Goal: Task Accomplishment & Management: Manage account settings

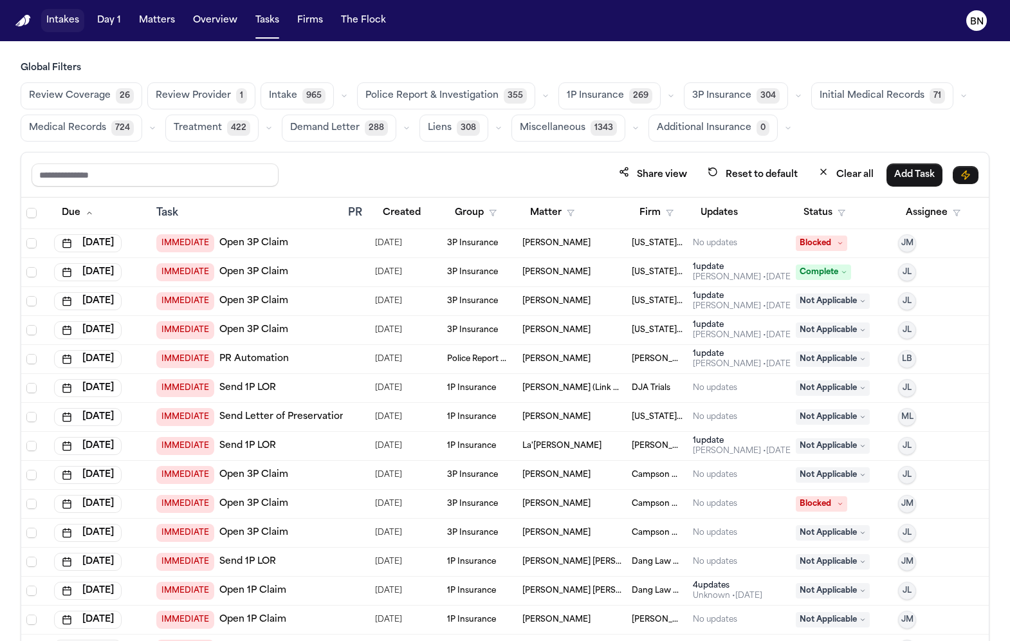
click at [70, 23] on button "Intakes" at bounding box center [62, 20] width 43 height 23
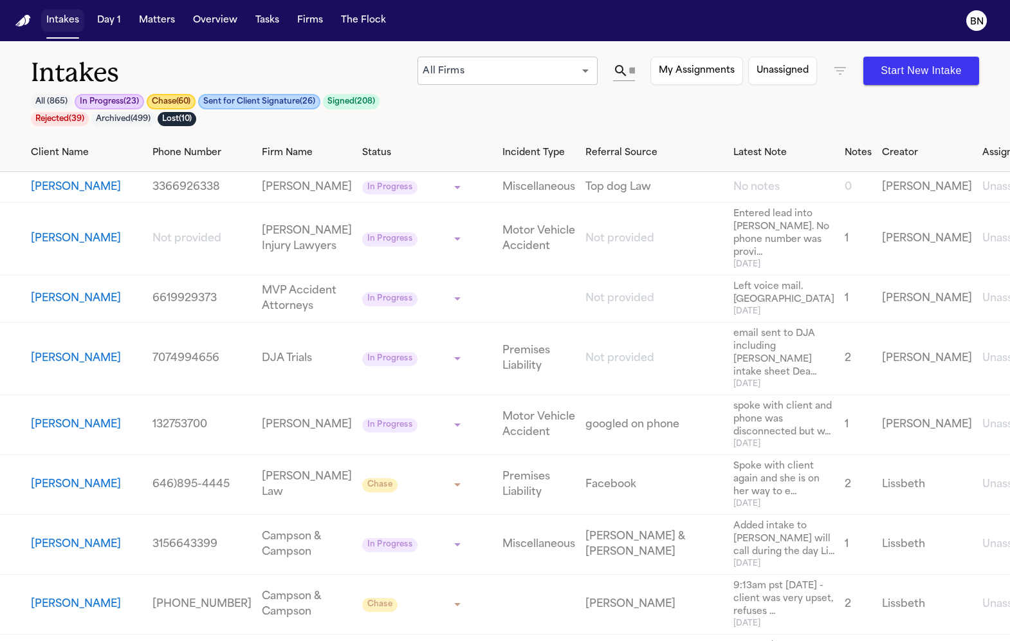
click at [57, 23] on button "Intakes" at bounding box center [62, 20] width 43 height 23
click at [514, 111] on div "Intakes All ( 865 ) In Progress ( 23 ) Chase ( 60 ) Sent for Client Signature (…" at bounding box center [505, 95] width 948 height 77
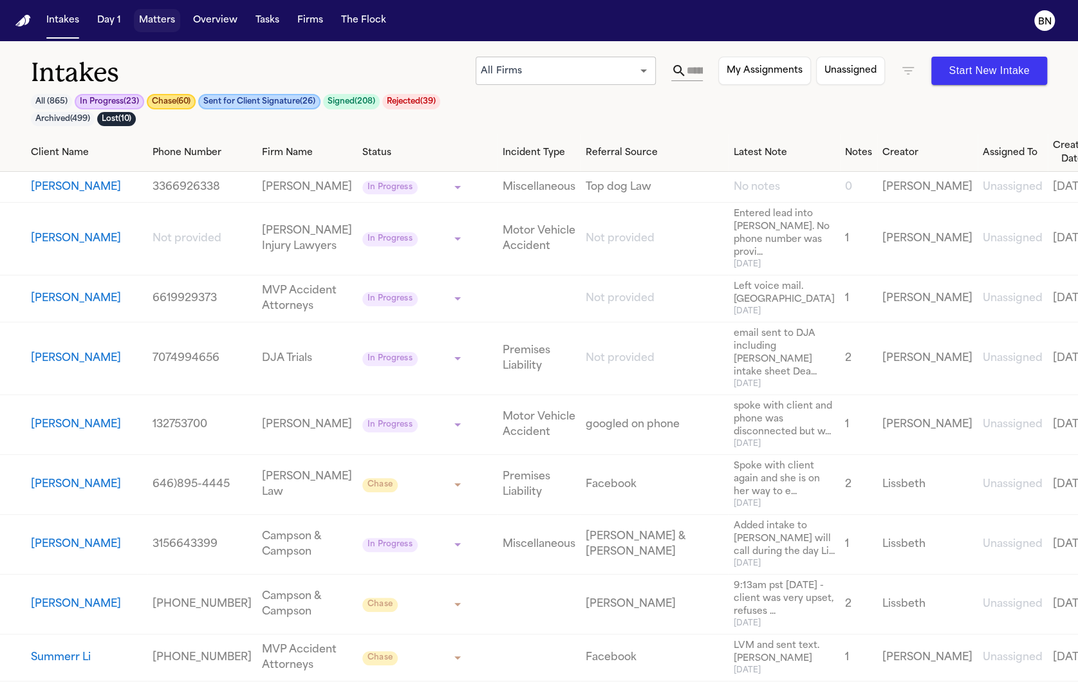
click at [172, 23] on button "Matters" at bounding box center [157, 20] width 46 height 23
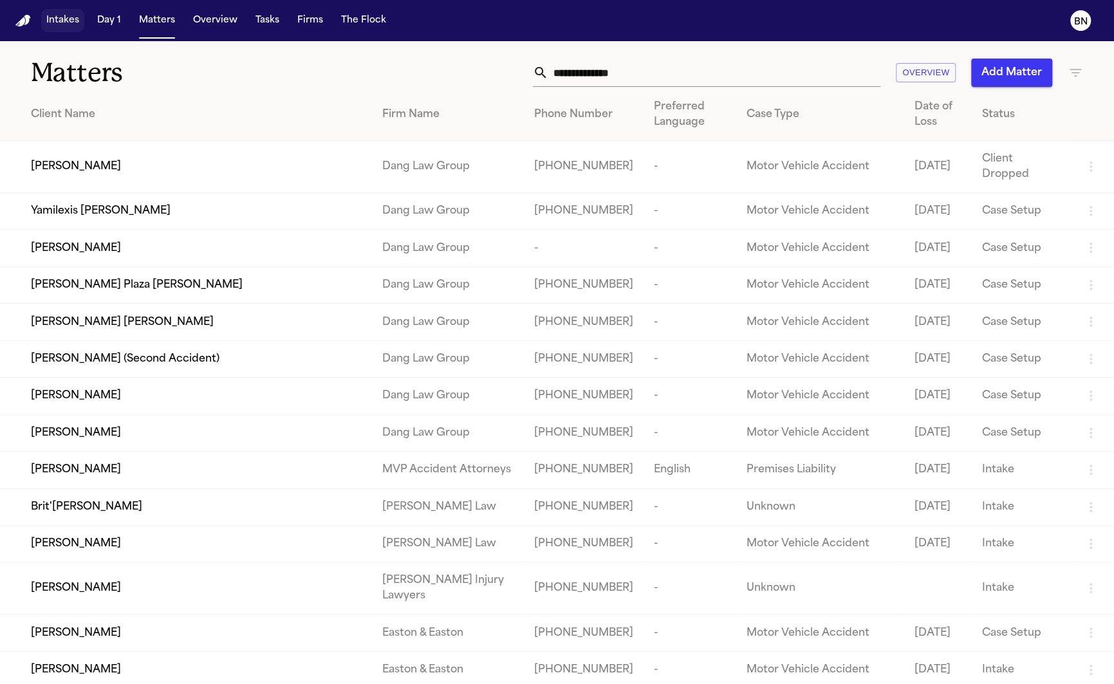
click at [63, 24] on button "Intakes" at bounding box center [62, 20] width 43 height 23
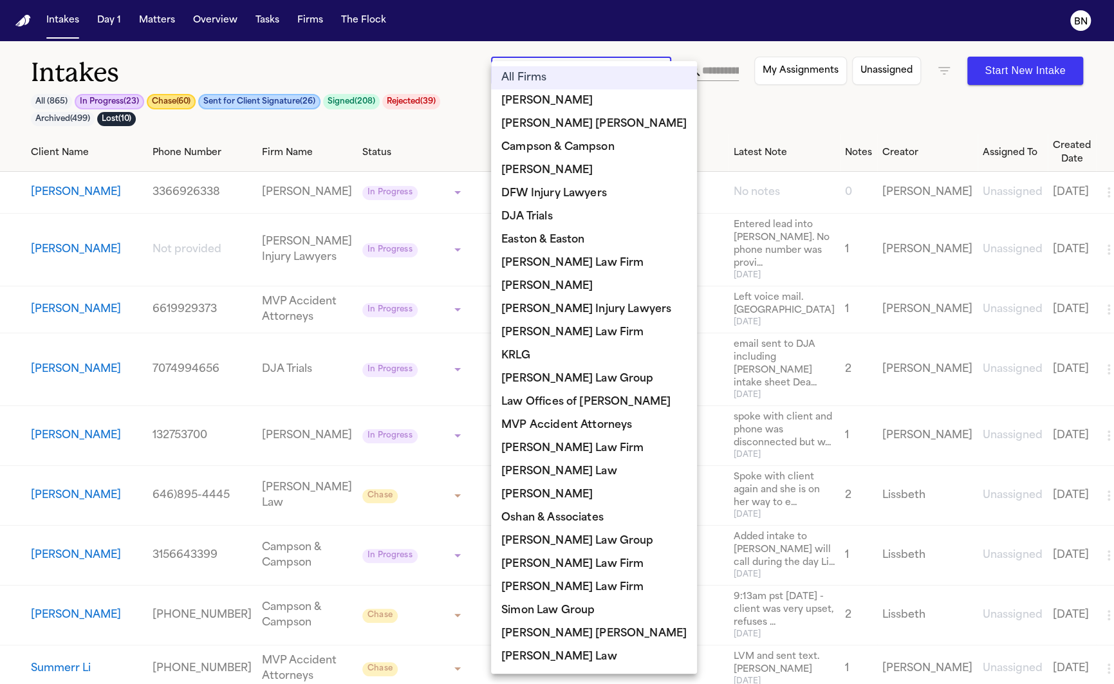
click at [641, 82] on body "**********" at bounding box center [557, 342] width 1114 height 684
click at [686, 127] on div at bounding box center [557, 342] width 1114 height 684
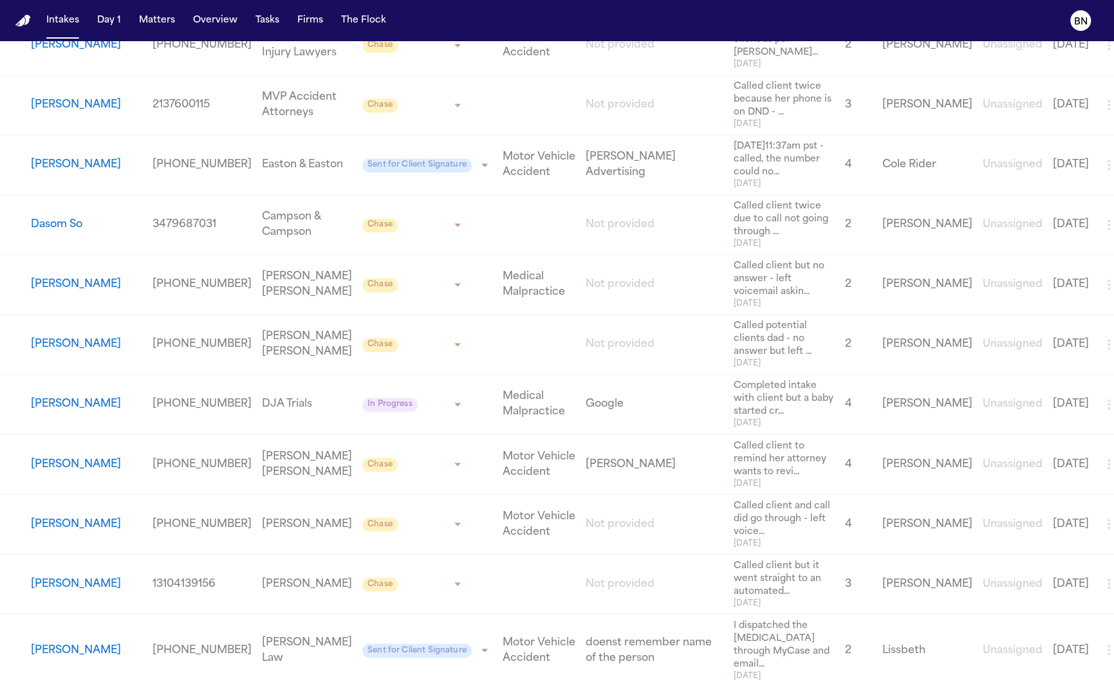
scroll to position [1262, 0]
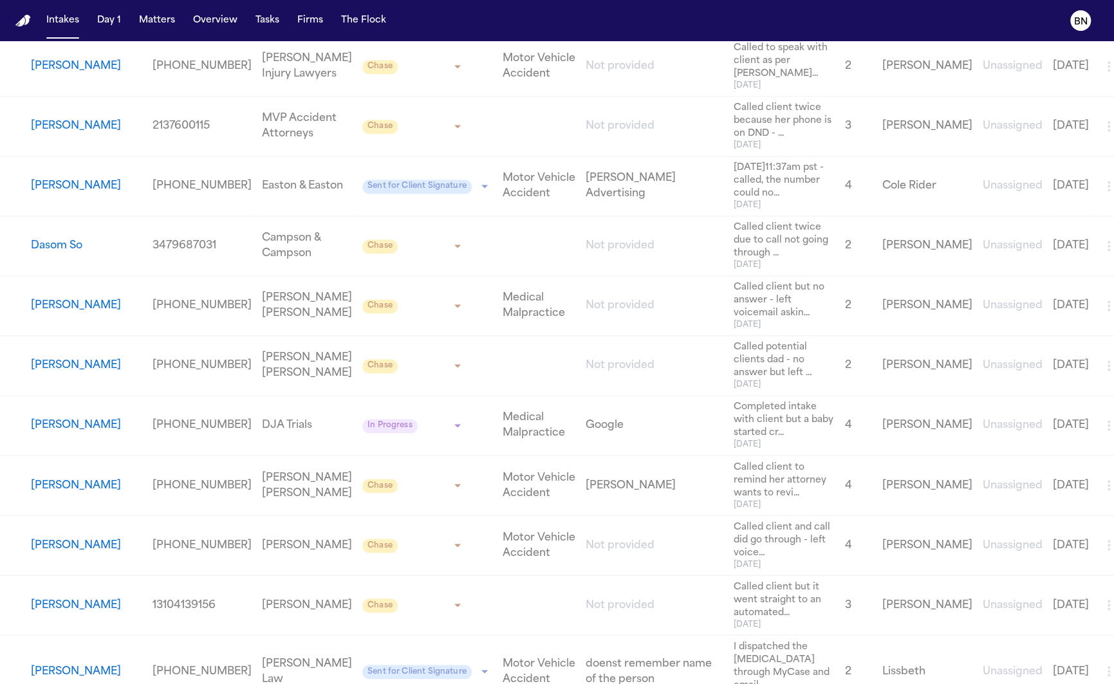
click at [103, 178] on button "[PERSON_NAME]" at bounding box center [76, 185] width 90 height 15
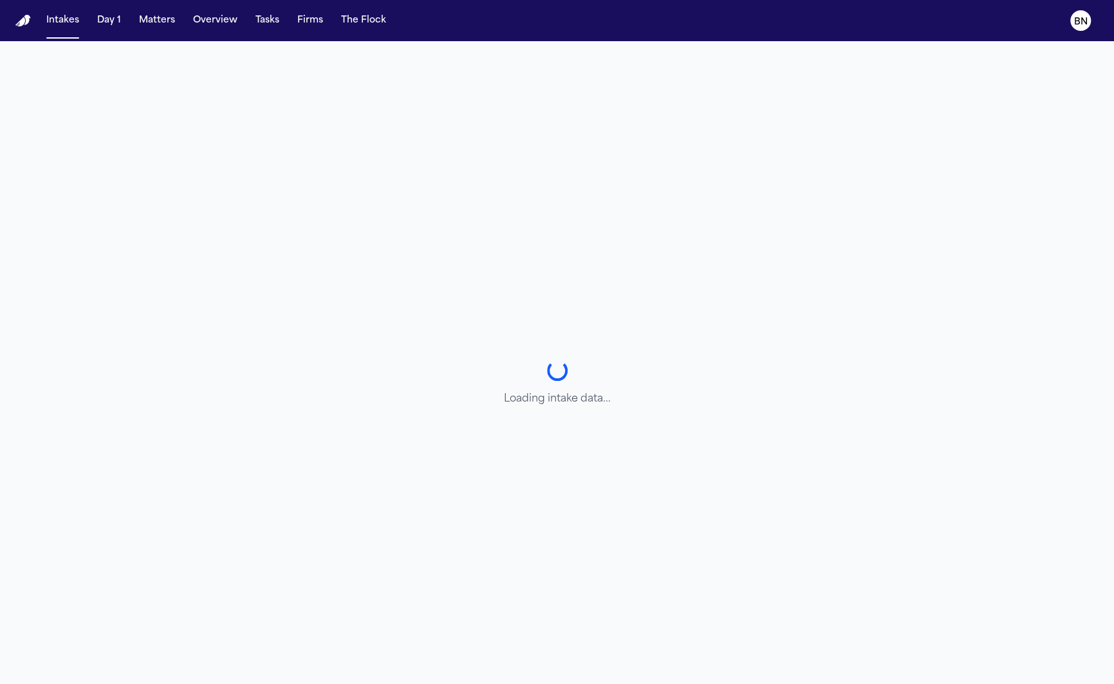
select select "**********"
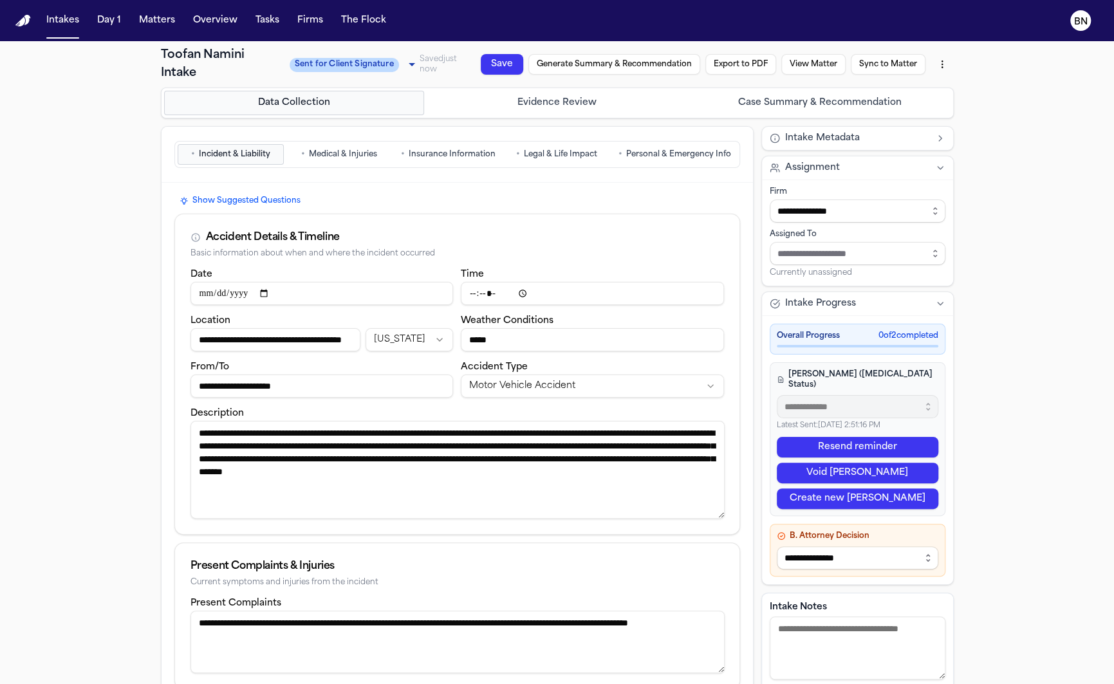
drag, startPoint x: 721, startPoint y: 466, endPoint x: 721, endPoint y: 501, distance: 35.4
click at [721, 501] on textarea "**********" at bounding box center [457, 470] width 534 height 98
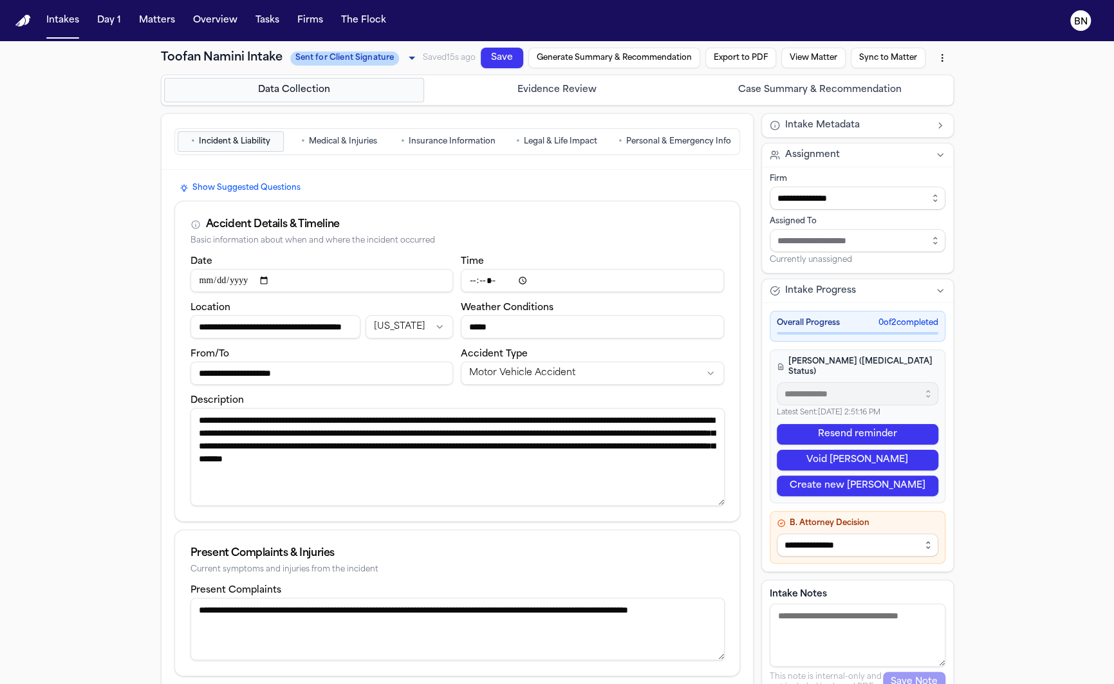
click at [647, 140] on span "Personal & Emergency Info" at bounding box center [678, 141] width 105 height 10
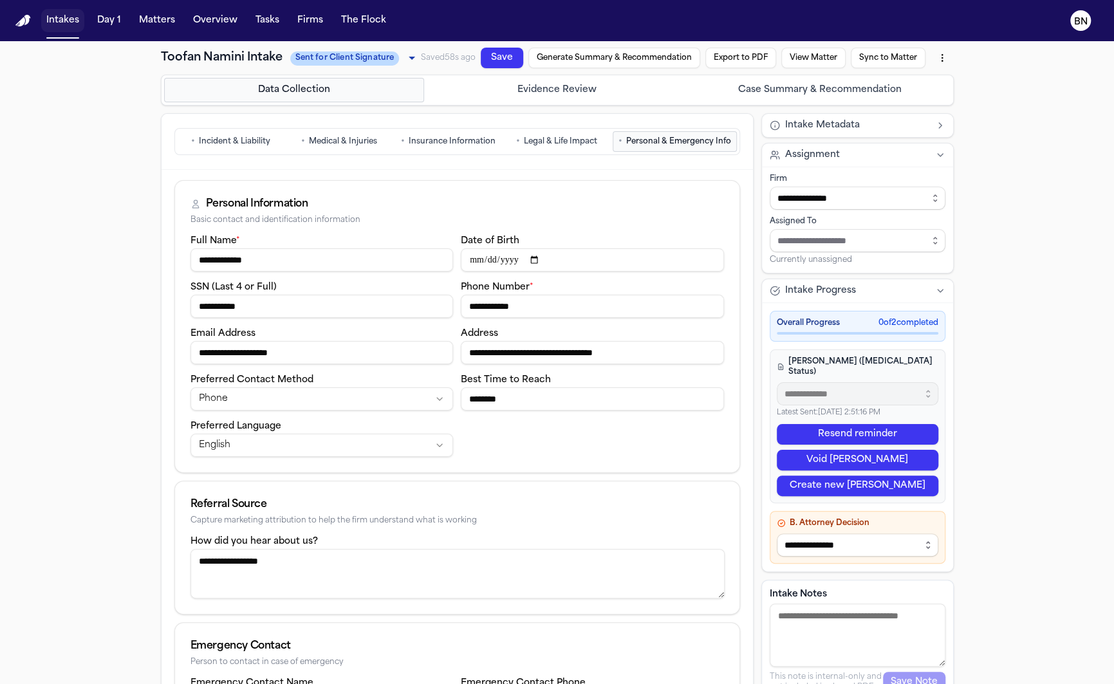
click at [64, 25] on button "Intakes" at bounding box center [62, 20] width 43 height 23
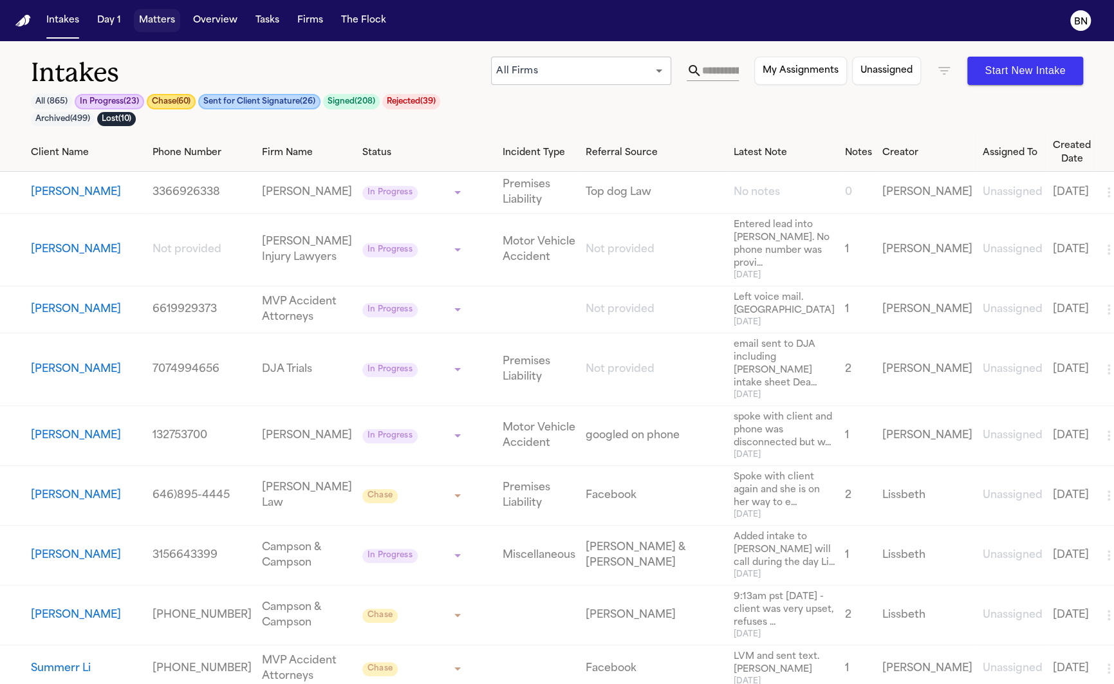
click at [151, 24] on button "Matters" at bounding box center [157, 20] width 46 height 23
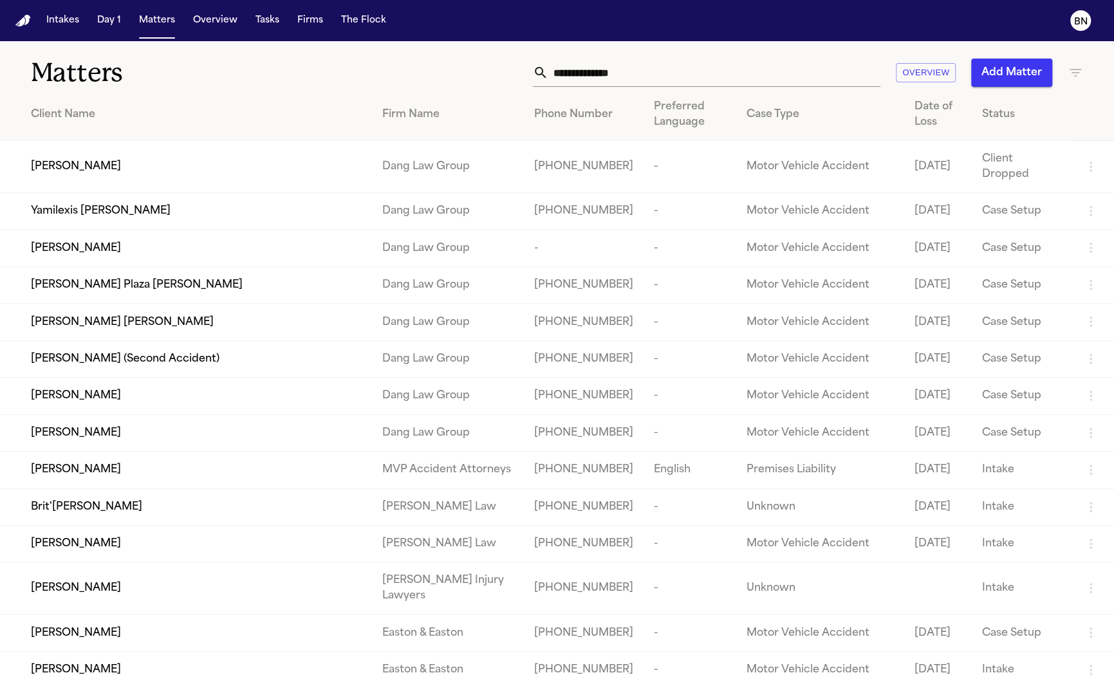
click at [1009, 73] on icon "button" at bounding box center [1074, 72] width 15 height 15
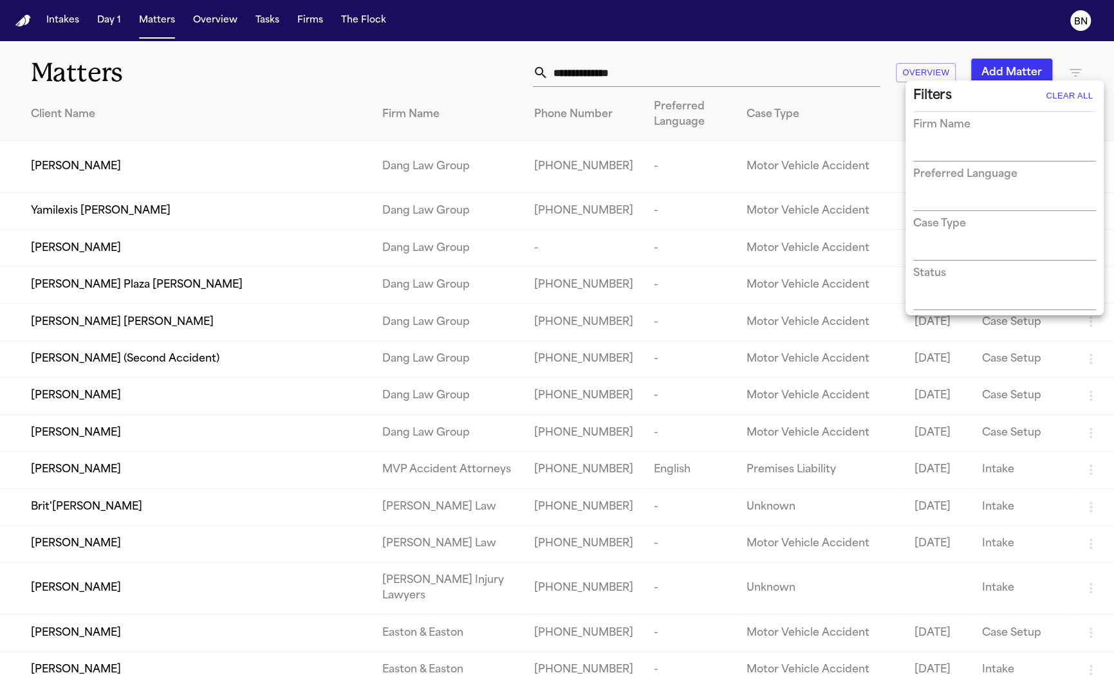
click at [1001, 146] on input "text" at bounding box center [994, 152] width 163 height 18
click at [1003, 122] on div "Firm Name" at bounding box center [1004, 124] width 183 height 15
click at [990, 207] on input "text" at bounding box center [994, 201] width 163 height 18
click at [999, 176] on h3 "Preferred Language" at bounding box center [965, 174] width 104 height 15
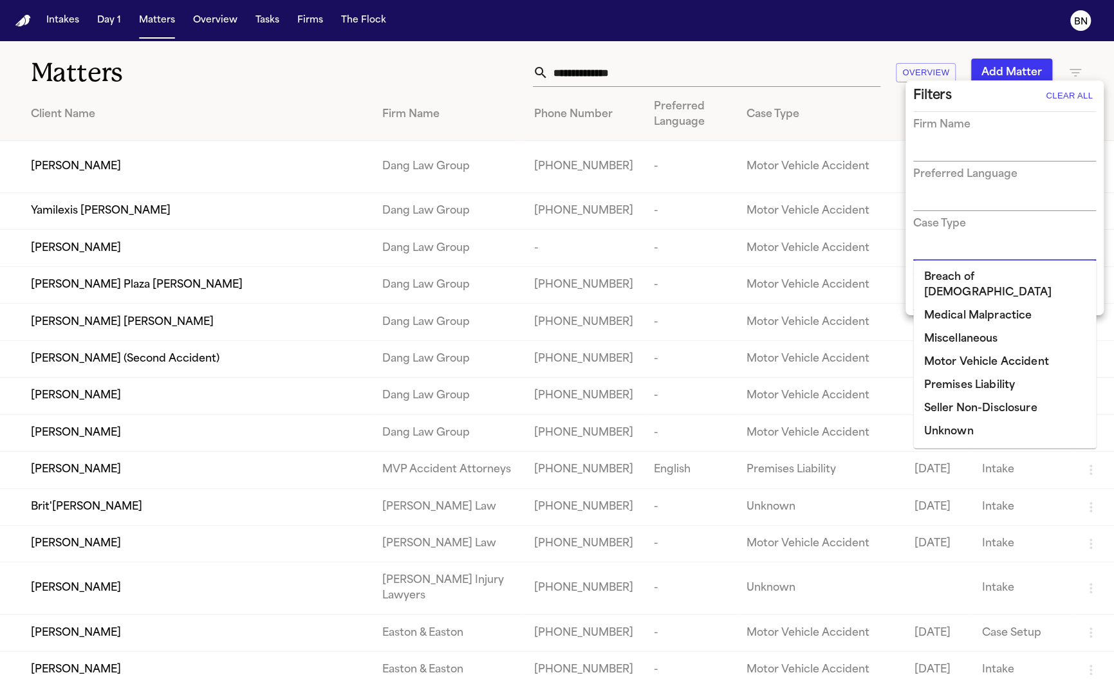
click at [986, 253] on input "text" at bounding box center [994, 251] width 163 height 18
click at [1002, 216] on div "Case Type" at bounding box center [1004, 223] width 183 height 15
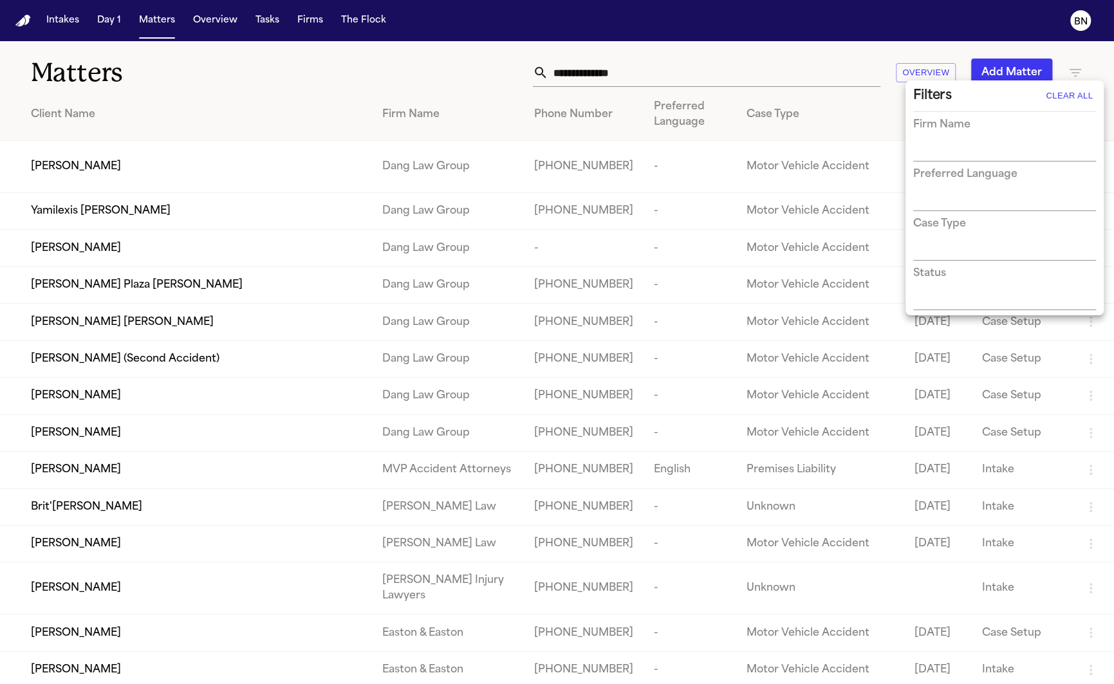
click at [967, 300] on input "text" at bounding box center [994, 300] width 163 height 18
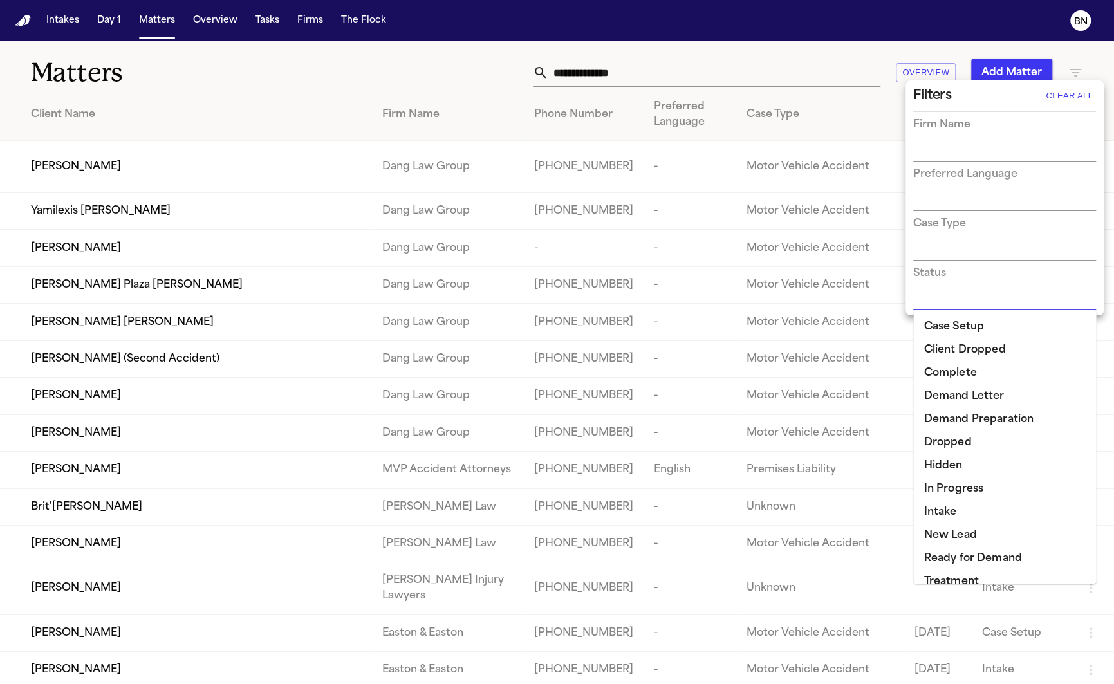
click at [778, 78] on div at bounding box center [557, 342] width 1114 height 684
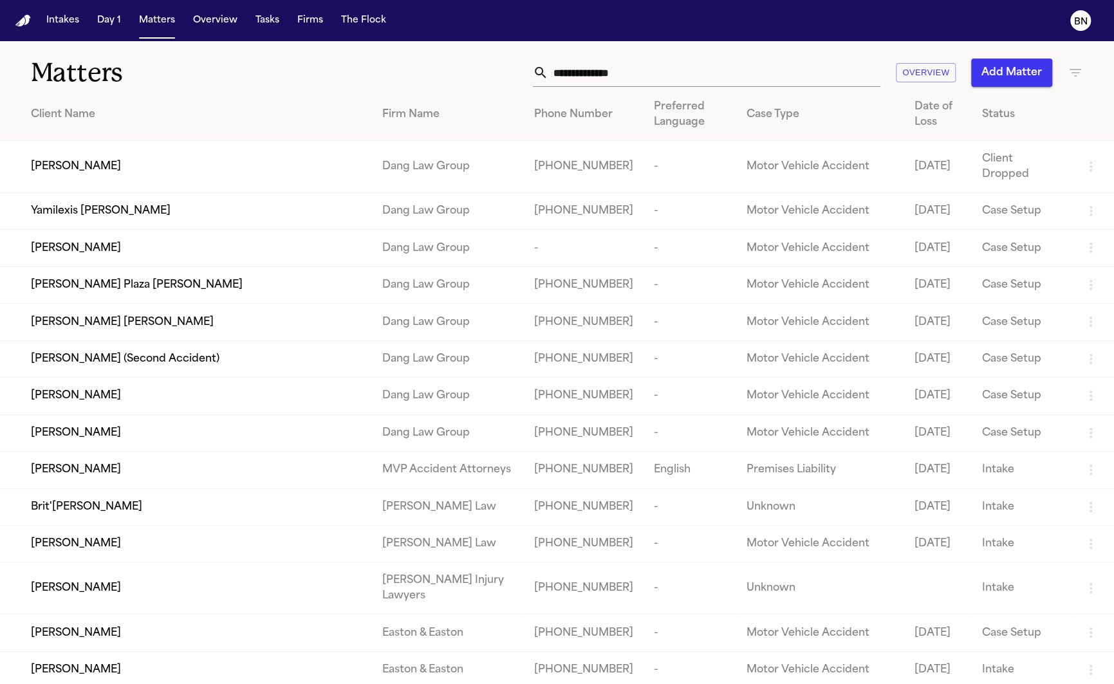
click at [773, 78] on input "text" at bounding box center [714, 73] width 332 height 28
click at [772, 78] on input "text" at bounding box center [714, 73] width 332 height 28
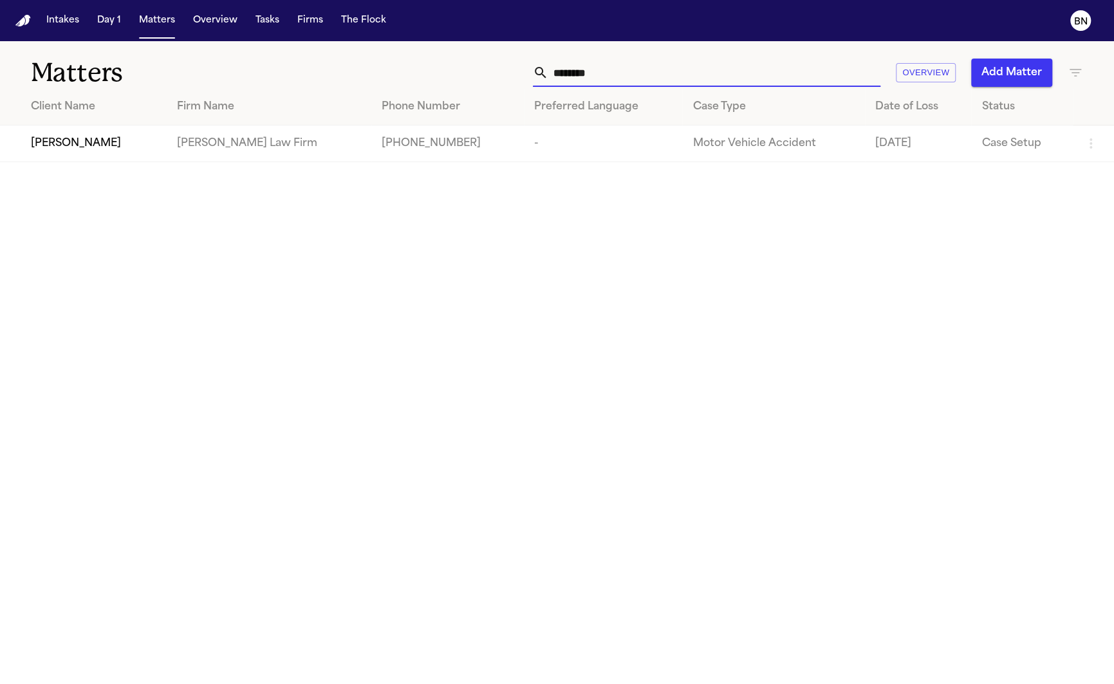
type input "*******"
click at [151, 143] on div "[PERSON_NAME]" at bounding box center [93, 143] width 125 height 15
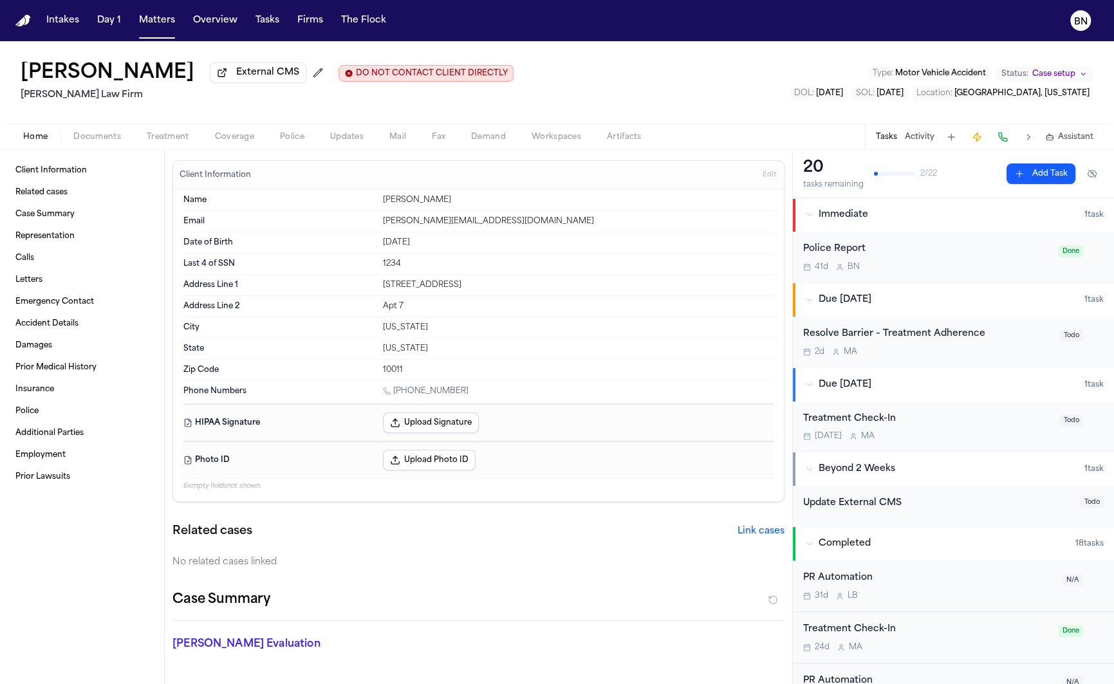
drag, startPoint x: 206, startPoint y: 78, endPoint x: 19, endPoint y: 78, distance: 187.2
click at [19, 78] on div "Bennett Northcutt External CMS DO NOT CONTACT CLIENT DIRECTLY DO NOT CONTACT Fi…" at bounding box center [557, 82] width 1114 height 82
click at [207, 82] on div "Bennett Northcutt External CMS DO NOT CONTACT CLIENT DIRECTLY DO NOT CONTACT" at bounding box center [267, 73] width 493 height 23
click at [412, 199] on div "[PERSON_NAME]" at bounding box center [578, 200] width 391 height 10
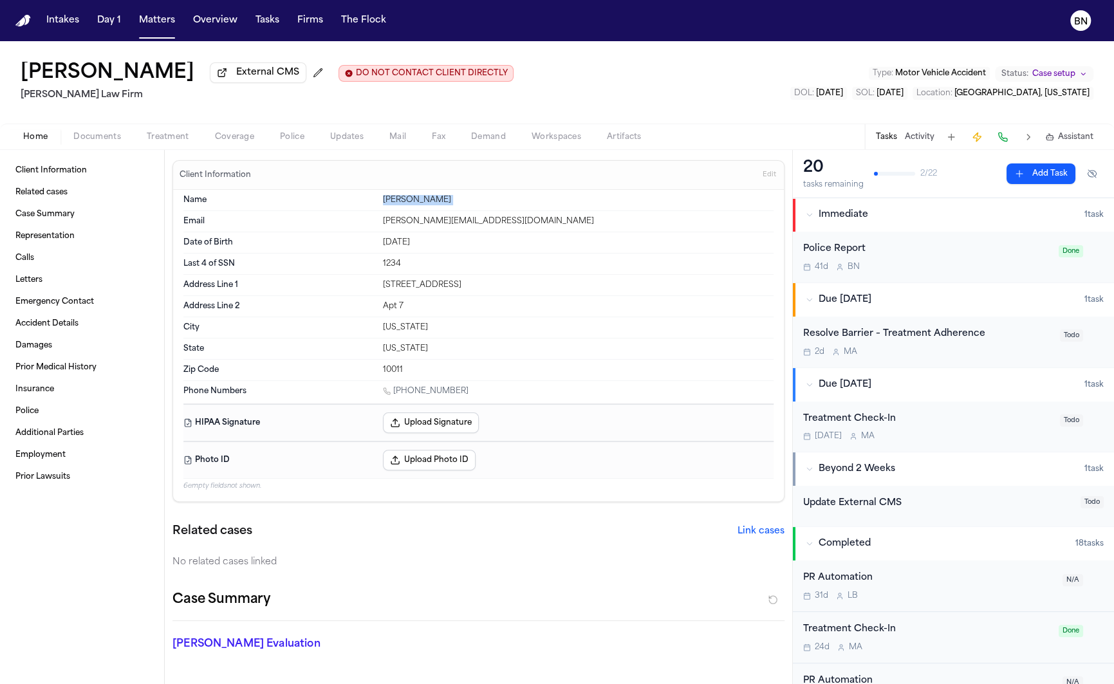
click at [412, 199] on div "[PERSON_NAME]" at bounding box center [578, 200] width 391 height 10
click at [411, 203] on div "[PERSON_NAME]" at bounding box center [578, 200] width 391 height 10
click at [769, 180] on span "Edit" at bounding box center [769, 174] width 14 height 9
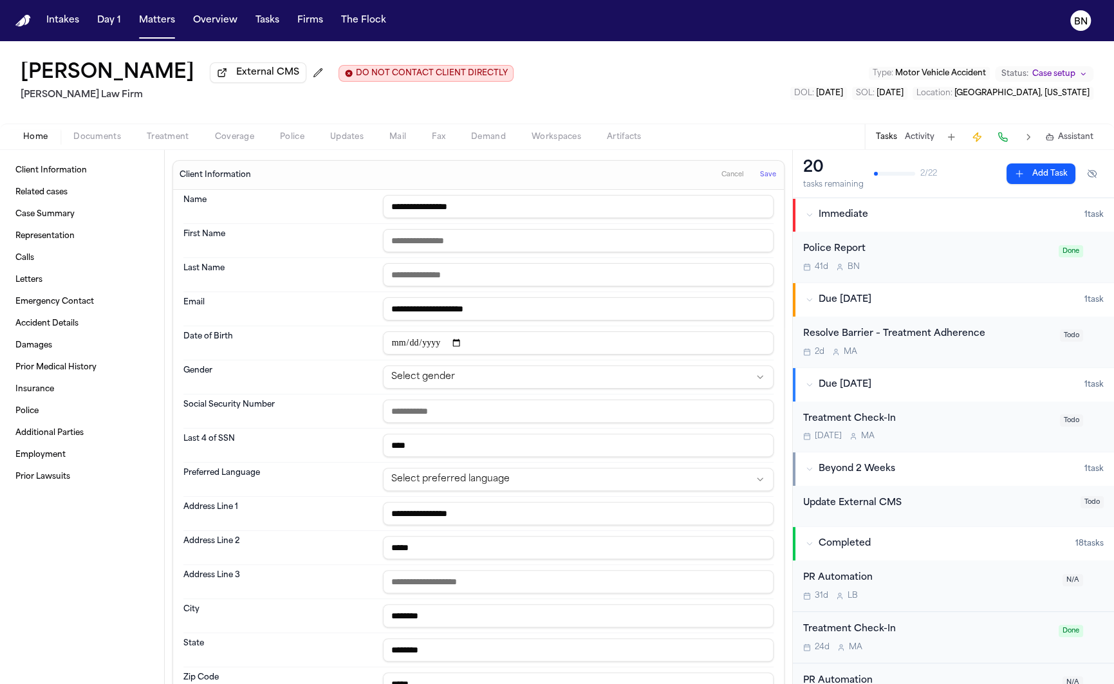
click at [510, 218] on input "**********" at bounding box center [578, 206] width 391 height 23
click at [772, 180] on span "Save" at bounding box center [768, 174] width 16 height 9
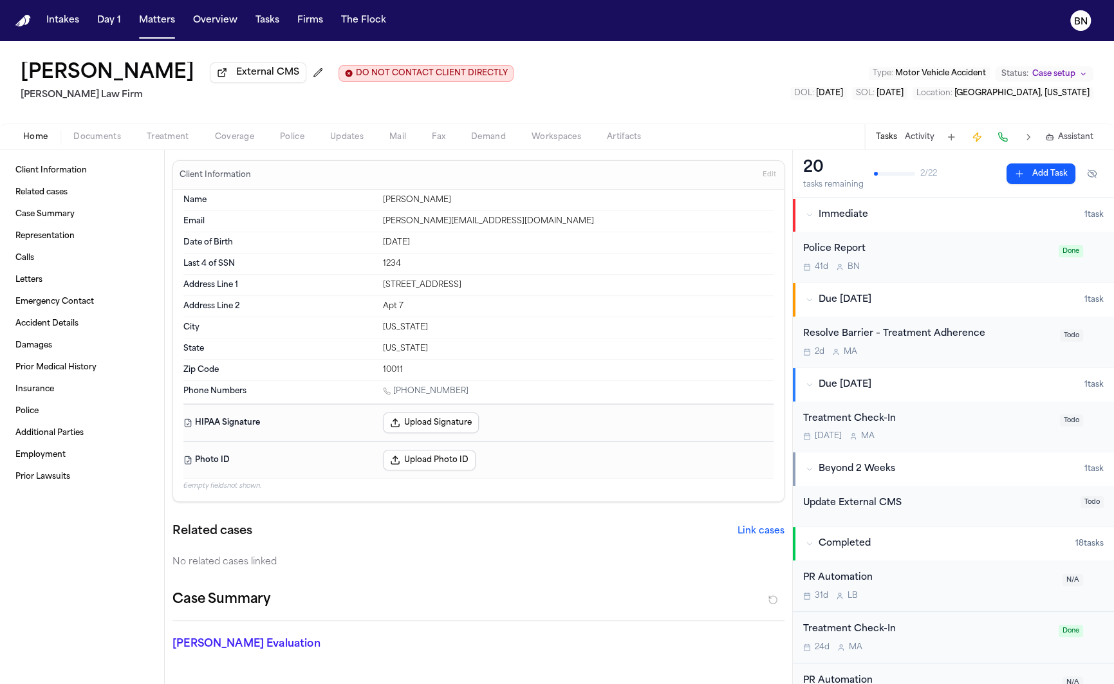
click at [428, 225] on div "[PERSON_NAME][EMAIL_ADDRESS][DOMAIN_NAME]" at bounding box center [578, 221] width 391 height 10
click at [434, 248] on div "[DATE]" at bounding box center [578, 242] width 391 height 10
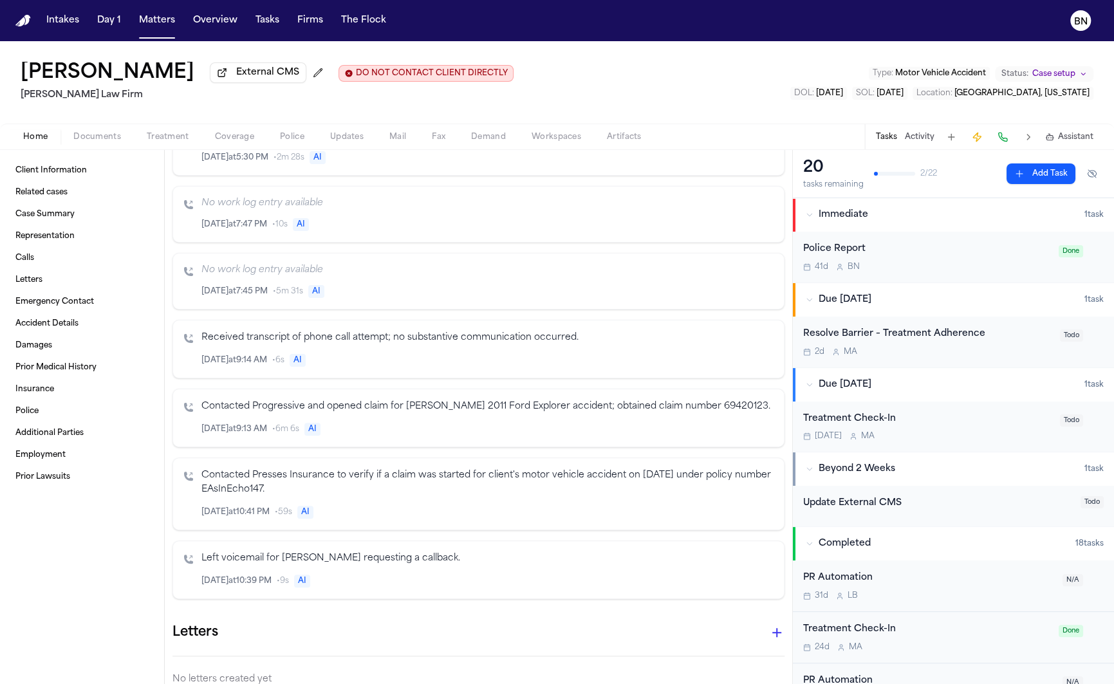
scroll to position [1081, 0]
click at [409, 401] on p "Contacted Progressive and opened claim for [PERSON_NAME] 2011 Ford Explorer acc…" at bounding box center [487, 405] width 572 height 15
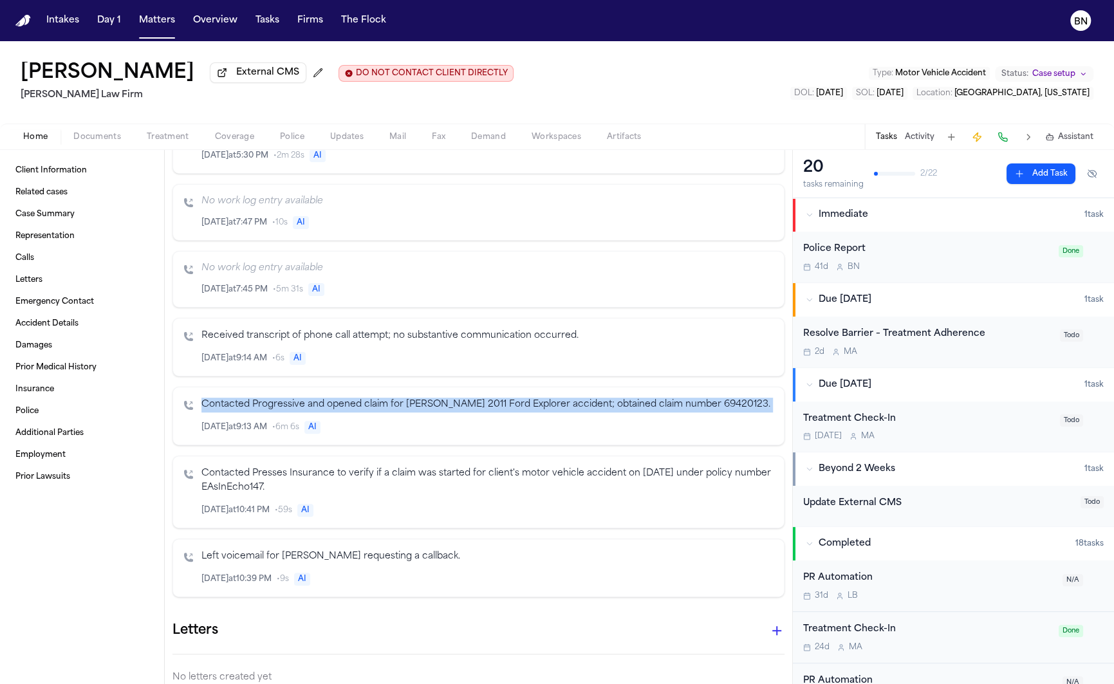
click at [409, 401] on p "Contacted Progressive and opened claim for [PERSON_NAME] 2011 Ford Explorer acc…" at bounding box center [487, 405] width 572 height 15
click at [409, 412] on p "Contacted Progressive and opened claim for [PERSON_NAME] 2011 Ford Explorer acc…" at bounding box center [487, 405] width 572 height 15
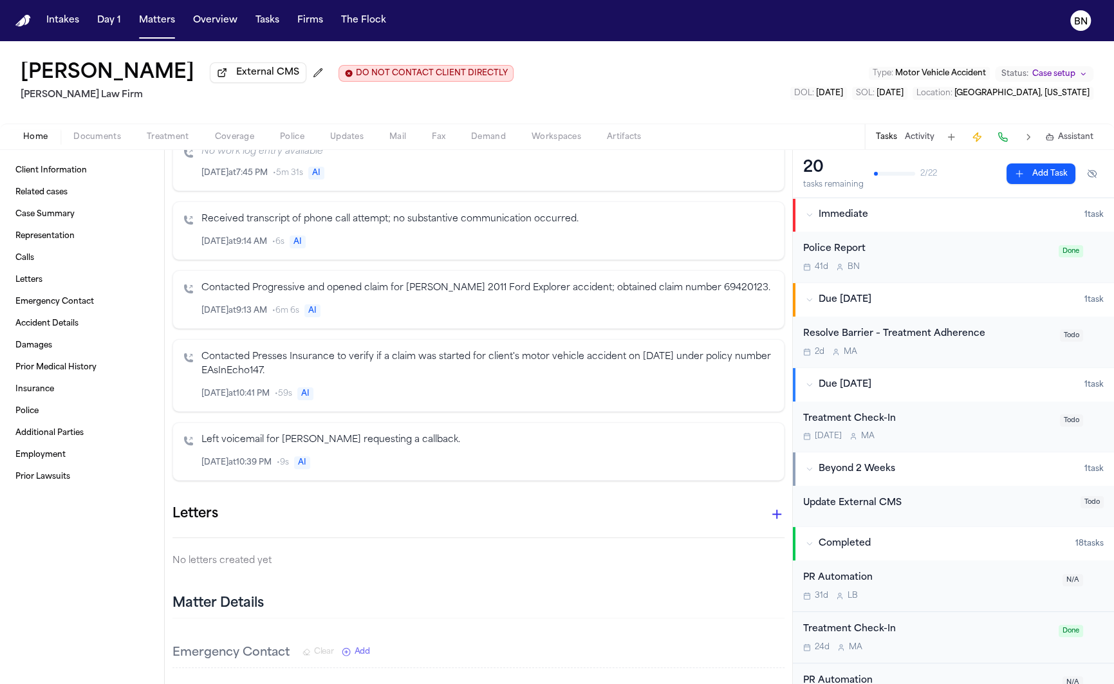
scroll to position [1213, 0]
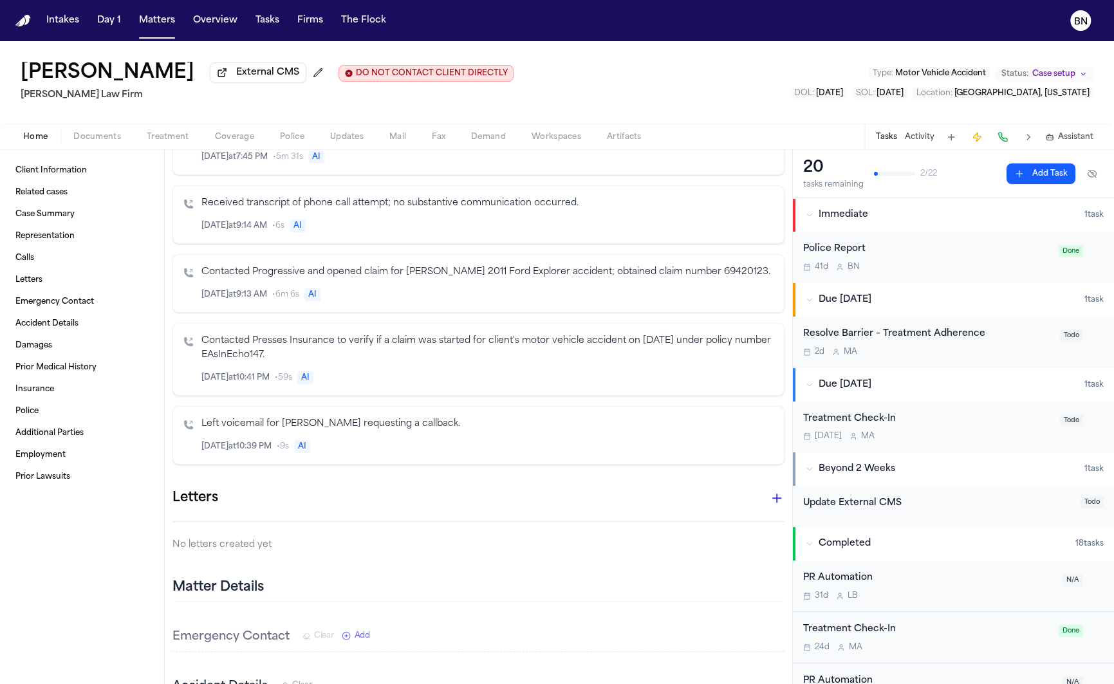
click at [452, 354] on p "Contacted Presses Insurance to verify if a claim was started for client's motor…" at bounding box center [487, 349] width 572 height 30
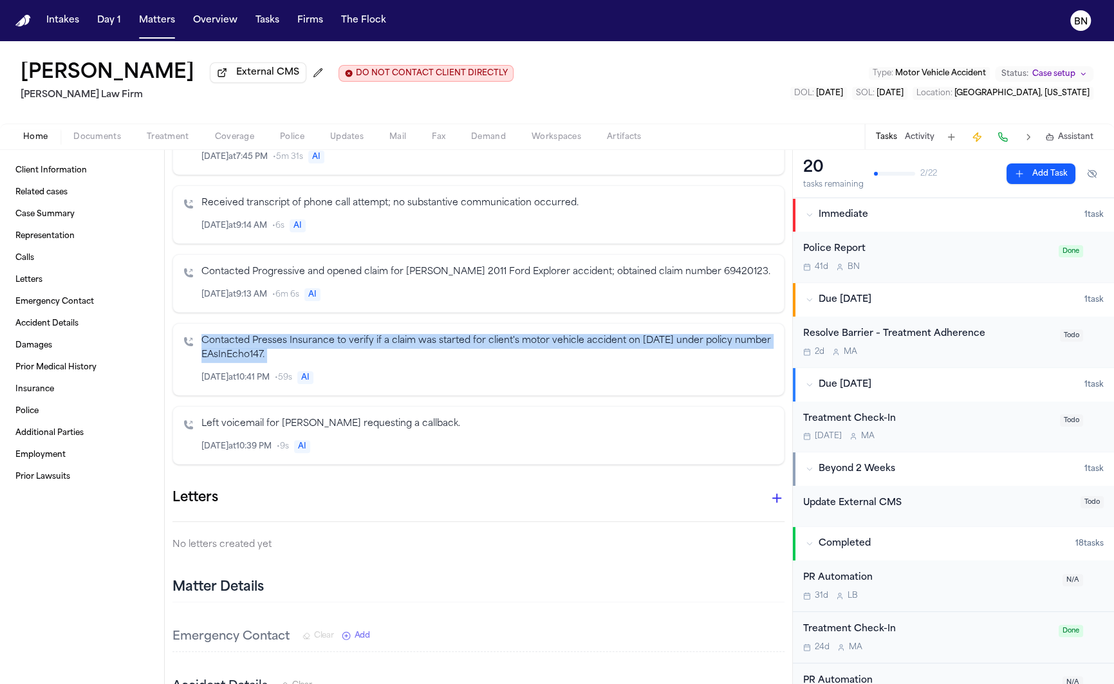
click at [452, 354] on p "Contacted Presses Insurance to verify if a claim was started for client's motor…" at bounding box center [487, 349] width 572 height 30
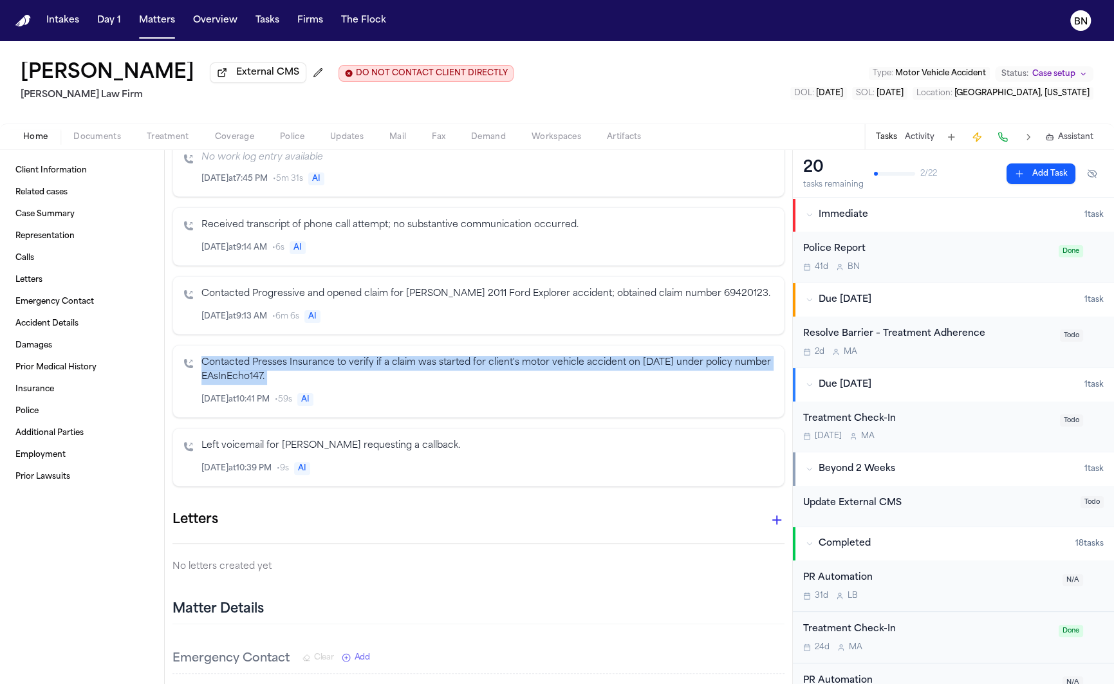
click at [721, 404] on icon "Inspect" at bounding box center [719, 399] width 9 height 9
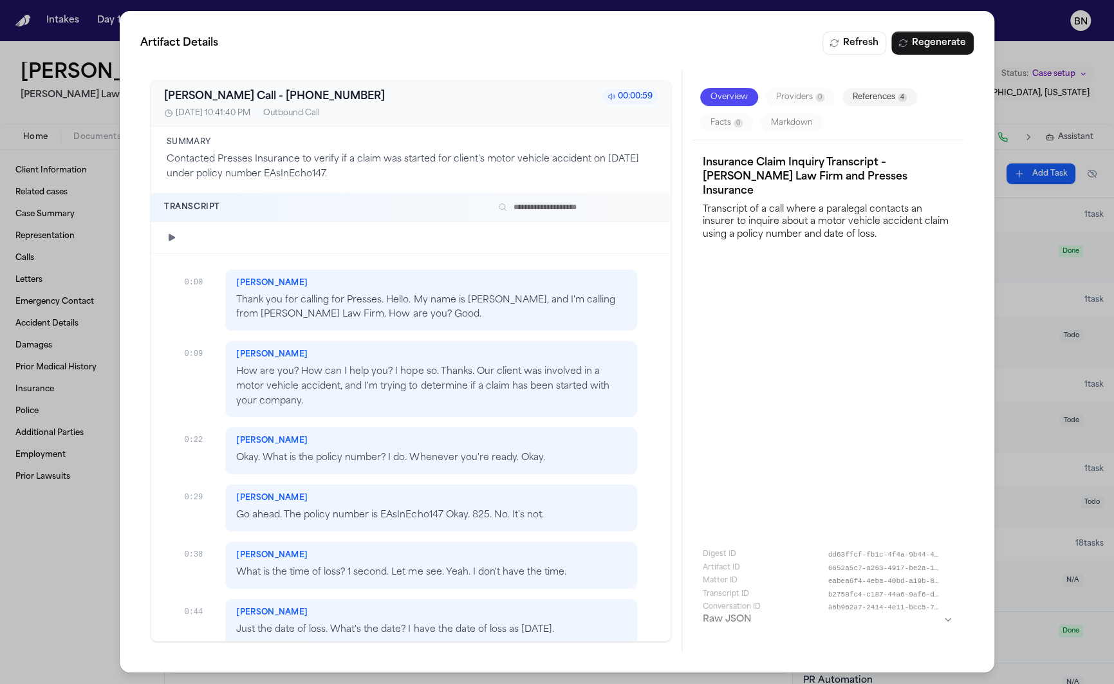
scroll to position [16, 0]
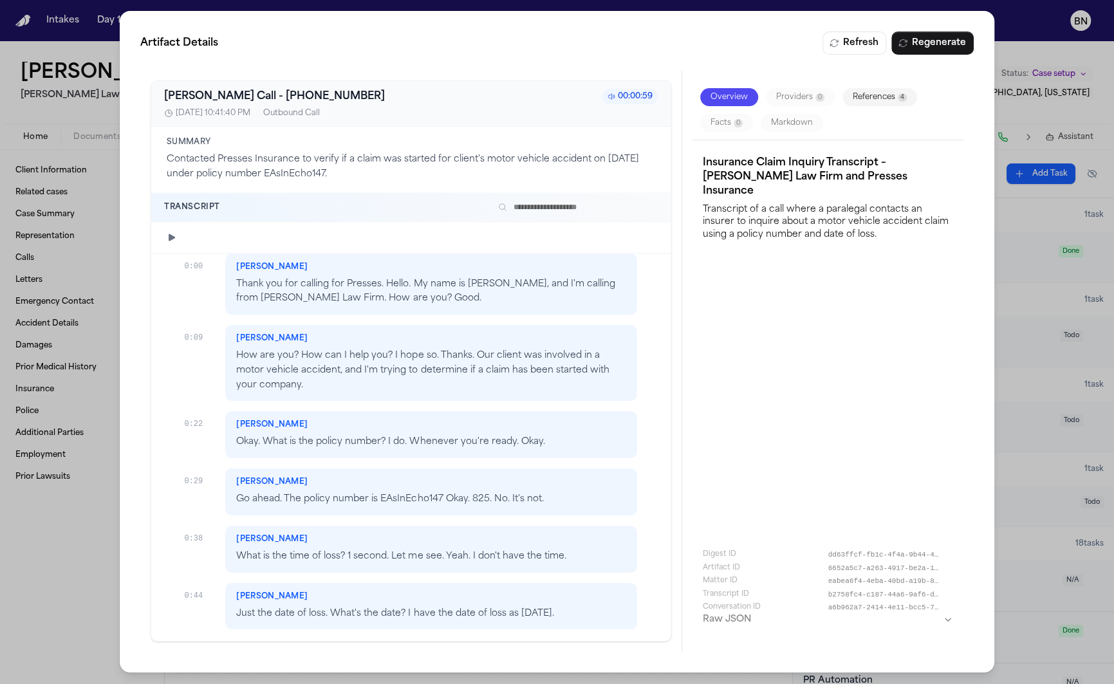
click at [84, 560] on div "Artifact Details Refresh Regenerate Bland AI Call - 9197100999 00:00:59 7/17/20…" at bounding box center [557, 342] width 1114 height 684
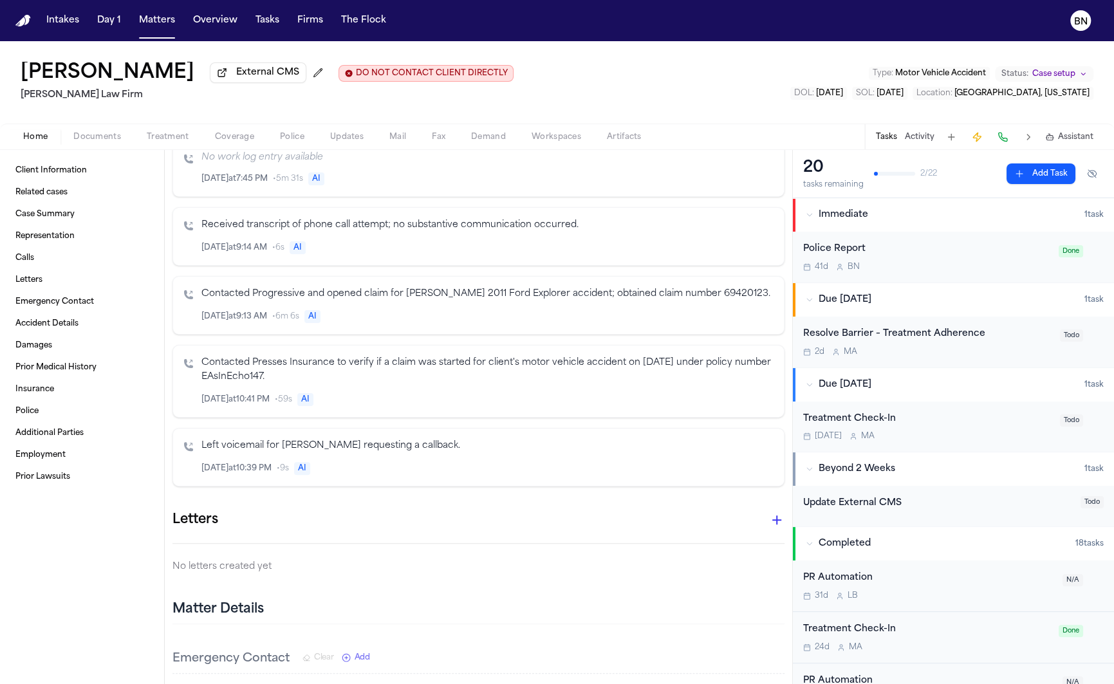
click at [716, 321] on icon "Inspect" at bounding box center [719, 316] width 9 height 9
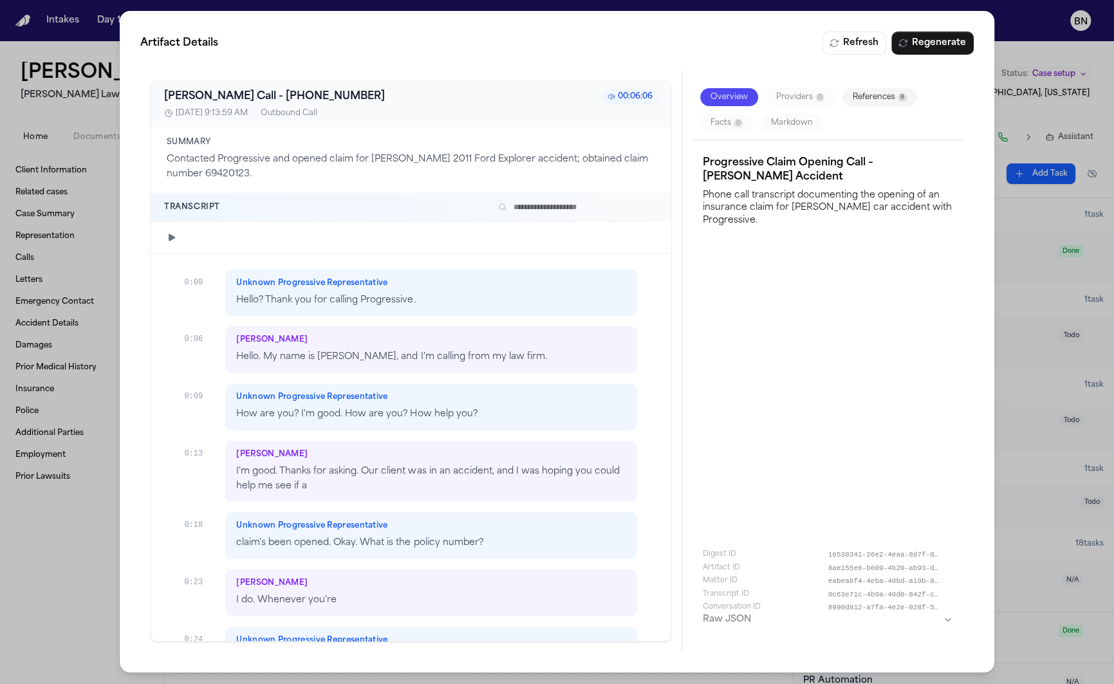
click at [452, 295] on p "Hello? Thank you for calling Progressive." at bounding box center [431, 300] width 390 height 15
click at [450, 360] on p "Hello. My name is Robin, and I'm calling from my law firm." at bounding box center [431, 357] width 390 height 15
click at [581, 208] on input "text" at bounding box center [575, 206] width 165 height 15
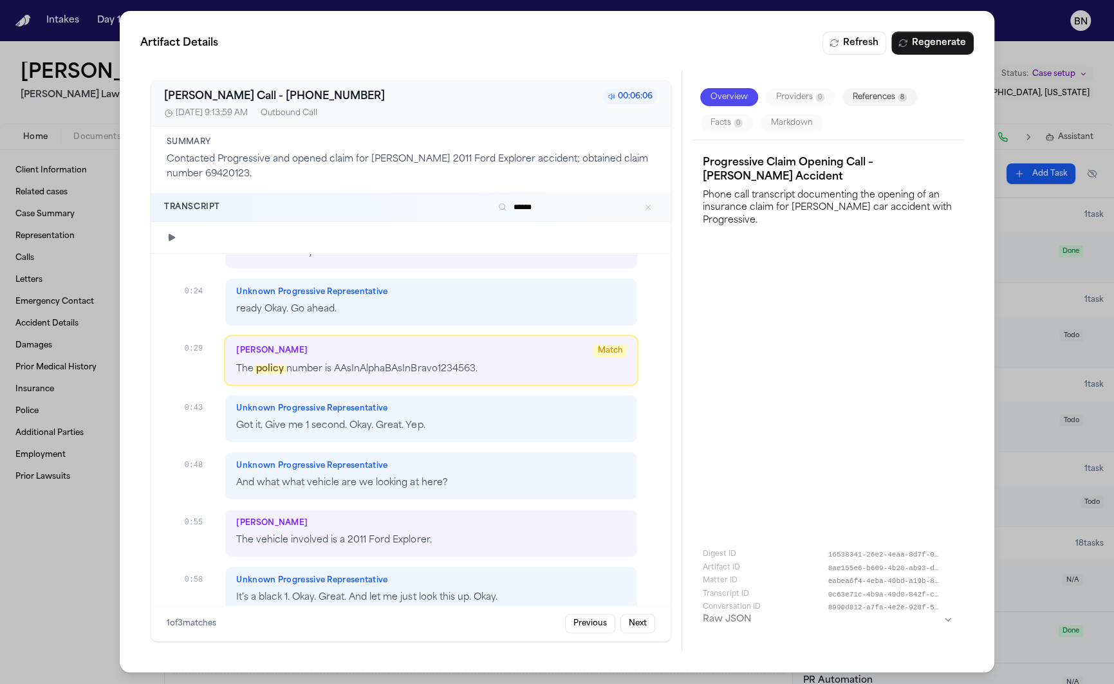
scroll to position [356, 0]
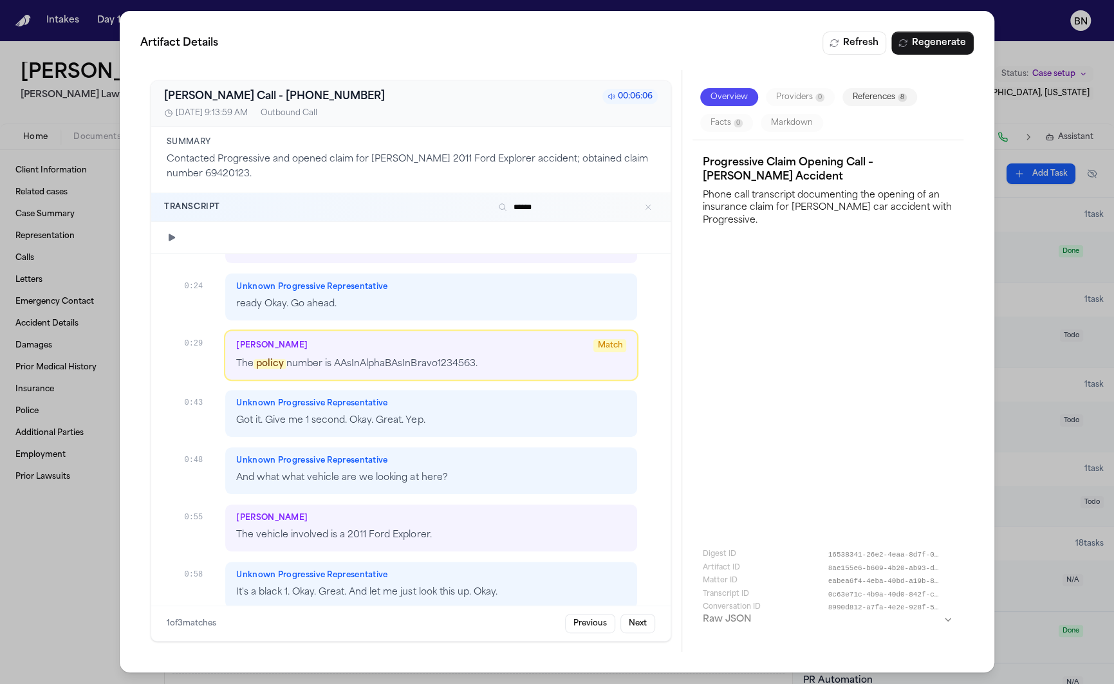
type input "******"
click at [387, 167] on p "Contacted Progressive and opened claim for [PERSON_NAME] 2011 Ford Explorer acc…" at bounding box center [411, 167] width 488 height 30
click at [80, 573] on div "Artifact Details Refresh Regenerate Bland AI Call - 9197100999 00:06:06 7/18/20…" at bounding box center [557, 342] width 1114 height 684
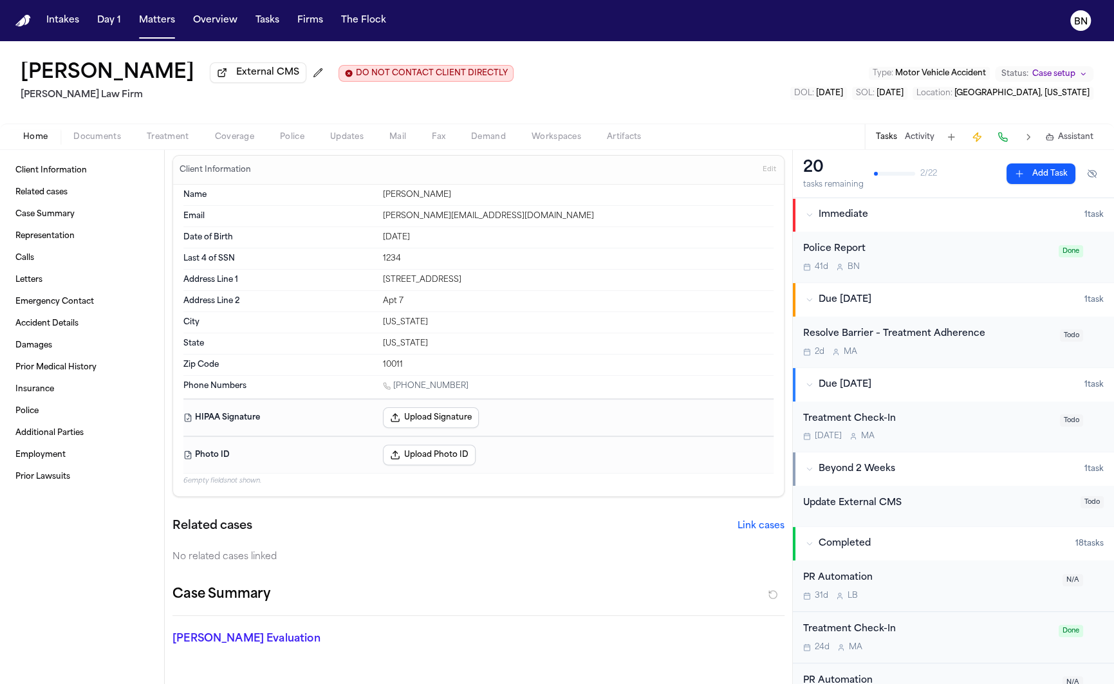
scroll to position [0, 0]
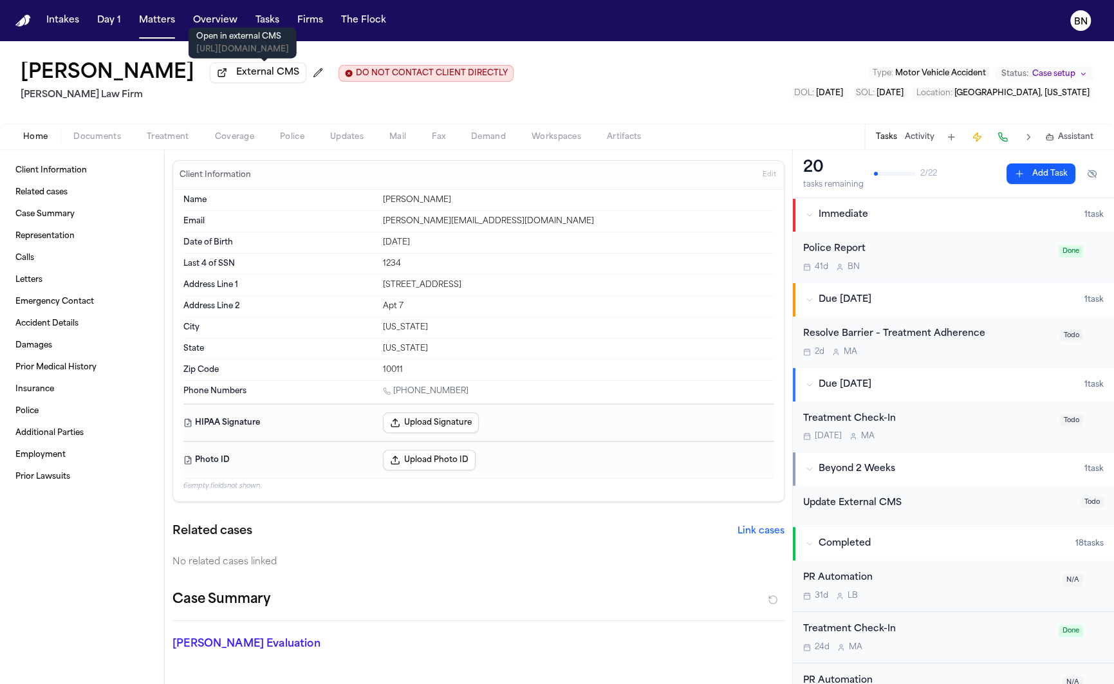
click at [297, 79] on span "External CMS" at bounding box center [267, 72] width 63 height 13
click at [1001, 79] on span "Status:" at bounding box center [1014, 74] width 27 height 10
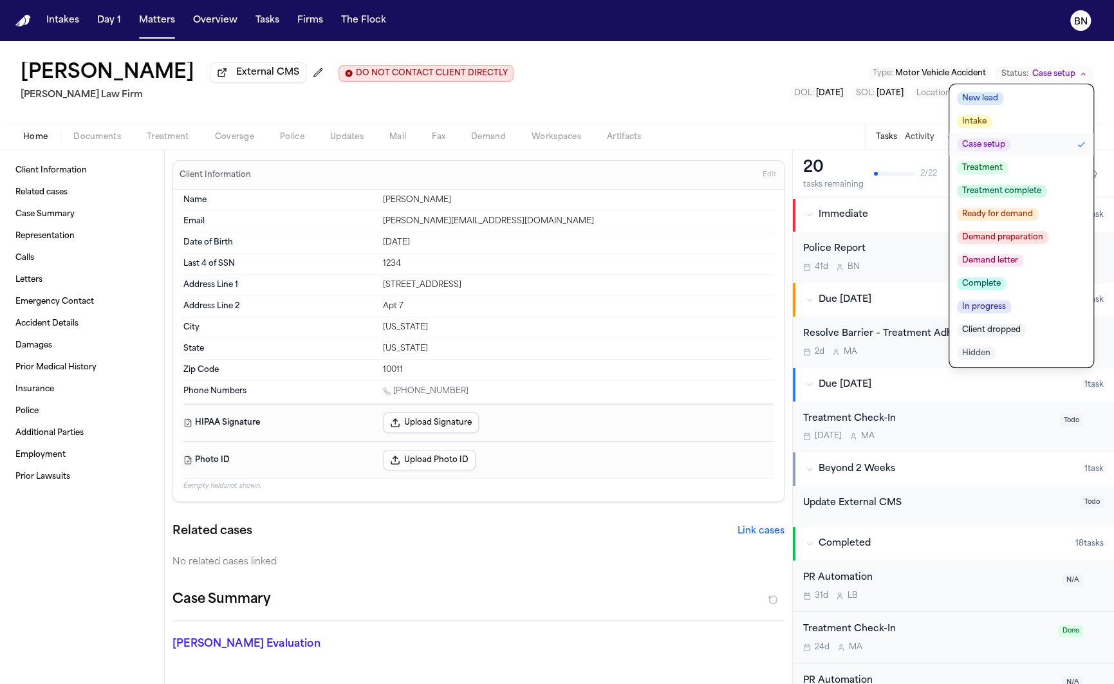
click at [972, 59] on div "Bennett Northcutt External CMS DO NOT CONTACT CLIENT DIRECTLY DO NOT CONTACT Fi…" at bounding box center [557, 82] width 1114 height 82
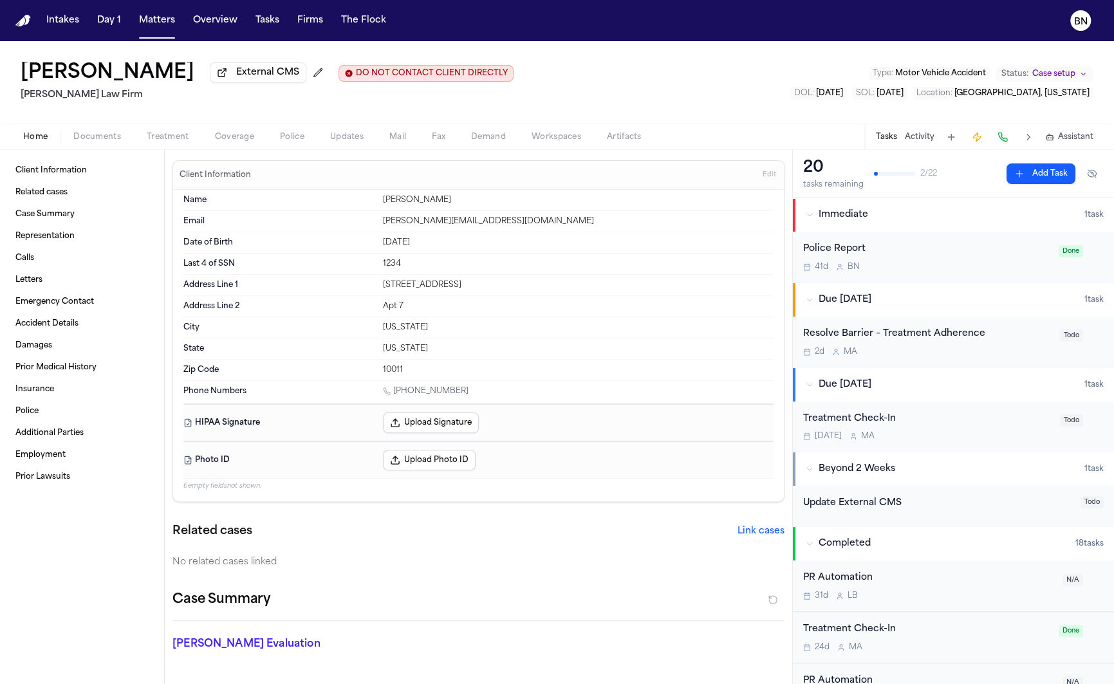
click at [943, 108] on div "Bennett Northcutt External CMS DO NOT CONTACT CLIENT DIRECTLY DO NOT CONTACT Fi…" at bounding box center [557, 82] width 1114 height 82
click at [166, 80] on h1 "[PERSON_NAME]" at bounding box center [108, 73] width 174 height 23
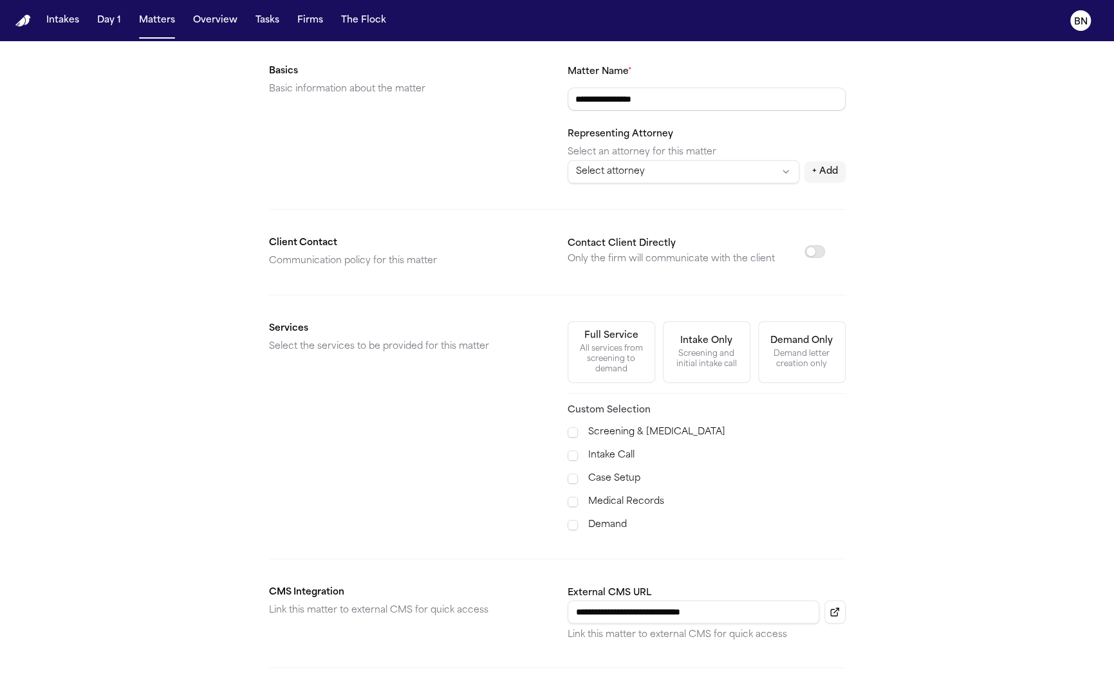
scroll to position [289, 0]
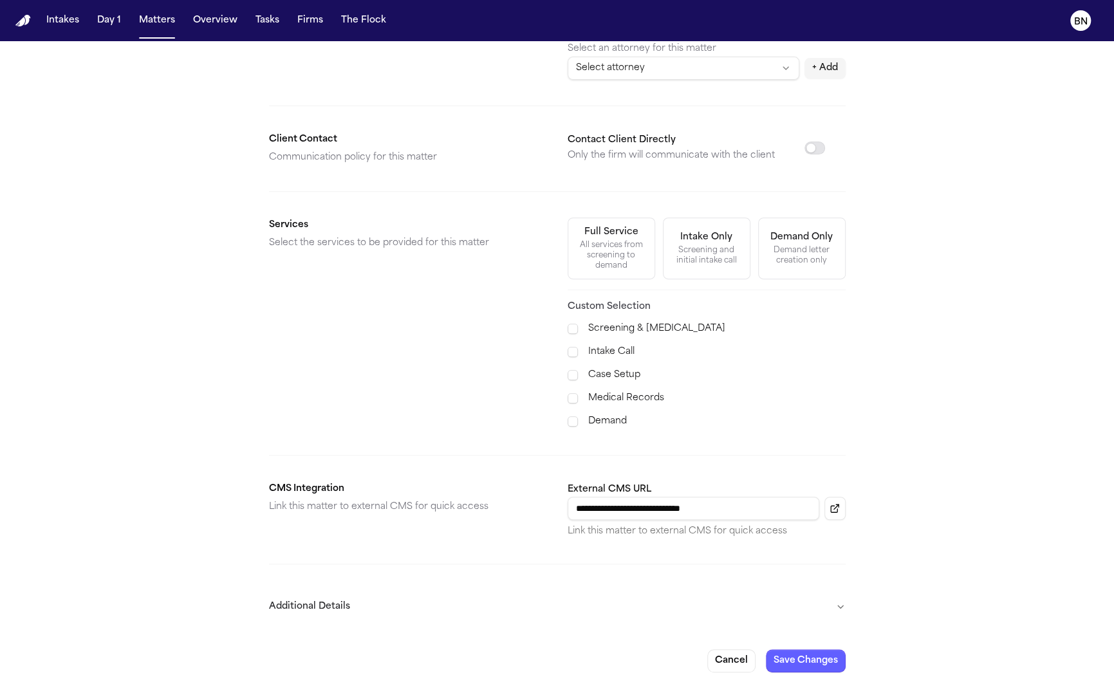
click at [601, 590] on button "Additional Details" at bounding box center [557, 606] width 576 height 33
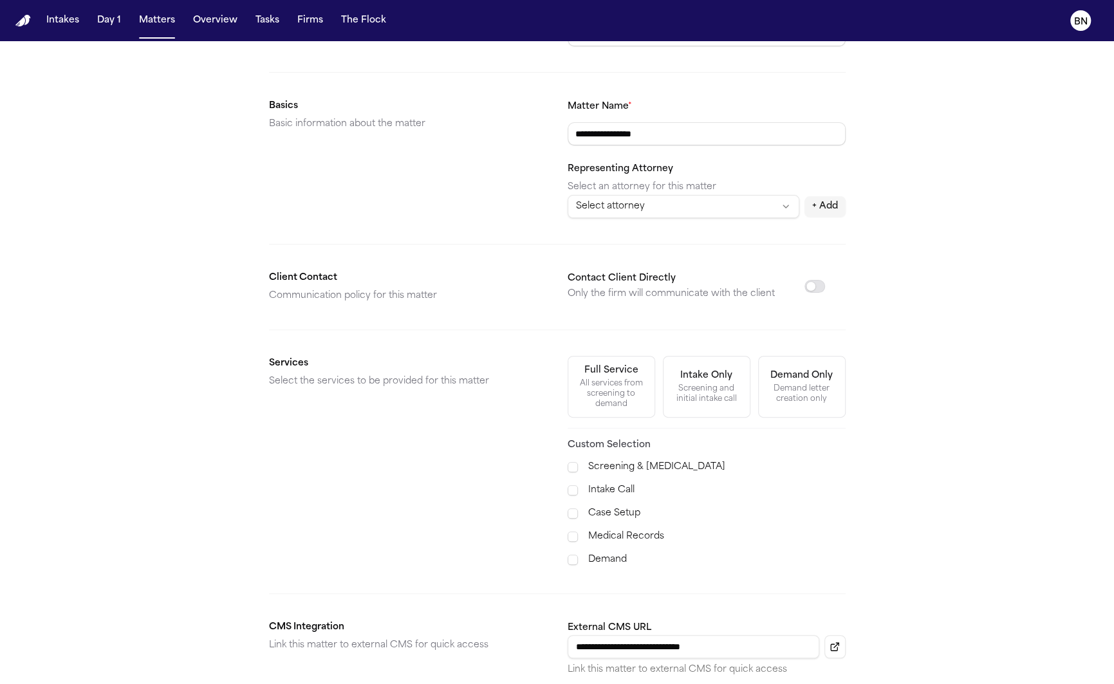
scroll to position [0, 0]
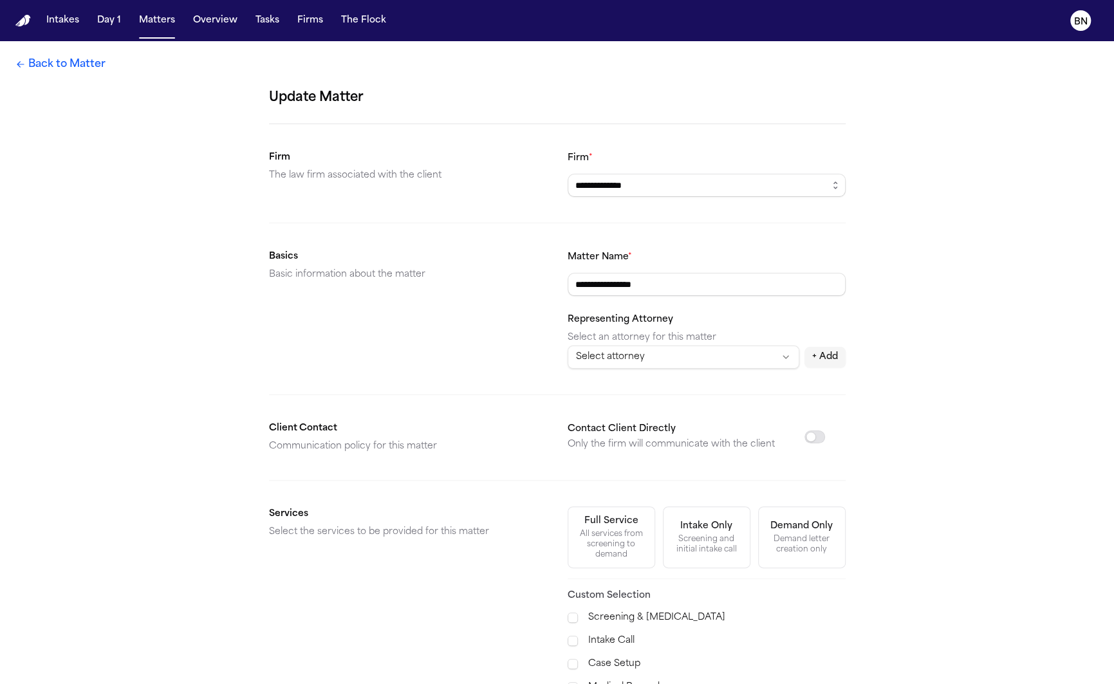
click at [82, 68] on link "Back to Matter" at bounding box center [60, 64] width 90 height 15
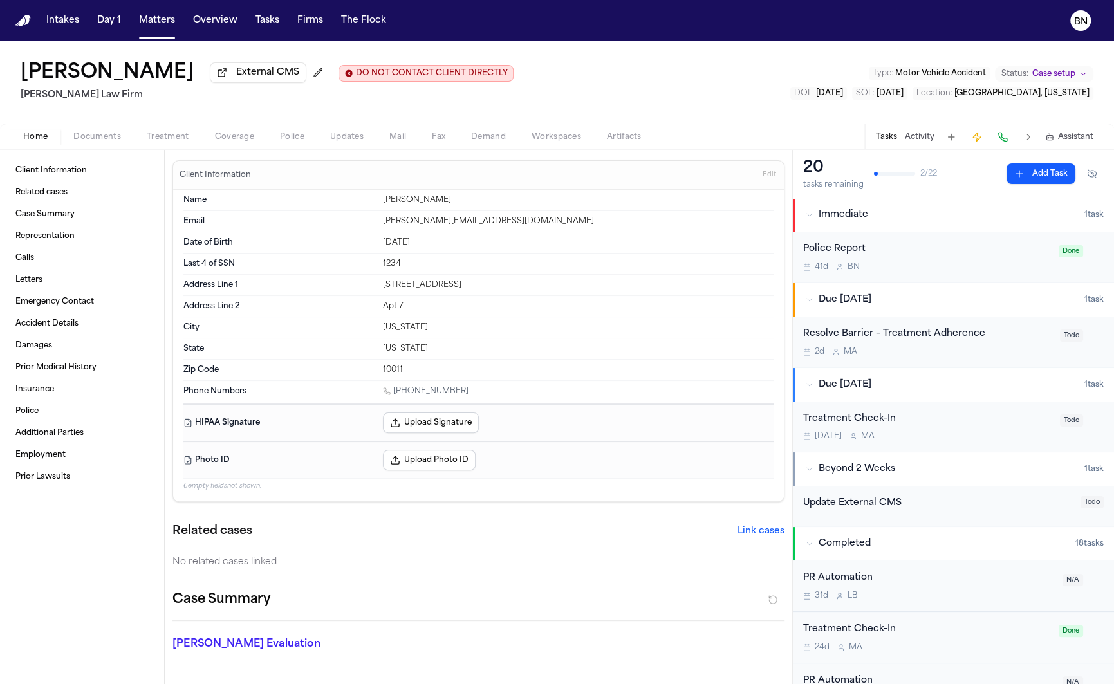
click at [839, 95] on span "[DATE]" at bounding box center [829, 93] width 27 height 8
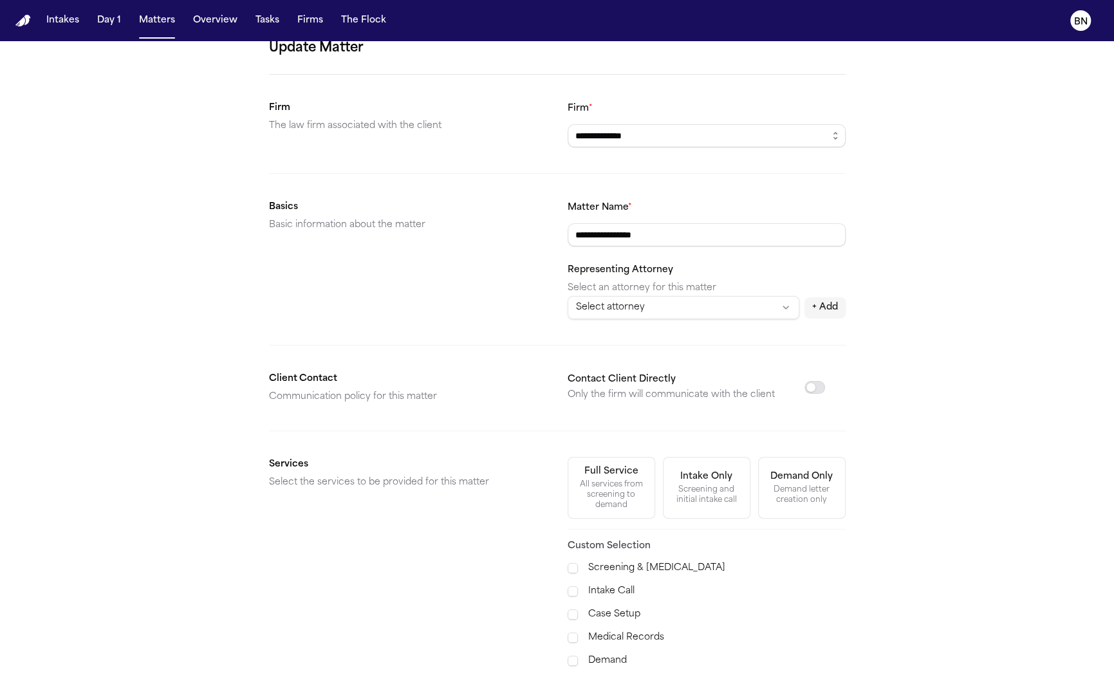
scroll to position [289, 0]
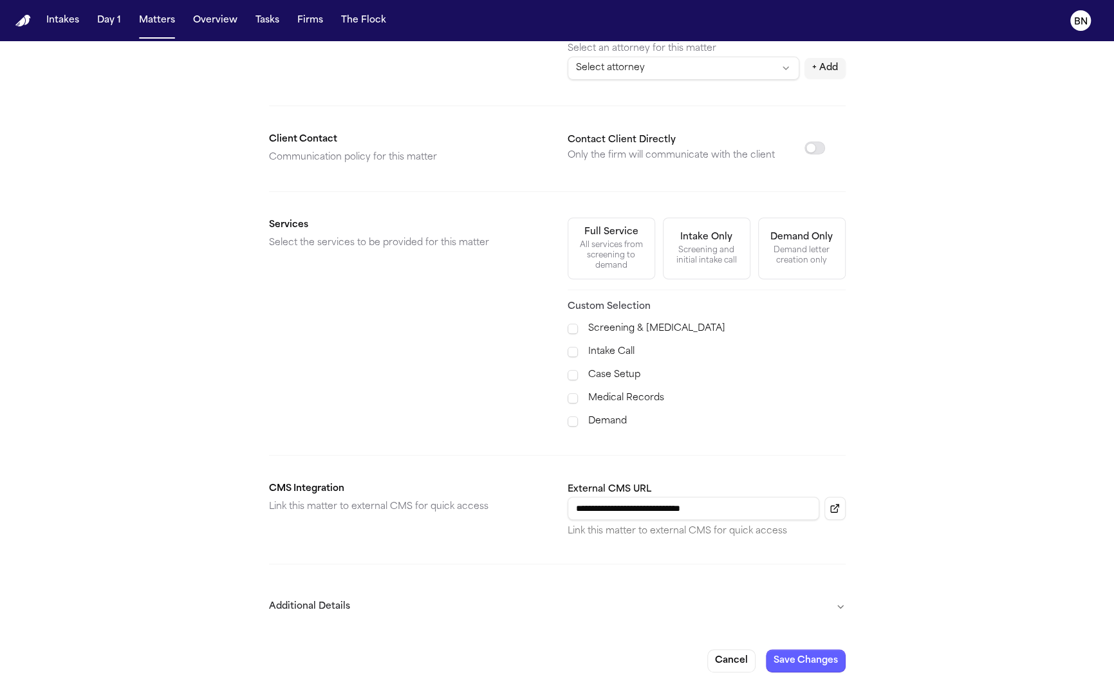
click at [596, 605] on button "Additional Details" at bounding box center [557, 606] width 576 height 33
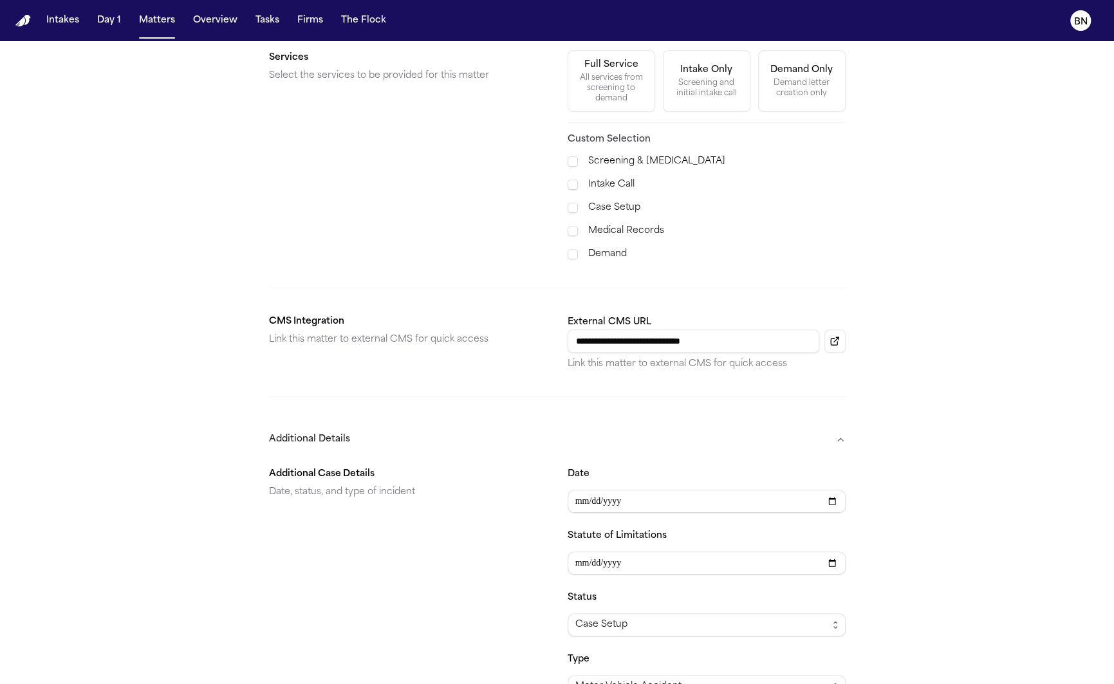
scroll to position [638, 0]
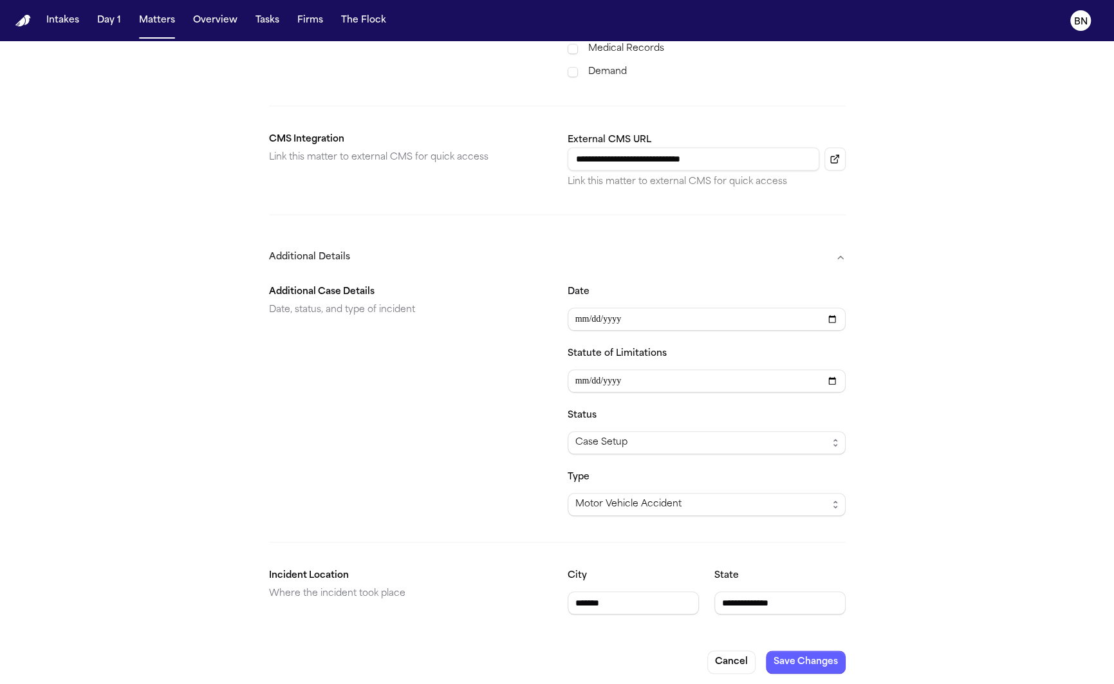
click at [802, 640] on button "Save Changes" at bounding box center [806, 661] width 80 height 23
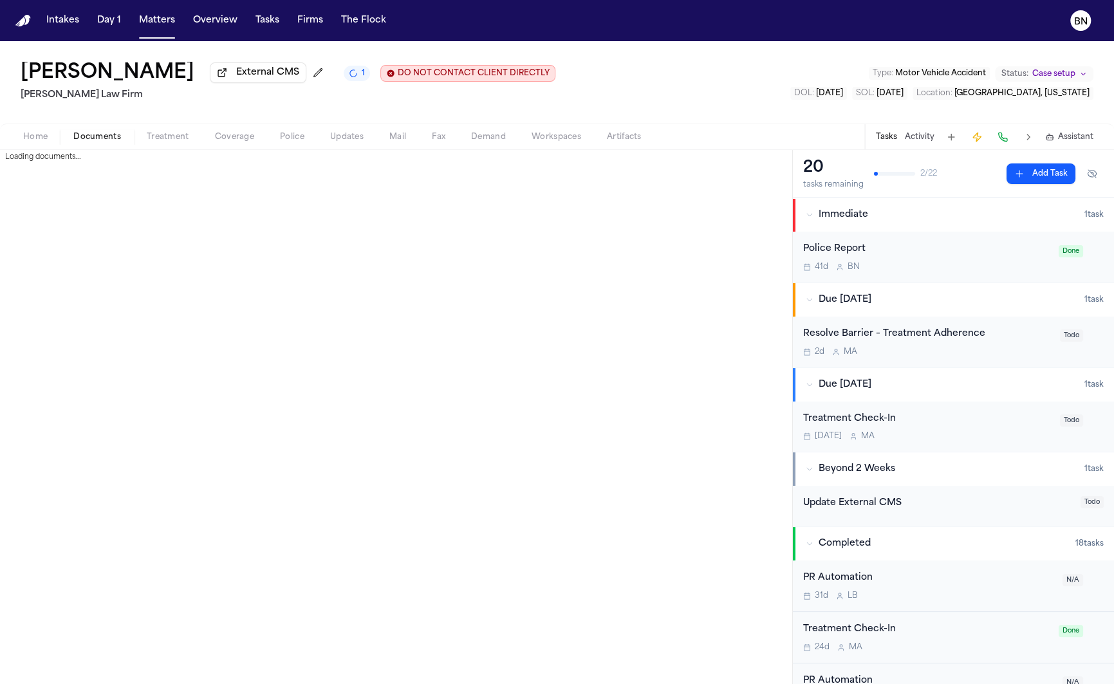
click at [82, 139] on span "Documents" at bounding box center [97, 137] width 48 height 10
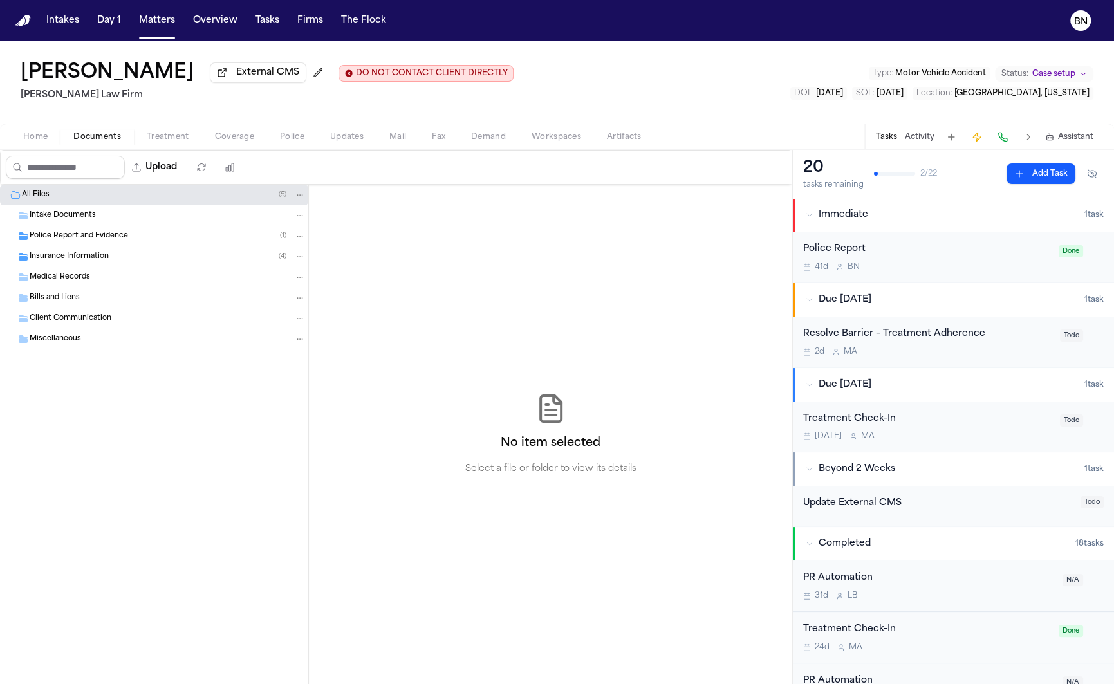
click at [111, 238] on span "Police Report and Evidence" at bounding box center [79, 236] width 98 height 11
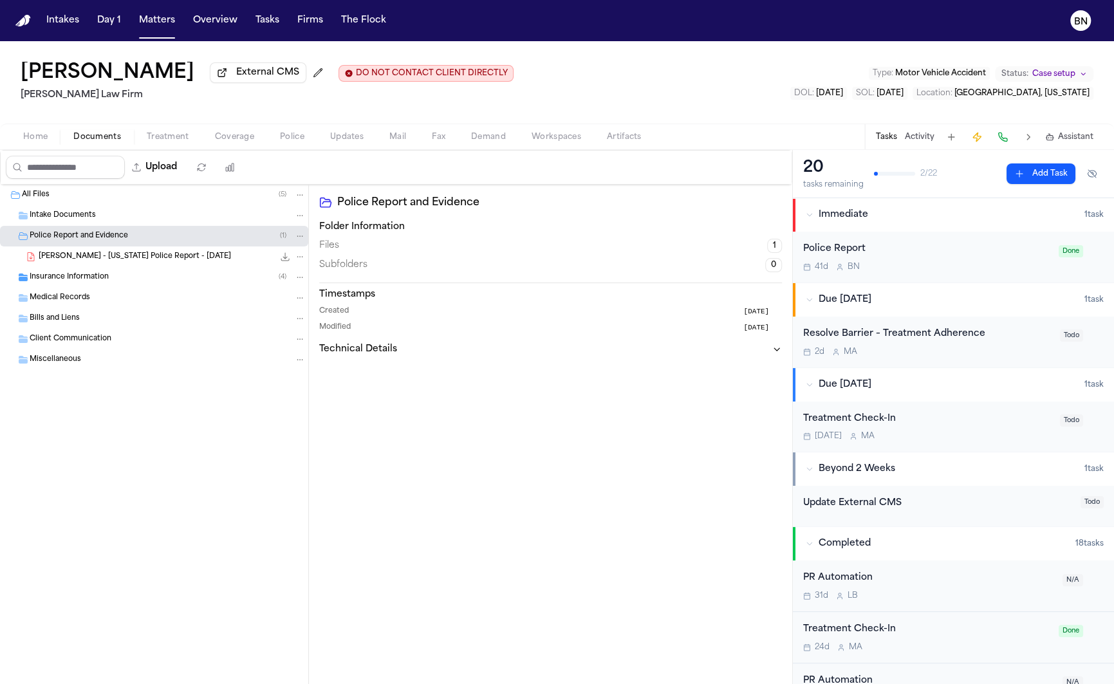
click at [112, 279] on div "Insurance Information ( 4 )" at bounding box center [168, 278] width 276 height 12
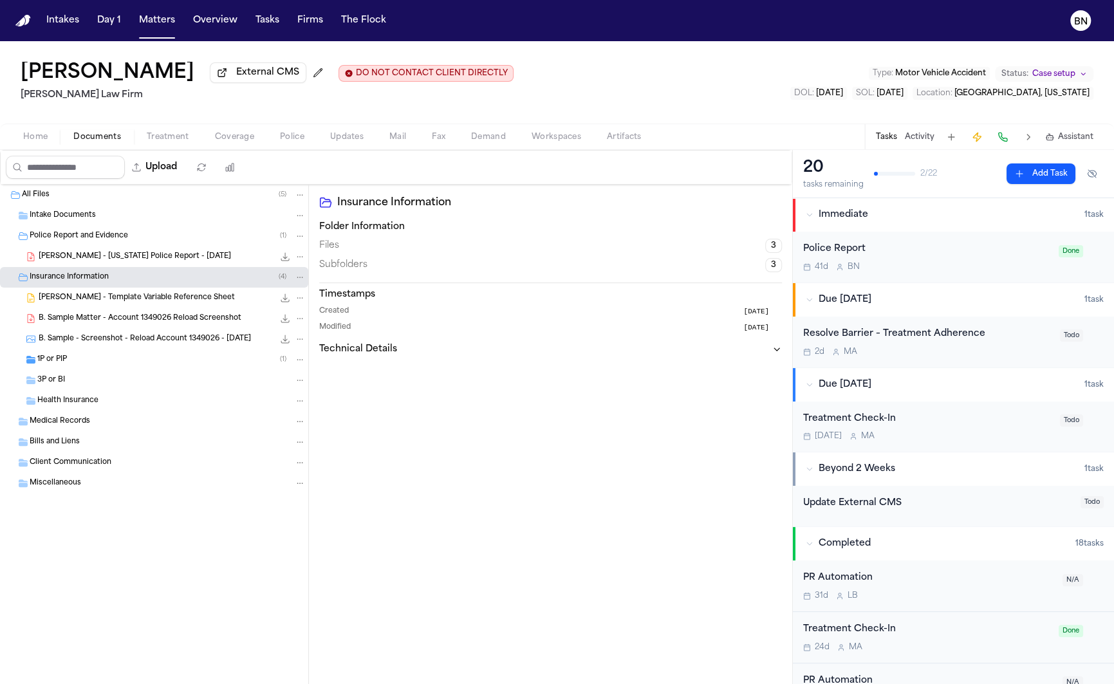
click at [71, 260] on span "B. Northcutt - Missouri Police Report - 4.5.25" at bounding box center [135, 257] width 192 height 11
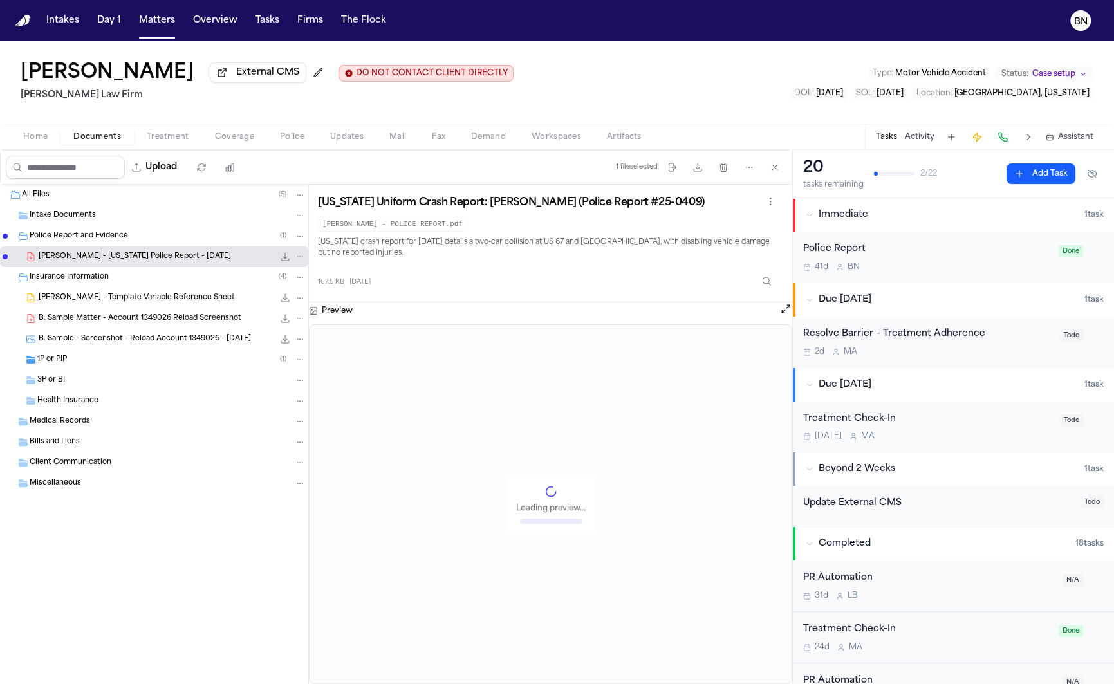
click at [71, 246] on div "Police Report and Evidence ( 1 )" at bounding box center [154, 236] width 308 height 21
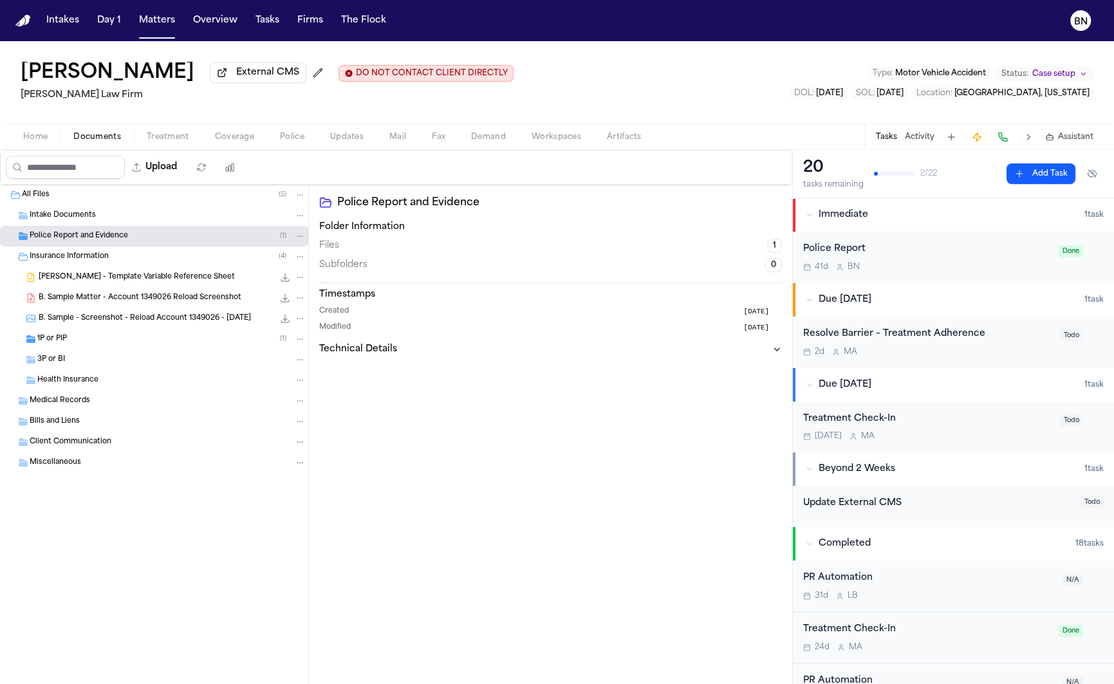
click at [71, 262] on span "Insurance Information" at bounding box center [69, 257] width 79 height 11
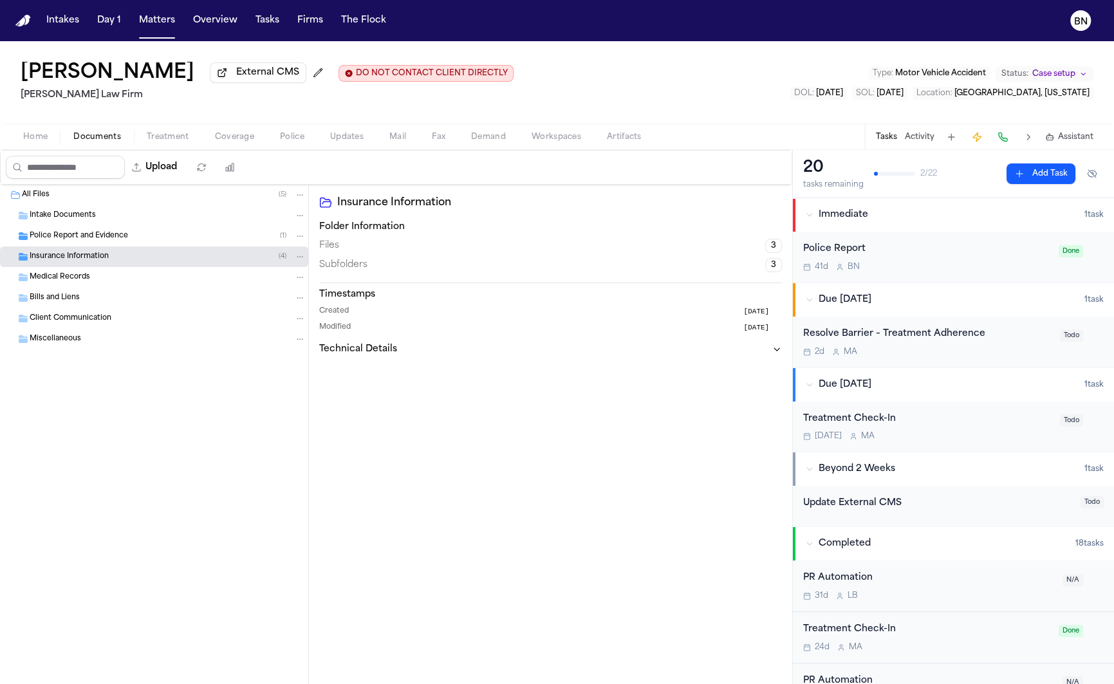
click at [69, 239] on span "Police Report and Evidence" at bounding box center [79, 236] width 98 height 11
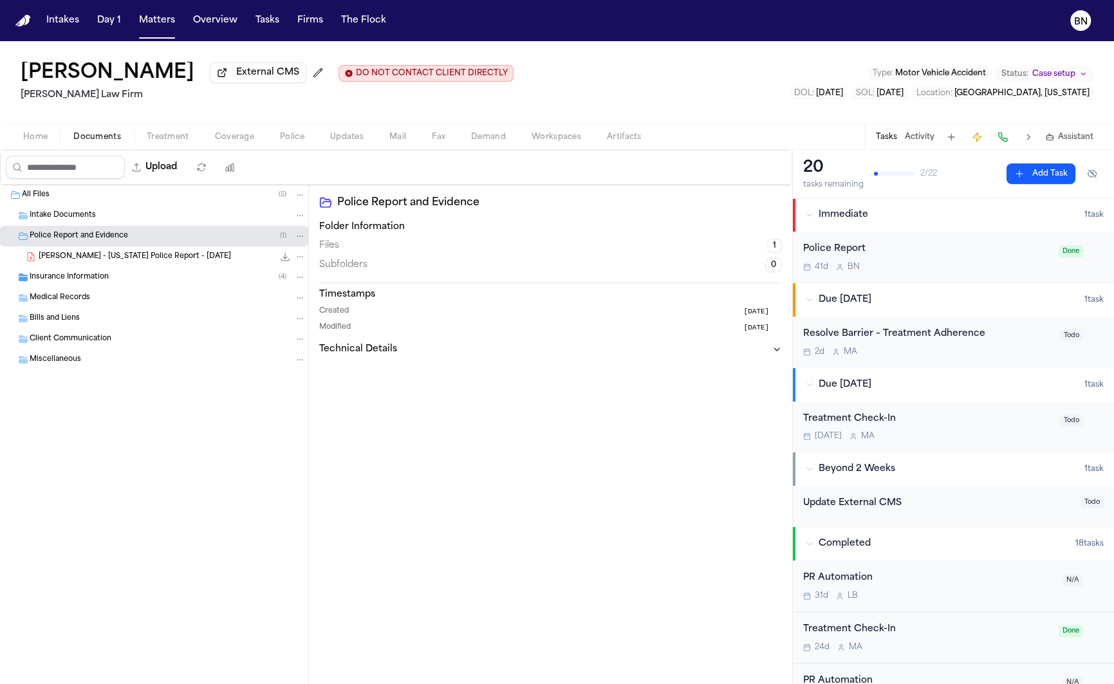
click at [78, 255] on span "B. Northcutt - Missouri Police Report - 4.5.25" at bounding box center [135, 257] width 192 height 11
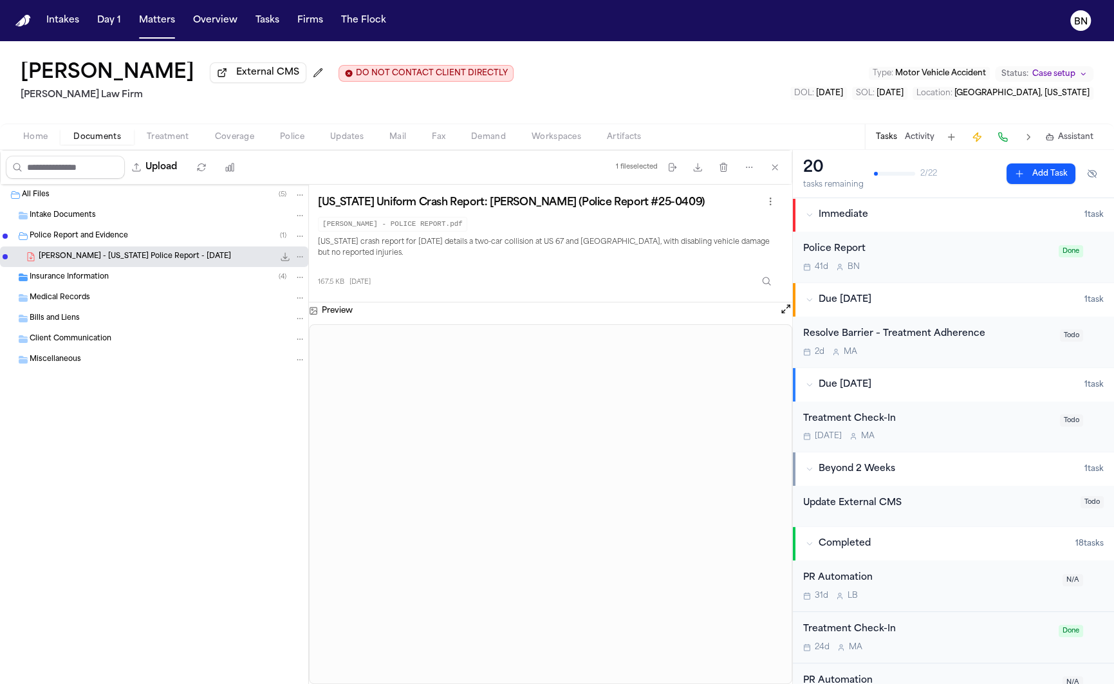
click at [177, 277] on div "Insurance Information ( 4 )" at bounding box center [168, 278] width 276 height 12
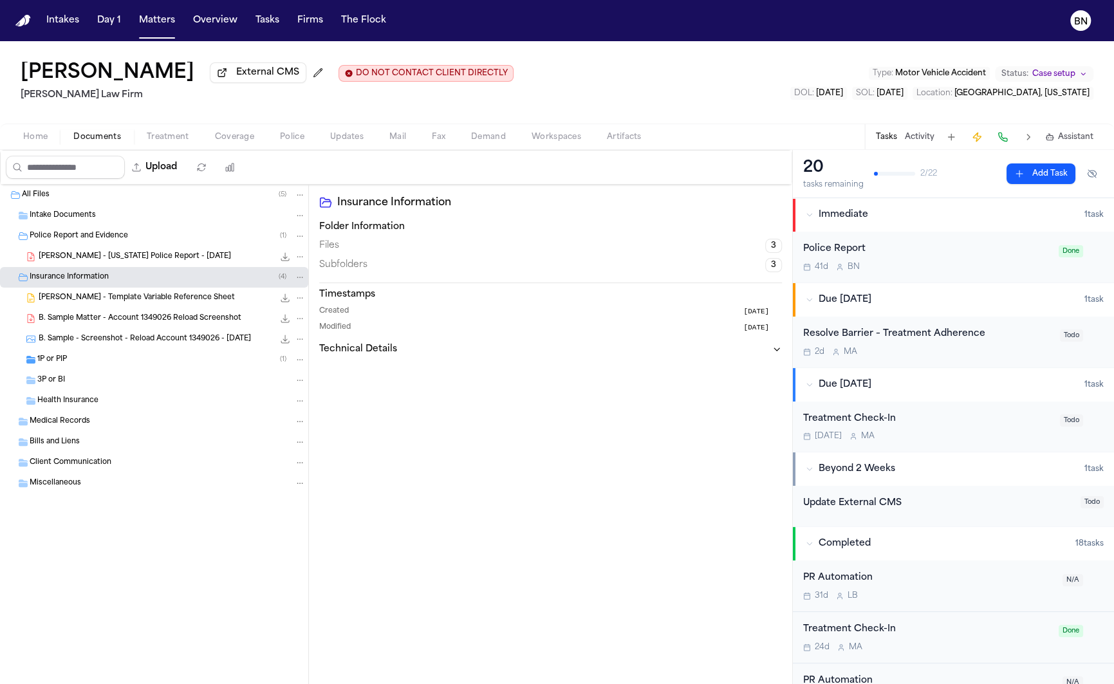
click at [115, 263] on div "B. Northcutt - Missouri Police Report - 4.5.25 167.5 KB • PDF" at bounding box center [172, 256] width 267 height 13
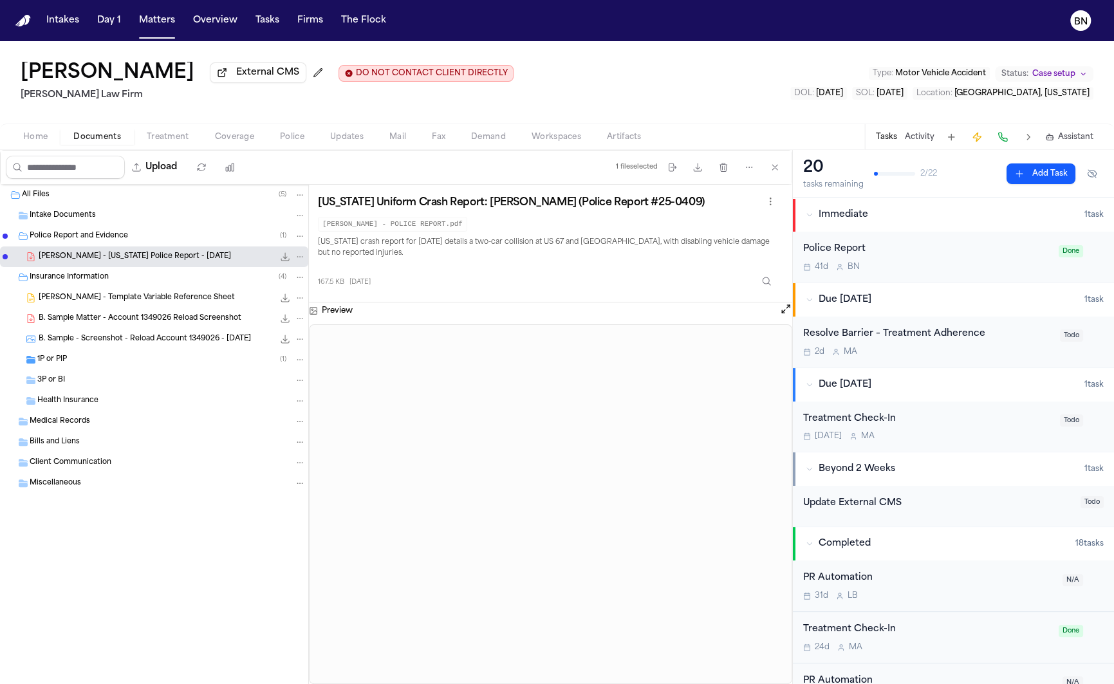
click at [452, 231] on code "[PERSON_NAME] - POLICE REPORT.pdf" at bounding box center [392, 224] width 149 height 15
click at [452, 227] on code "[PERSON_NAME] - POLICE REPORT.pdf" at bounding box center [392, 224] width 149 height 15
click at [450, 227] on code "[PERSON_NAME] - POLICE REPORT.pdf" at bounding box center [392, 224] width 149 height 15
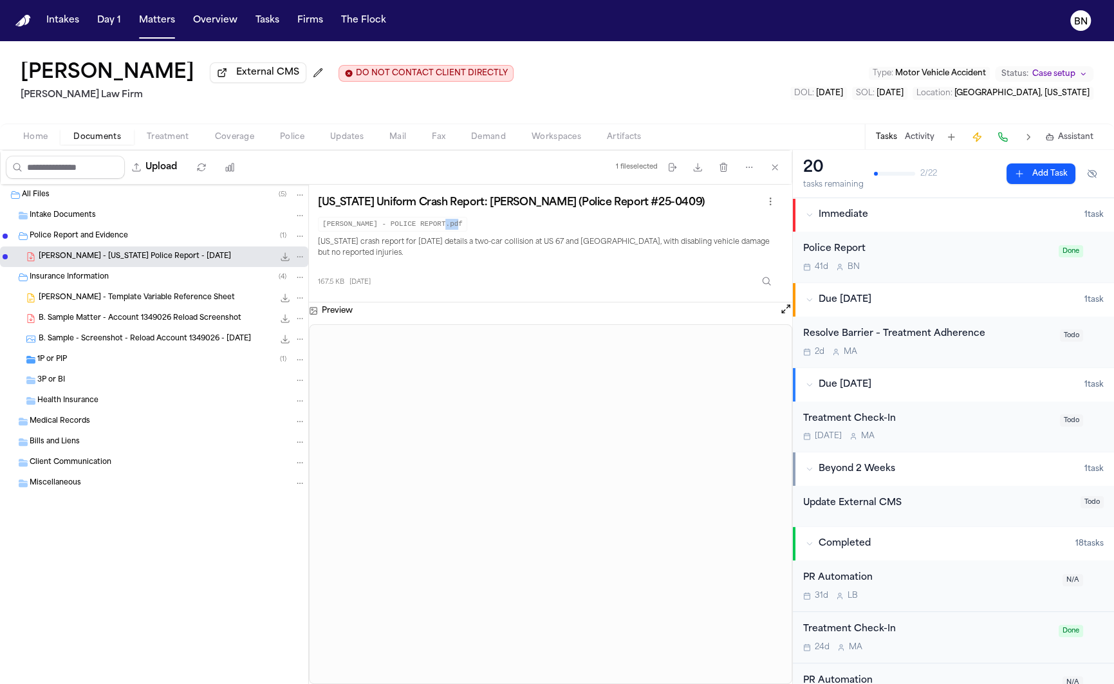
click at [450, 227] on code "[PERSON_NAME] - POLICE REPORT.pdf" at bounding box center [392, 224] width 149 height 15
click at [373, 223] on code "[PERSON_NAME] - POLICE REPORT.pdf" at bounding box center [392, 224] width 149 height 15
click at [409, 217] on div "[PERSON_NAME] - POLICE REPORT.pdf" at bounding box center [548, 224] width 460 height 16
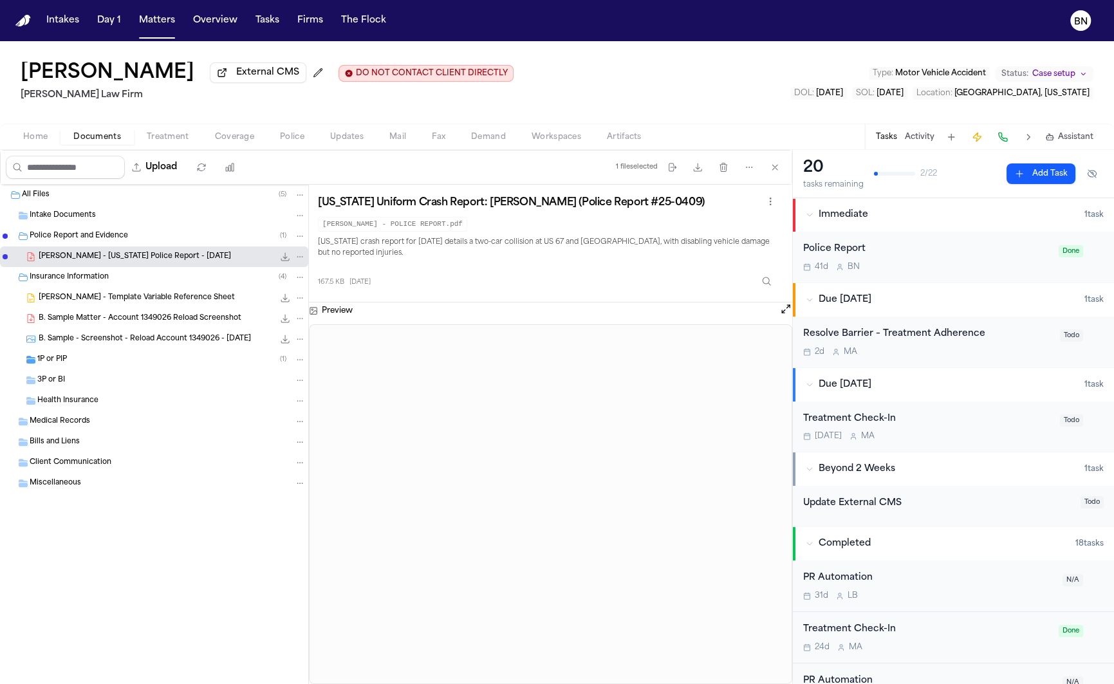
click at [402, 223] on code "[PERSON_NAME] - POLICE REPORT.pdf" at bounding box center [392, 224] width 149 height 15
click at [164, 261] on span "B. Northcutt - Missouri Police Report - 4.5.25" at bounding box center [135, 257] width 192 height 11
click at [401, 244] on p "Missouri crash report for April 2025 details a two-car collision at US 67 and F…" at bounding box center [548, 248] width 460 height 23
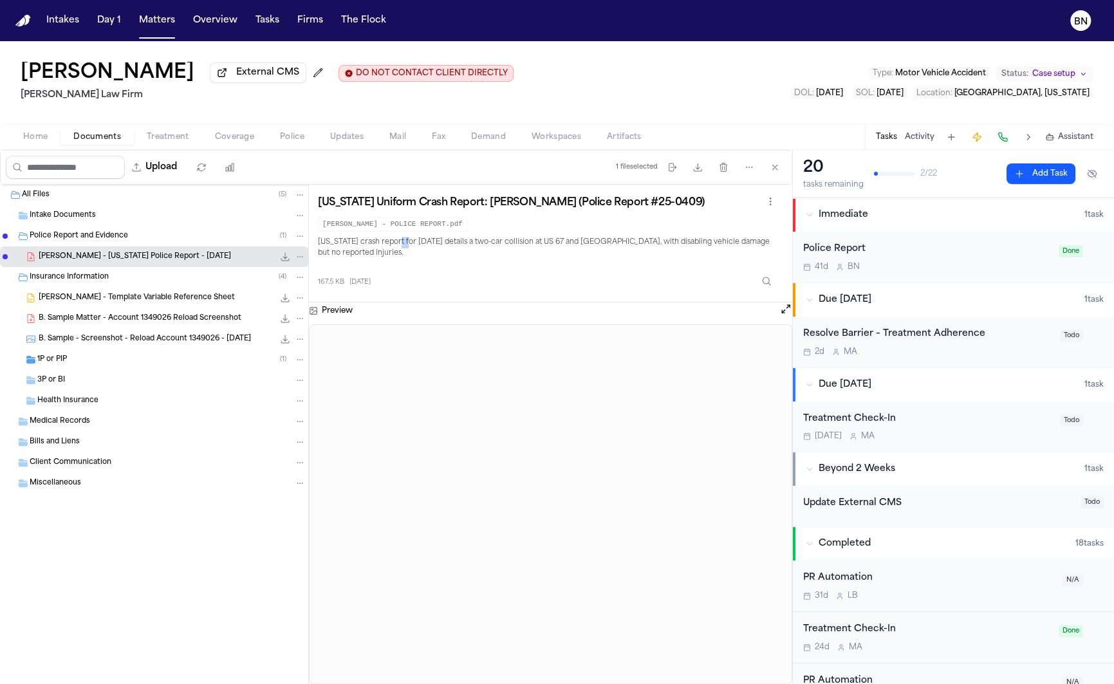
click at [401, 244] on p "Missouri crash report for April 2025 details a two-car collision at US 67 and F…" at bounding box center [548, 248] width 460 height 23
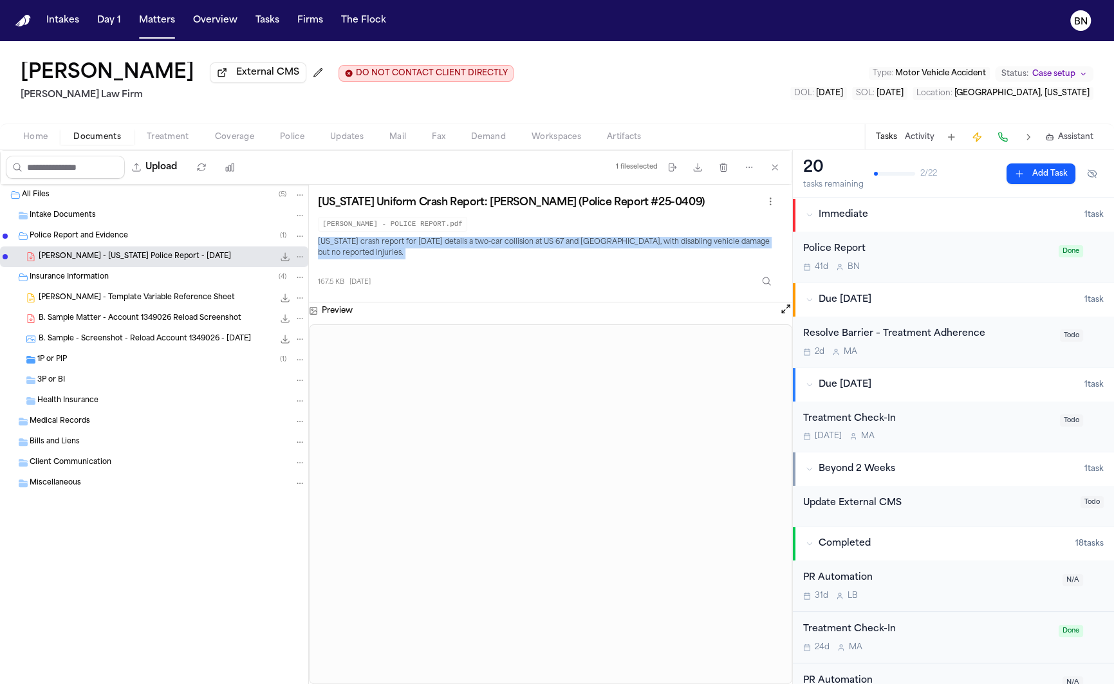
click at [401, 244] on p "Missouri crash report for April 2025 details a two-car collision at US 67 and F…" at bounding box center [548, 248] width 460 height 23
click at [404, 253] on p "Missouri crash report for April 2025 details a two-car collision at US 67 and F…" at bounding box center [548, 248] width 460 height 23
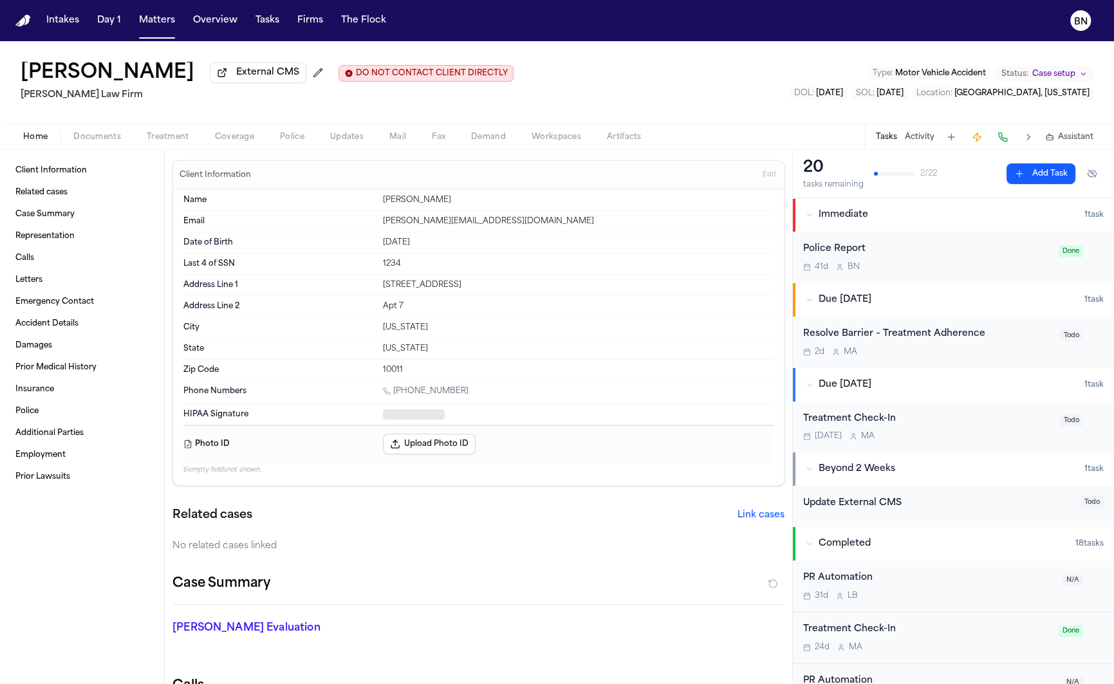
click at [19, 133] on button "Home" at bounding box center [35, 136] width 50 height 15
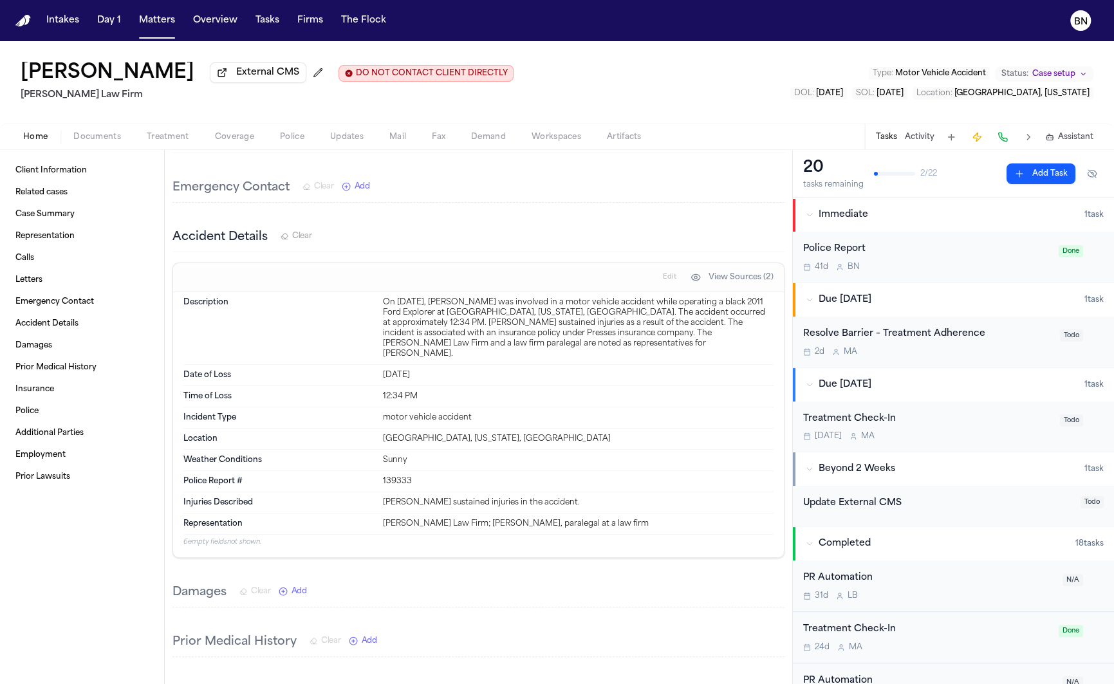
scroll to position [1673, 0]
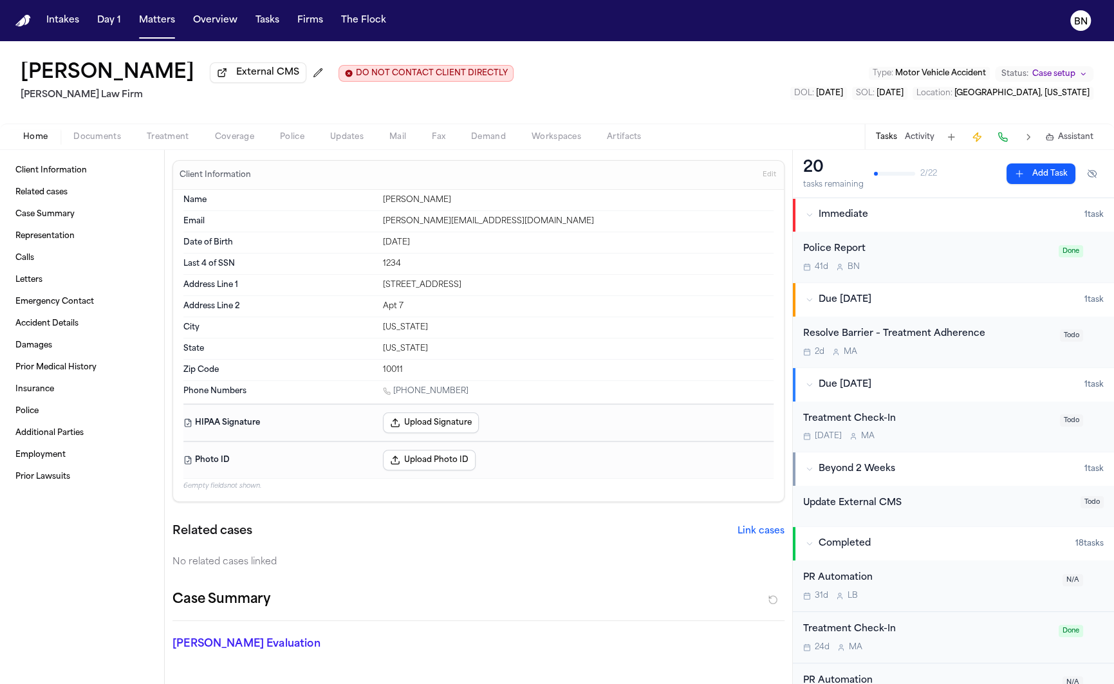
click at [105, 142] on span "Documents" at bounding box center [97, 137] width 48 height 10
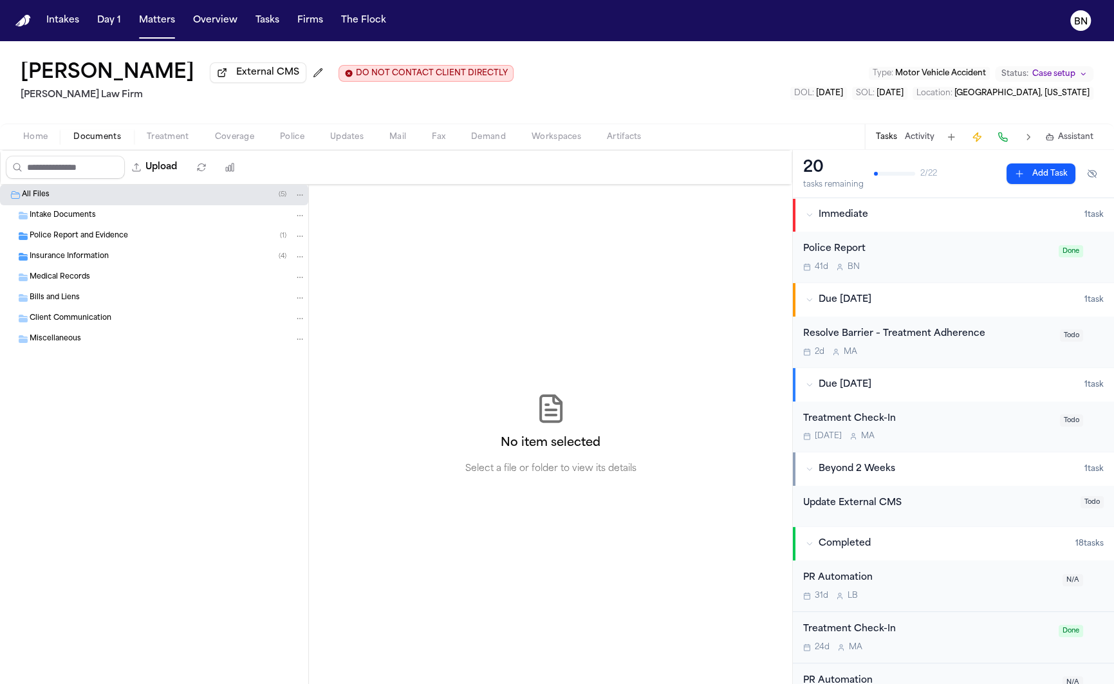
click at [162, 142] on span "Treatment" at bounding box center [168, 137] width 42 height 10
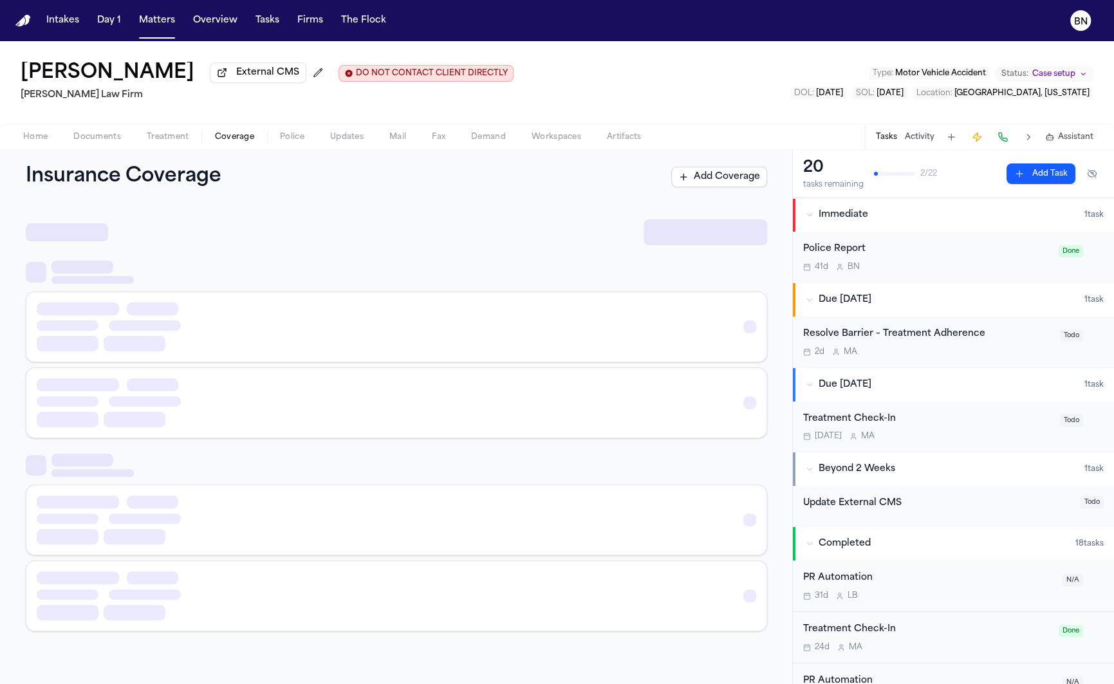
click at [224, 140] on span "Coverage" at bounding box center [234, 137] width 39 height 10
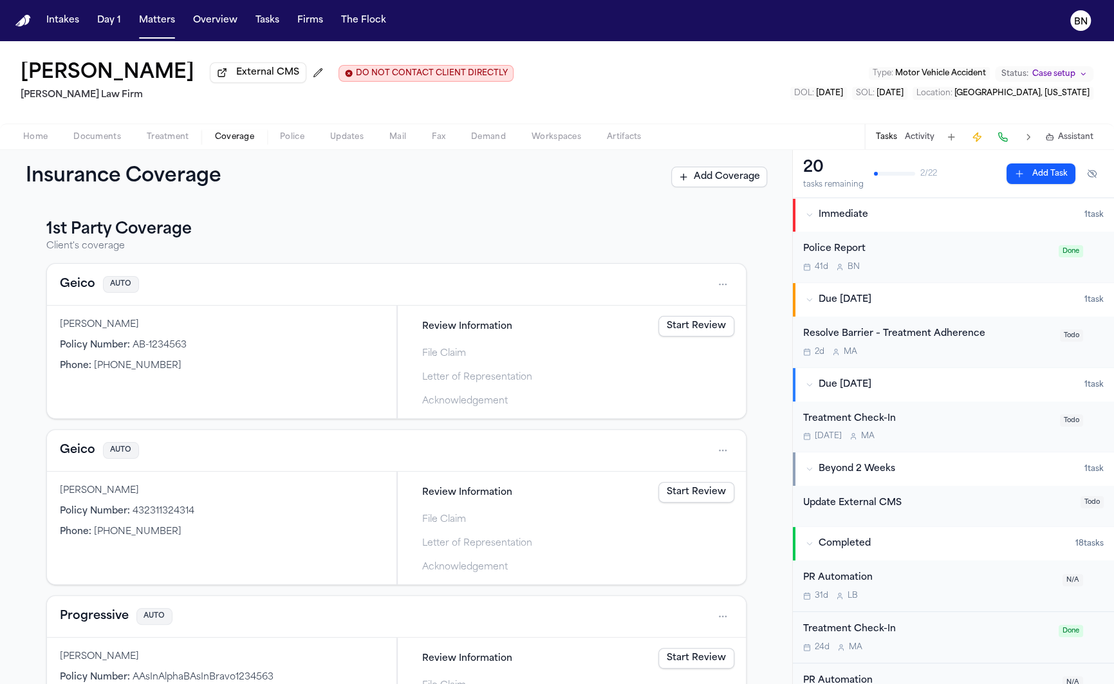
click at [86, 136] on span "Documents" at bounding box center [97, 137] width 48 height 10
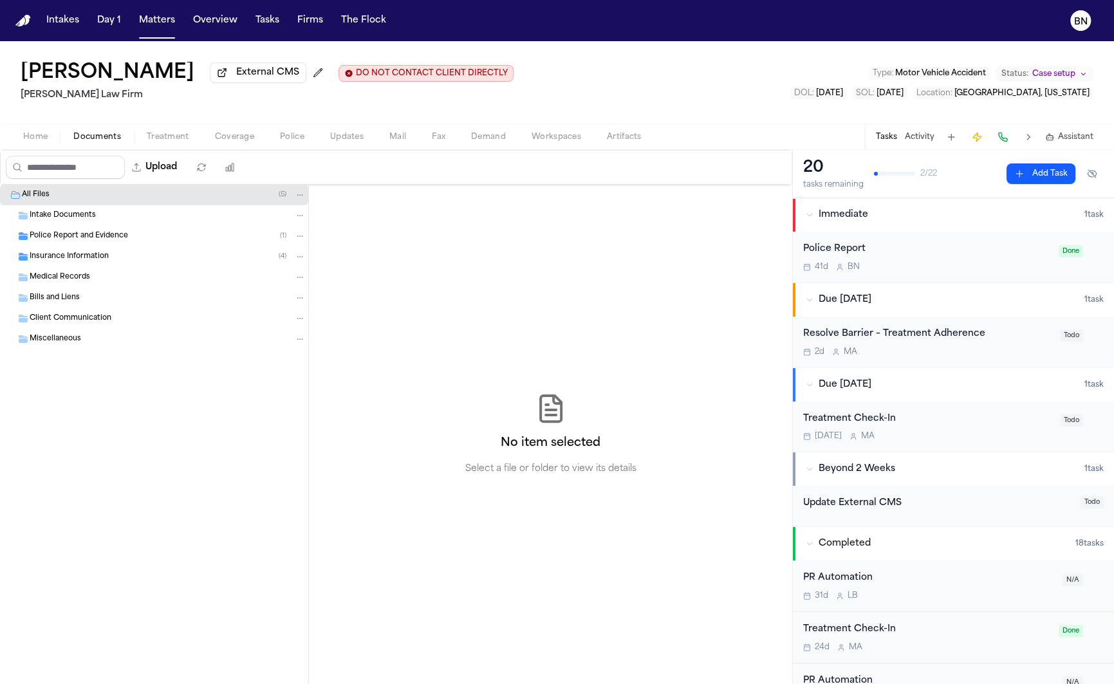
click at [102, 237] on span "Police Report and Evidence" at bounding box center [79, 236] width 98 height 11
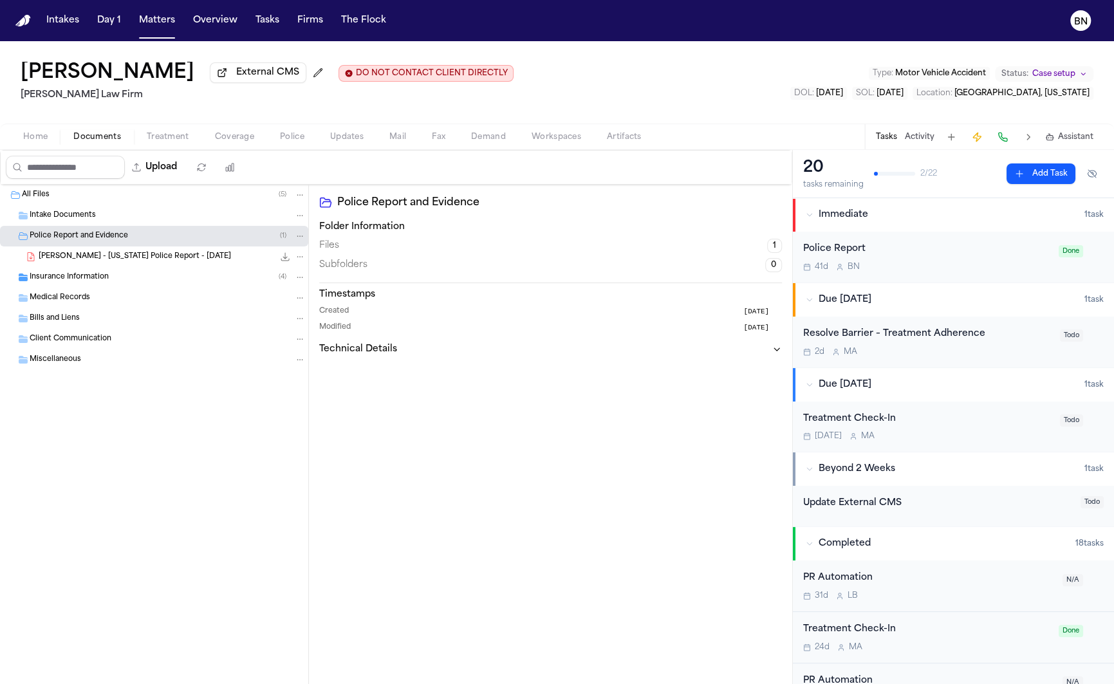
click at [106, 253] on span "B. Northcutt - Missouri Police Report - 4.5.25" at bounding box center [135, 257] width 192 height 11
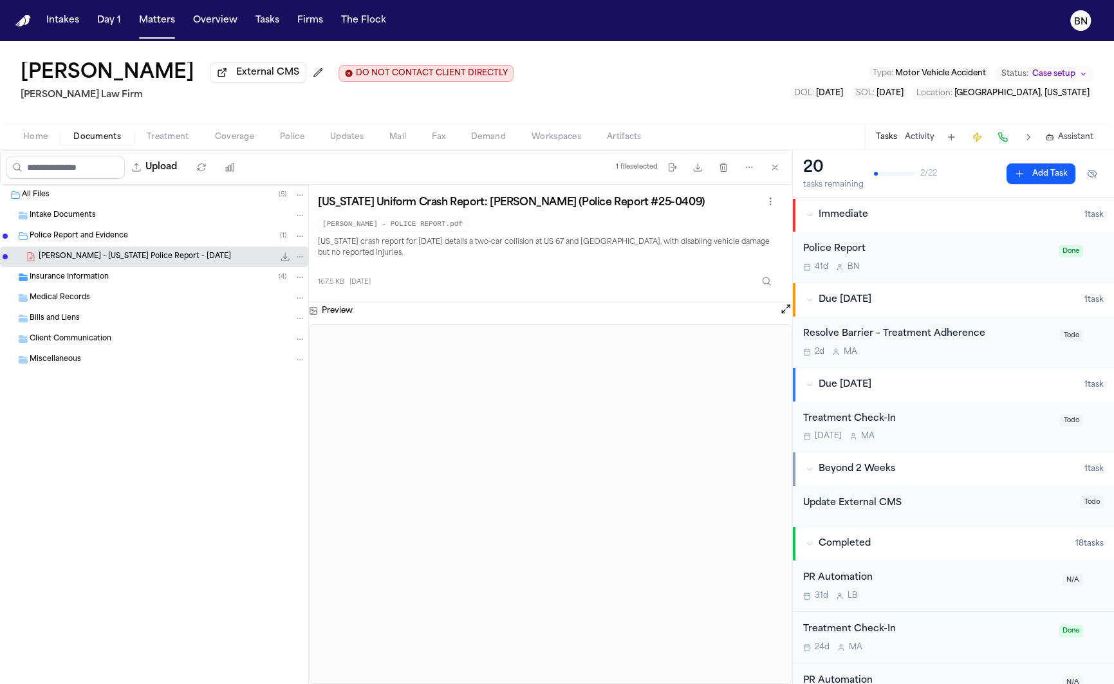
click at [178, 274] on div "Insurance Information ( 4 )" at bounding box center [168, 278] width 276 height 12
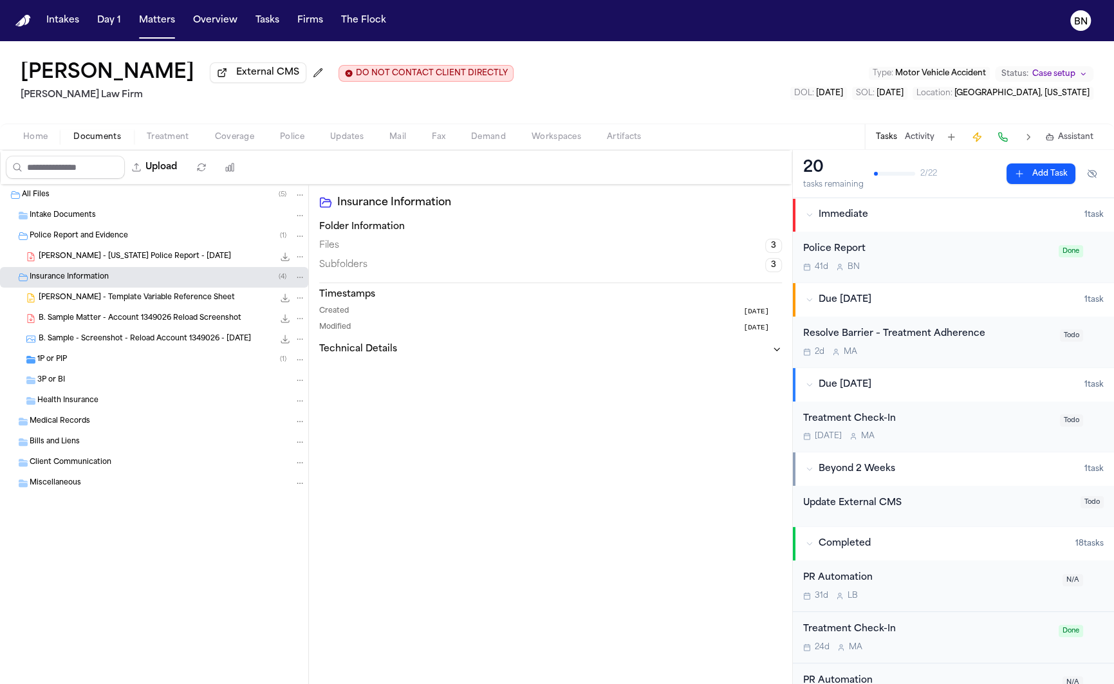
click at [157, 358] on div "1P or PIP ( 1 )" at bounding box center [171, 360] width 268 height 12
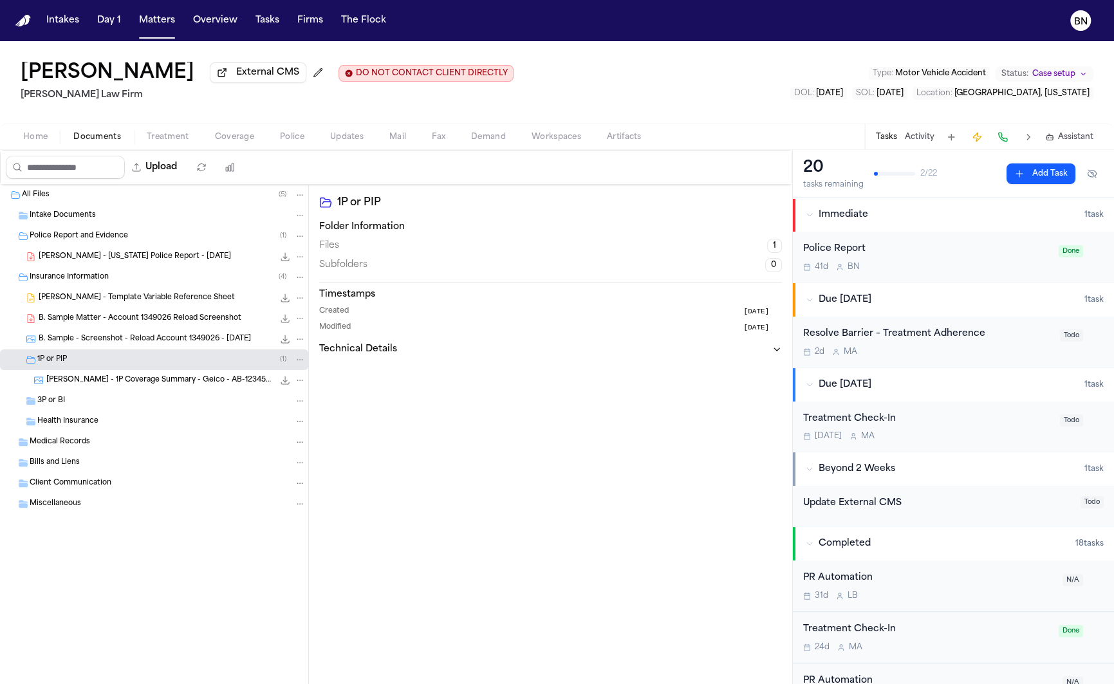
click at [154, 383] on span "B. Northcutt - 1P Coverage Summary - Geico - AB-1234563" at bounding box center [159, 380] width 227 height 11
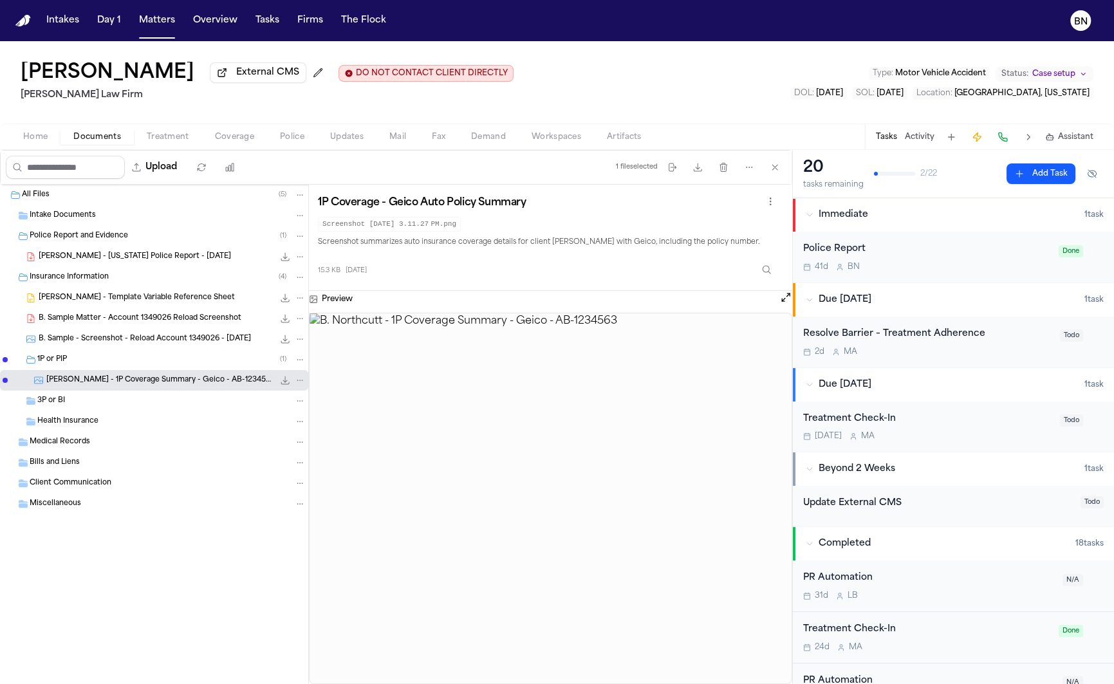
click at [207, 300] on span "B. Northcutt - Template Variable Reference Sheet" at bounding box center [137, 298] width 196 height 11
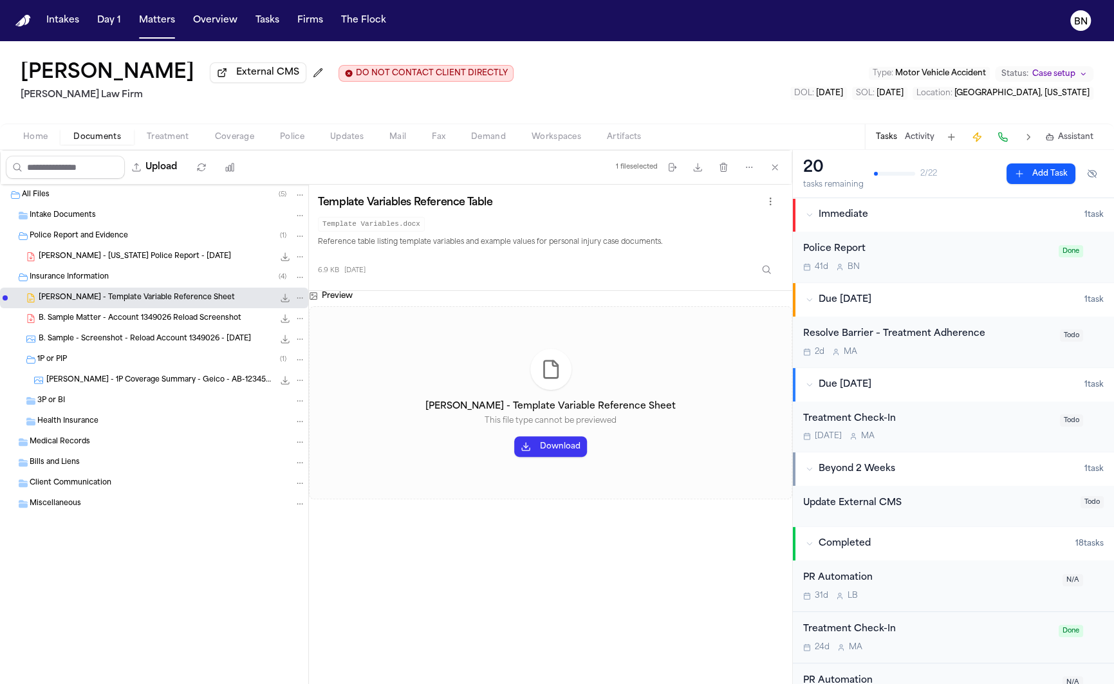
click at [162, 142] on span "Treatment" at bounding box center [168, 137] width 42 height 10
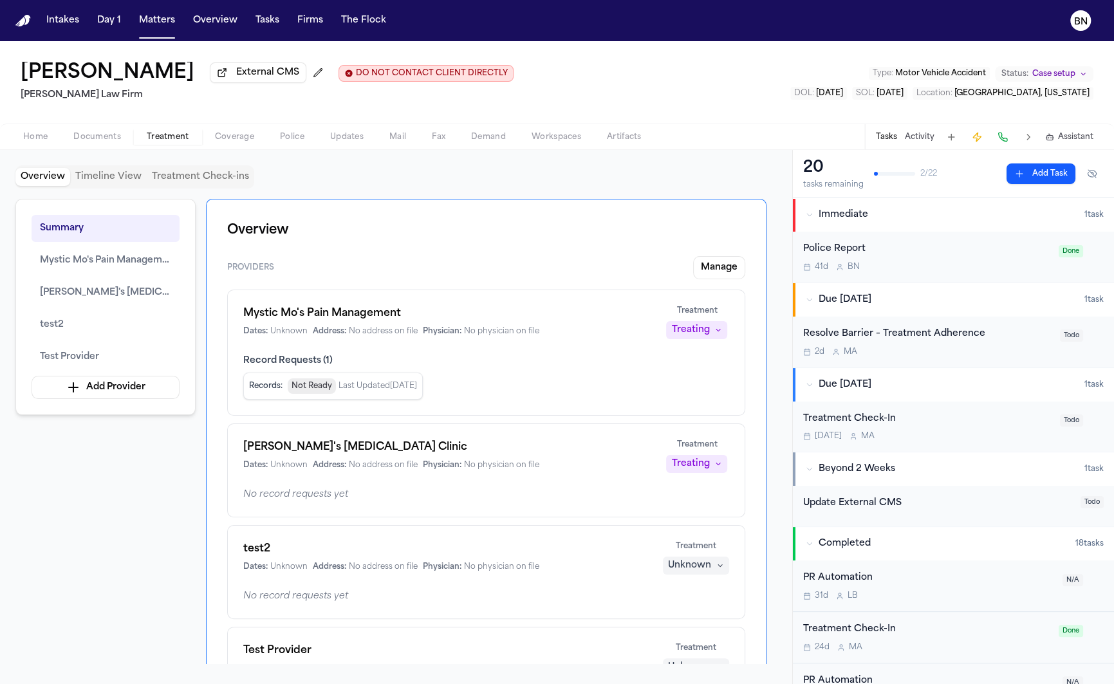
click at [59, 96] on h2 "[PERSON_NAME] Law Firm" at bounding box center [267, 94] width 493 height 15
click at [714, 273] on button "Manage" at bounding box center [719, 267] width 52 height 23
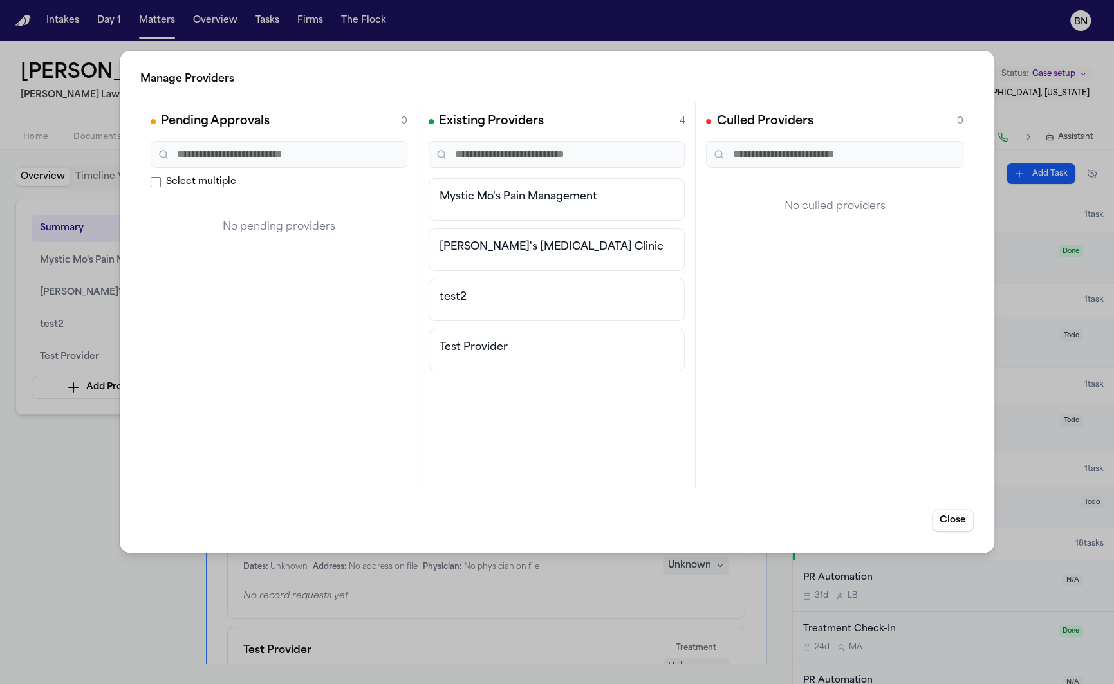
click at [90, 447] on div "Manage Providers Pending Approvals 0 Select multiple No pending providers Exist…" at bounding box center [557, 342] width 1114 height 684
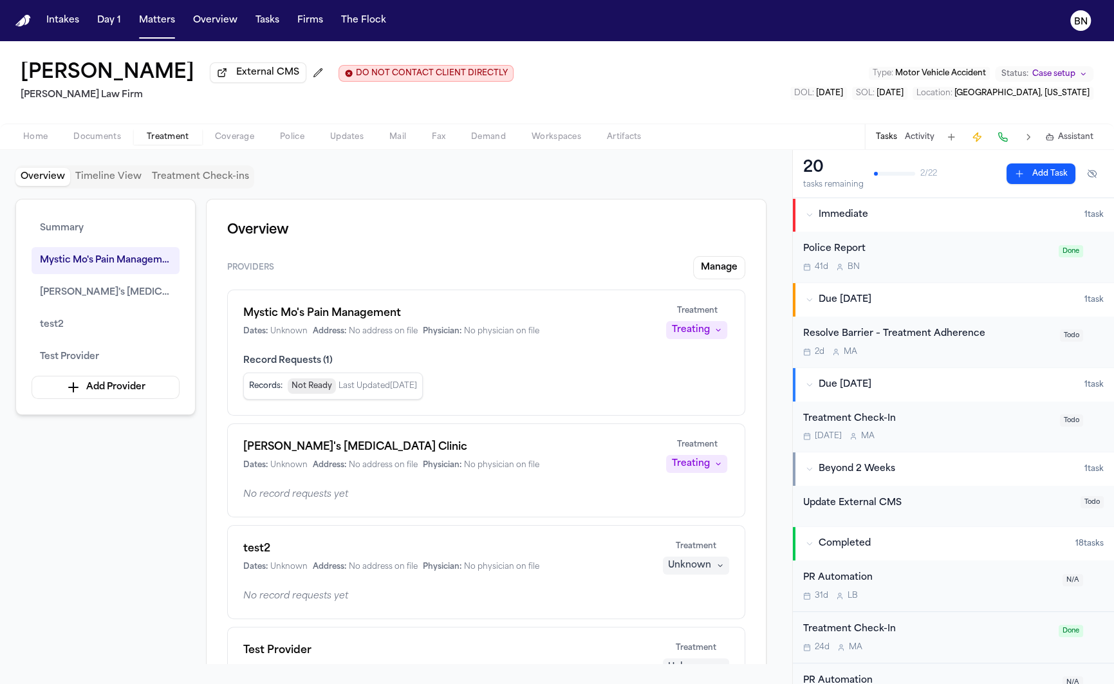
click at [723, 337] on button "Treating" at bounding box center [696, 330] width 61 height 18
click at [500, 243] on div "Overview Providers Manage Mystic Mo's Pain Management Dates: Unknown Address: N…" at bounding box center [486, 486] width 560 height 575
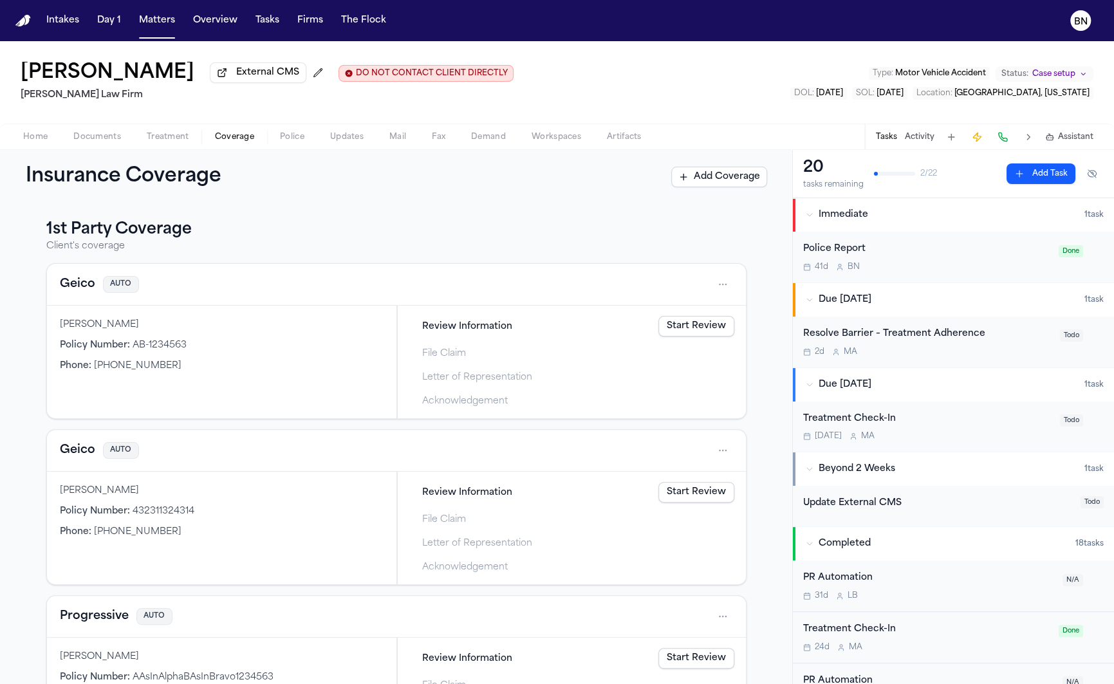
click at [223, 141] on span "Coverage" at bounding box center [234, 137] width 39 height 10
click at [122, 232] on h3 "1st Party Coverage" at bounding box center [396, 229] width 700 height 21
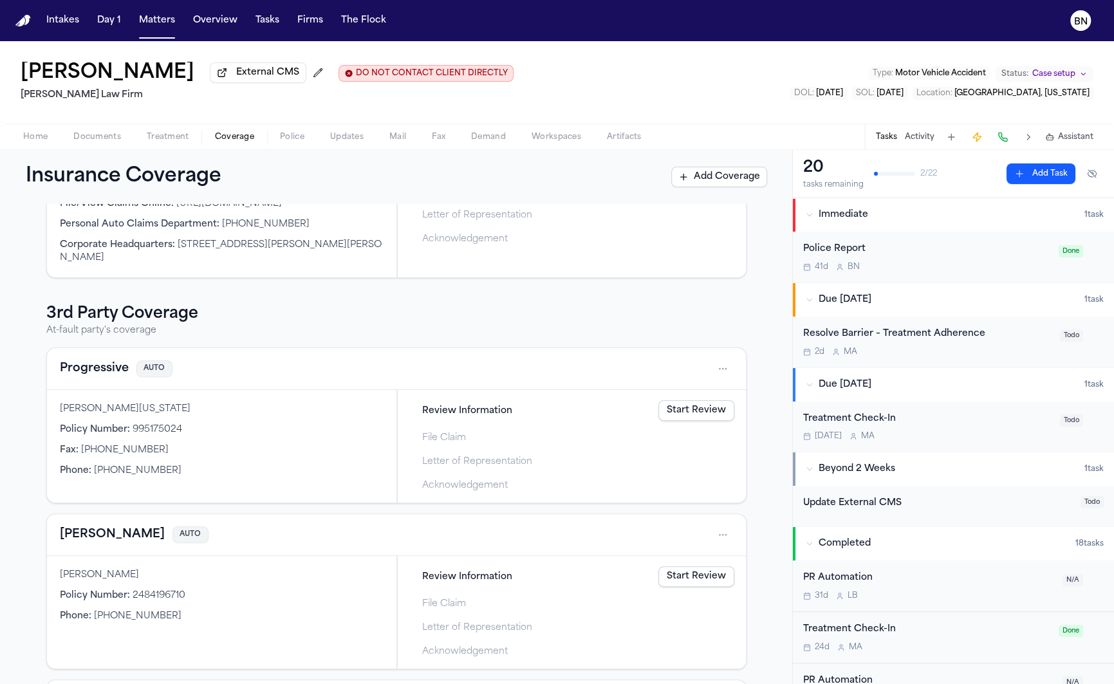
scroll to position [580, 0]
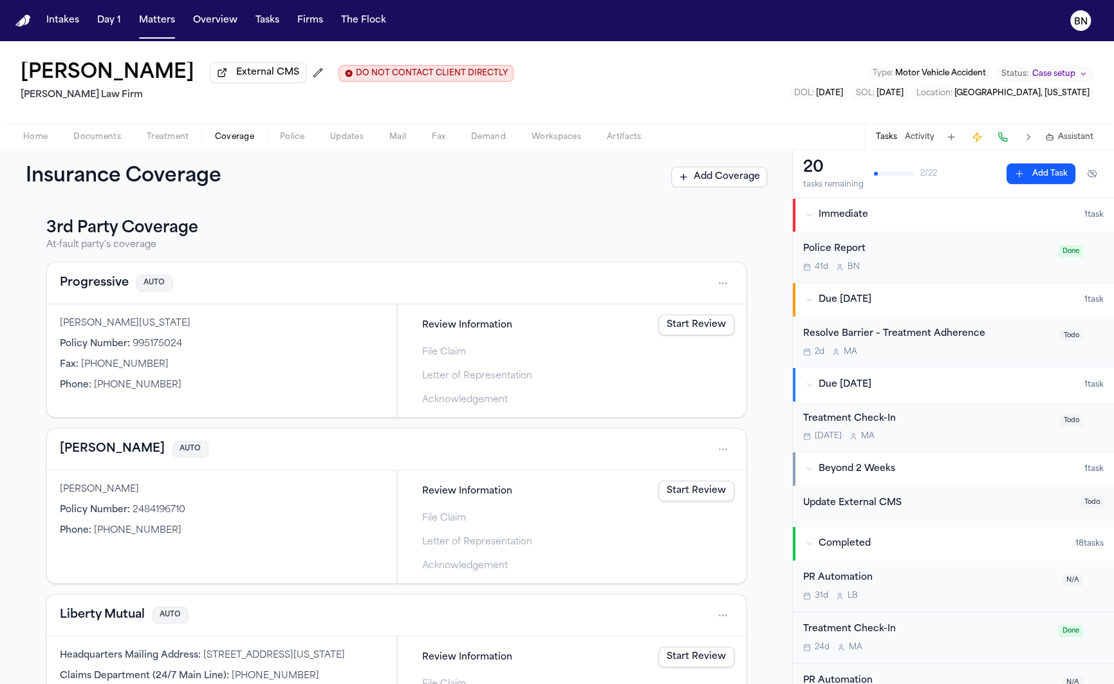
click at [184, 235] on h3 "3rd Party Coverage" at bounding box center [396, 228] width 700 height 21
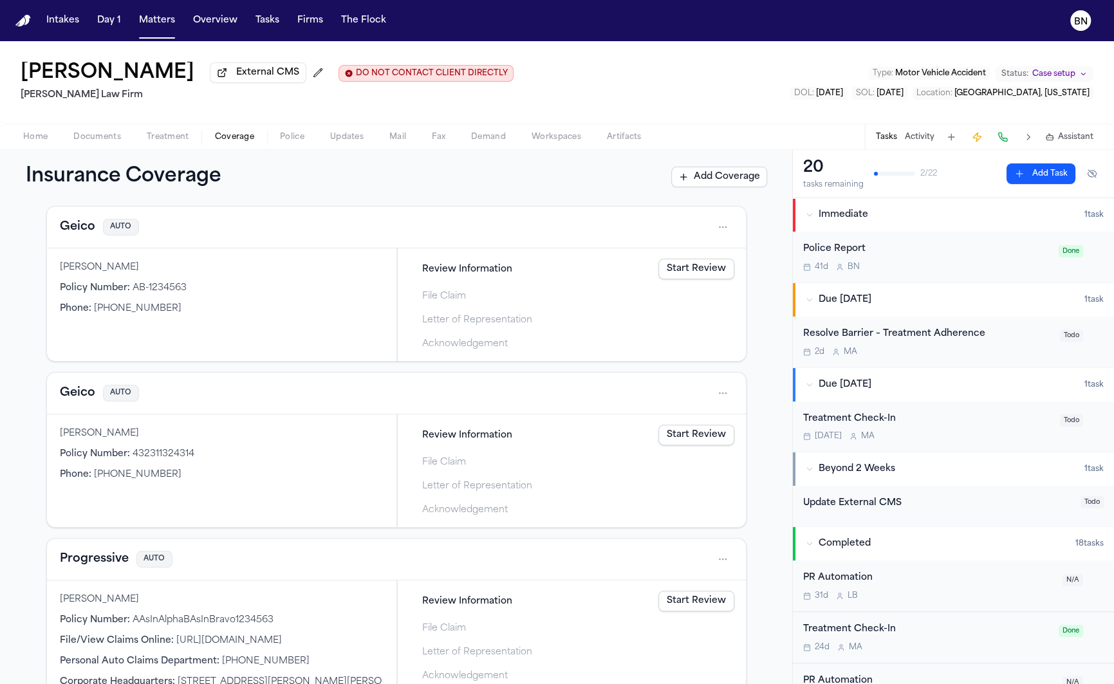
scroll to position [0, 0]
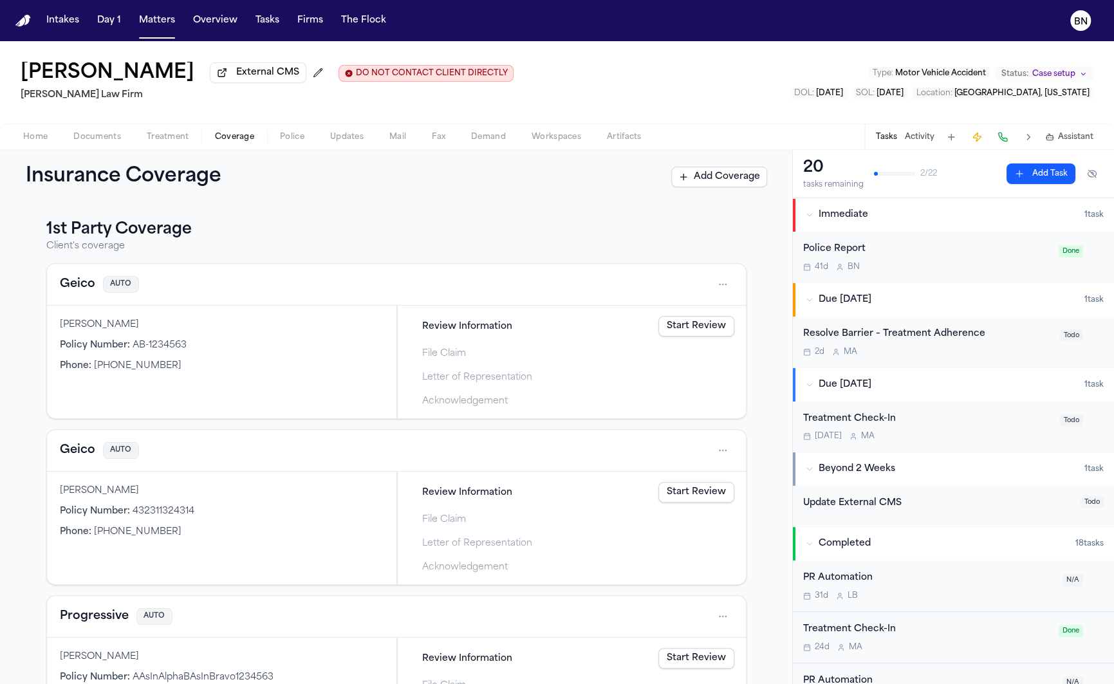
click at [80, 327] on div "[PERSON_NAME]" at bounding box center [222, 324] width 324 height 13
click at [146, 350] on span "AB-1234563" at bounding box center [160, 345] width 54 height 10
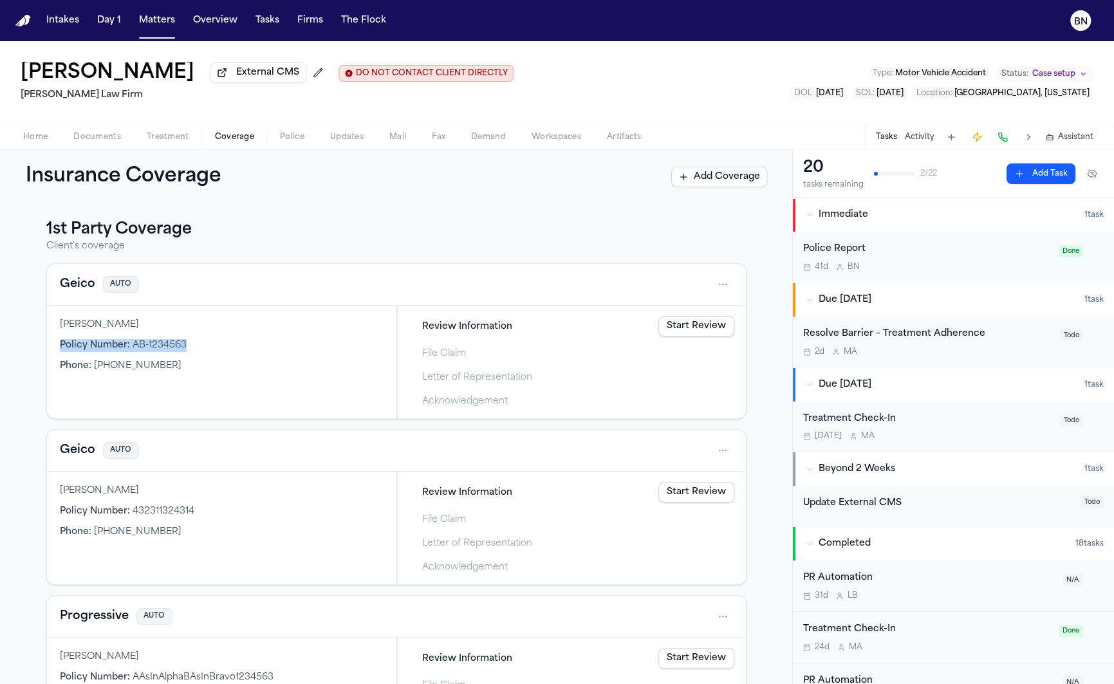
click at [146, 350] on span "AB-1234563" at bounding box center [160, 345] width 54 height 10
click at [151, 371] on span "[PHONE_NUMBER]" at bounding box center [137, 366] width 87 height 10
click at [84, 289] on button "Geico" at bounding box center [77, 284] width 35 height 18
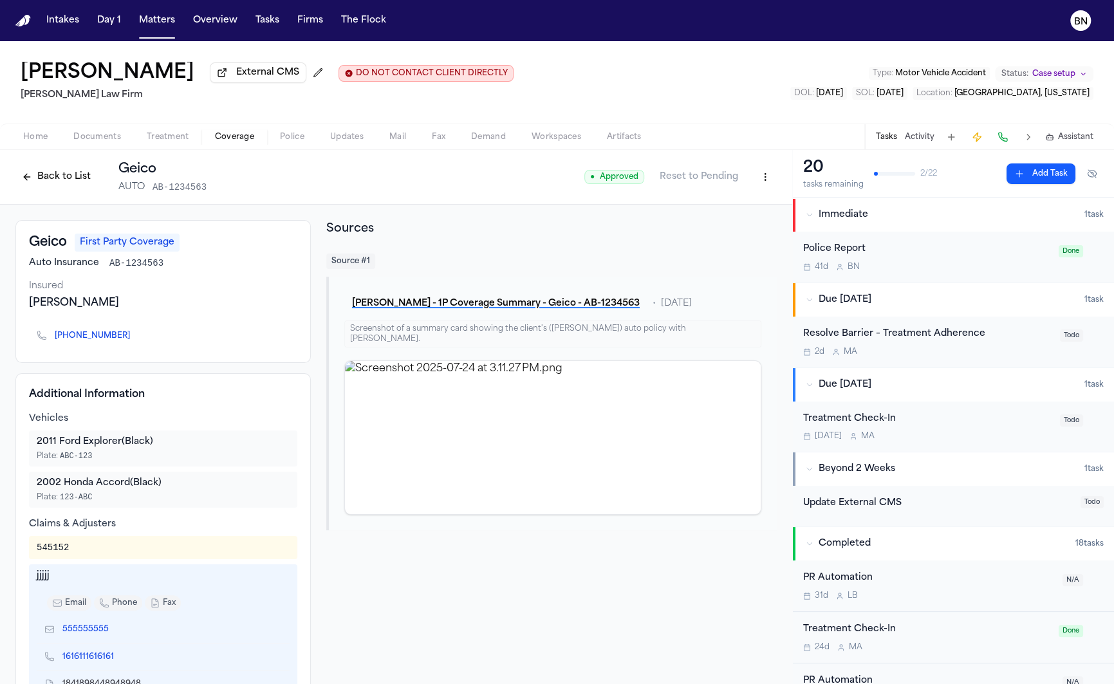
click at [53, 176] on button "Back to List" at bounding box center [56, 177] width 82 height 21
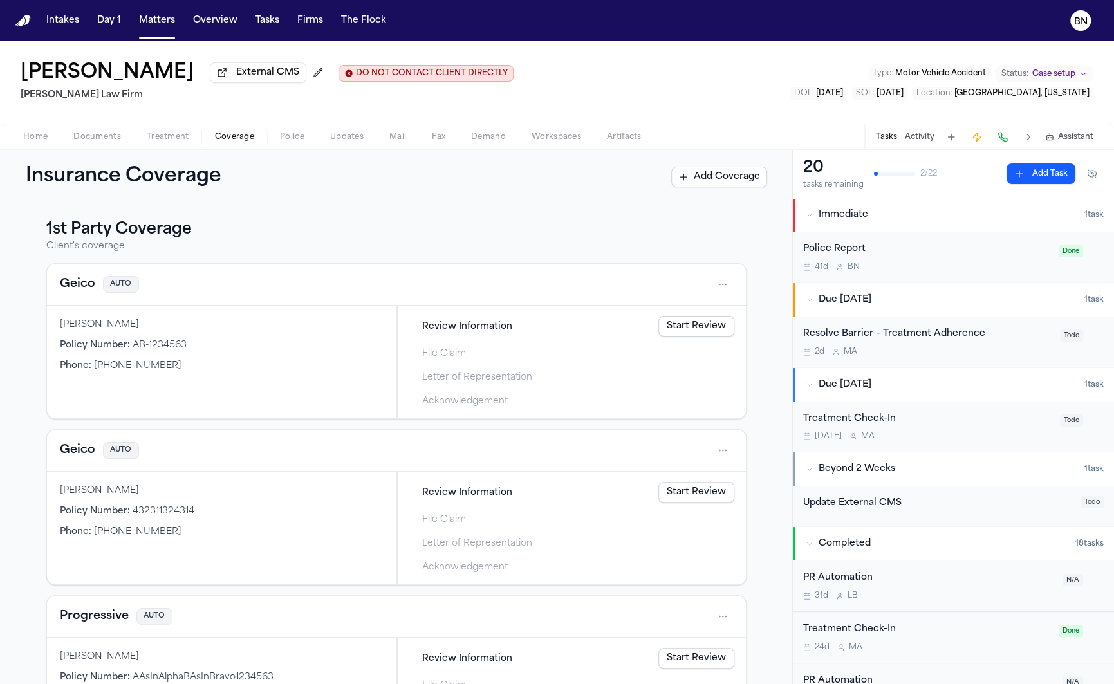
click at [728, 284] on html "Intakes Day 1 Matters Overview Tasks Firms The Flock BN Bennett Northcutt Exter…" at bounding box center [557, 342] width 1114 height 684
click at [679, 318] on div "View coverage details" at bounding box center [681, 319] width 97 height 33
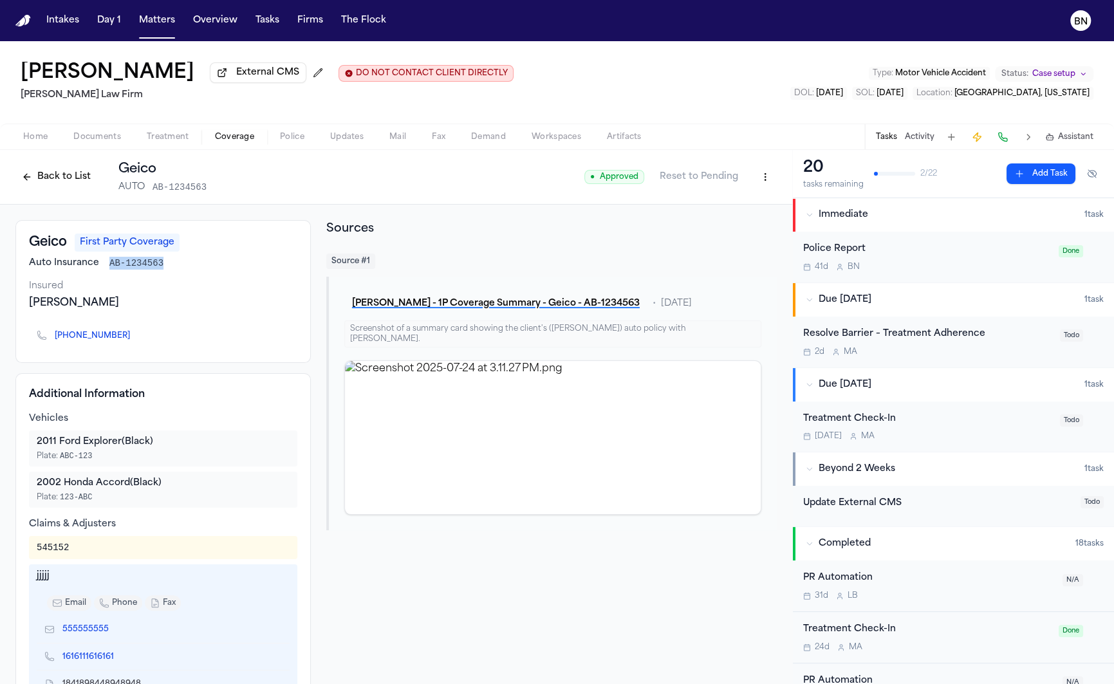
drag, startPoint x: 164, startPoint y: 268, endPoint x: 108, endPoint y: 264, distance: 56.1
click at [108, 264] on div "Auto Insurance AB-1234563" at bounding box center [163, 263] width 268 height 13
click at [100, 311] on div "[PERSON_NAME]" at bounding box center [163, 302] width 268 height 15
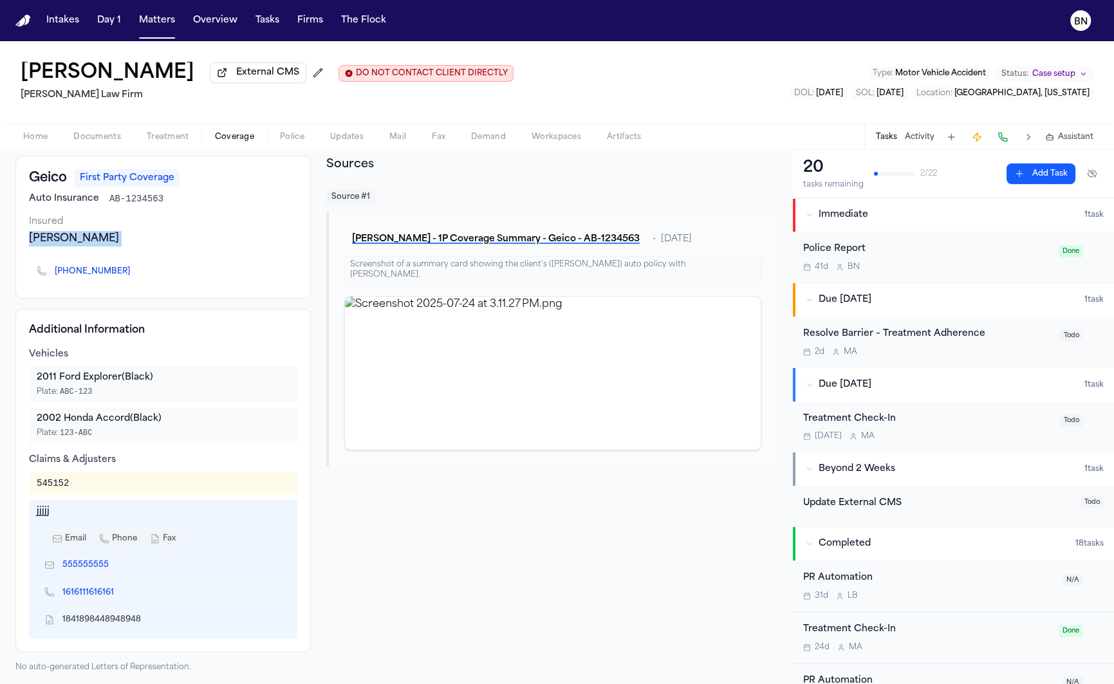
scroll to position [72, 0]
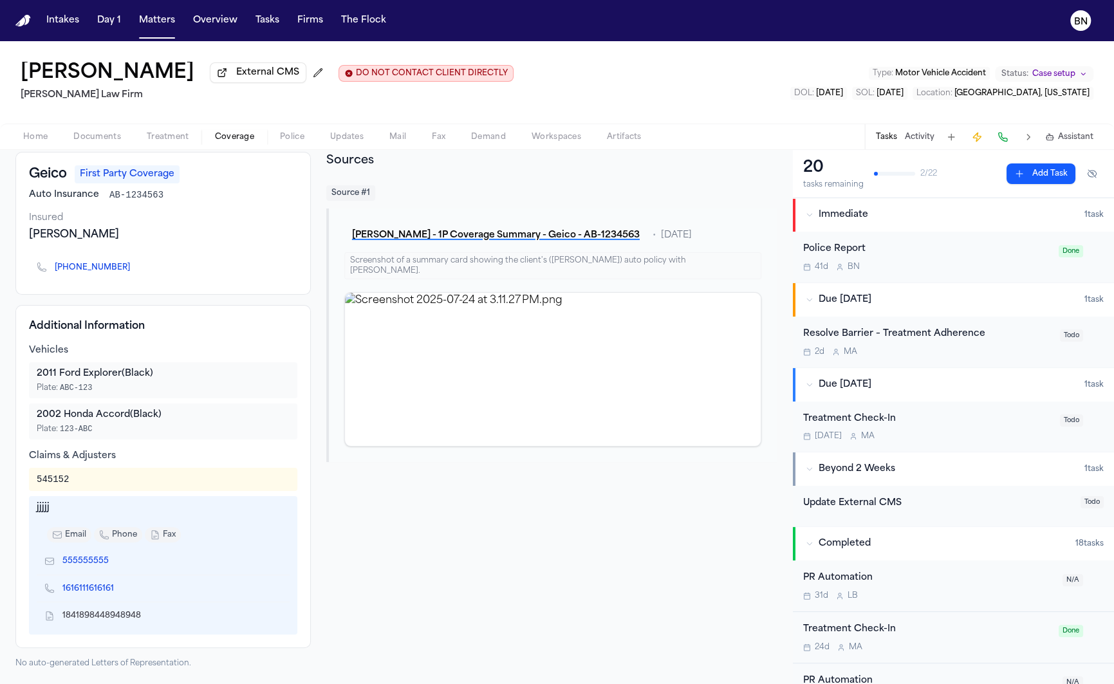
click at [61, 479] on div "545152" at bounding box center [53, 479] width 32 height 13
click at [75, 501] on div "jjjjj" at bounding box center [163, 507] width 253 height 13
click at [51, 507] on div "jjjjj" at bounding box center [163, 507] width 253 height 13
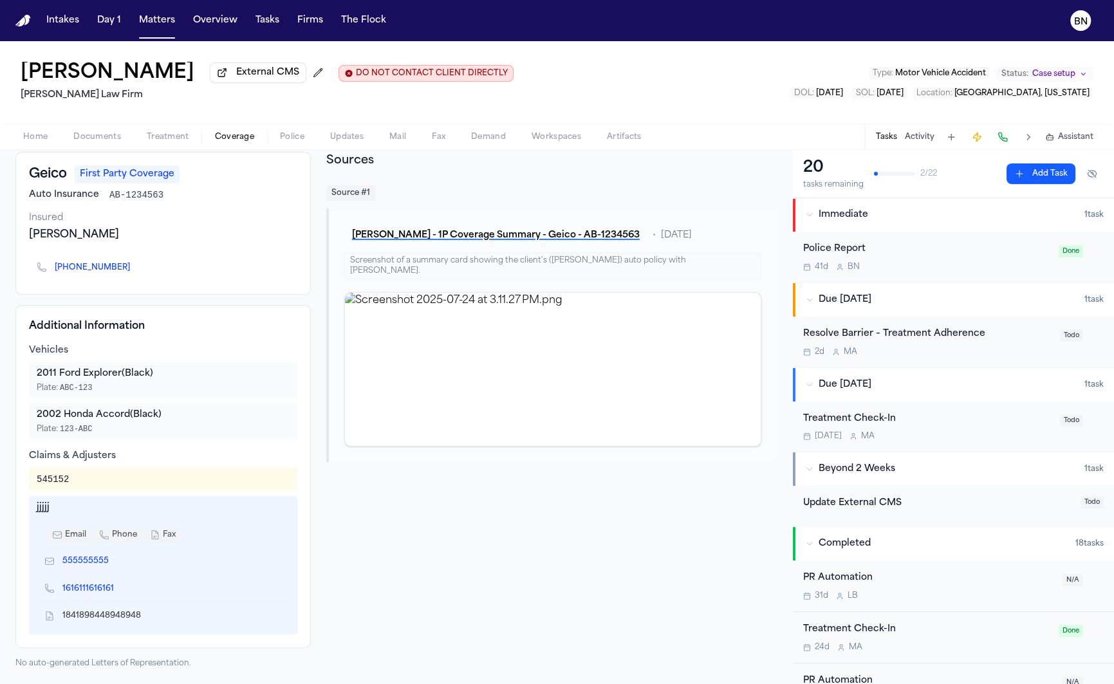
click at [51, 507] on div "jjjjj" at bounding box center [163, 507] width 253 height 13
click at [42, 508] on div "jjjjj" at bounding box center [163, 507] width 253 height 13
click at [86, 507] on div "jjjjj" at bounding box center [163, 507] width 253 height 13
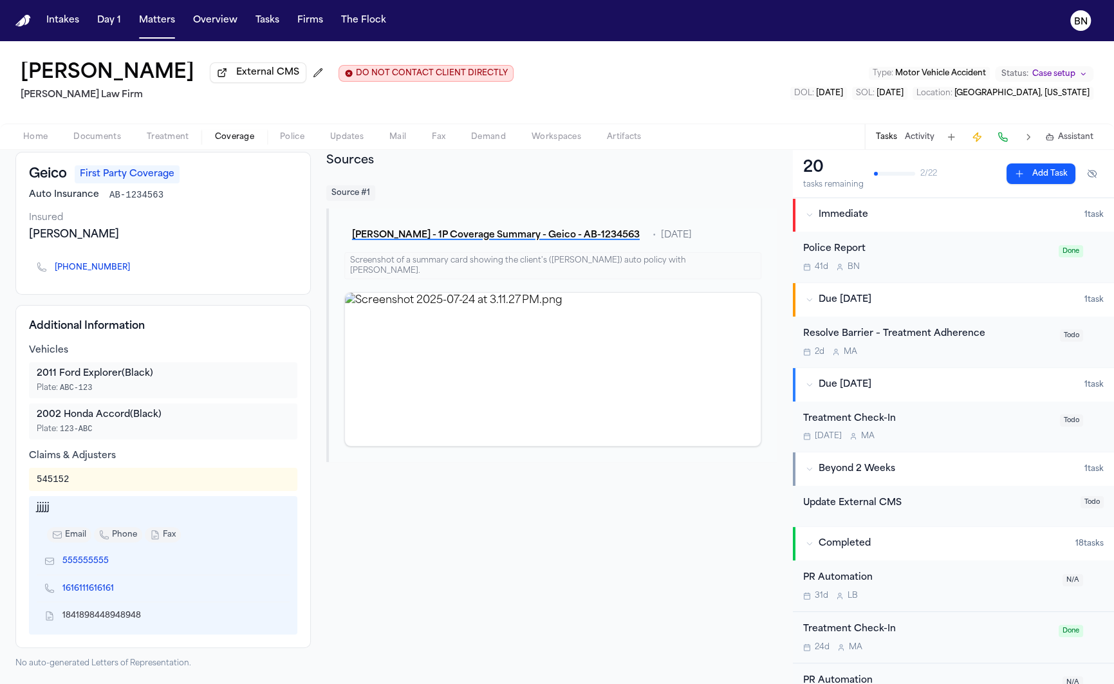
click at [42, 513] on div "jjjjj" at bounding box center [163, 507] width 253 height 13
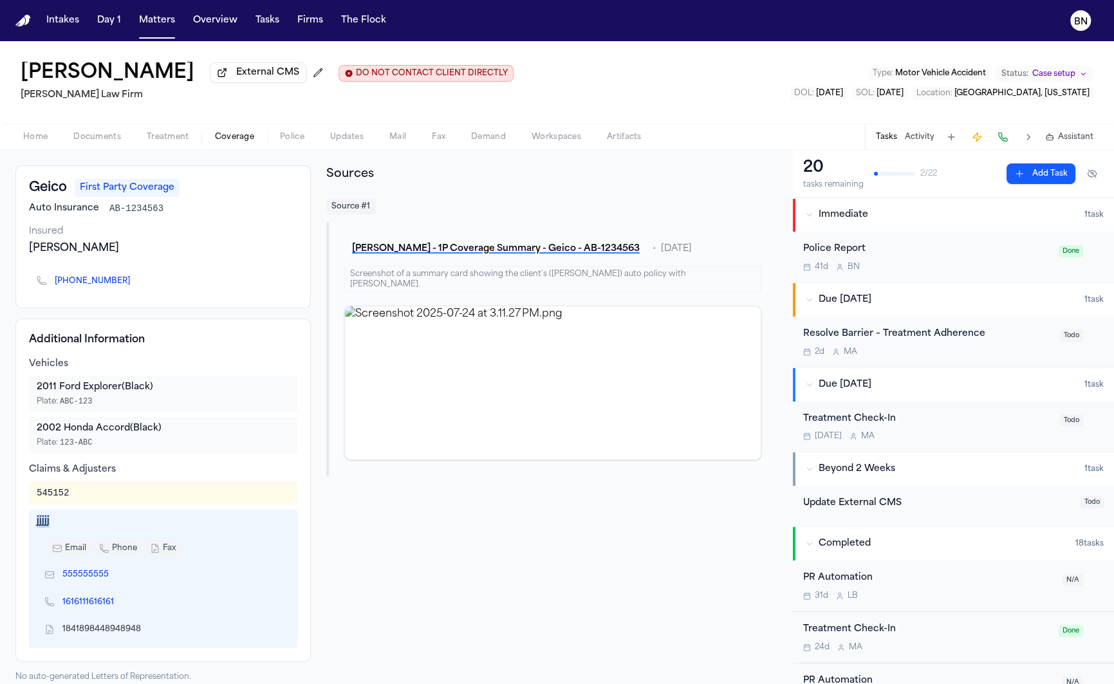
click at [69, 522] on div "jjjjj" at bounding box center [163, 521] width 253 height 13
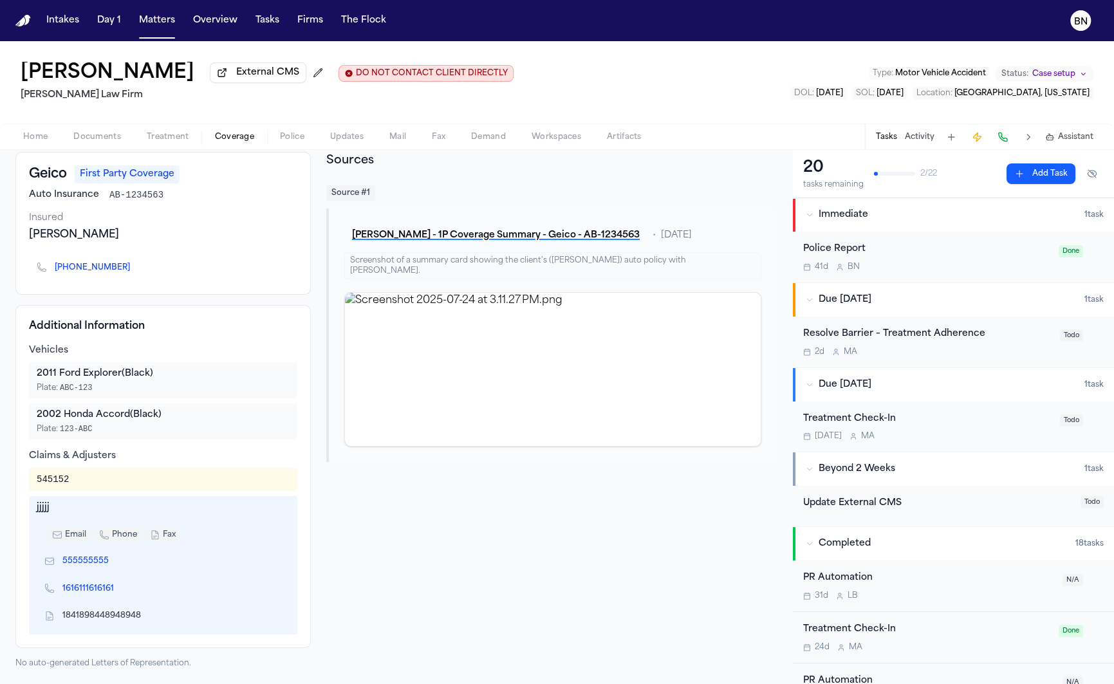
scroll to position [0, 0]
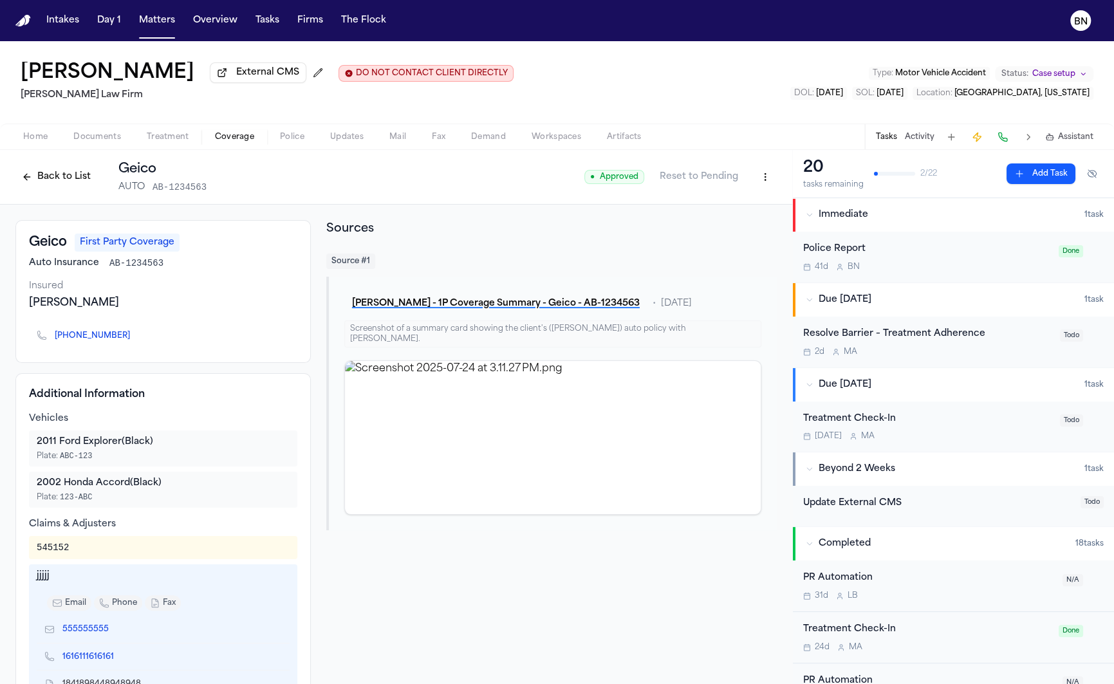
click at [766, 181] on html "Intakes Day 1 Matters Overview Tasks Firms The Flock BN Bennett Northcutt Exter…" at bounding box center [557, 342] width 1114 height 684
click at [765, 180] on html "Intakes Day 1 Matters Overview Tasks Firms The Flock BN Bennett Northcutt Exter…" at bounding box center [557, 342] width 1114 height 684
click at [735, 210] on div "Edit Coverage" at bounding box center [721, 207] width 108 height 21
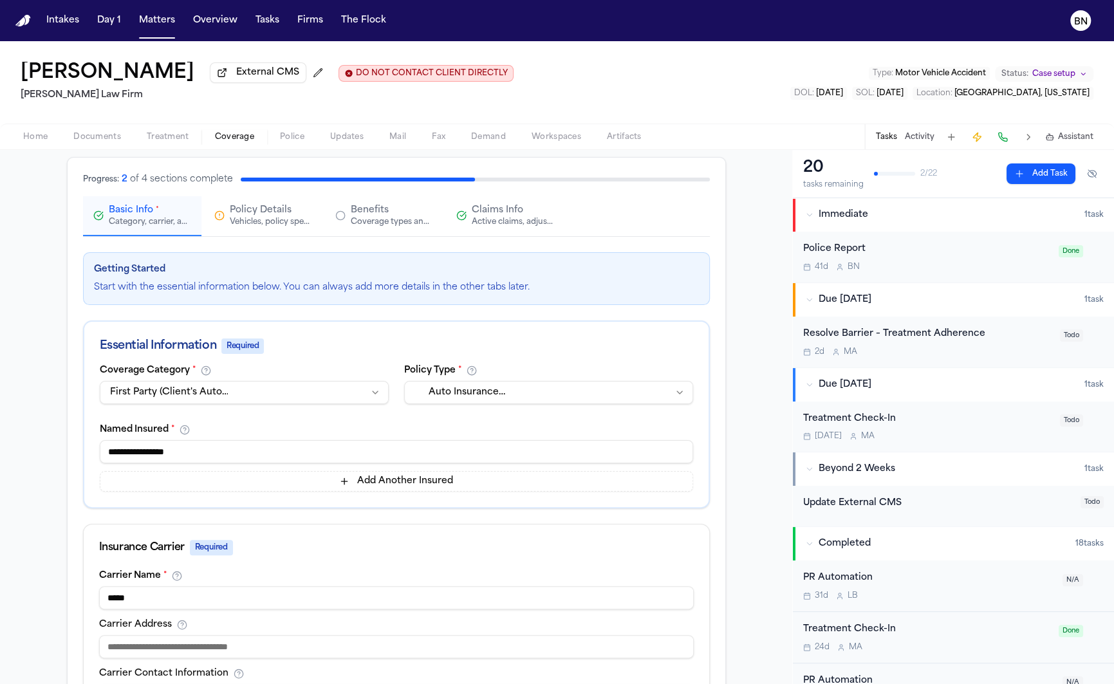
scroll to position [80, 0]
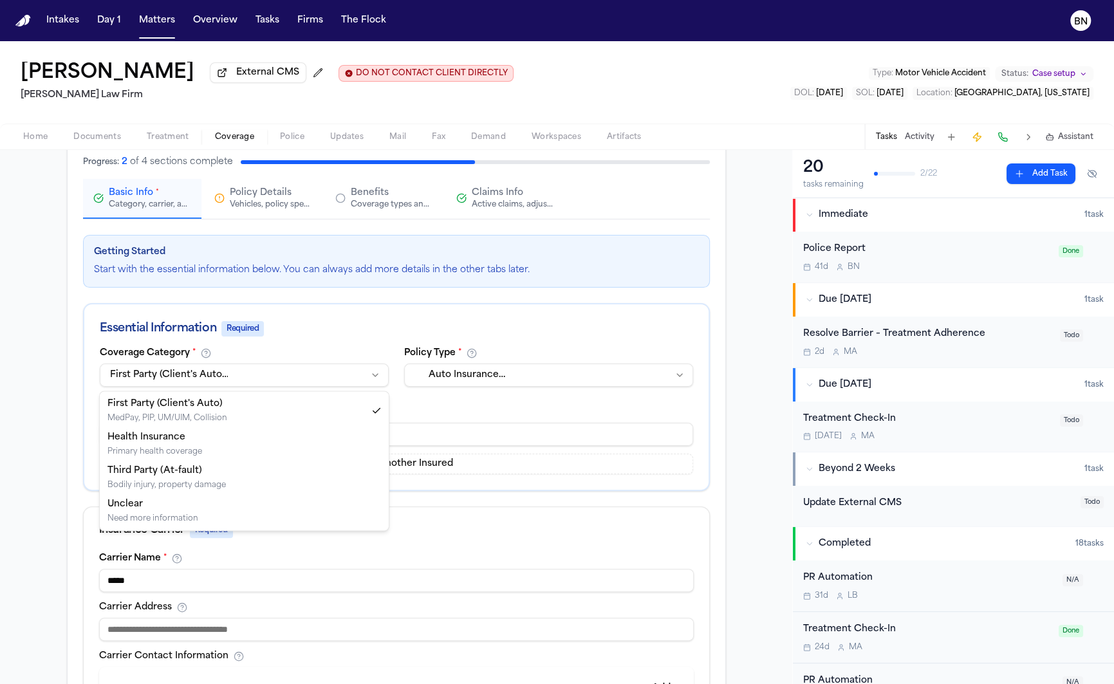
click at [343, 383] on html "Intakes Day 1 Matters Overview Tasks Firms The Flock BN Bennett Northcutt Exter…" at bounding box center [557, 342] width 1114 height 684
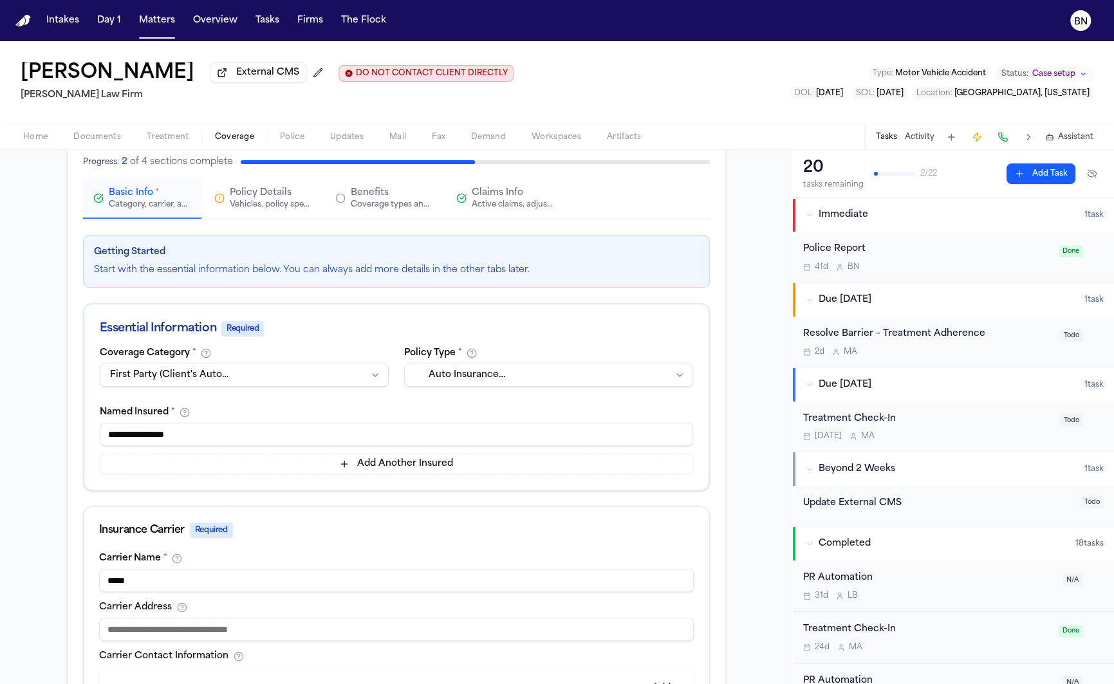
click at [353, 344] on html "Intakes Day 1 Matters Overview Tasks Firms The Flock BN Bennett Northcutt Exter…" at bounding box center [557, 342] width 1114 height 684
click at [437, 365] on html "Intakes Day 1 Matters Overview Tasks Firms The Flock BN Bennett Northcutt Exter…" at bounding box center [557, 342] width 1114 height 684
click at [397, 333] on html "Intakes Day 1 Matters Overview Tasks Firms The Flock BN Bennett Northcutt Exter…" at bounding box center [557, 342] width 1114 height 684
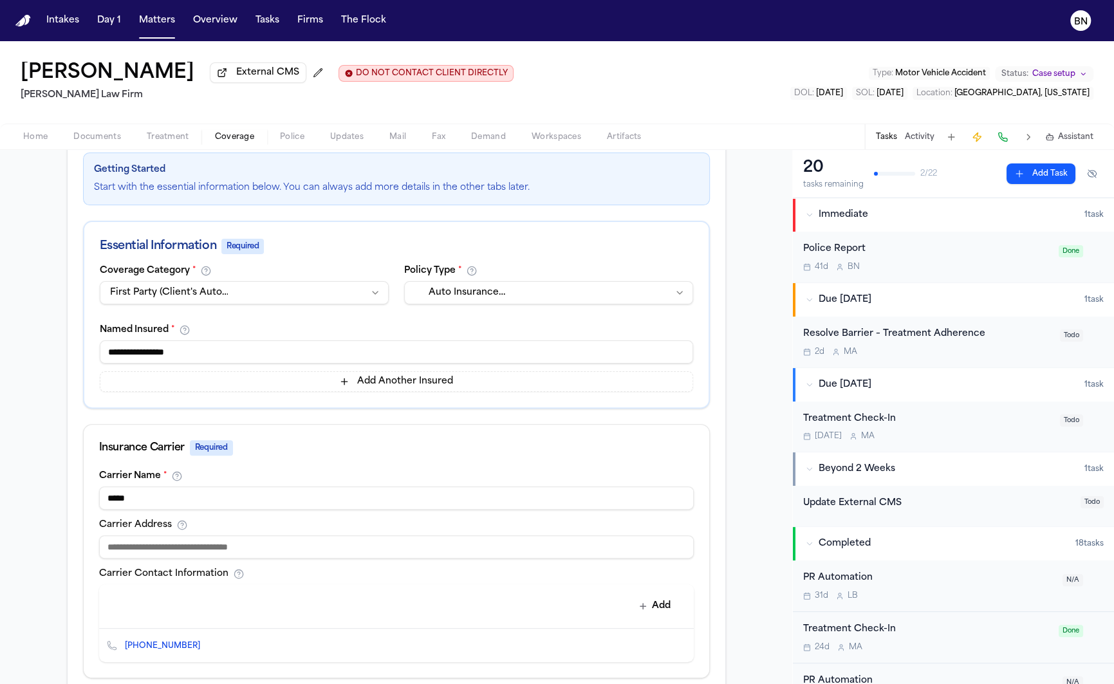
click at [396, 349] on input "**********" at bounding box center [396, 351] width 593 height 23
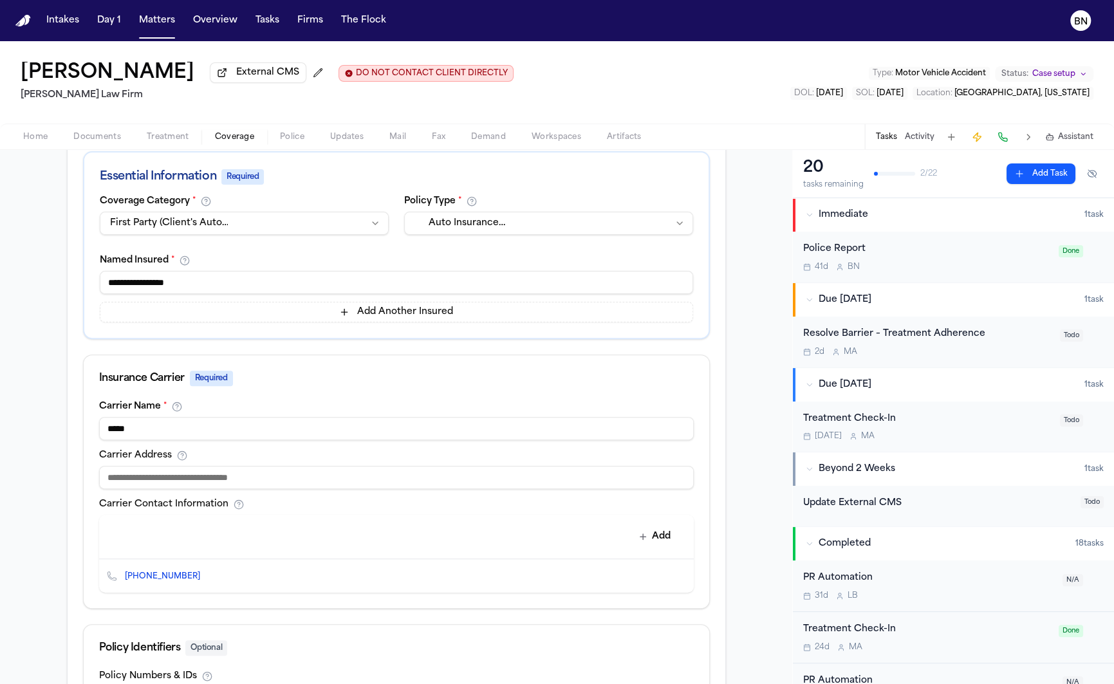
scroll to position [246, 0]
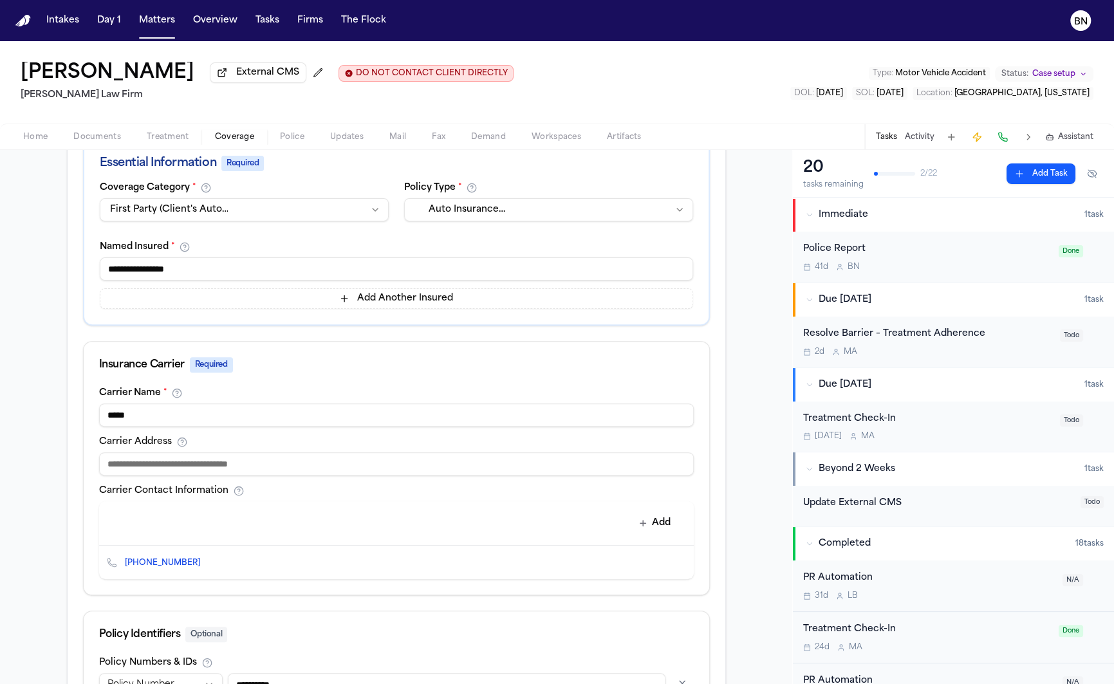
click at [214, 466] on input at bounding box center [396, 463] width 594 height 23
type input "**********"
click at [381, 428] on div "**********" at bounding box center [396, 491] width 625 height 207
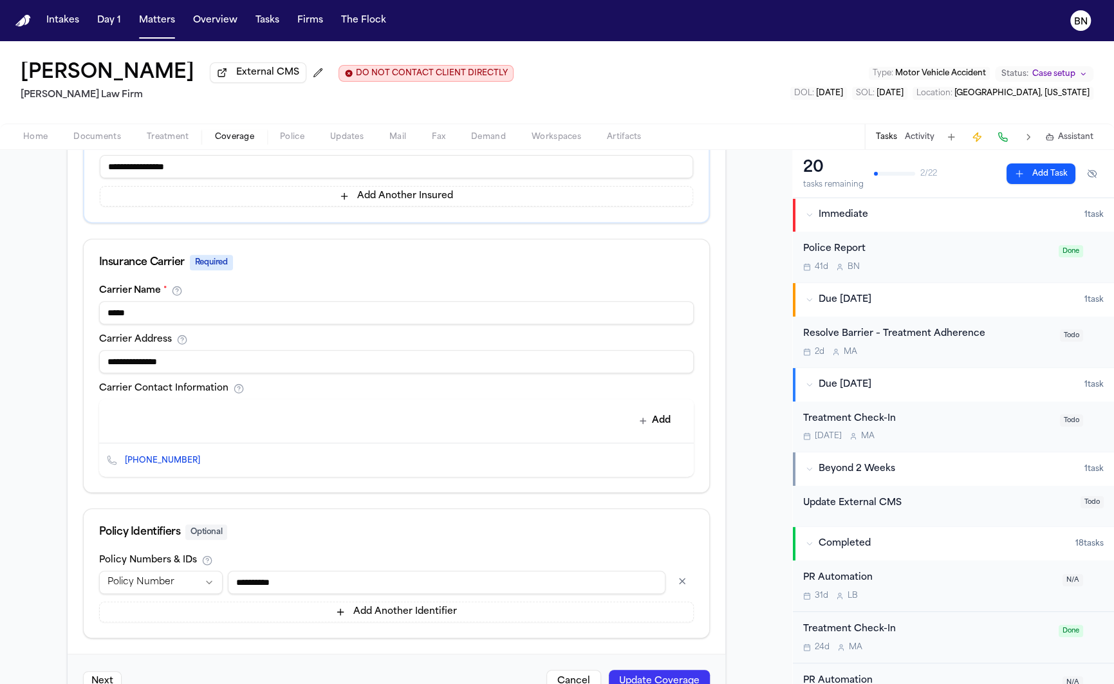
scroll to position [389, 0]
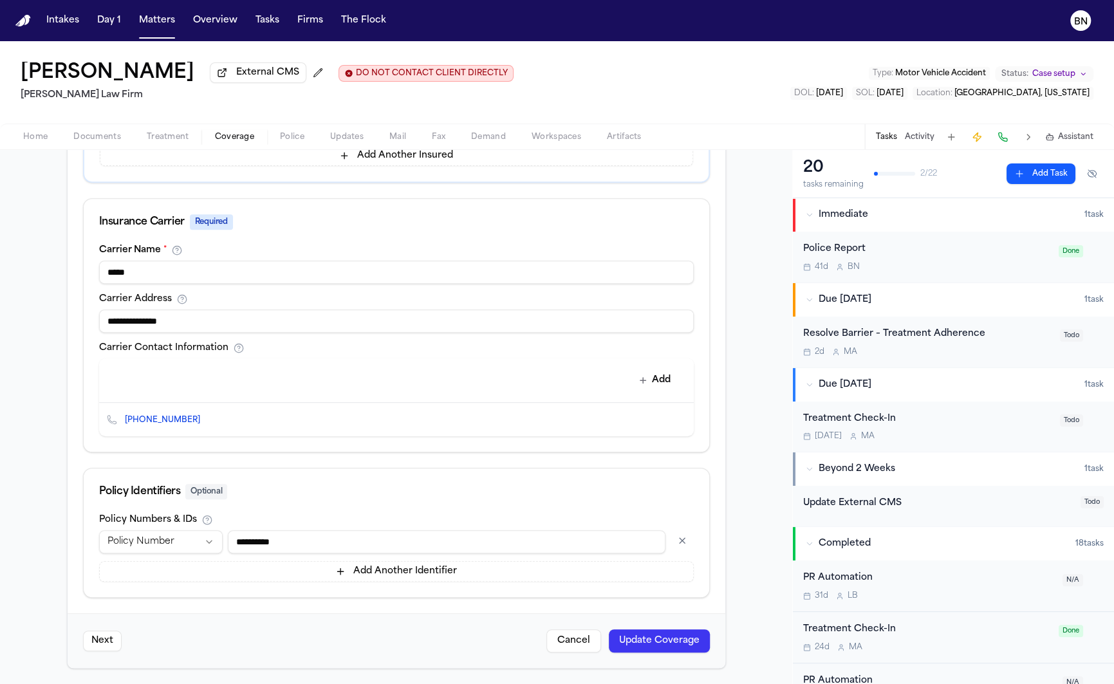
click at [307, 546] on input "**********" at bounding box center [446, 541] width 437 height 23
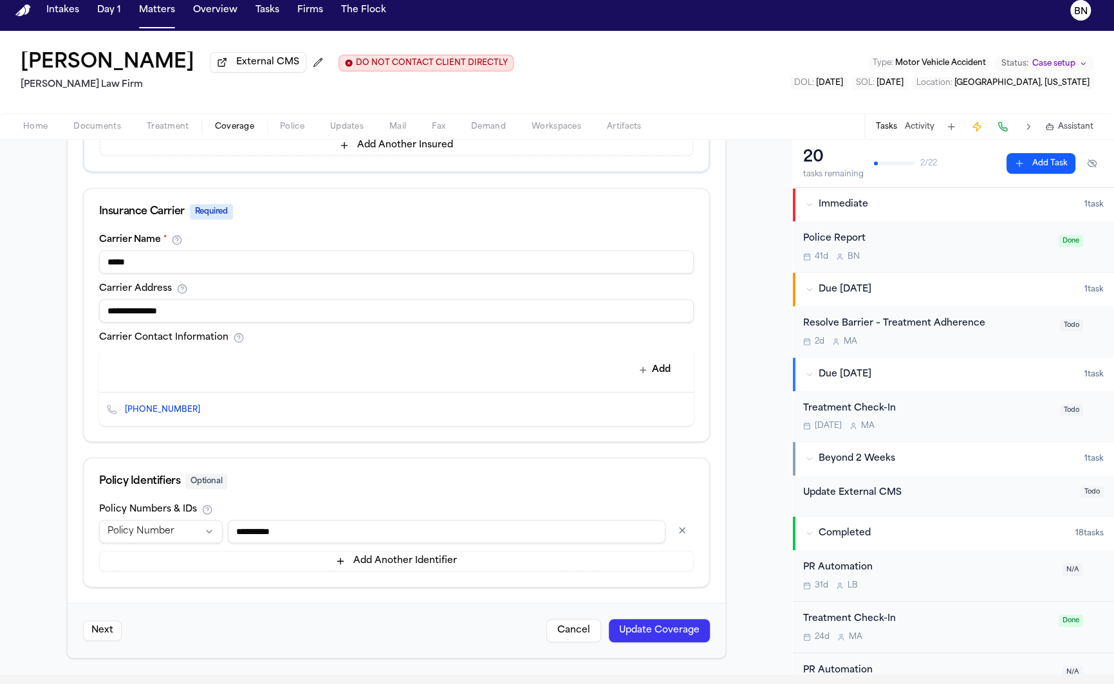
type input "**********"
click at [418, 485] on div "Policy Identifiers Optional" at bounding box center [396, 481] width 594 height 15
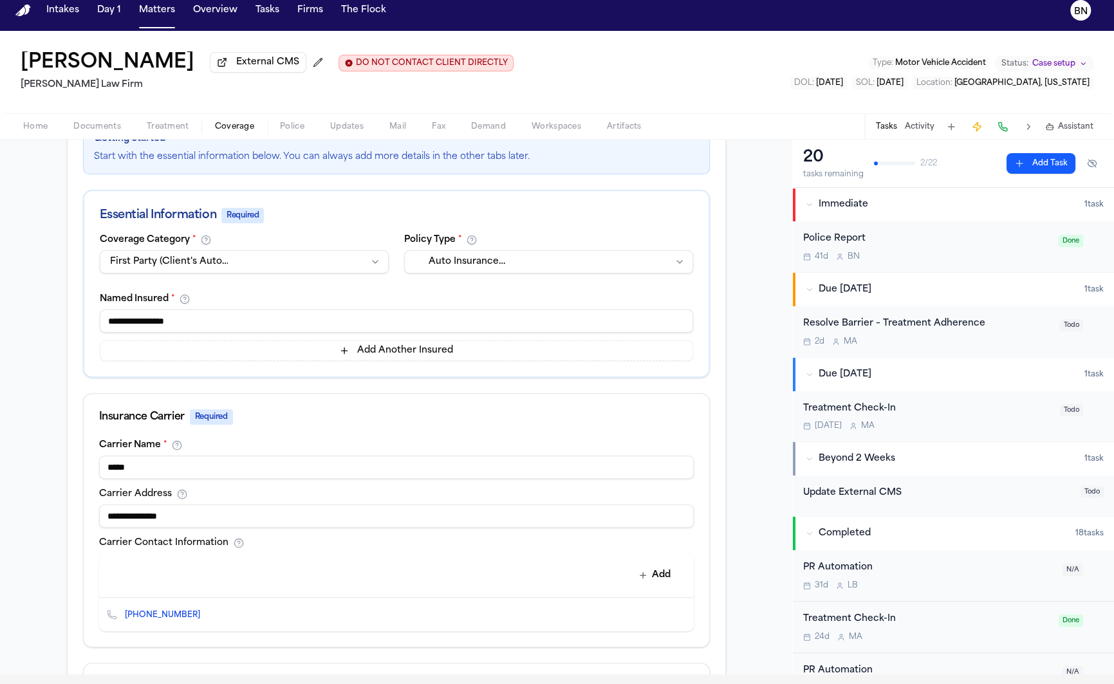
scroll to position [0, 0]
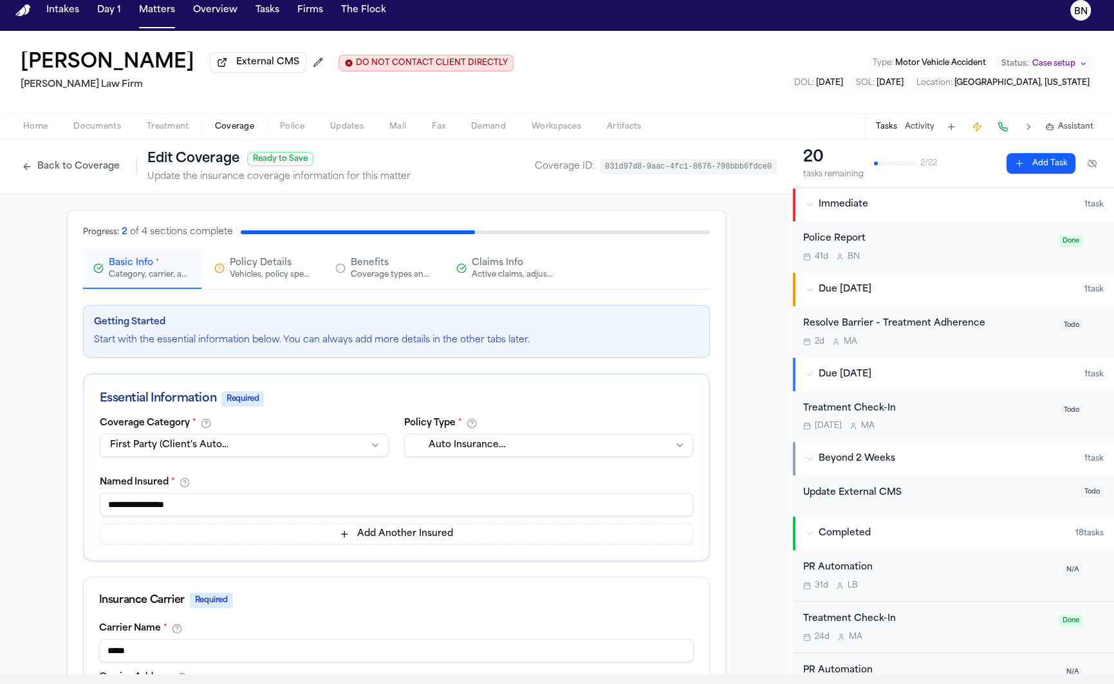
click at [256, 279] on div "Vehicles, policy specifics, and additional details" at bounding box center [271, 275] width 82 height 10
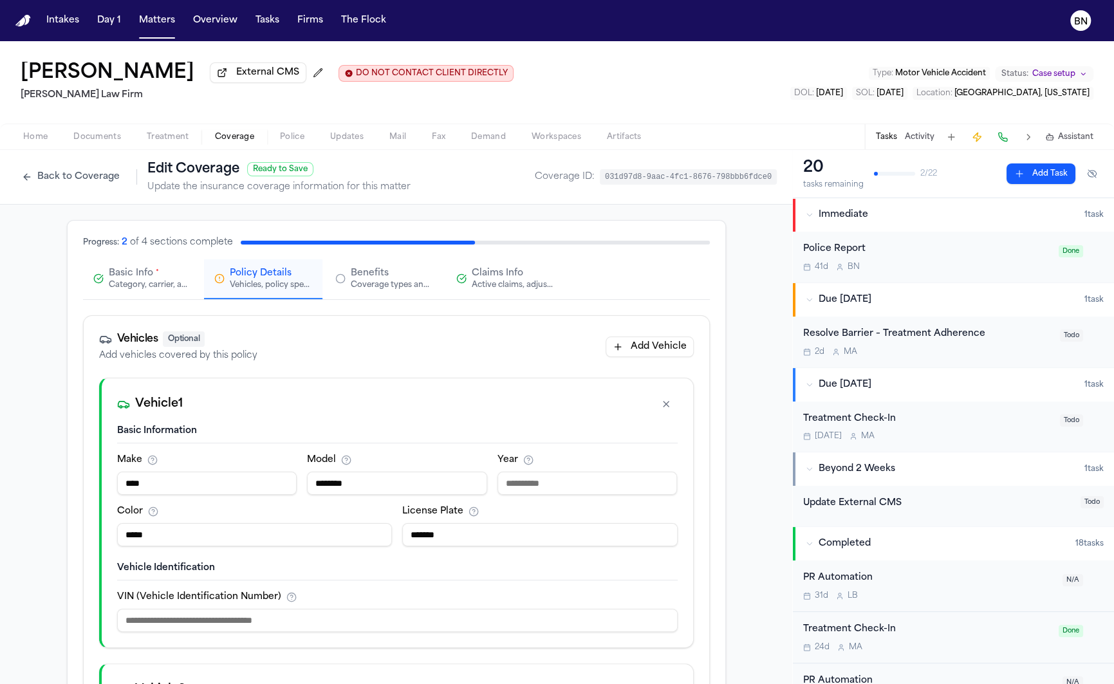
click at [408, 282] on div "Coverage types and limits" at bounding box center [392, 285] width 82 height 10
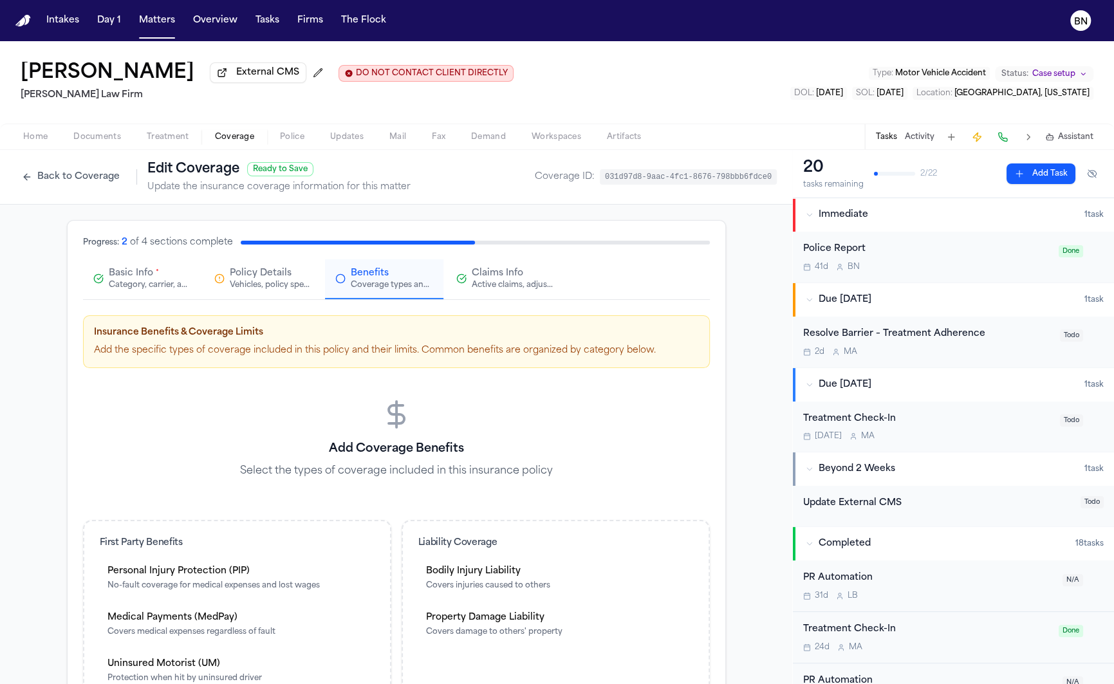
click at [490, 288] on div "Active claims, adjusters, and subrogation details" at bounding box center [513, 285] width 82 height 10
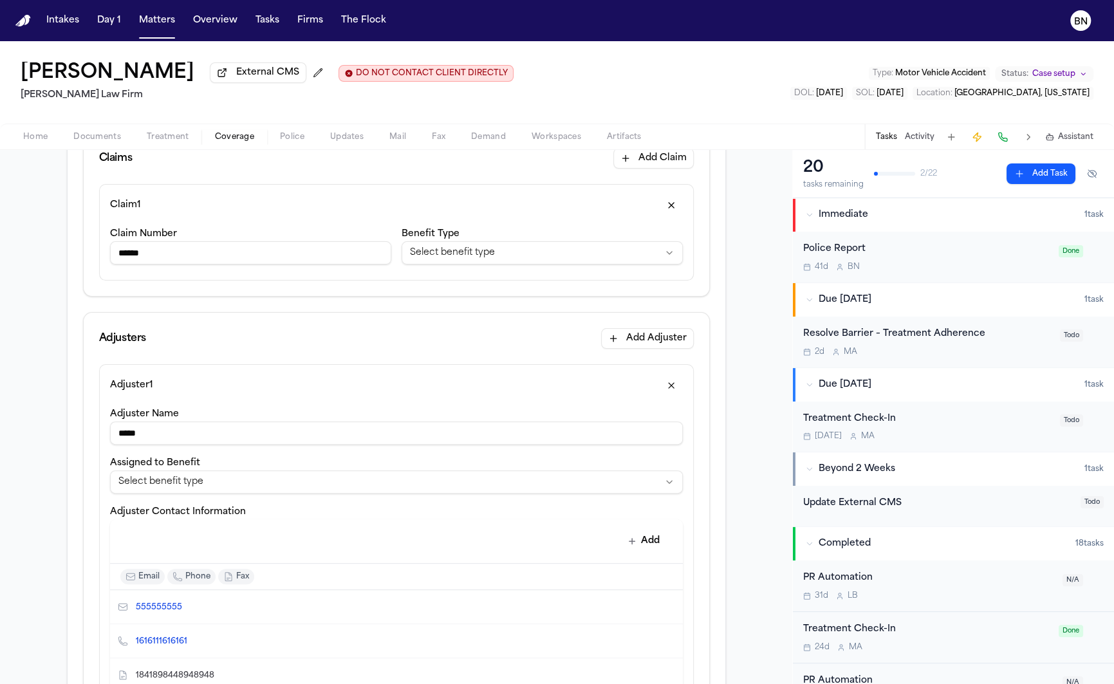
scroll to position [202, 0]
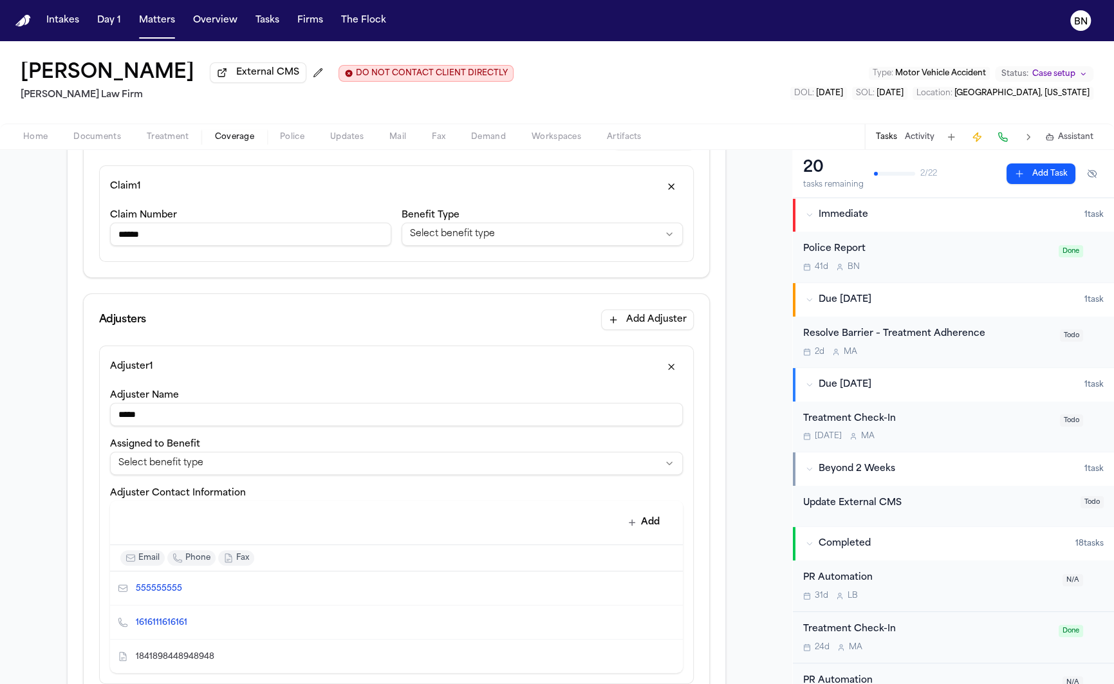
click at [324, 428] on div "**********" at bounding box center [396, 530] width 573 height 286
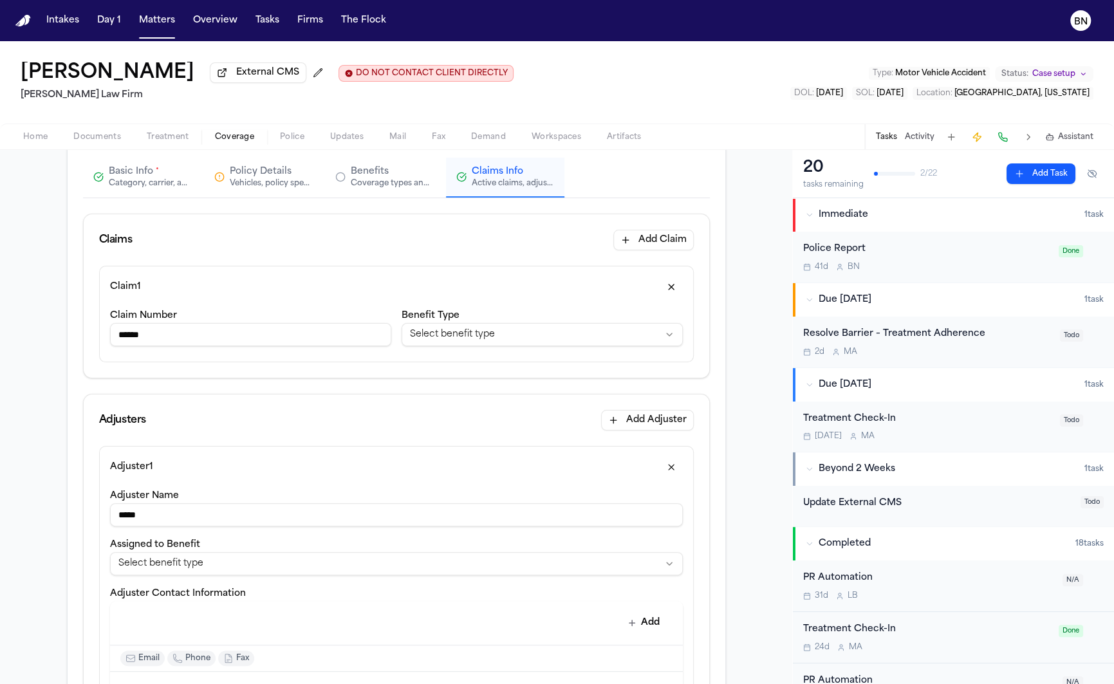
scroll to position [54, 0]
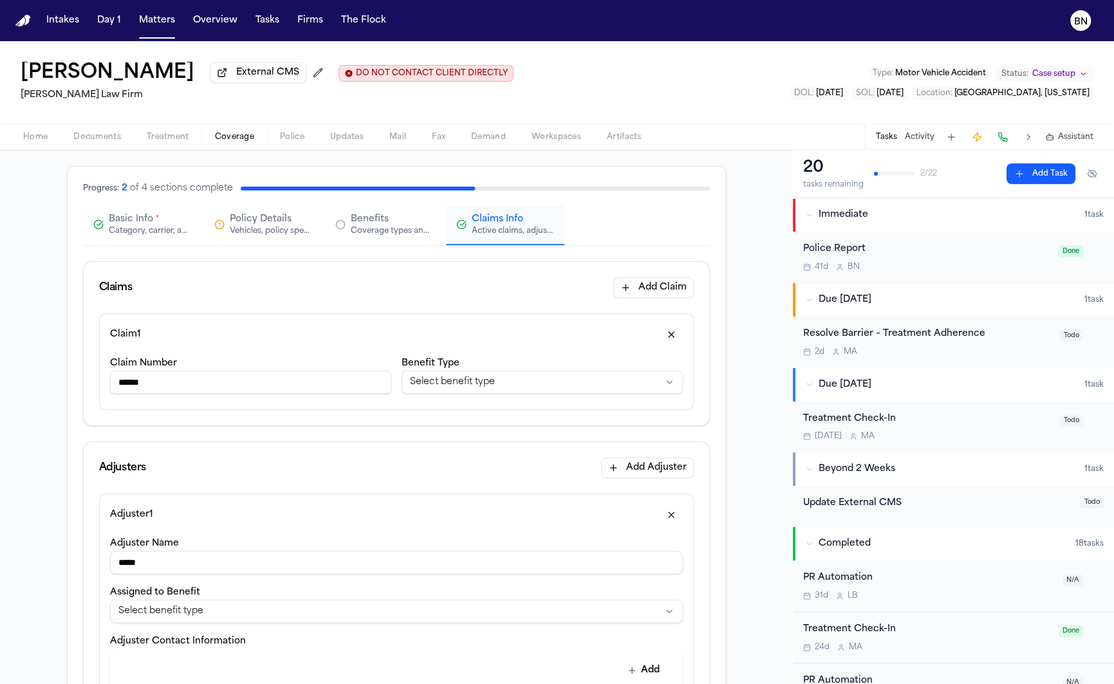
click at [311, 558] on input "*****" at bounding box center [396, 562] width 573 height 23
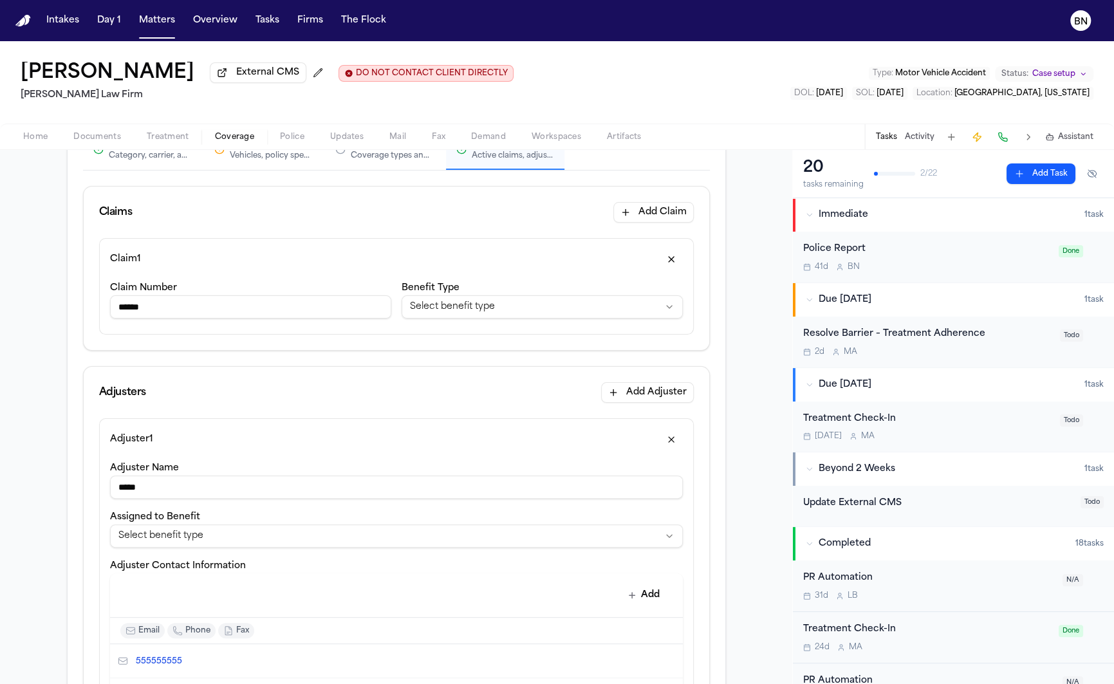
scroll to position [130, 0]
type input "**********"
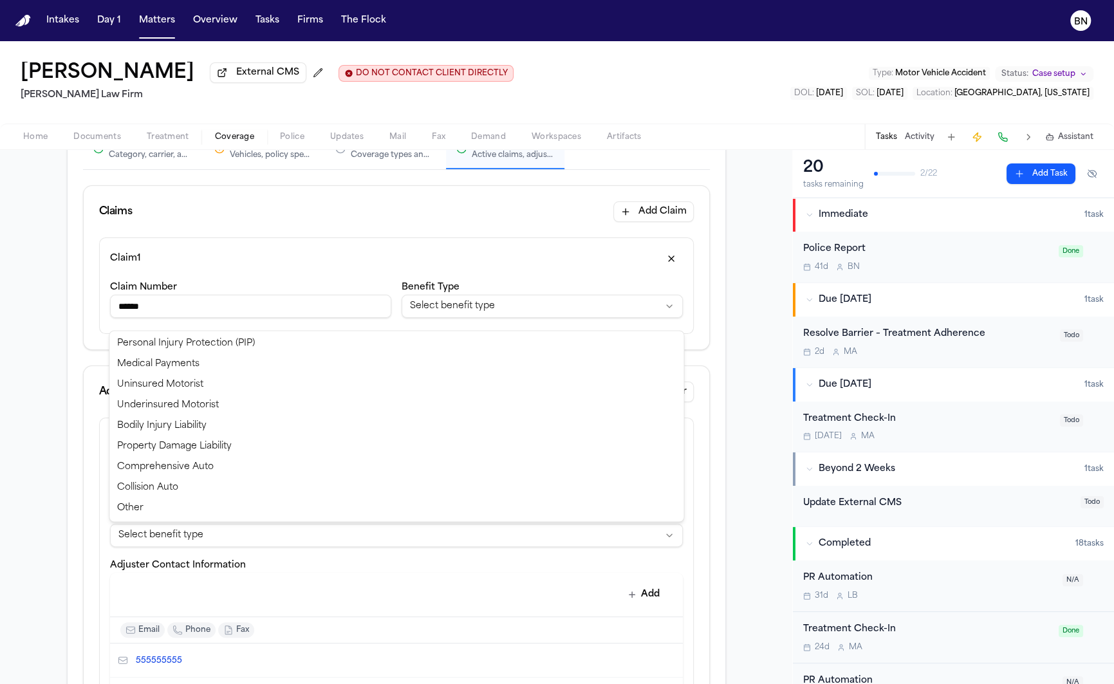
click at [350, 535] on html "**********" at bounding box center [557, 342] width 1114 height 684
select select "**********"
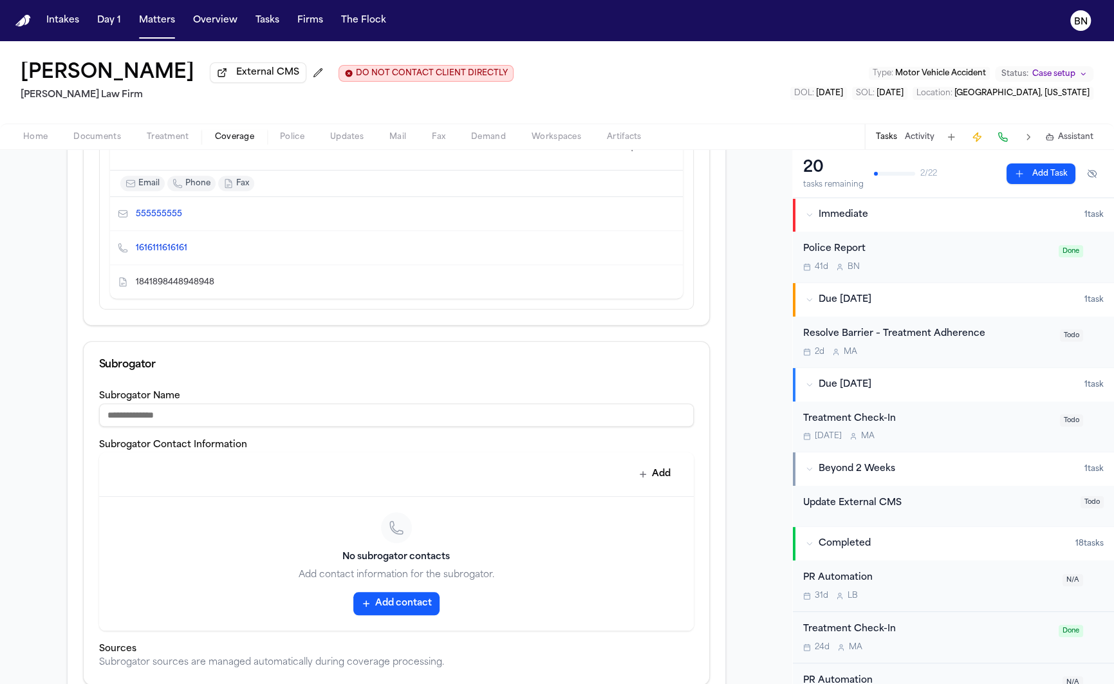
scroll to position [661, 0]
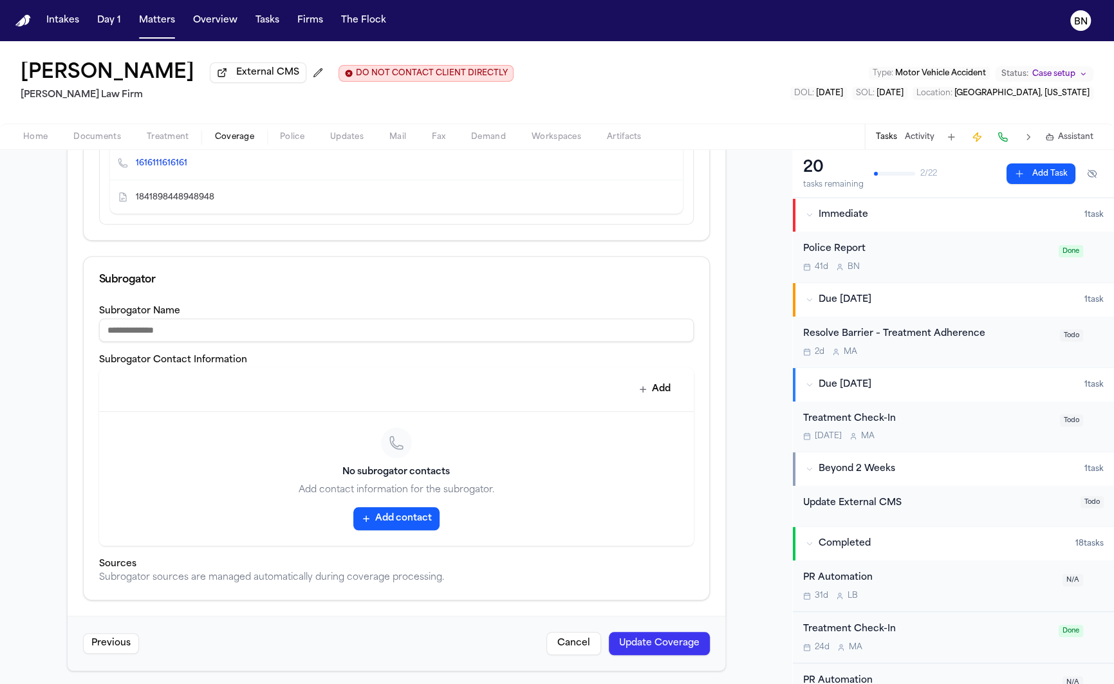
click at [695, 639] on button "Update Coverage" at bounding box center [659, 643] width 101 height 23
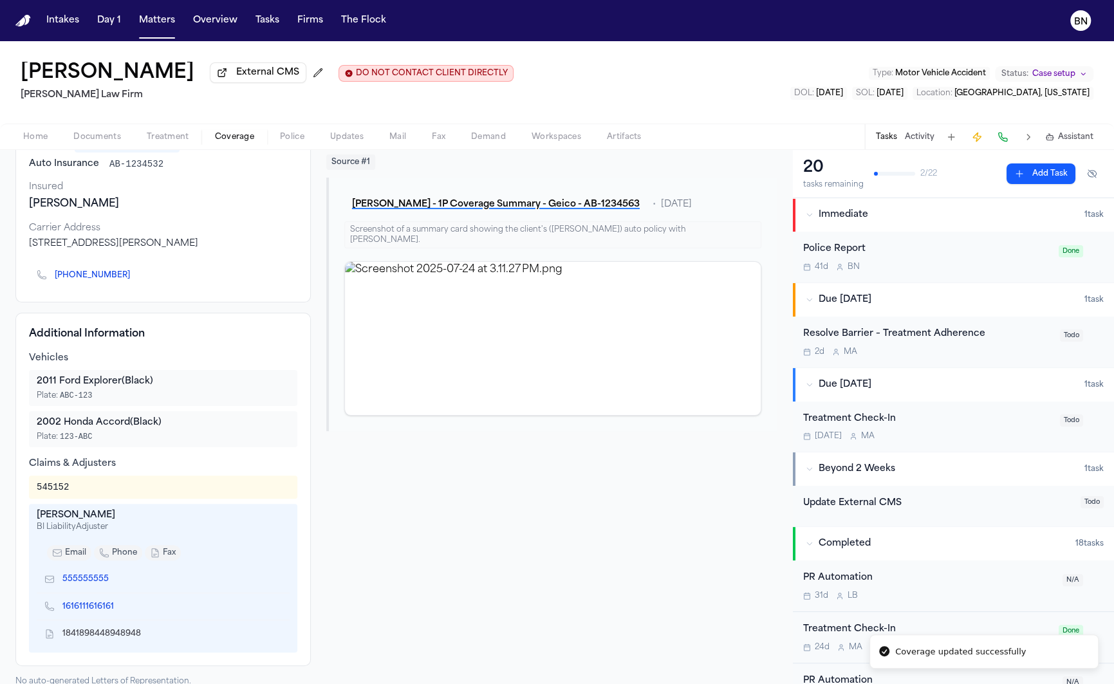
scroll to position [103, 0]
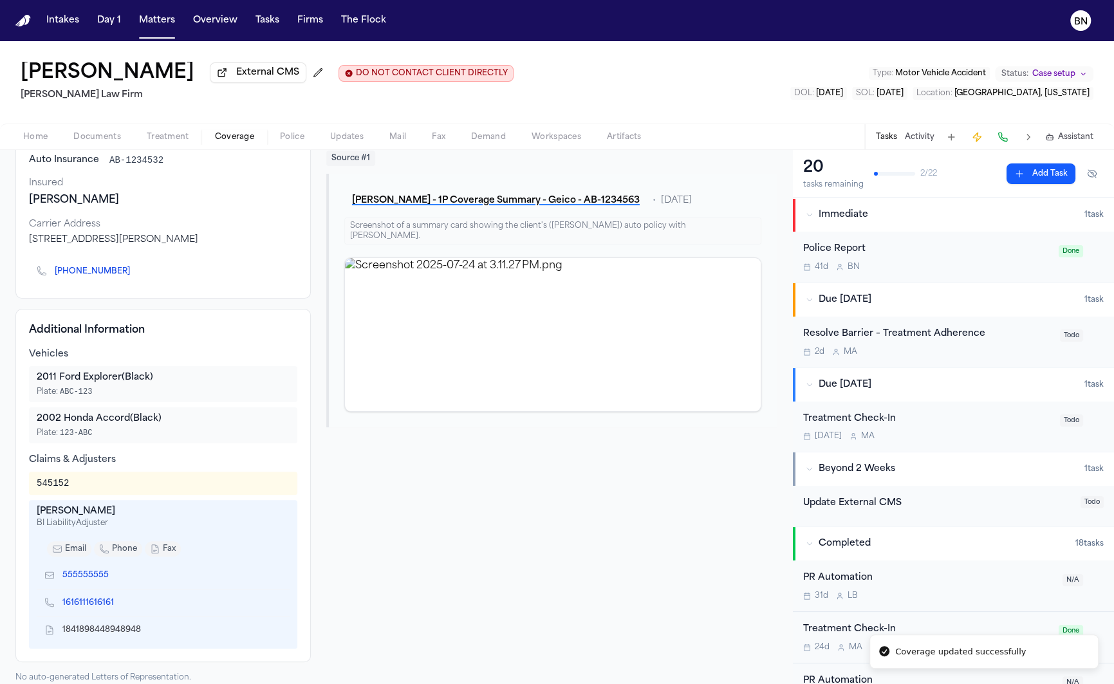
click at [55, 514] on div "[PERSON_NAME]" at bounding box center [163, 511] width 253 height 13
click at [291, 490] on div "545152" at bounding box center [163, 483] width 268 height 23
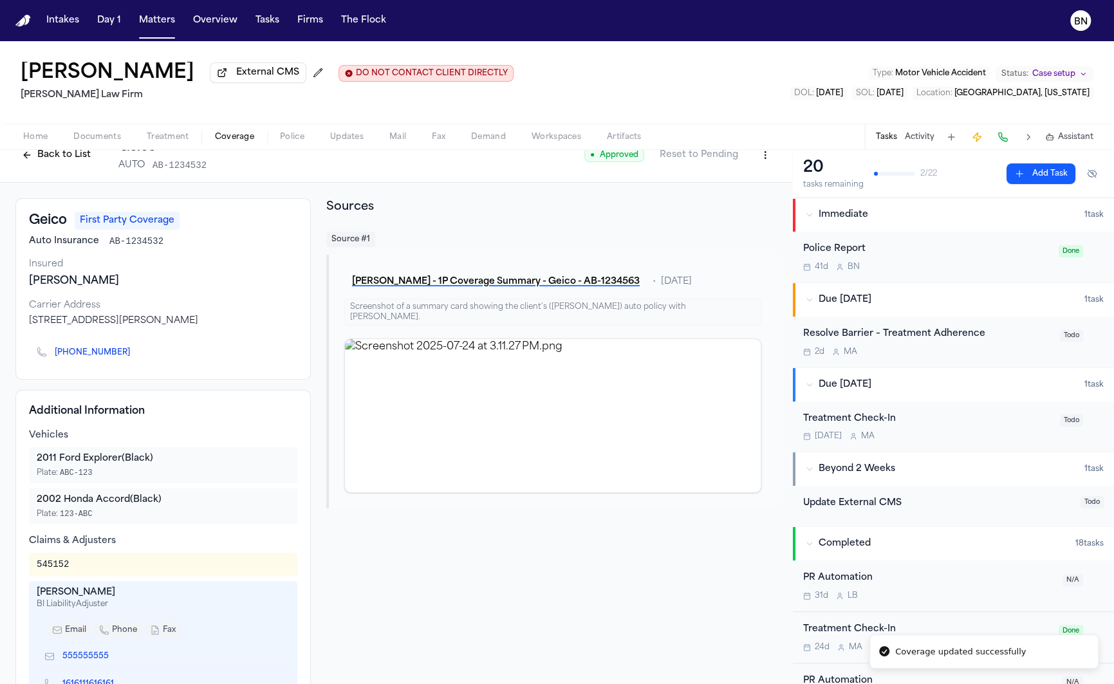
scroll to position [0, 0]
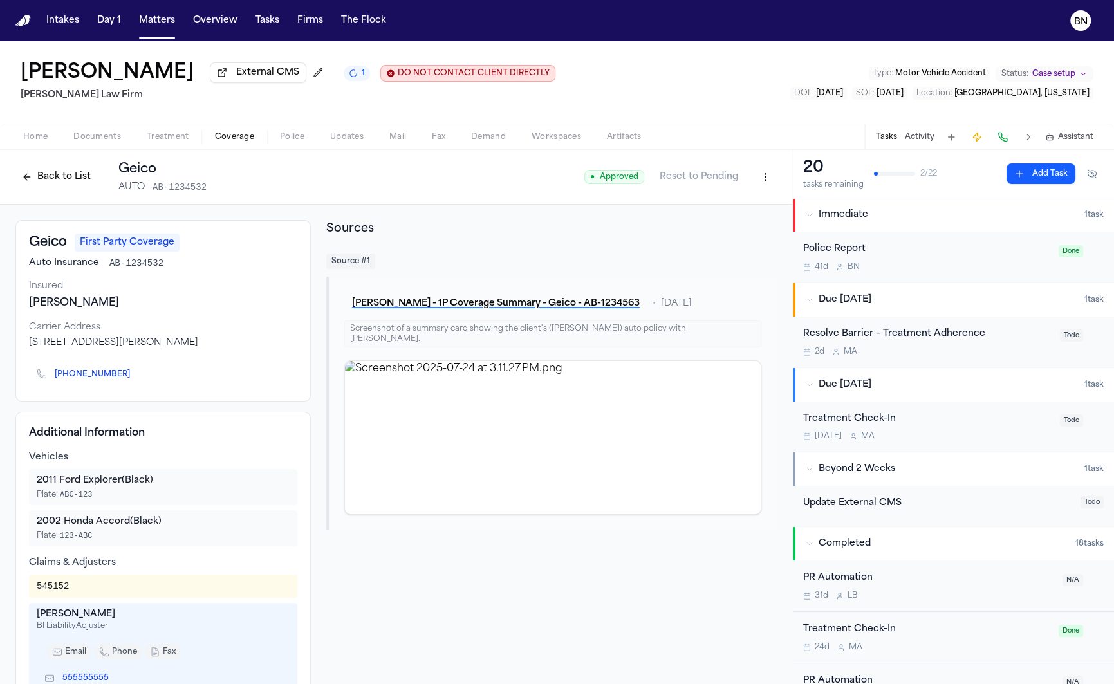
click at [69, 182] on button "Back to List" at bounding box center [56, 177] width 82 height 21
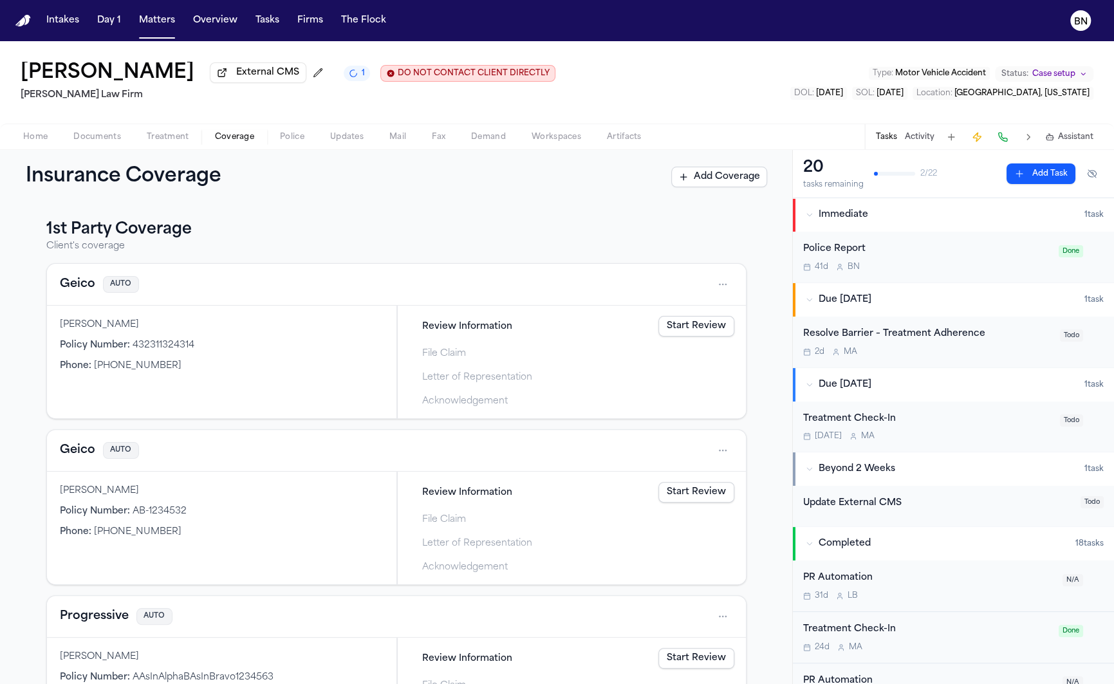
click at [90, 286] on button "Geico" at bounding box center [77, 284] width 35 height 18
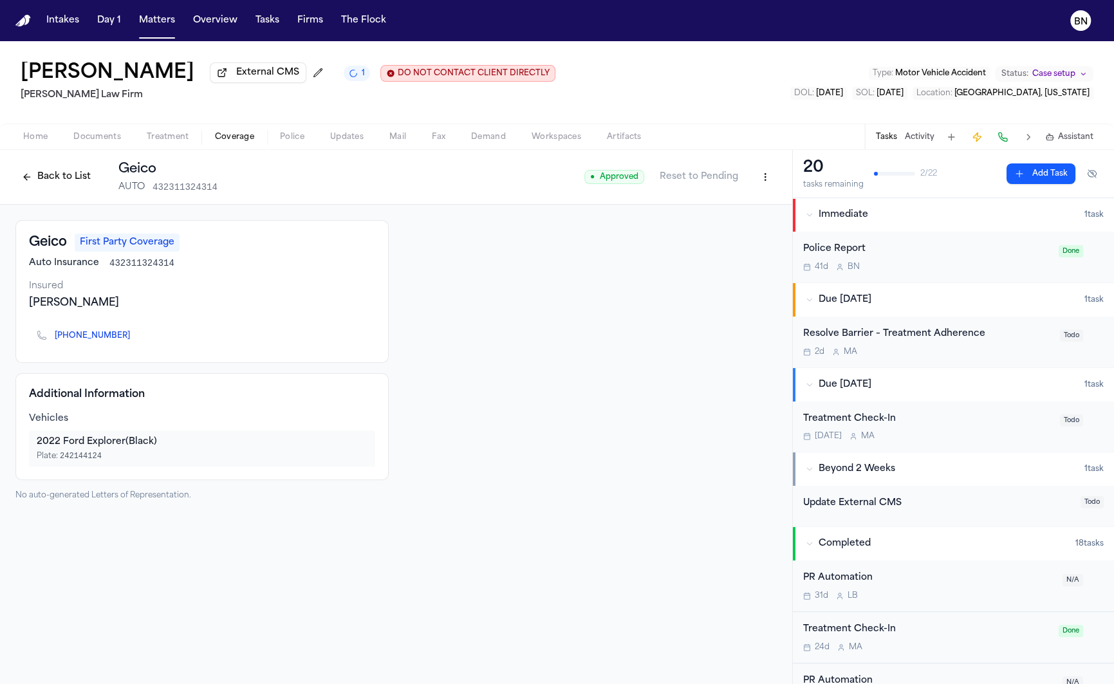
click at [75, 183] on button "Back to List" at bounding box center [56, 177] width 82 height 21
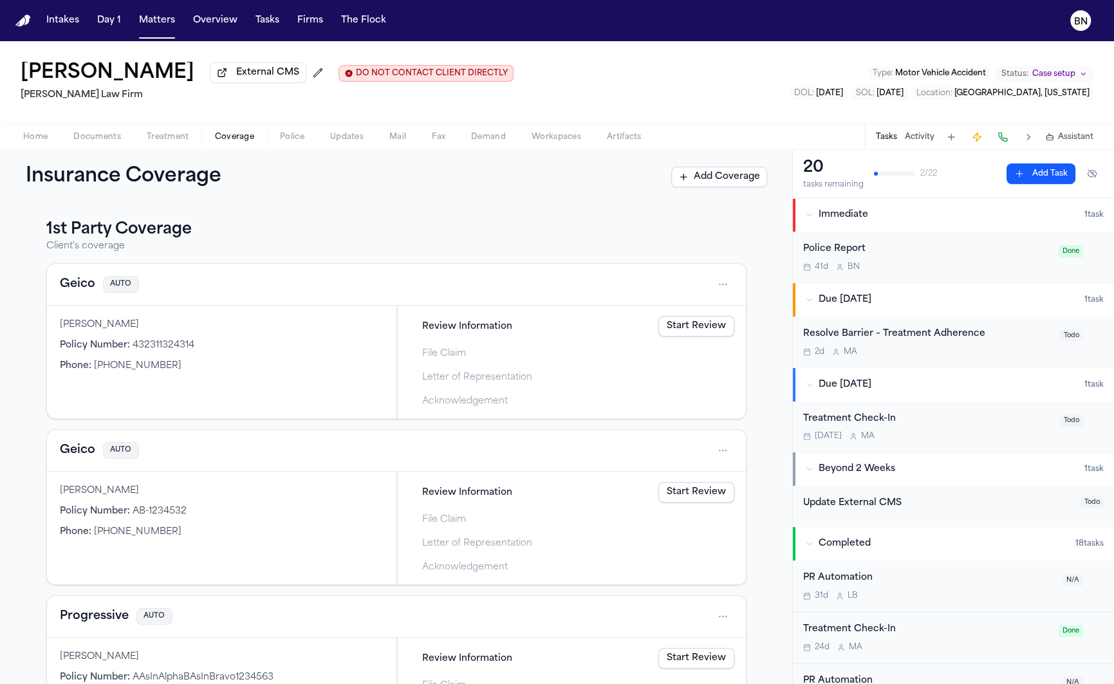
click at [76, 291] on button "Geico" at bounding box center [77, 284] width 35 height 18
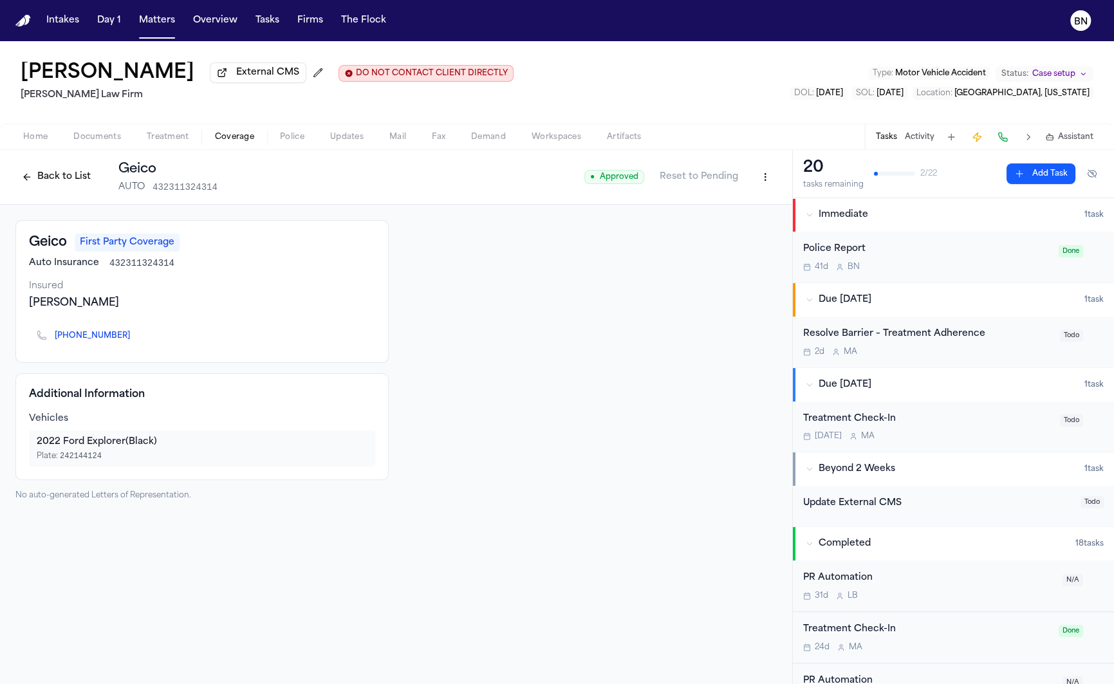
click at [84, 299] on div "[PERSON_NAME]" at bounding box center [202, 302] width 346 height 15
click at [63, 184] on button "Back to List" at bounding box center [56, 177] width 82 height 21
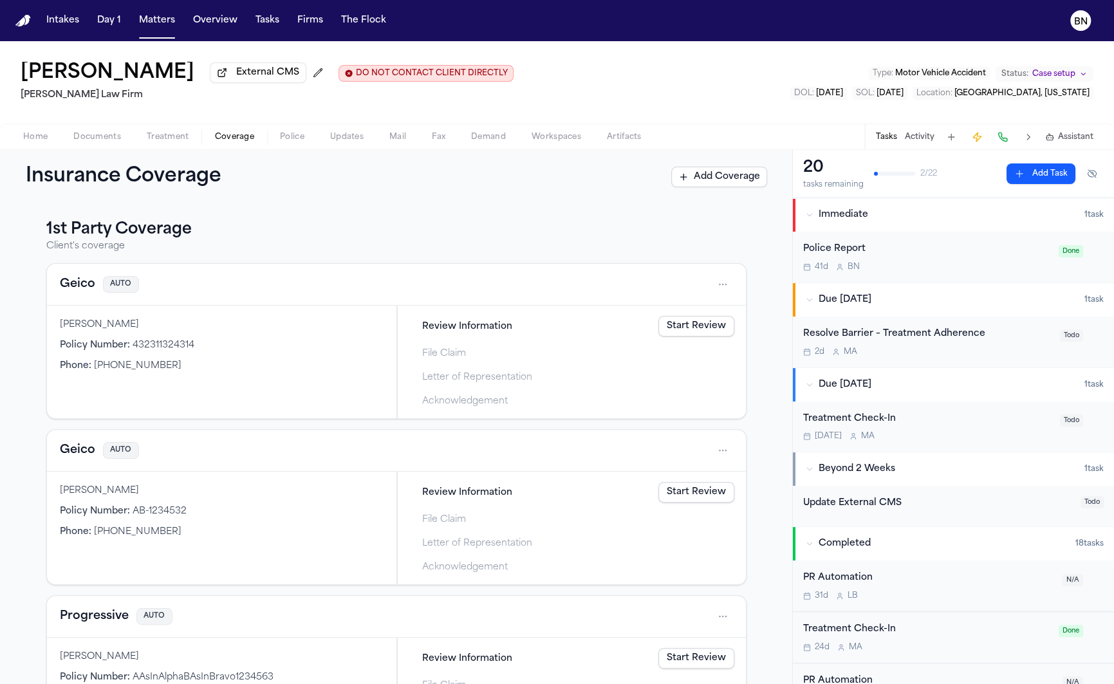
click at [100, 331] on div "[PERSON_NAME]" at bounding box center [222, 324] width 324 height 13
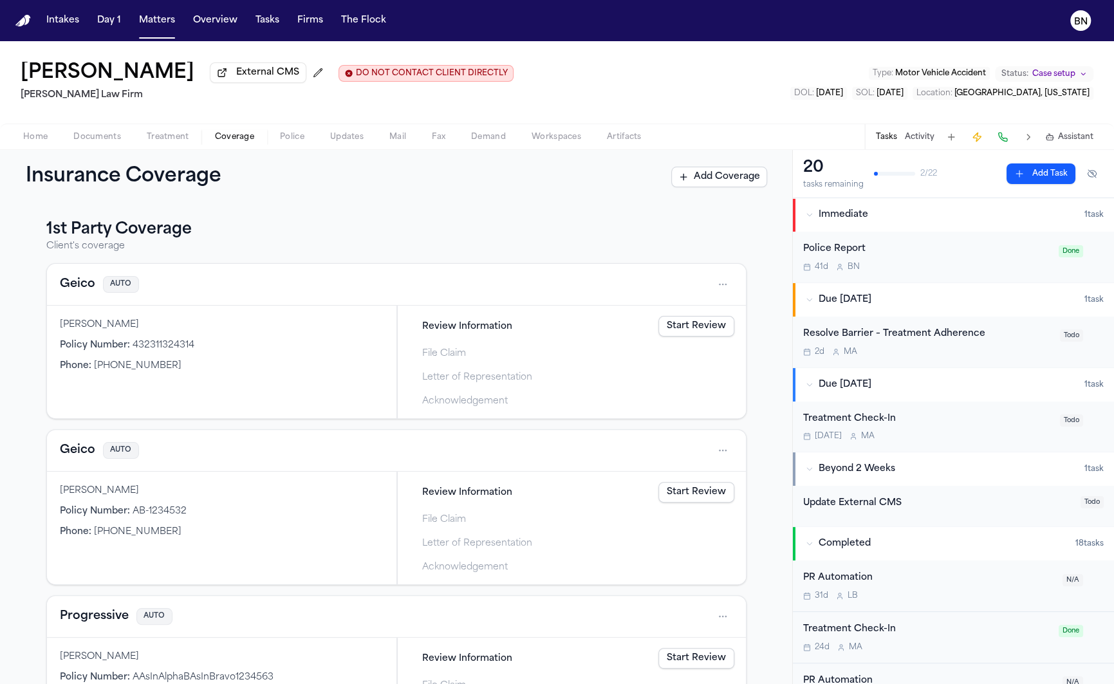
click at [100, 331] on div "[PERSON_NAME]" at bounding box center [222, 324] width 324 height 13
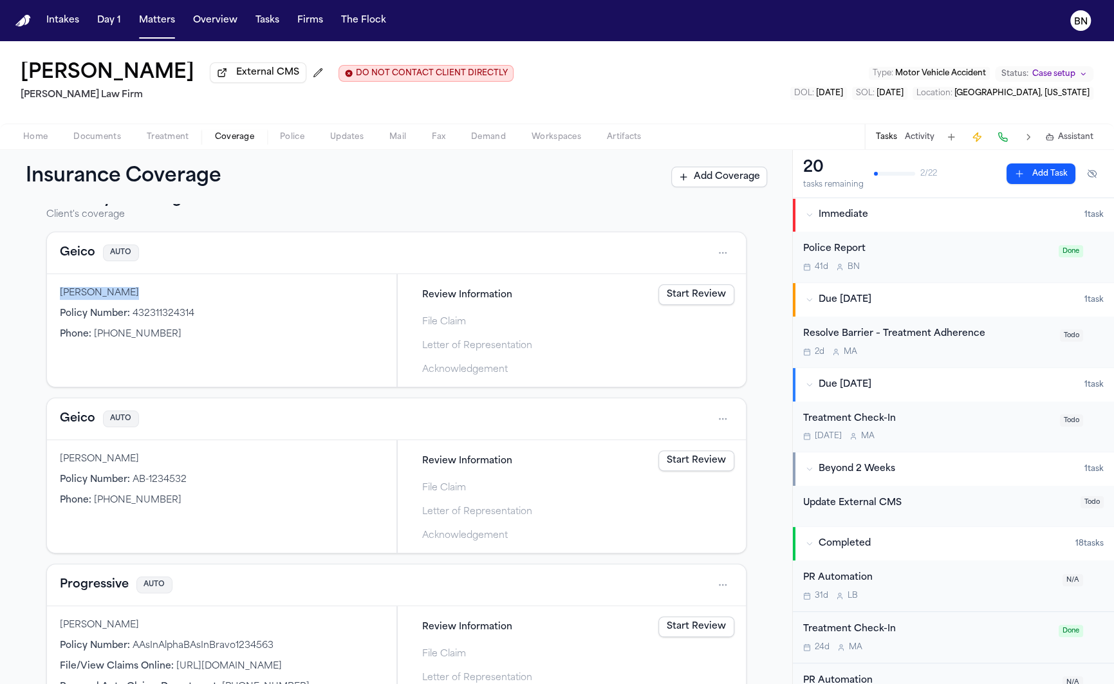
click at [86, 423] on button "Geico" at bounding box center [77, 419] width 35 height 18
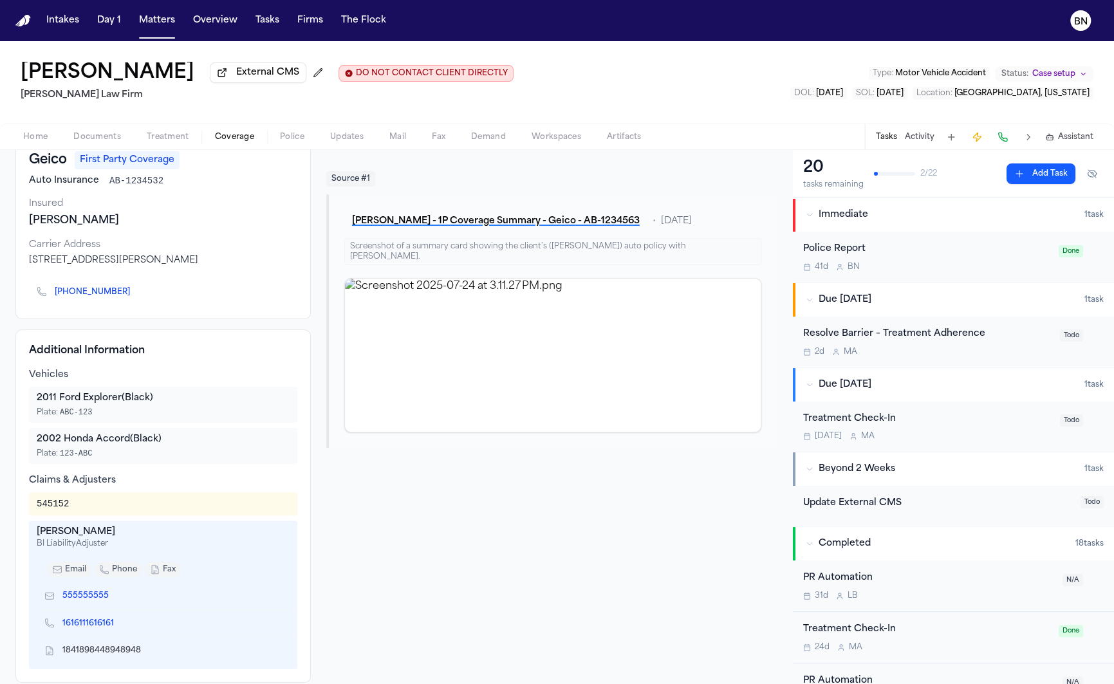
scroll to position [91, 0]
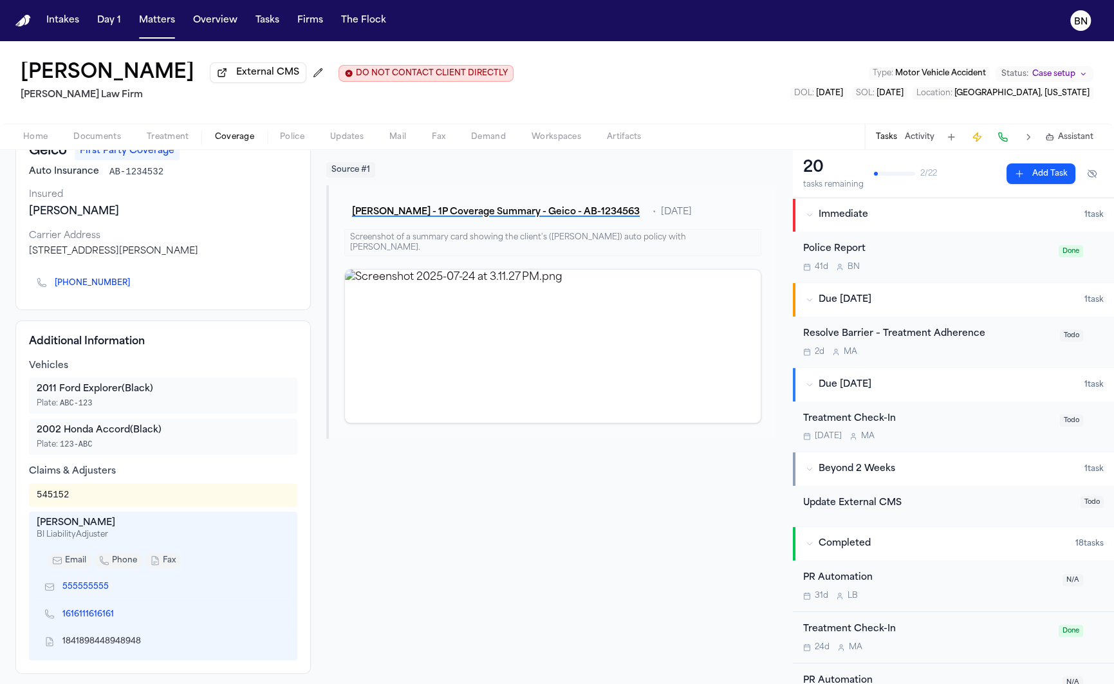
click at [58, 493] on div "545152" at bounding box center [53, 494] width 32 height 13
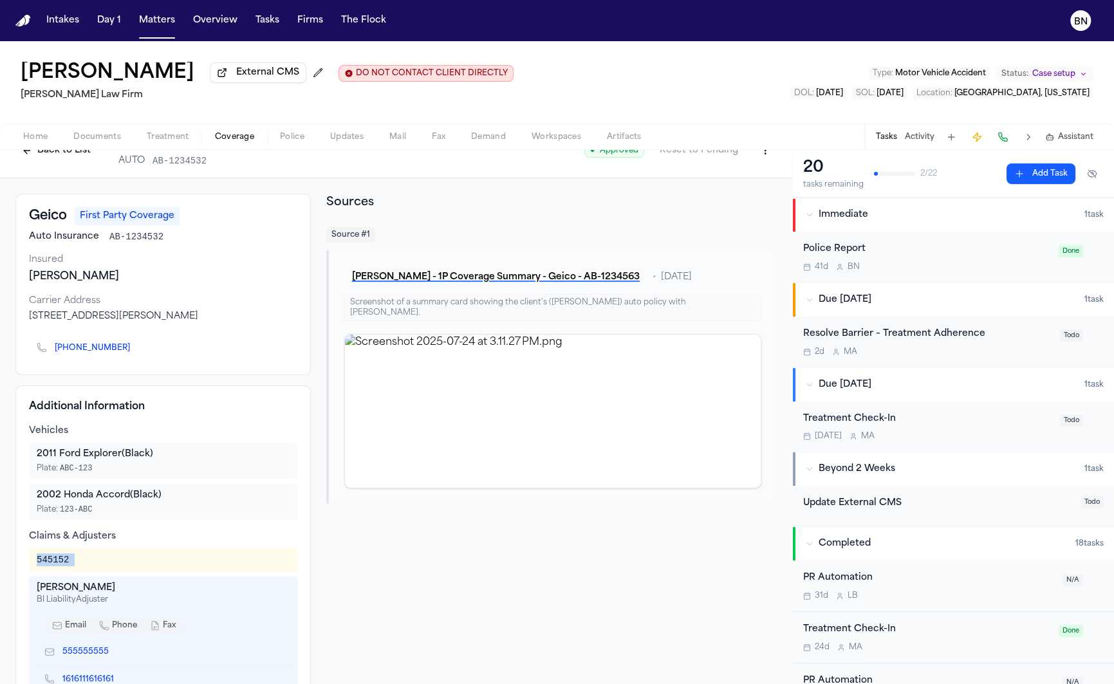
scroll to position [0, 0]
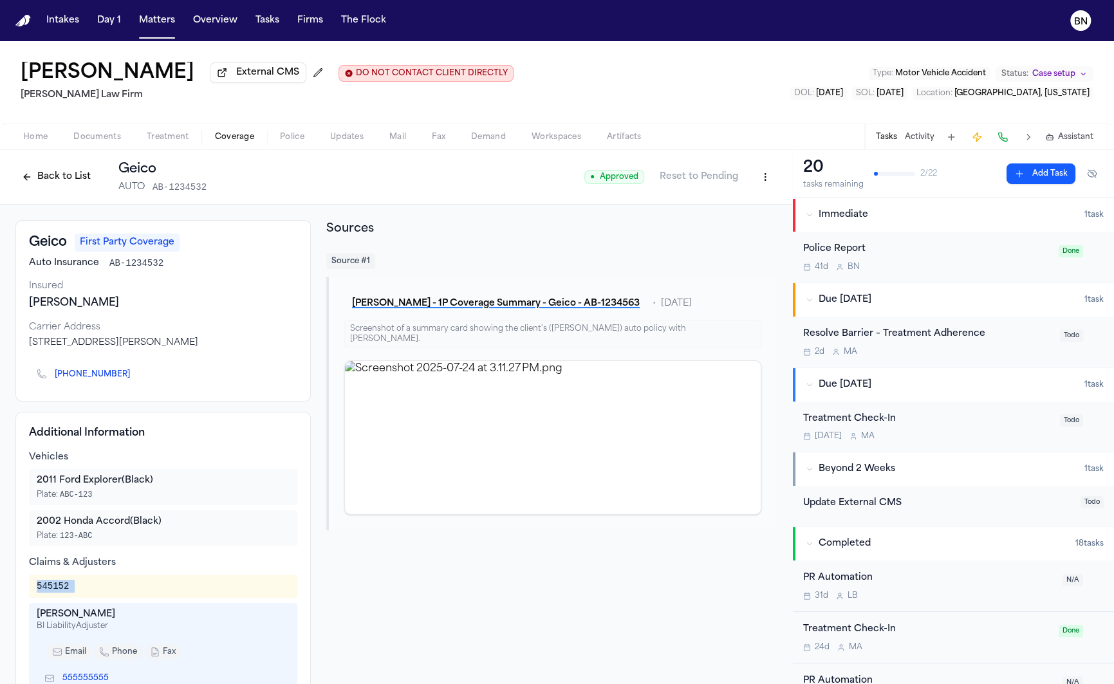
click at [61, 185] on button "Back to List" at bounding box center [56, 177] width 82 height 21
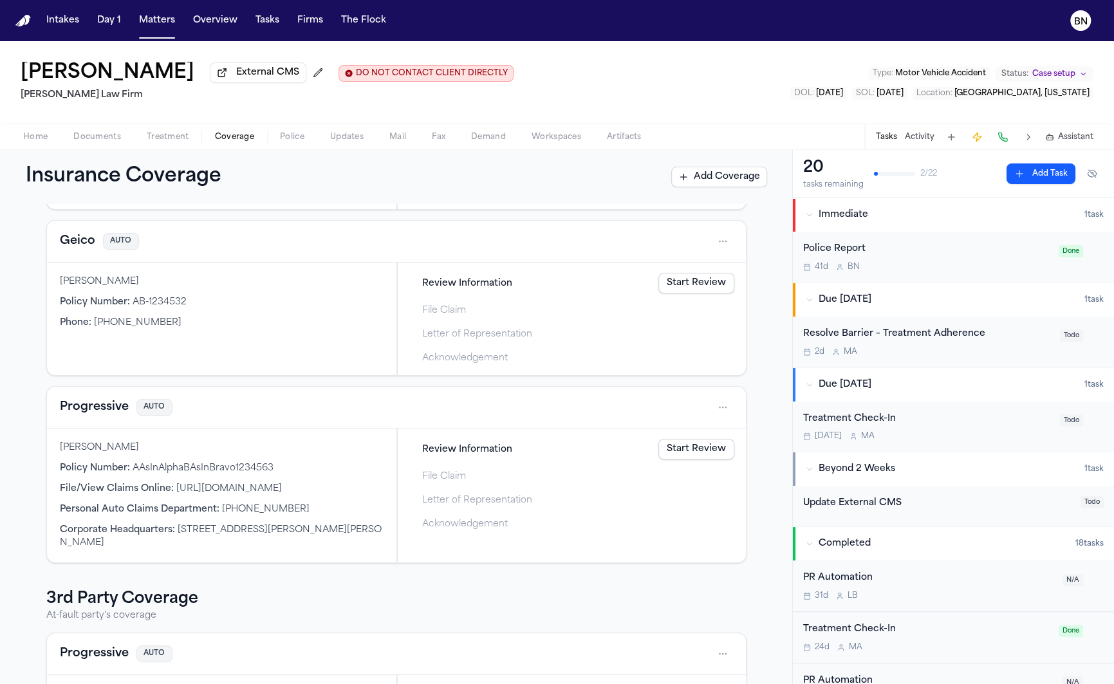
scroll to position [179, 0]
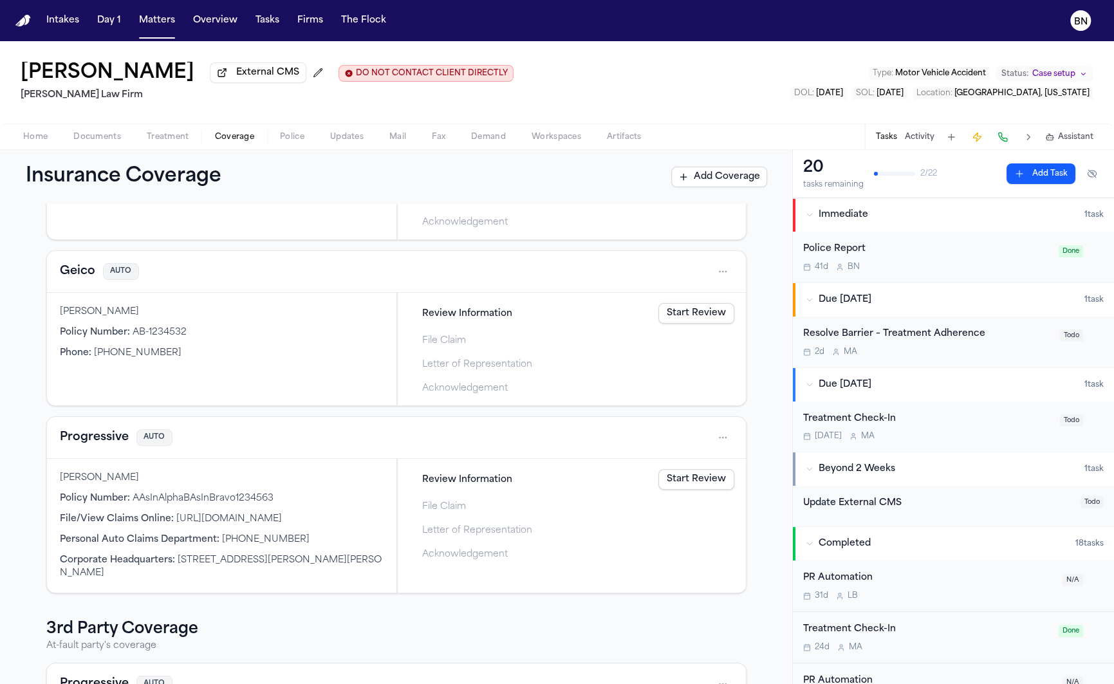
click at [95, 441] on button "Progressive" at bounding box center [94, 437] width 69 height 18
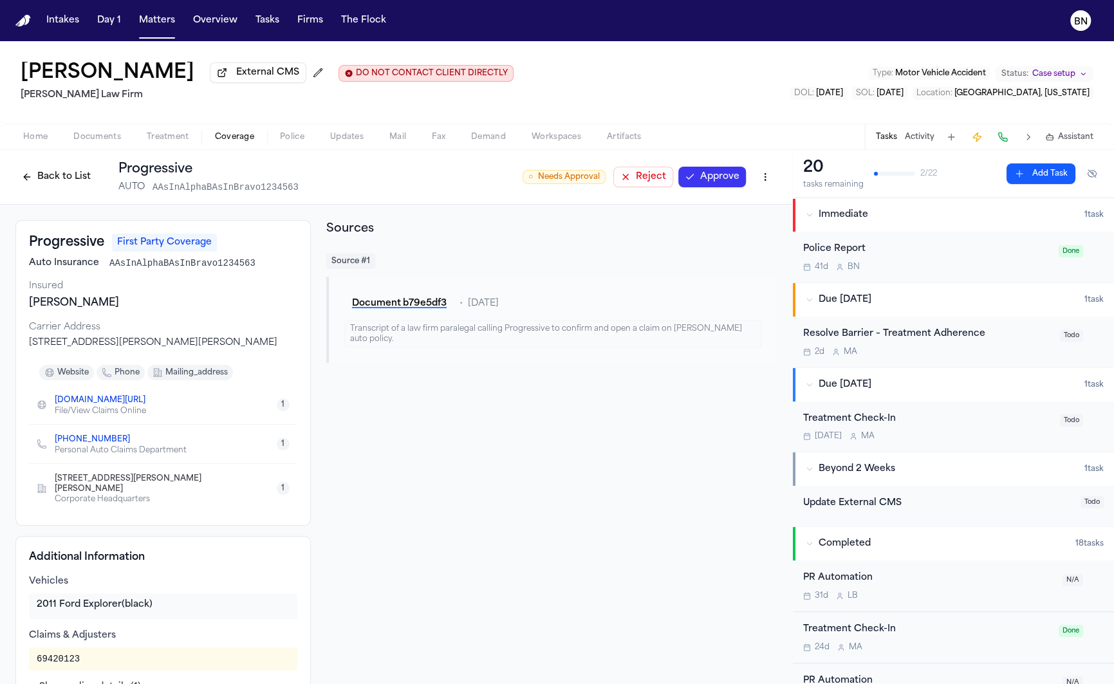
click at [79, 182] on button "Back to List" at bounding box center [56, 177] width 82 height 21
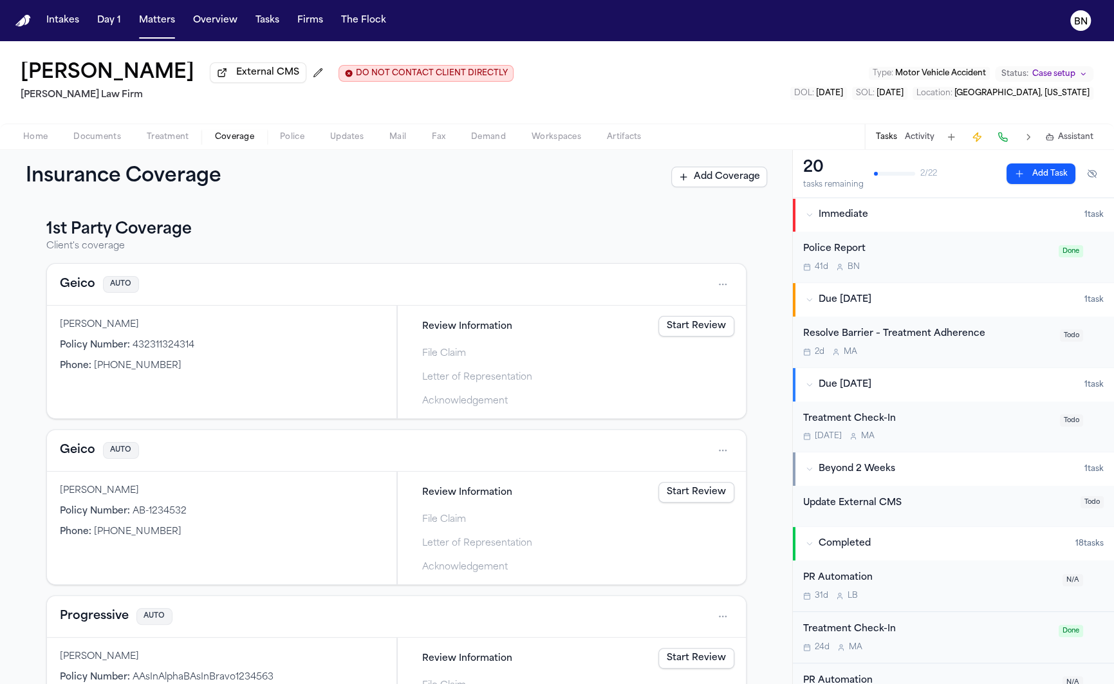
click at [76, 295] on div "Geico AUTO" at bounding box center [396, 284] width 673 height 21
click at [76, 289] on button "Geico" at bounding box center [77, 284] width 35 height 18
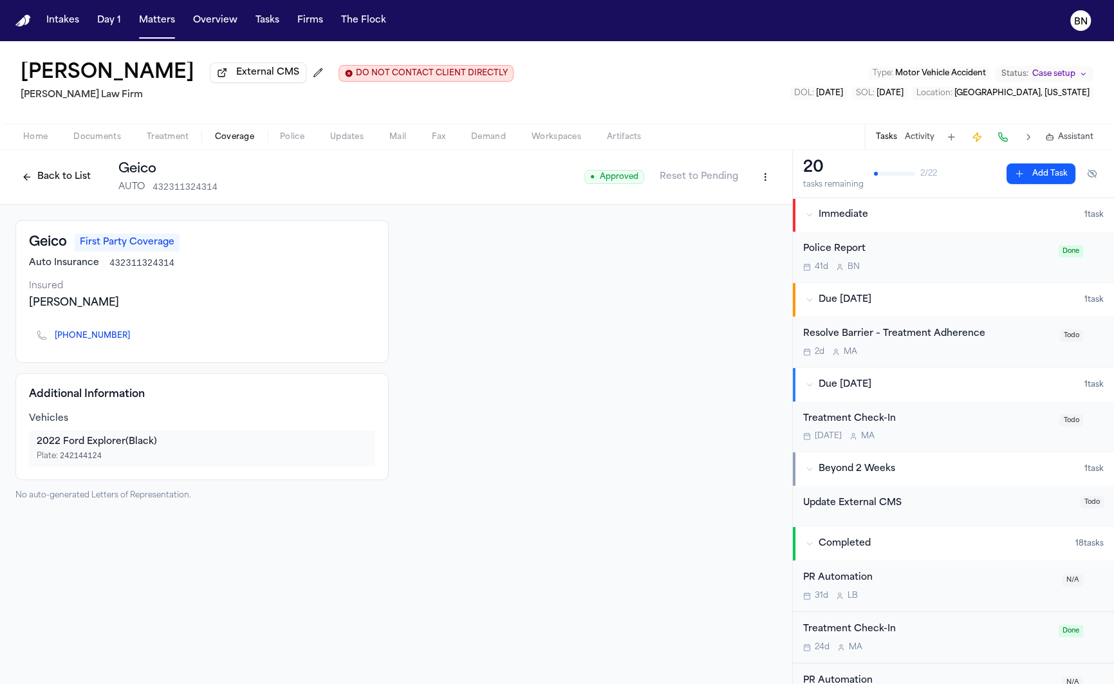
click at [617, 178] on span "● Approved" at bounding box center [614, 177] width 60 height 14
click at [423, 219] on div "Geico First Party Coverage Auto Insurance 432311324314 Insured Bennett Northcut…" at bounding box center [396, 360] width 792 height 311
click at [133, 173] on h1 "Geico" at bounding box center [167, 169] width 99 height 18
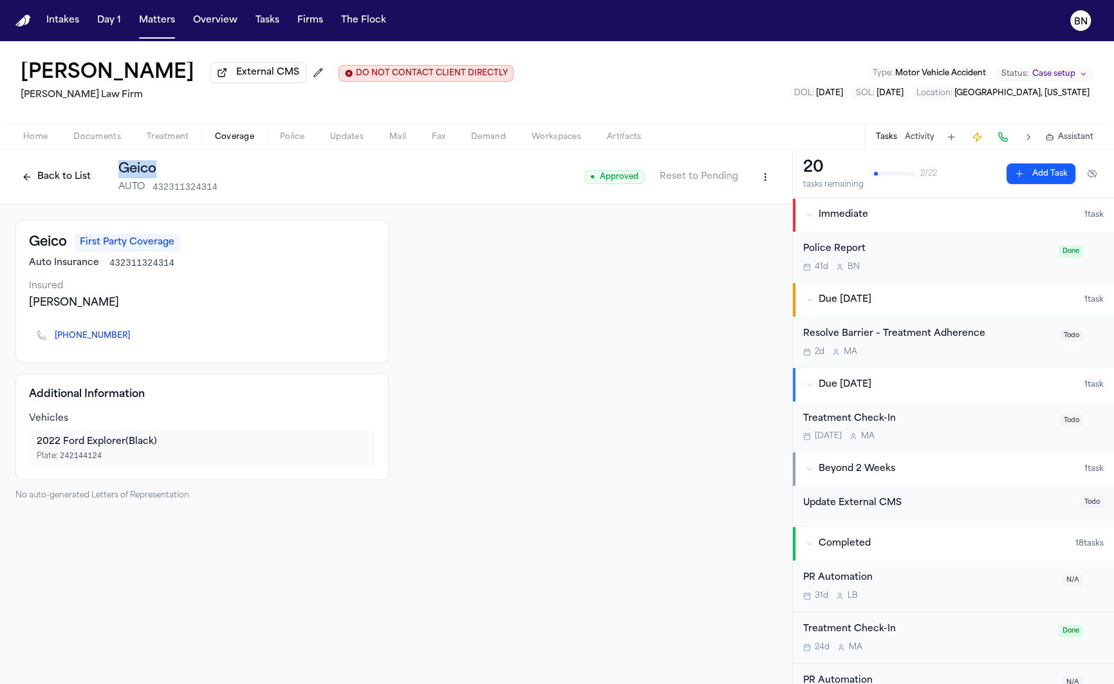
click at [133, 173] on h1 "Geico" at bounding box center [167, 169] width 99 height 18
click at [71, 180] on button "Back to List" at bounding box center [56, 177] width 82 height 21
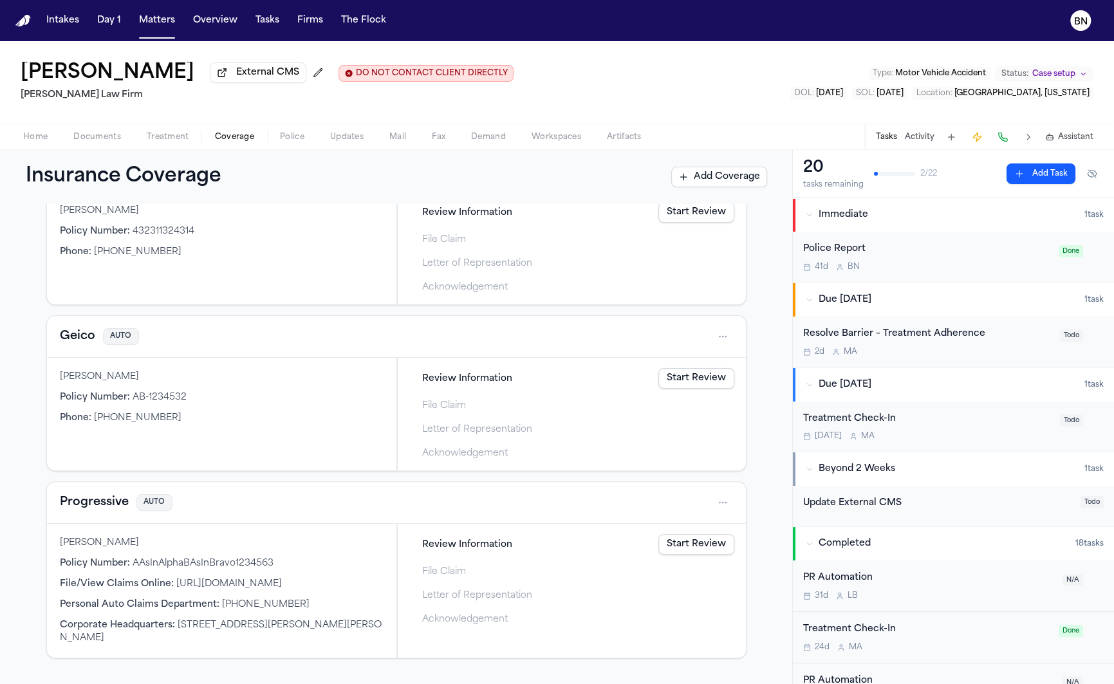
scroll to position [132, 0]
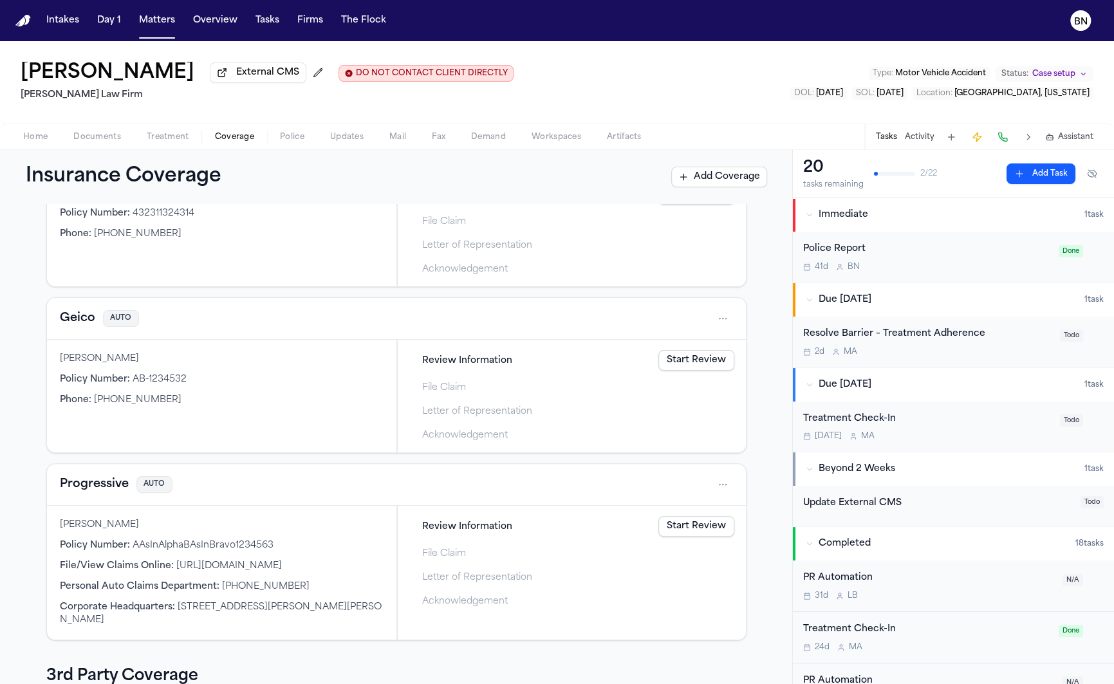
click at [108, 480] on button "Progressive" at bounding box center [94, 484] width 69 height 18
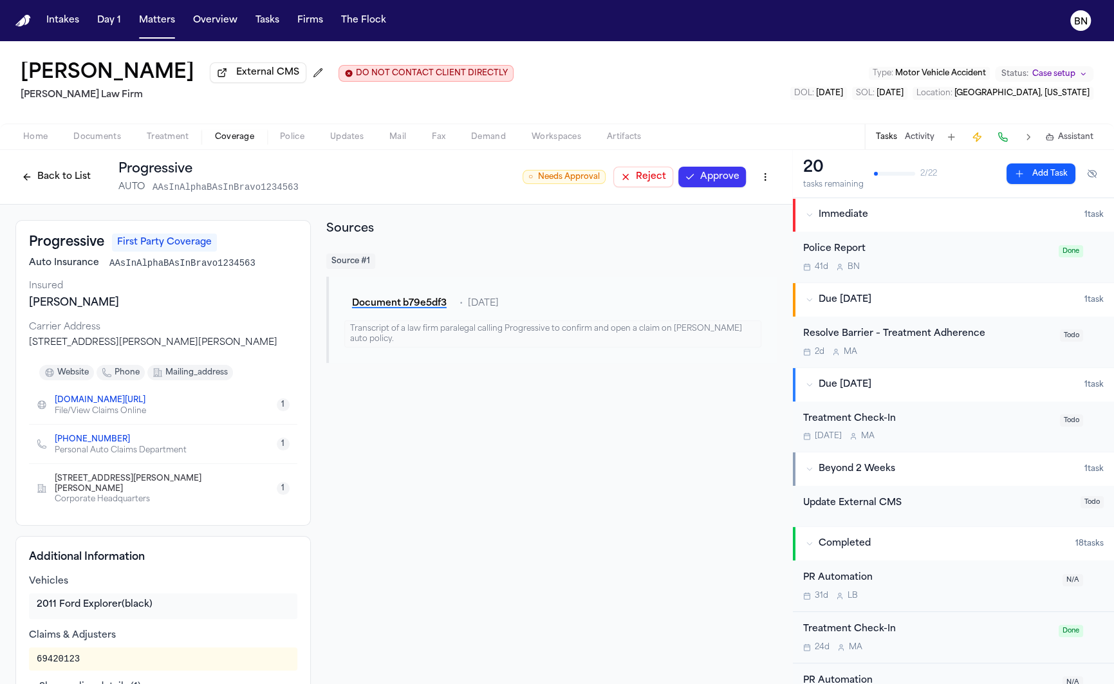
click at [70, 182] on button "Back to List" at bounding box center [56, 177] width 82 height 21
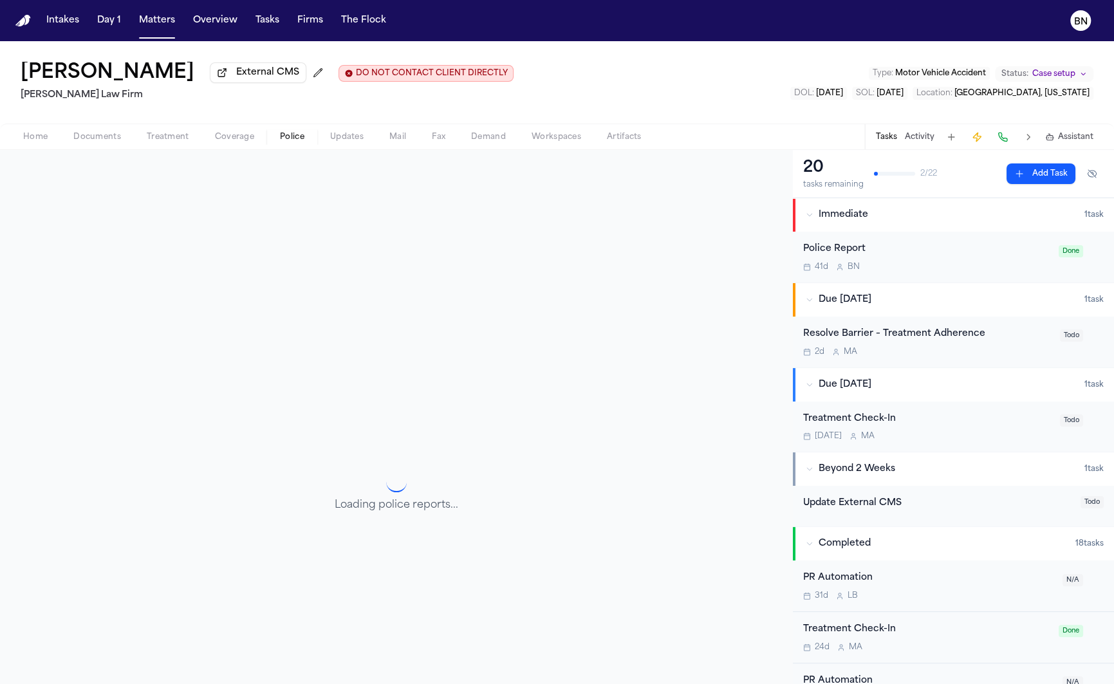
click at [287, 142] on span "Police" at bounding box center [292, 137] width 24 height 10
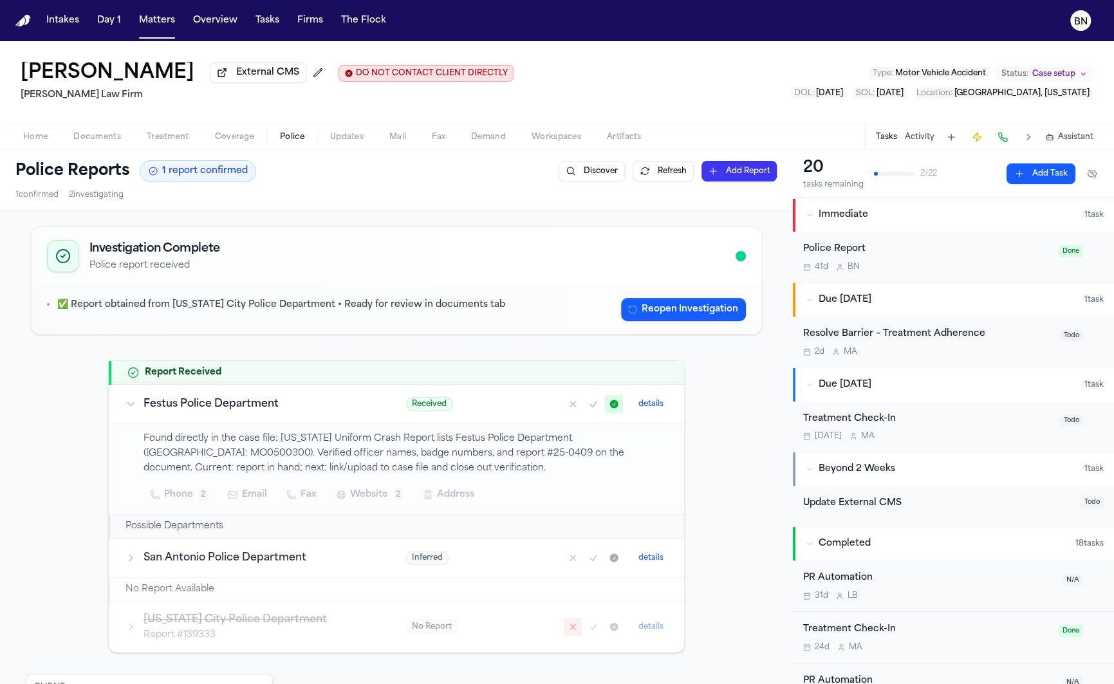
click at [235, 449] on p "Found directly in the case file: Missouri Uniform Crash Report lists Festus Pol…" at bounding box center [405, 454] width 525 height 44
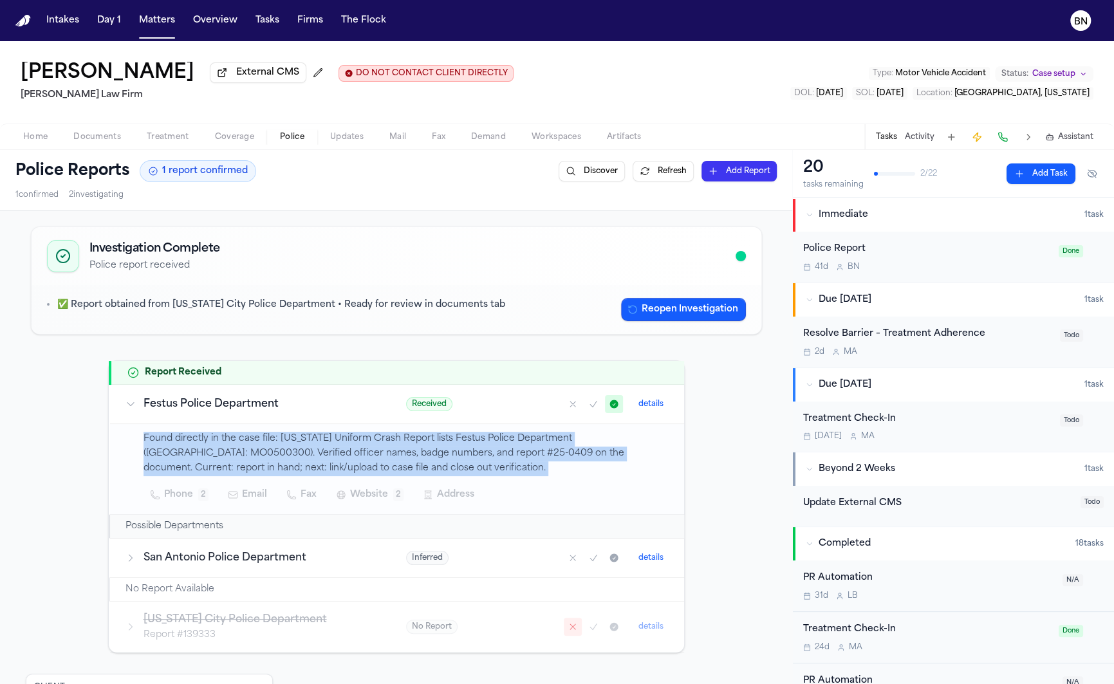
click at [235, 449] on p "Found directly in the case file: Missouri Uniform Crash Report lists Festus Pol…" at bounding box center [405, 454] width 525 height 44
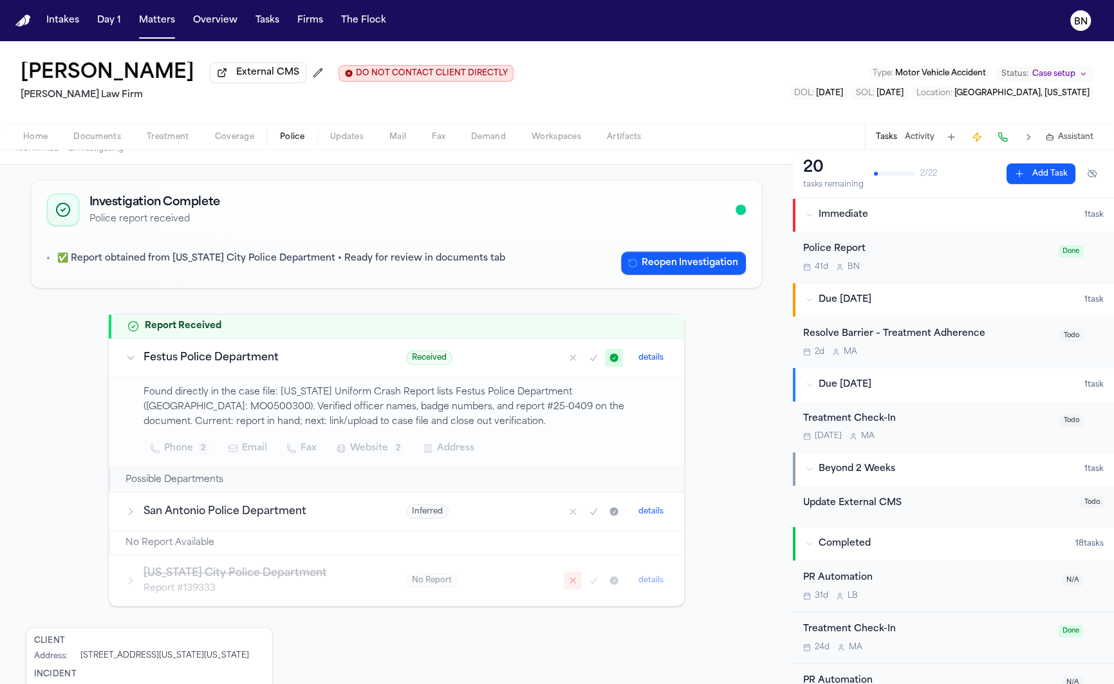
scroll to position [54, 0]
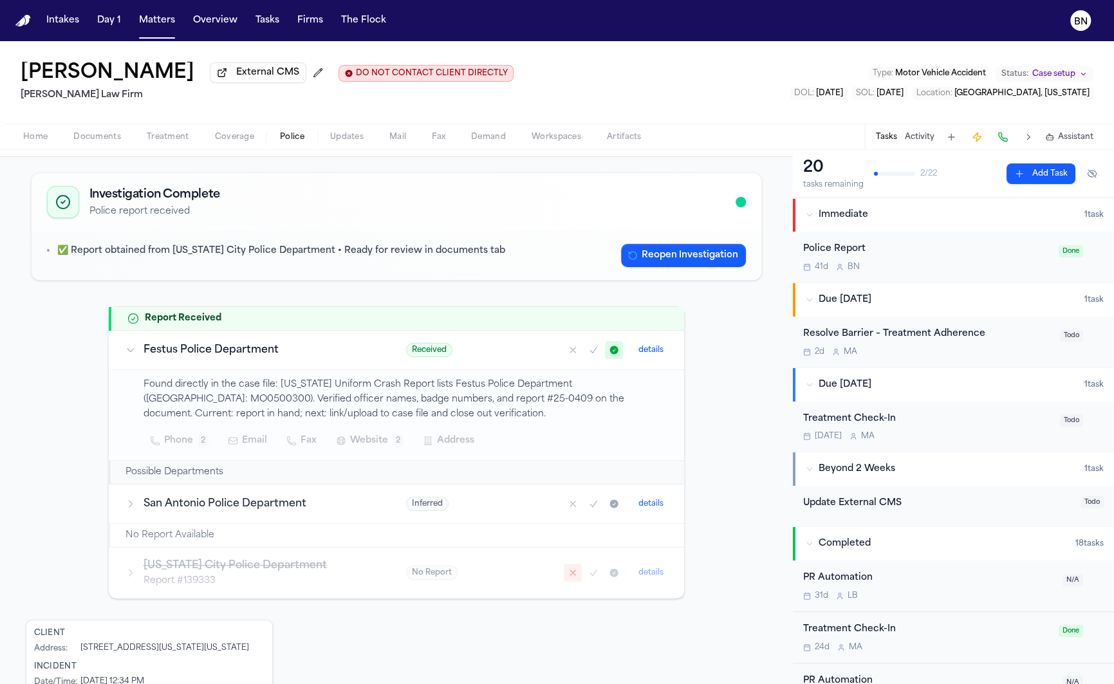
click at [233, 505] on h3 "San Antonio Police Department" at bounding box center [259, 503] width 232 height 15
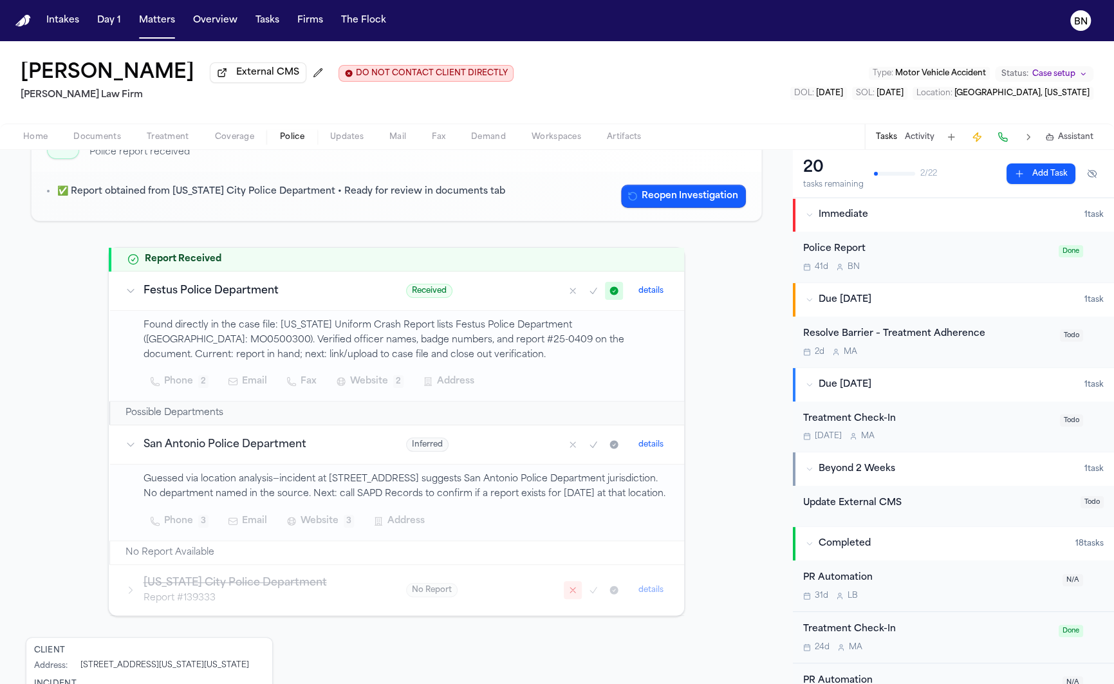
scroll to position [136, 0]
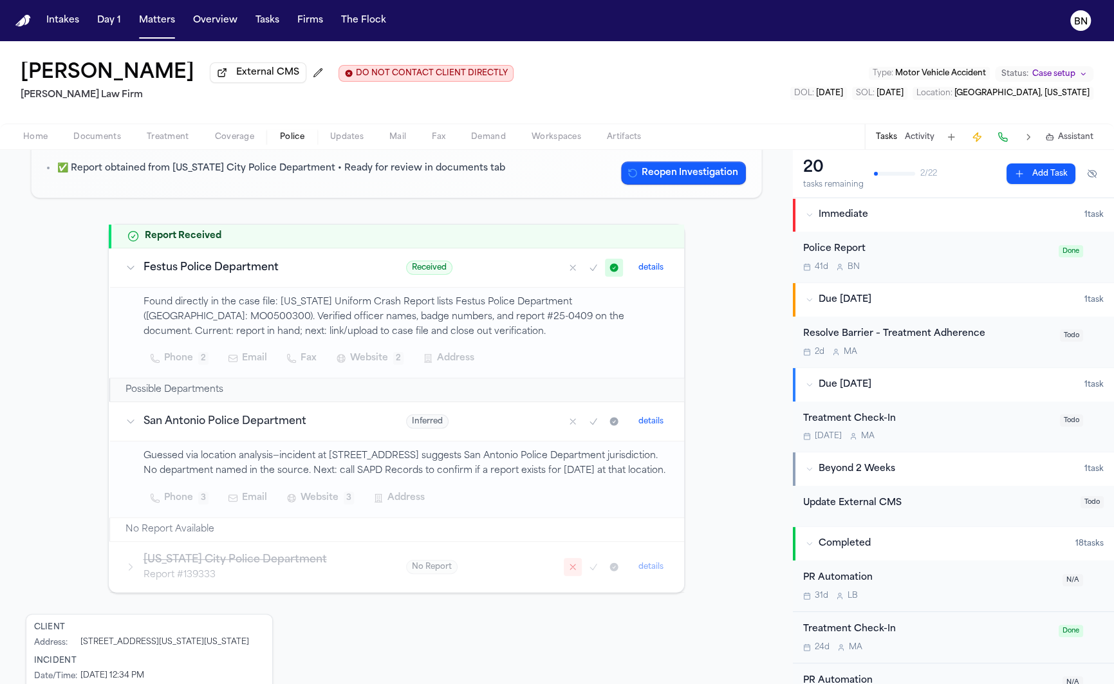
click at [231, 567] on h3 "[US_STATE] City Police Department" at bounding box center [259, 559] width 232 height 15
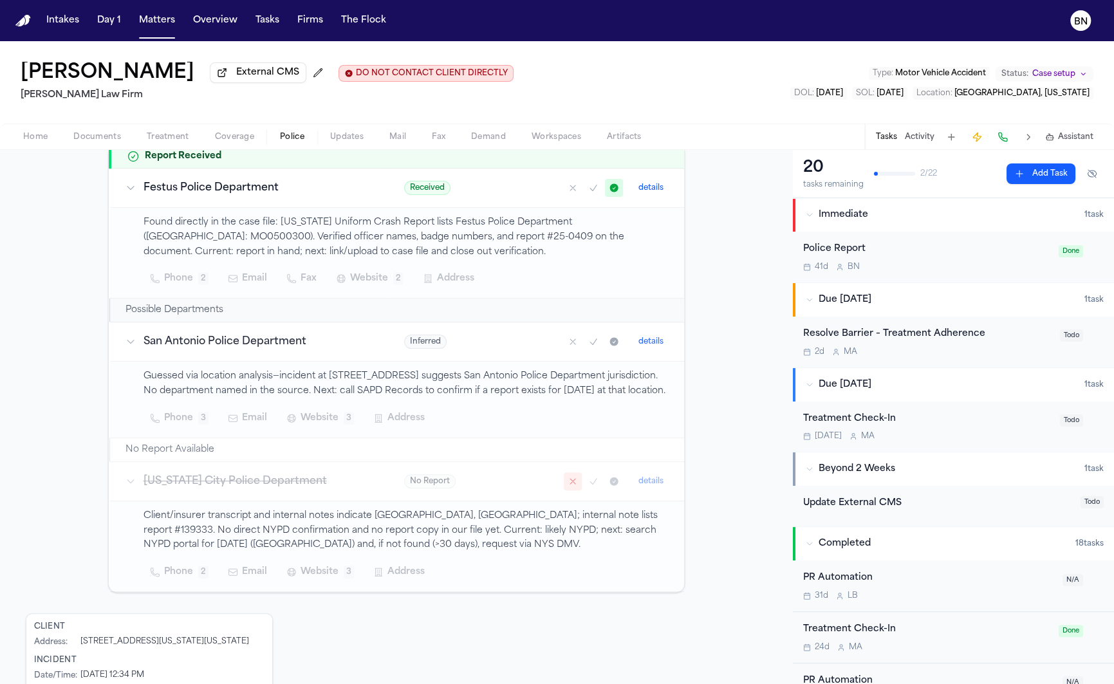
scroll to position [212, 0]
click at [244, 351] on h3 "San Antonio Police Department" at bounding box center [258, 345] width 230 height 15
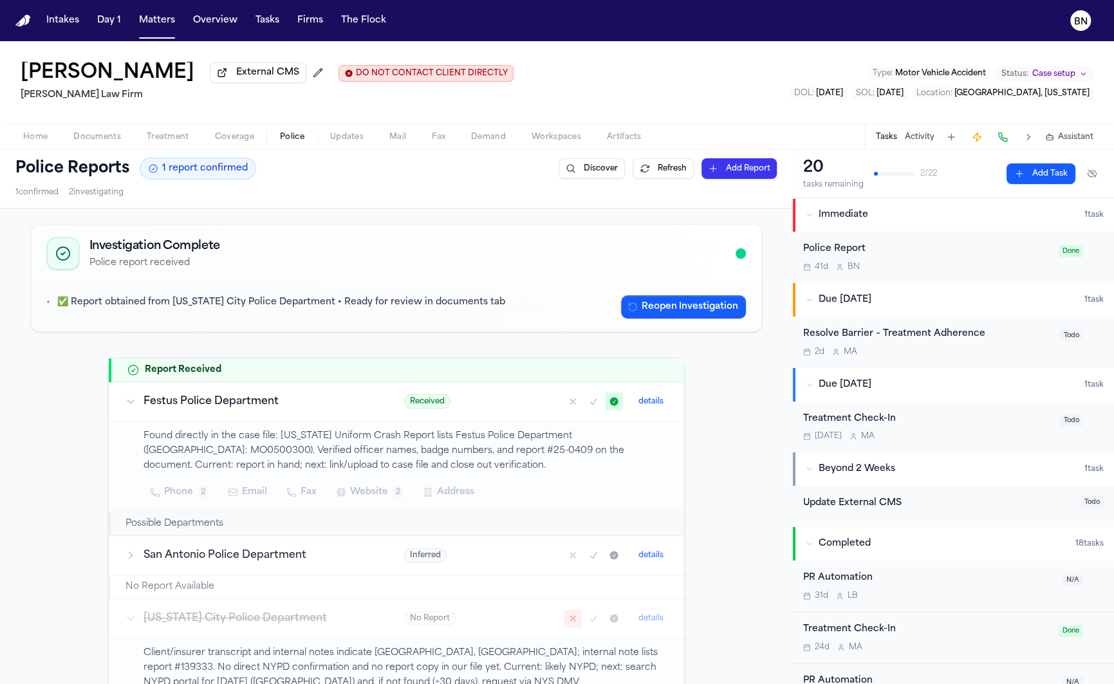
scroll to position [0, 0]
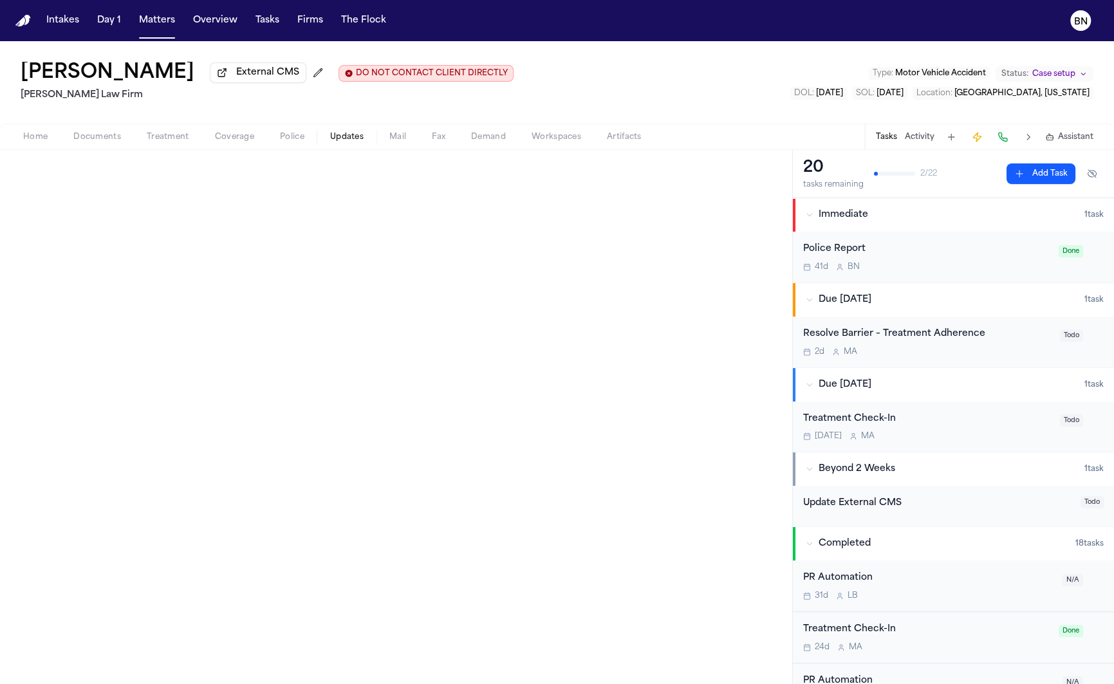
click at [345, 141] on span "Updates" at bounding box center [346, 137] width 33 height 10
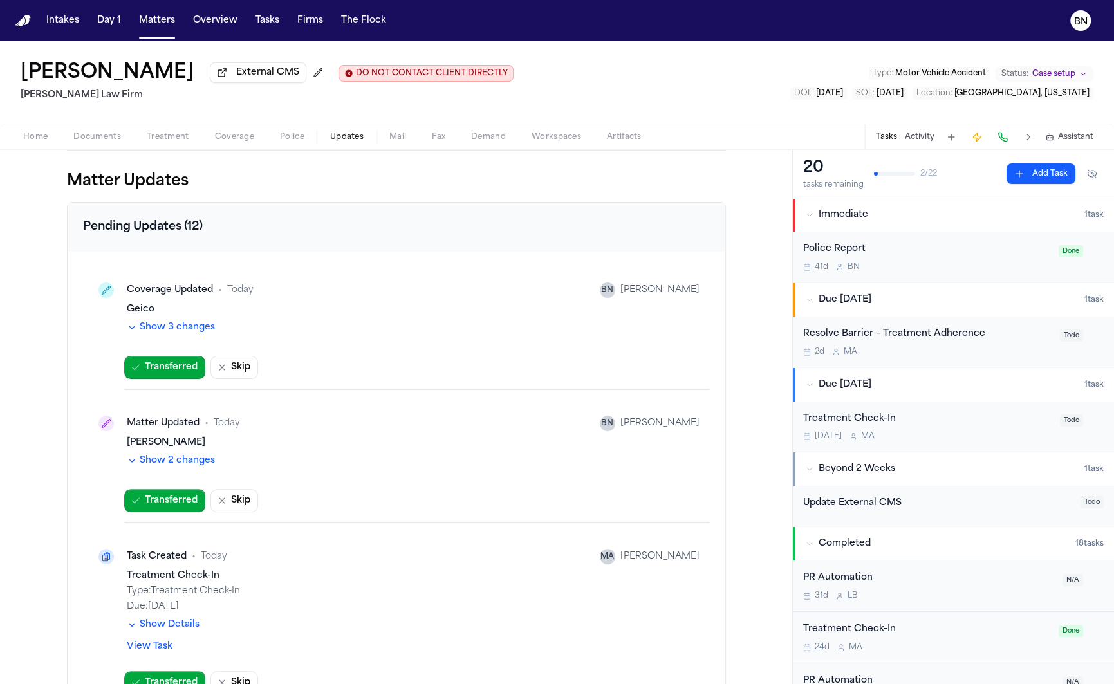
click at [206, 334] on button "Show 3 changes" at bounding box center [171, 327] width 88 height 13
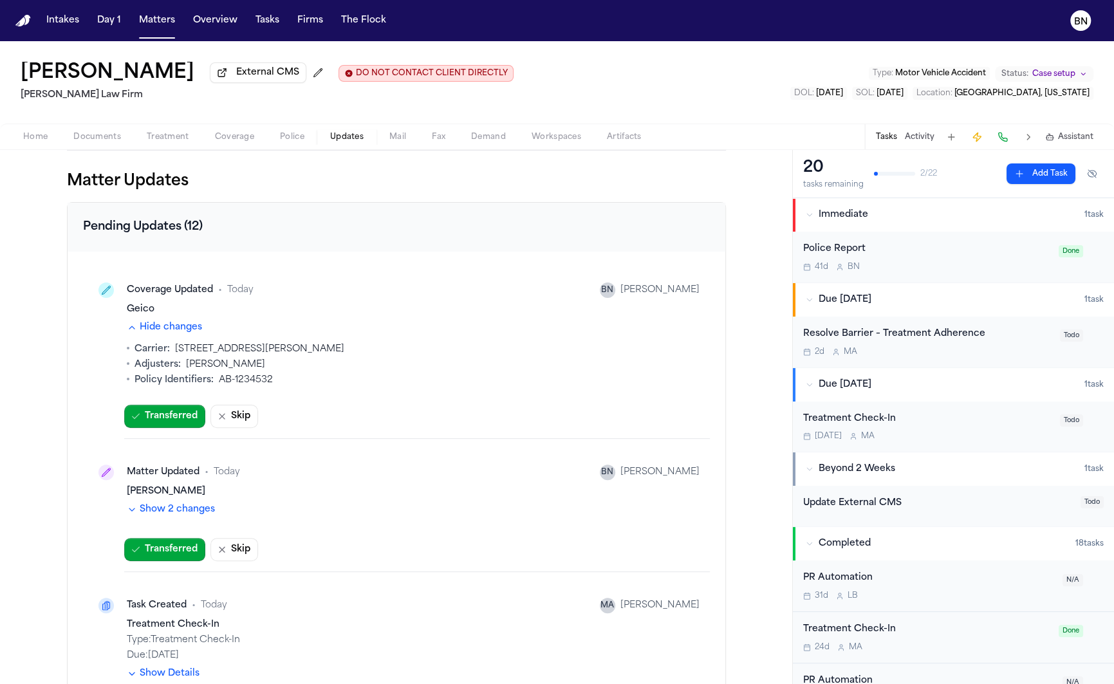
click at [171, 290] on div "Coverage Updated" at bounding box center [170, 290] width 86 height 13
click at [131, 310] on div "Geico" at bounding box center [413, 309] width 573 height 13
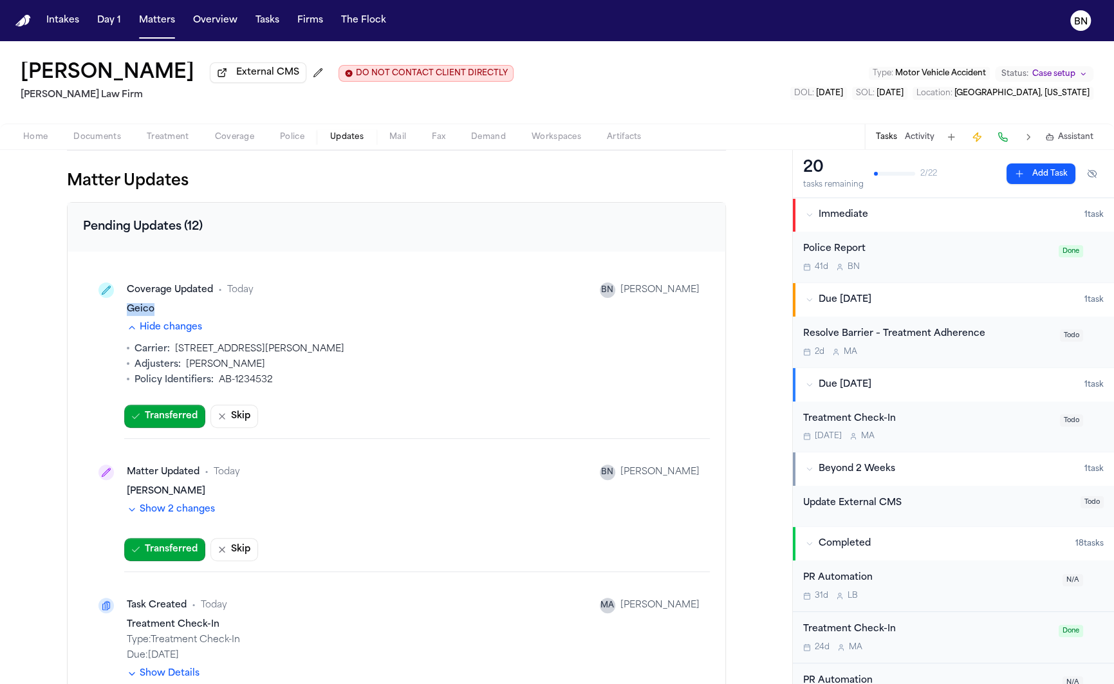
click at [131, 310] on div "Geico" at bounding box center [413, 309] width 573 height 13
click at [189, 302] on div "Coverage Updated • Today BN Bennett Northcutt" at bounding box center [396, 290] width 606 height 26
drag, startPoint x: 253, startPoint y: 352, endPoint x: 172, endPoint y: 353, distance: 81.1
click at [172, 353] on li "Carrier : 1234 Merry Lane" at bounding box center [413, 349] width 573 height 13
drag, startPoint x: 235, startPoint y: 367, endPoint x: 185, endPoint y: 367, distance: 50.2
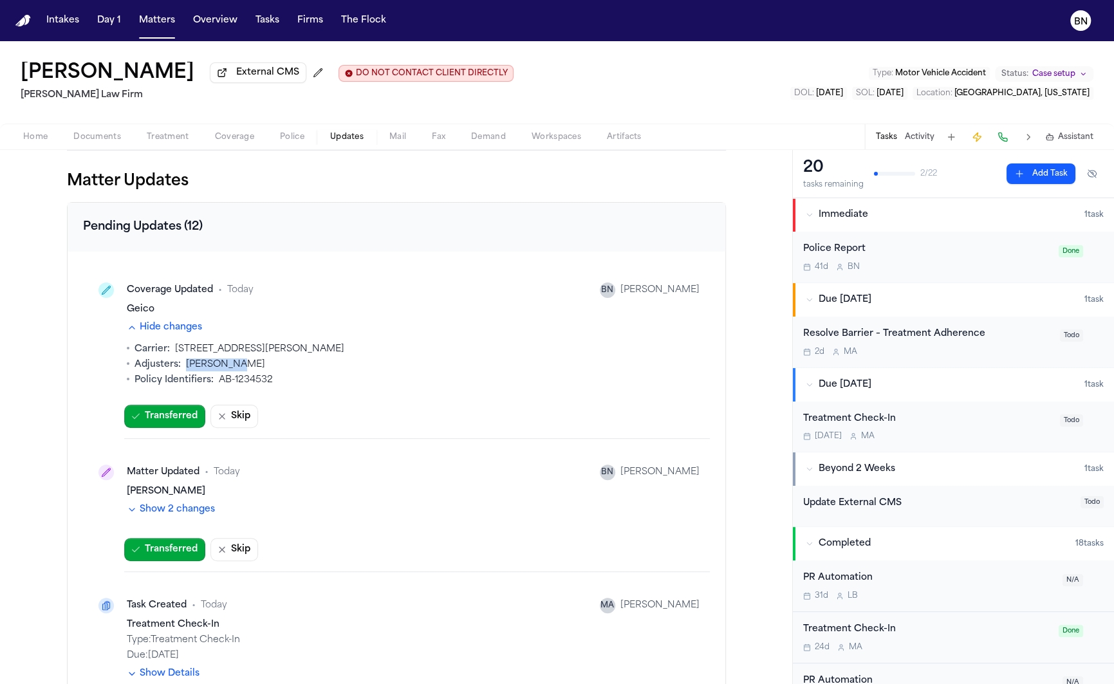
click at [185, 367] on li "Adjusters : John Smith" at bounding box center [413, 364] width 573 height 13
drag, startPoint x: 263, startPoint y: 382, endPoint x: 218, endPoint y: 382, distance: 45.0
click at [219, 382] on span "AB-1234532" at bounding box center [246, 380] width 54 height 13
click at [273, 380] on li "Policy Identifiers : AB-1234532" at bounding box center [413, 380] width 573 height 13
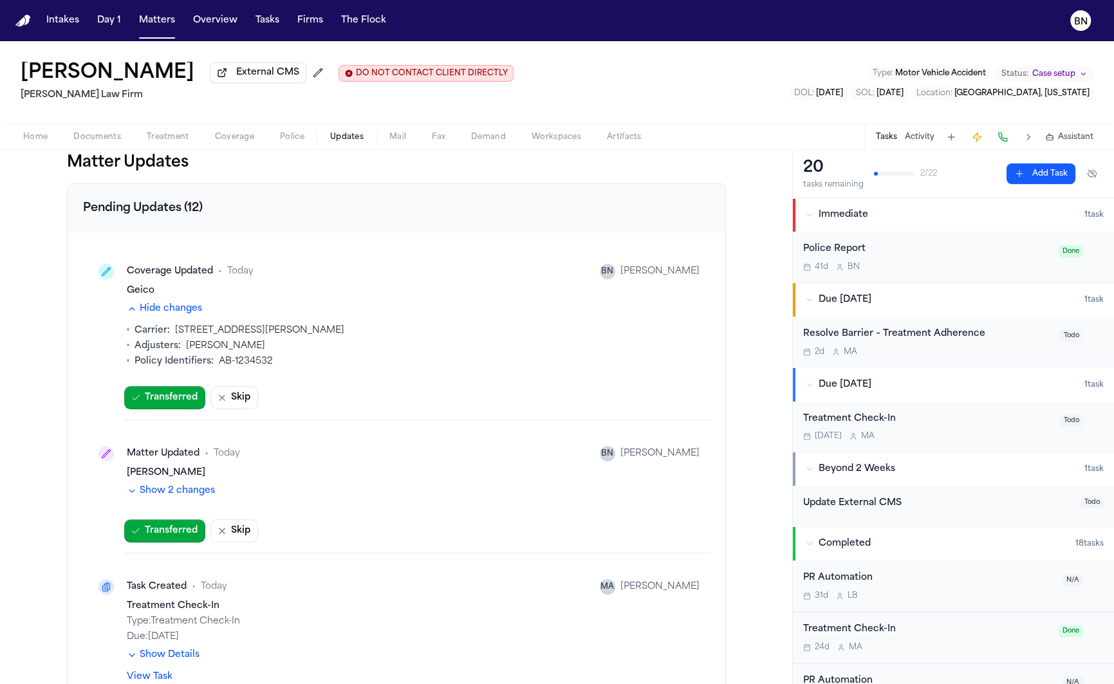
click at [178, 495] on button "Show 2 changes" at bounding box center [171, 490] width 88 height 13
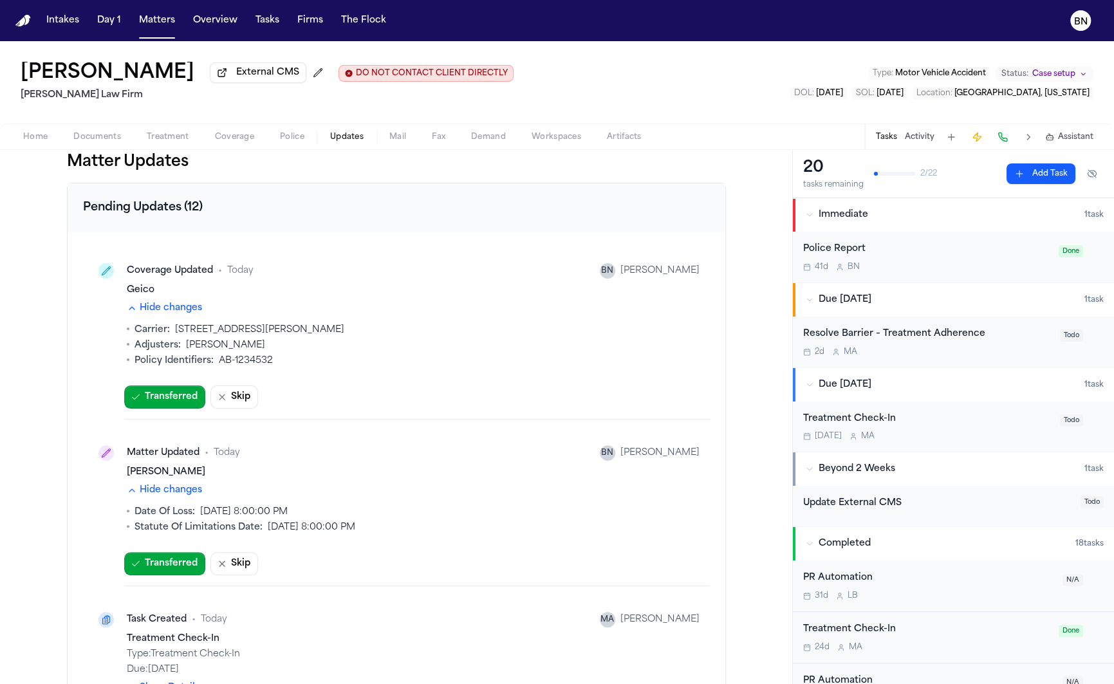
scroll to position [17, 0]
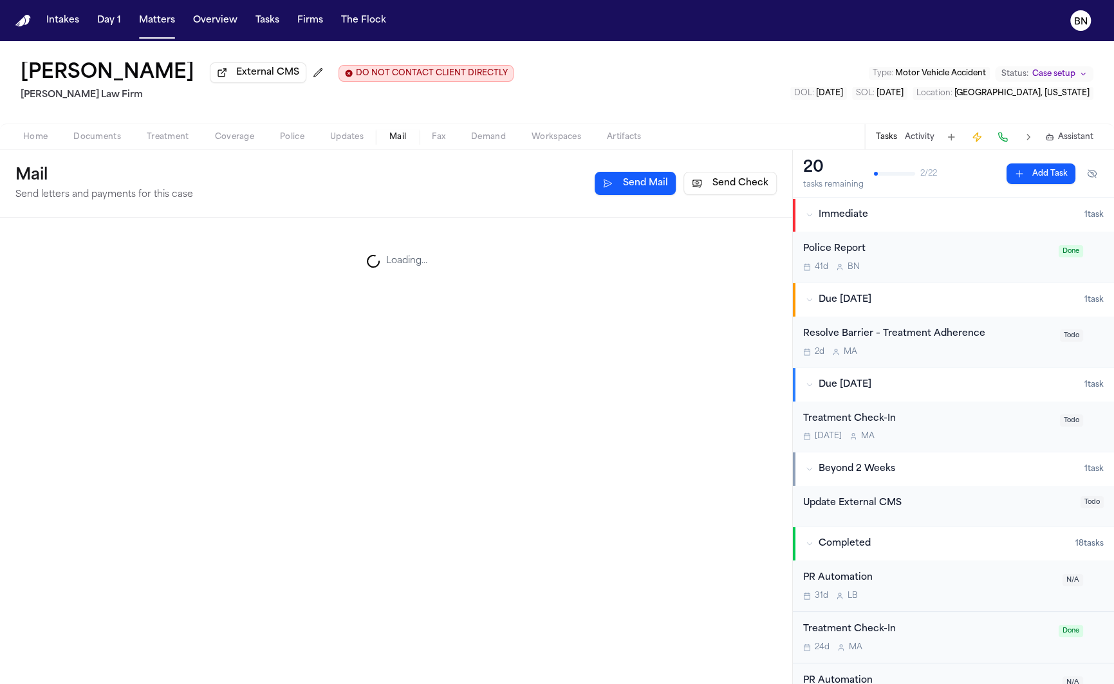
click at [395, 142] on span "Mail" at bounding box center [397, 137] width 17 height 10
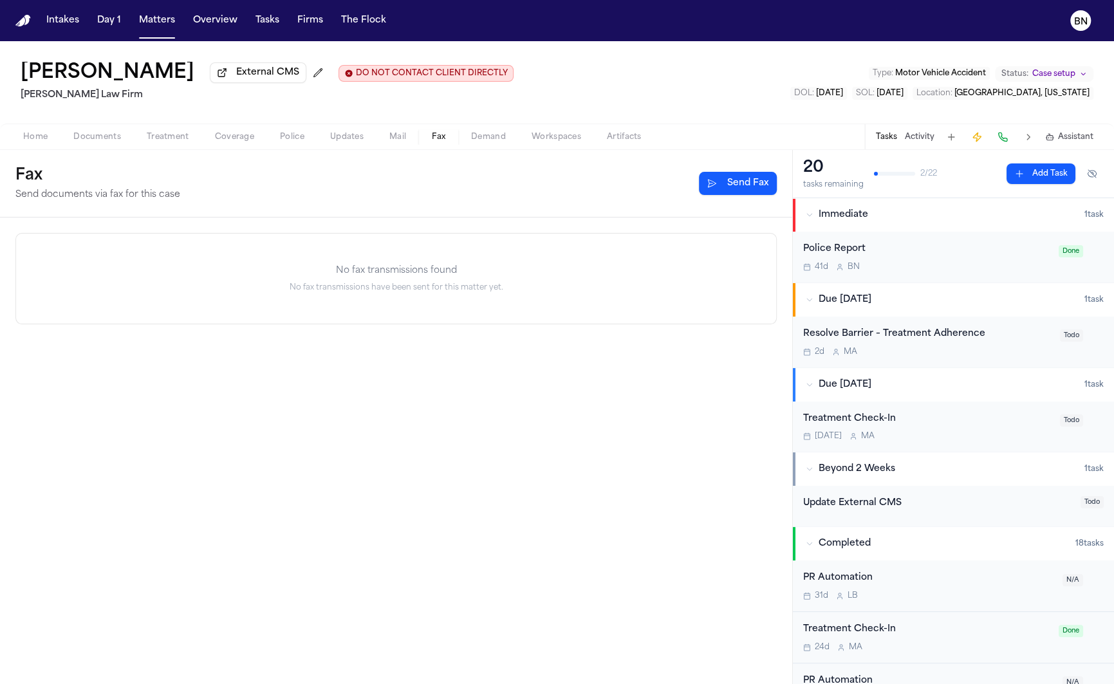
click at [441, 140] on span "Fax" at bounding box center [439, 137] width 14 height 10
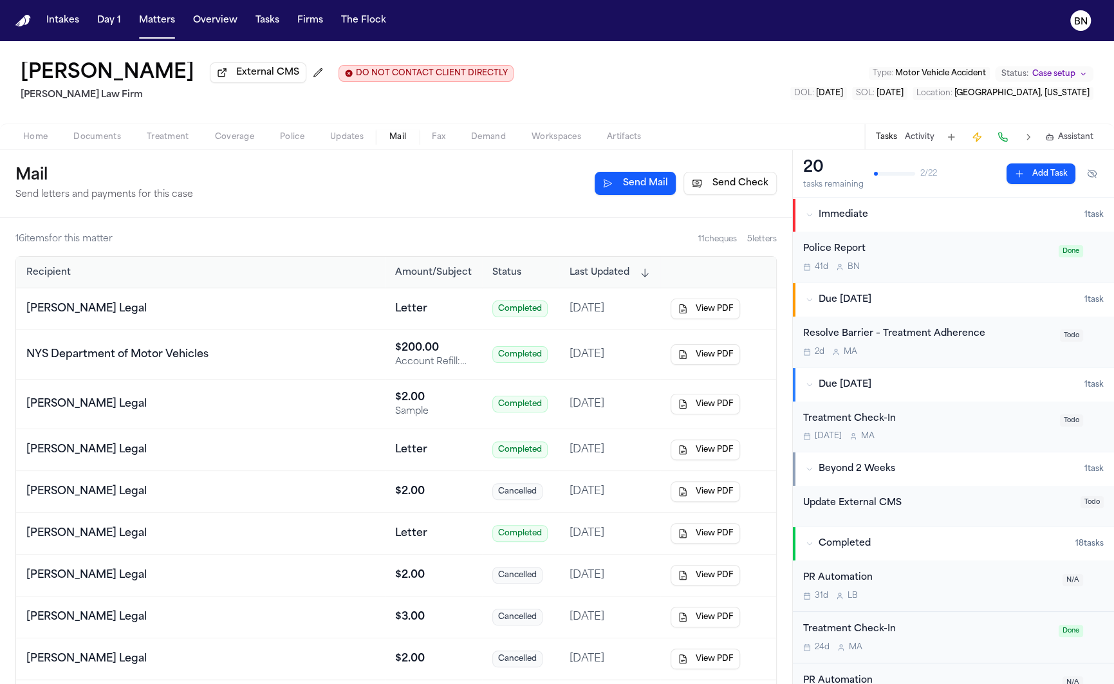
click at [402, 140] on span "Mail" at bounding box center [397, 137] width 17 height 10
click at [708, 189] on button "Send Check" at bounding box center [729, 183] width 93 height 23
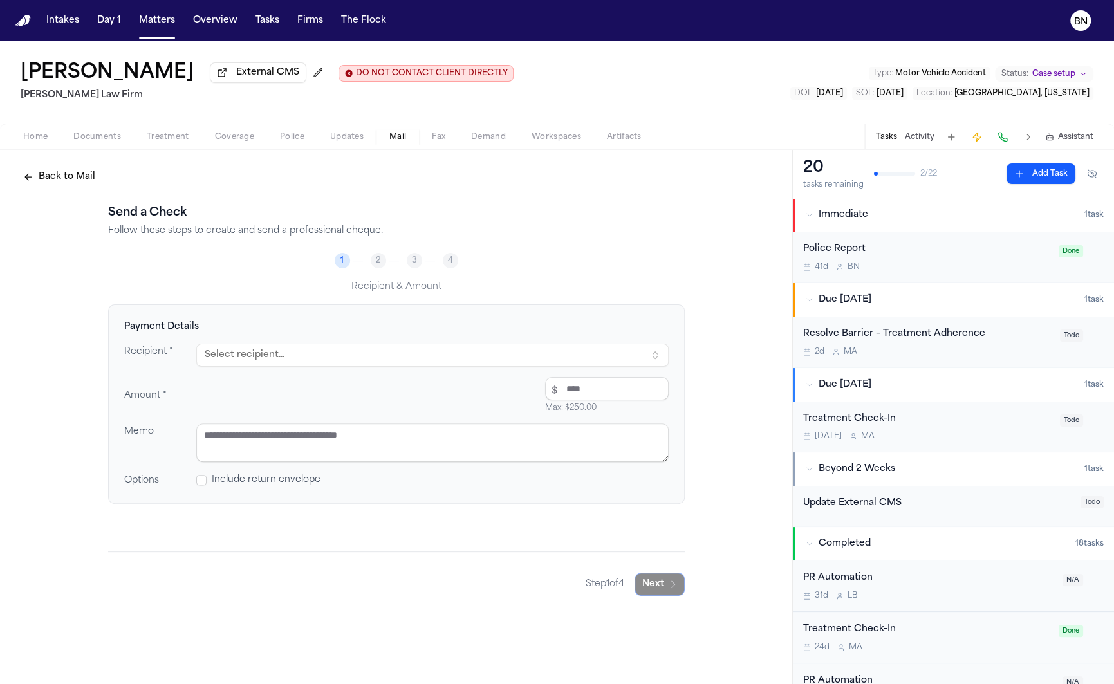
click at [410, 360] on button "Select recipient..." at bounding box center [432, 355] width 472 height 23
click at [204, 484] on span at bounding box center [201, 480] width 10 height 10
click at [76, 181] on button "Back to Mail" at bounding box center [58, 176] width 87 height 23
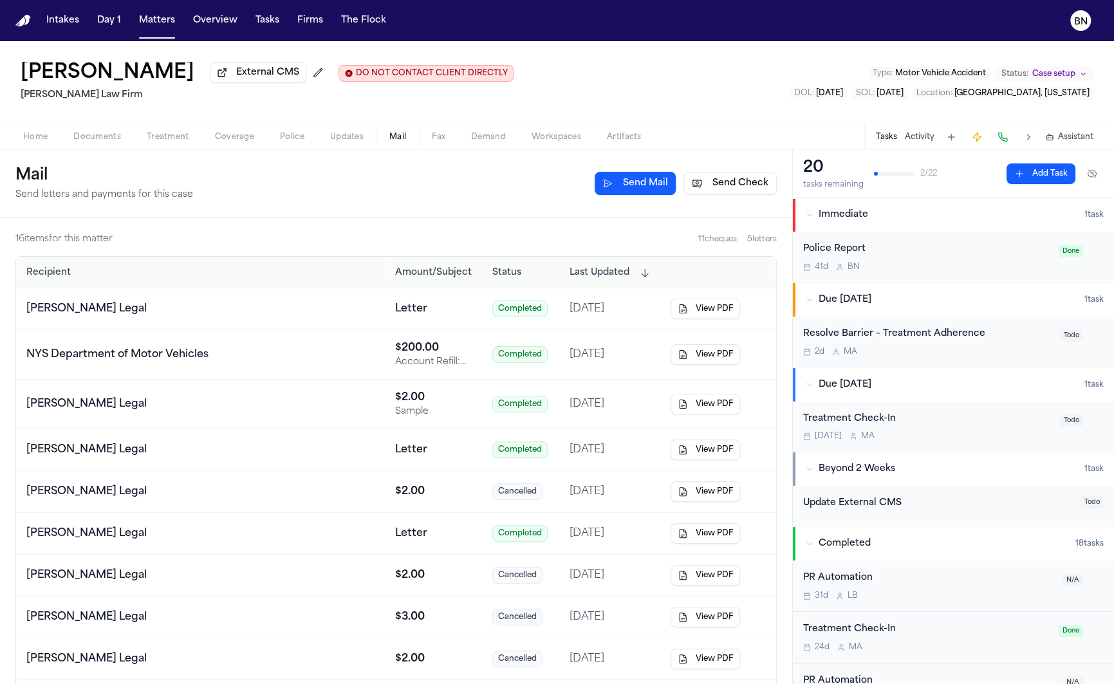
click at [643, 193] on button "Send Mail" at bounding box center [634, 183] width 81 height 23
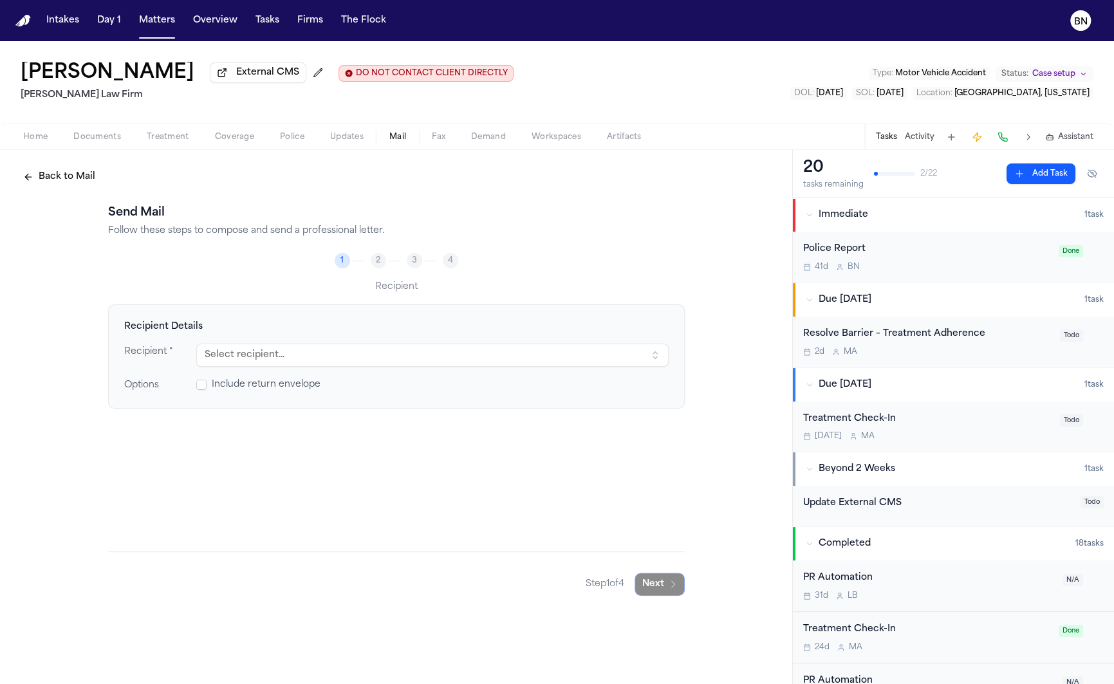
click at [428, 365] on button "Select recipient..." at bounding box center [432, 355] width 472 height 23
click at [418, 358] on button "Select recipient..." at bounding box center [432, 355] width 472 height 23
click at [470, 489] on div "Recipient Details Recipient * Select recipient... Options Include return envelo…" at bounding box center [396, 427] width 576 height 247
click at [555, 353] on button "Select recipient..." at bounding box center [432, 355] width 472 height 23
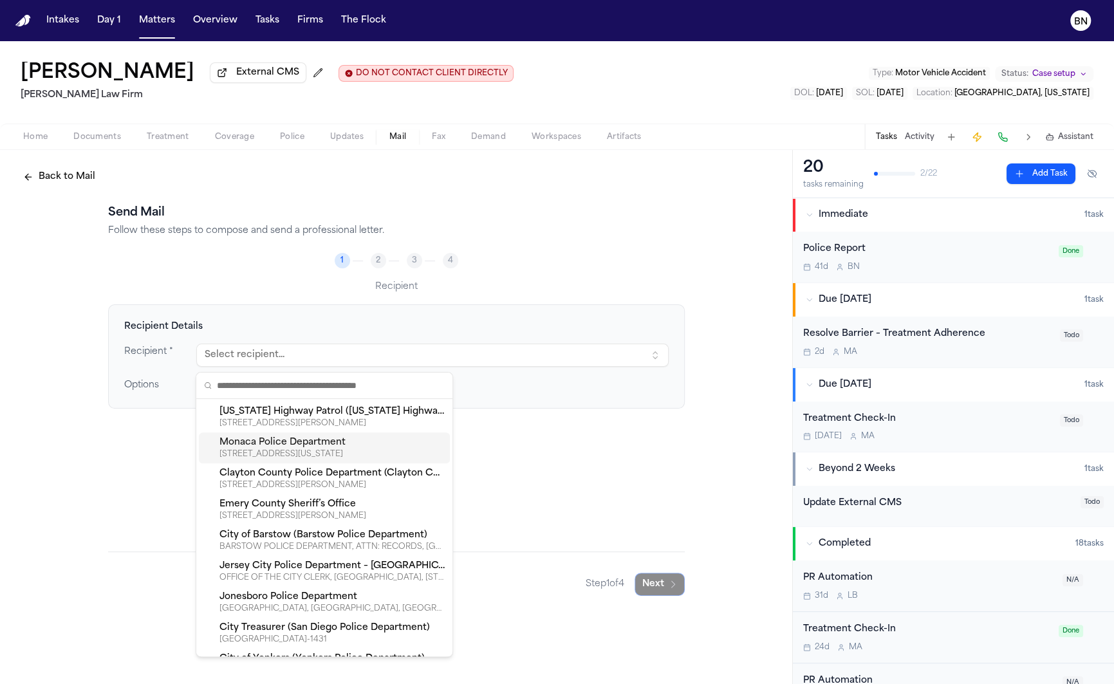
click at [322, 447] on div "Monaca Police Department" at bounding box center [331, 442] width 225 height 13
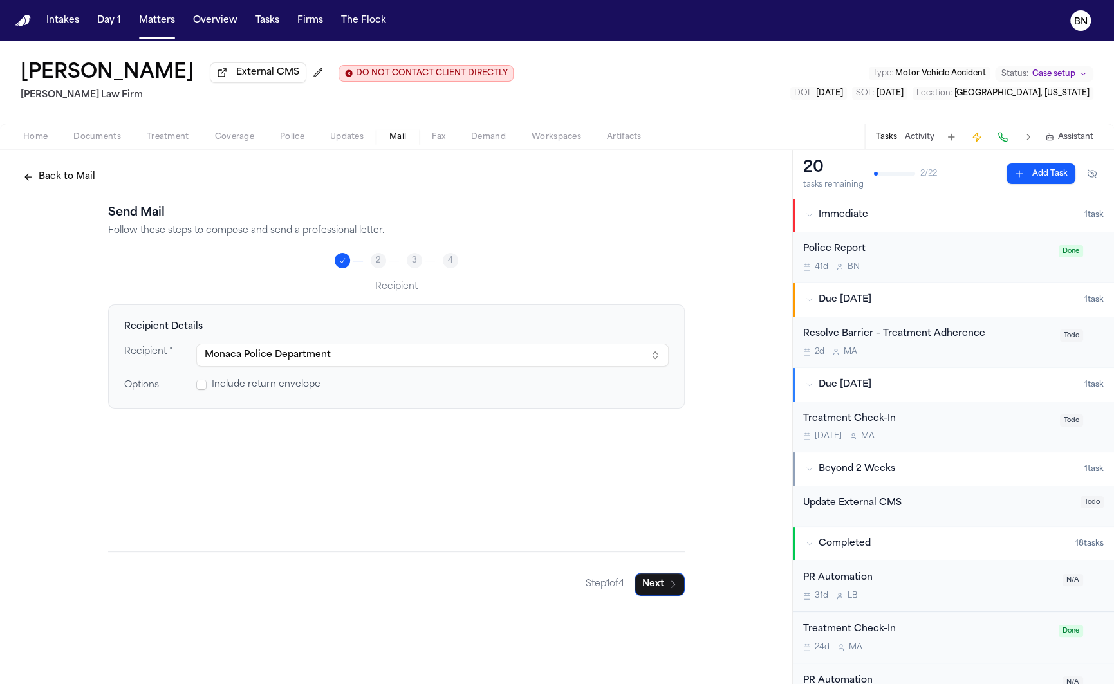
click at [244, 389] on span "Include return envelope" at bounding box center [266, 384] width 109 height 13
click at [199, 389] on span at bounding box center [201, 385] width 10 height 10
click at [663, 588] on button "Next" at bounding box center [659, 584] width 50 height 23
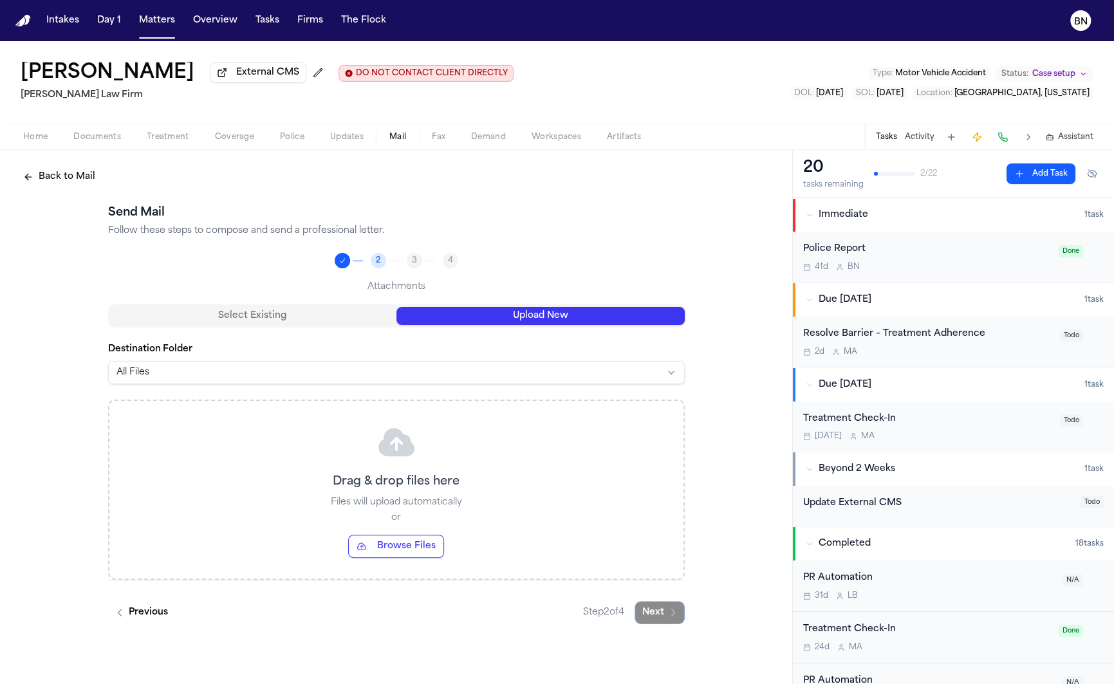
click at [461, 325] on button "Upload New" at bounding box center [540, 316] width 288 height 18
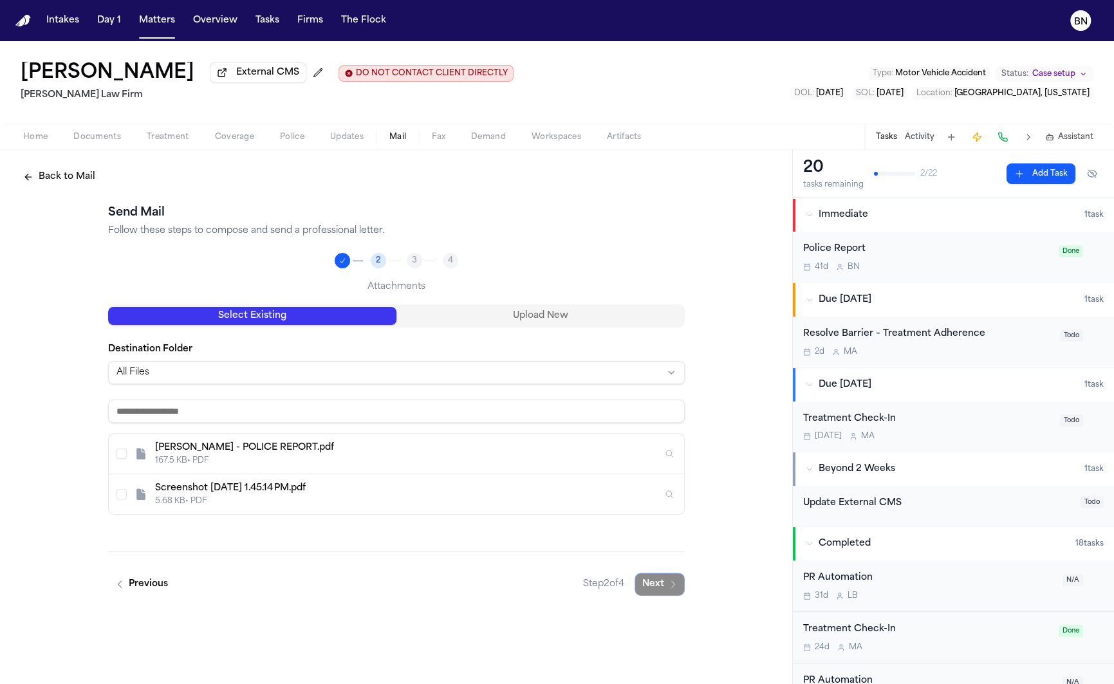
click at [371, 321] on button "Select Existing" at bounding box center [252, 316] width 288 height 18
click at [367, 466] on div "167.5 KB • PDF" at bounding box center [408, 461] width 507 height 10
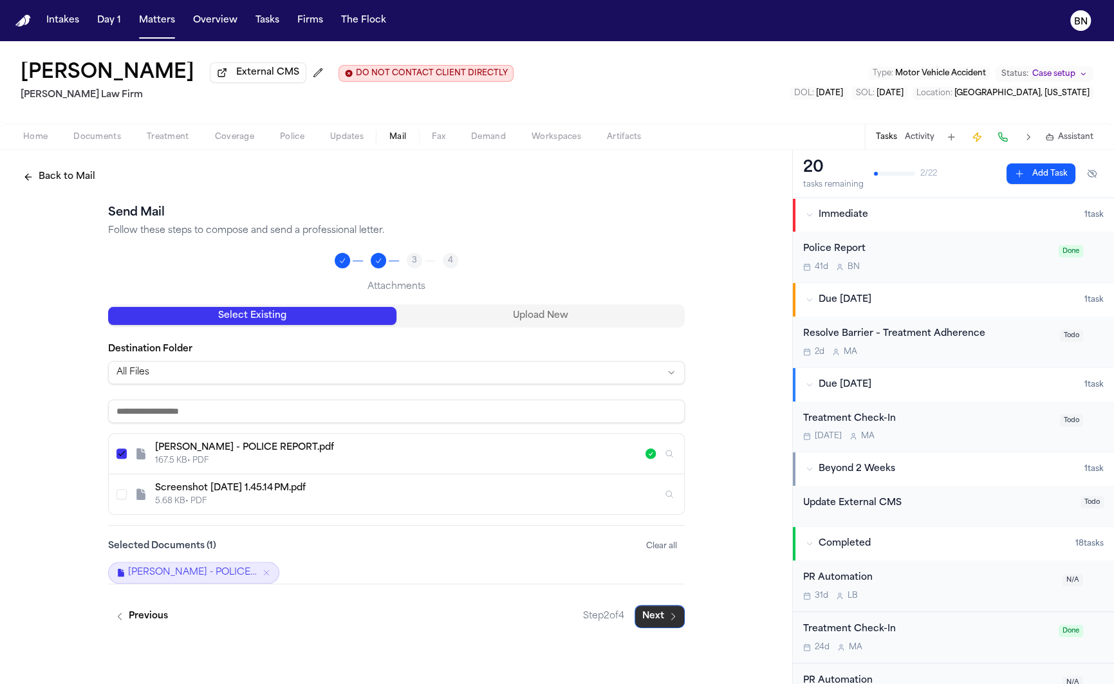
click at [654, 613] on button "Next" at bounding box center [659, 616] width 50 height 23
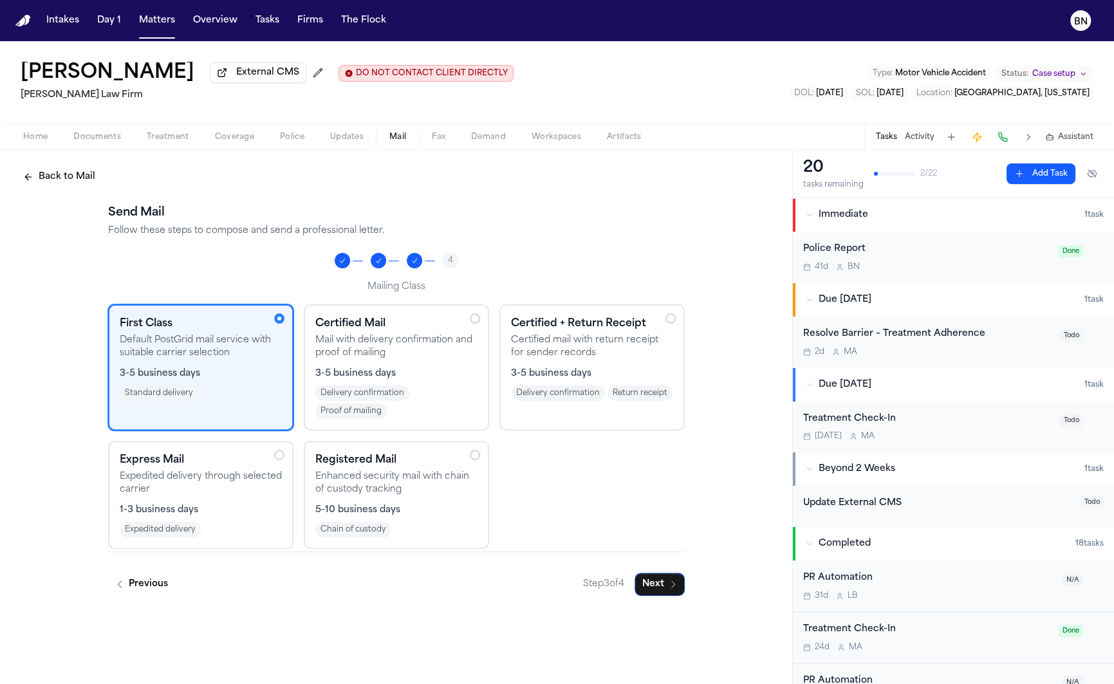
click at [246, 468] on h3 "Express Mail" at bounding box center [201, 459] width 162 height 15
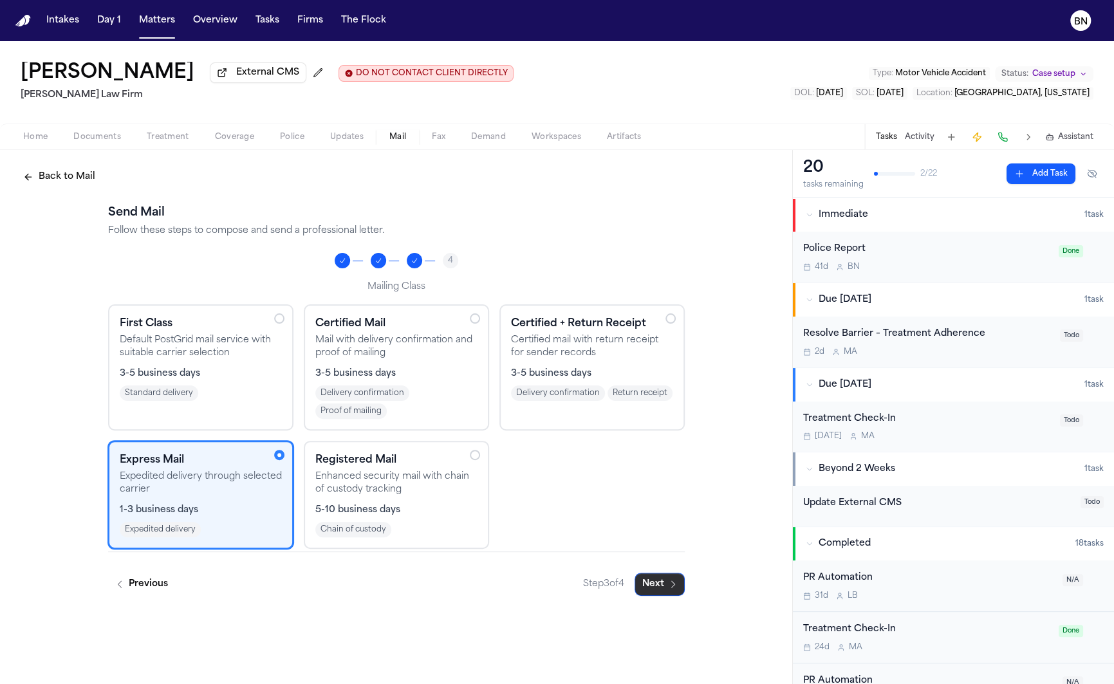
click at [659, 584] on button "Next" at bounding box center [659, 584] width 50 height 23
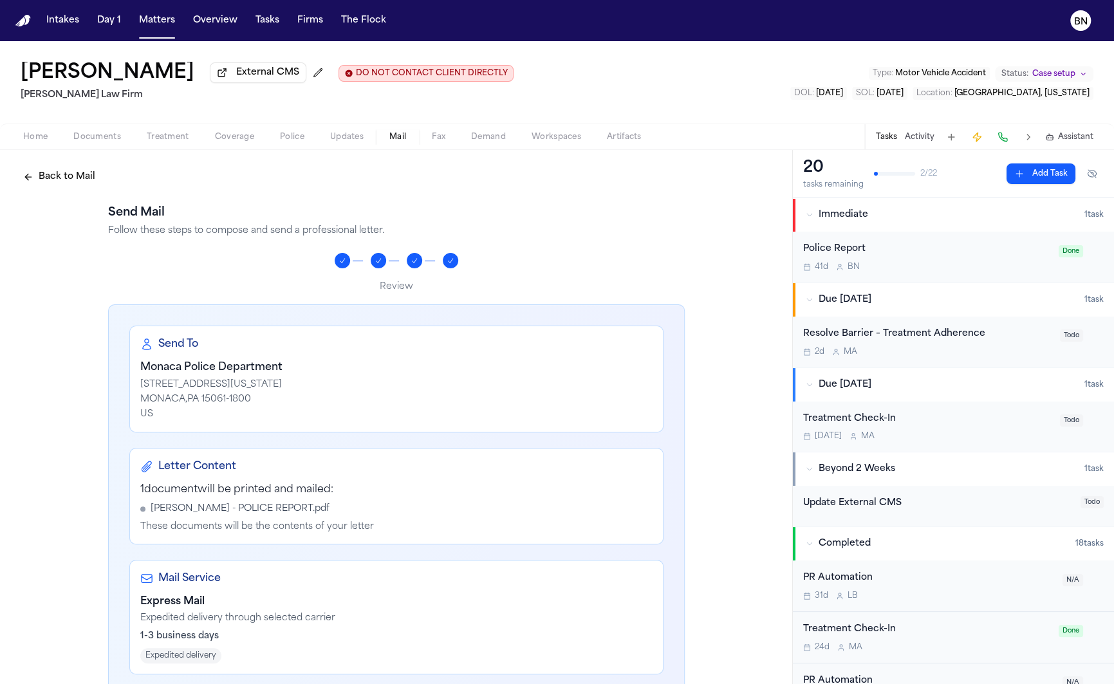
click at [73, 181] on button "Back to Mail" at bounding box center [58, 176] width 87 height 23
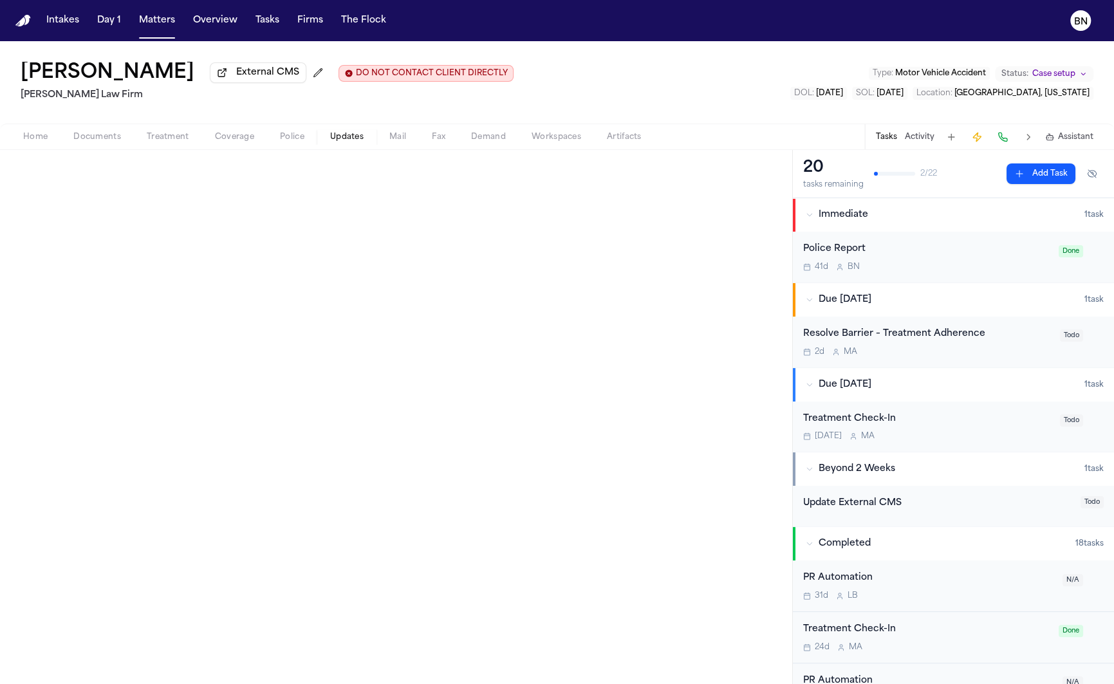
click at [348, 142] on span "Updates" at bounding box center [346, 137] width 33 height 10
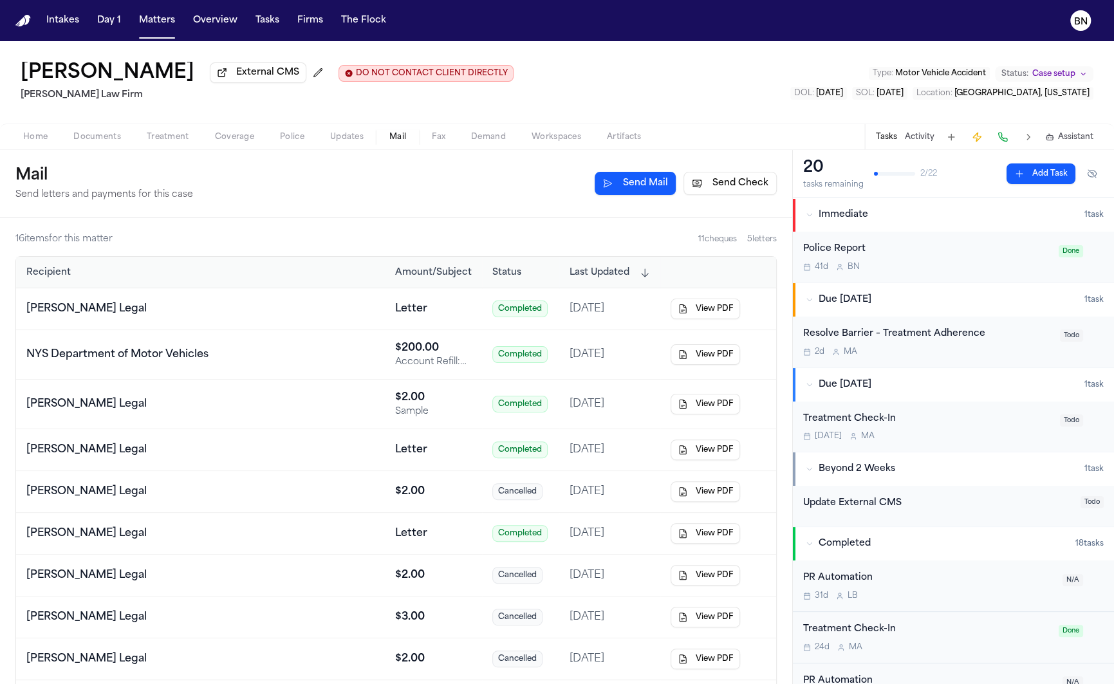
click at [401, 142] on span "Mail" at bounding box center [397, 137] width 17 height 10
click at [440, 142] on span "Fax" at bounding box center [439, 137] width 14 height 10
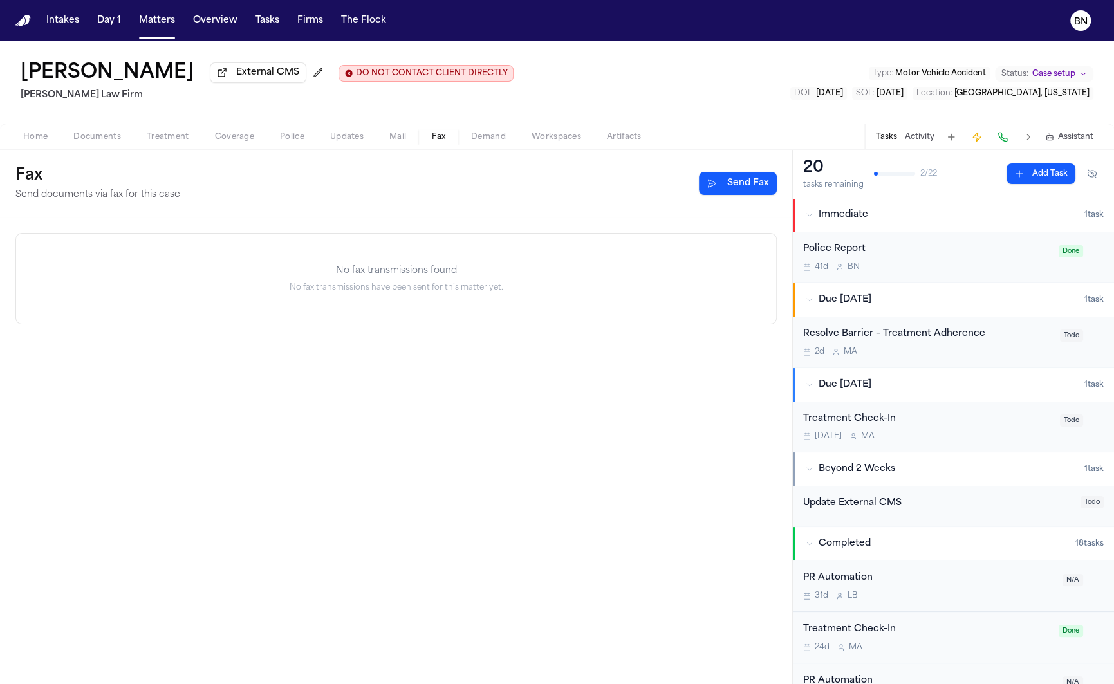
click at [710, 181] on button "Send Fax" at bounding box center [738, 183] width 78 height 23
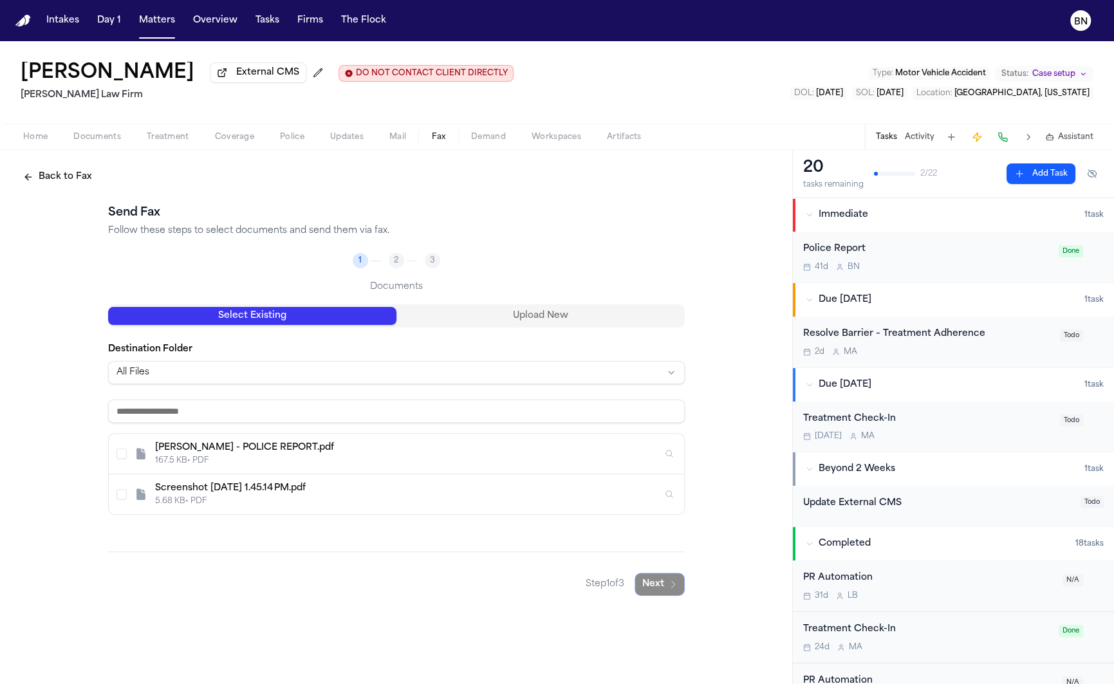
click at [336, 454] on div "[PERSON_NAME] - POLICE REPORT.pdf" at bounding box center [408, 447] width 507 height 13
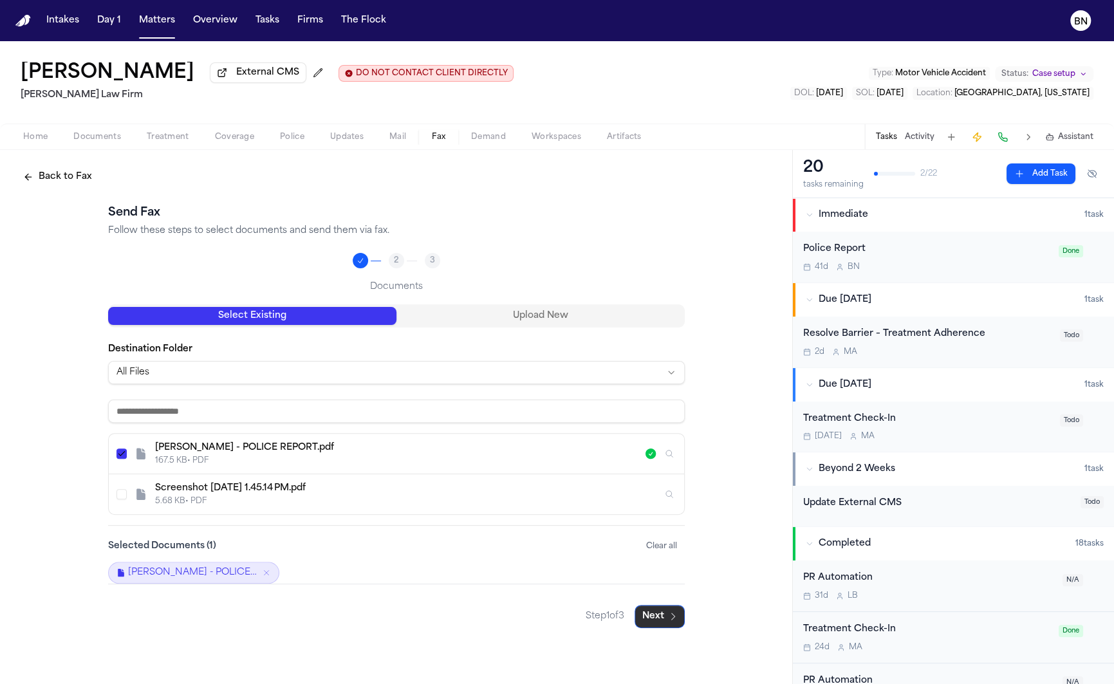
click at [667, 615] on button "Next" at bounding box center [659, 616] width 50 height 23
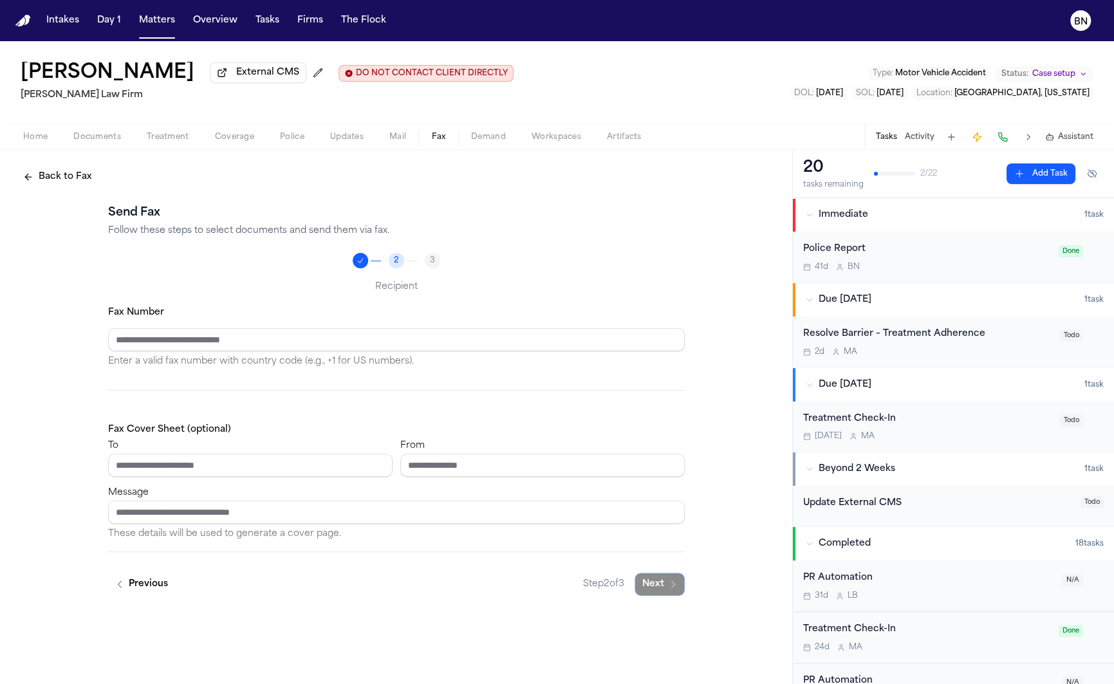
click at [470, 318] on div "Fax Number Enter a valid fax number with country code (e.g., +1 for US numbers)." at bounding box center [396, 336] width 576 height 65
click at [470, 327] on div "Fax Number Enter a valid fax number with country code (e.g., +1 for US numbers)." at bounding box center [396, 336] width 576 height 65
click at [445, 343] on input "Fax Number" at bounding box center [396, 339] width 576 height 23
click at [318, 463] on input "To" at bounding box center [250, 465] width 284 height 23
click at [450, 465] on input "From" at bounding box center [542, 465] width 284 height 23
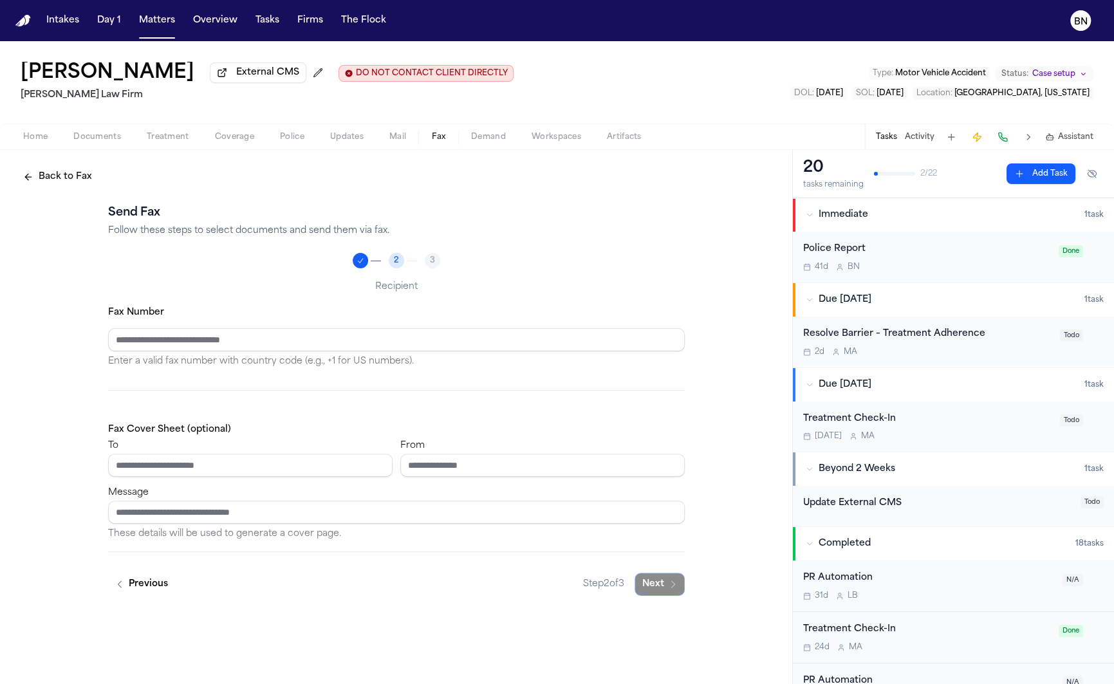
click at [360, 513] on input "Message" at bounding box center [396, 512] width 576 height 23
click at [354, 466] on input "To" at bounding box center [250, 465] width 284 height 23
click at [73, 185] on button "Back to Fax" at bounding box center [57, 176] width 84 height 23
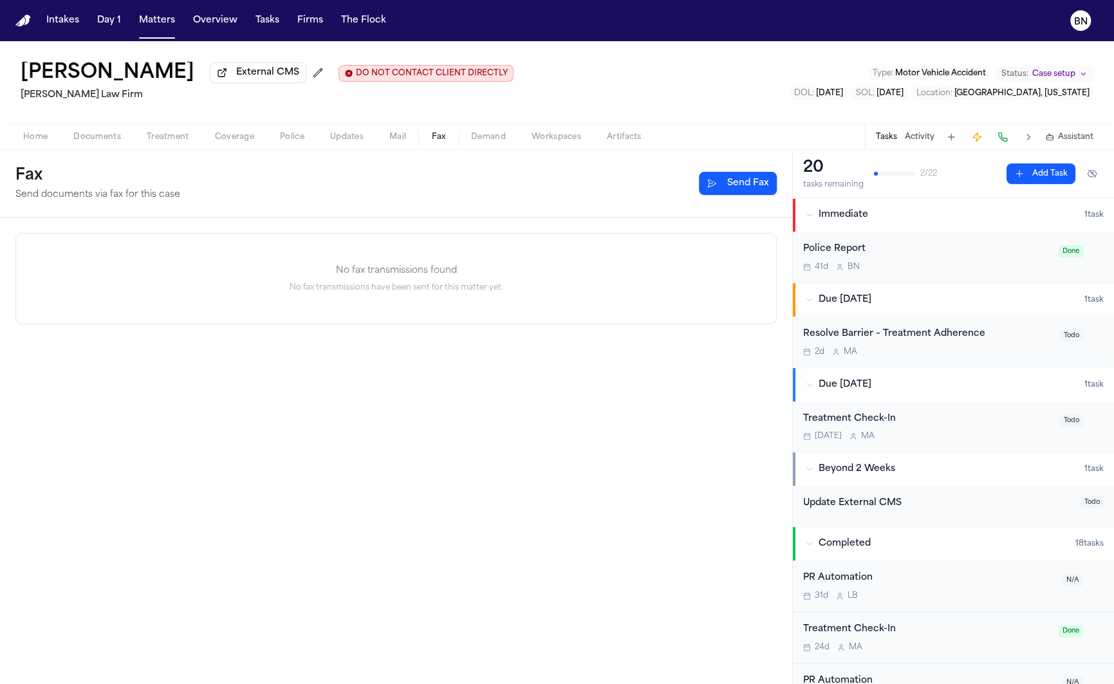
click at [892, 142] on button "Tasks" at bounding box center [886, 137] width 21 height 10
click at [916, 142] on button "Activity" at bounding box center [920, 137] width 30 height 10
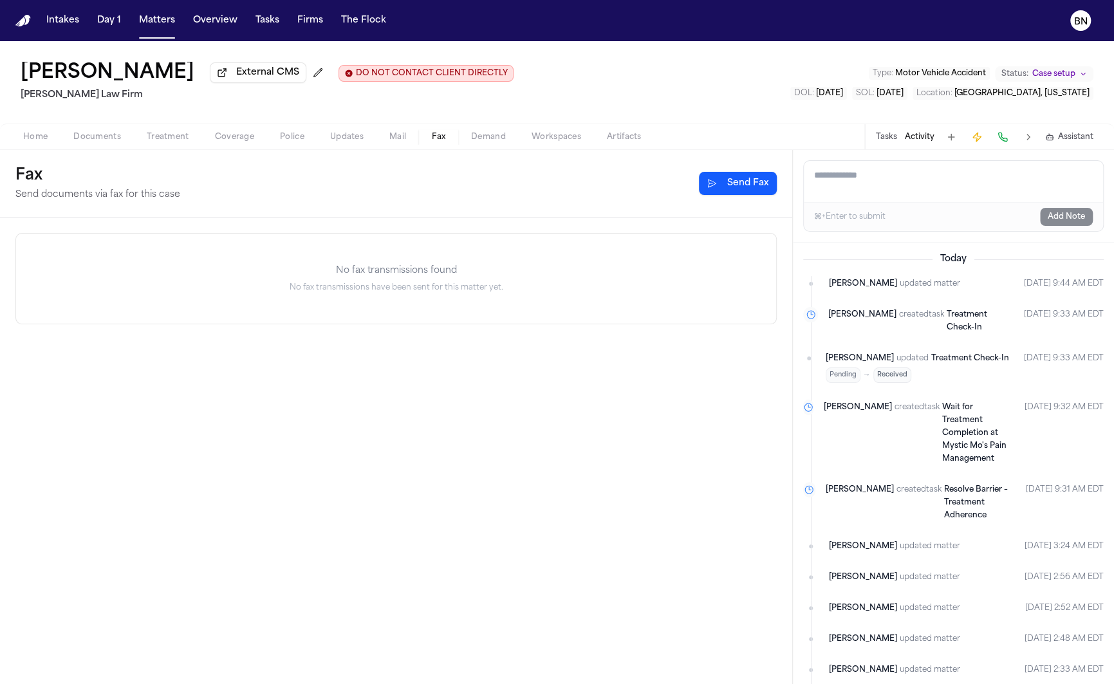
click at [1056, 142] on button "Assistant" at bounding box center [1069, 137] width 48 height 10
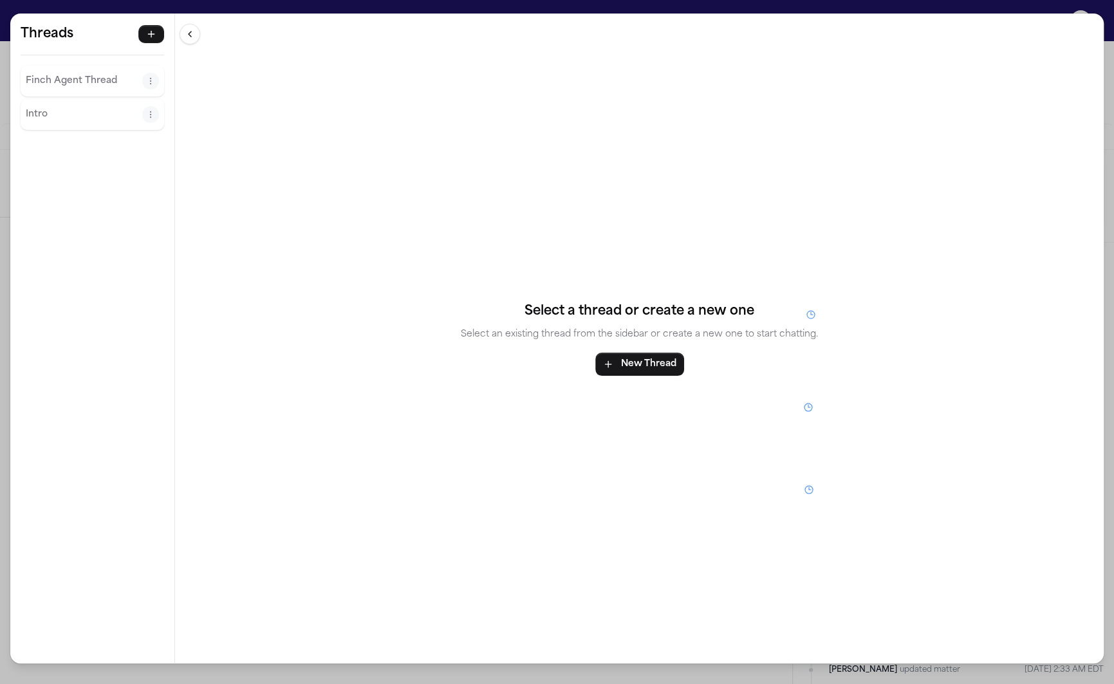
click at [927, 7] on div "Threads [PERSON_NAME] Agent Thread Intro Threads [PERSON_NAME] Agent Thread Int…" at bounding box center [557, 342] width 1114 height 684
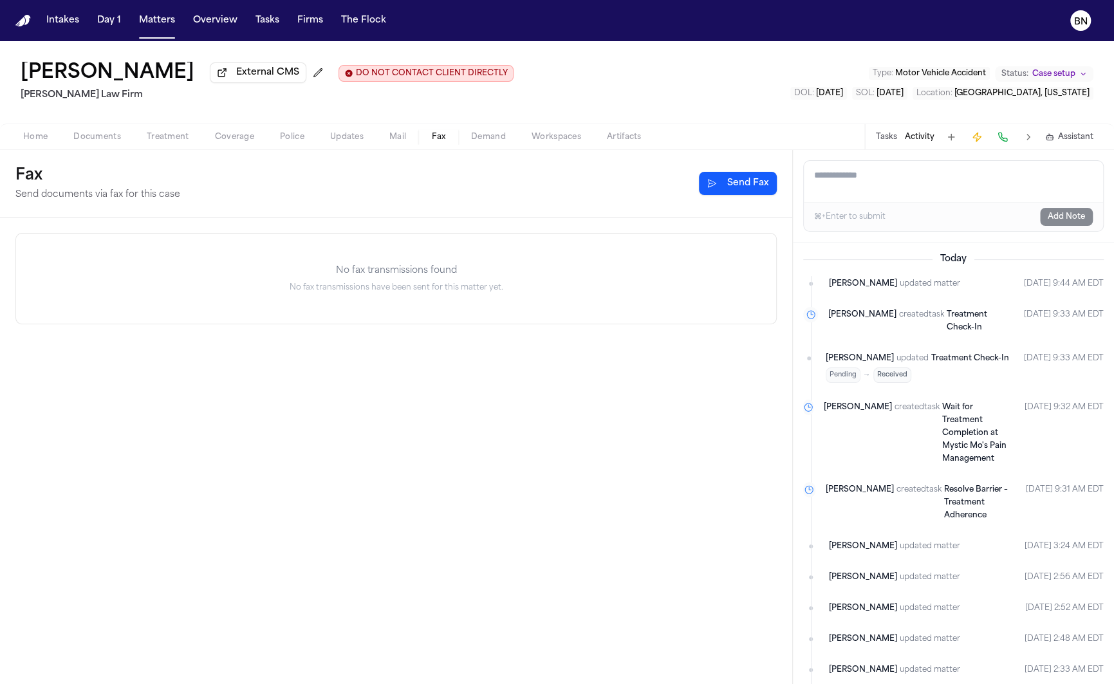
click at [892, 142] on button "Tasks" at bounding box center [886, 137] width 21 height 10
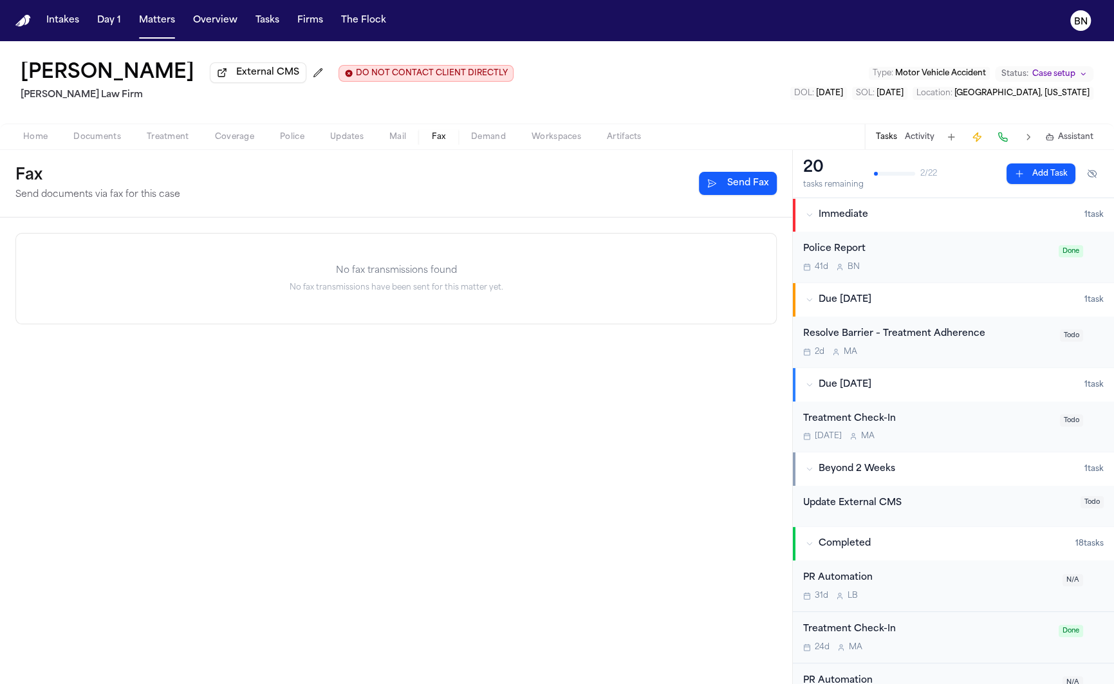
click at [981, 255] on div "Police Report" at bounding box center [927, 249] width 248 height 15
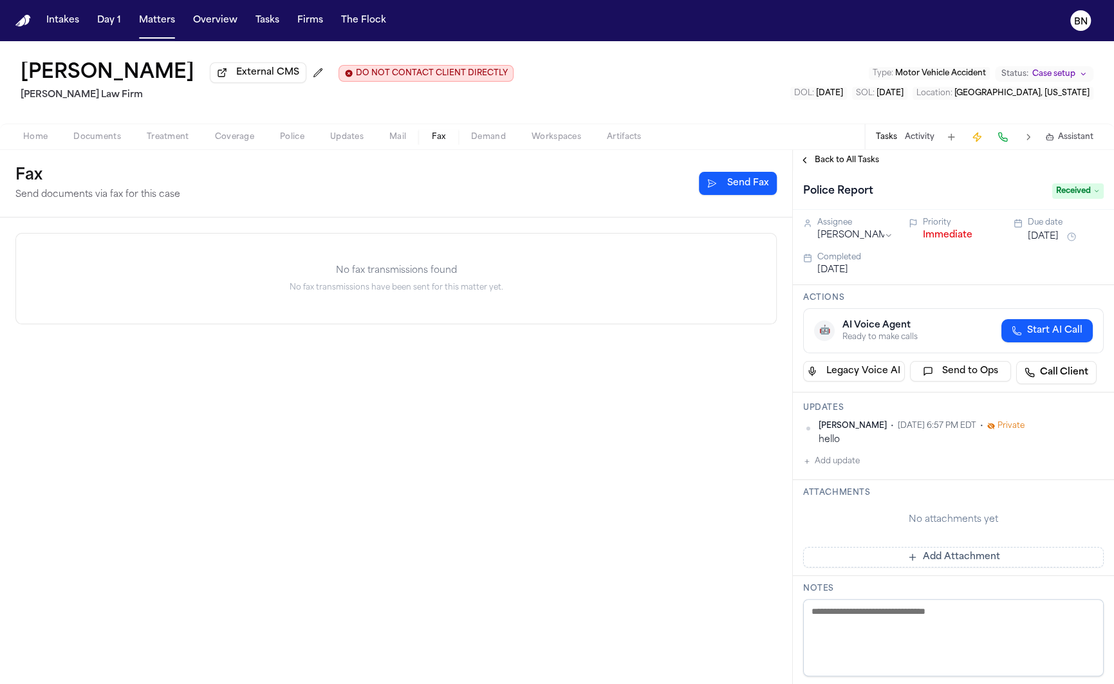
click at [1093, 194] on icon at bounding box center [1096, 191] width 6 height 6
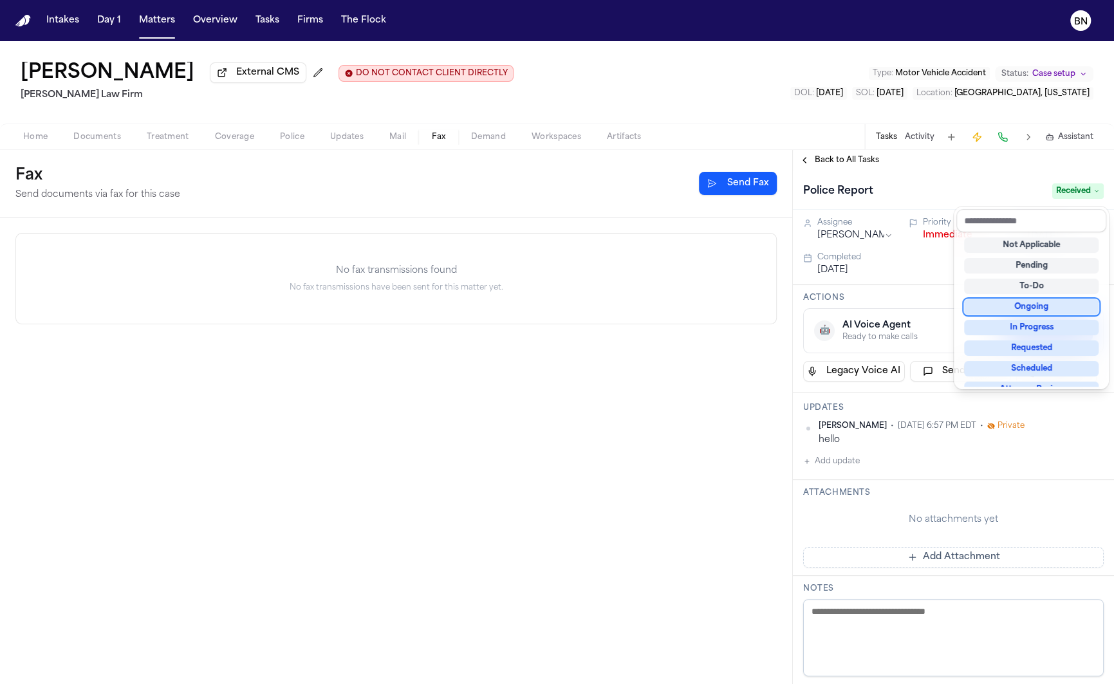
scroll to position [201, 0]
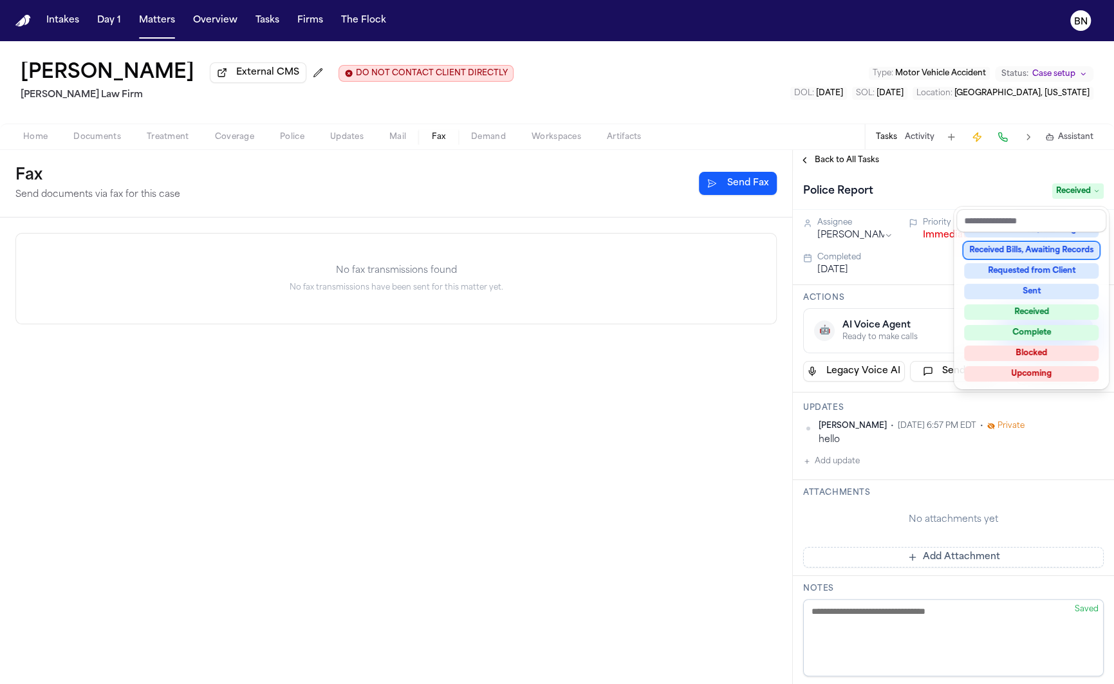
click at [919, 192] on div "Police Report Received" at bounding box center [953, 191] width 300 height 21
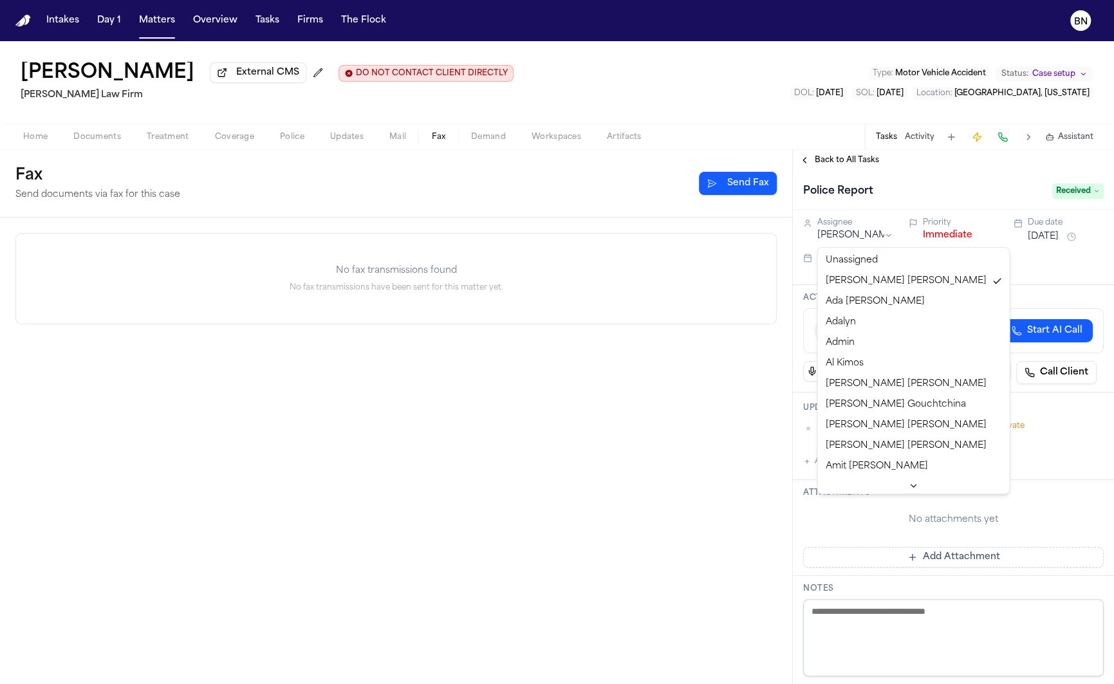
click at [890, 240] on html "Intakes Day 1 Matters Overview Tasks Firms The Flock [PERSON_NAME] External CMS…" at bounding box center [557, 342] width 1114 height 684
click at [920, 212] on html "Intakes Day 1 Matters Overview Tasks Firms The Flock [PERSON_NAME] External CMS…" at bounding box center [557, 342] width 1114 height 684
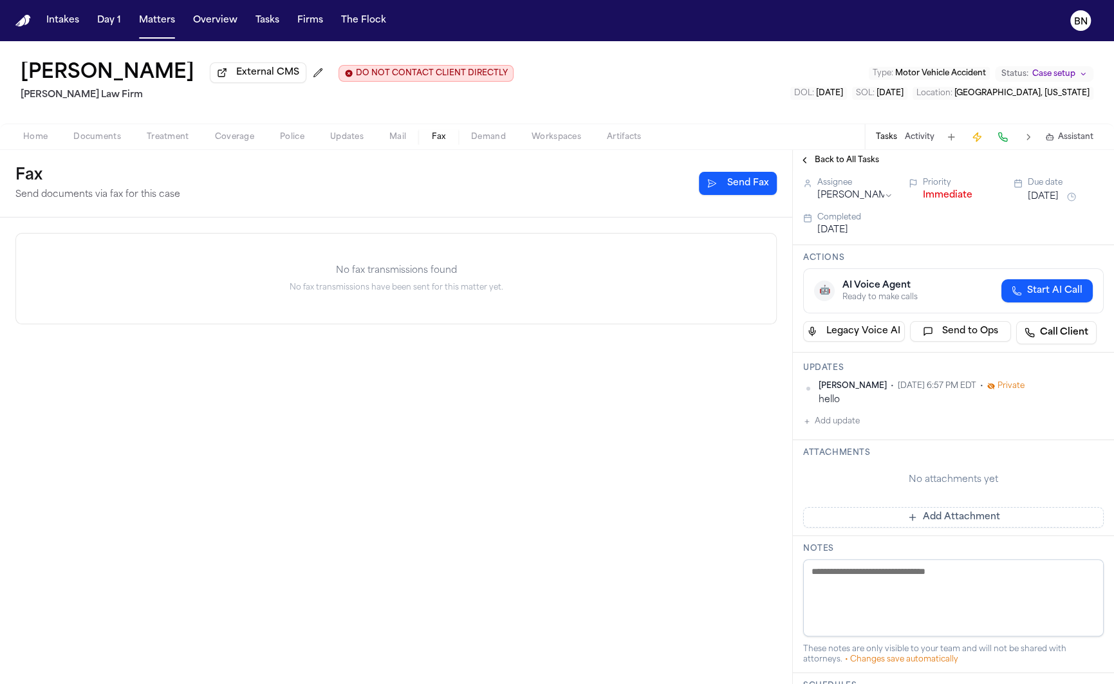
scroll to position [44, 0]
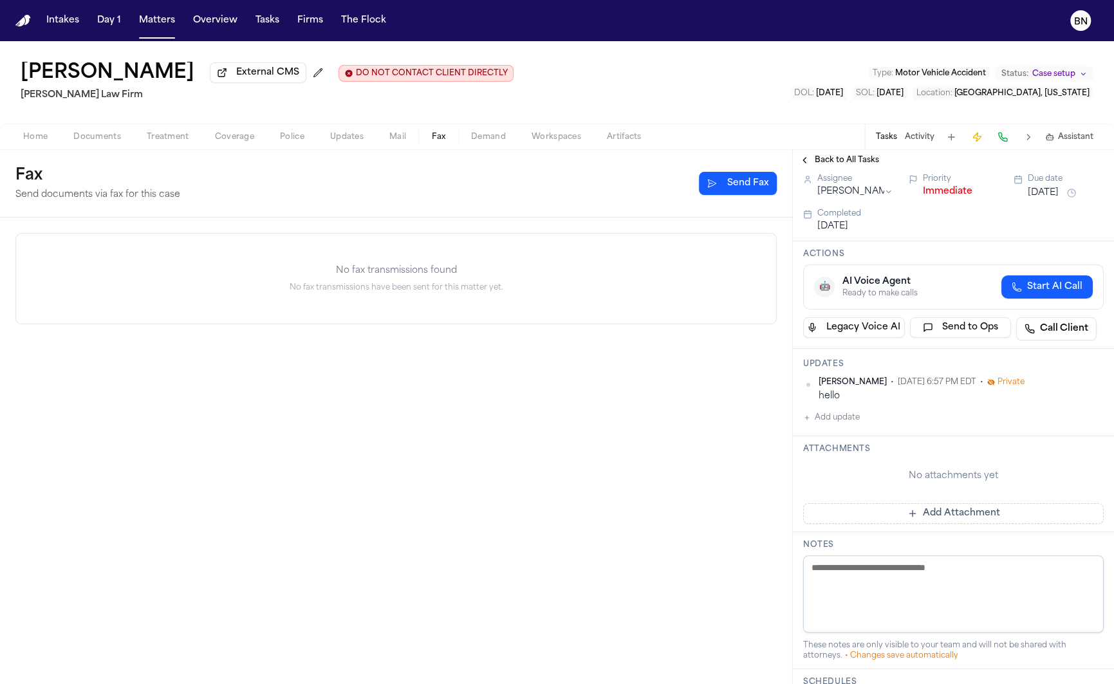
click at [830, 398] on div "hello" at bounding box center [960, 396] width 285 height 12
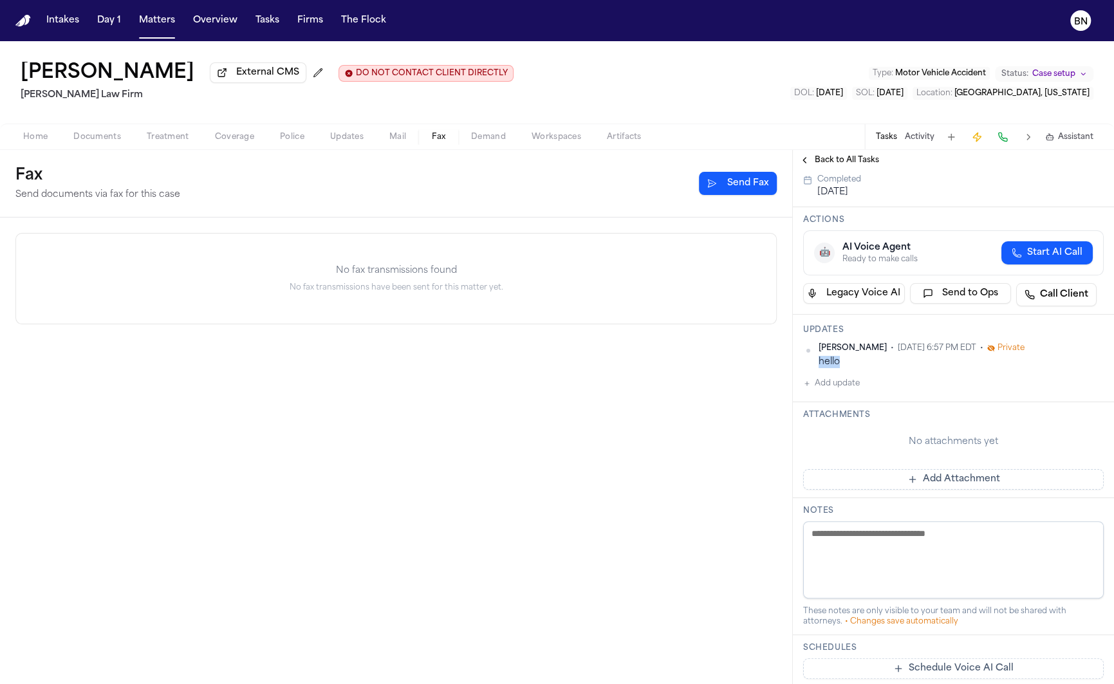
scroll to position [82, 0]
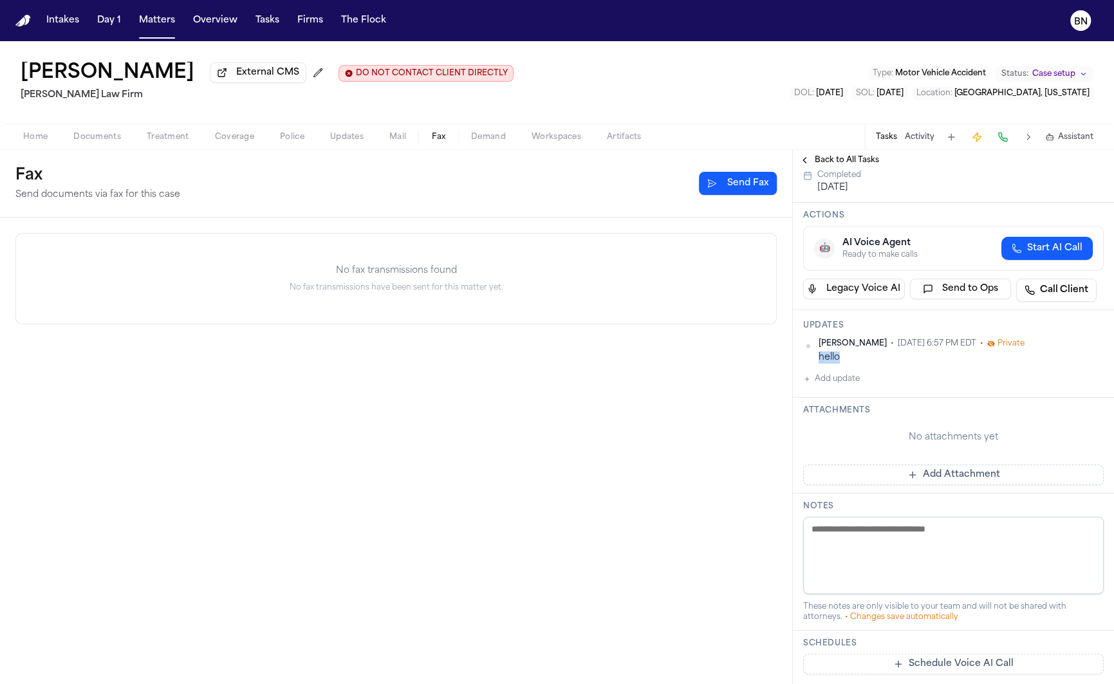
click at [845, 382] on button "Add update" at bounding box center [831, 378] width 57 height 15
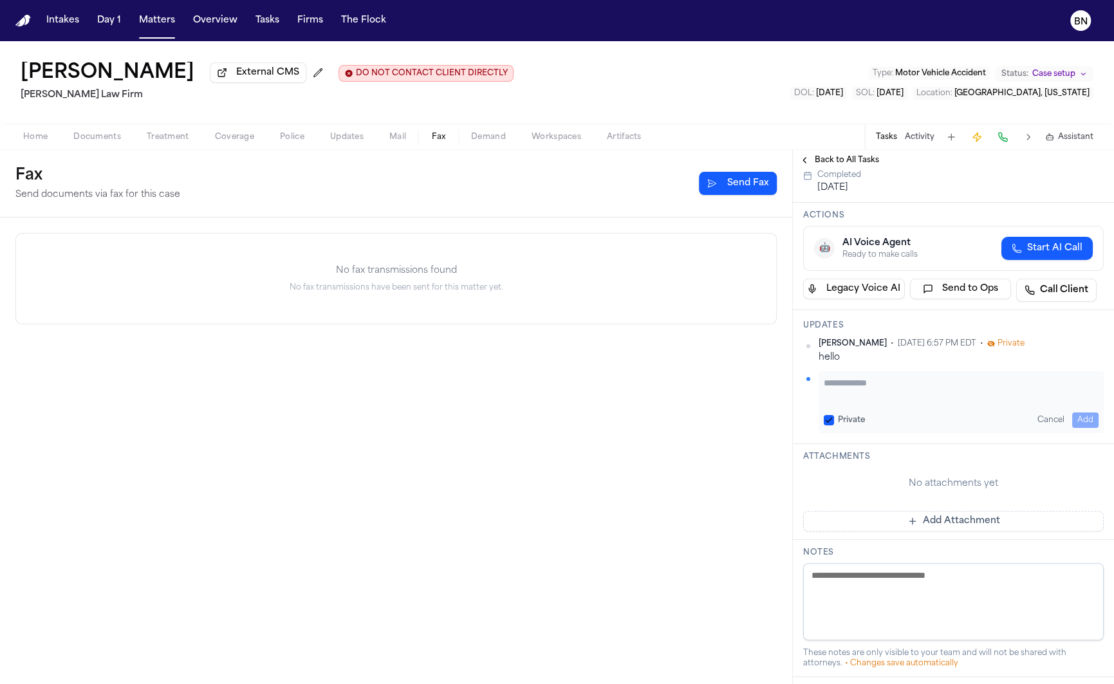
click at [860, 392] on textarea "Add your update" at bounding box center [961, 389] width 275 height 26
type textarea "****"
click at [1089, 420] on button "Add" at bounding box center [1085, 419] width 26 height 15
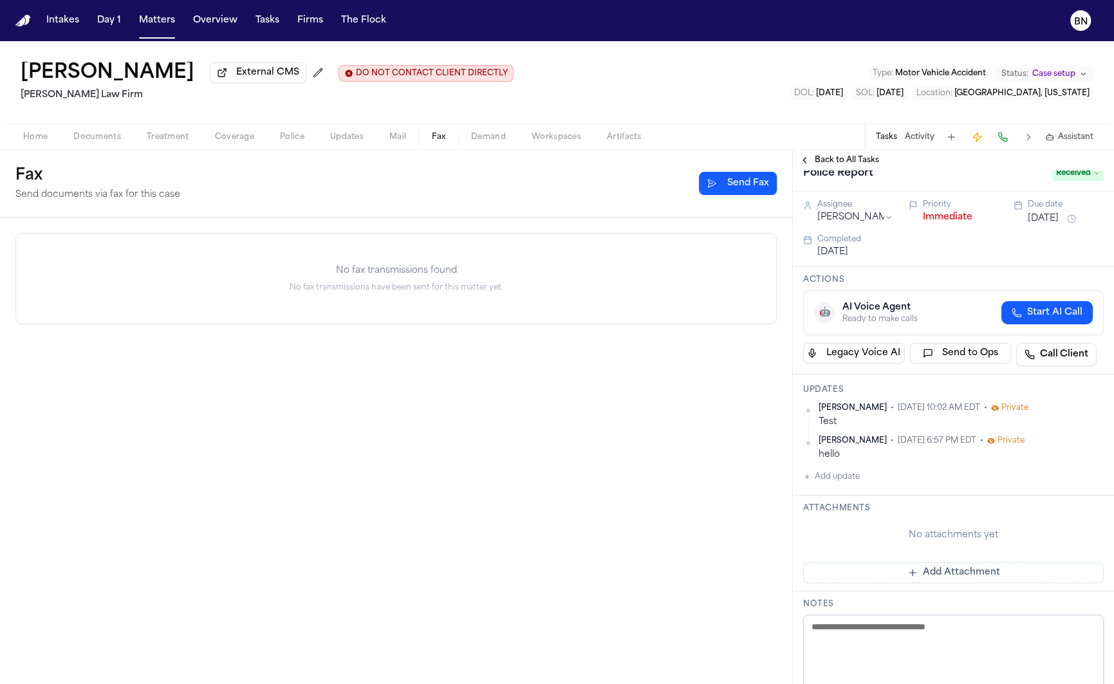
scroll to position [0, 0]
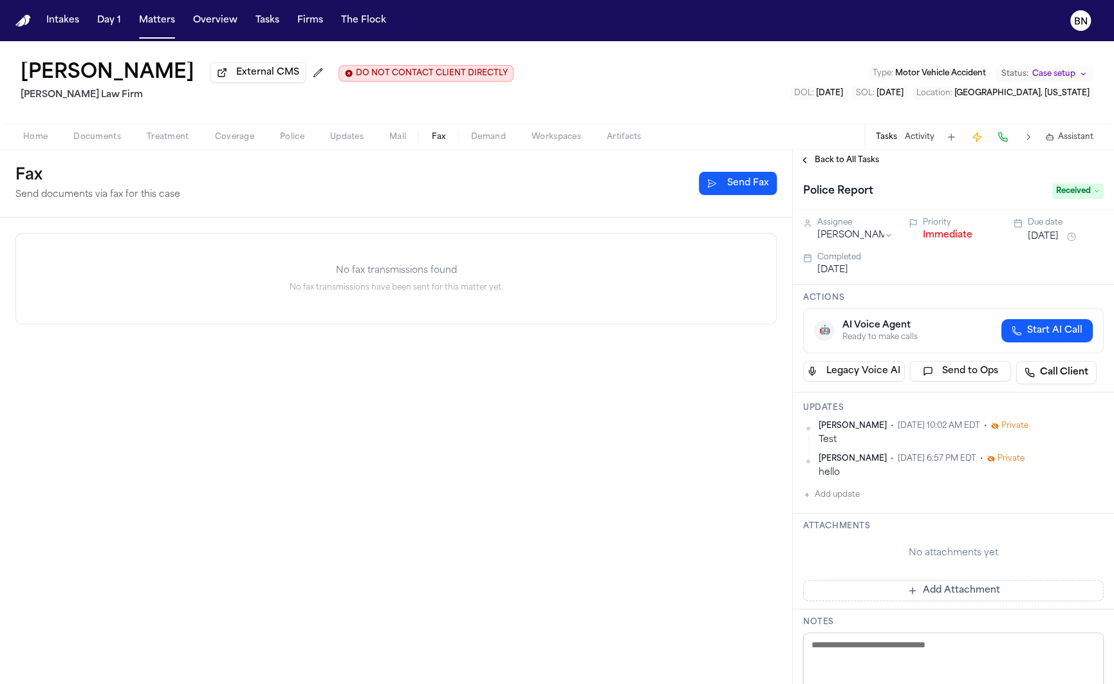
click at [841, 165] on span "Back to All Tasks" at bounding box center [847, 160] width 64 height 10
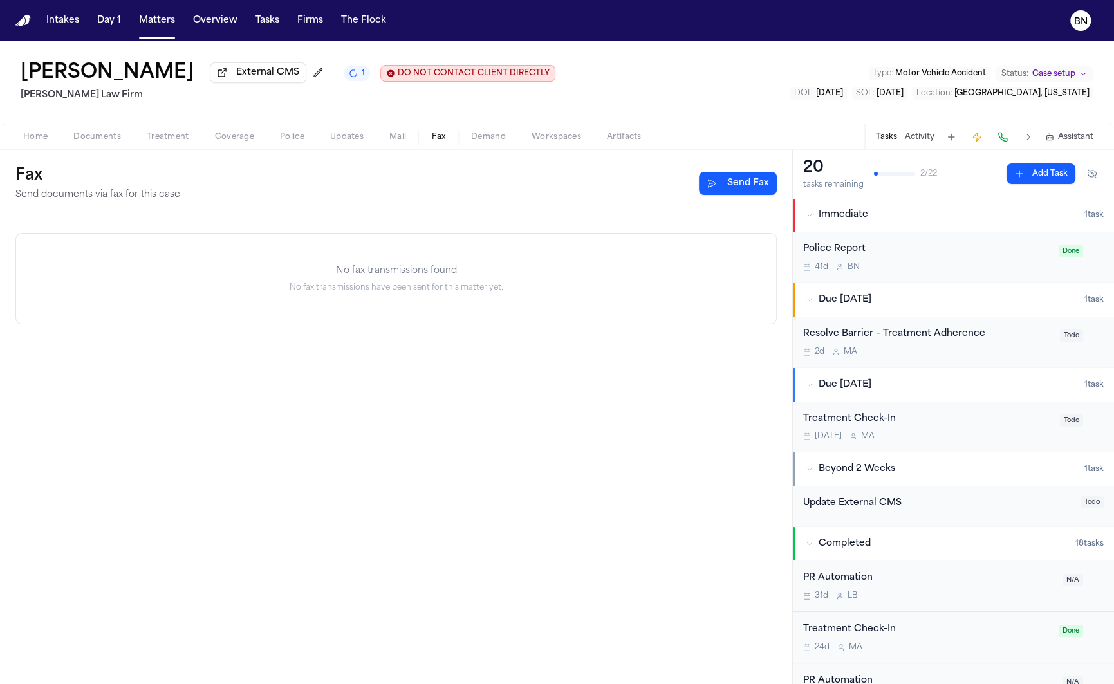
click at [962, 413] on div "Treatment Check-In" at bounding box center [927, 419] width 249 height 15
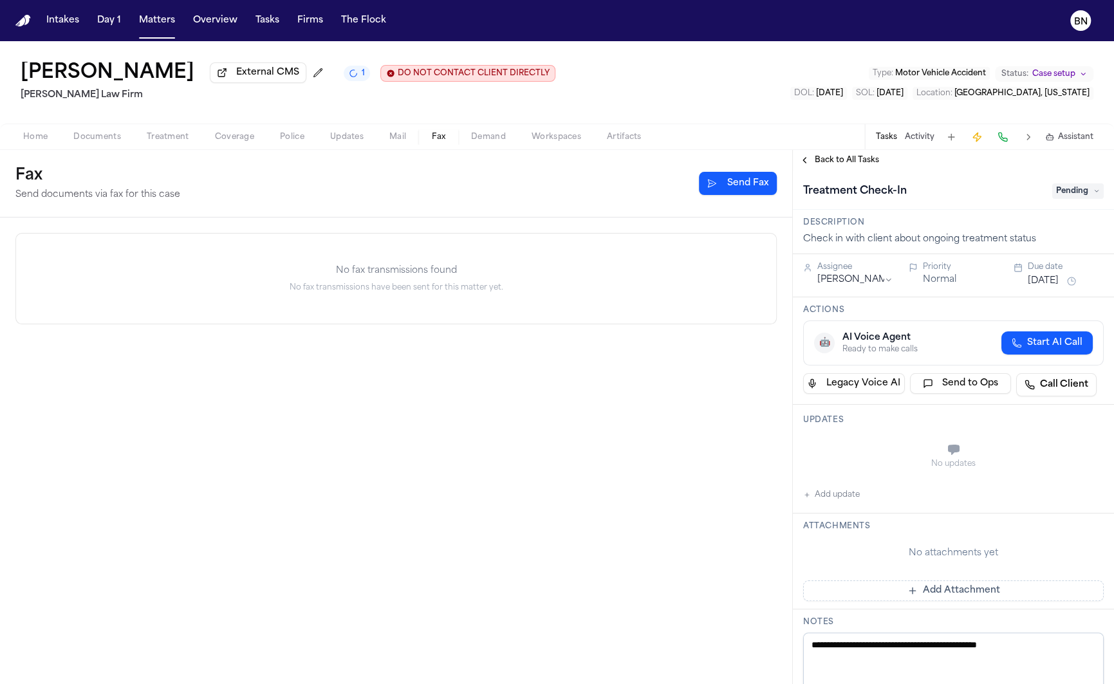
click at [1073, 195] on span "Pending" at bounding box center [1077, 190] width 51 height 15
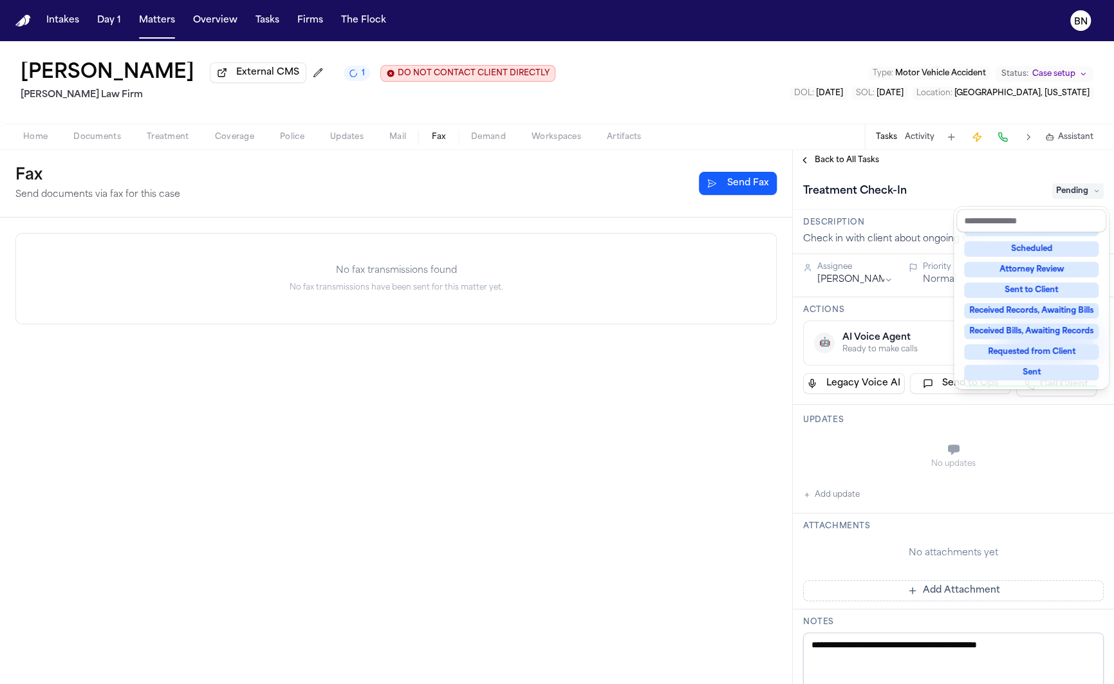
scroll to position [201, 0]
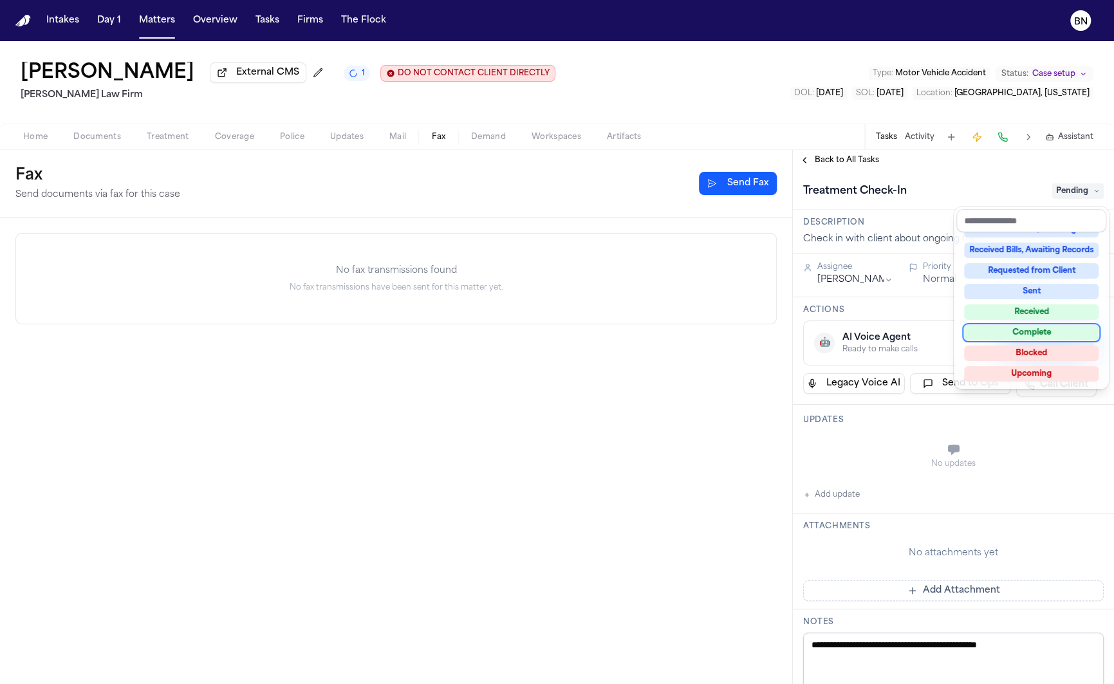
click at [1050, 334] on div "Complete" at bounding box center [1031, 332] width 134 height 15
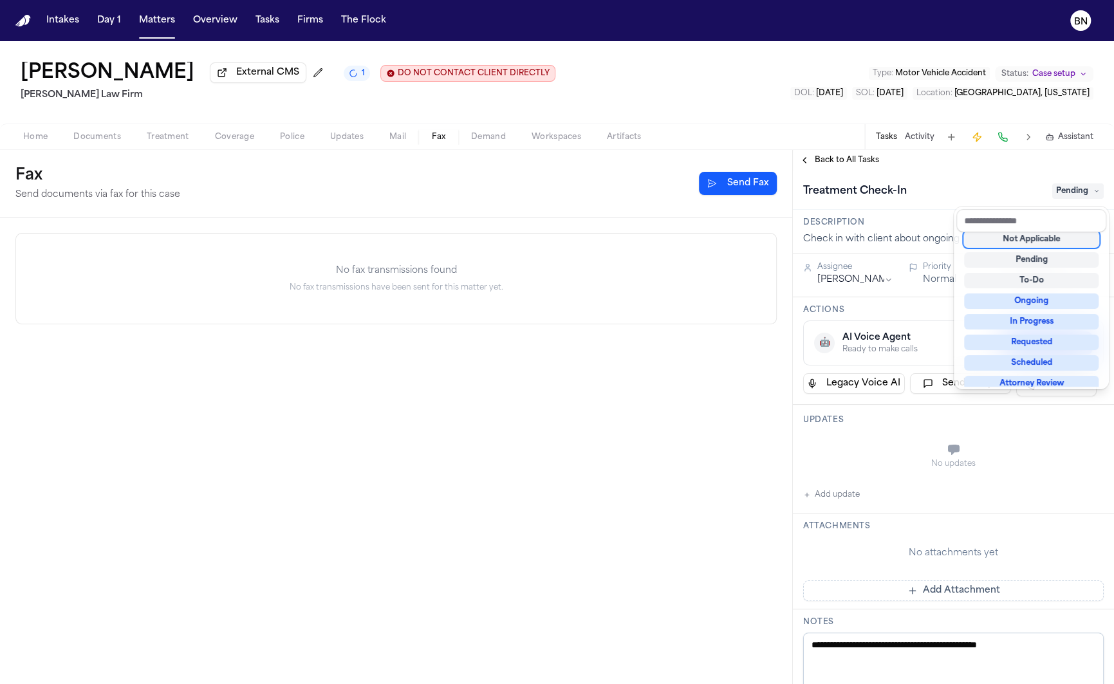
scroll to position [5, 0]
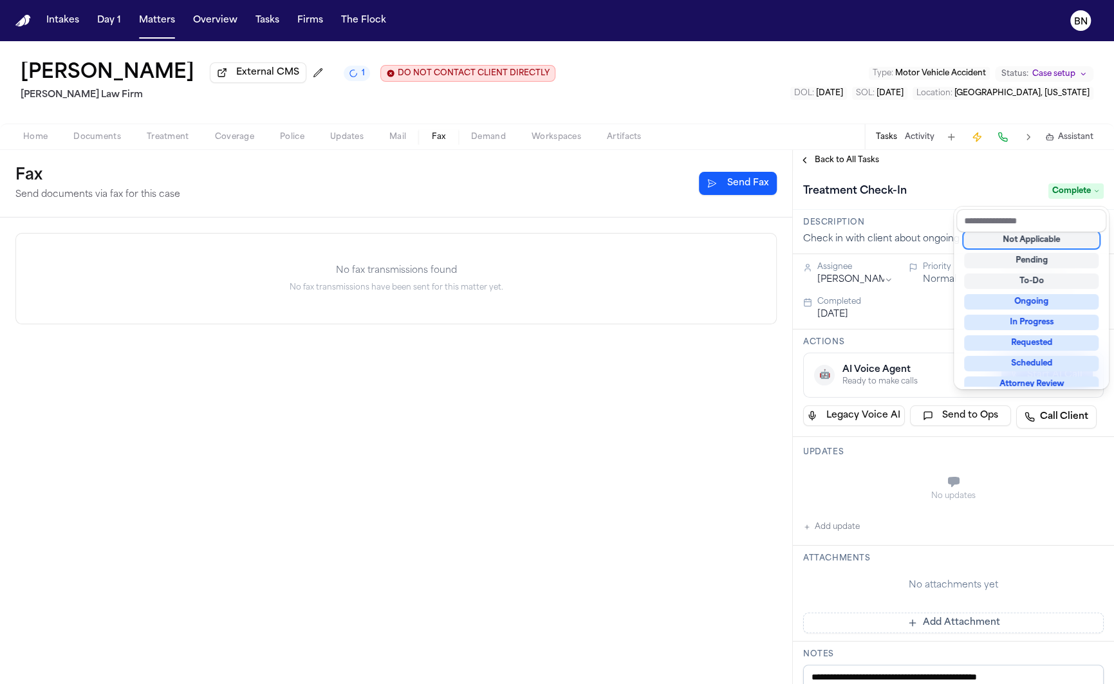
click at [937, 201] on div "Treatment Check-In Complete" at bounding box center [953, 191] width 300 height 21
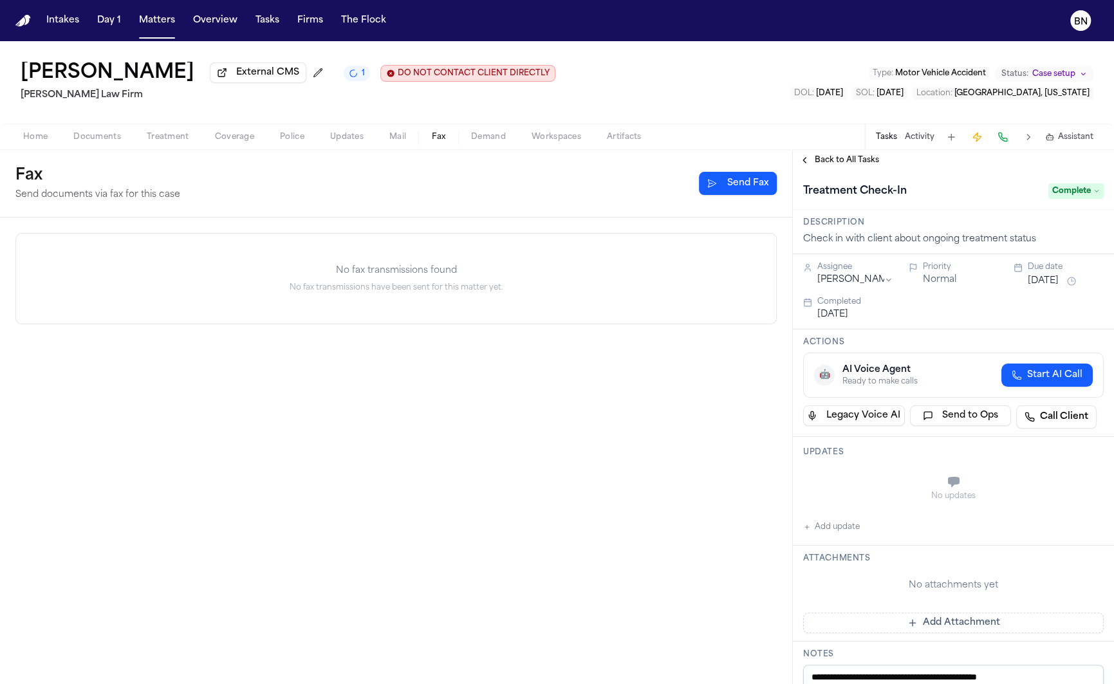
click at [846, 161] on span "Back to All Tasks" at bounding box center [847, 160] width 64 height 10
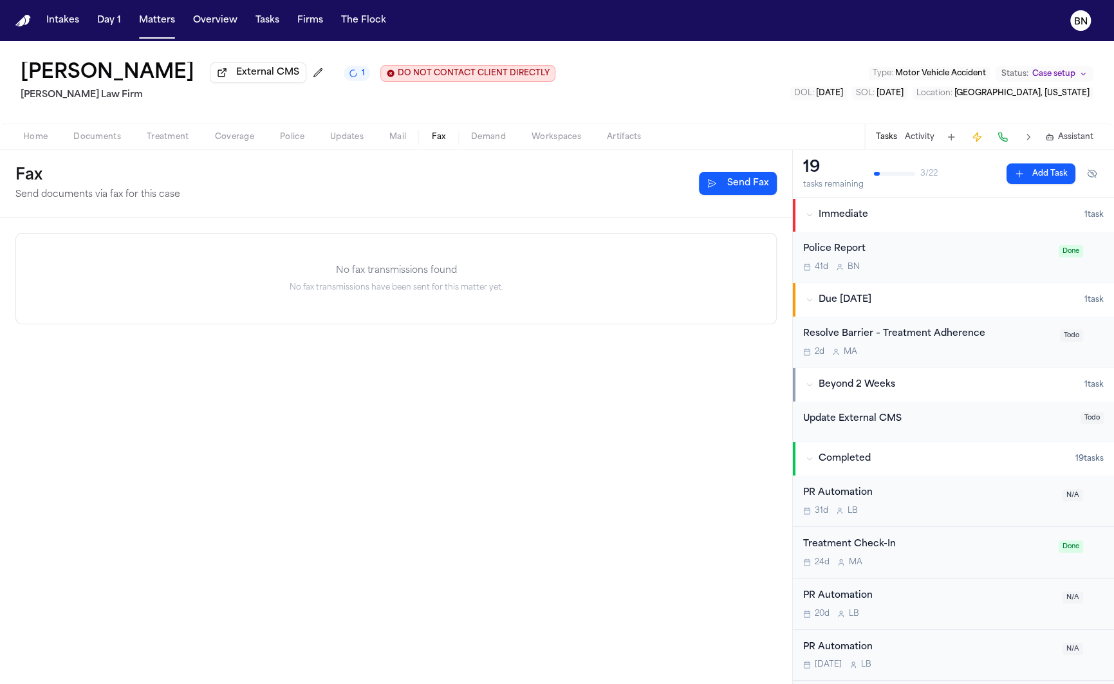
click at [915, 140] on button "Activity" at bounding box center [920, 137] width 30 height 10
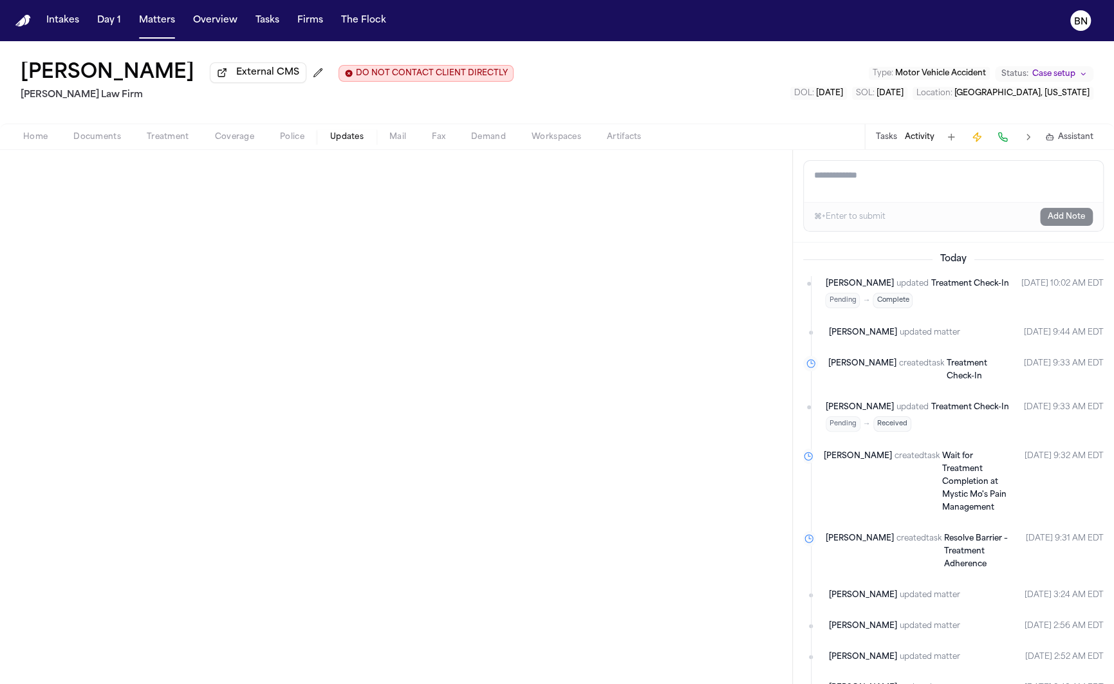
click at [340, 140] on span "Updates" at bounding box center [346, 137] width 33 height 10
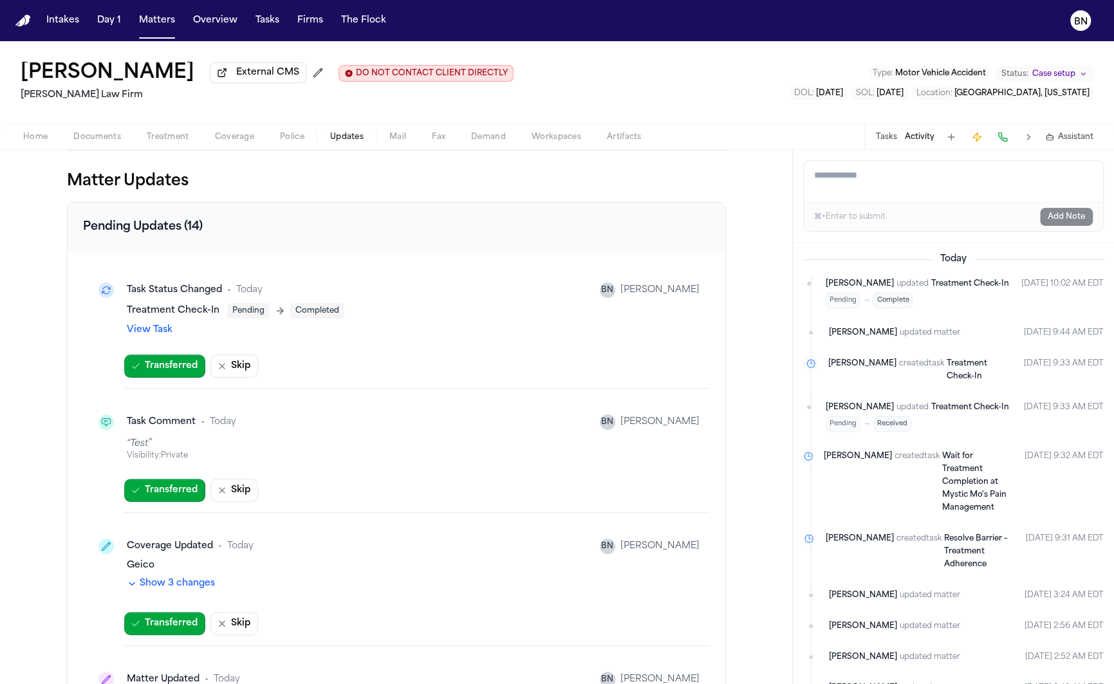
click at [907, 185] on textarea "Add a note to this matter" at bounding box center [953, 181] width 299 height 41
click at [926, 202] on textarea "Add a note to this matter" at bounding box center [953, 181] width 299 height 41
click at [921, 198] on textarea "Add a note to this matter" at bounding box center [953, 181] width 299 height 41
type textarea "**********"
click at [1057, 219] on button "Add Note" at bounding box center [1066, 217] width 53 height 18
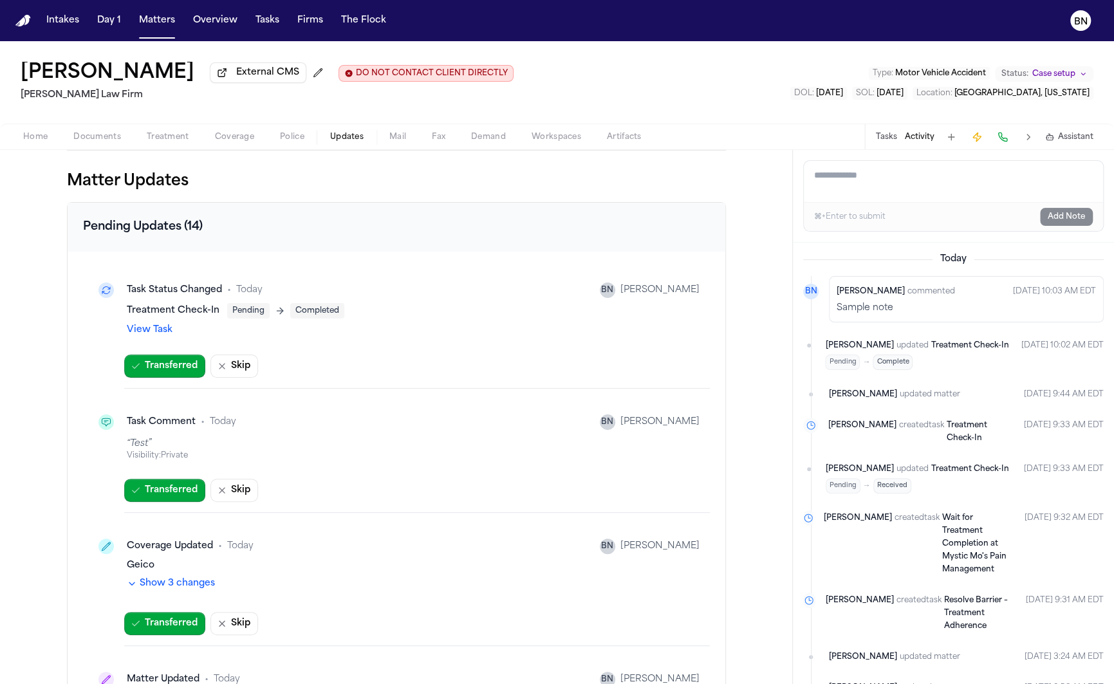
click at [897, 190] on textarea "Add a note to this matter" at bounding box center [954, 181] width 300 height 41
click at [367, 78] on span "2" at bounding box center [364, 73] width 5 height 10
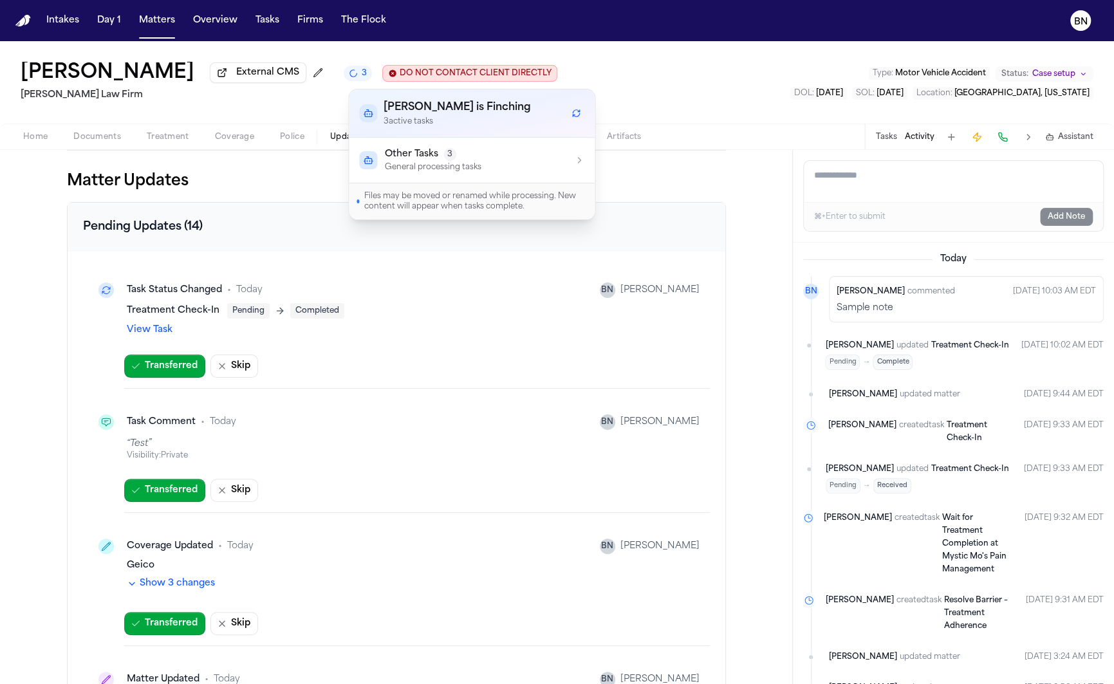
click at [499, 167] on div "Other Tasks 3 General processing tasks" at bounding box center [471, 160] width 225 height 24
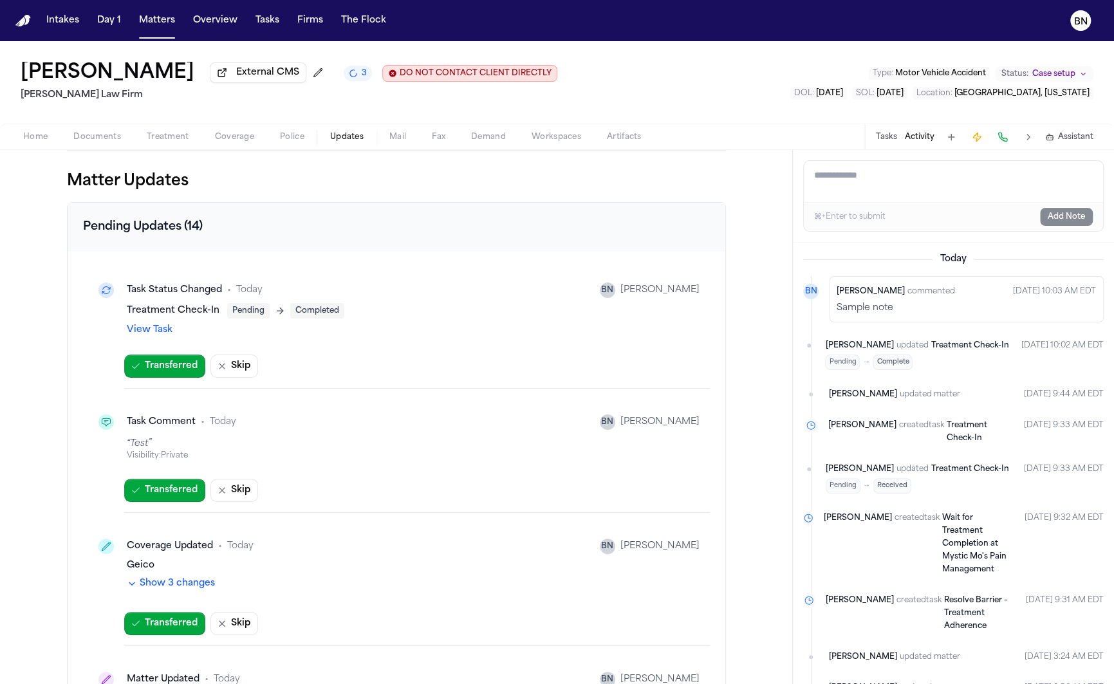
click at [634, 115] on div "[PERSON_NAME] External CMS 3 DO NOT CONTACT CLIENT DIRECTLY DO NOT CONTACT [PER…" at bounding box center [557, 82] width 1114 height 82
click at [1000, 140] on button at bounding box center [1002, 137] width 18 height 18
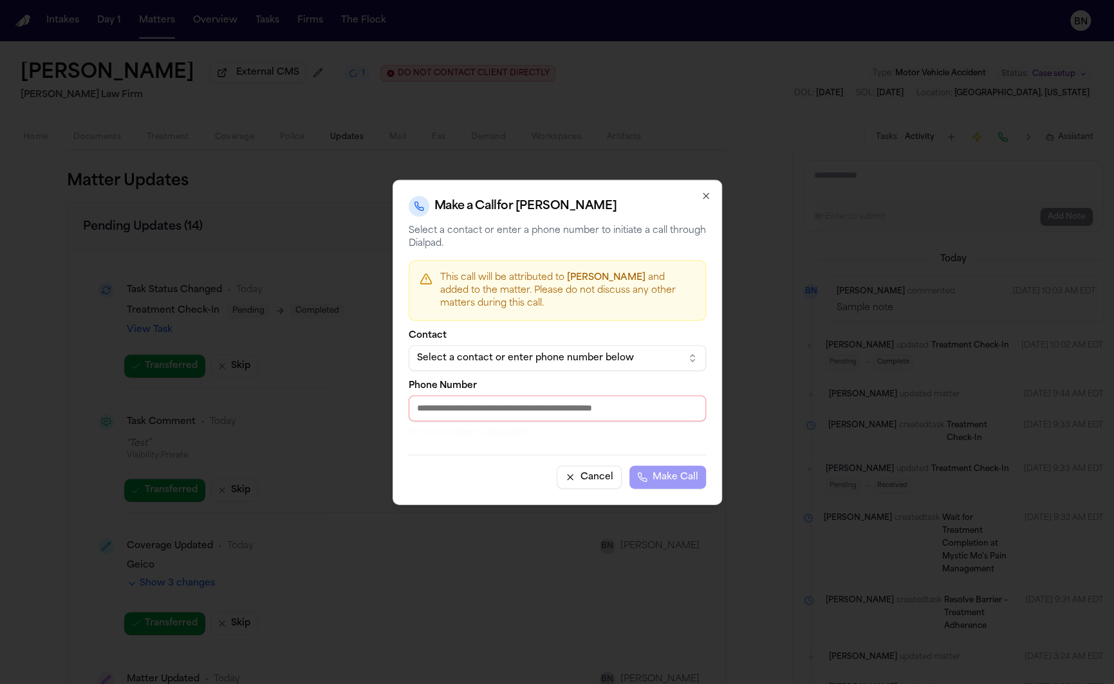
click at [706, 198] on icon "button" at bounding box center [706, 195] width 10 height 10
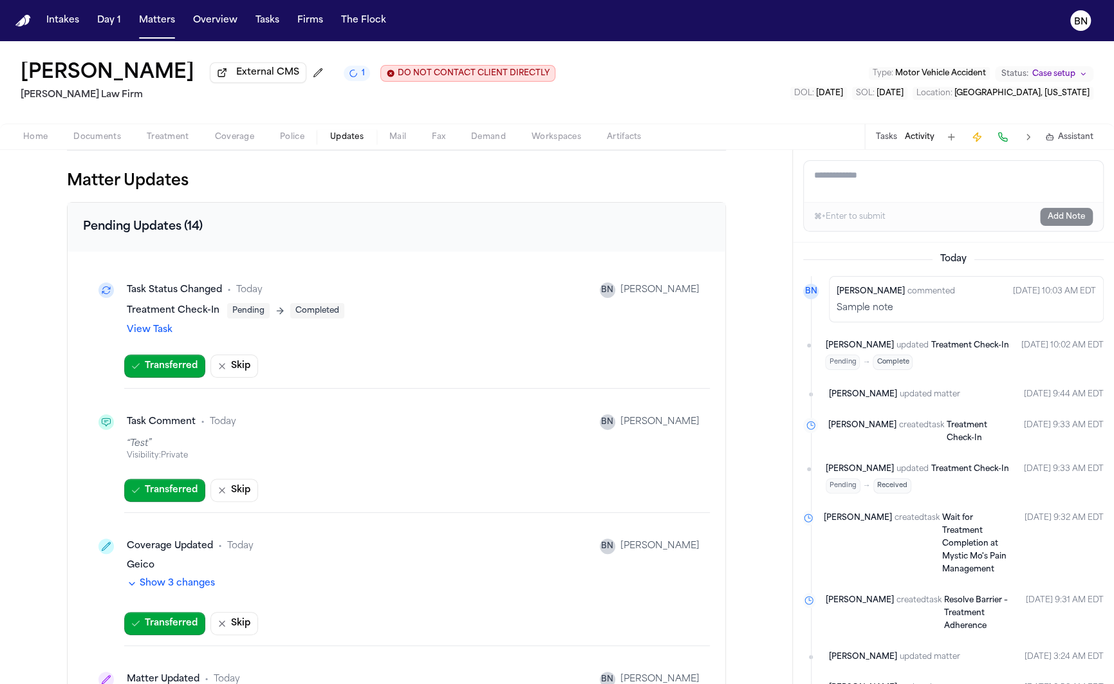
click at [1002, 141] on button at bounding box center [1002, 137] width 18 height 18
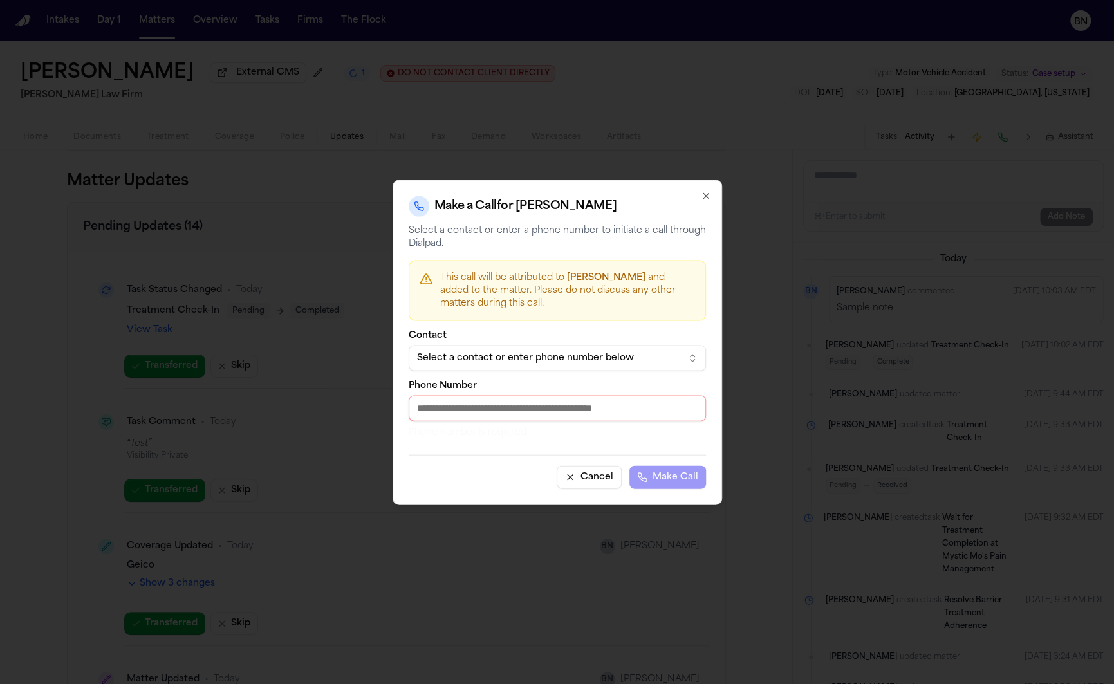
click at [607, 346] on button "Select a contact or enter phone number below" at bounding box center [557, 358] width 297 height 26
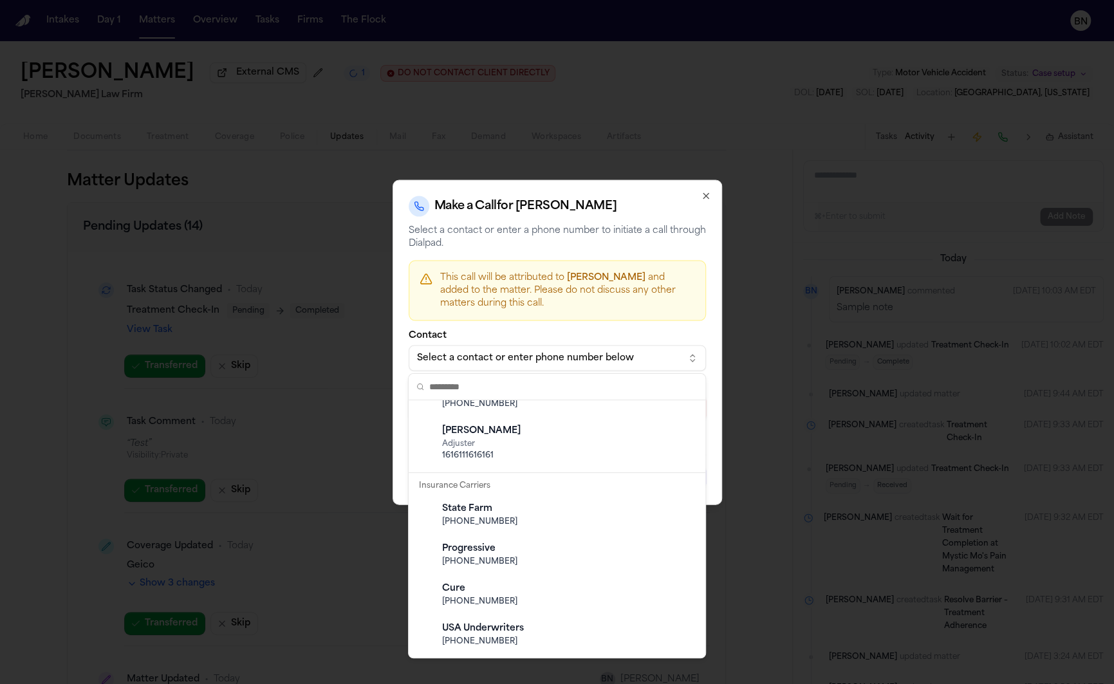
scroll to position [291, 0]
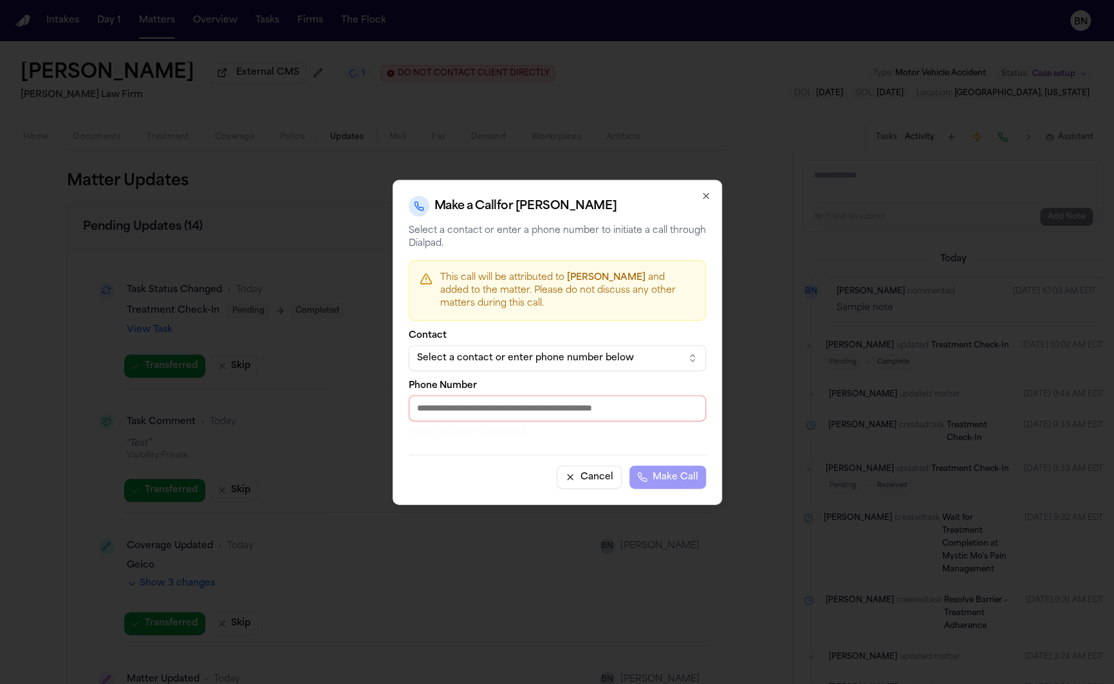
click at [601, 341] on body "Intakes Day 1 Matters Overview Tasks Firms The Flock [PERSON_NAME] External CMS…" at bounding box center [557, 342] width 1114 height 684
click at [588, 401] on input "Phone Number" at bounding box center [557, 408] width 297 height 26
drag, startPoint x: 440, startPoint y: 277, endPoint x: 558, endPoint y: 322, distance: 126.4
click at [558, 322] on div "Make a Call for [PERSON_NAME] Select a contact or enter a phone number to initi…" at bounding box center [556, 342] width 329 height 325
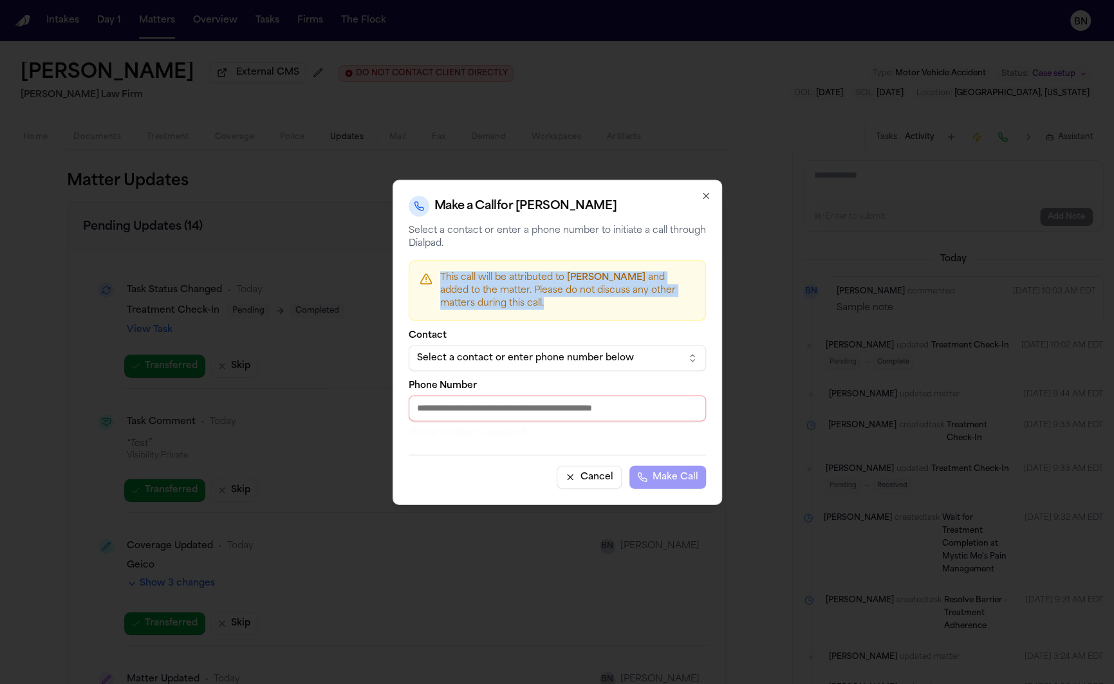
click at [701, 198] on icon "button" at bounding box center [706, 195] width 10 height 10
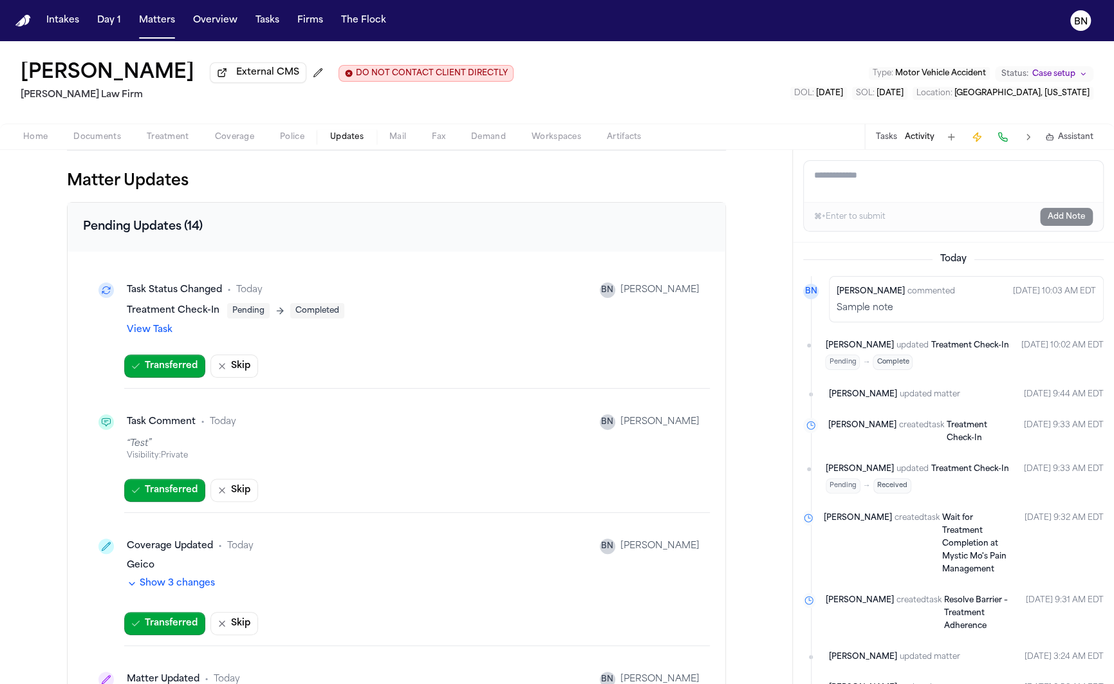
click at [1051, 142] on icon "button" at bounding box center [1049, 137] width 9 height 9
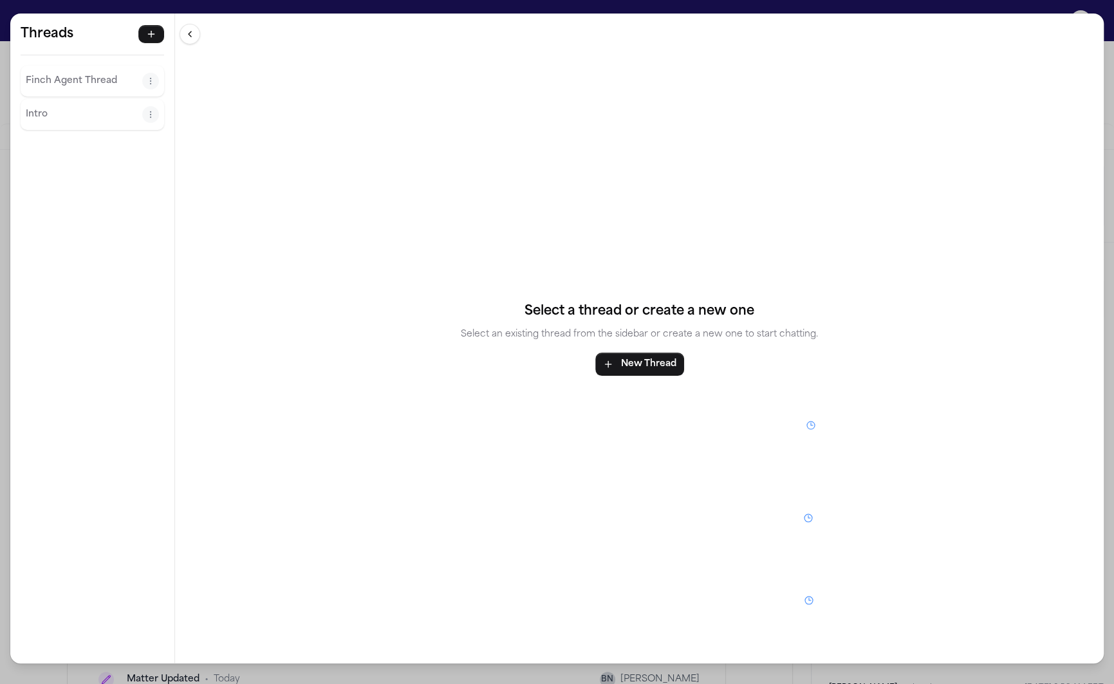
click at [397, 5] on div "Threads [PERSON_NAME] Agent Thread Intro Threads [PERSON_NAME] Agent Thread Int…" at bounding box center [557, 342] width 1114 height 684
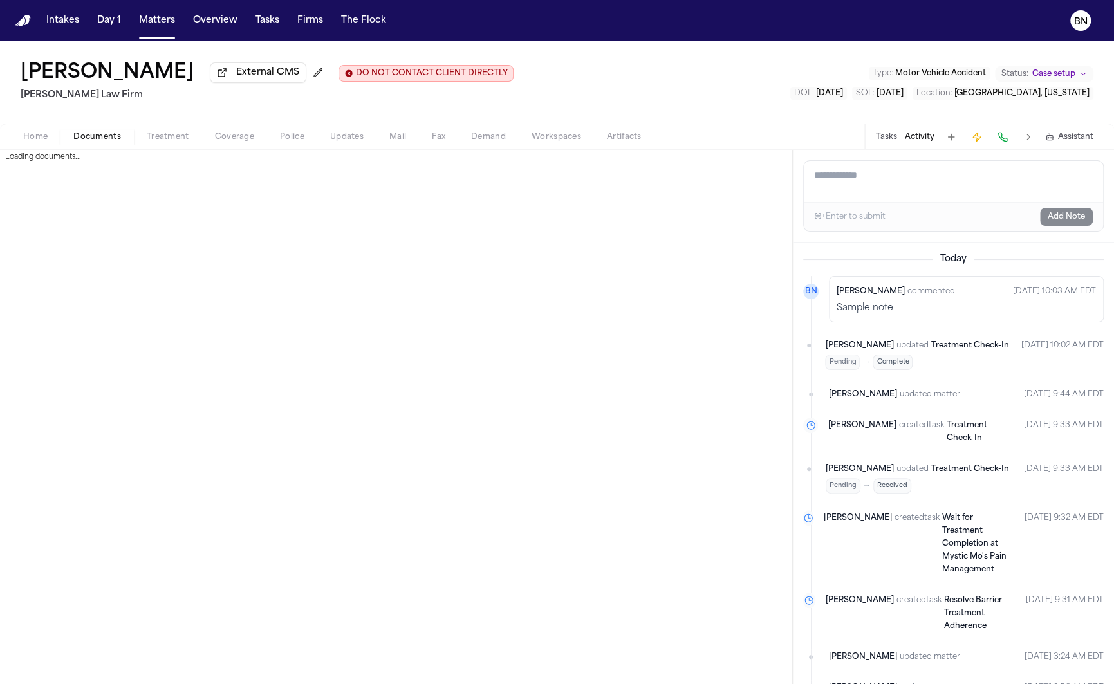
click at [102, 140] on span "Documents" at bounding box center [97, 137] width 48 height 10
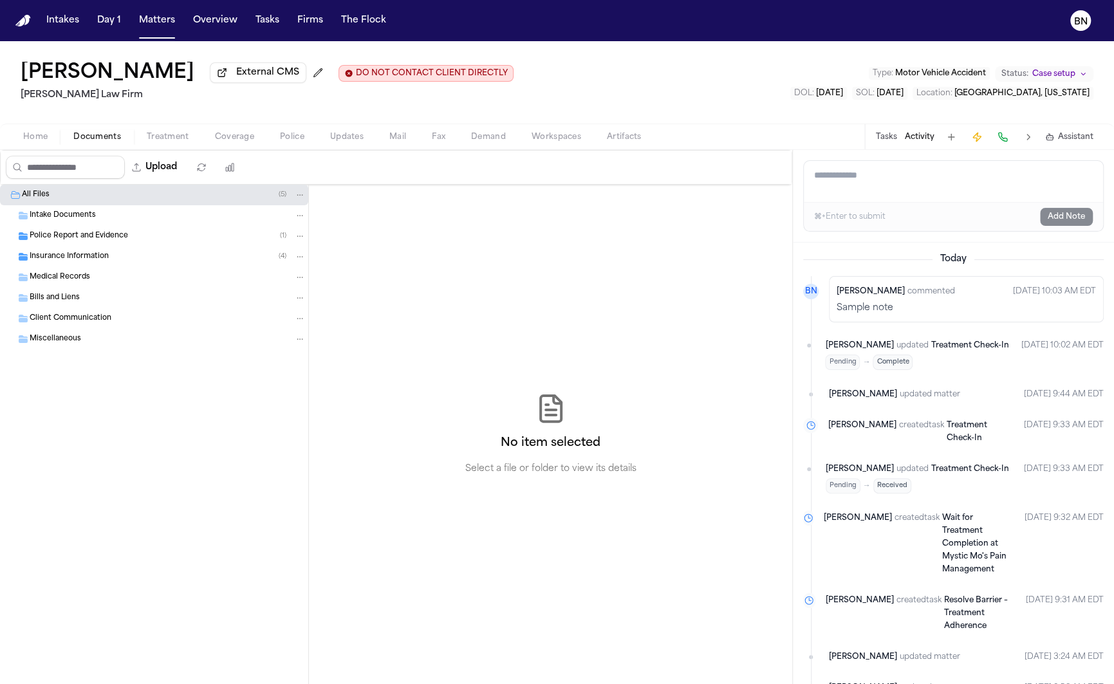
click at [1052, 140] on rect "button" at bounding box center [1049, 137] width 6 height 5
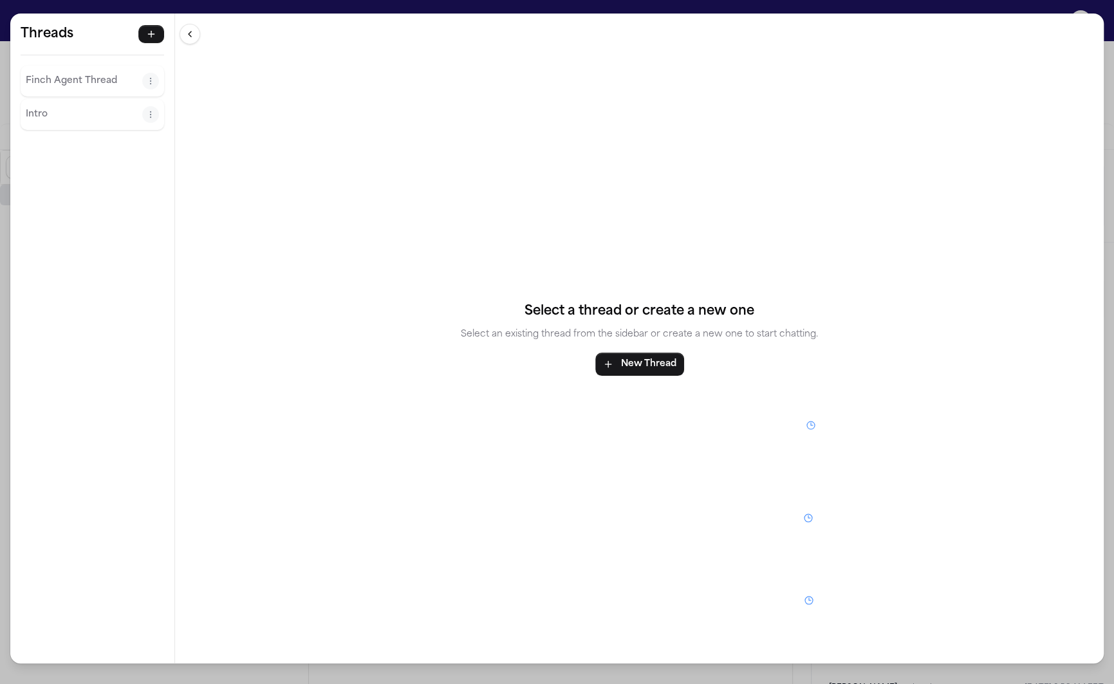
click at [90, 112] on p "Intro" at bounding box center [84, 114] width 116 height 15
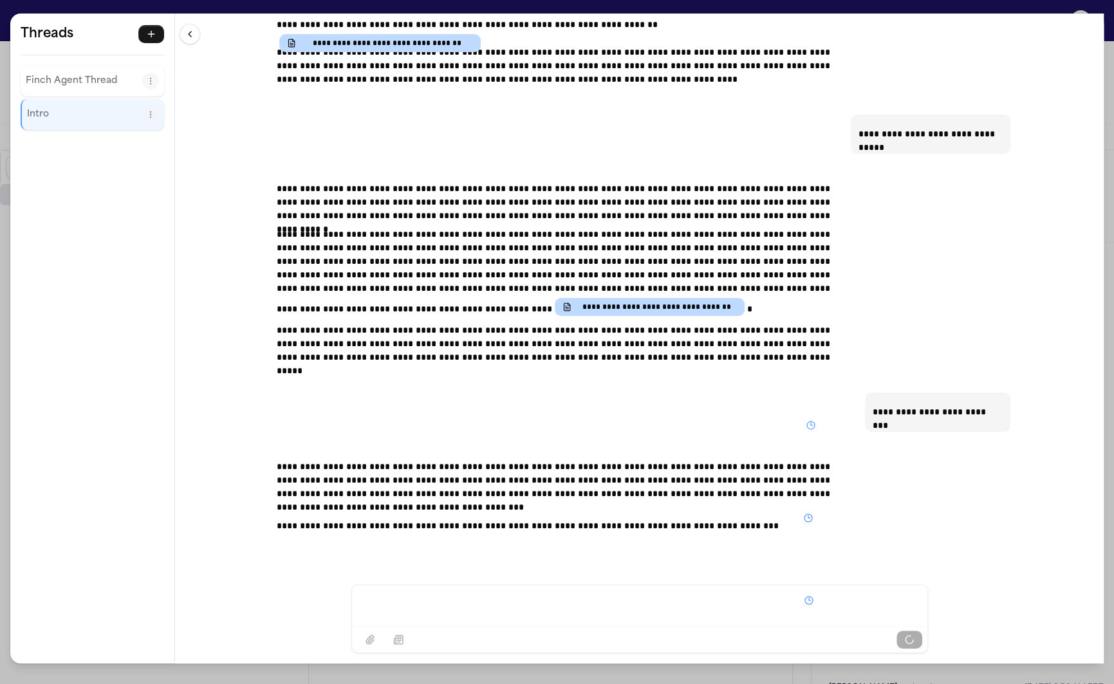
scroll to position [480, 0]
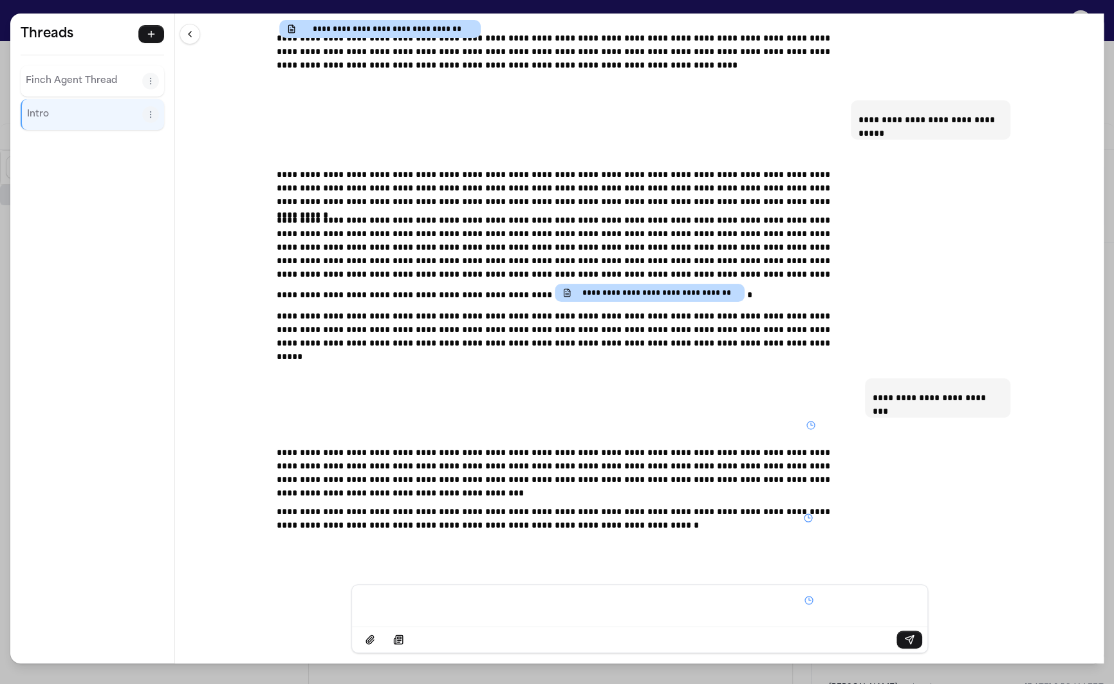
click at [440, 509] on p "**********" at bounding box center [557, 518] width 561 height 27
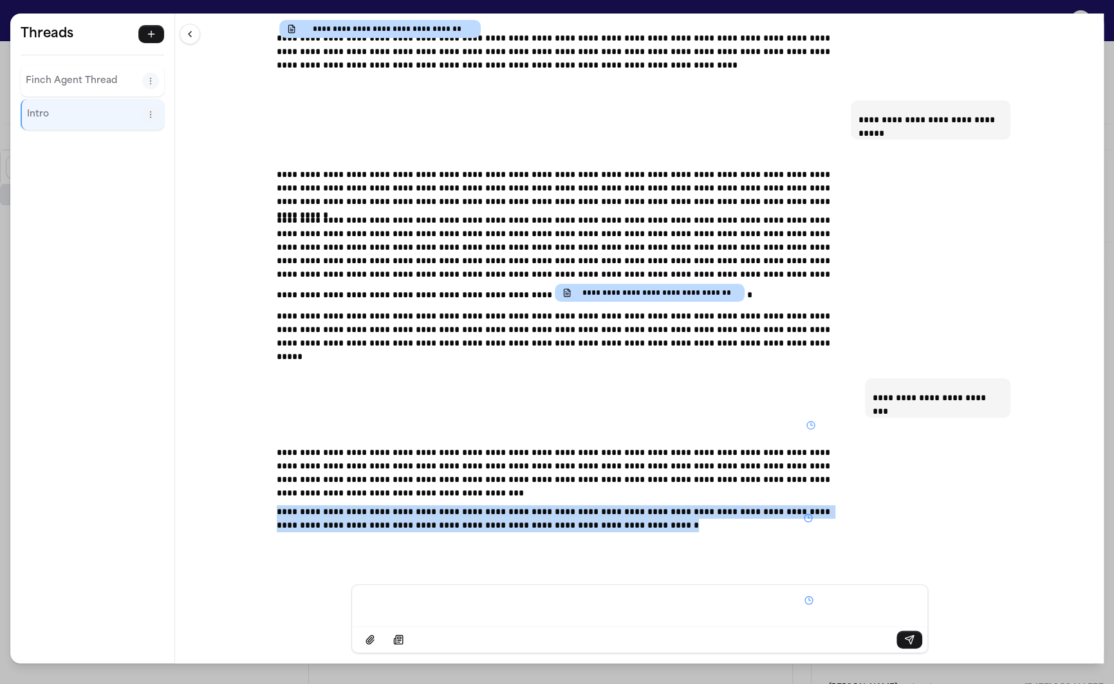
click at [440, 509] on p "**********" at bounding box center [557, 518] width 561 height 27
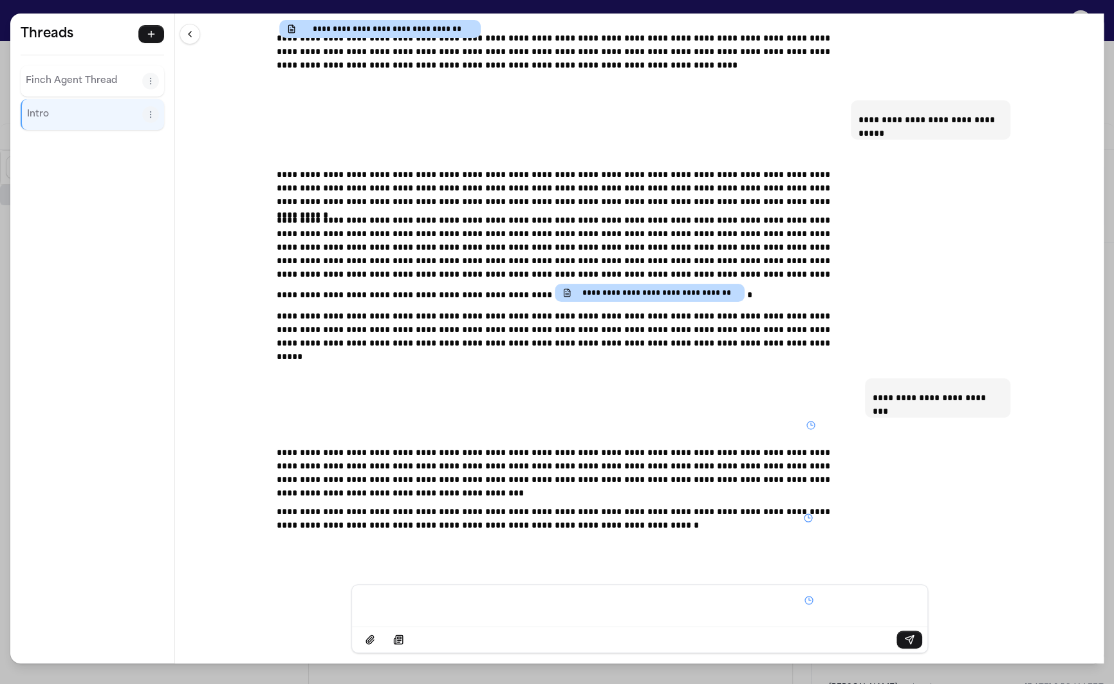
click at [440, 488] on p "**********" at bounding box center [557, 473] width 561 height 54
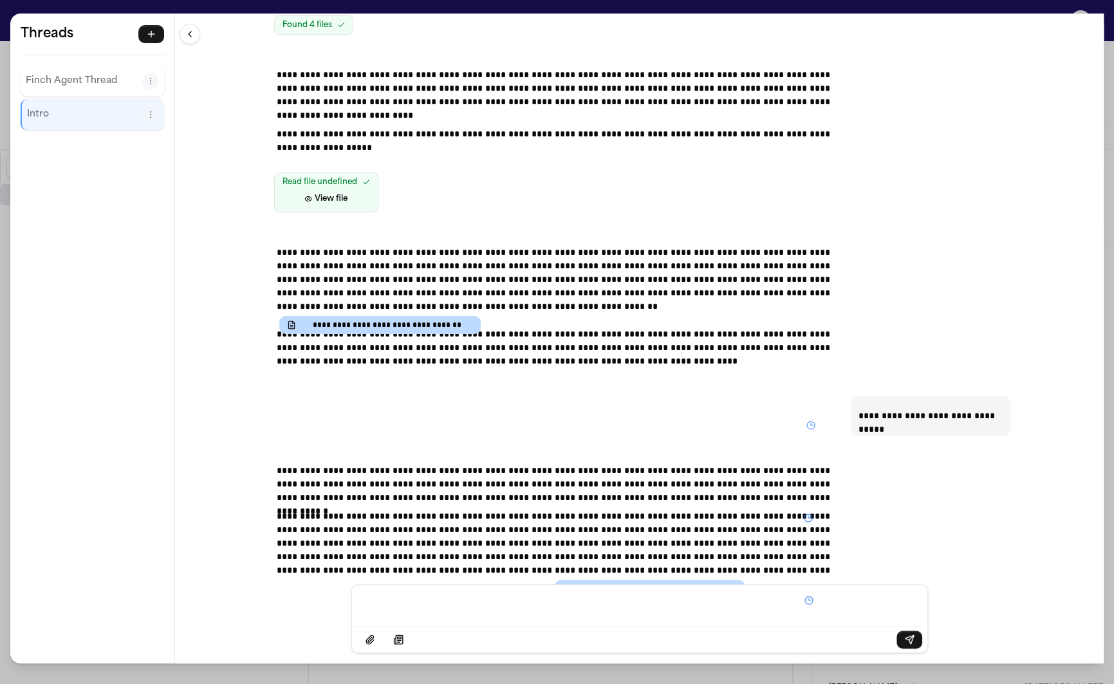
scroll to position [0, 0]
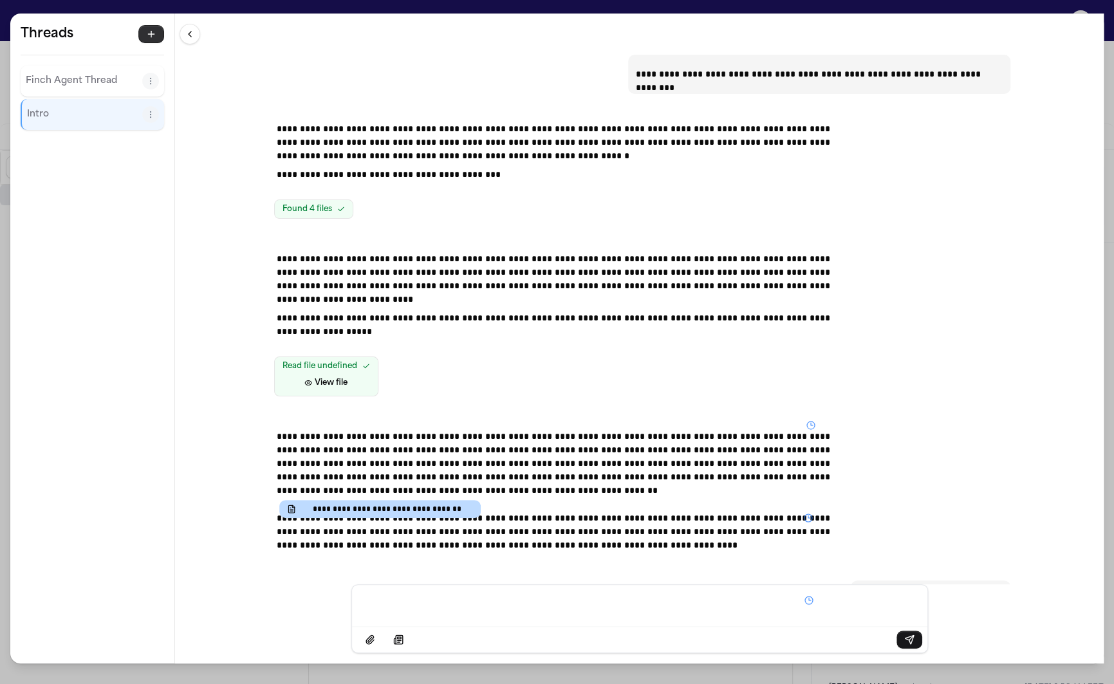
click at [150, 32] on icon "button" at bounding box center [151, 34] width 10 height 10
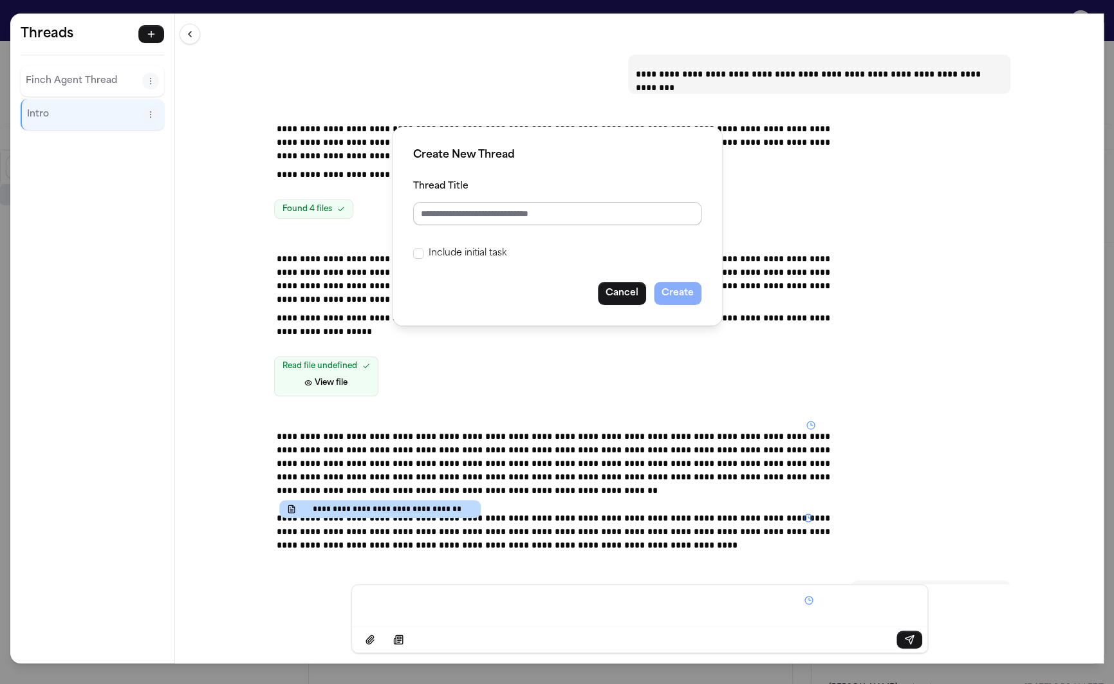
click at [571, 219] on input "Thread Title" at bounding box center [557, 213] width 288 height 23
click at [619, 295] on button "Cancel" at bounding box center [622, 293] width 48 height 23
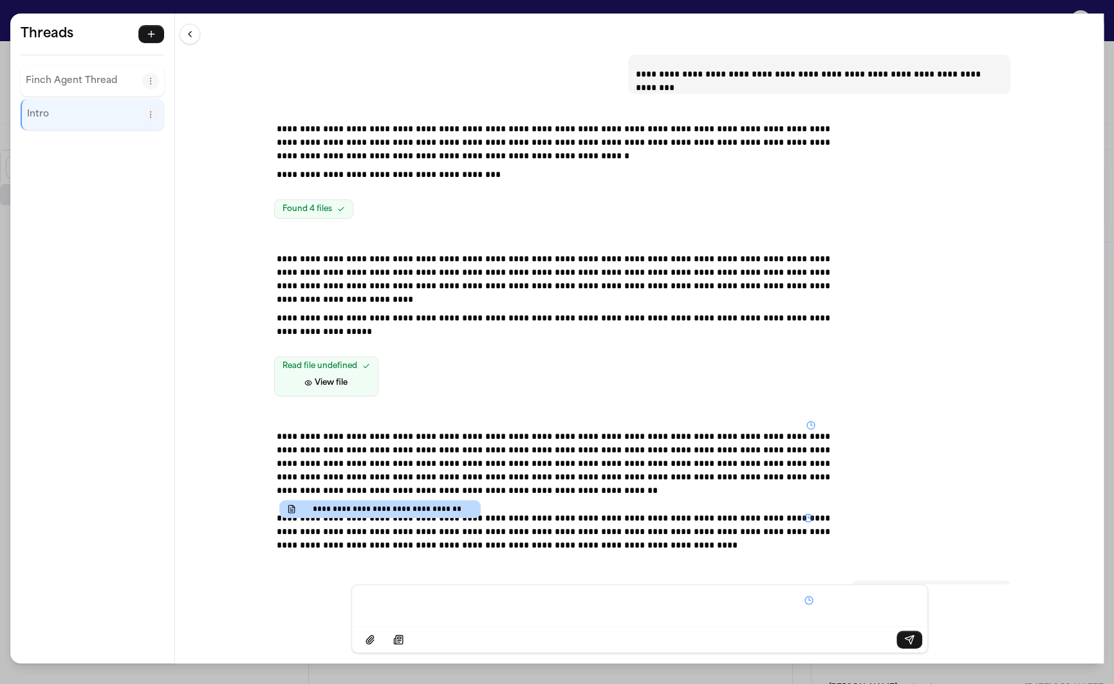
click at [814, 9] on div "**********" at bounding box center [557, 342] width 1114 height 684
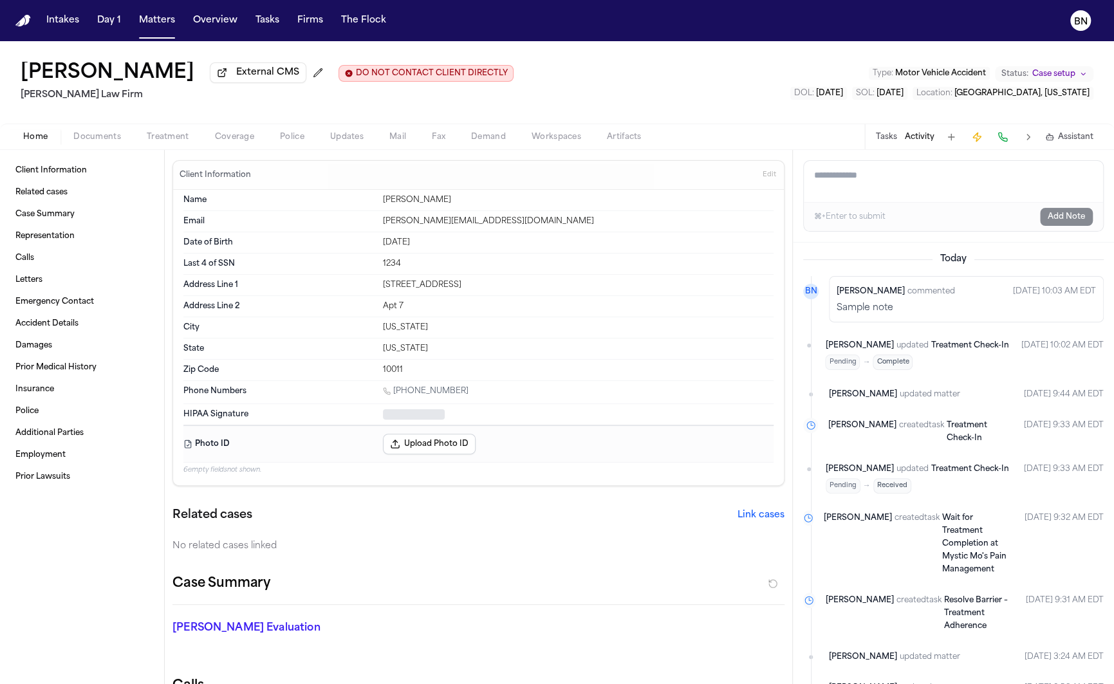
click at [38, 142] on span "Home" at bounding box center [35, 137] width 24 height 10
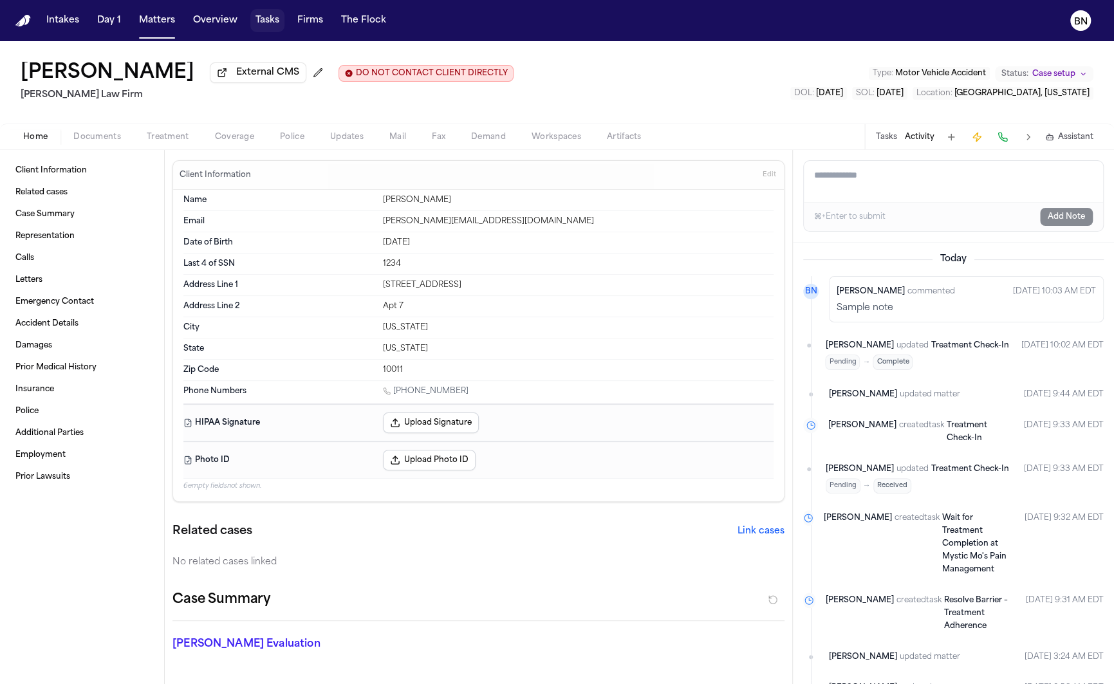
click at [260, 23] on button "Tasks" at bounding box center [267, 20] width 34 height 23
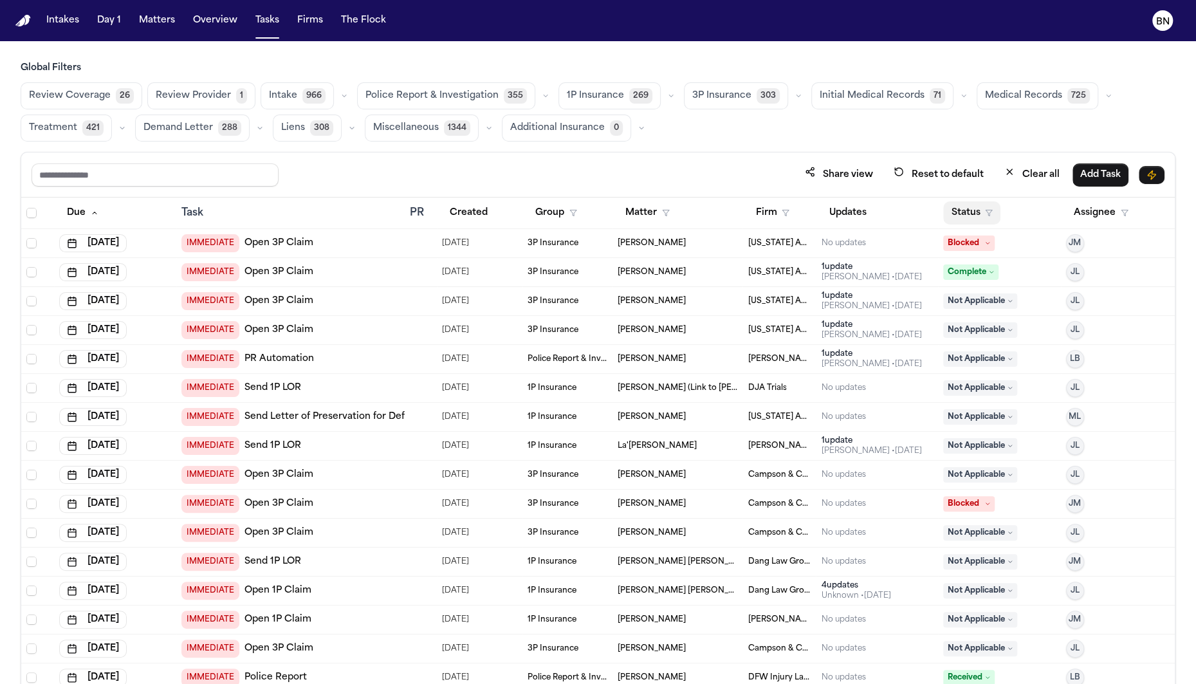
click at [983, 210] on button "Status" at bounding box center [971, 212] width 57 height 23
click at [964, 295] on button "Active" at bounding box center [970, 290] width 36 height 17
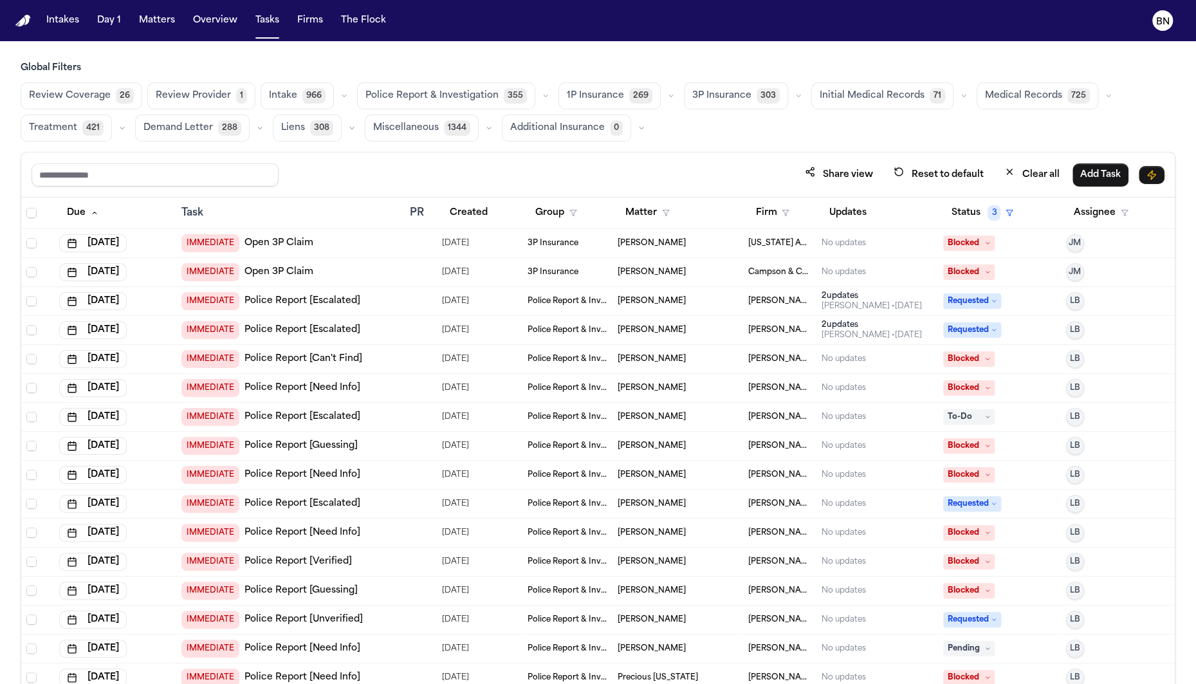
click at [542, 94] on icon "button" at bounding box center [546, 96] width 8 height 8
click at [546, 70] on h3 "Global Filters" at bounding box center [598, 68] width 1155 height 13
click at [795, 96] on icon "button" at bounding box center [799, 96] width 8 height 8
click at [672, 60] on main "Global Filters Review Coverage 26 Review Provider 1 Intake 966 Police Report & …" at bounding box center [598, 362] width 1196 height 643
click at [976, 217] on button "Status 3" at bounding box center [982, 212] width 78 height 23
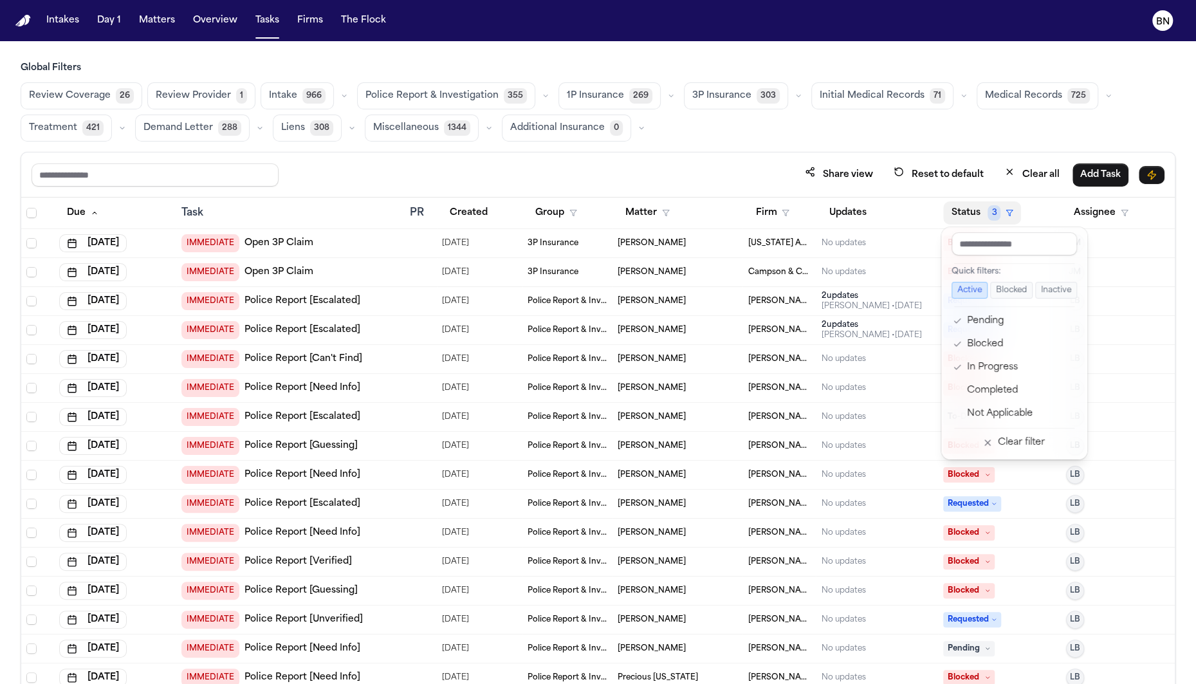
click at [676, 153] on div "Share view Reset to default Clear all Add Task Due Task PR Created Group Matter…" at bounding box center [598, 446] width 1155 height 589
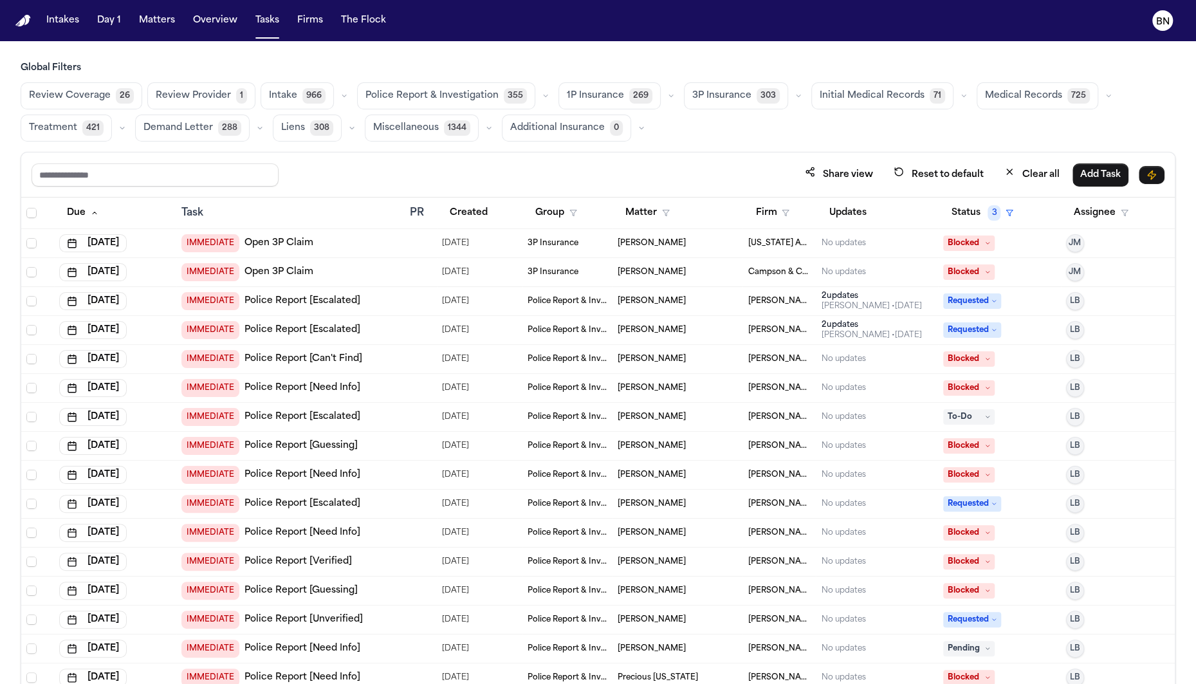
click at [542, 97] on icon "button" at bounding box center [546, 96] width 8 height 8
click at [433, 149] on span "Police Report Escalation" at bounding box center [421, 153] width 112 height 13
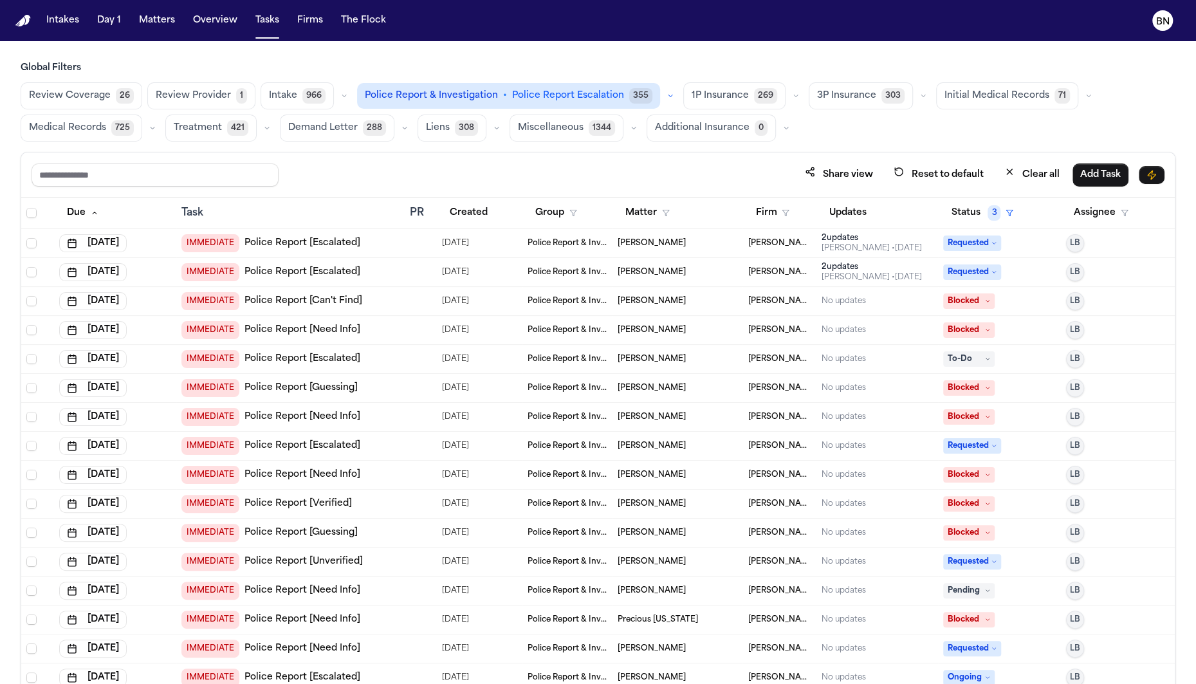
click at [667, 98] on icon "button" at bounding box center [671, 96] width 8 height 8
click at [531, 156] on div "Share view Reset to default Clear all Add Task" at bounding box center [598, 174] width 1154 height 45
click at [792, 99] on icon "button" at bounding box center [796, 96] width 8 height 8
click at [743, 181] on span "LOR Acknowledgement" at bounding box center [737, 185] width 91 height 26
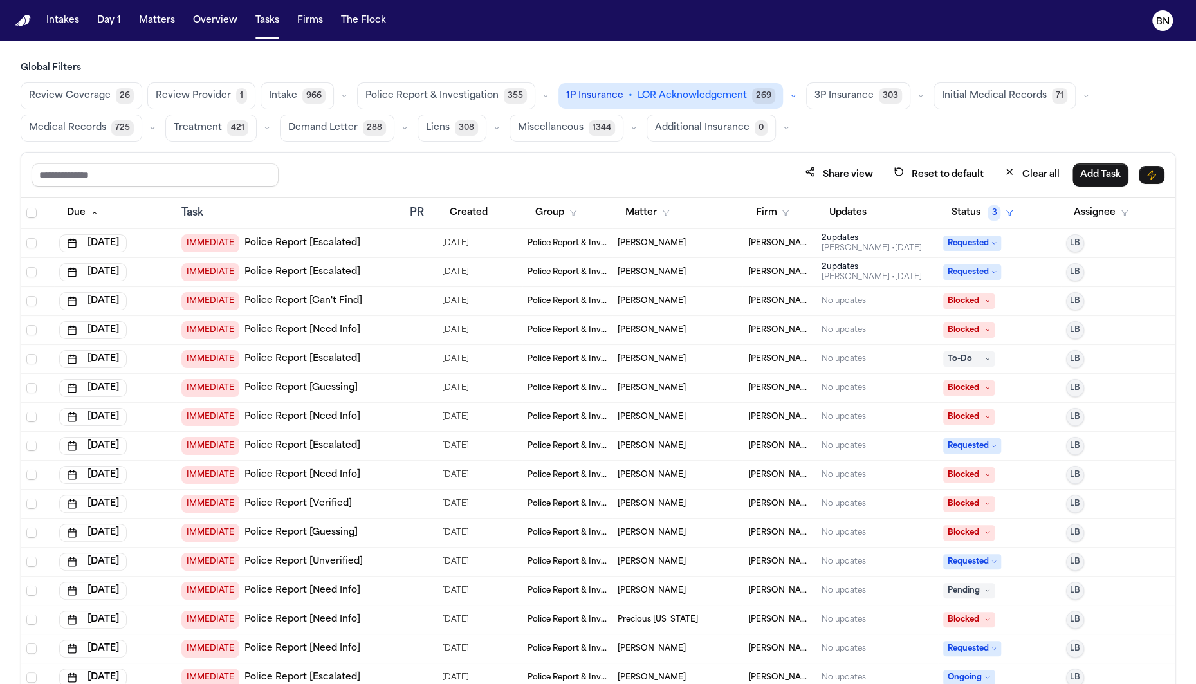
click at [786, 101] on button "button" at bounding box center [793, 95] width 15 height 15
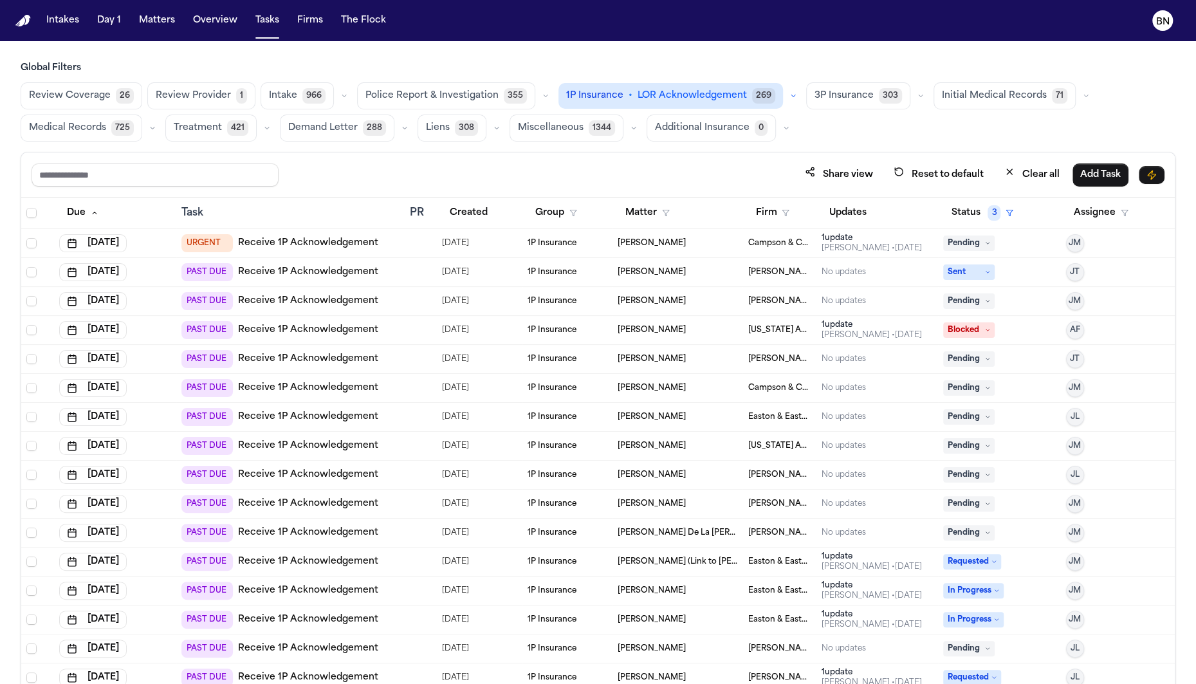
click at [700, 68] on h3 "Global Filters" at bounding box center [598, 68] width 1155 height 13
click at [769, 94] on div "1P Insurance • LOR Acknowledgement 269" at bounding box center [679, 96] width 243 height 26
click at [789, 94] on icon "button" at bounding box center [793, 96] width 8 height 8
click at [890, 136] on div "Review Coverage 26 Review Provider 1 Intake 966 Police Report & Investigation 3…" at bounding box center [598, 111] width 1155 height 59
click at [990, 154] on div "Share view Reset to default Clear all Add Task" at bounding box center [598, 174] width 1154 height 45
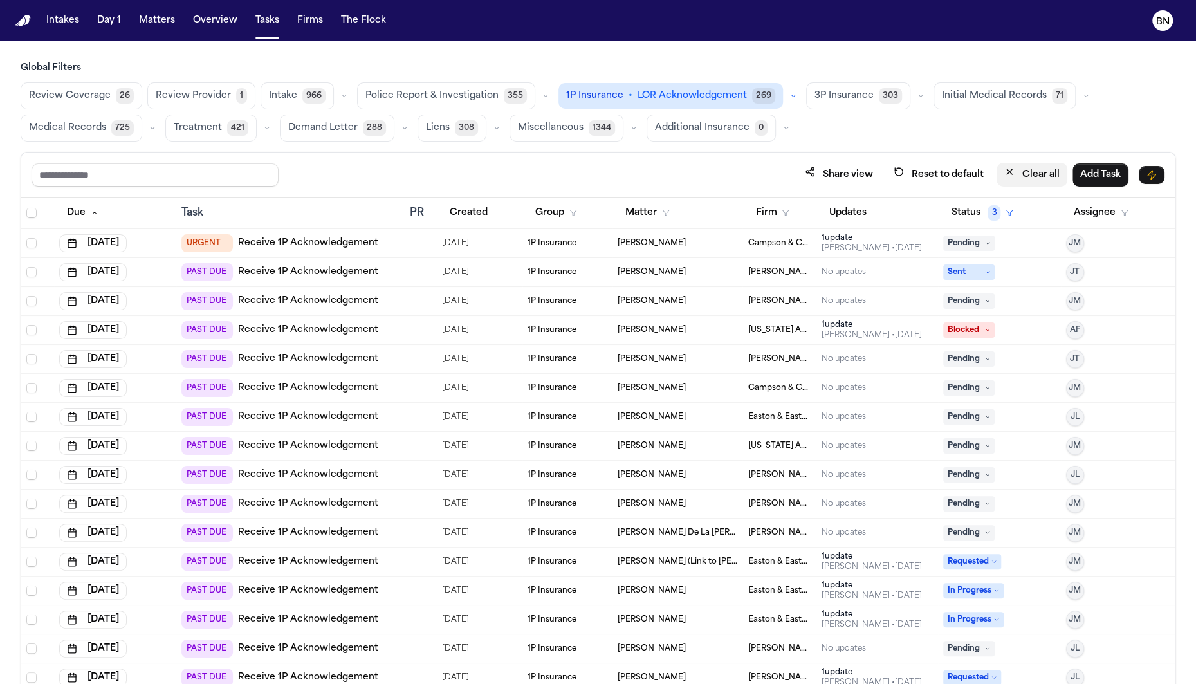
click at [1021, 174] on button "Clear all" at bounding box center [1032, 175] width 71 height 24
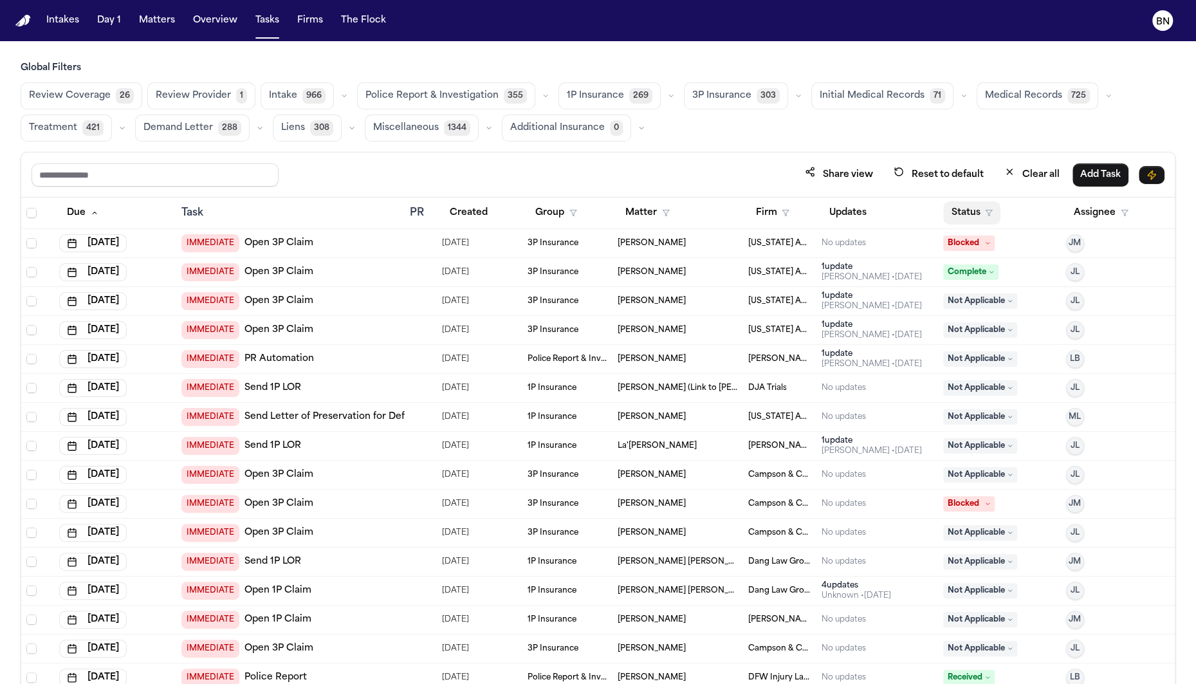
click at [968, 217] on button "Status" at bounding box center [971, 212] width 57 height 23
click at [969, 288] on button "Active" at bounding box center [970, 290] width 36 height 17
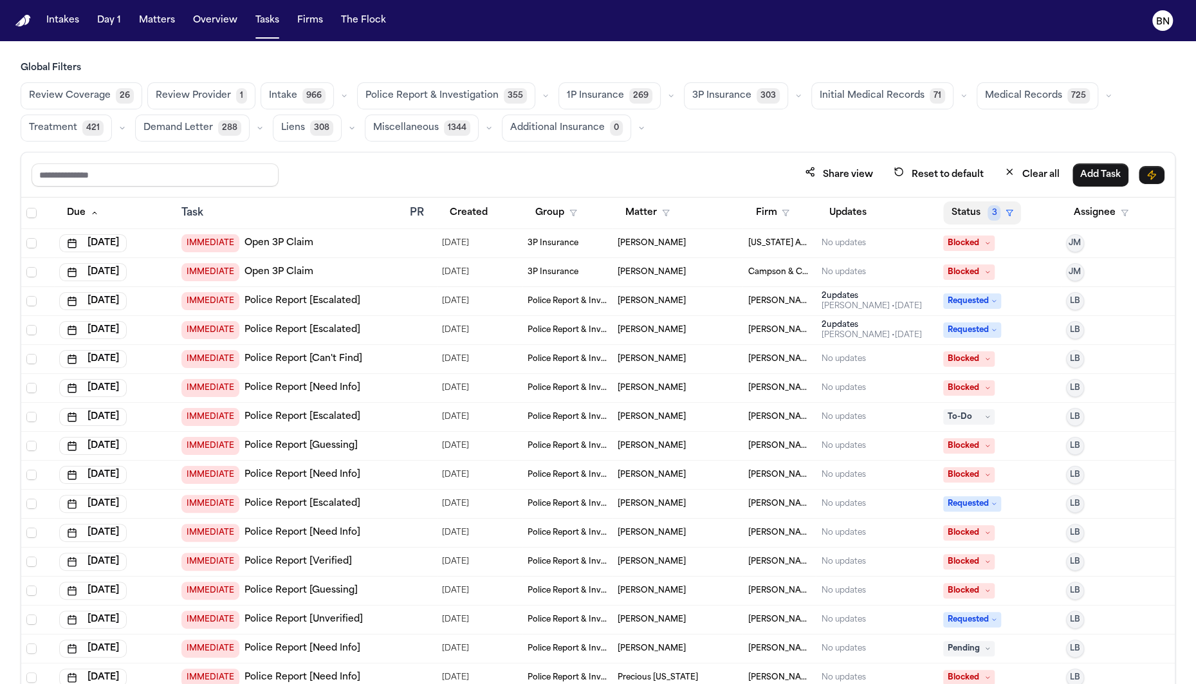
click at [980, 220] on button "Status 3" at bounding box center [982, 212] width 78 height 23
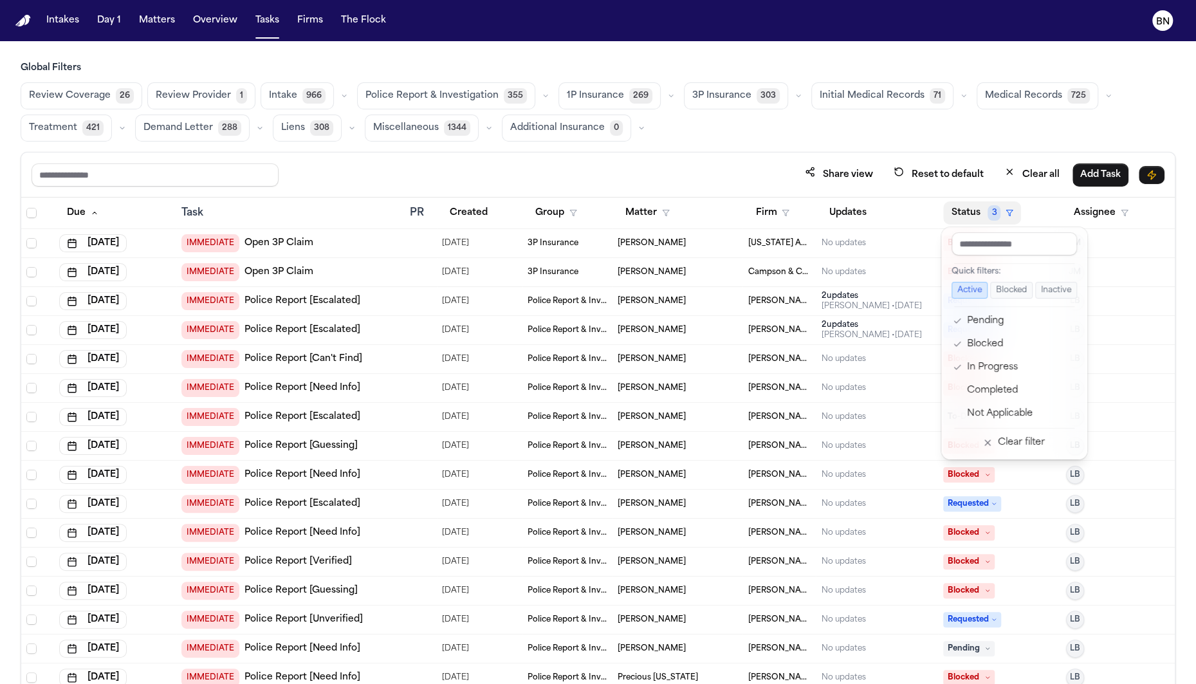
click at [786, 188] on div "Share view Reset to default Clear all Add Task Due Task PR Created Group Matter…" at bounding box center [598, 446] width 1155 height 589
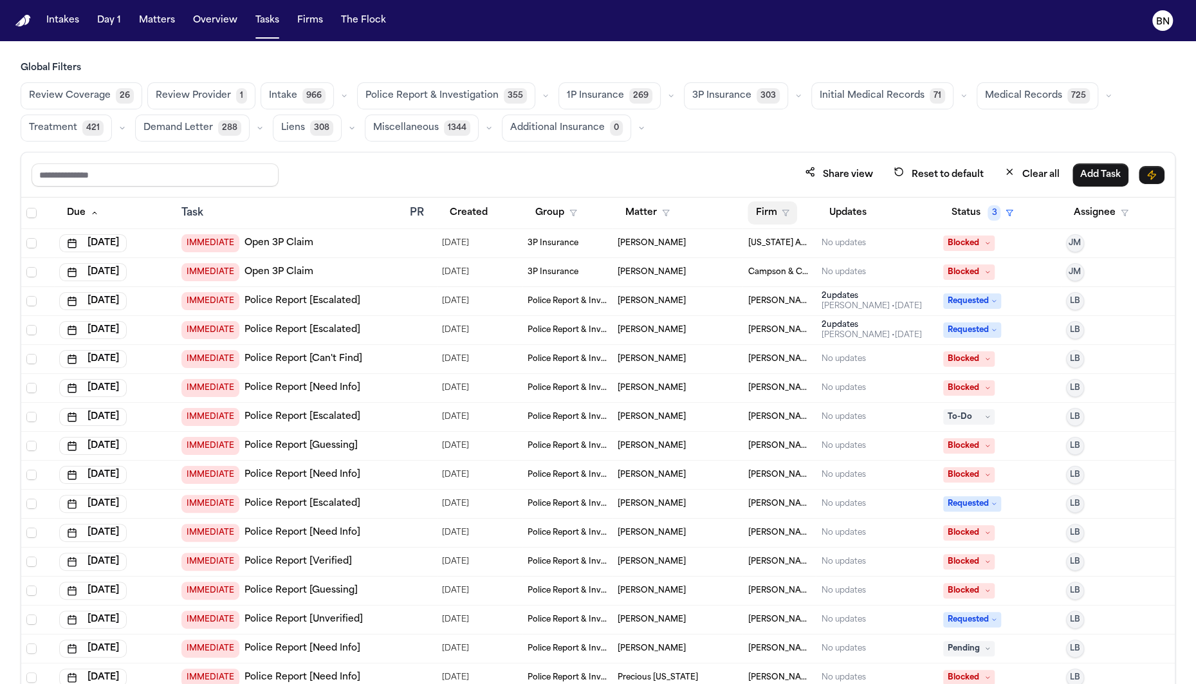
click at [786, 201] on button "Firm" at bounding box center [773, 212] width 50 height 23
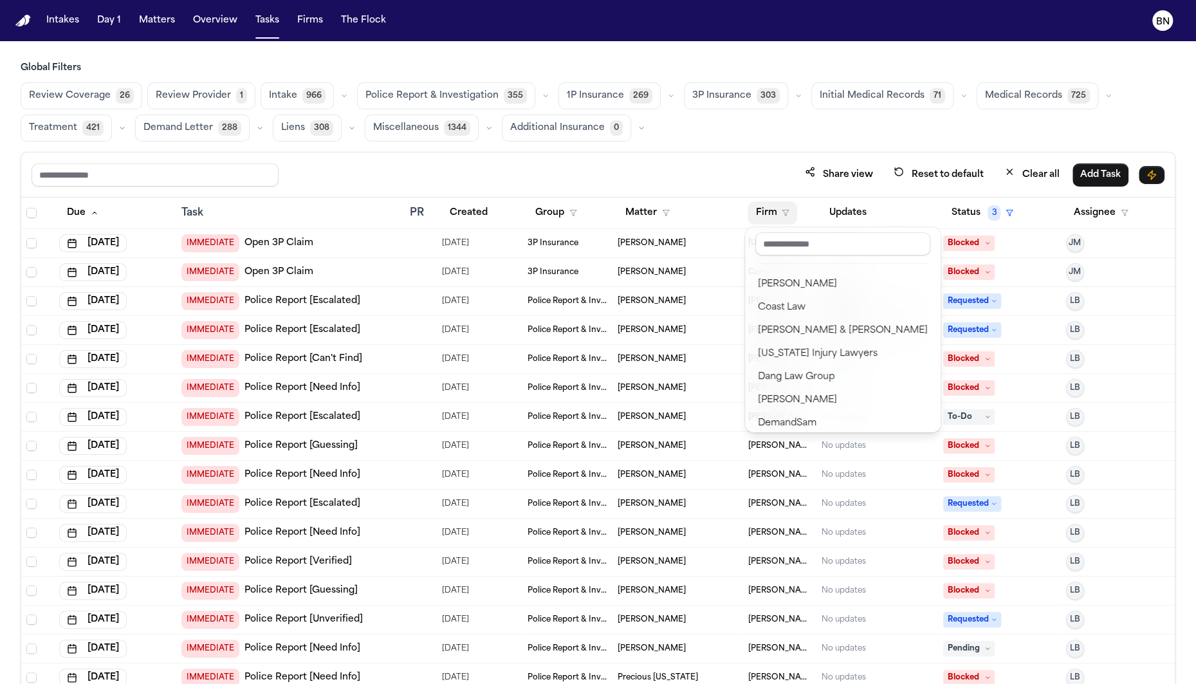
scroll to position [292, 0]
click at [816, 243] on input "text" at bounding box center [842, 243] width 175 height 23
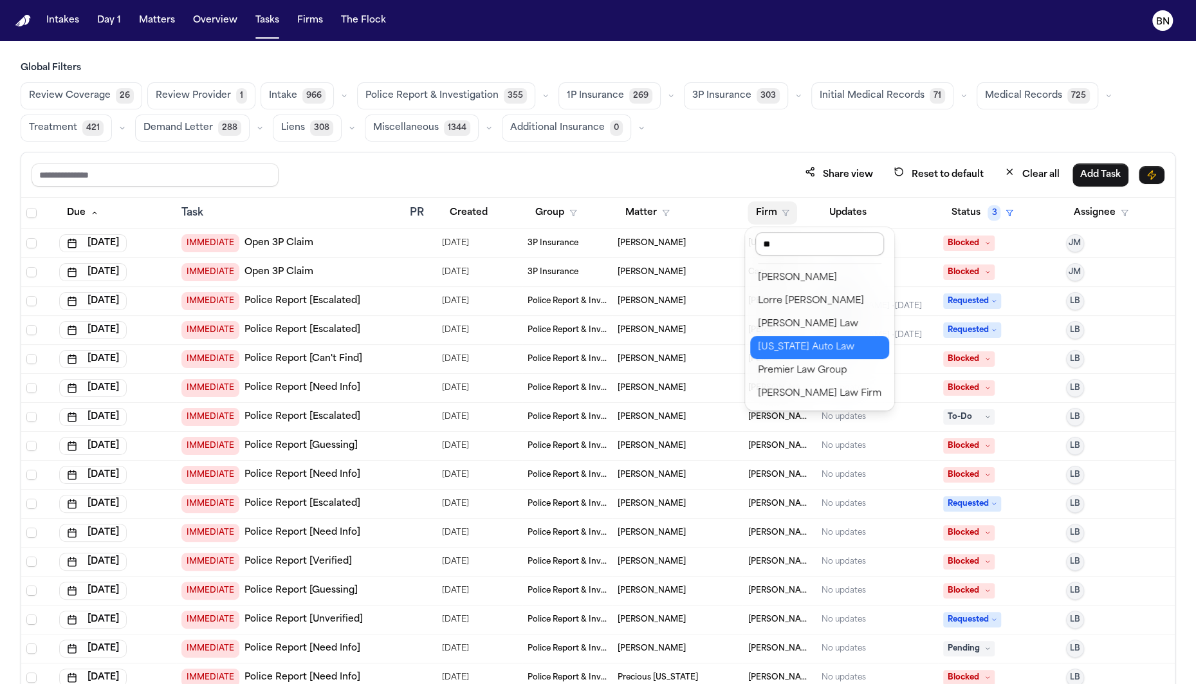
scroll to position [0, 0]
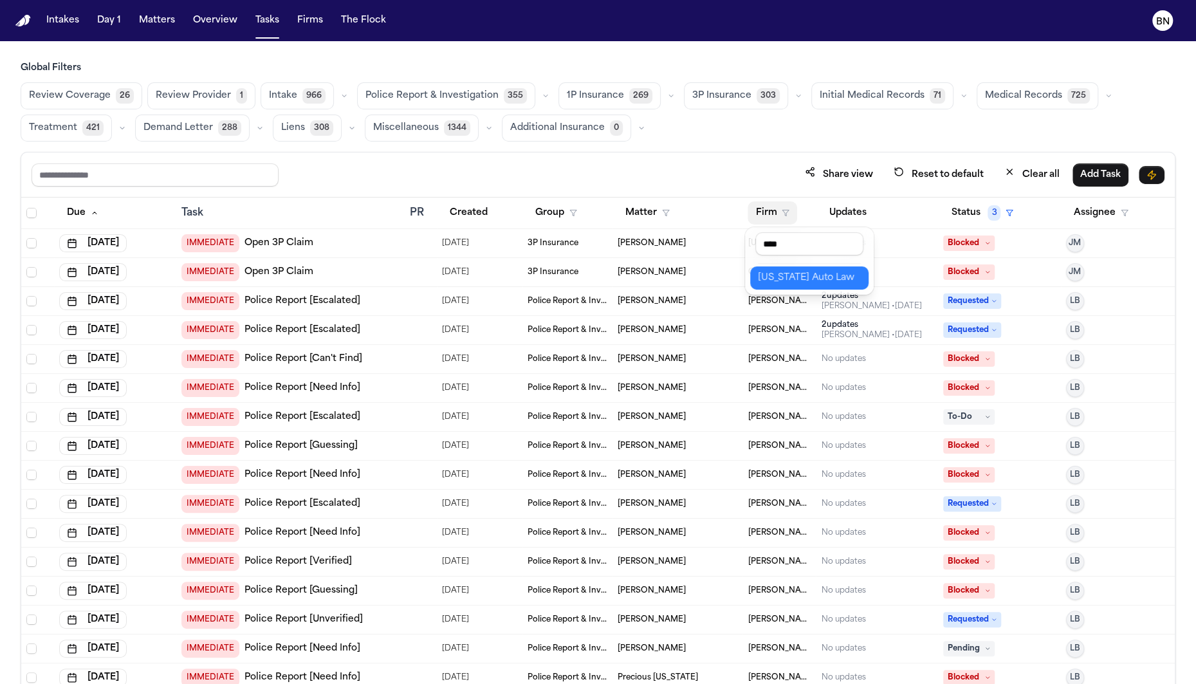
type input "****"
click at [797, 280] on div "[US_STATE] Auto Law" at bounding box center [809, 277] width 103 height 15
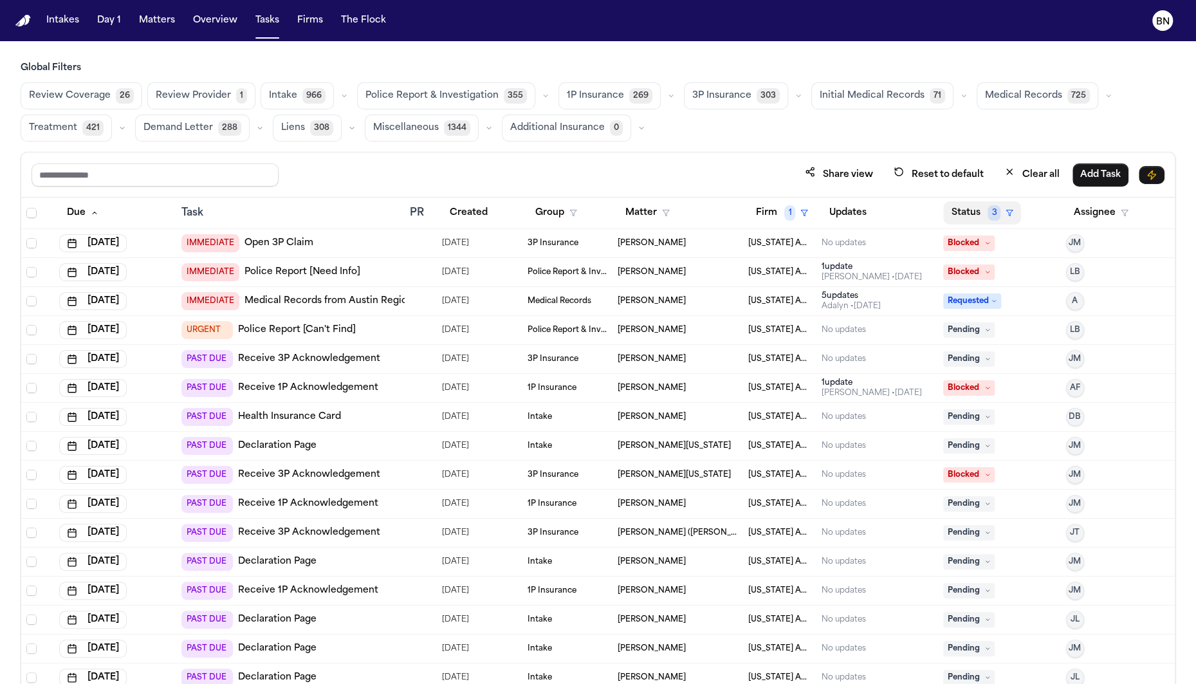
click at [952, 208] on button "Status 3" at bounding box center [982, 212] width 78 height 23
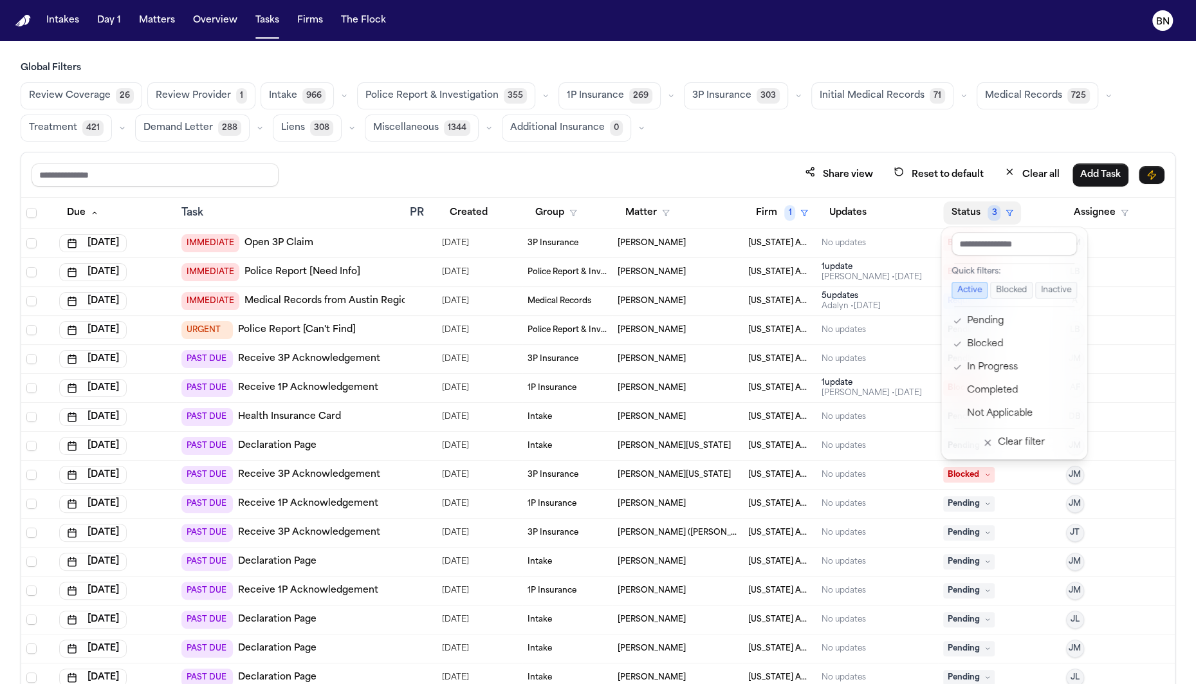
click at [741, 171] on div "Share view Reset to default Clear all Add Task Due Task PR Created Group Matter…" at bounding box center [598, 446] width 1155 height 589
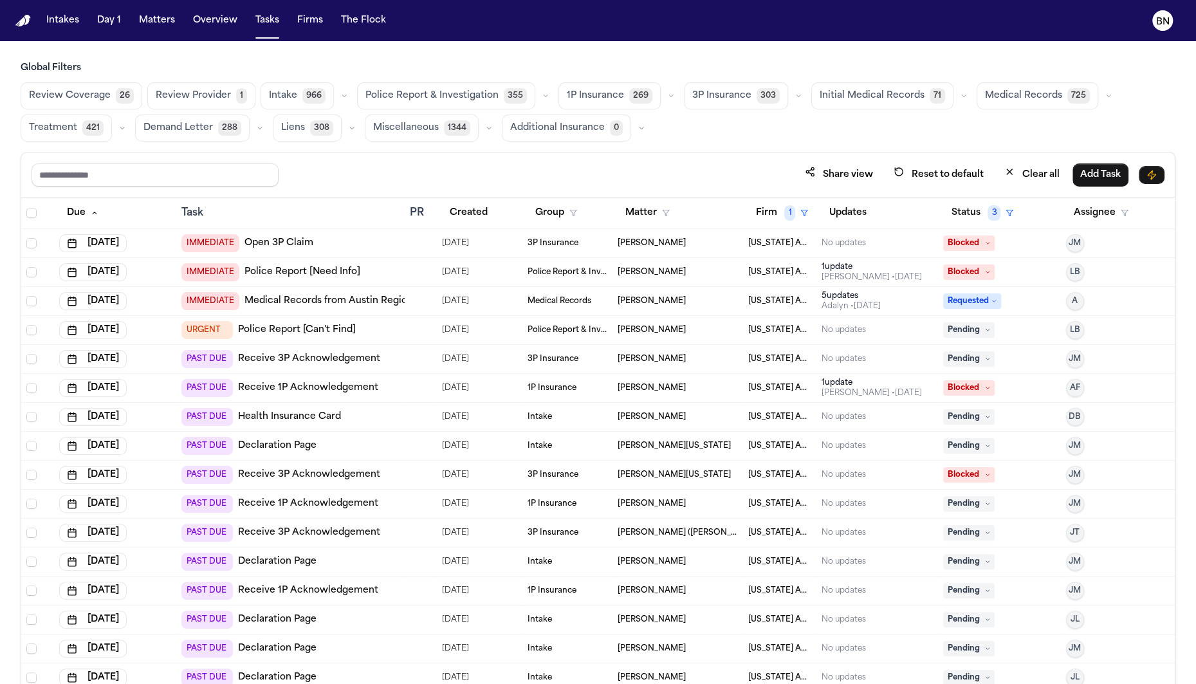
click at [741, 101] on button "3P Insurance 303" at bounding box center [736, 95] width 104 height 27
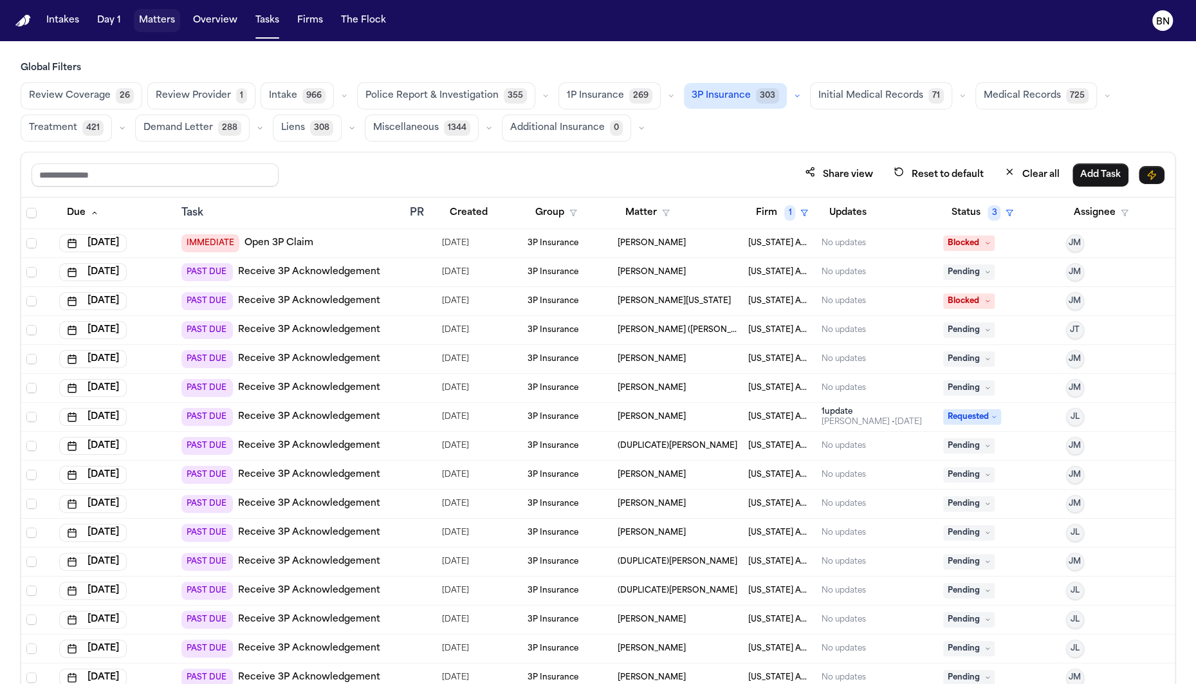
click at [160, 20] on button "Matters" at bounding box center [157, 20] width 46 height 23
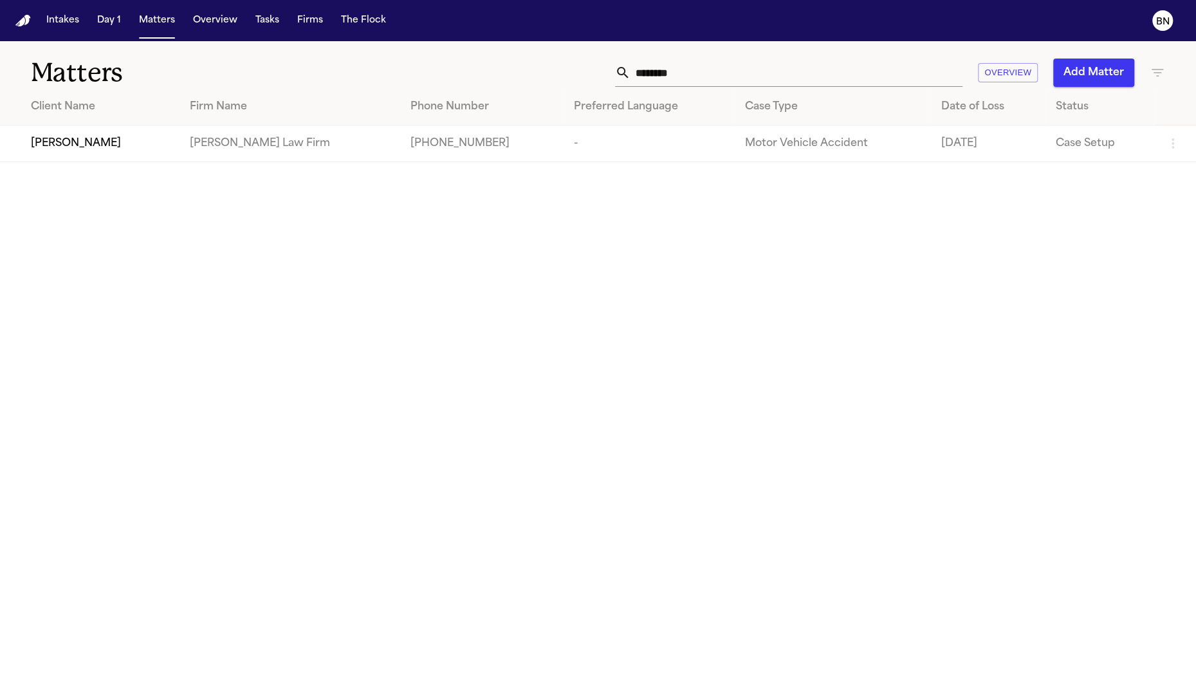
click at [169, 156] on td "[PERSON_NAME]" at bounding box center [90, 143] width 180 height 37
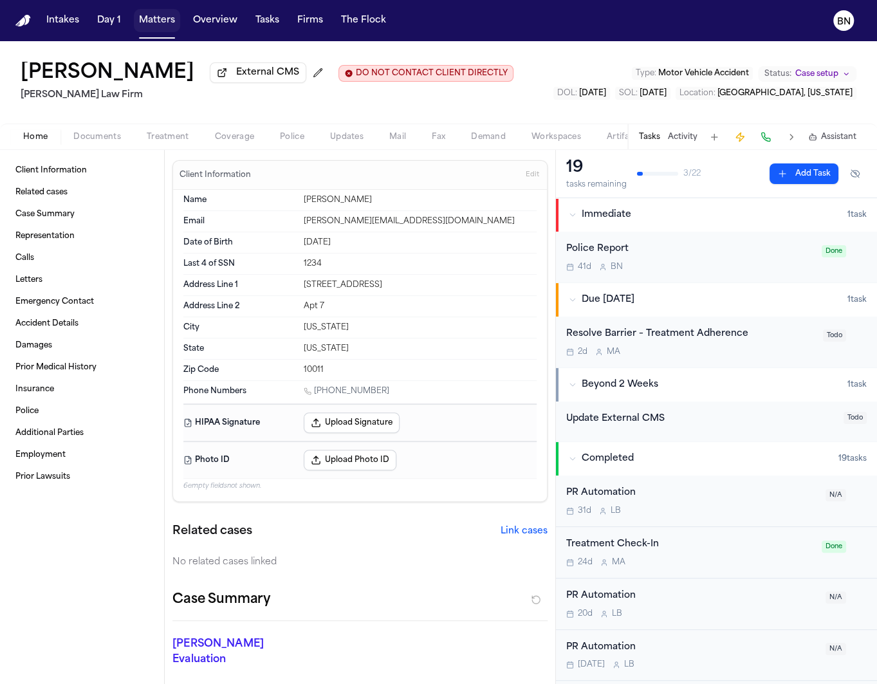
click at [149, 30] on button "Matters" at bounding box center [157, 20] width 46 height 23
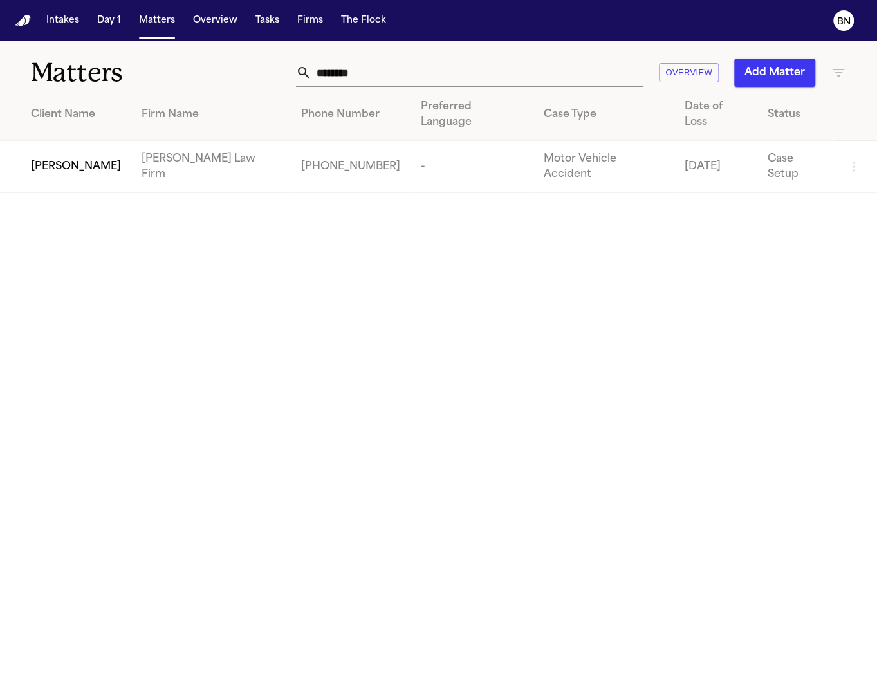
click at [454, 75] on input "*******" at bounding box center [477, 73] width 332 height 28
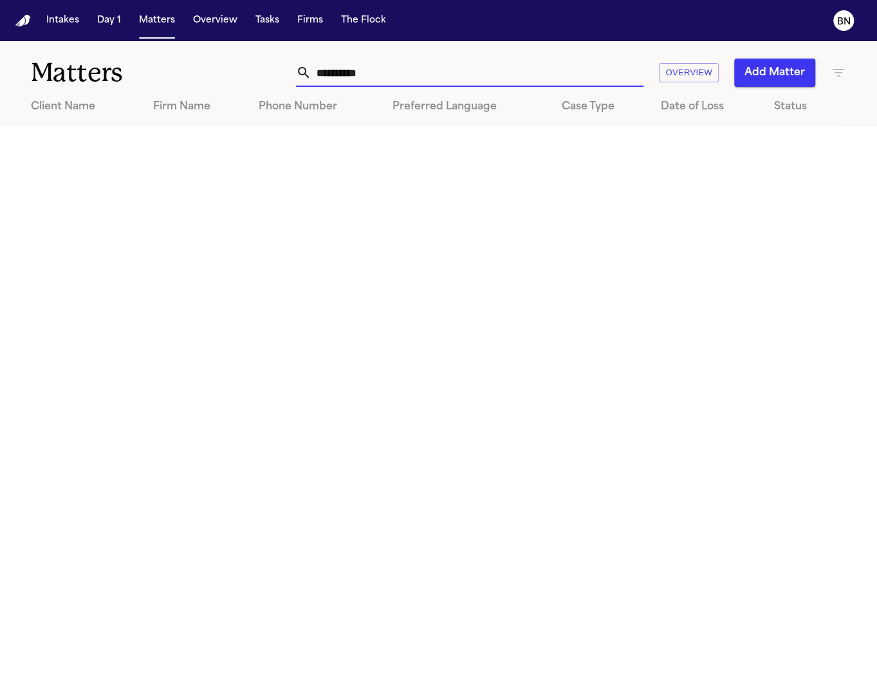
type input "**********"
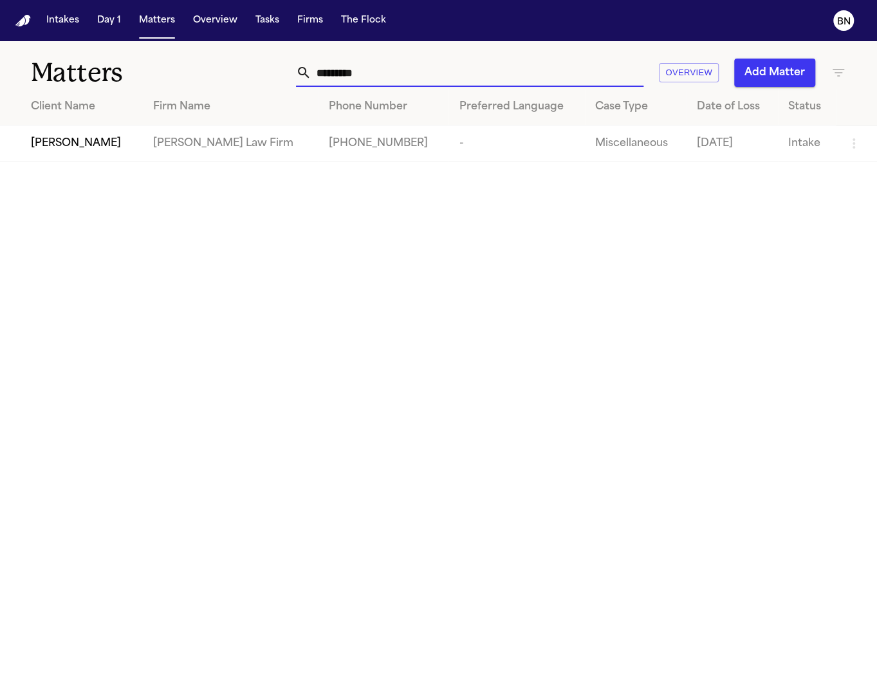
type input "*********"
click at [102, 162] on td "[PERSON_NAME]" at bounding box center [71, 143] width 143 height 37
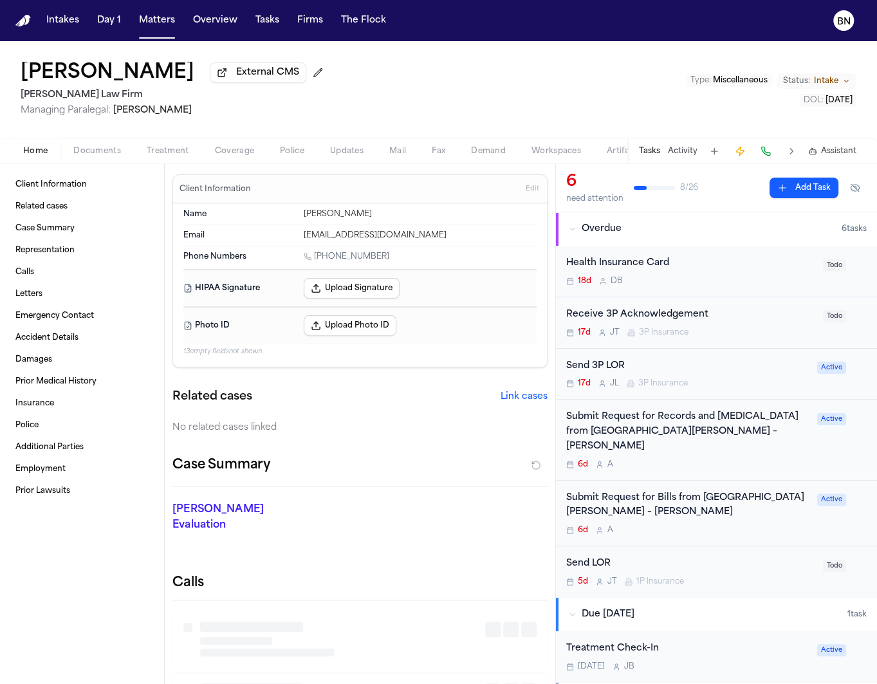
click at [96, 154] on span "Documents" at bounding box center [97, 151] width 48 height 10
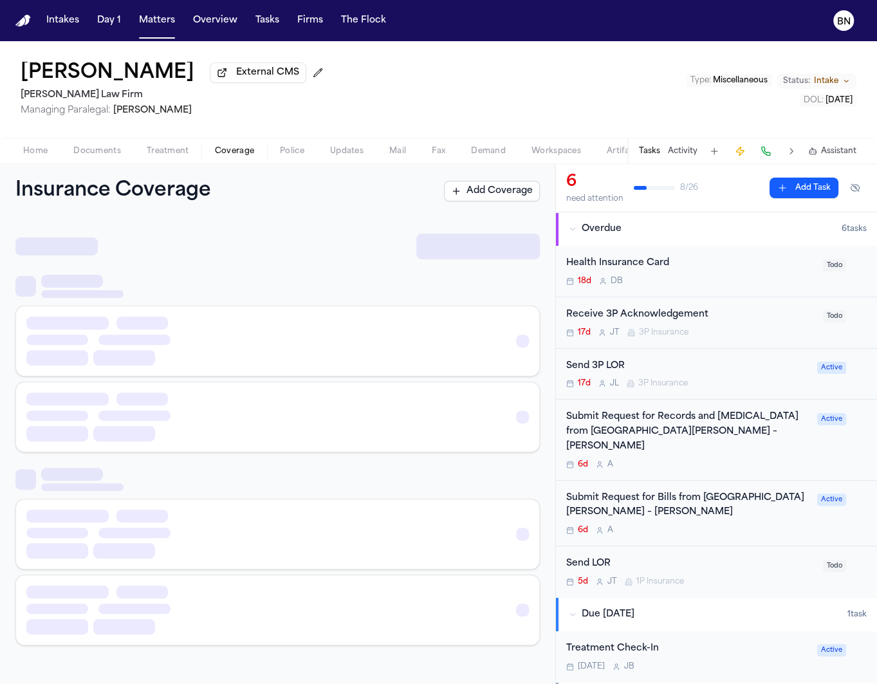
click at [221, 155] on span "Coverage" at bounding box center [234, 151] width 39 height 10
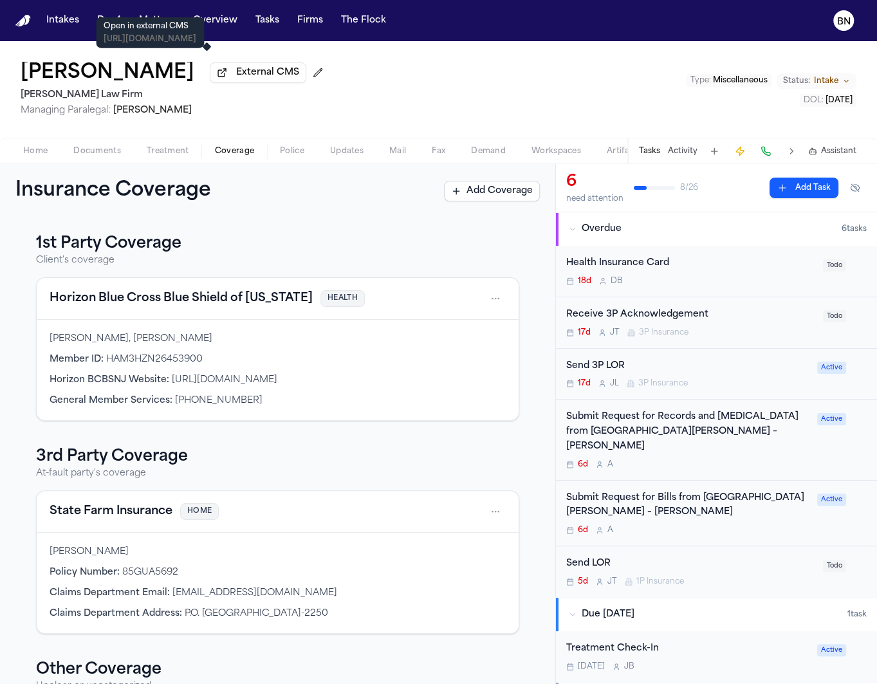
click at [236, 79] on span "External CMS" at bounding box center [267, 72] width 63 height 13
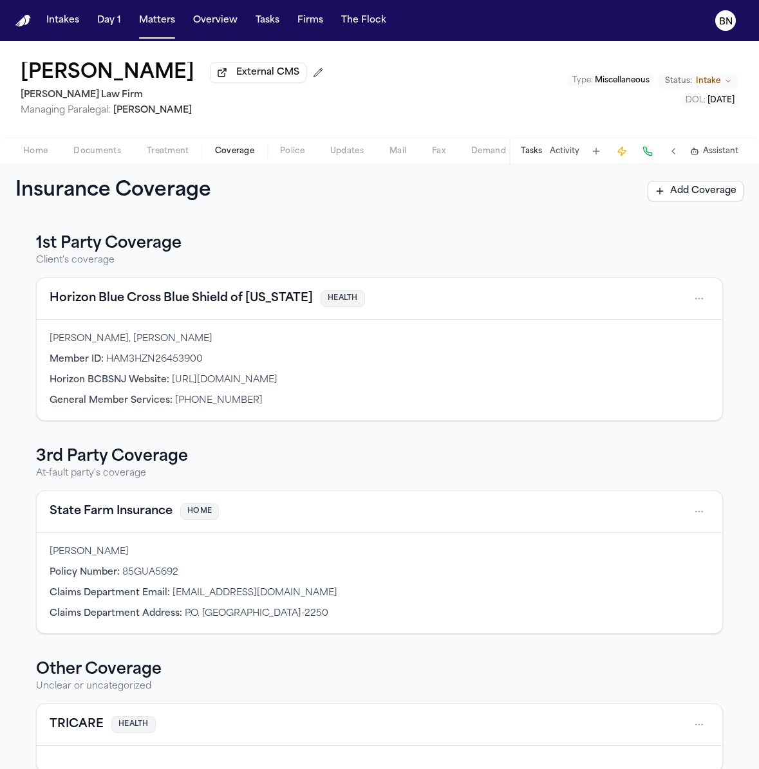
click at [553, 118] on div "[PERSON_NAME] External CMS [PERSON_NAME] Law Firm Managing Paralegal: [PERSON_N…" at bounding box center [379, 89] width 759 height 97
click at [52, 103] on h2 "[PERSON_NAME] Law Firm" at bounding box center [175, 94] width 308 height 15
click at [442, 122] on div "[PERSON_NAME] External CMS [PERSON_NAME] Law Firm Managing Paralegal: [PERSON_N…" at bounding box center [379, 89] width 759 height 97
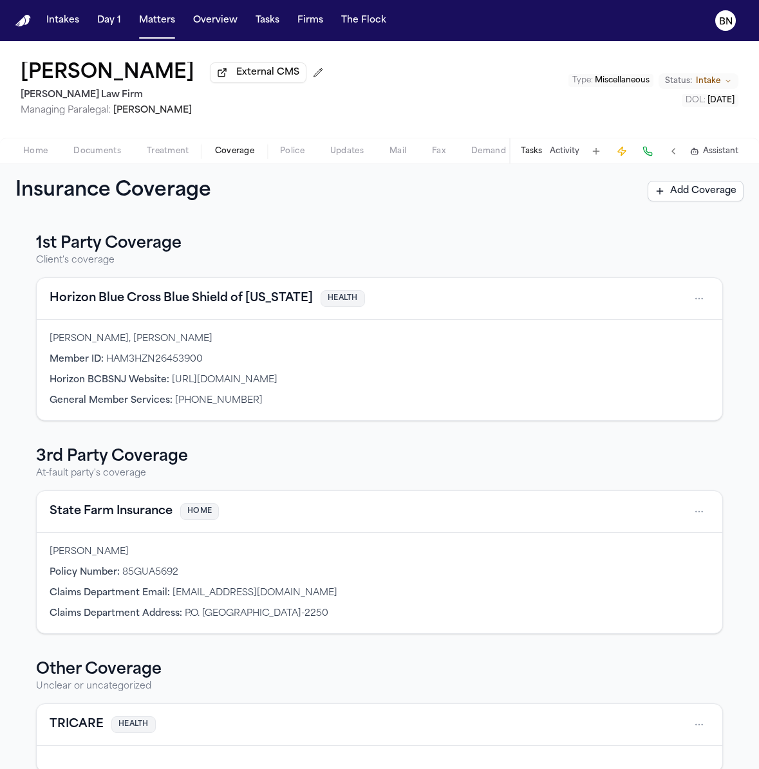
click at [236, 79] on span "External CMS" at bounding box center [267, 72] width 63 height 13
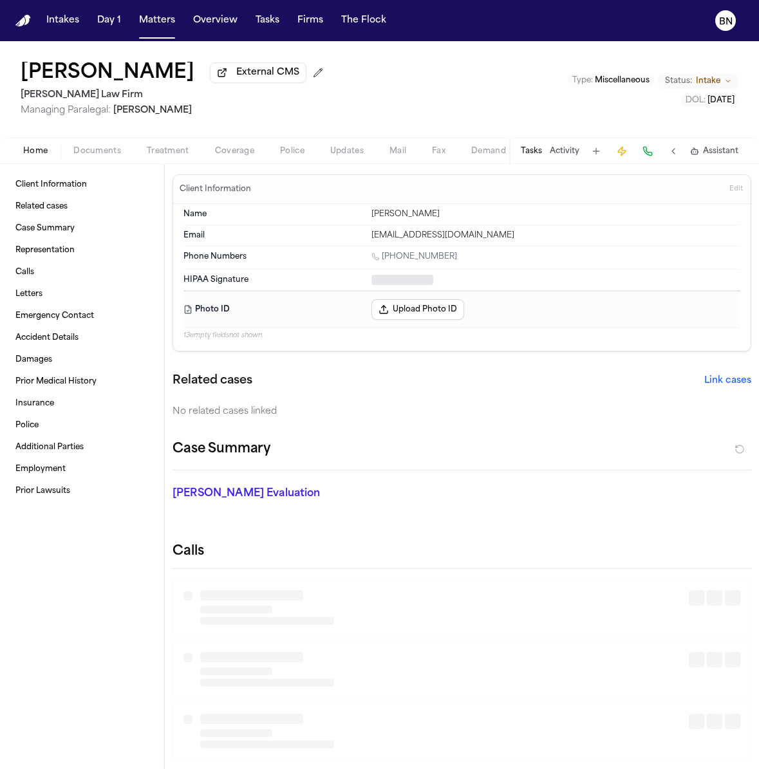
click at [41, 159] on button "Home" at bounding box center [35, 150] width 50 height 15
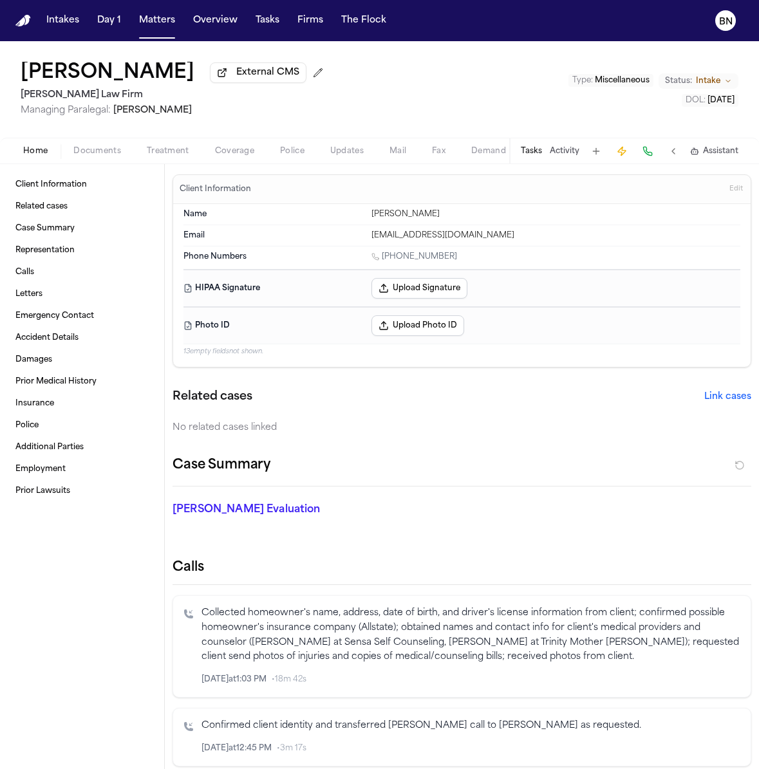
click at [736, 192] on span "Edit" at bounding box center [736, 189] width 14 height 9
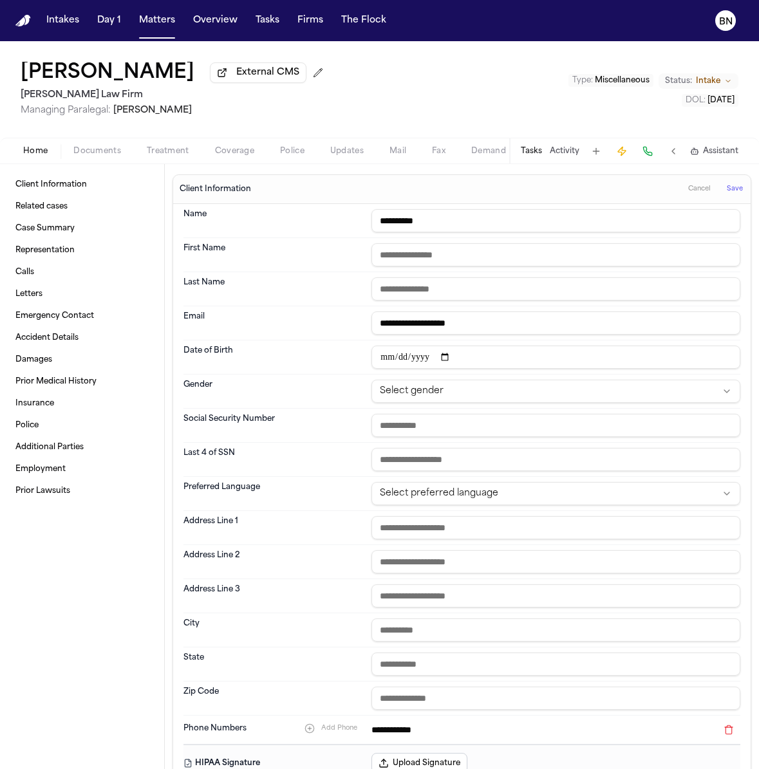
click at [394, 363] on input "date" at bounding box center [555, 356] width 369 height 23
type input "**********"
click at [526, 392] on html "**********" at bounding box center [379, 384] width 759 height 769
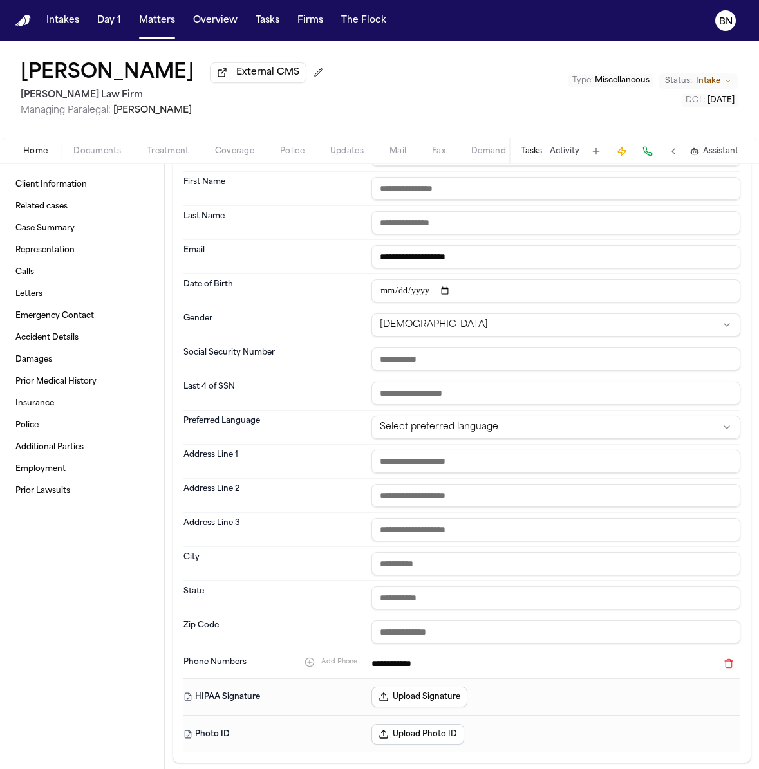
scroll to position [28, 0]
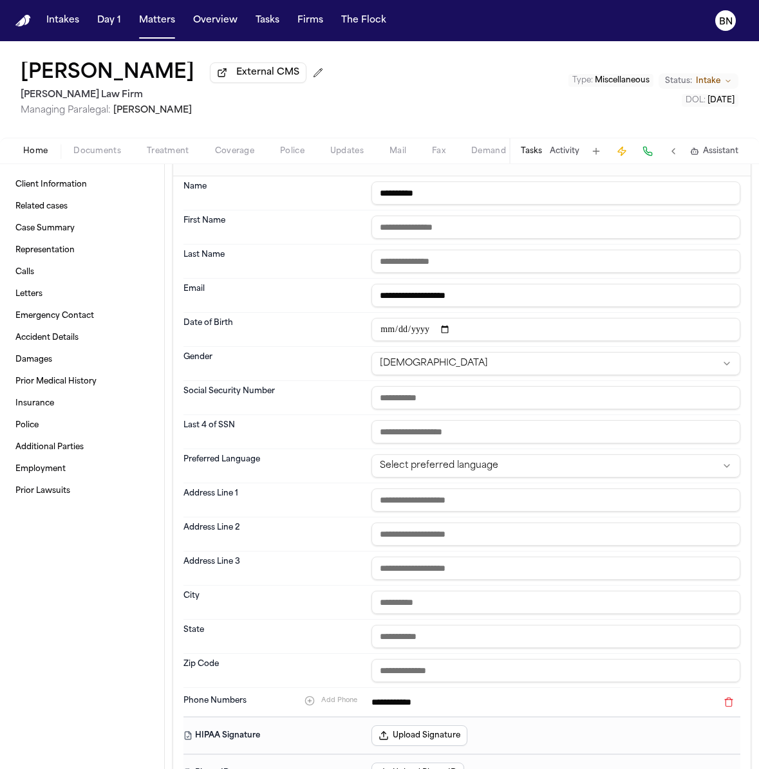
click at [494, 295] on input "**********" at bounding box center [555, 295] width 369 height 23
click at [392, 199] on input "**********" at bounding box center [555, 192] width 369 height 23
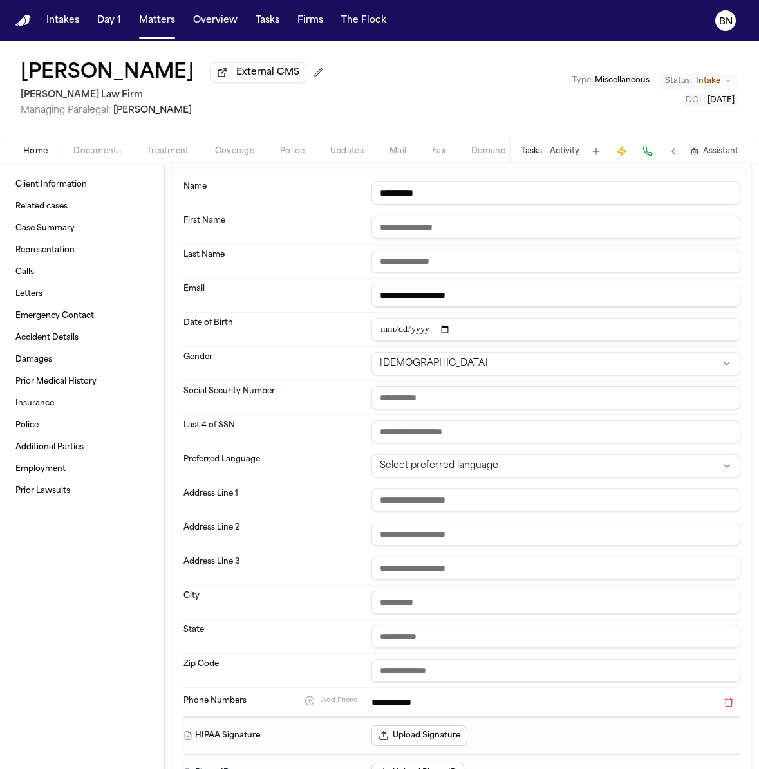
click at [605, 235] on input "text" at bounding box center [555, 227] width 369 height 23
paste input "*****"
type input "*****"
click at [429, 191] on input "**********" at bounding box center [555, 192] width 369 height 23
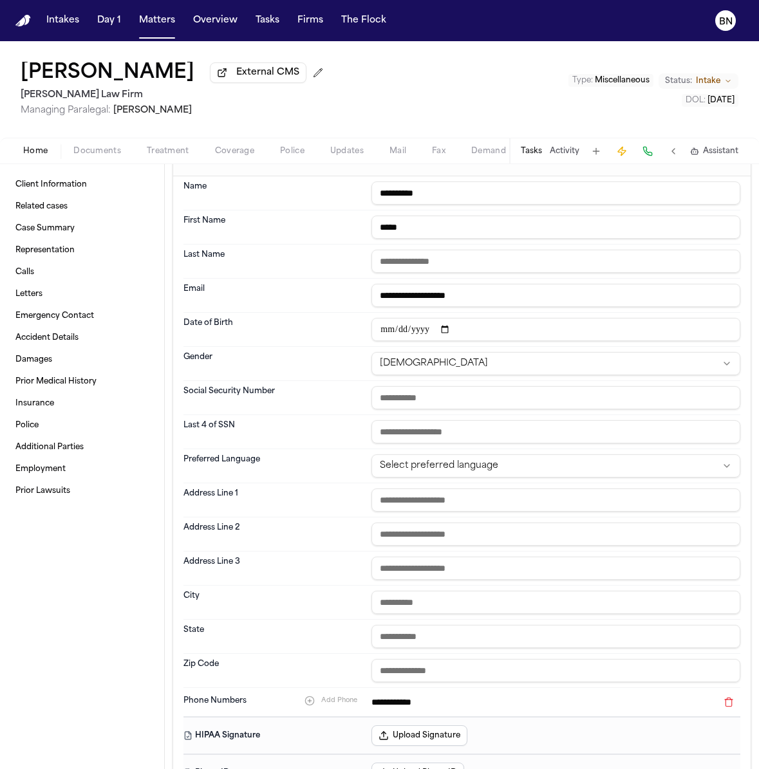
click at [613, 252] on input "text" at bounding box center [555, 261] width 369 height 23
paste input "****"
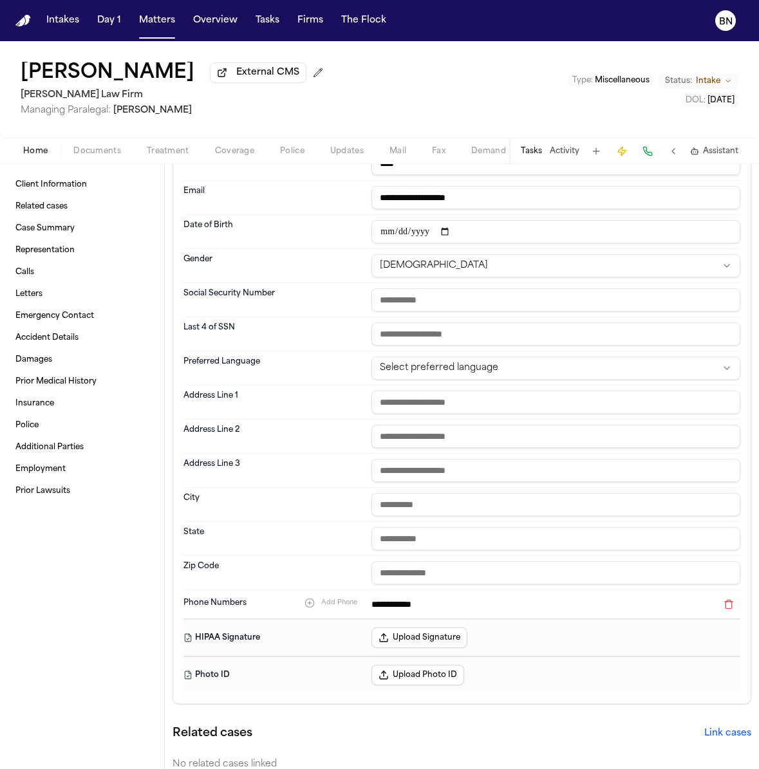
scroll to position [108, 0]
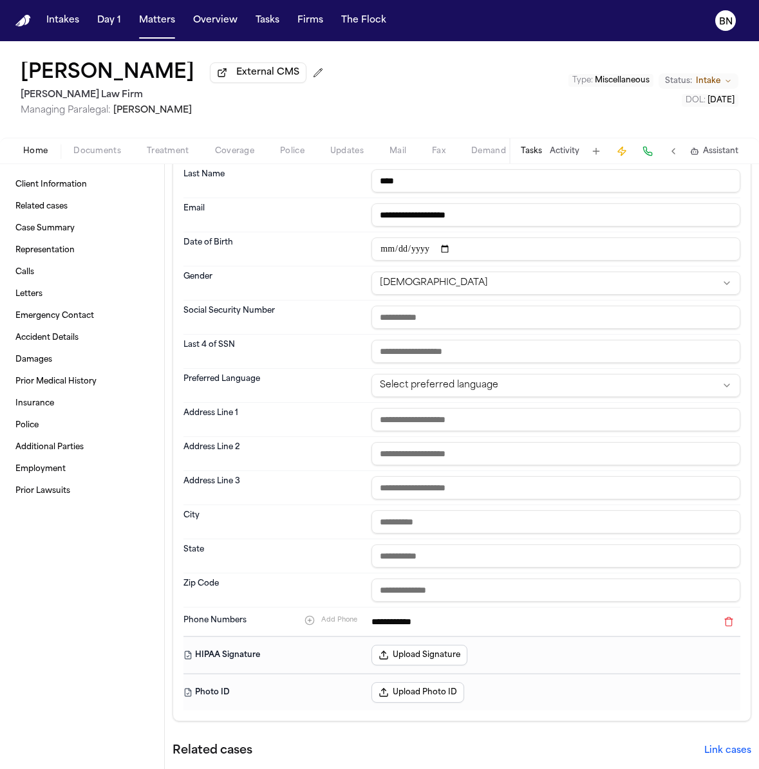
type input "****"
click at [470, 428] on input "text" at bounding box center [555, 419] width 369 height 23
paste input "**********"
click at [506, 421] on input "**********" at bounding box center [555, 419] width 369 height 23
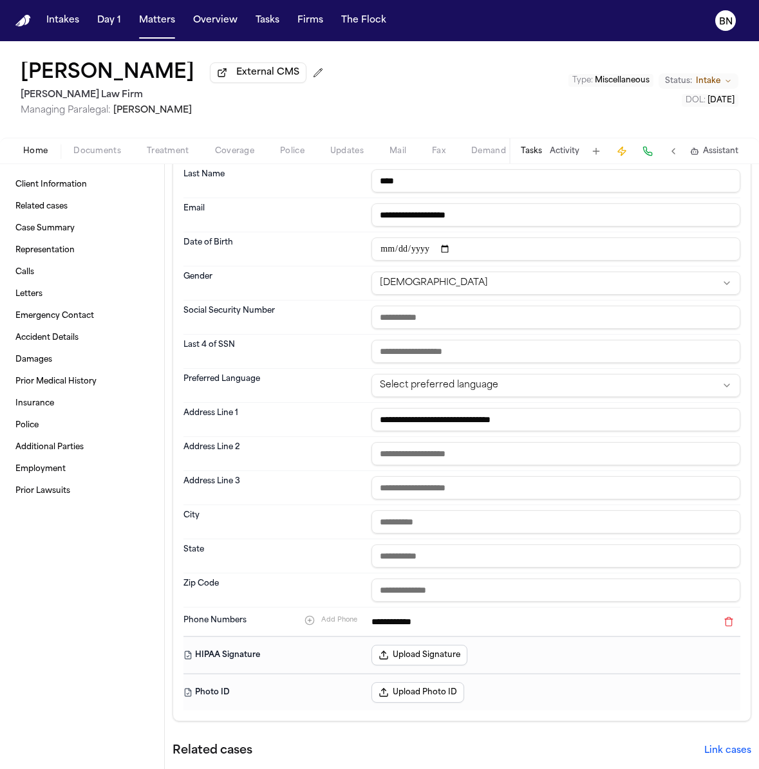
click at [506, 421] on input "**********" at bounding box center [555, 419] width 369 height 23
type input "**********"
click at [542, 585] on input "text" at bounding box center [555, 589] width 369 height 23
paste input "*****"
type input "*****"
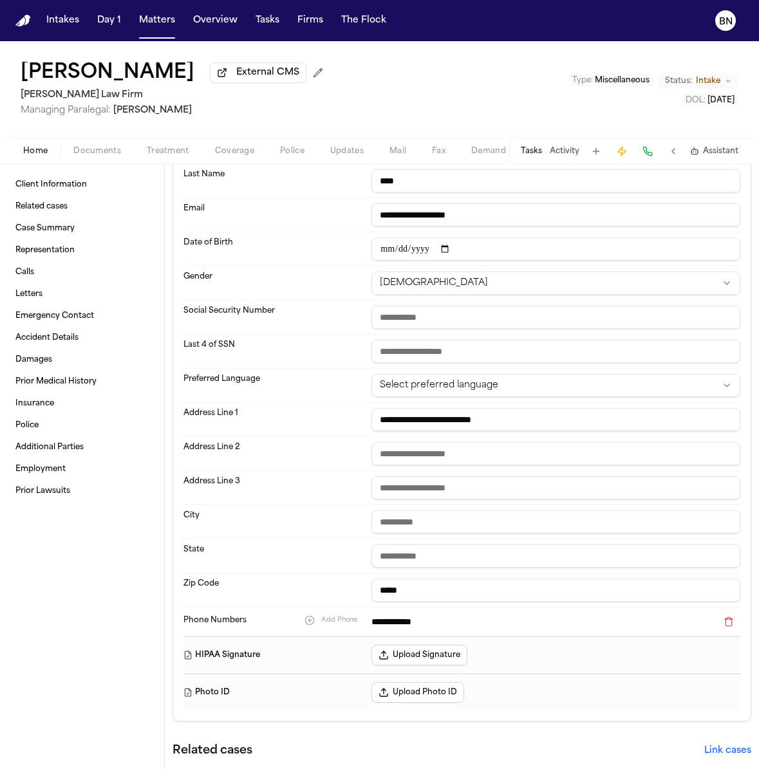
drag, startPoint x: 496, startPoint y: 423, endPoint x: 486, endPoint y: 423, distance: 10.3
click at [486, 423] on input "**********" at bounding box center [555, 419] width 369 height 23
type input "**********"
click at [497, 564] on input "text" at bounding box center [555, 555] width 369 height 23
paste input "**"
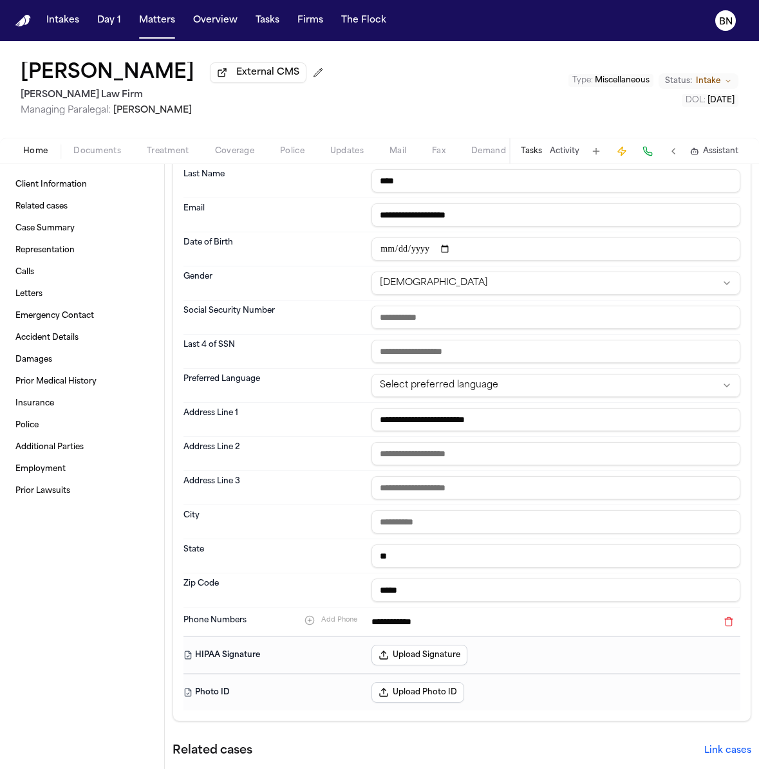
type input "**"
click at [471, 425] on input "**********" at bounding box center [555, 419] width 369 height 23
type input "**********"
click at [477, 526] on input "text" at bounding box center [555, 521] width 369 height 23
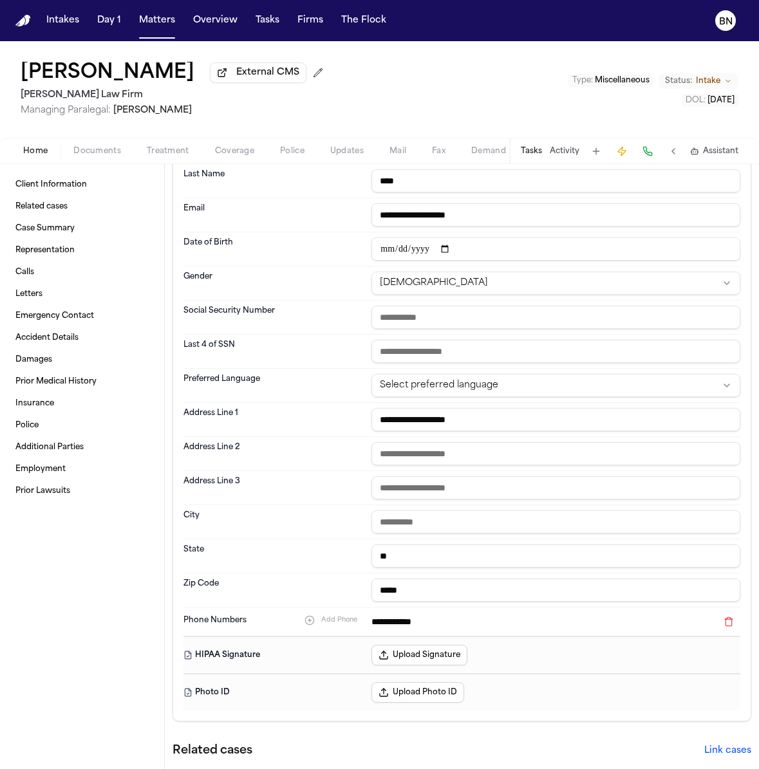
paste input "*****"
type input "*****"
click at [482, 425] on input "**********" at bounding box center [555, 419] width 369 height 23
type input "**********"
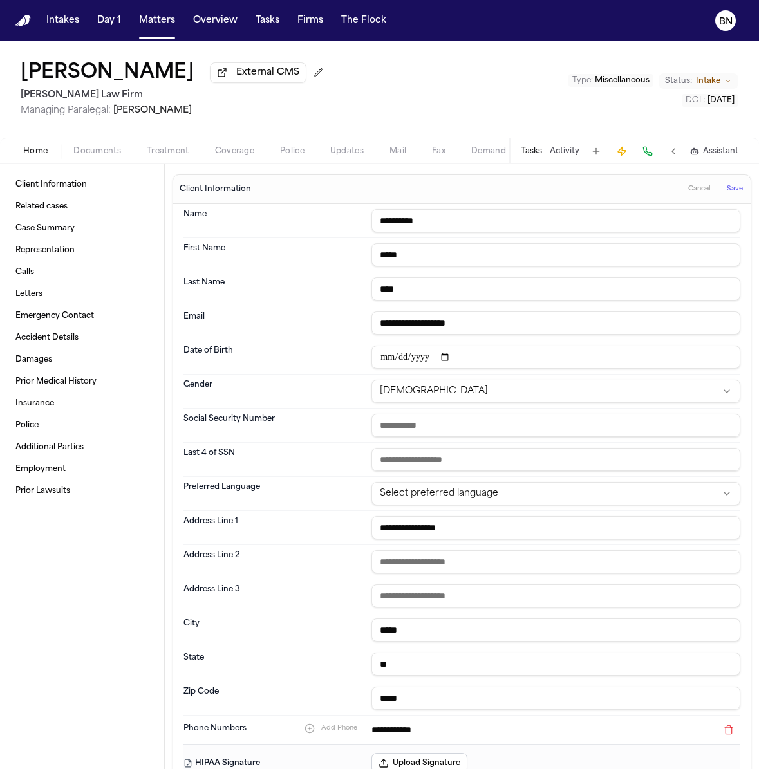
click at [739, 194] on span "Save" at bounding box center [734, 189] width 16 height 9
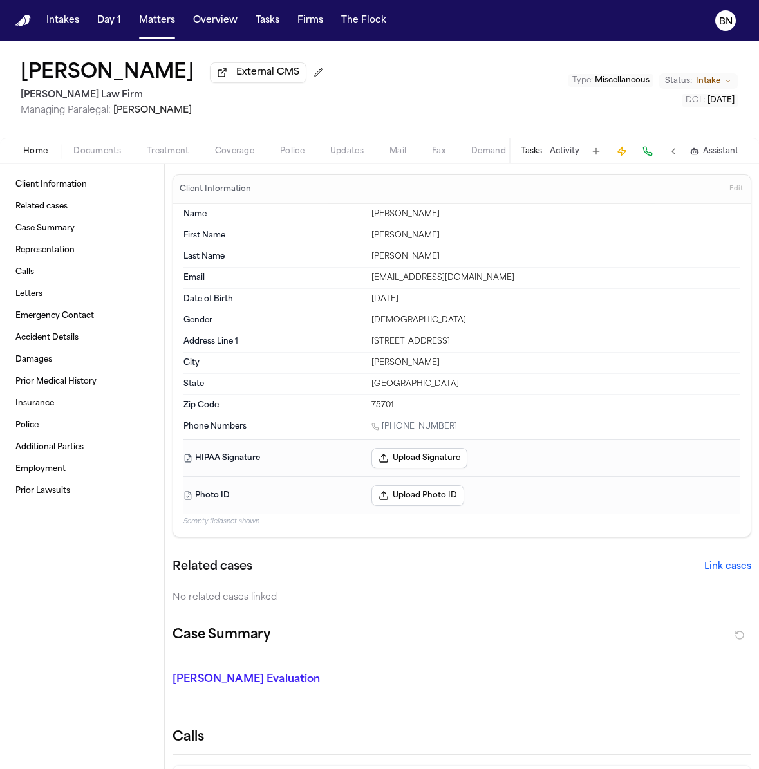
click at [607, 82] on span "Miscellaneous" at bounding box center [621, 81] width 55 height 8
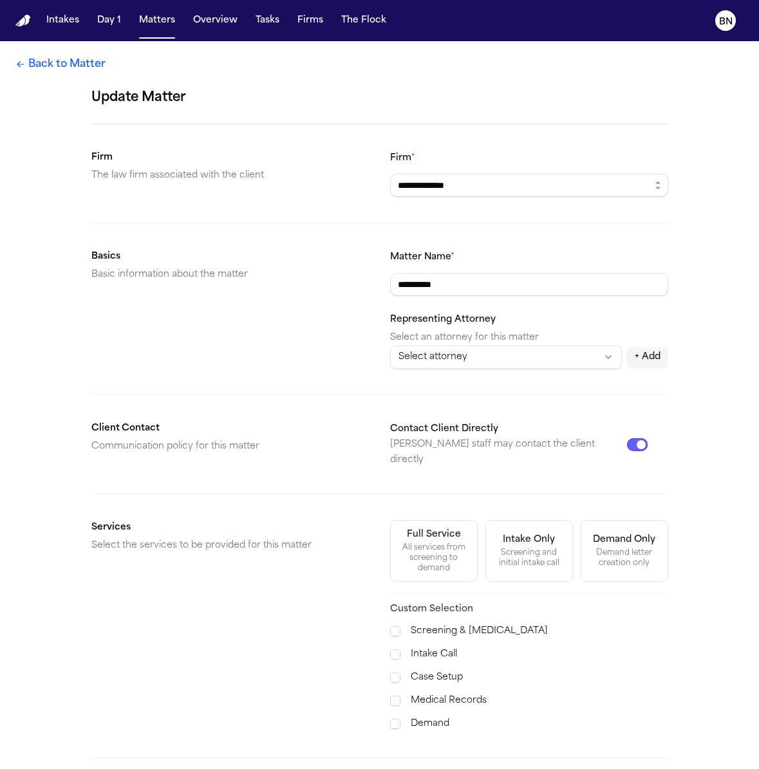
scroll to position [204, 0]
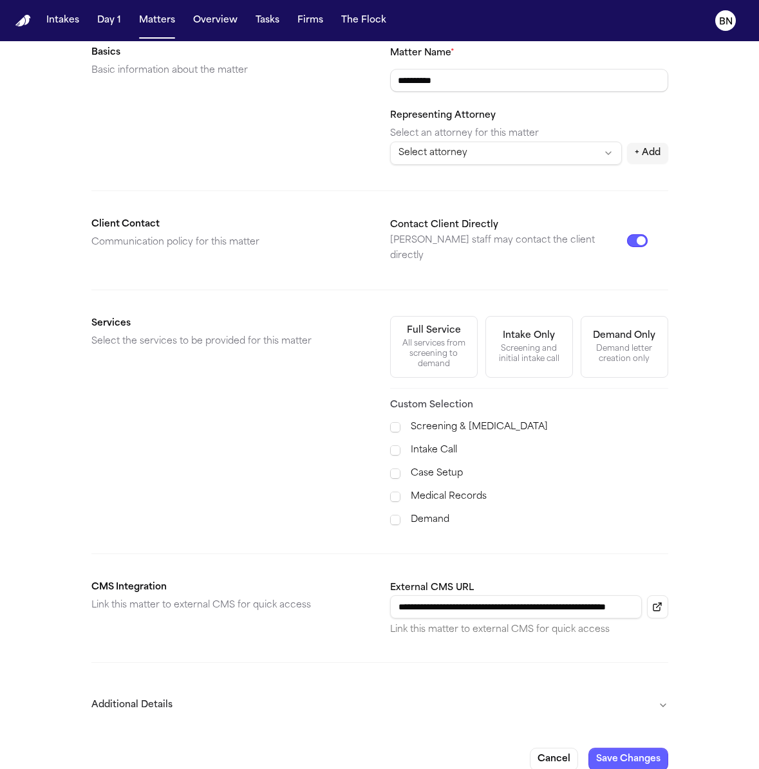
click at [536, 683] on button "Additional Details" at bounding box center [379, 704] width 576 height 33
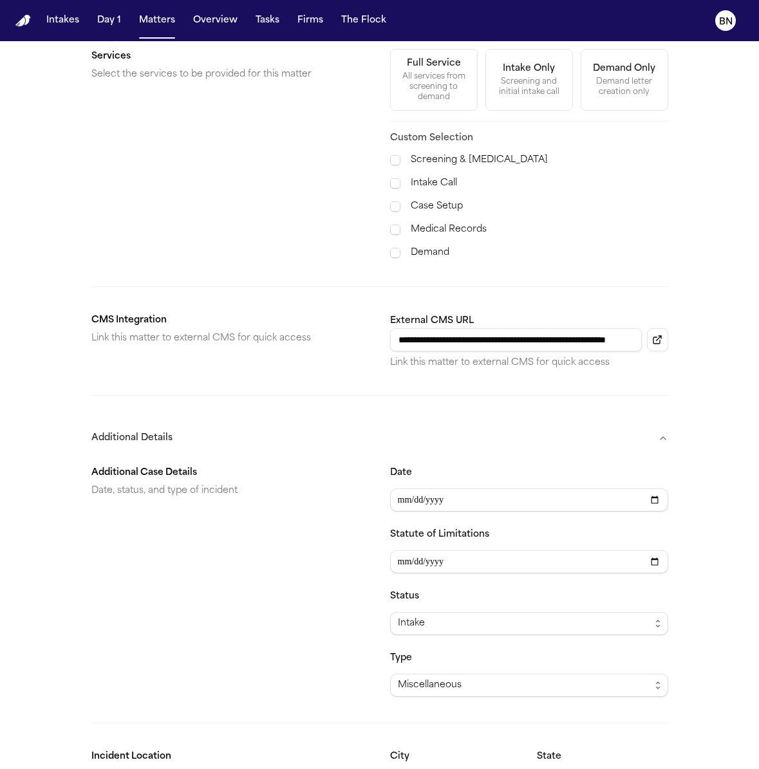
scroll to position [554, 0]
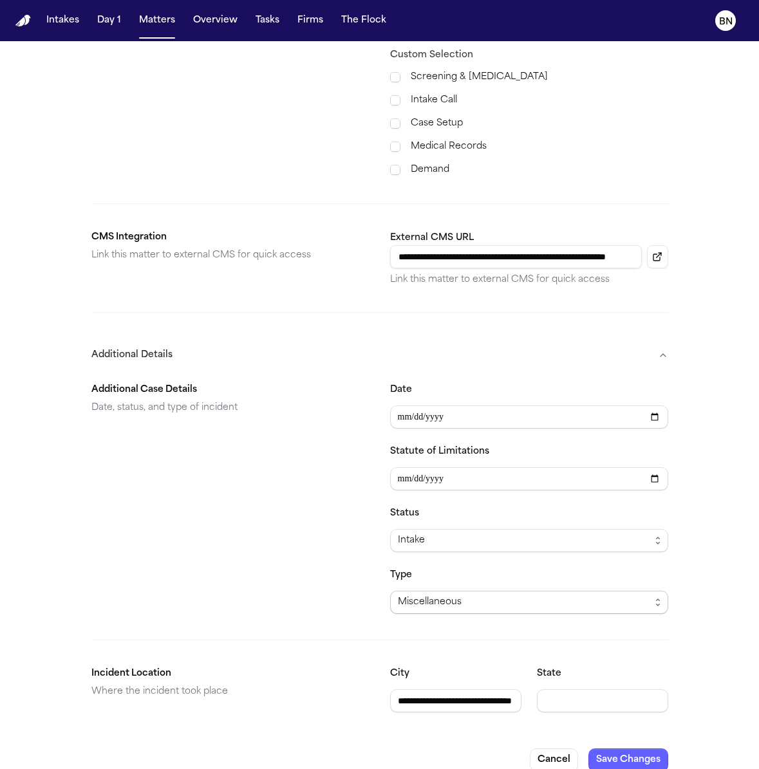
click at [542, 594] on div "Miscellaneous" at bounding box center [524, 601] width 252 height 15
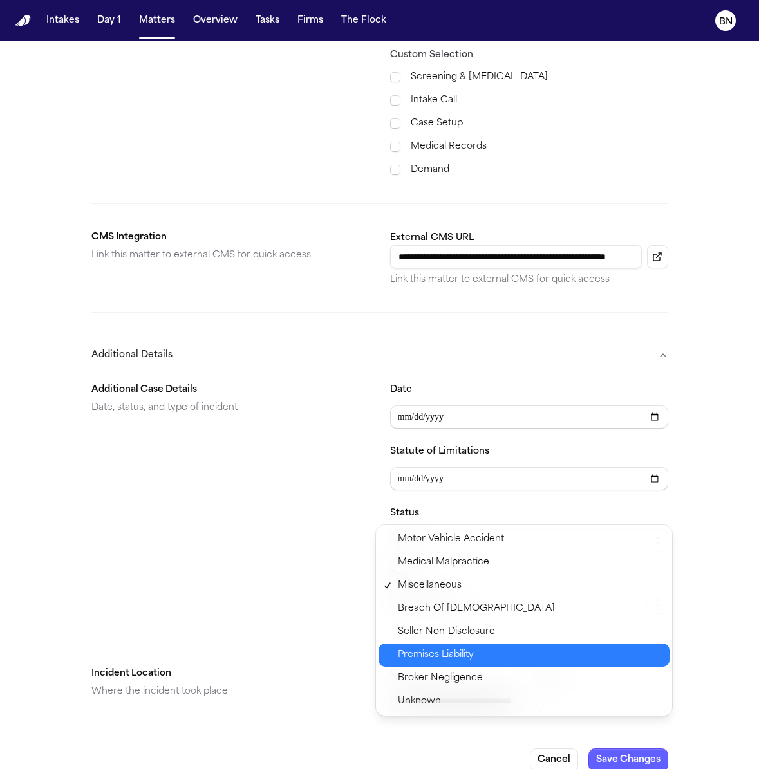
click at [546, 650] on span "Premises Liability" at bounding box center [530, 654] width 264 height 15
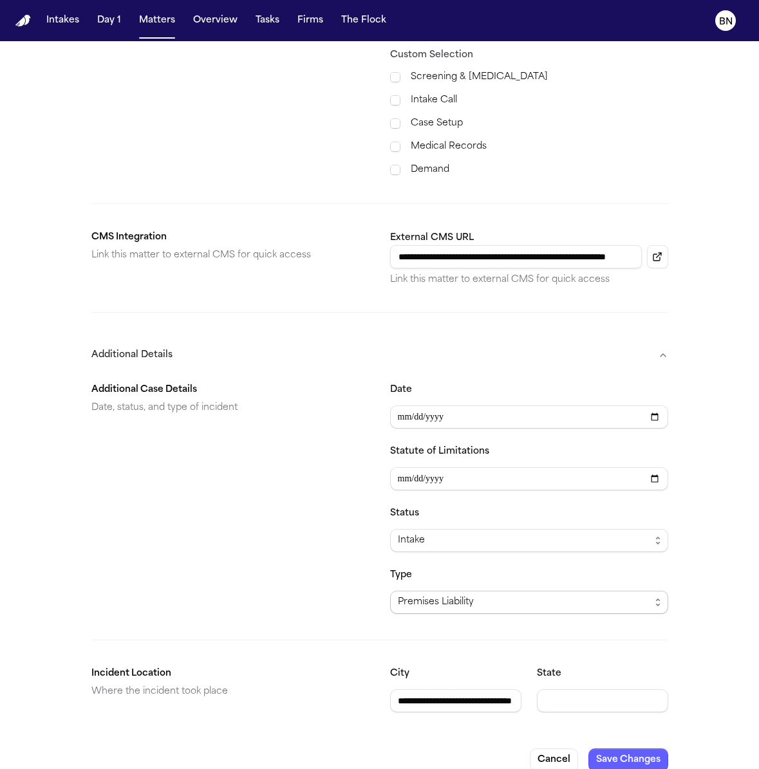
click at [551, 594] on div "Premises Liability" at bounding box center [524, 601] width 252 height 15
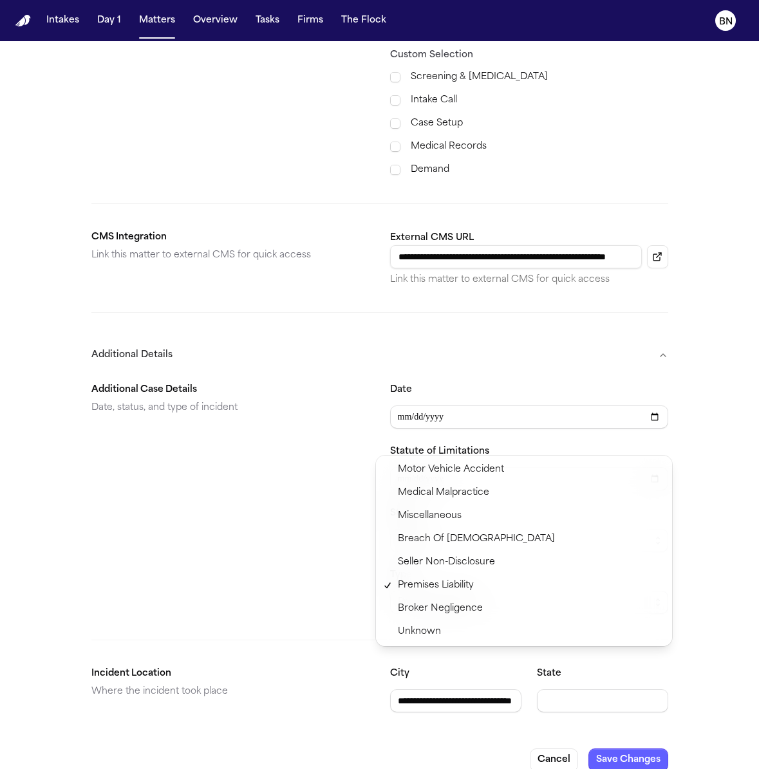
click at [710, 572] on div "**********" at bounding box center [379, 137] width 759 height 1300
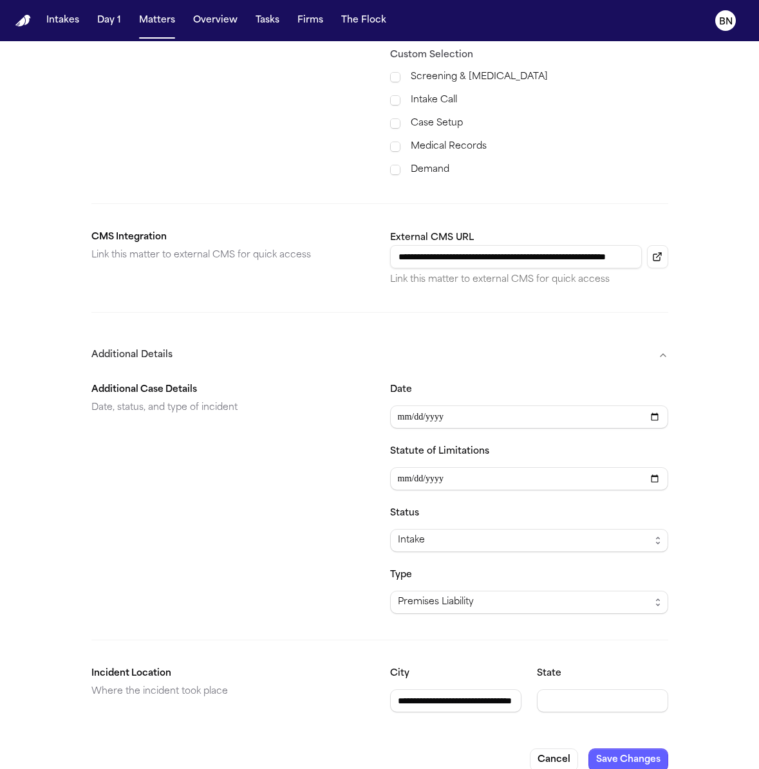
click at [486, 683] on input "**********" at bounding box center [455, 700] width 131 height 23
drag, startPoint x: 477, startPoint y: 681, endPoint x: 632, endPoint y: 681, distance: 154.4
click at [632, 681] on div "**********" at bounding box center [529, 689] width 278 height 46
click at [615, 683] on input "State" at bounding box center [602, 700] width 131 height 23
click at [625, 683] on button "Save Changes" at bounding box center [628, 759] width 80 height 23
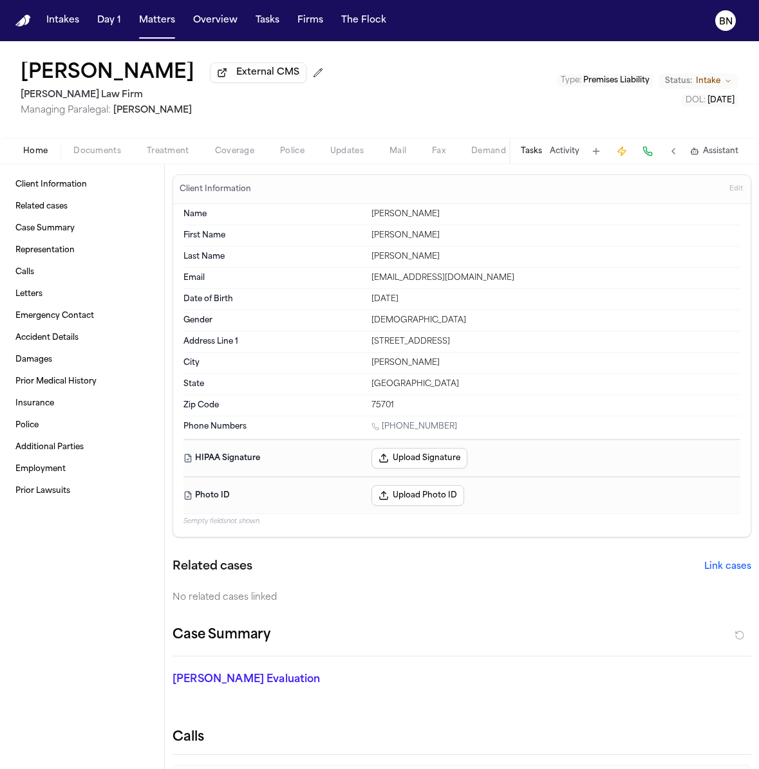
click at [109, 154] on span "Documents" at bounding box center [97, 151] width 48 height 10
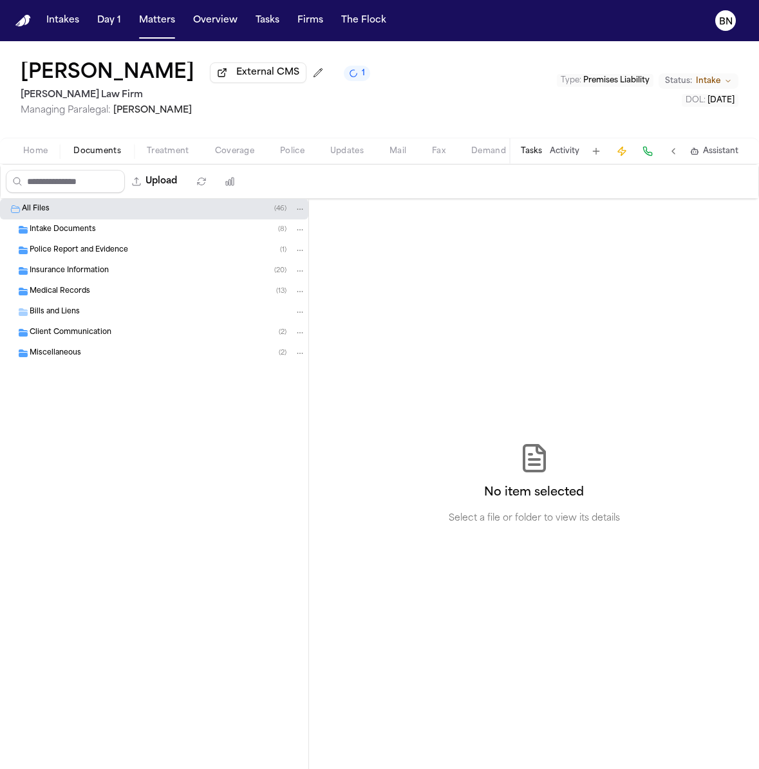
click at [165, 235] on div "Intake Documents ( 8 )" at bounding box center [168, 230] width 276 height 12
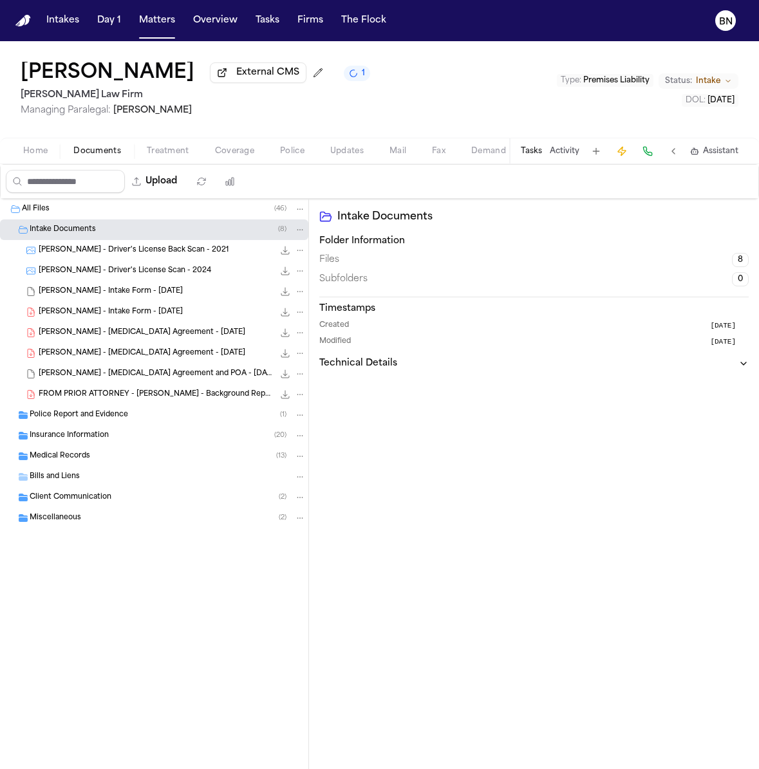
click at [173, 314] on div "[PERSON_NAME] - Intake Form - [DATE] 23.0 KB • PDF" at bounding box center [172, 312] width 267 height 13
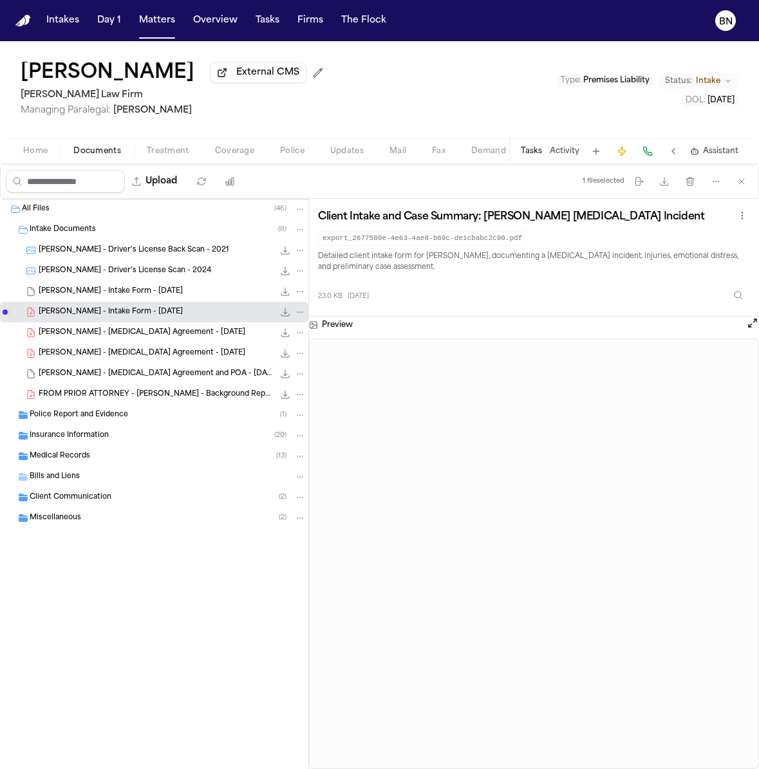
click at [231, 156] on span "Coverage" at bounding box center [234, 151] width 39 height 10
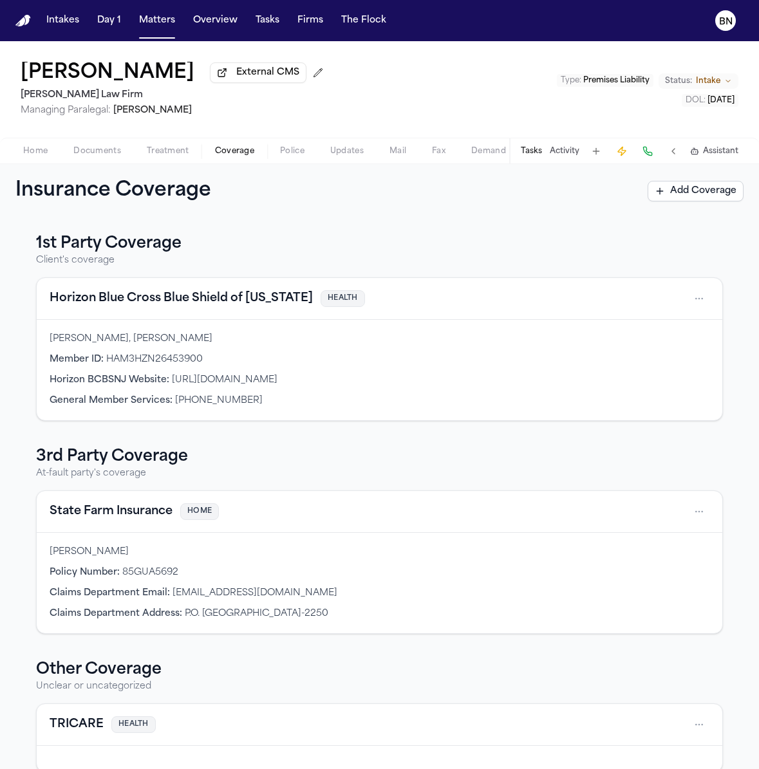
click at [211, 307] on button "Horizon Blue Cross Blue Shield of [US_STATE]" at bounding box center [181, 299] width 263 height 18
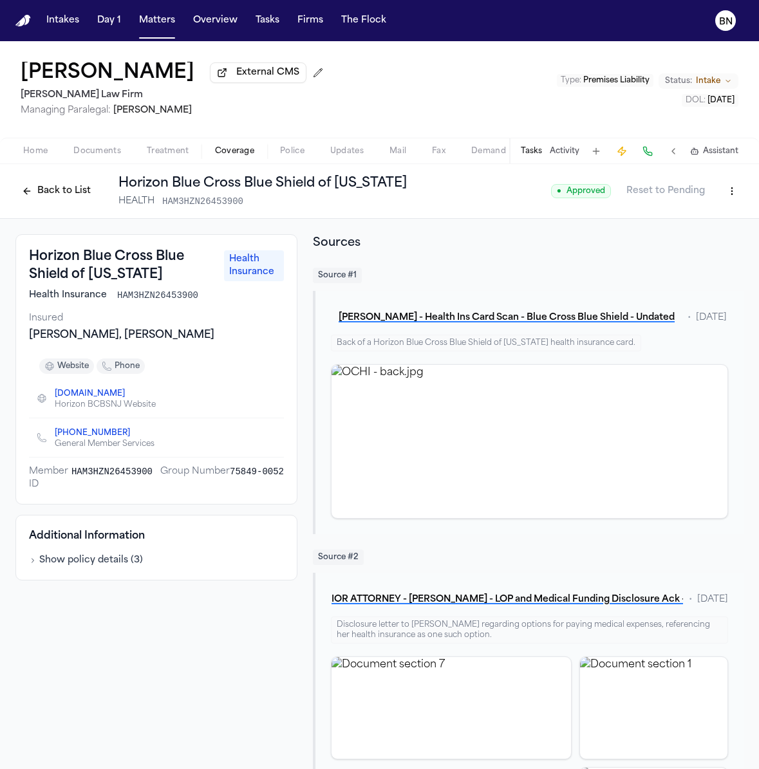
click at [129, 471] on span "HAM3HZN26453900" at bounding box center [111, 478] width 81 height 26
click at [263, 468] on span "75849-0052" at bounding box center [257, 478] width 54 height 26
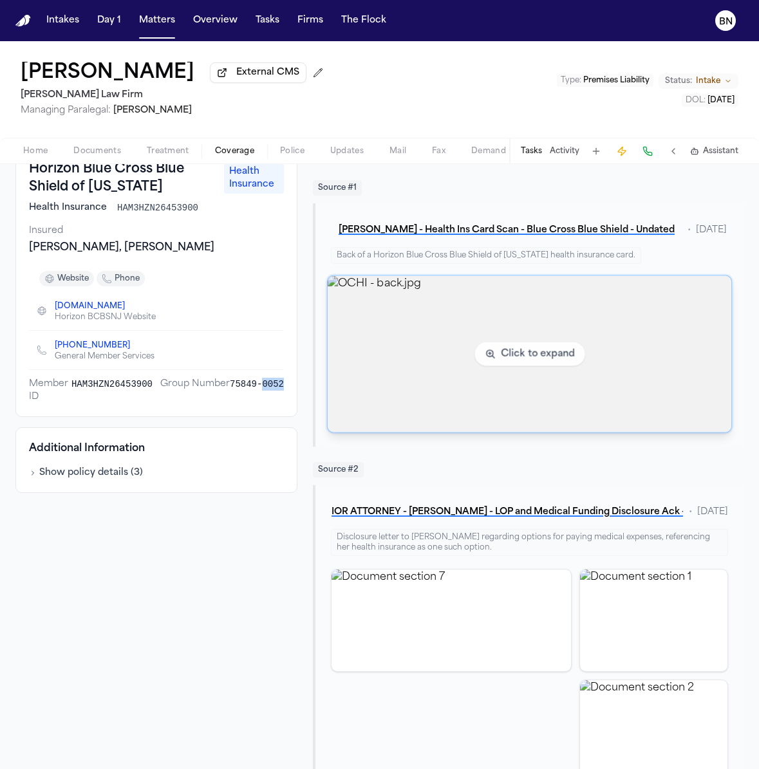
scroll to position [120, 0]
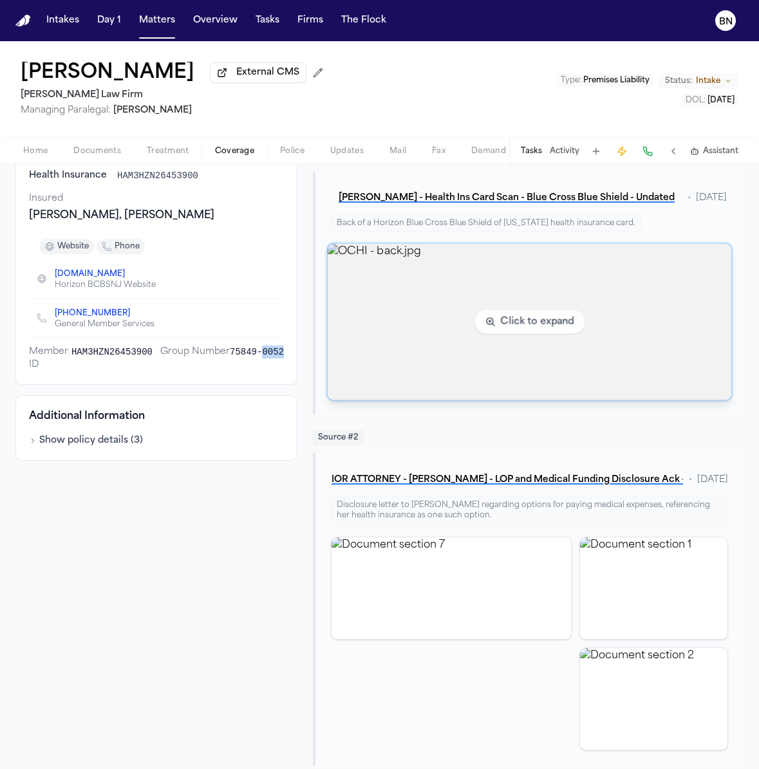
click at [492, 277] on img "View image OCHI - back.jpg" at bounding box center [528, 322] width 403 height 156
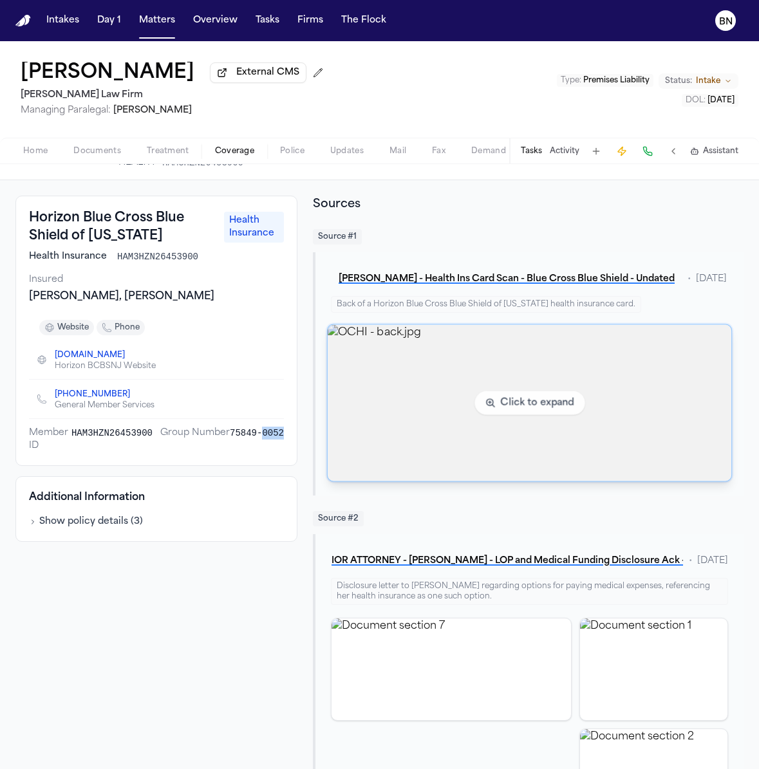
scroll to position [32, 0]
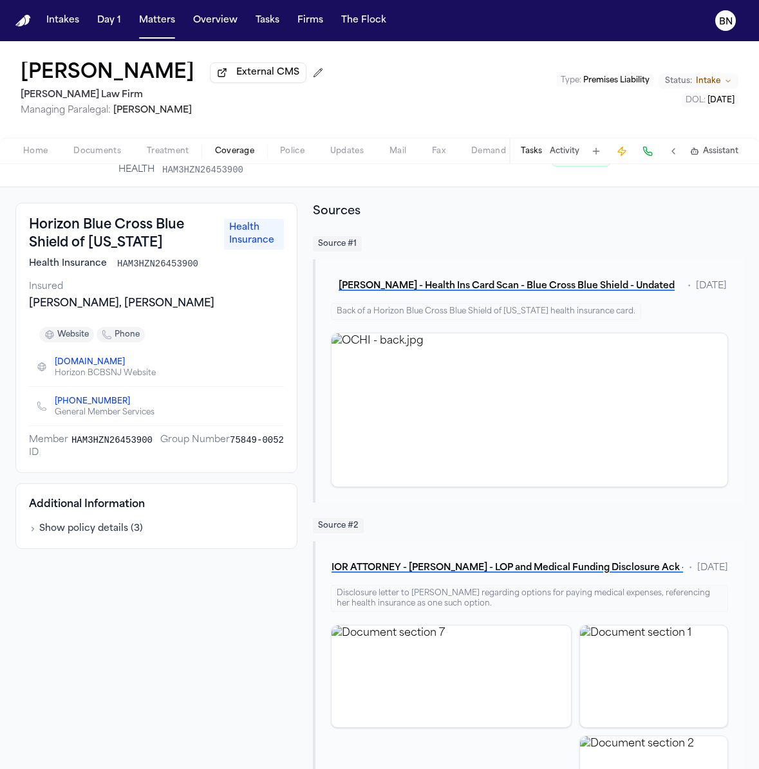
click at [271, 439] on span "75849-0052" at bounding box center [257, 447] width 54 height 26
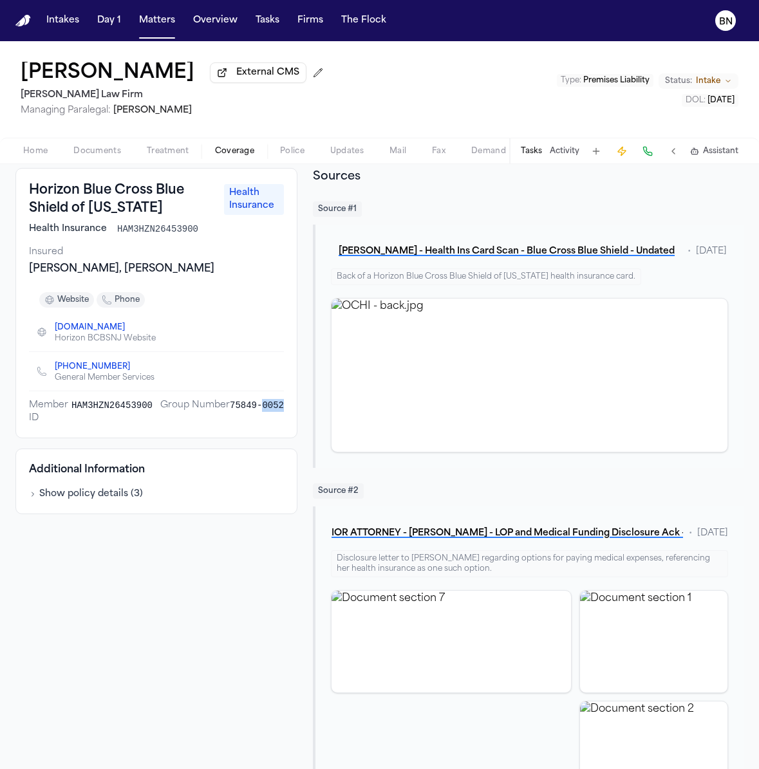
scroll to position [41, 0]
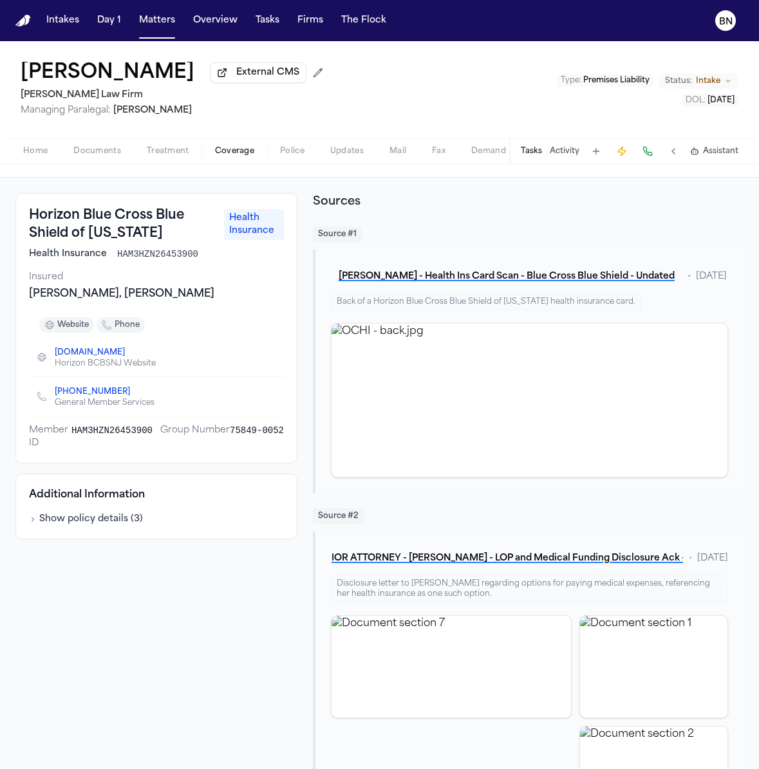
click at [175, 256] on span "HAM3HZN26453900" at bounding box center [157, 254] width 81 height 13
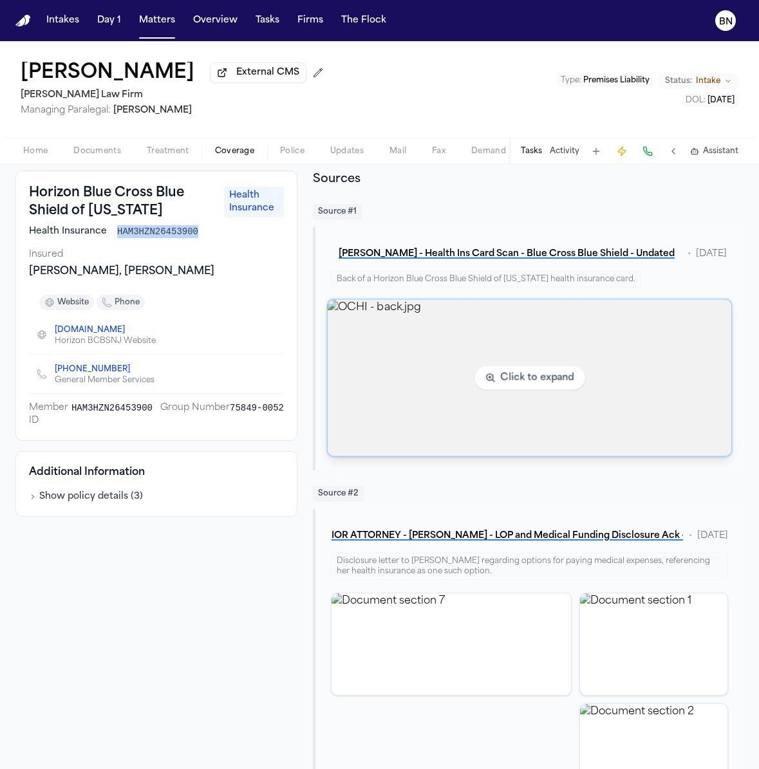
scroll to position [0, 0]
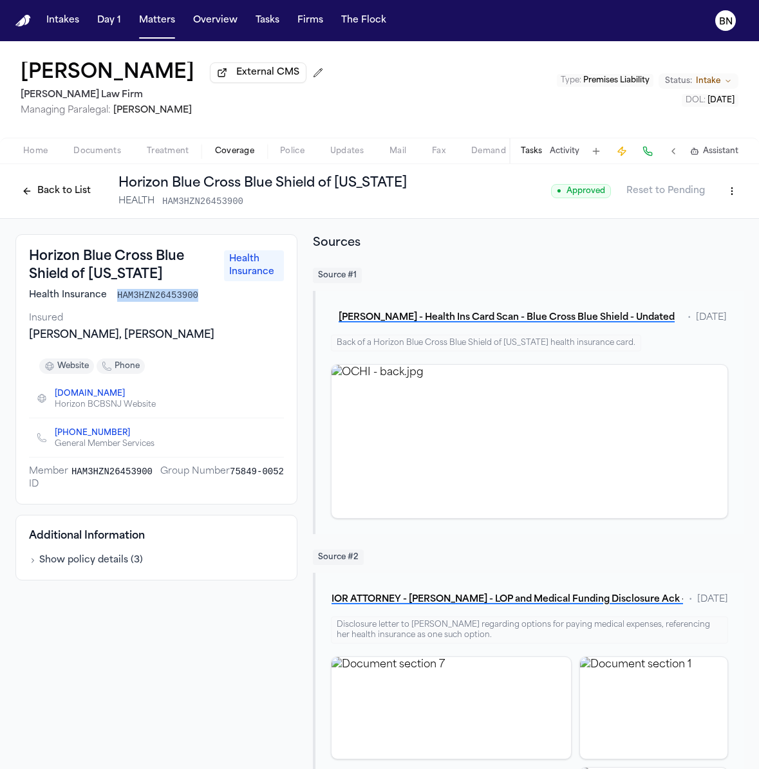
click at [179, 300] on span "HAM3HZN26453900" at bounding box center [157, 295] width 81 height 13
click at [180, 301] on span "HAM3HZN26453900" at bounding box center [157, 295] width 81 height 13
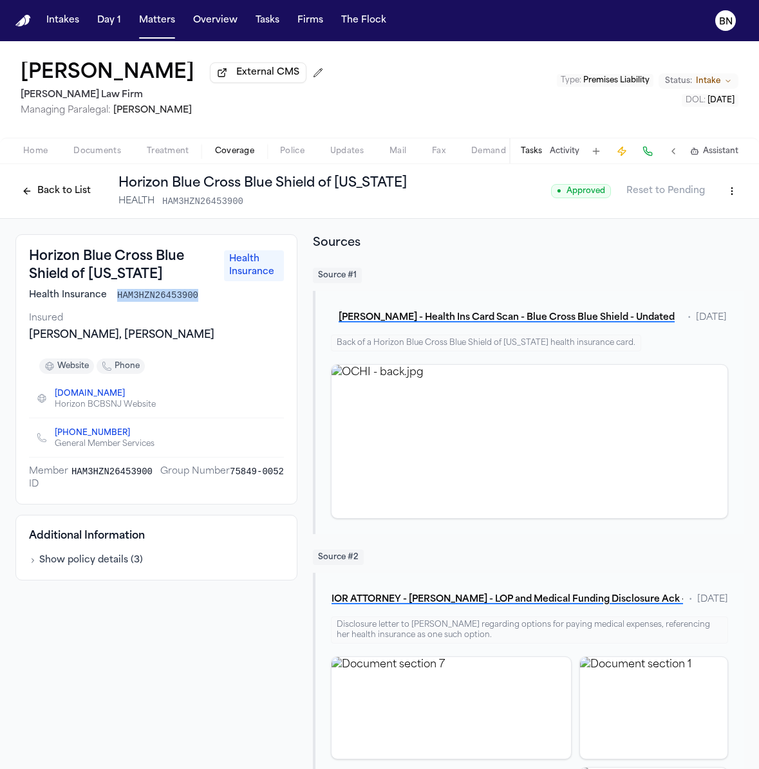
click at [180, 301] on span "HAM3HZN26453900" at bounding box center [157, 295] width 81 height 13
drag, startPoint x: 229, startPoint y: 472, endPoint x: 284, endPoint y: 472, distance: 54.7
click at [284, 472] on div "Horizon Blue Cross Blue Shield of [US_STATE] Health Insurance Health Insurance …" at bounding box center [156, 369] width 282 height 270
copy span "75849-0052"
click at [41, 198] on button "Back to List" at bounding box center [56, 191] width 82 height 21
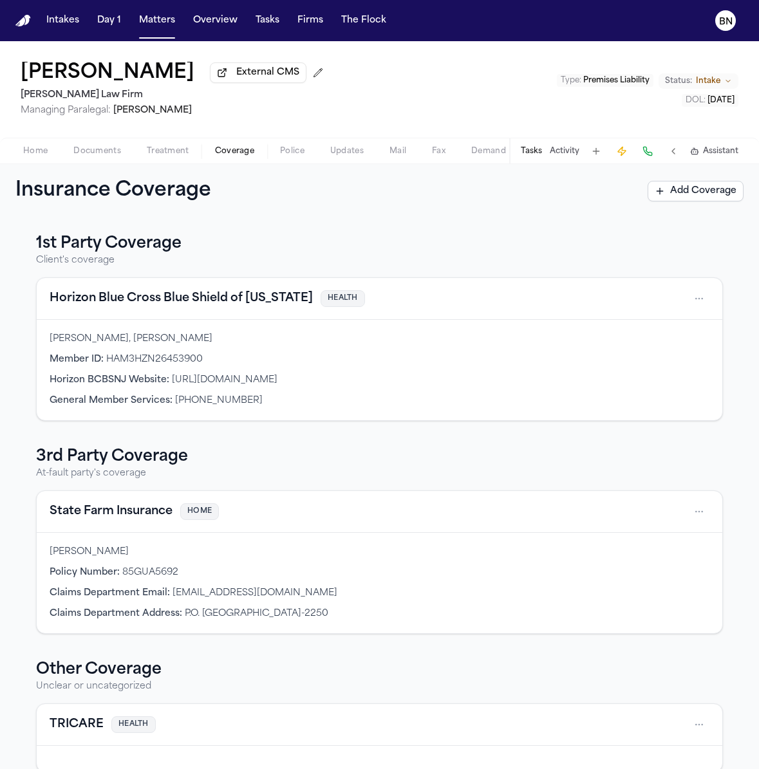
scroll to position [19, 0]
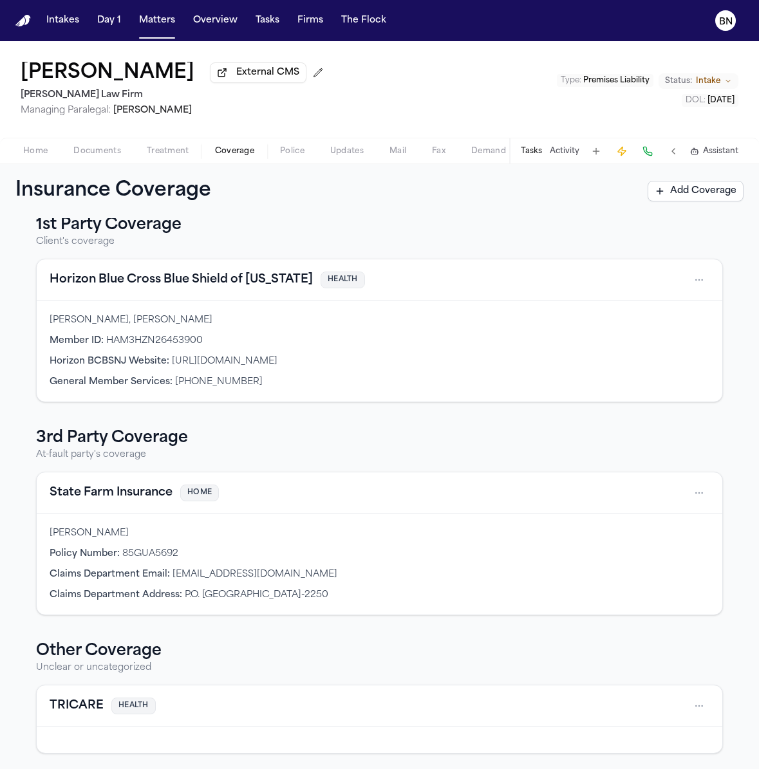
click at [134, 499] on button "State Farm Insurance" at bounding box center [111, 493] width 123 height 18
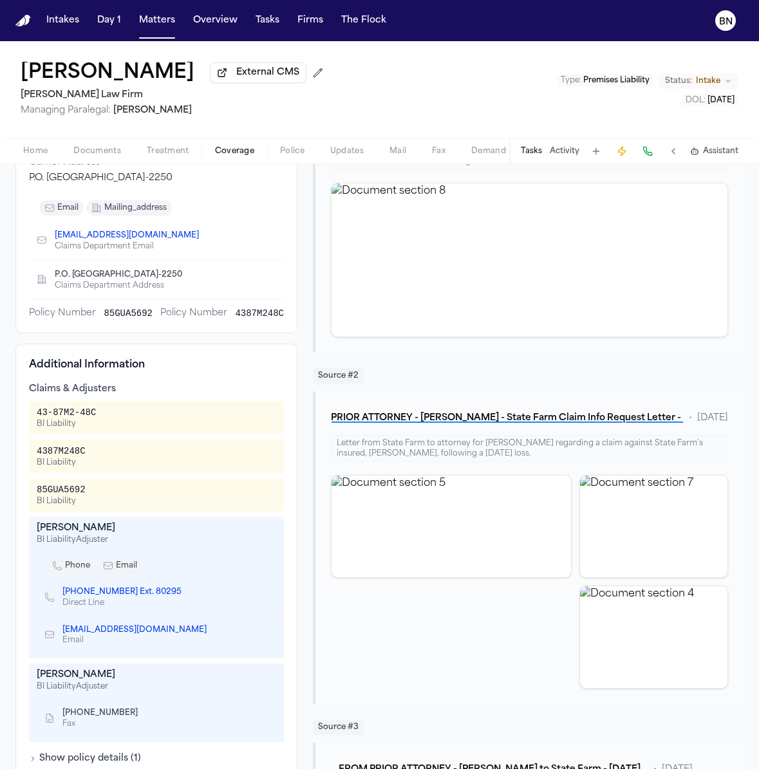
scroll to position [199, 0]
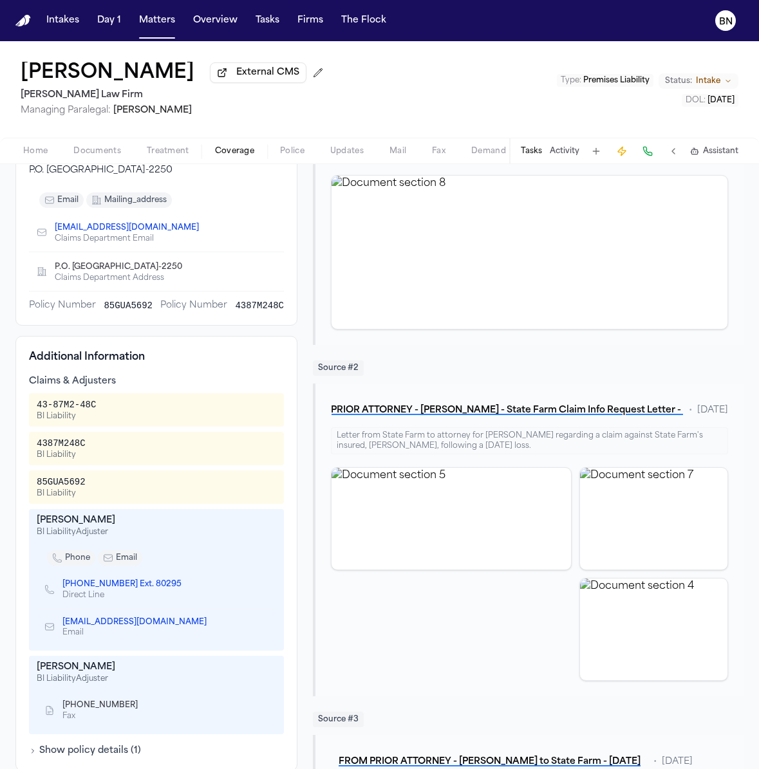
click at [88, 522] on div "[PERSON_NAME]" at bounding box center [156, 520] width 239 height 13
click at [129, 522] on div "[PERSON_NAME]" at bounding box center [156, 520] width 239 height 13
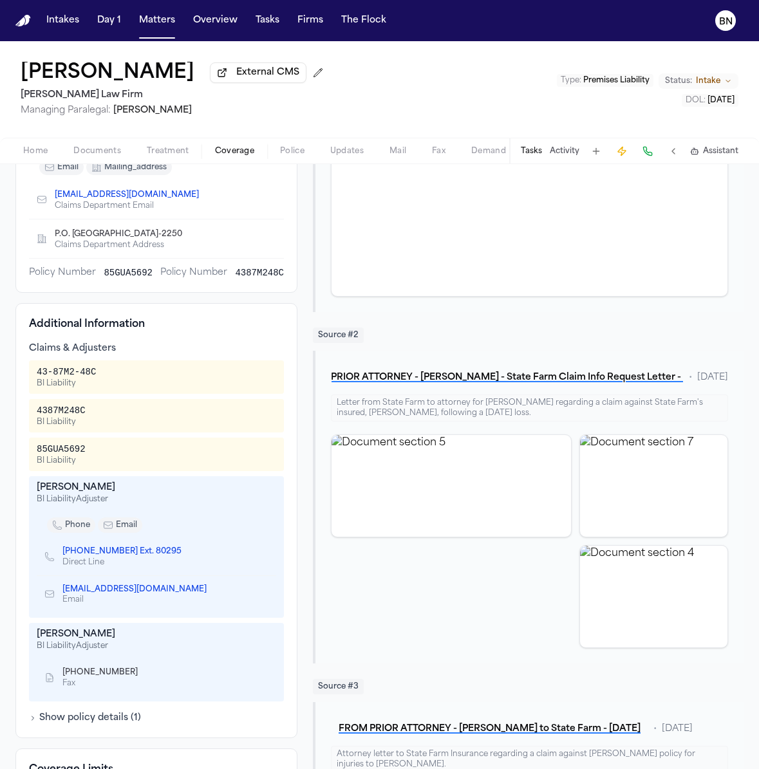
scroll to position [235, 0]
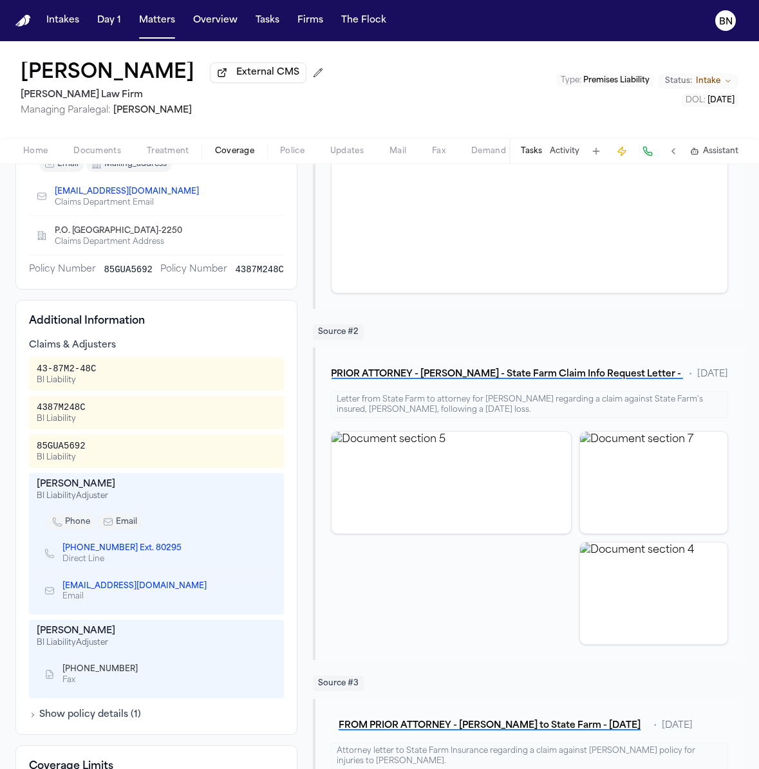
click at [102, 634] on div "[PERSON_NAME]" at bounding box center [156, 631] width 239 height 13
click at [150, 634] on div "[PERSON_NAME]" at bounding box center [156, 631] width 239 height 13
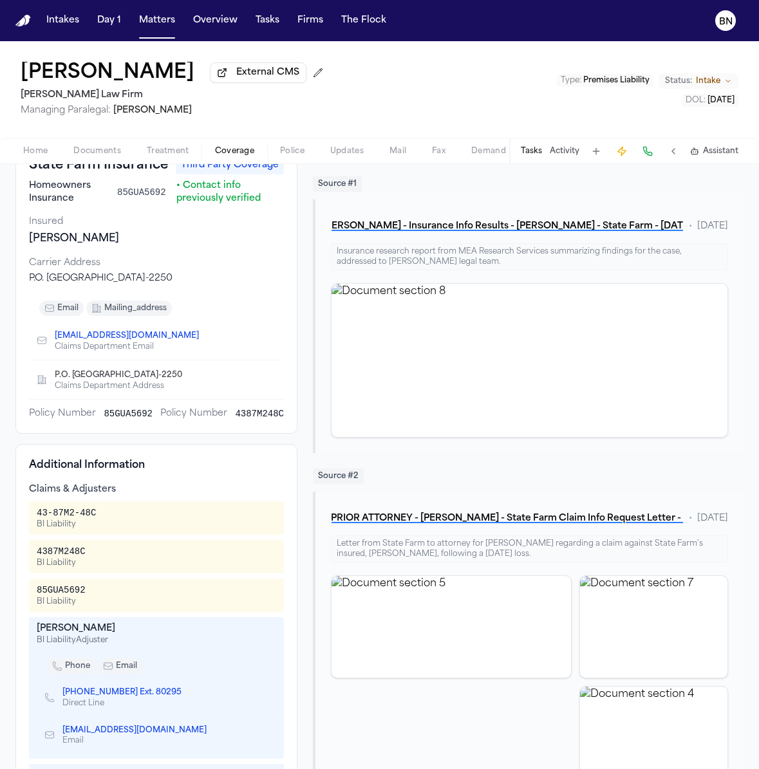
scroll to position [93, 0]
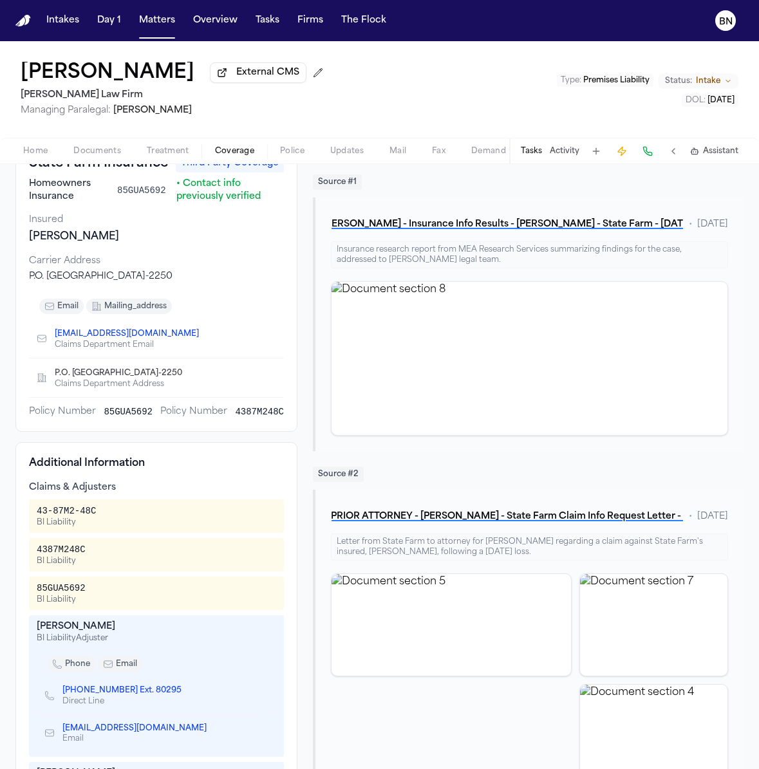
click at [157, 194] on span "85GUA5692" at bounding box center [141, 190] width 49 height 13
click at [73, 557] on div "BI Liability" at bounding box center [61, 561] width 49 height 10
click at [73, 553] on div "4387M248C" at bounding box center [61, 549] width 49 height 13
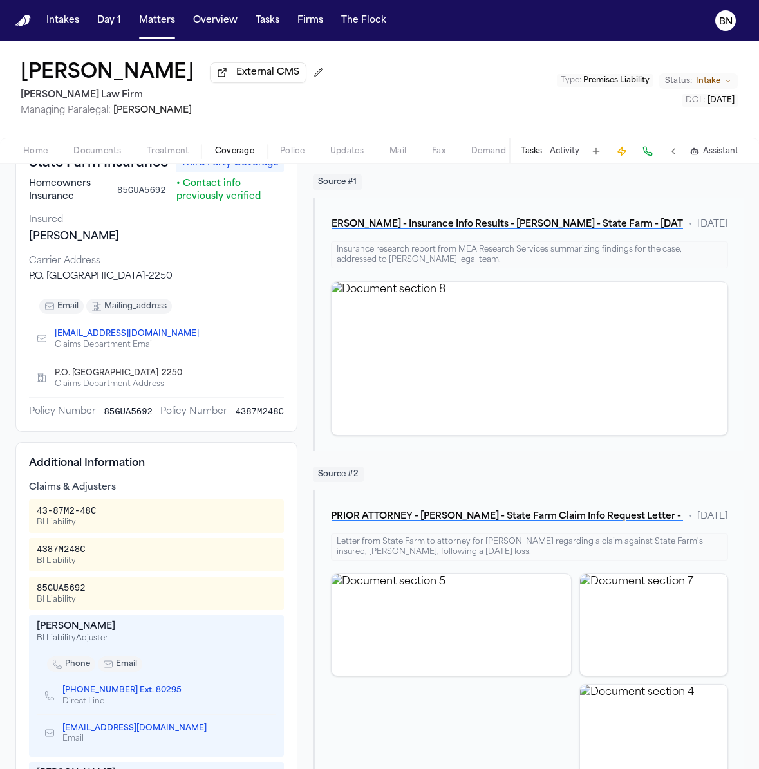
click at [73, 553] on div "4387M248C" at bounding box center [61, 549] width 49 height 13
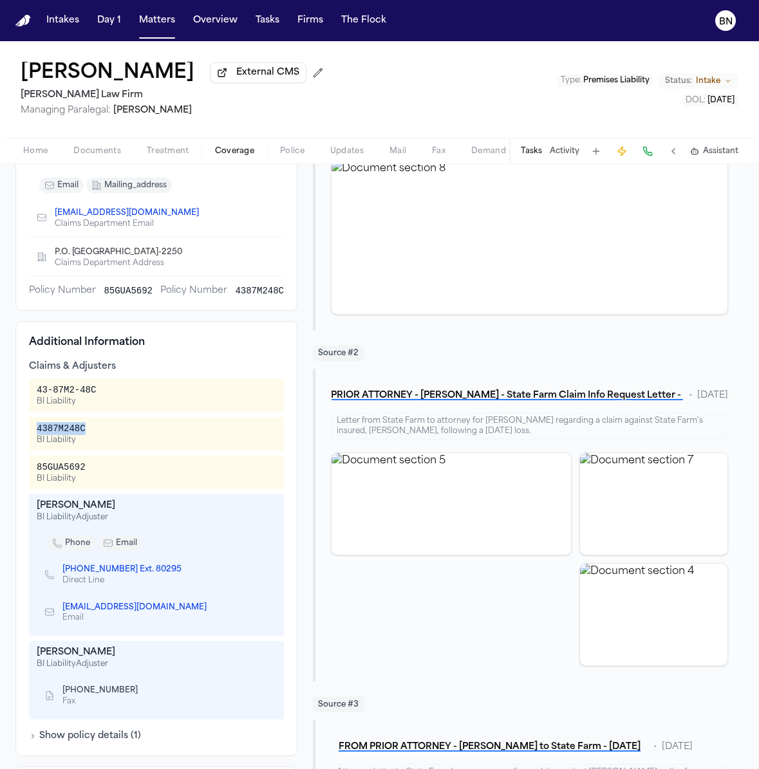
scroll to position [213, 0]
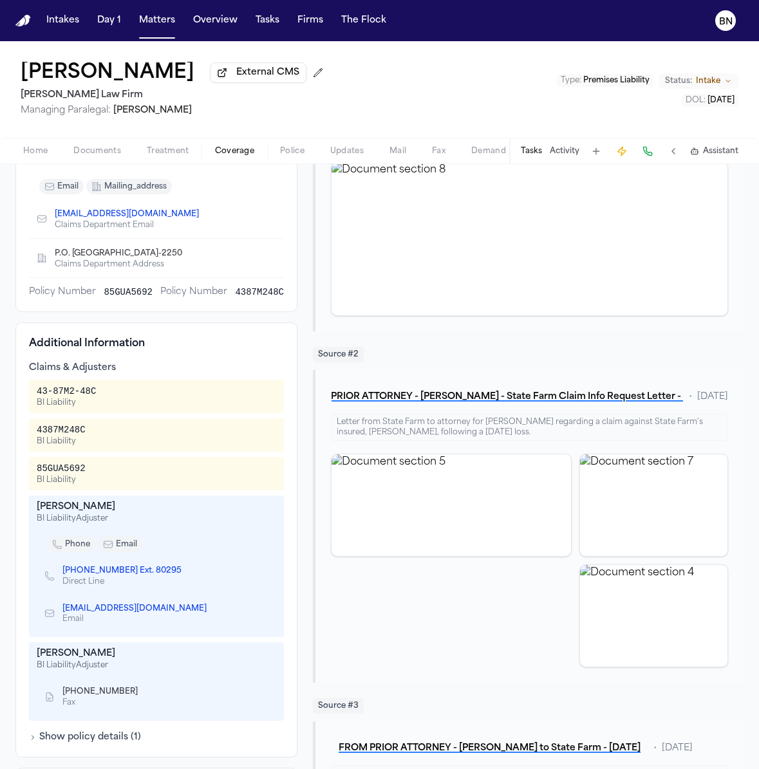
click at [84, 511] on div "[PERSON_NAME]" at bounding box center [156, 507] width 239 height 13
click at [88, 509] on div "[PERSON_NAME]" at bounding box center [156, 507] width 239 height 13
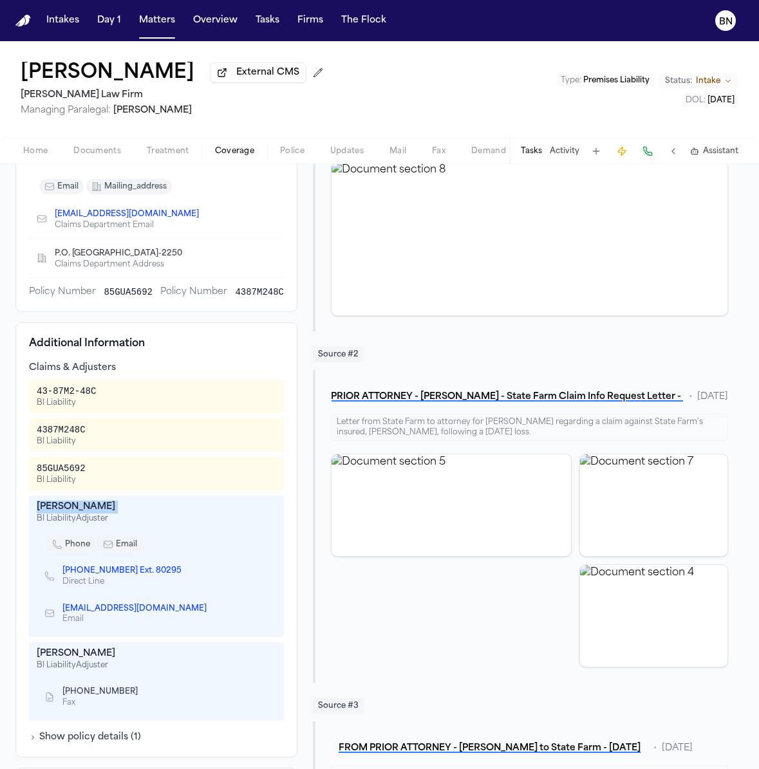
click at [88, 509] on div "[PERSON_NAME]" at bounding box center [156, 507] width 239 height 13
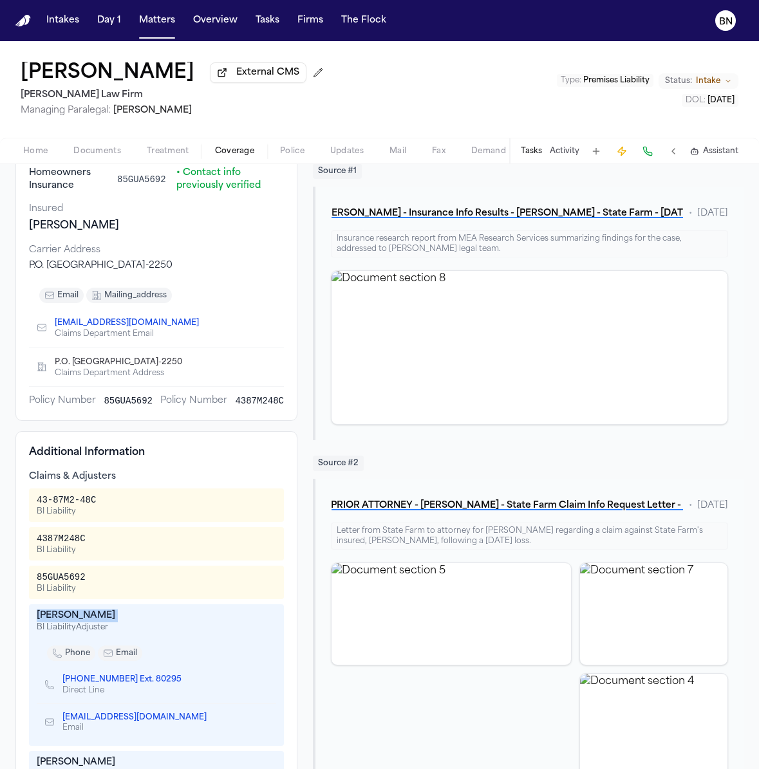
scroll to position [52, 0]
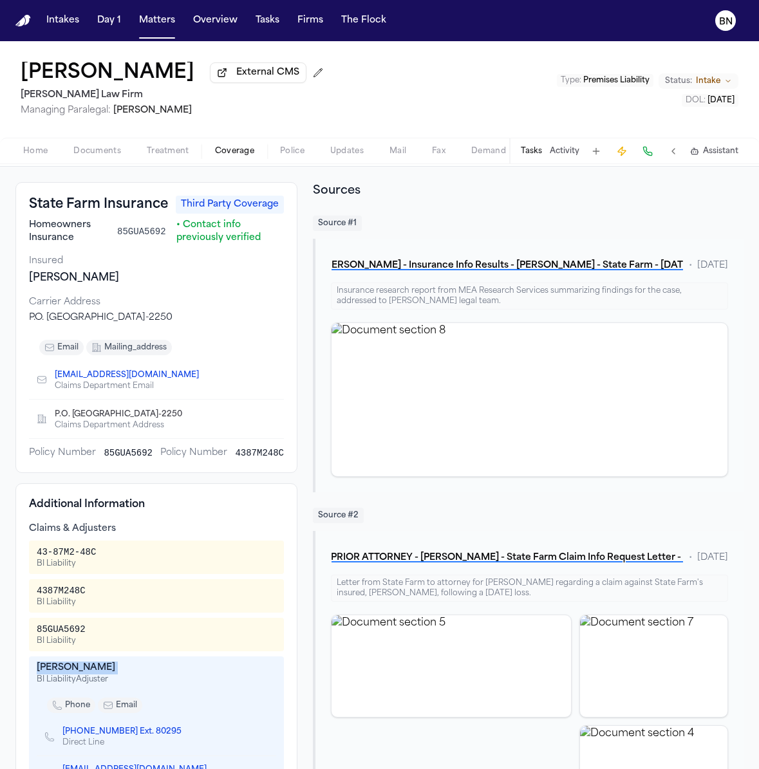
click at [115, 281] on div "[PERSON_NAME]" at bounding box center [156, 277] width 255 height 15
click at [143, 234] on span "85GUA5692" at bounding box center [141, 231] width 49 height 13
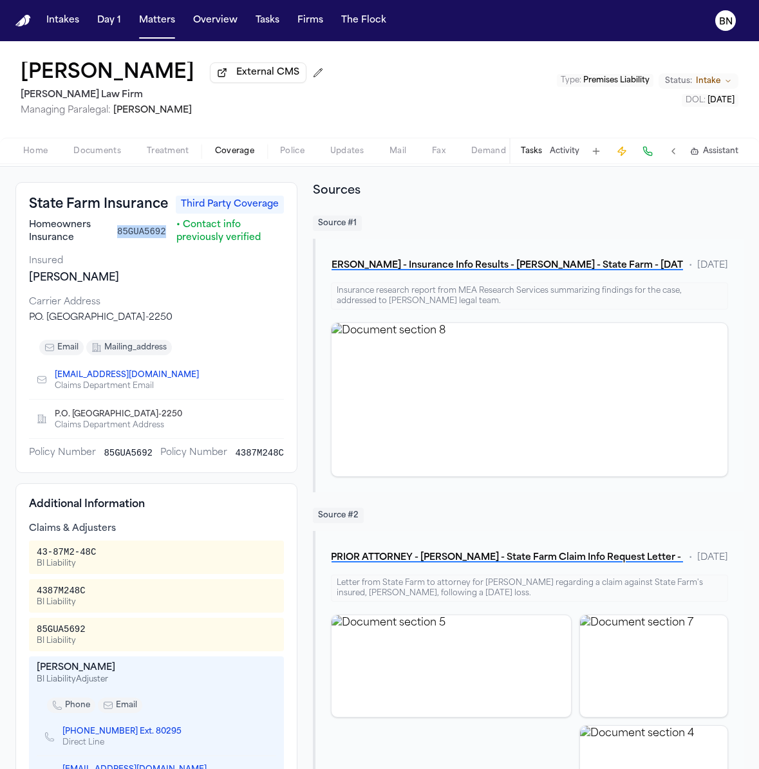
click at [72, 593] on div "4387M248C" at bounding box center [61, 590] width 49 height 13
click at [86, 154] on span "Documents" at bounding box center [97, 151] width 48 height 10
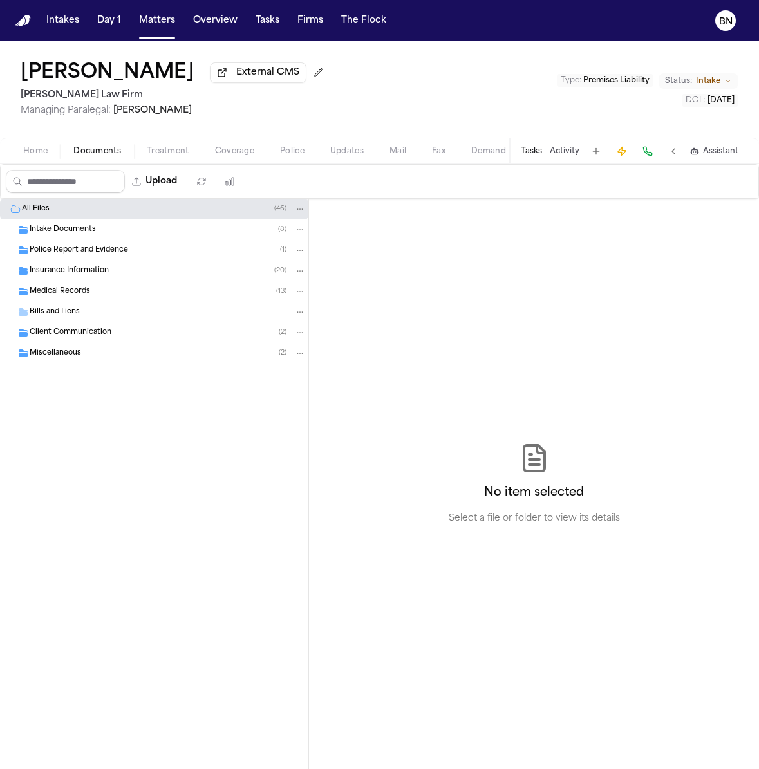
click at [77, 277] on span "Insurance Information" at bounding box center [69, 271] width 79 height 11
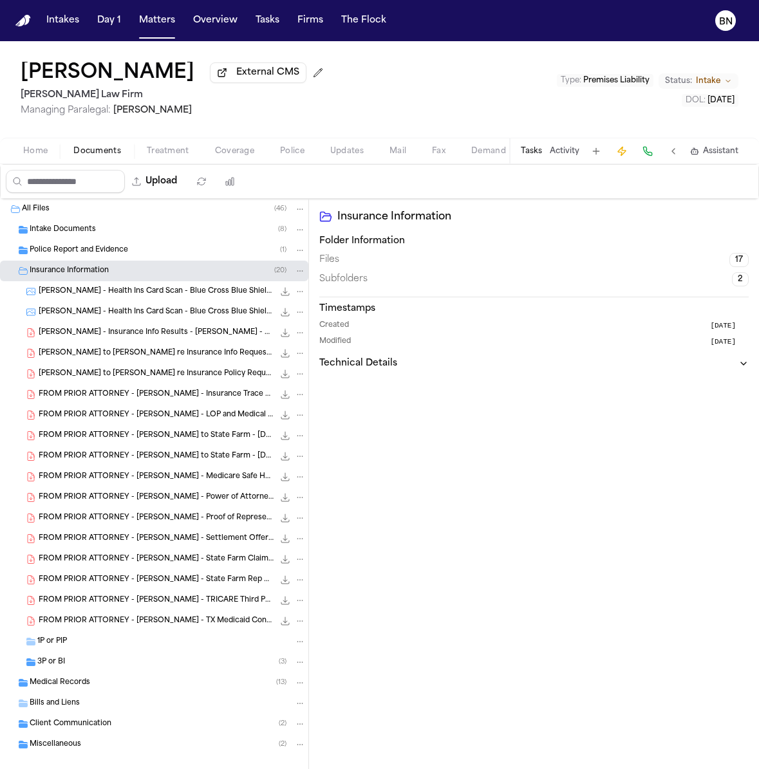
click at [95, 660] on div "3P or BI ( 3 )" at bounding box center [171, 662] width 268 height 12
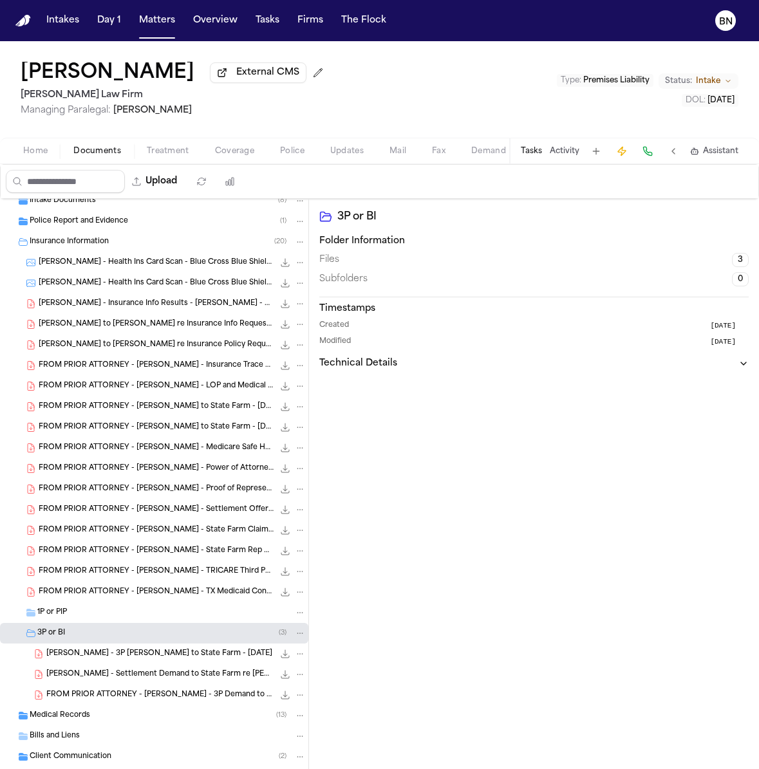
scroll to position [79, 0]
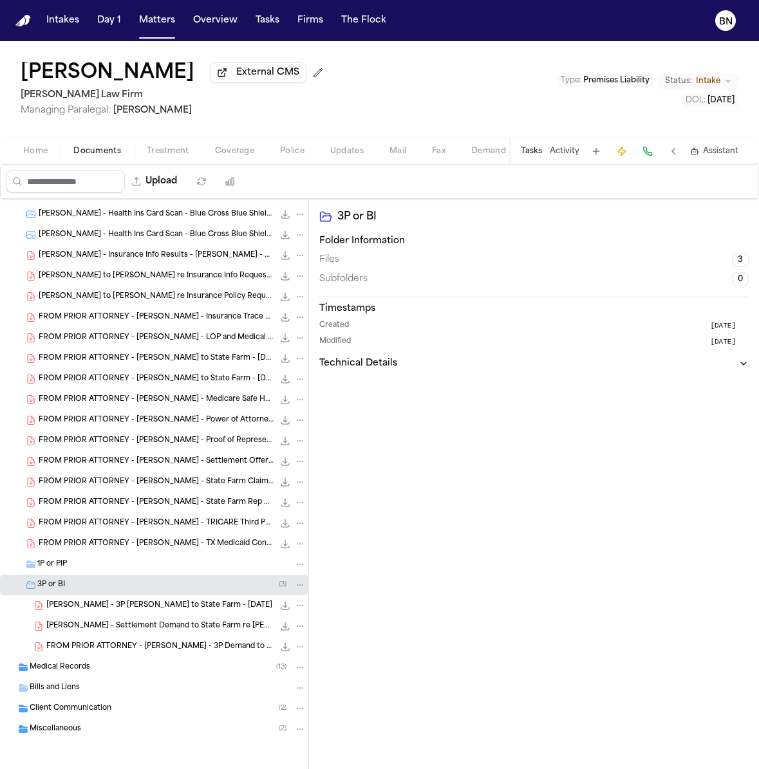
click at [129, 606] on span "[PERSON_NAME] - 3P [PERSON_NAME] to State Farm - [DATE]" at bounding box center [159, 605] width 226 height 11
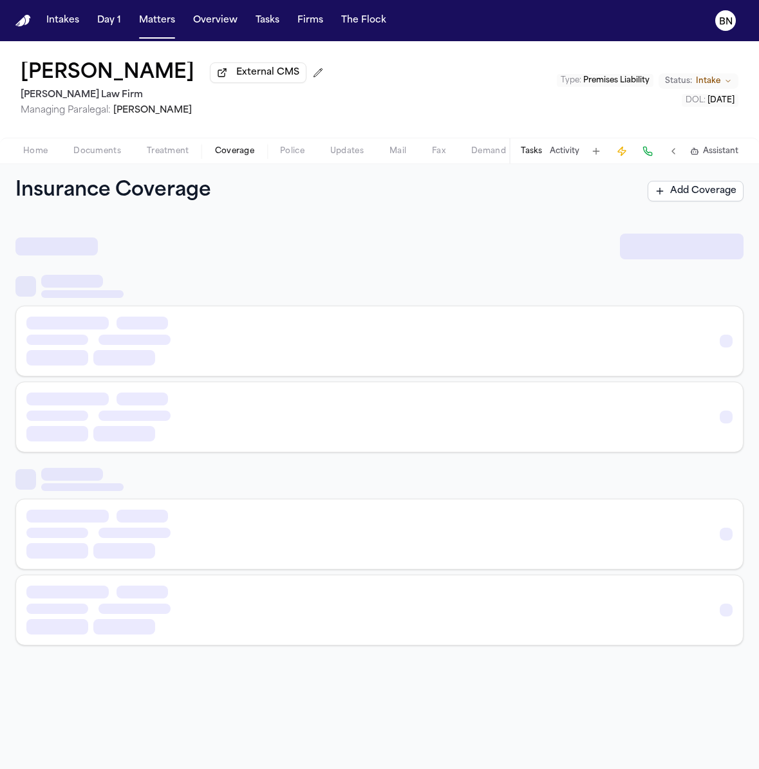
click at [235, 152] on span "Coverage" at bounding box center [234, 151] width 39 height 10
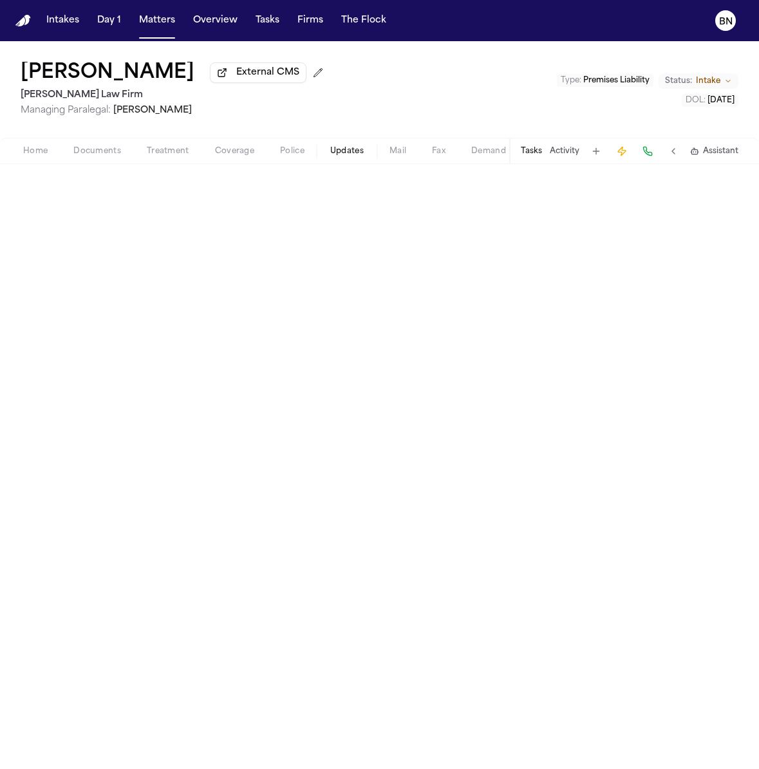
click at [339, 153] on span "Updates" at bounding box center [346, 151] width 33 height 10
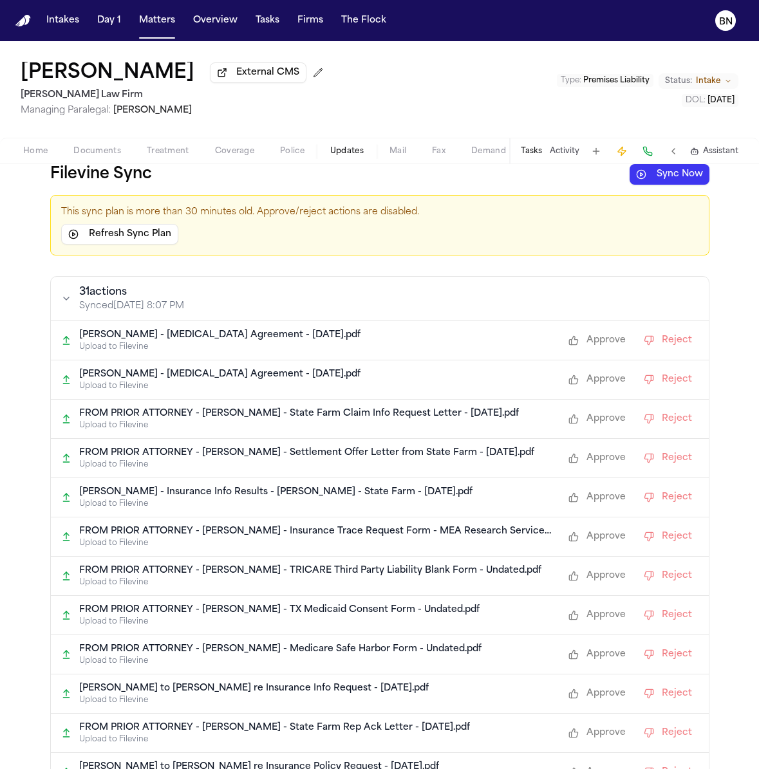
click at [669, 176] on button "Sync Now" at bounding box center [669, 174] width 80 height 21
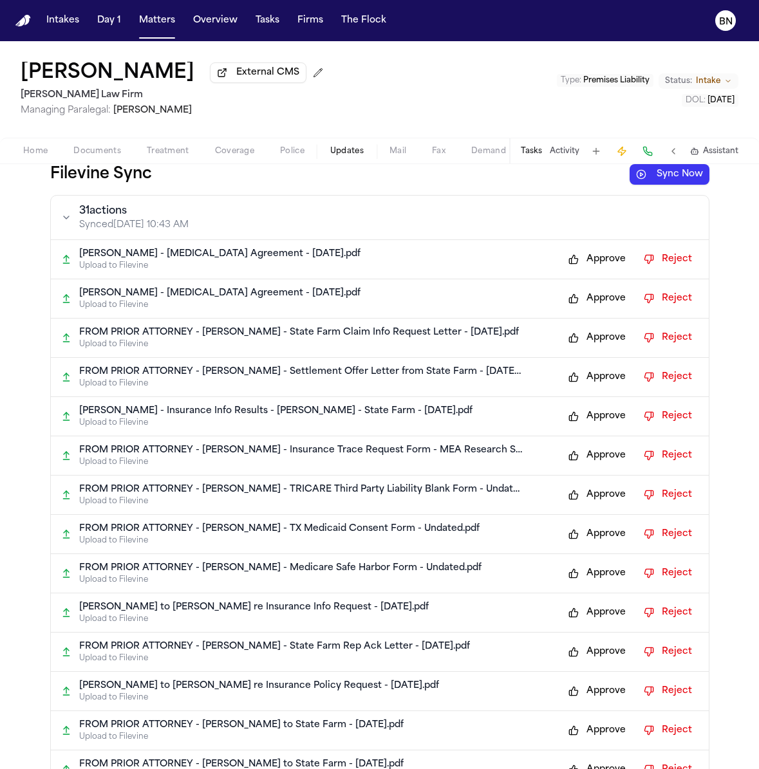
click at [603, 261] on button "Approve" at bounding box center [597, 259] width 70 height 21
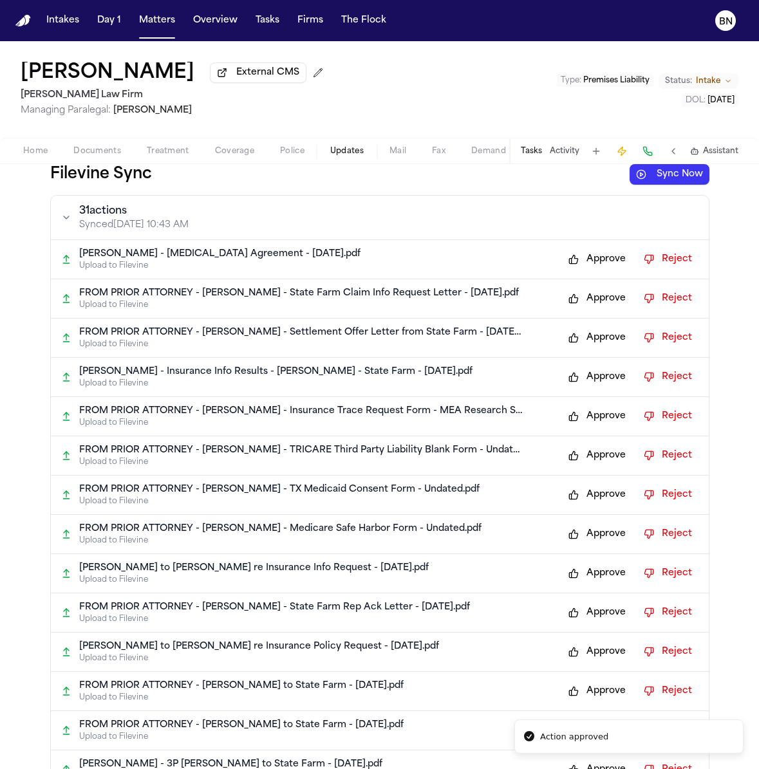
click at [602, 267] on button "Approve" at bounding box center [597, 259] width 70 height 21
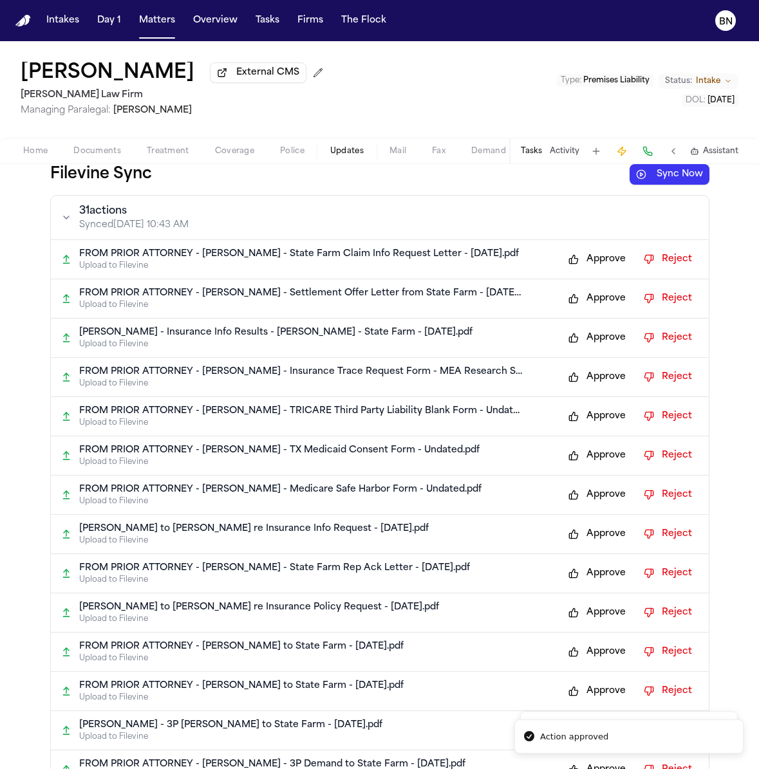
click at [601, 267] on button "Approve" at bounding box center [597, 259] width 70 height 21
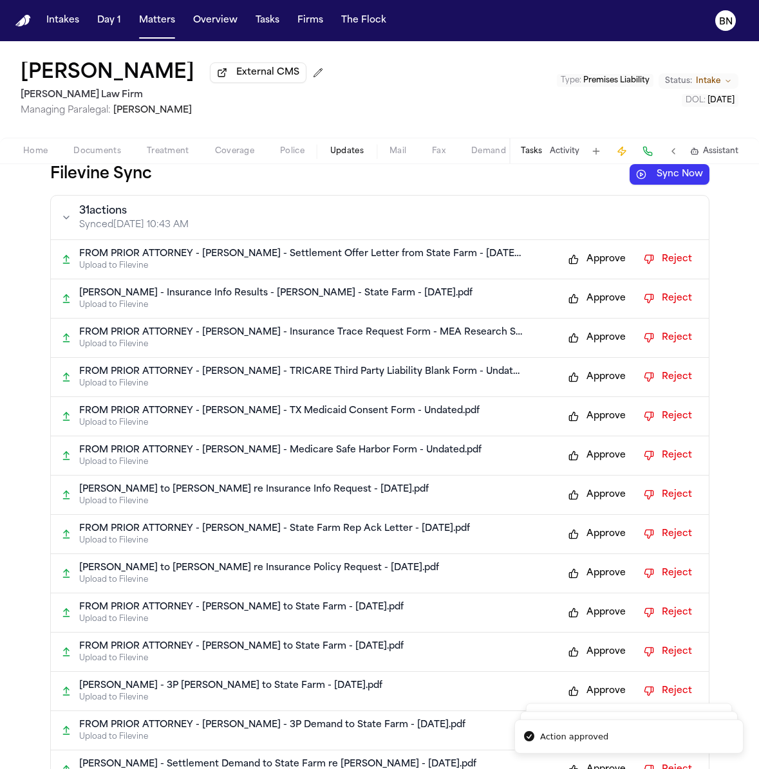
click at [601, 265] on button "Approve" at bounding box center [597, 259] width 70 height 21
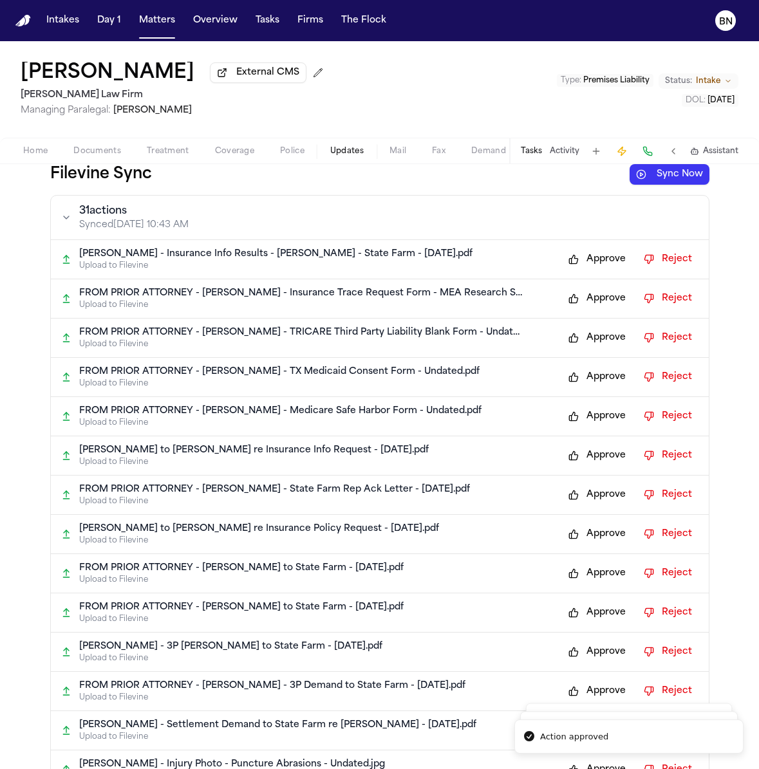
click at [601, 265] on button "Approve" at bounding box center [597, 259] width 70 height 21
click at [594, 299] on button "Approve" at bounding box center [597, 298] width 70 height 21
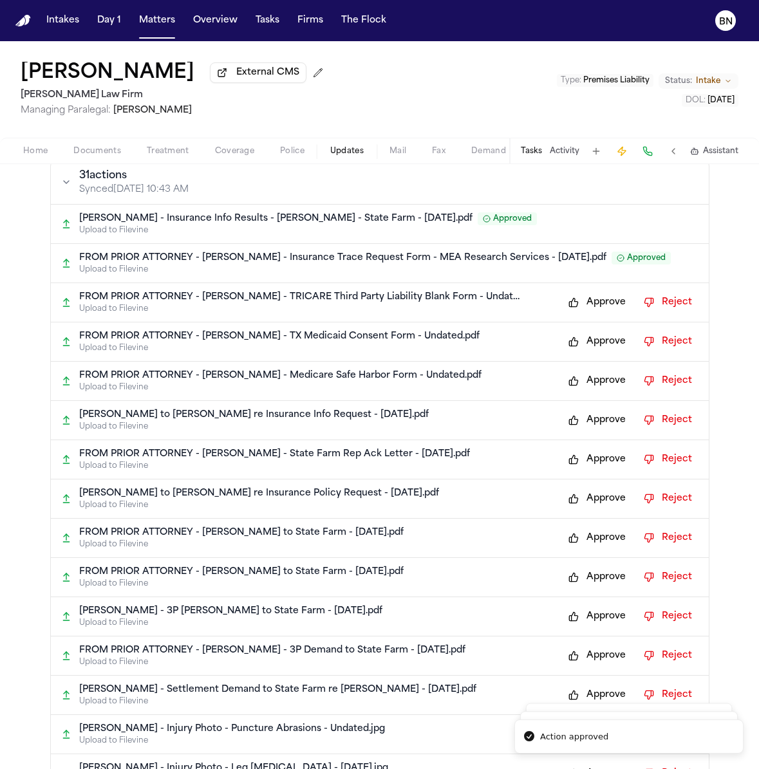
click at [592, 311] on button "Approve" at bounding box center [597, 302] width 70 height 21
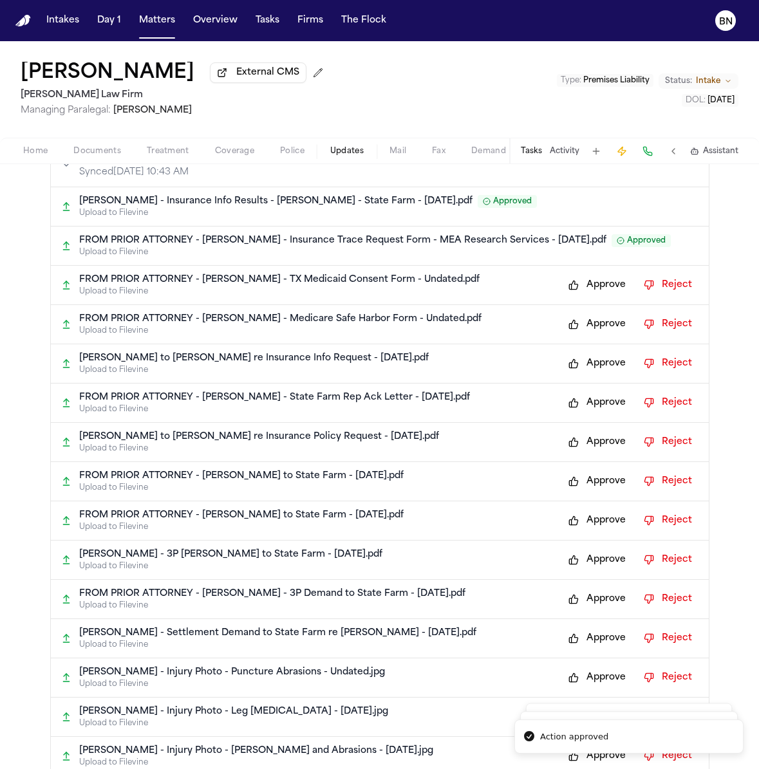
scroll to position [62, 0]
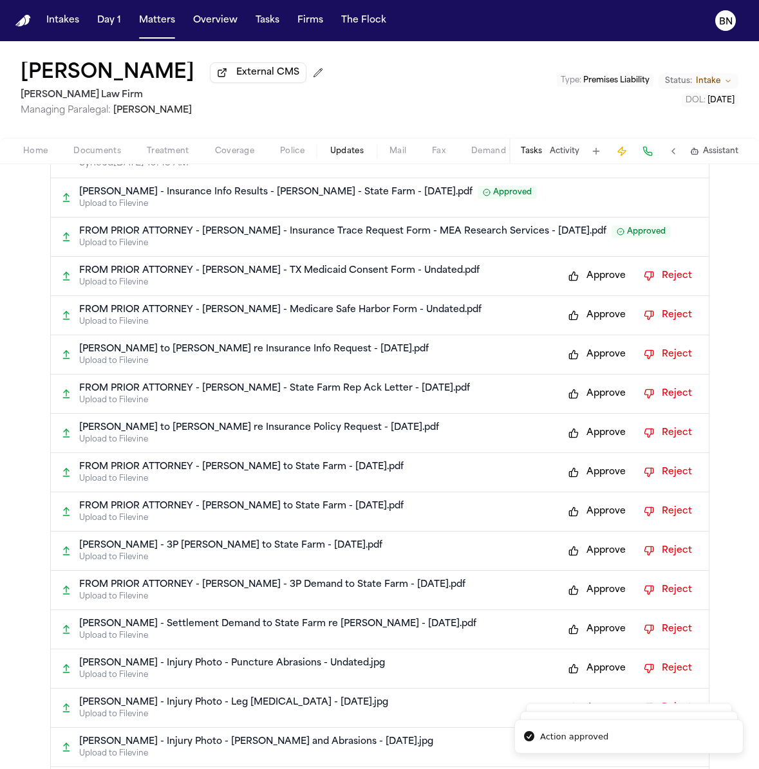
click at [599, 283] on button "Approve" at bounding box center [597, 276] width 70 height 21
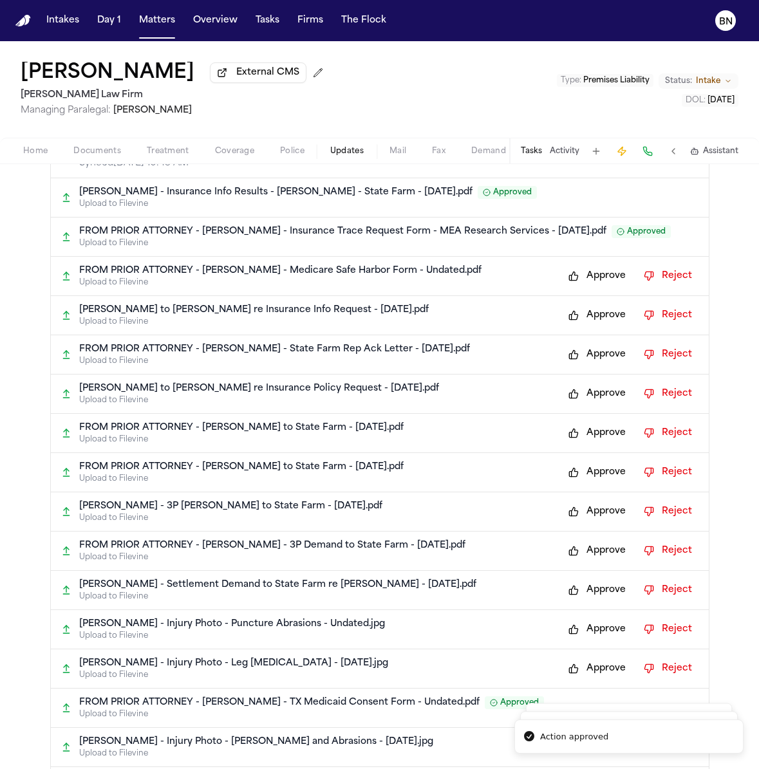
click at [599, 282] on button "Approve" at bounding box center [597, 276] width 70 height 21
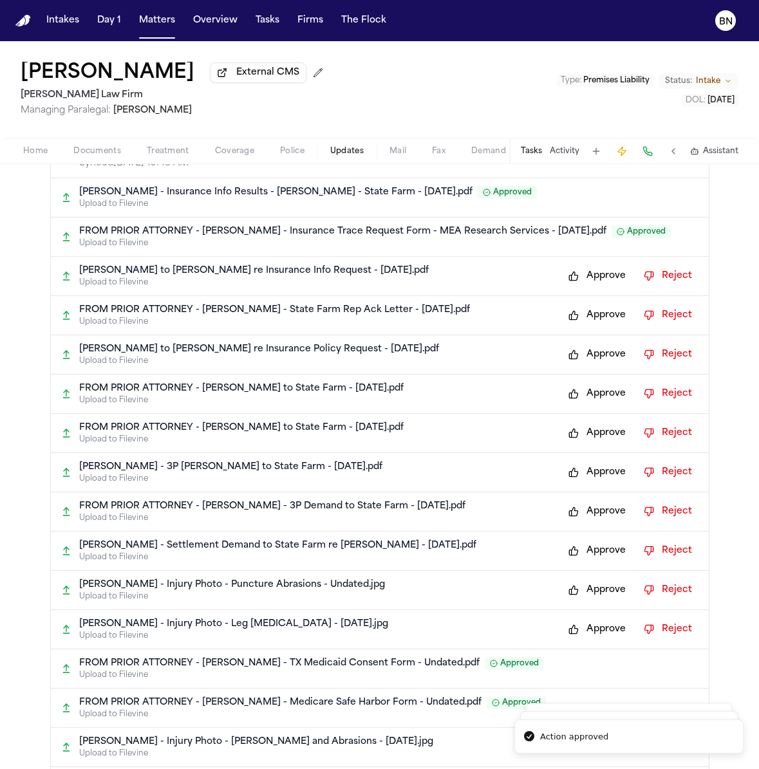
click at [599, 282] on button "Approve" at bounding box center [597, 276] width 70 height 21
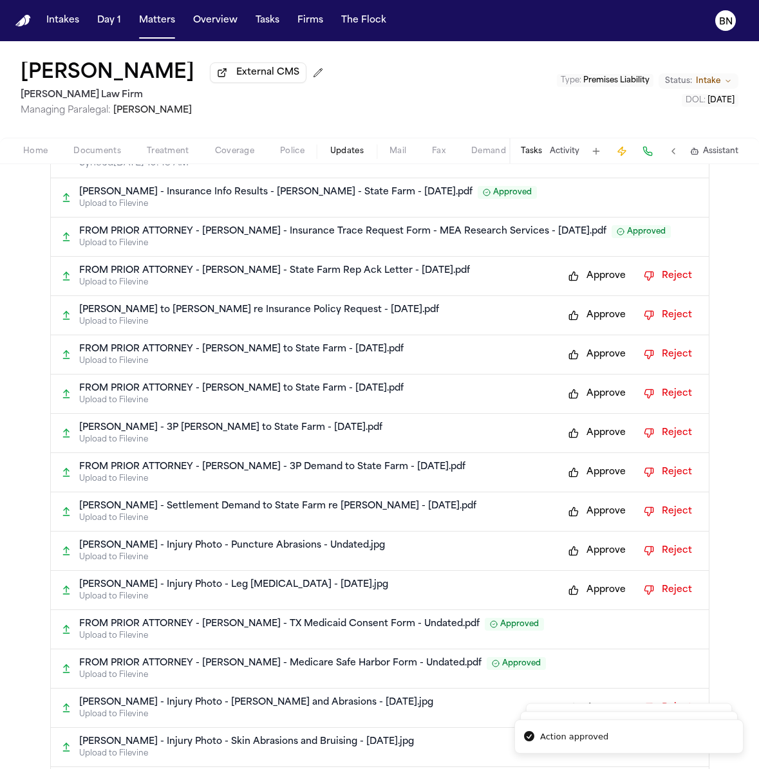
click at [599, 281] on button "Approve" at bounding box center [597, 276] width 70 height 21
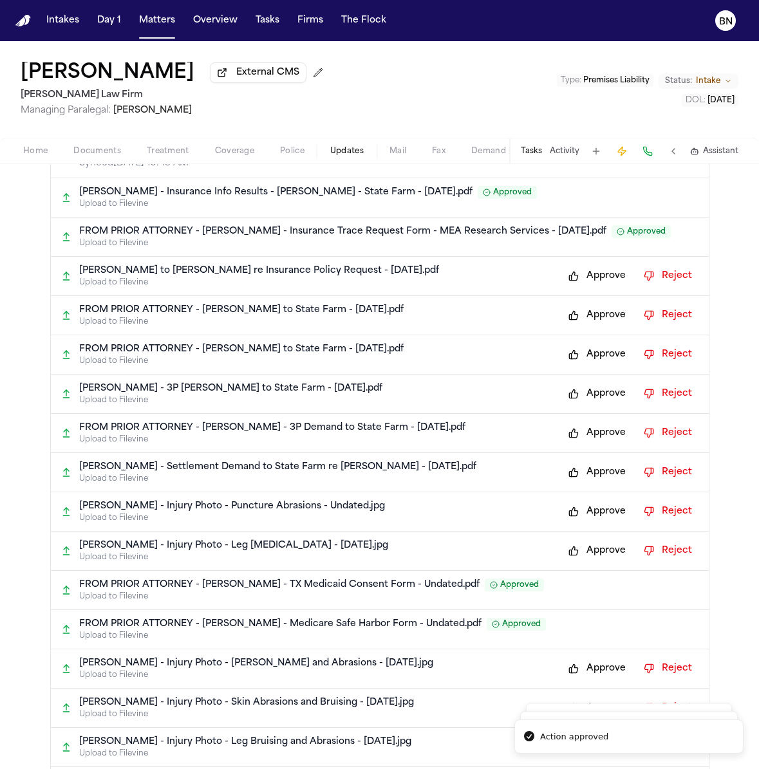
click at [599, 281] on button "Approve" at bounding box center [597, 276] width 70 height 21
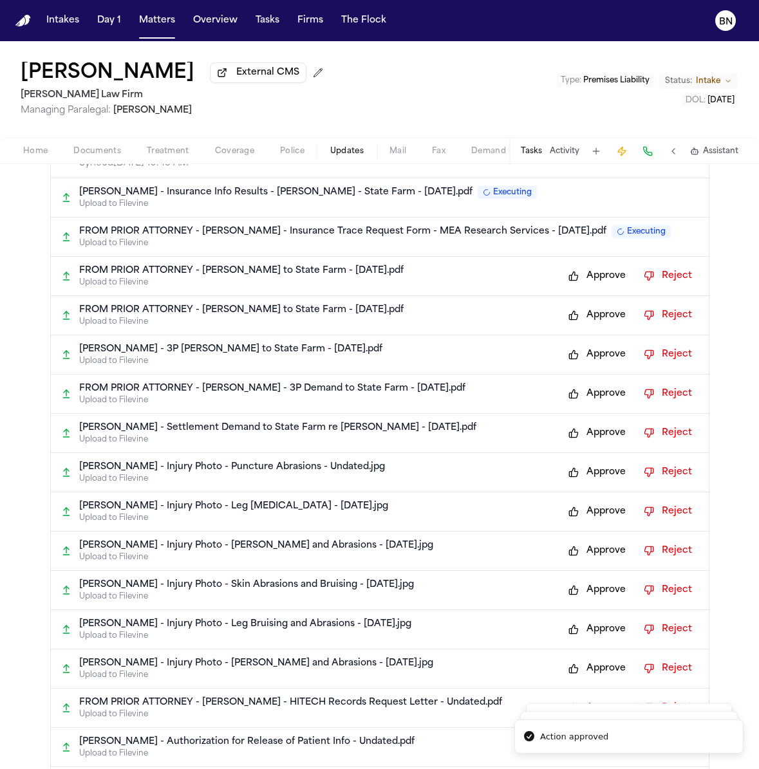
click at [599, 281] on button "Approve" at bounding box center [597, 276] width 70 height 21
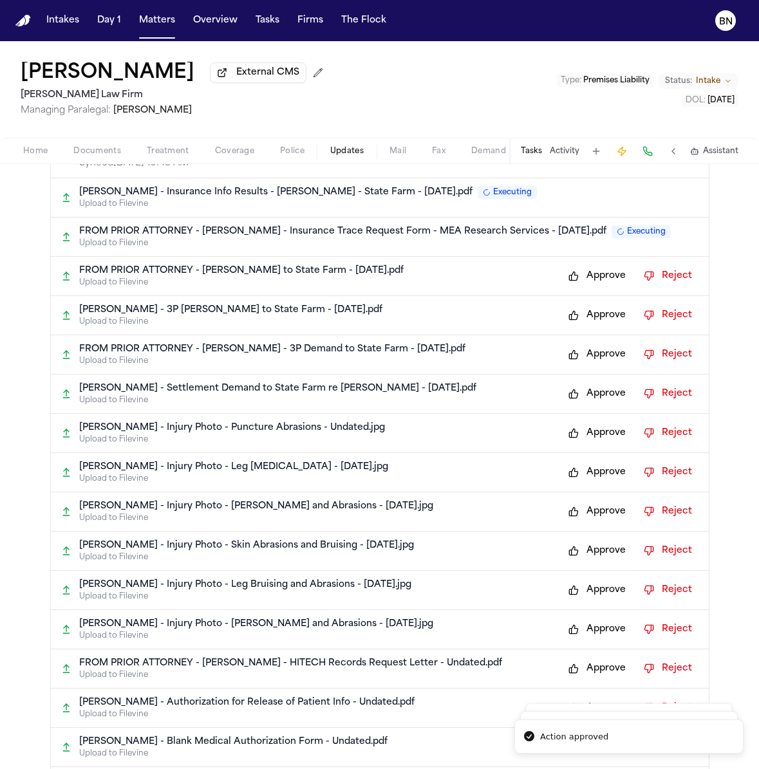
click at [600, 281] on button "Approve" at bounding box center [597, 276] width 70 height 21
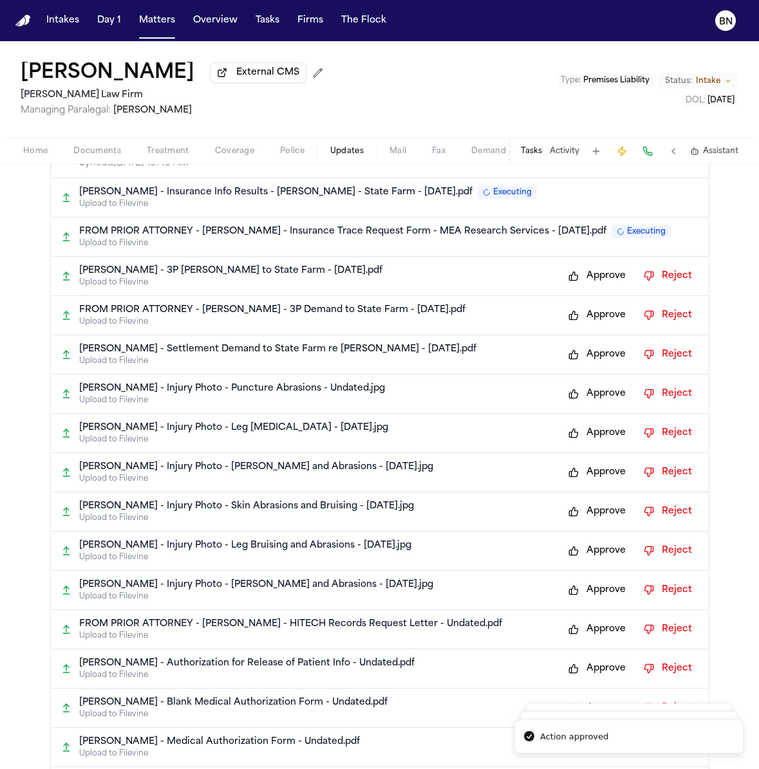
click at [598, 281] on button "Approve" at bounding box center [597, 276] width 70 height 21
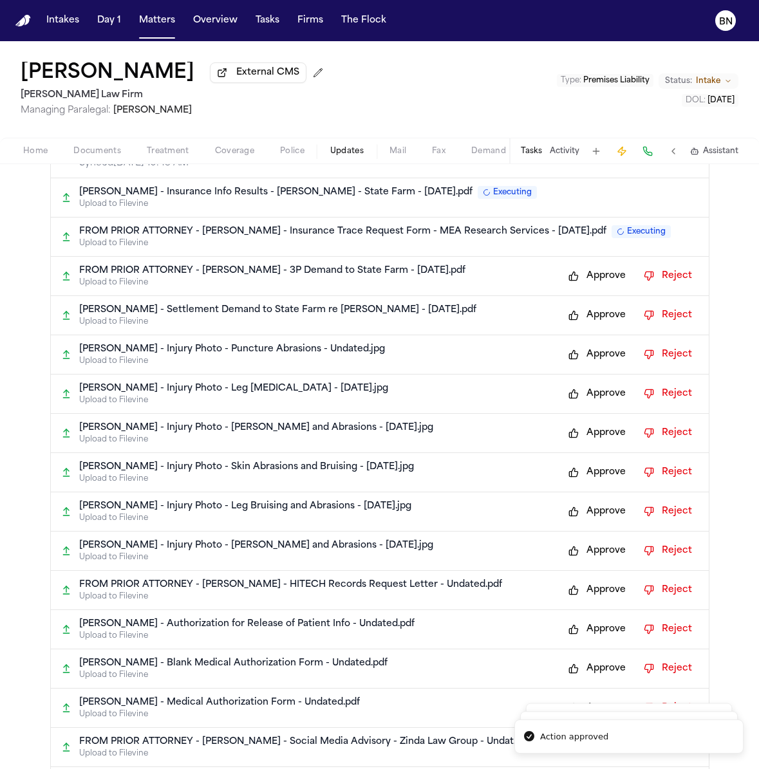
click at [598, 286] on button "Approve" at bounding box center [597, 276] width 70 height 21
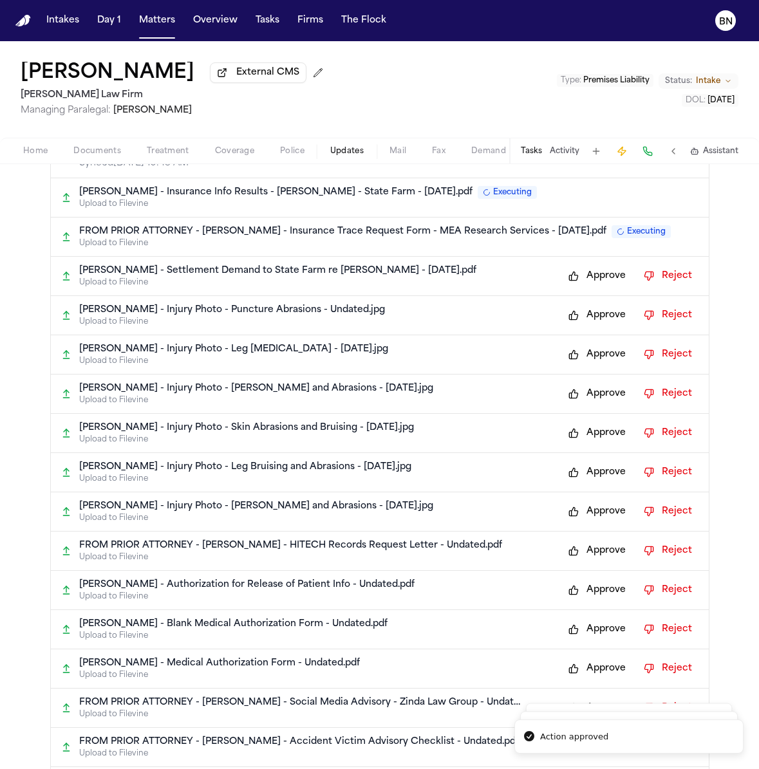
click at [598, 283] on button "Approve" at bounding box center [597, 276] width 70 height 21
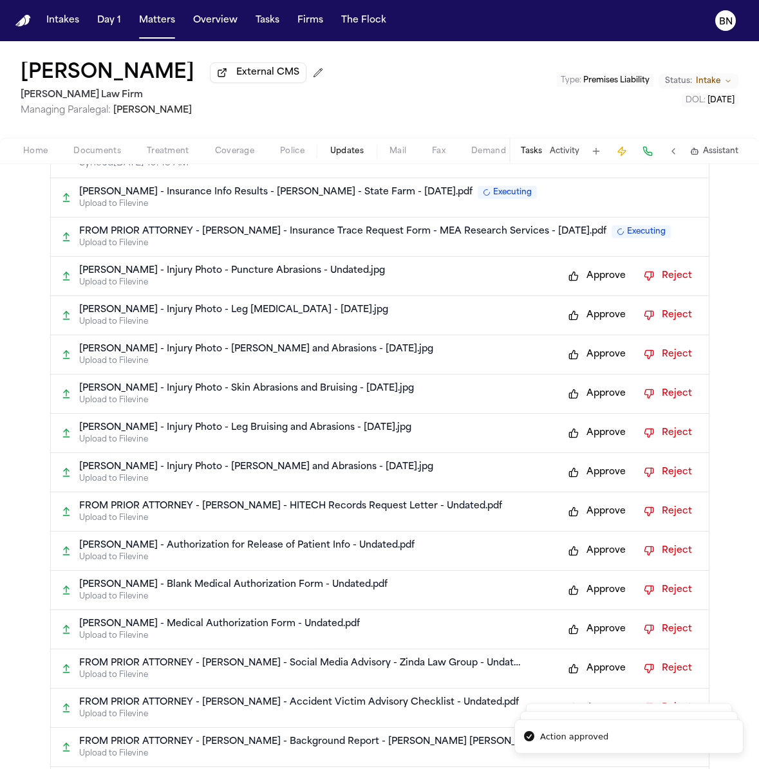
click at [598, 283] on button "Approve" at bounding box center [597, 276] width 70 height 21
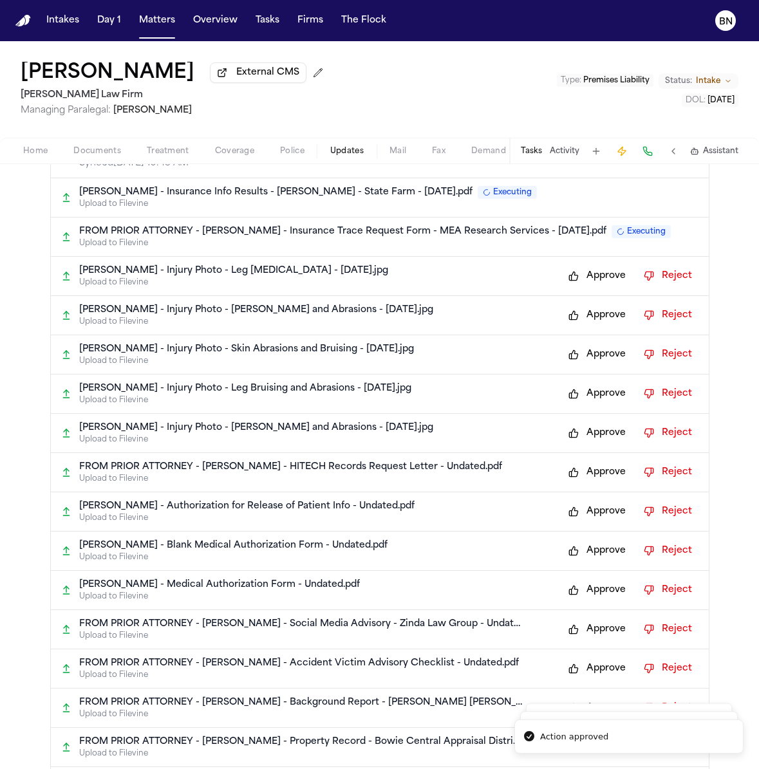
click at [598, 283] on button "Approve" at bounding box center [597, 276] width 70 height 21
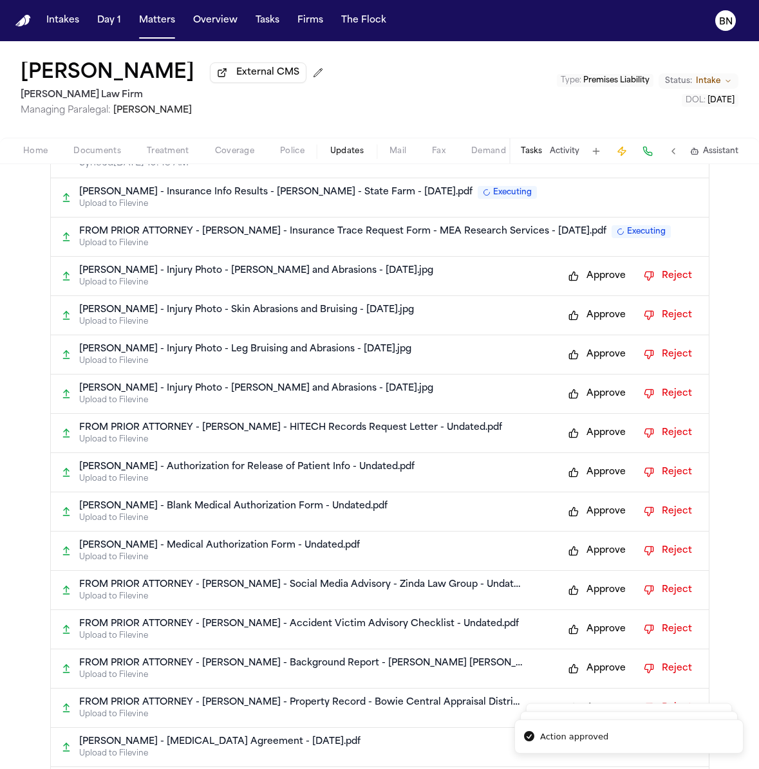
click at [598, 283] on button "Approve" at bounding box center [597, 276] width 70 height 21
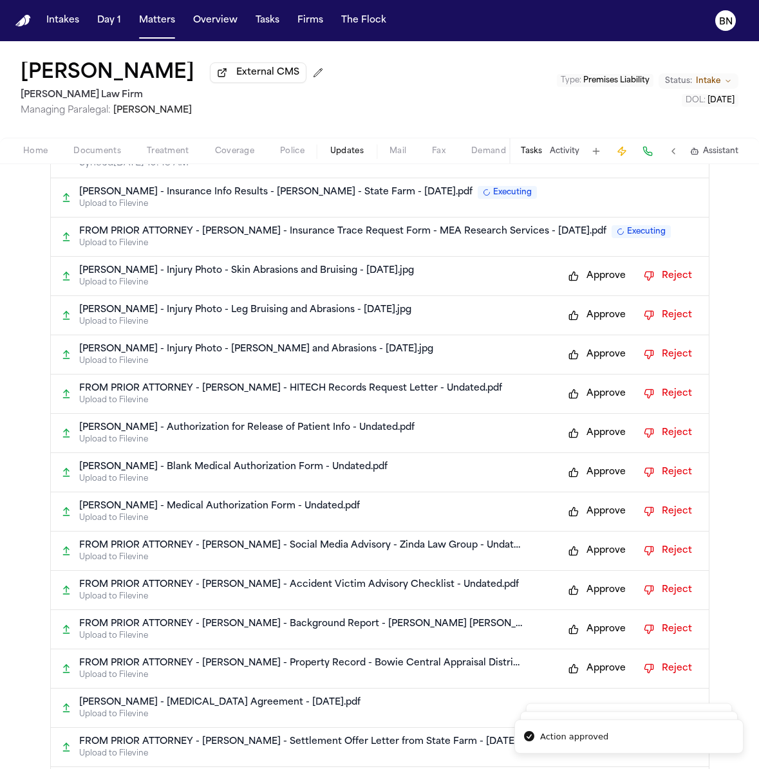
click at [598, 283] on button "Approve" at bounding box center [597, 276] width 70 height 21
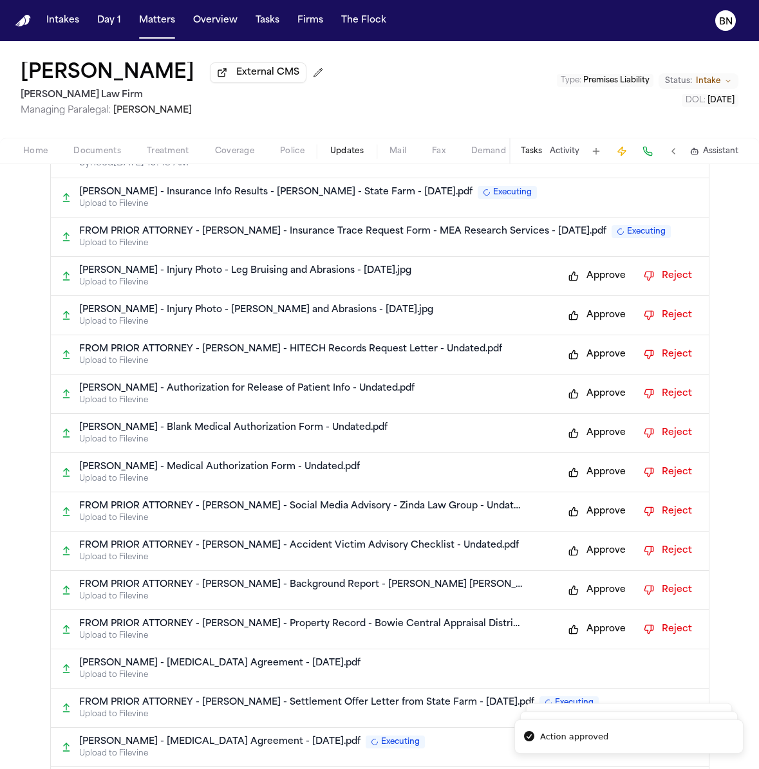
click at [598, 283] on button "Approve" at bounding box center [597, 276] width 70 height 21
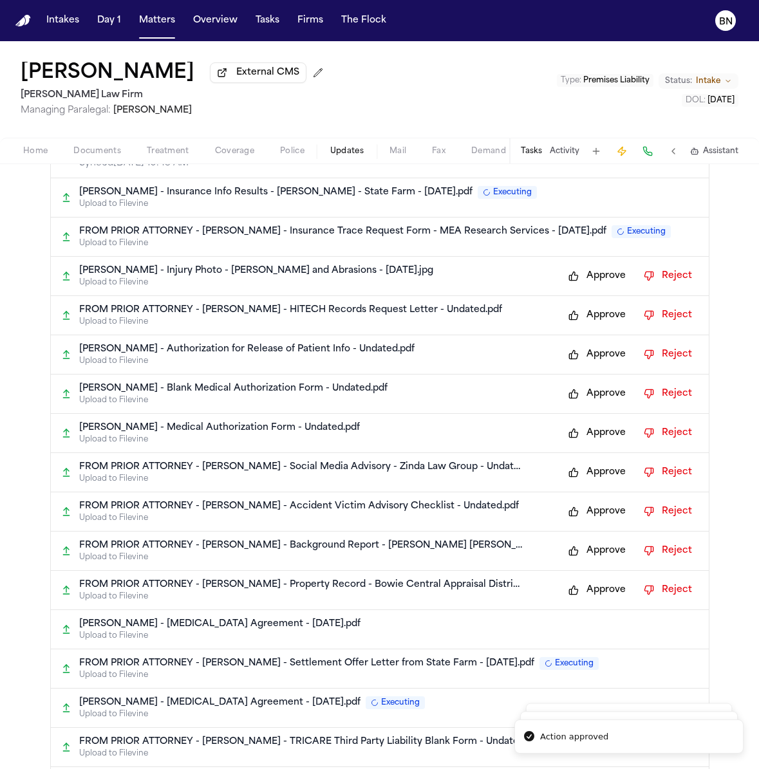
click at [598, 283] on button "Approve" at bounding box center [597, 276] width 70 height 21
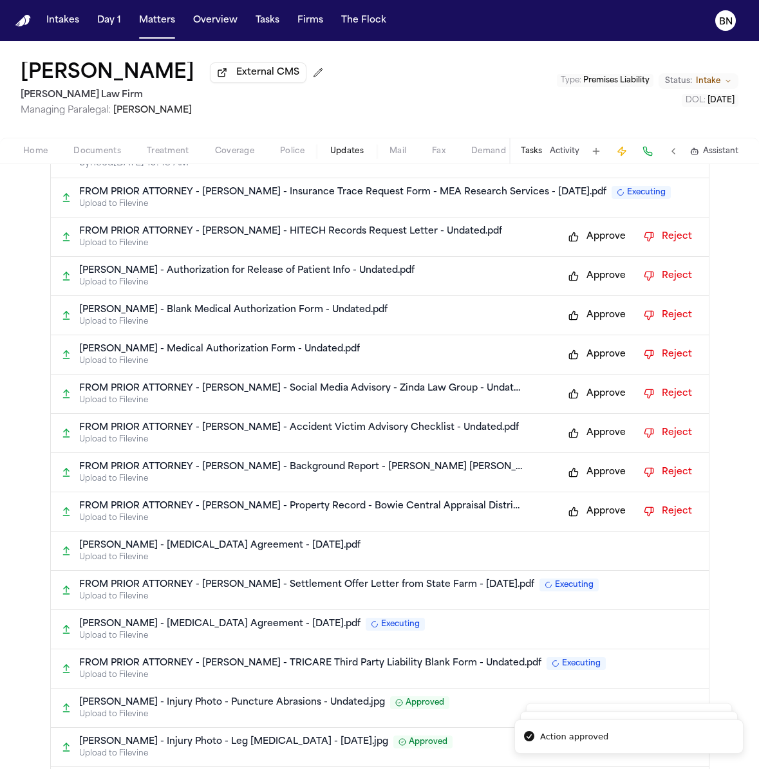
click at [598, 283] on button "Approve" at bounding box center [597, 276] width 70 height 21
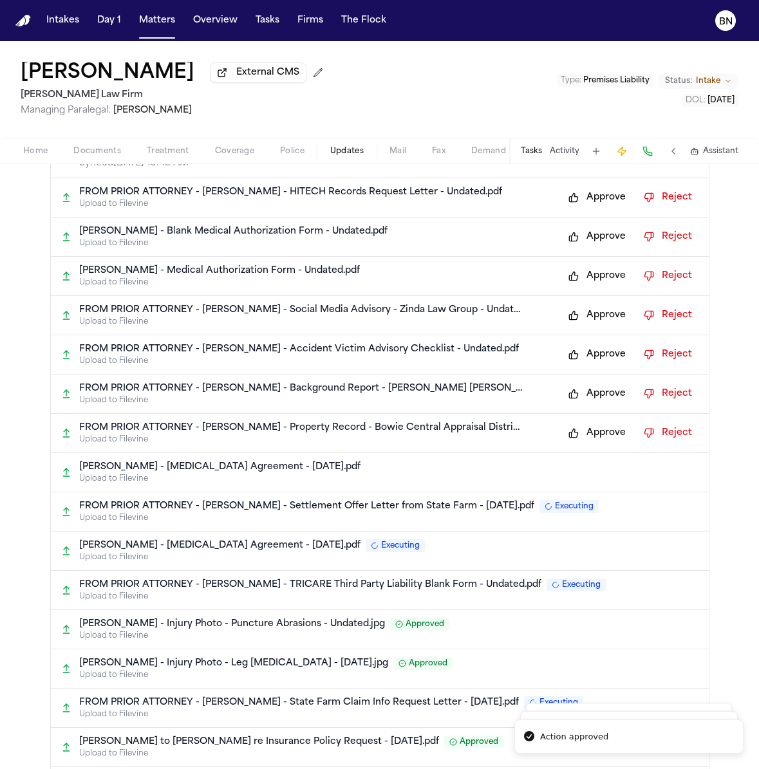
click at [597, 247] on button "Approve" at bounding box center [597, 236] width 70 height 21
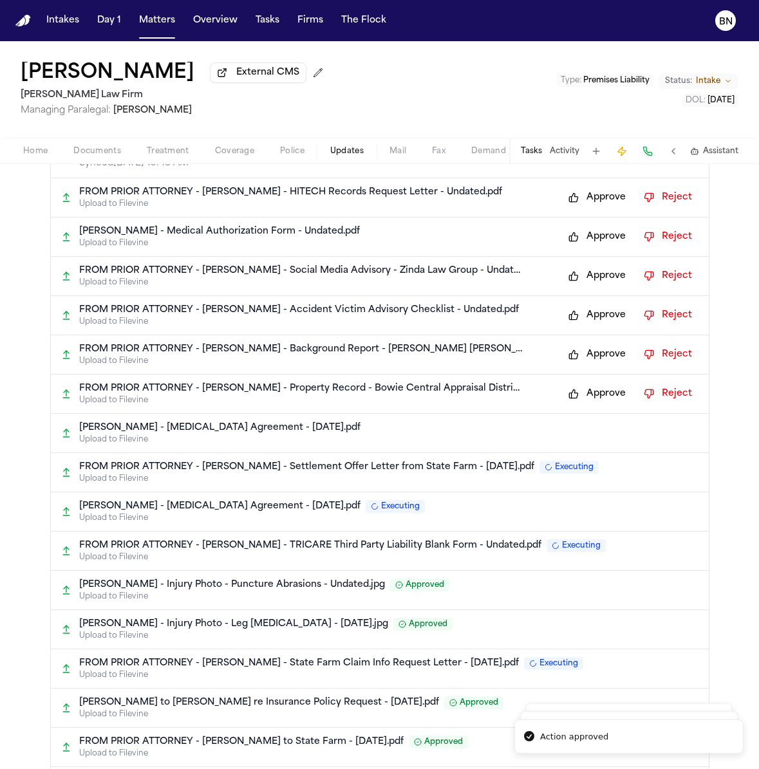
scroll to position [0, 0]
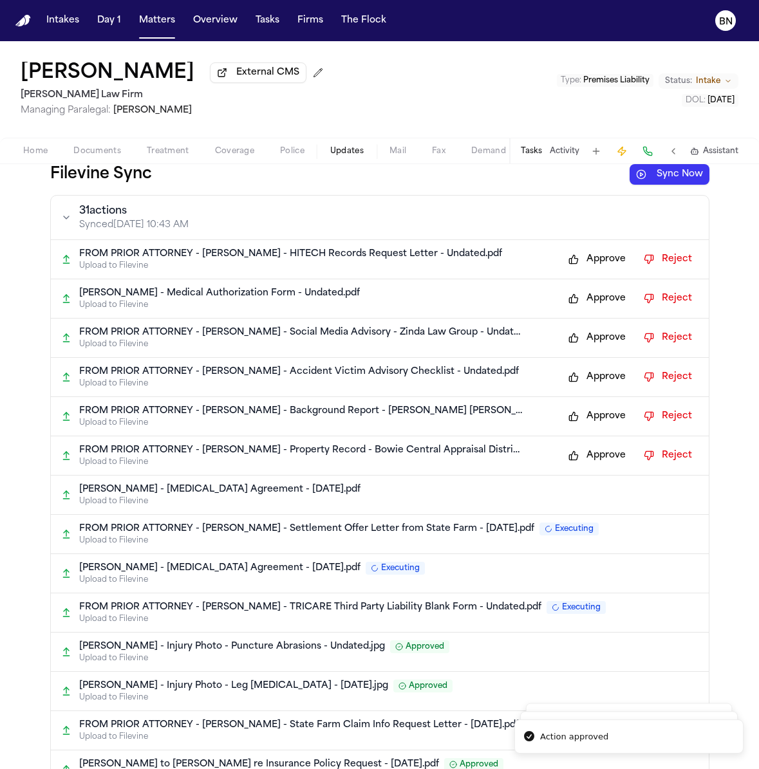
click at [597, 261] on button "Approve" at bounding box center [597, 259] width 70 height 21
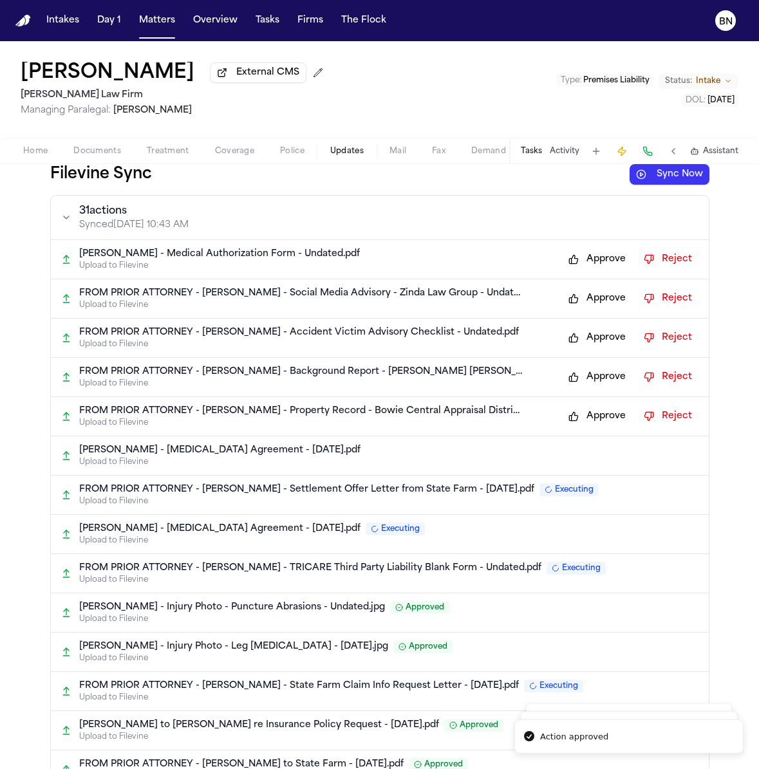
click at [596, 273] on div "C. Odom - Medical Authorization Form - Undated.pdf Upload to Filevine Approve R…" at bounding box center [380, 259] width 658 height 39
click at [596, 264] on button "Approve" at bounding box center [597, 259] width 70 height 21
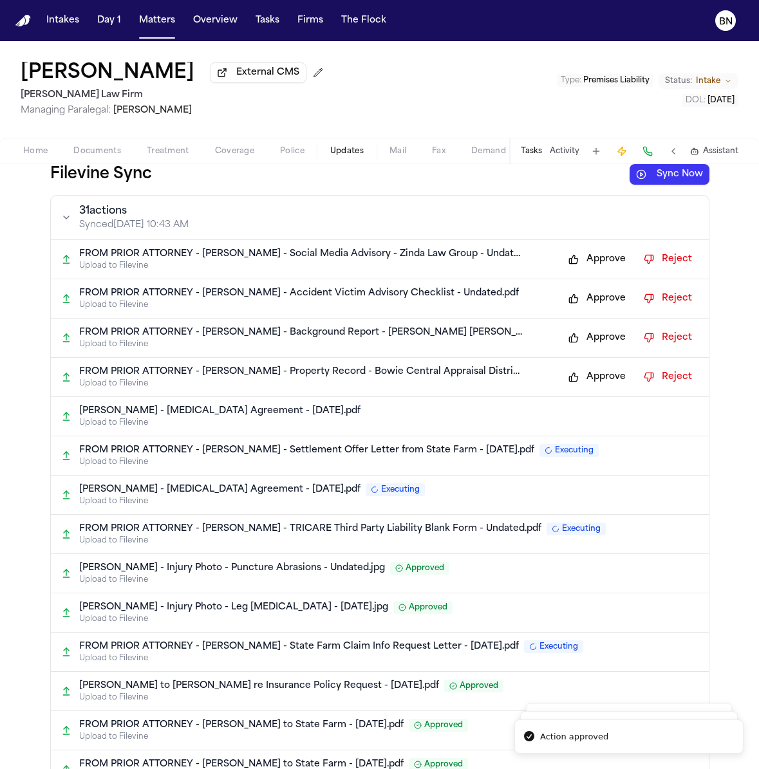
click at [596, 265] on button "Approve" at bounding box center [597, 259] width 70 height 21
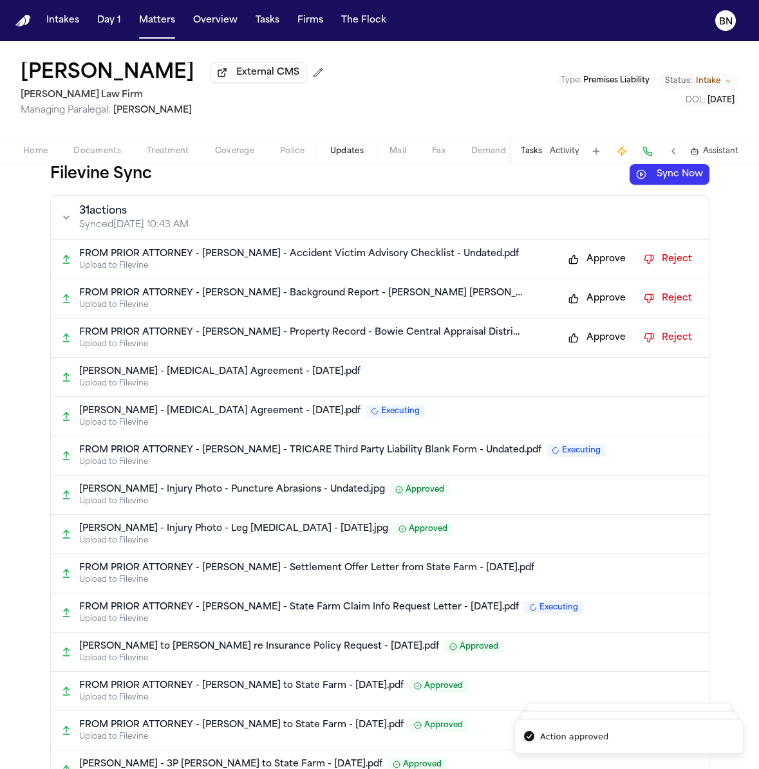
click at [596, 265] on button "Approve" at bounding box center [597, 259] width 70 height 21
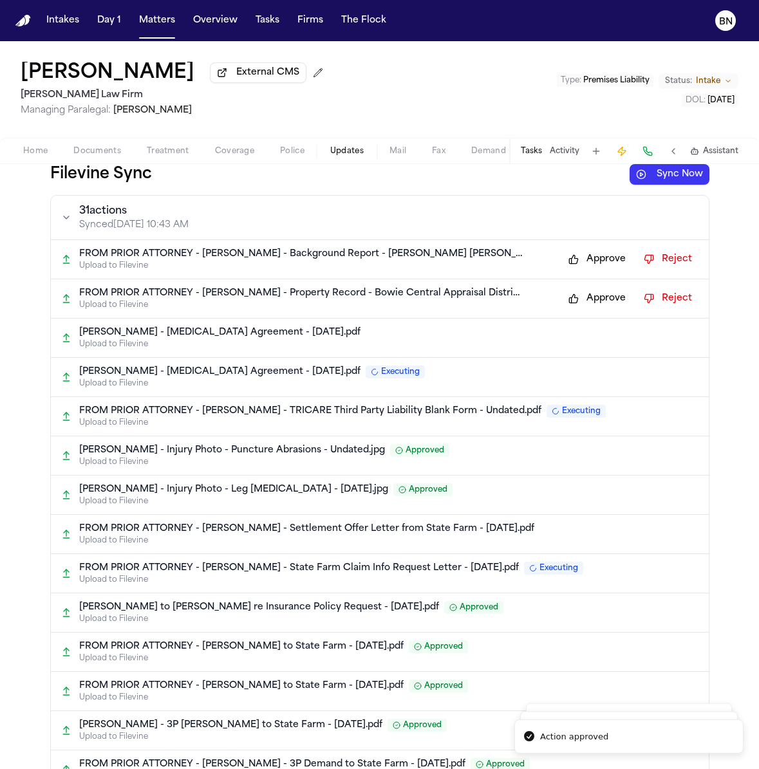
click at [596, 265] on button "Approve" at bounding box center [597, 259] width 70 height 21
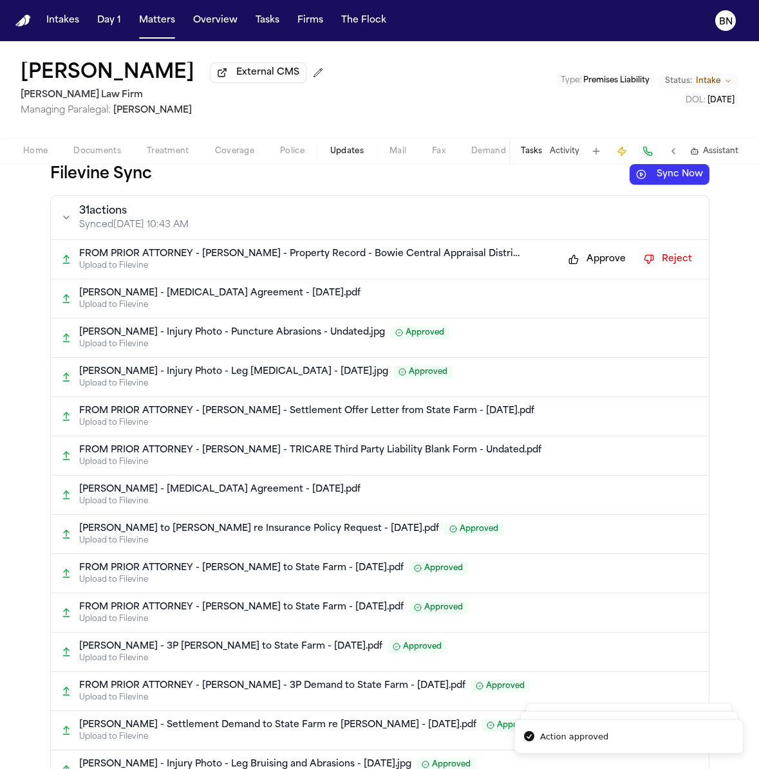
click at [596, 265] on button "Approve" at bounding box center [597, 259] width 70 height 21
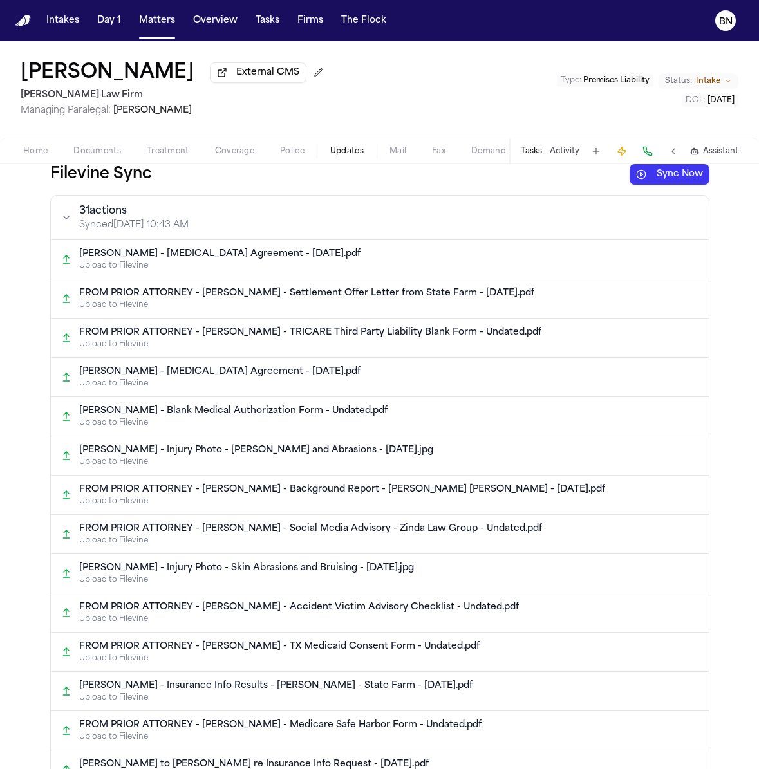
click at [69, 222] on icon "button" at bounding box center [66, 217] width 10 height 10
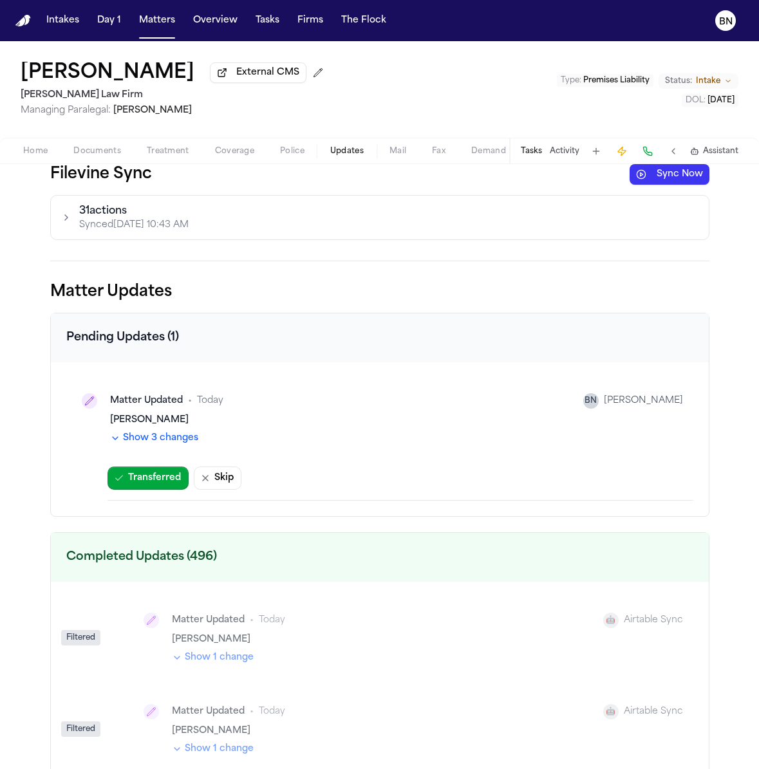
click at [163, 441] on button "Show 3 changes" at bounding box center [154, 438] width 88 height 13
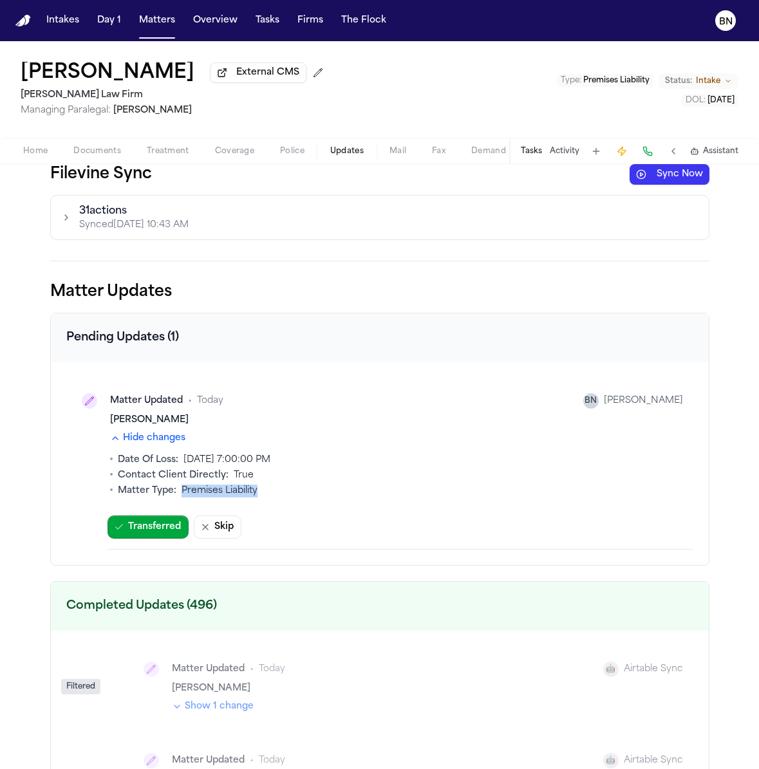
drag, startPoint x: 256, startPoint y: 495, endPoint x: 175, endPoint y: 494, distance: 81.1
click at [175, 494] on li "Matter Type : Premises Liability" at bounding box center [396, 490] width 573 height 13
click at [225, 461] on span "2/12/2025, 7:00:00 PM" at bounding box center [226, 460] width 87 height 13
click at [234, 469] on span "True" at bounding box center [244, 475] width 20 height 13
click at [174, 525] on button "Transferred" at bounding box center [147, 526] width 81 height 23
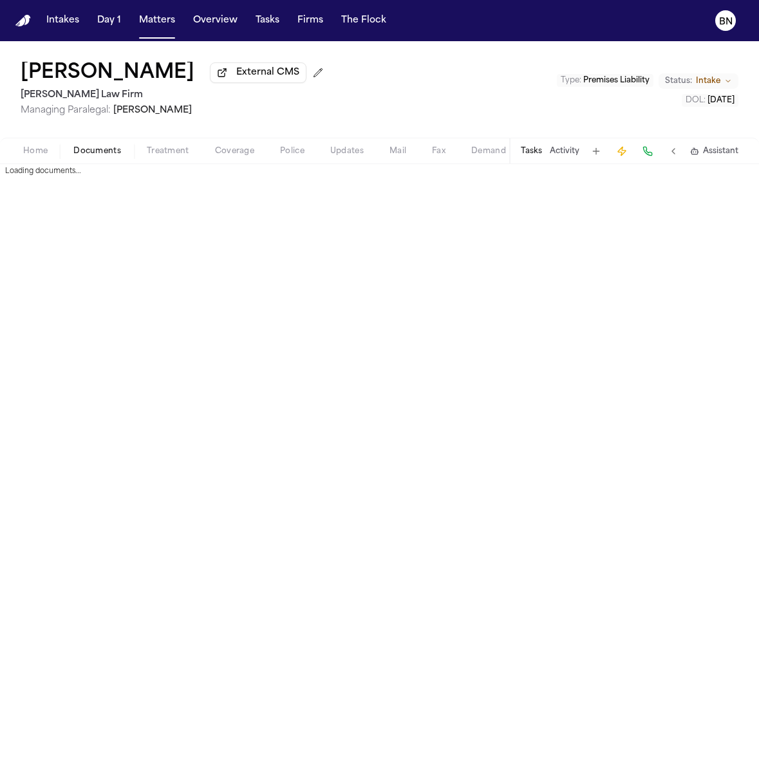
click at [86, 153] on span "Documents" at bounding box center [97, 151] width 48 height 10
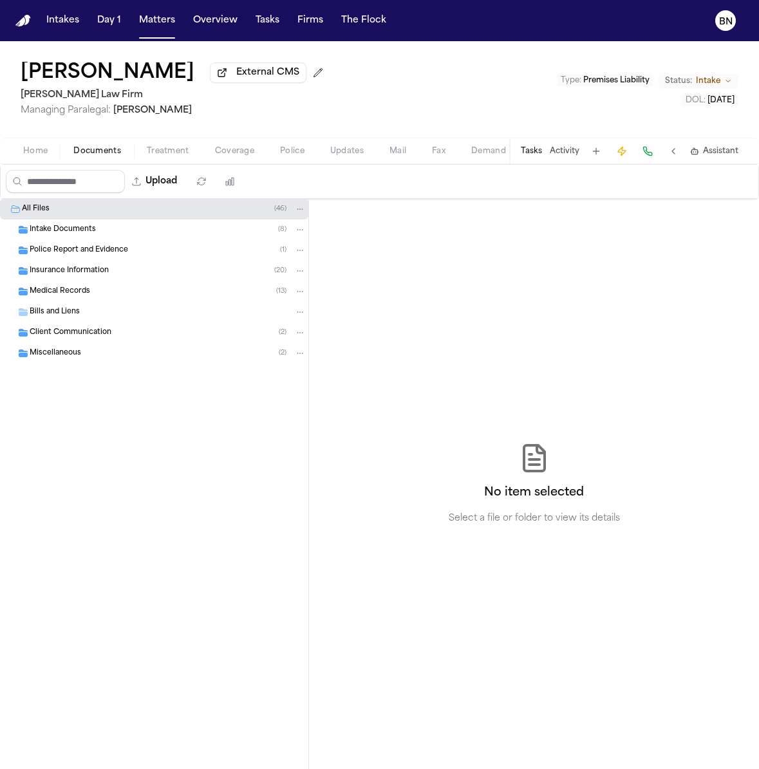
click at [167, 256] on div "Police Report and Evidence ( 1 )" at bounding box center [168, 250] width 276 height 12
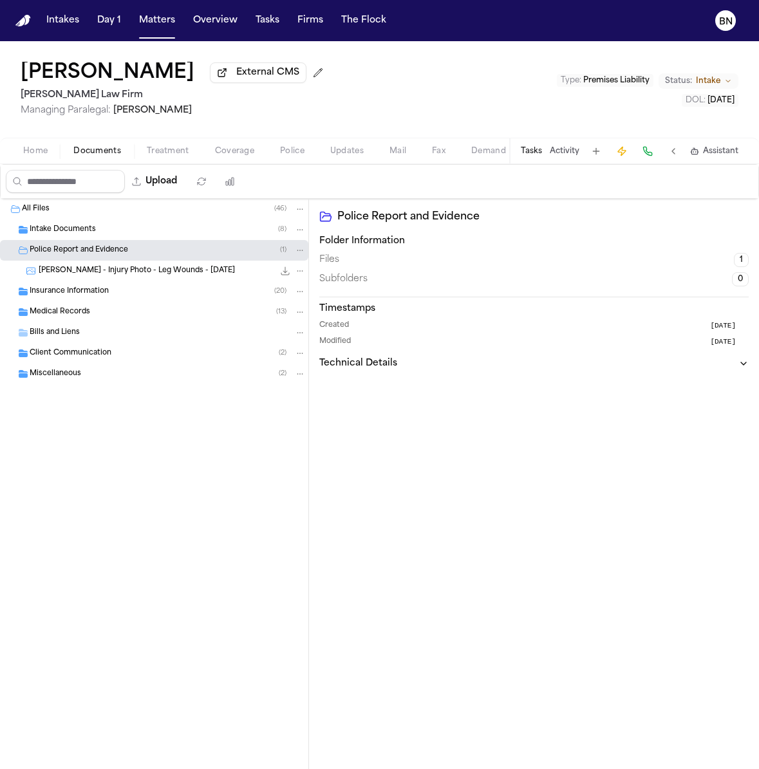
click at [167, 301] on div "Insurance Information ( 20 )" at bounding box center [154, 291] width 308 height 21
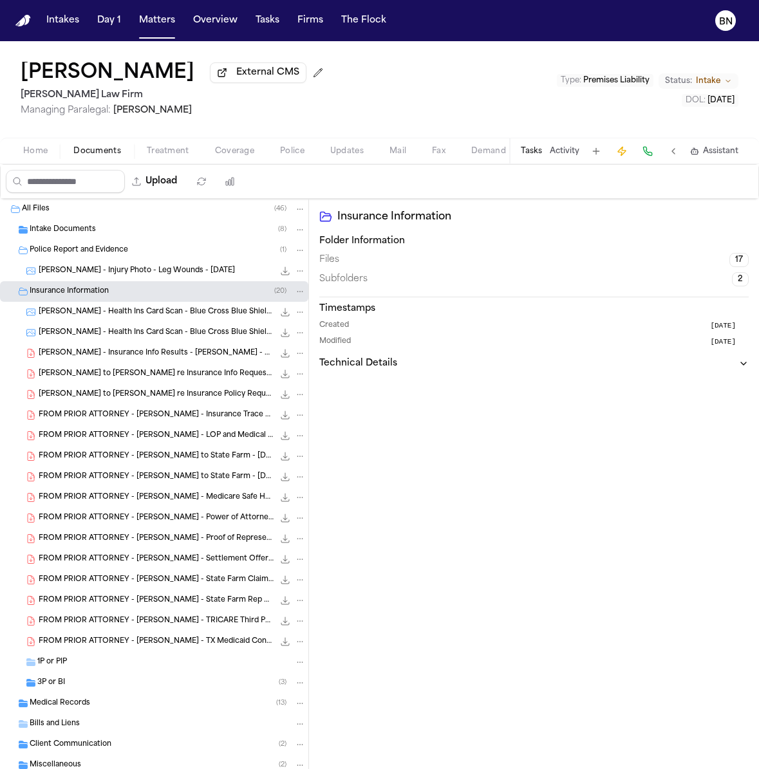
click at [140, 683] on div "3P or BI ( 3 )" at bounding box center [171, 683] width 268 height 12
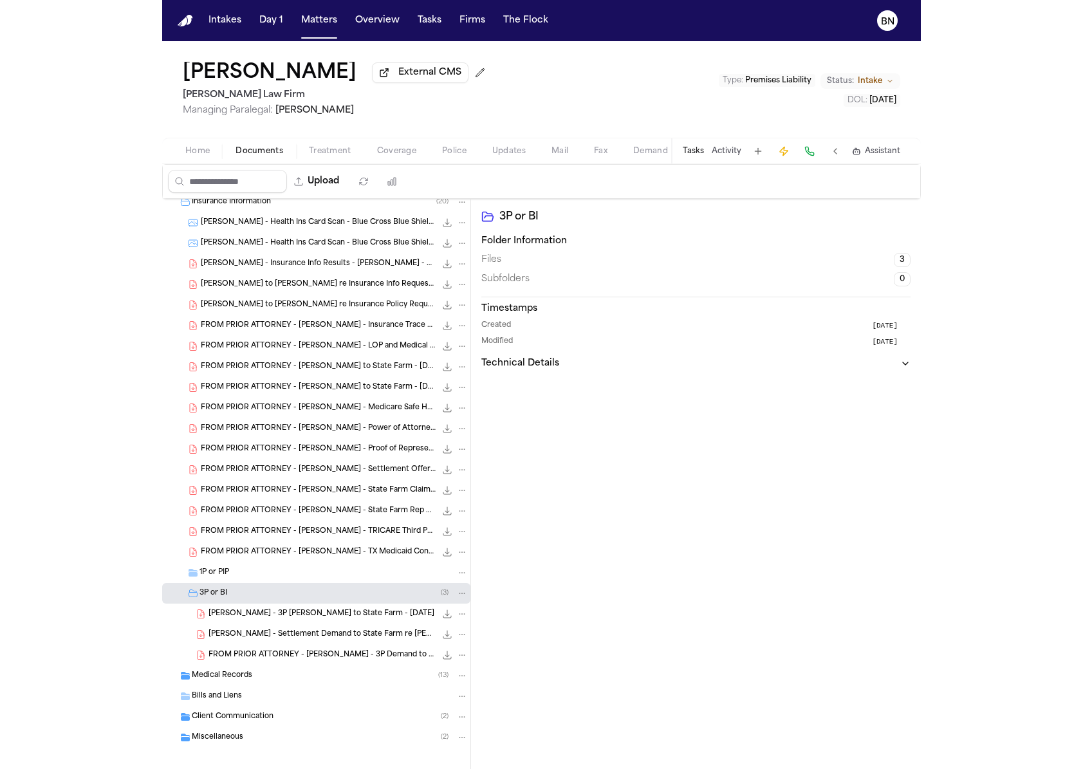
scroll to position [95, 0]
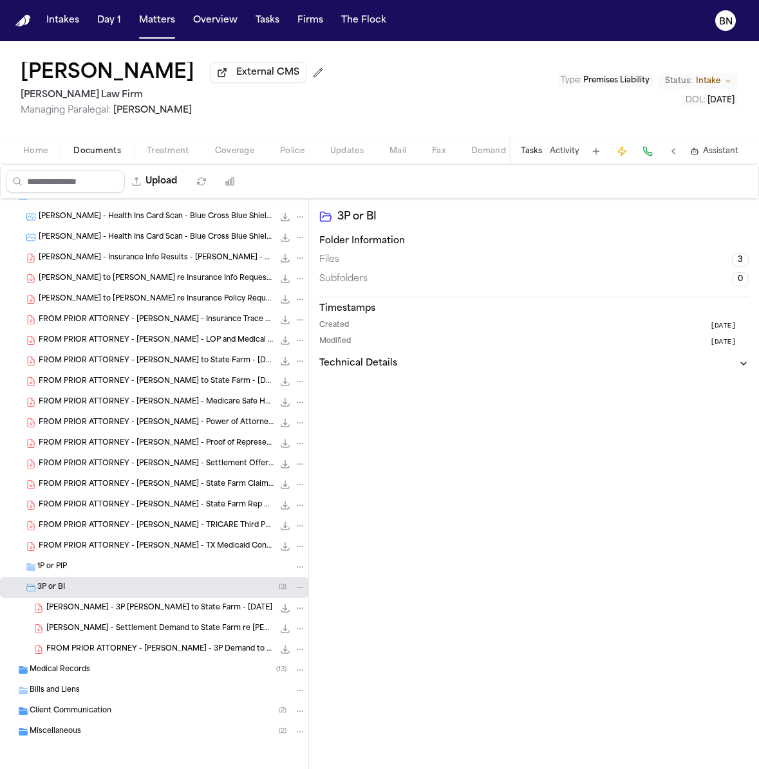
click at [160, 612] on span "[PERSON_NAME] - 3P [PERSON_NAME] to State Farm - [DATE]" at bounding box center [159, 608] width 226 height 11
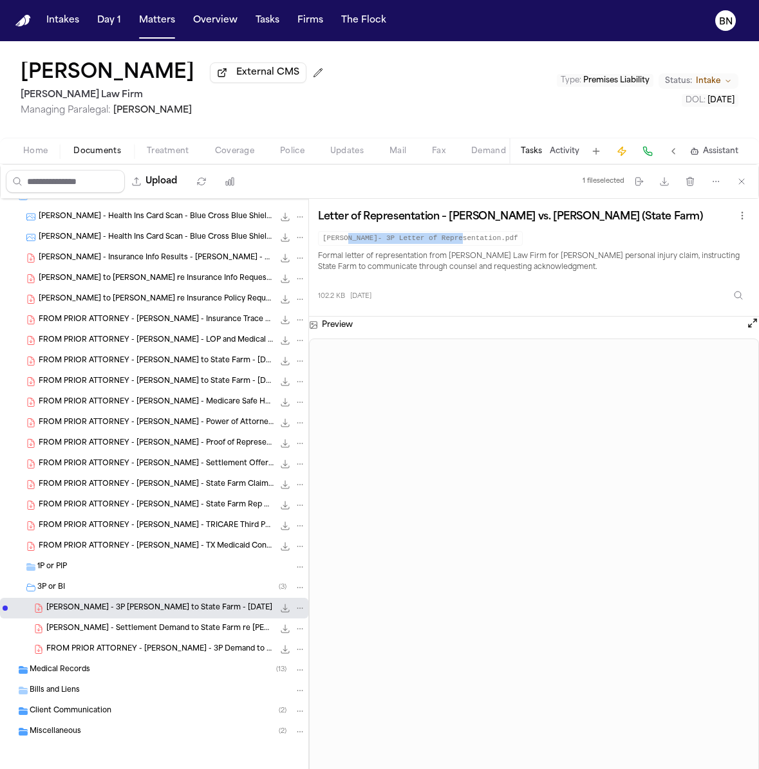
drag, startPoint x: 346, startPoint y: 240, endPoint x: 461, endPoint y: 243, distance: 114.5
click at [462, 243] on code "[PERSON_NAME]- 3P Letter of Representation.pdf" at bounding box center [420, 238] width 205 height 15
click at [348, 155] on span "Updates" at bounding box center [346, 151] width 33 height 10
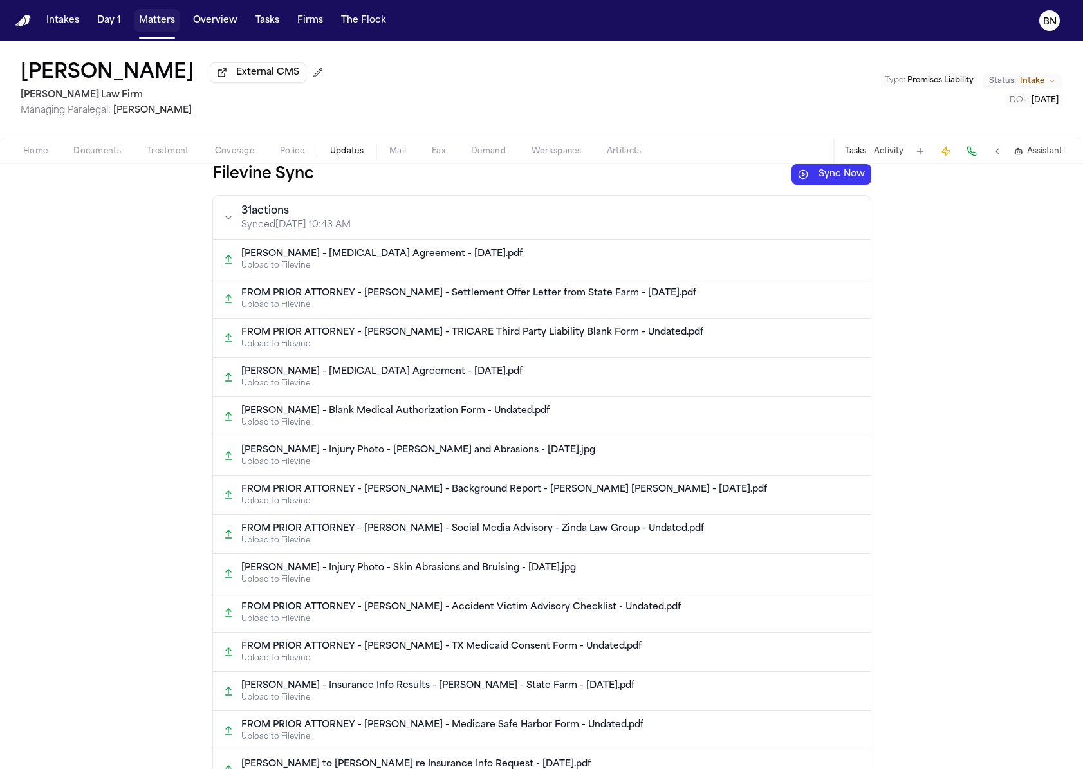
click at [165, 26] on button "Matters" at bounding box center [157, 20] width 46 height 23
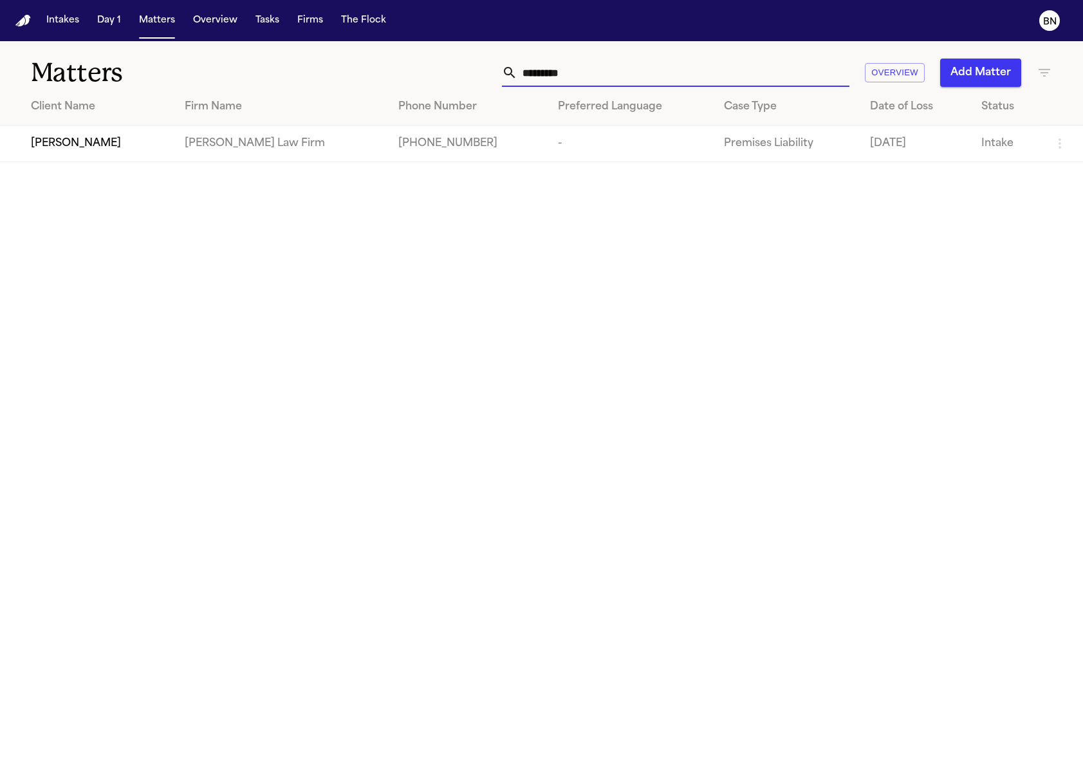
click at [581, 71] on input "*********" at bounding box center [683, 73] width 332 height 28
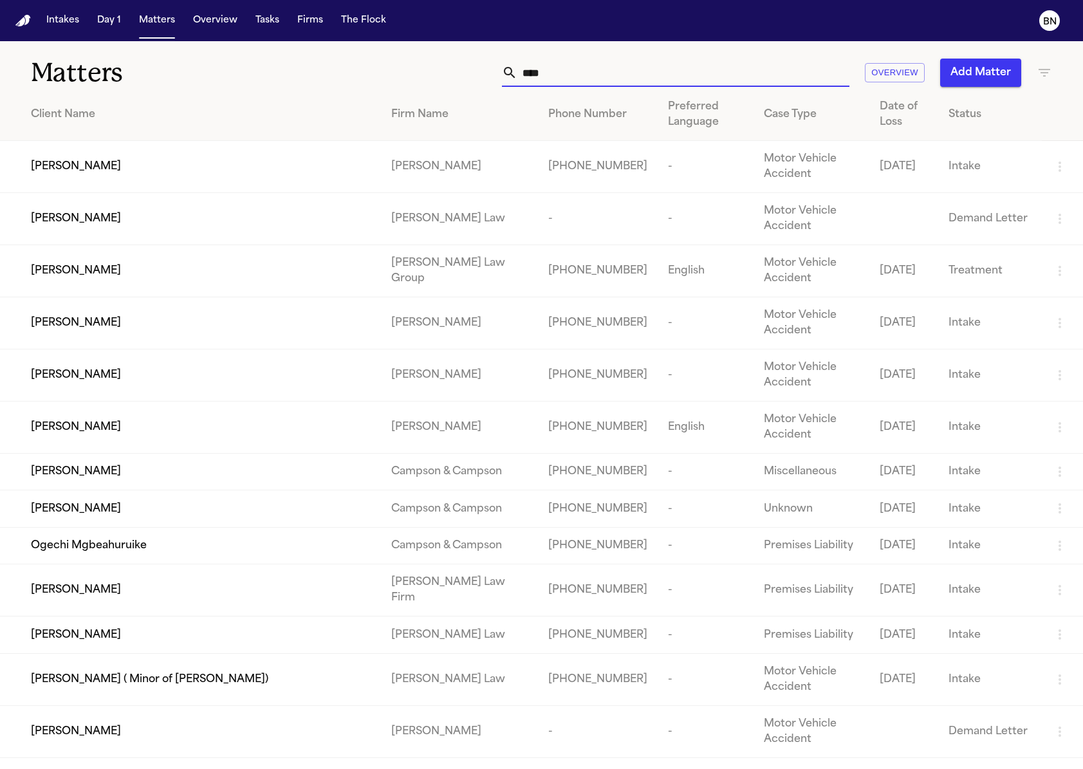
type input "*****"
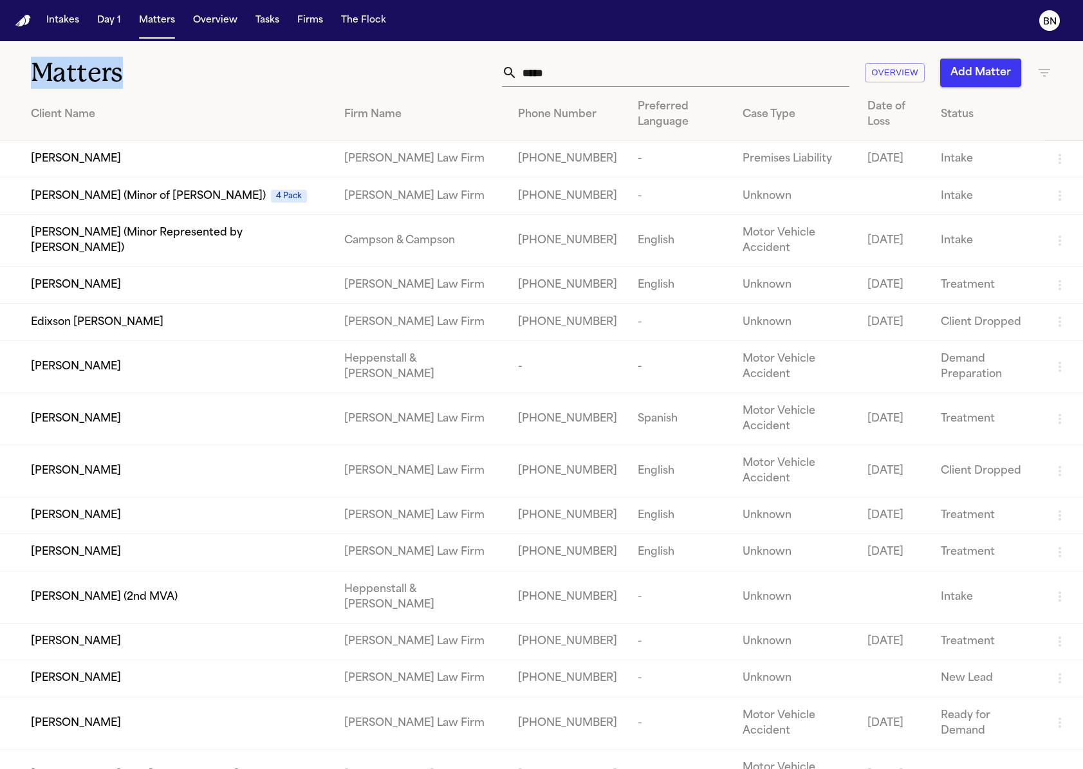
click at [443, 48] on div "Matters ***** Overview Add Matter" at bounding box center [541, 65] width 1083 height 48
click at [552, 65] on input "*****" at bounding box center [683, 73] width 332 height 28
type input "*"
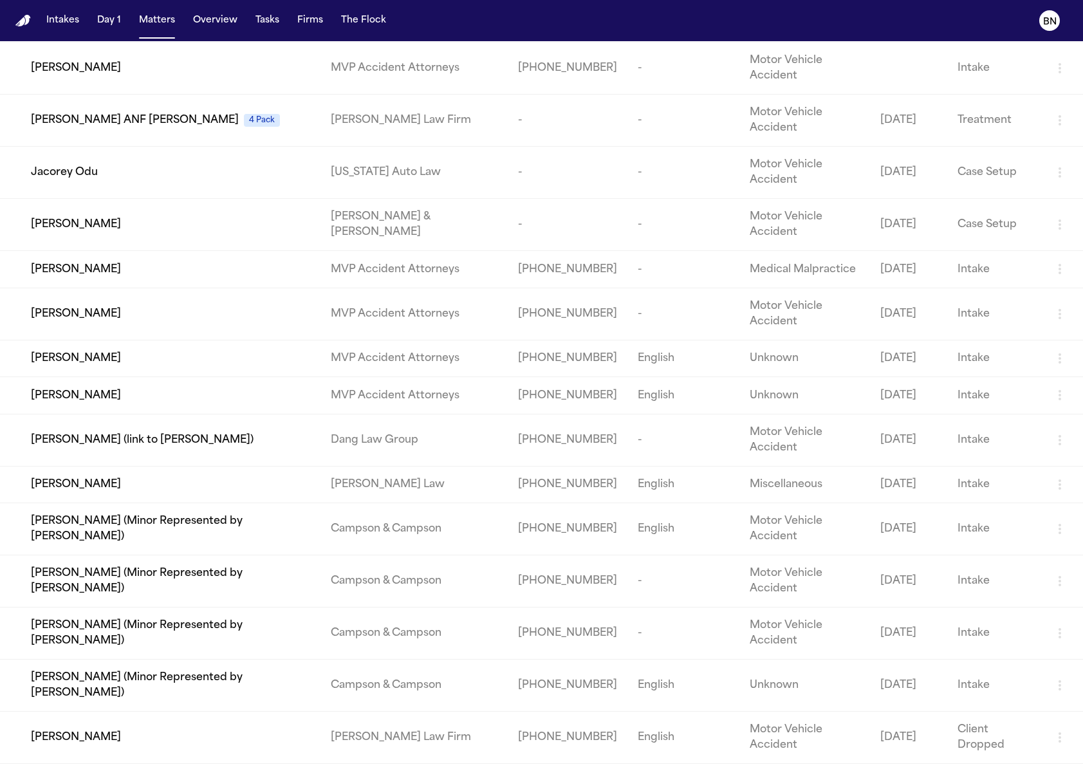
scroll to position [539, 0]
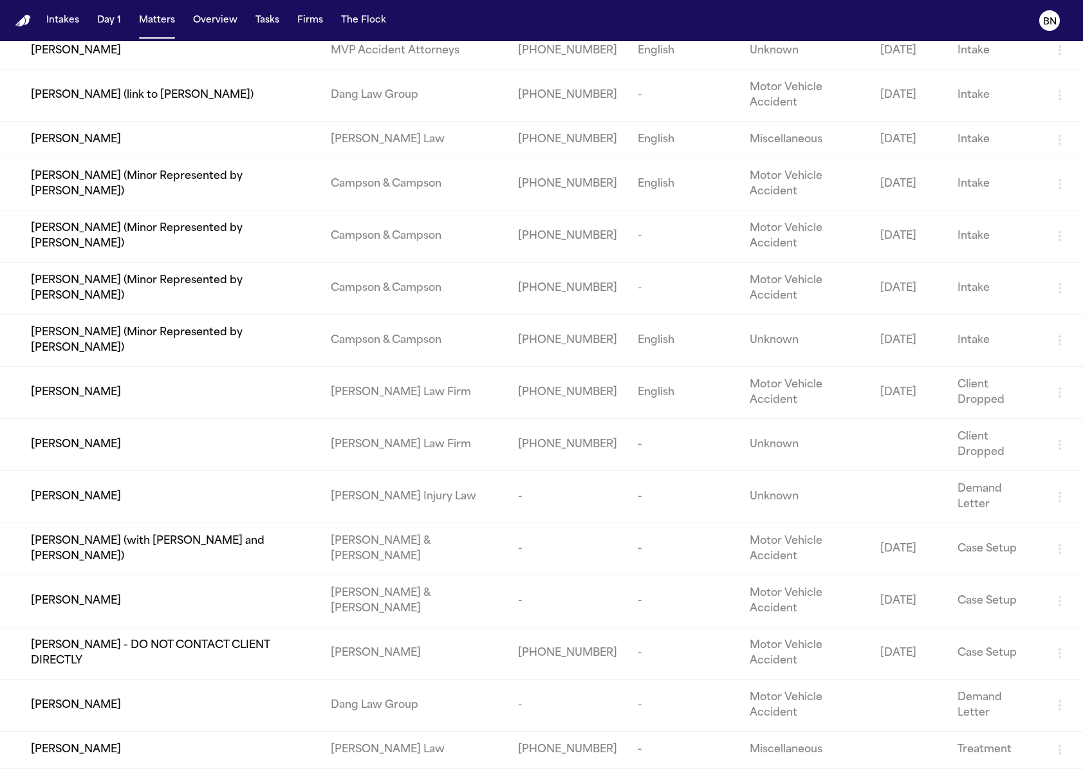
type input "*****"
click at [302, 389] on div "[PERSON_NAME]" at bounding box center [170, 392] width 279 height 15
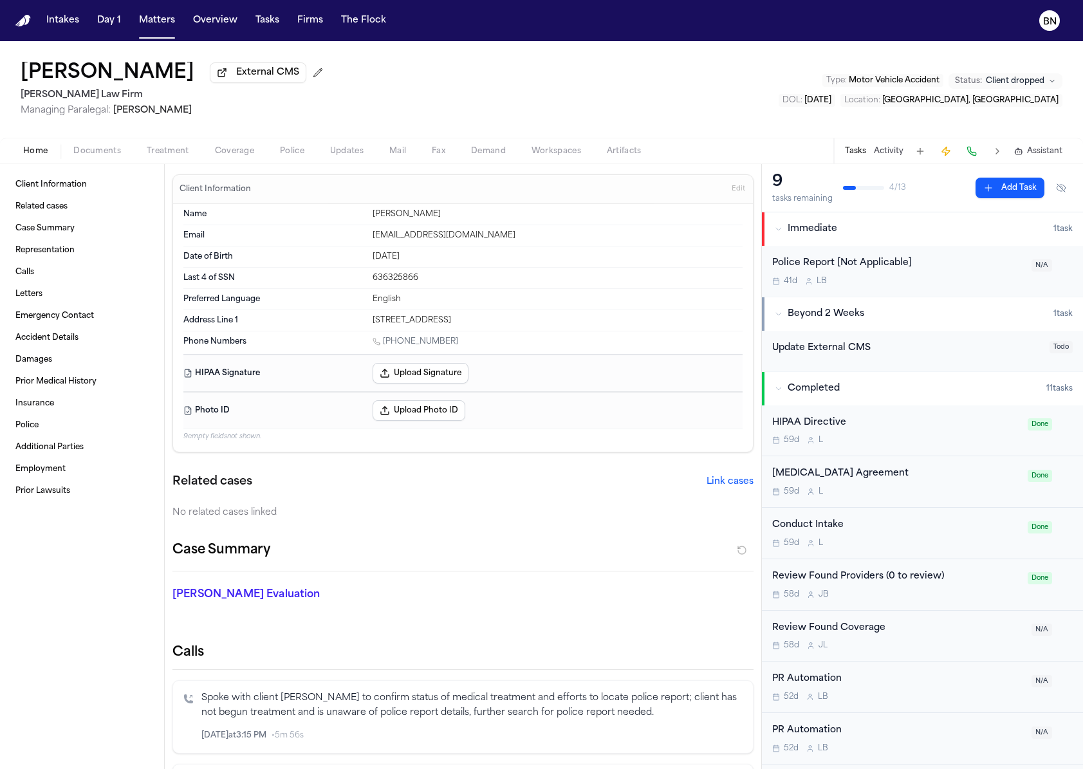
click at [91, 133] on div "Corey Gregory External CMS Hecht Law Firm Managing Paralegal: Jessica Barrett T…" at bounding box center [541, 89] width 1083 height 97
click at [91, 176] on div "Client Information Related cases Case Summary Representation Calls Letters Emer…" at bounding box center [82, 466] width 164 height 605
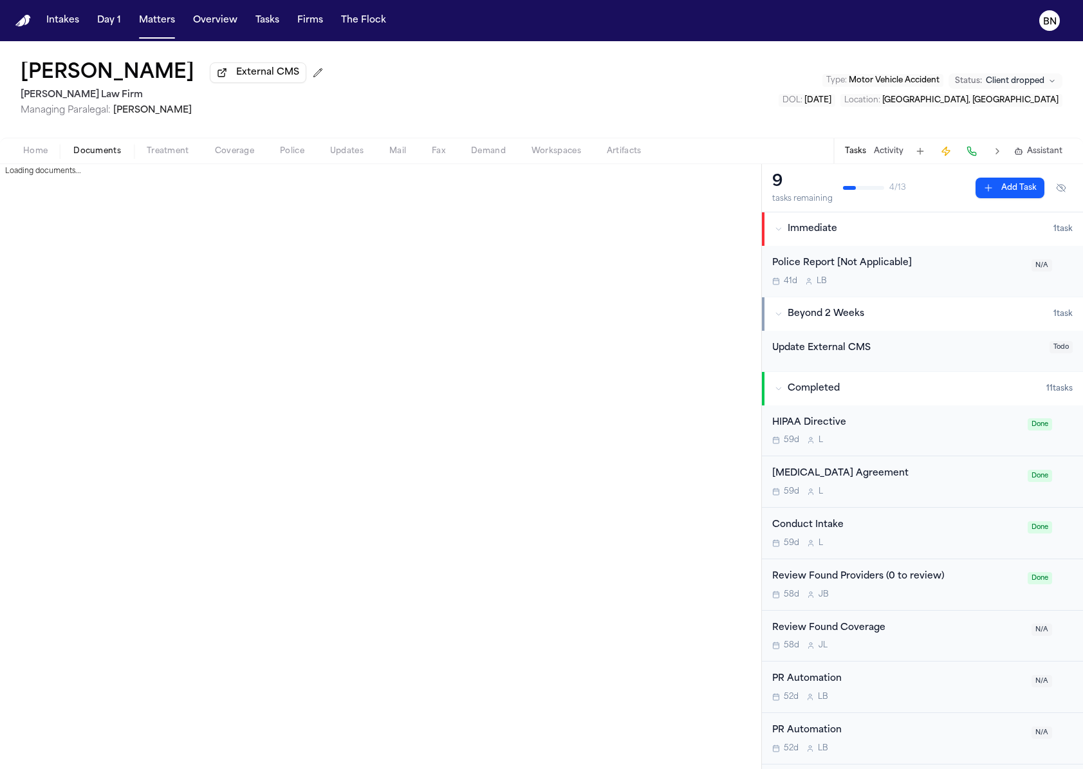
click at [95, 145] on button "Documents" at bounding box center [96, 150] width 73 height 15
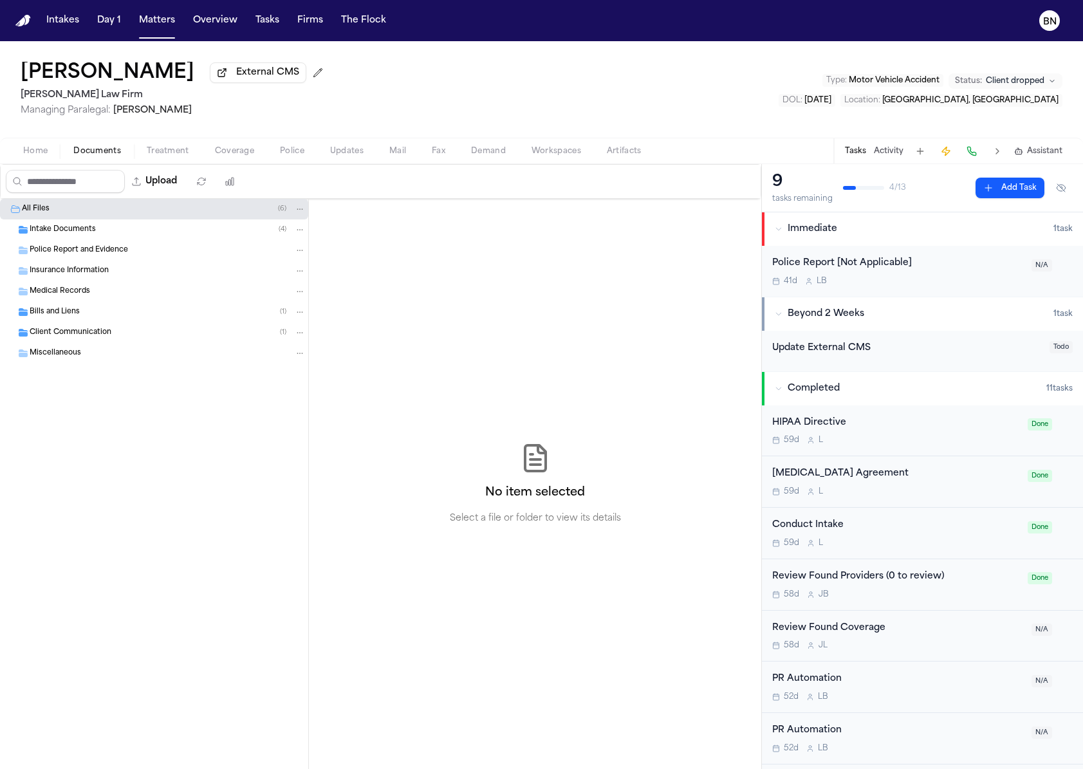
click at [74, 240] on div "Intake Documents ( 4 )" at bounding box center [154, 229] width 308 height 21
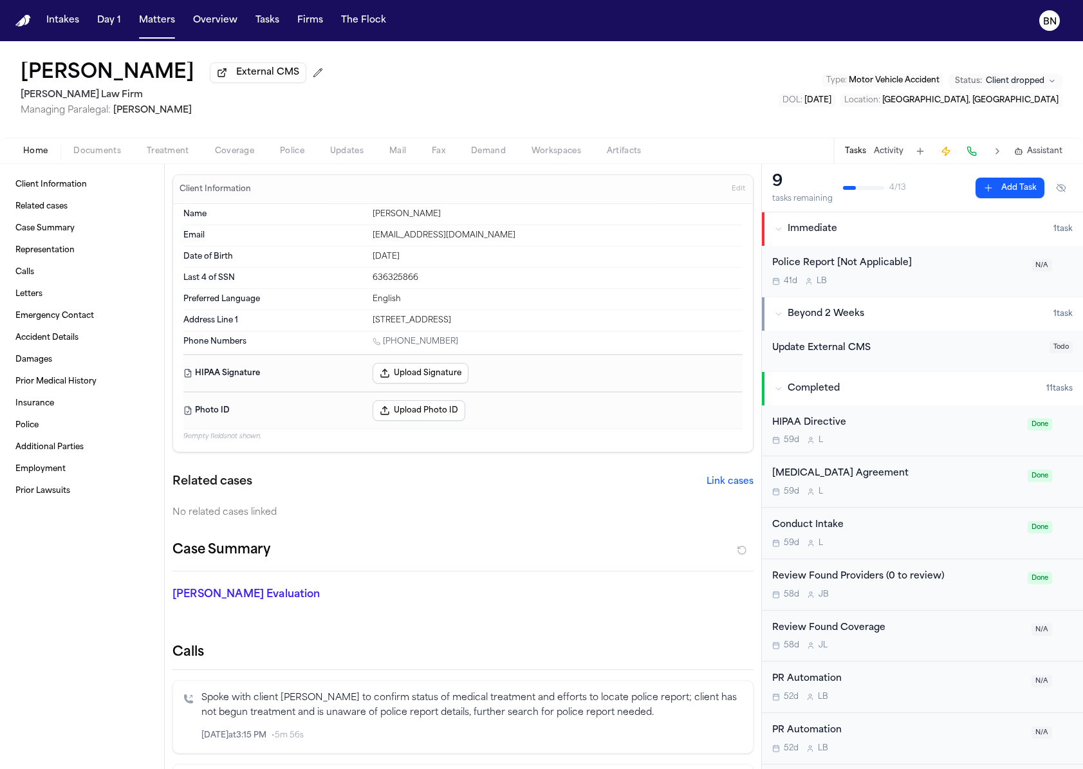
click at [14, 146] on button "Home" at bounding box center [35, 150] width 50 height 15
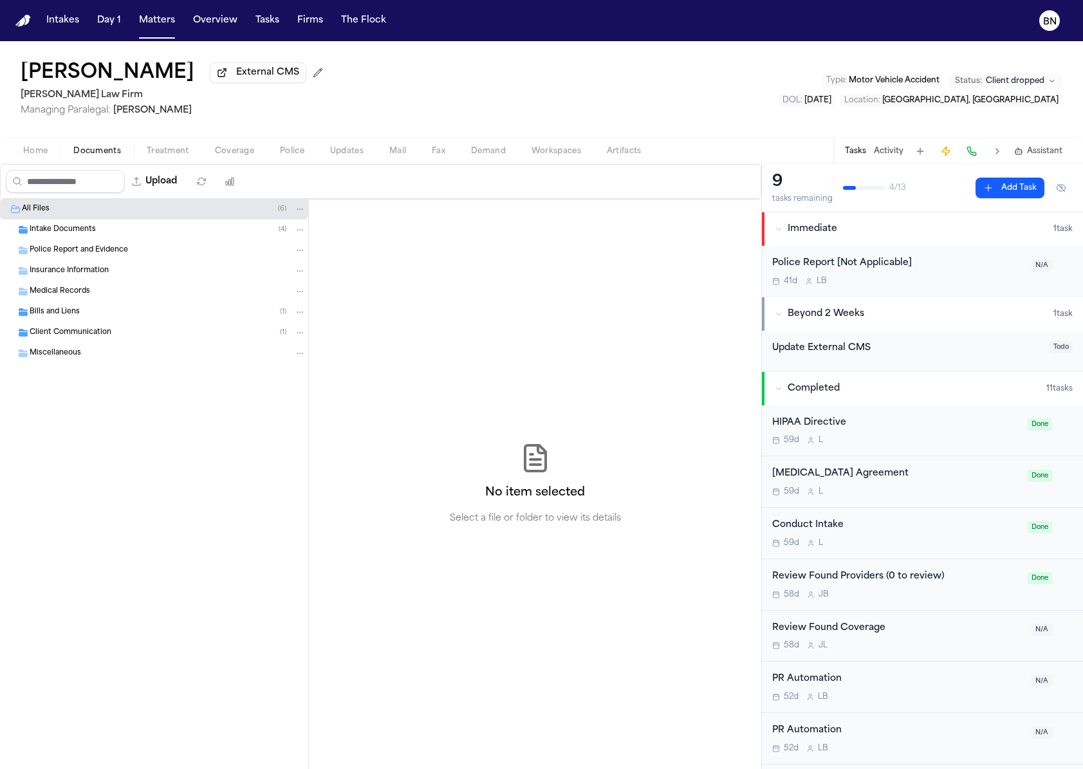
click at [98, 155] on span "Documents" at bounding box center [97, 151] width 48 height 10
click at [93, 234] on span "Intake Documents" at bounding box center [63, 230] width 66 height 11
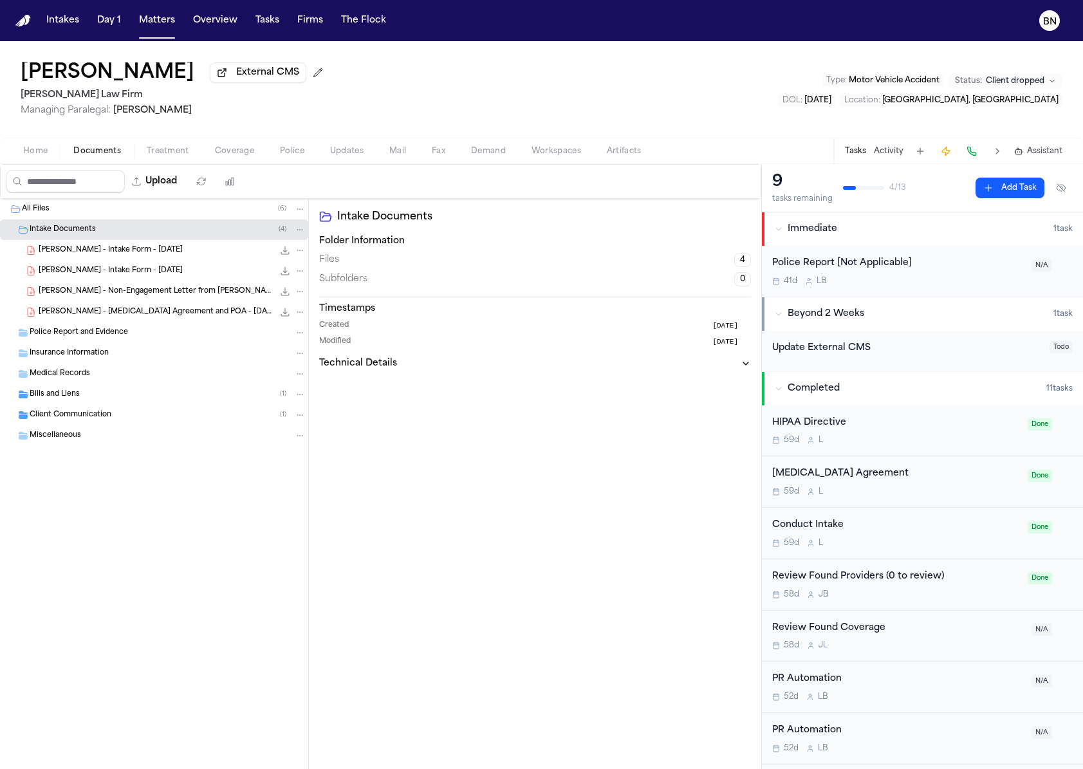
click at [117, 256] on span "C. Gregory - Intake Form - 8.15.25" at bounding box center [111, 250] width 144 height 11
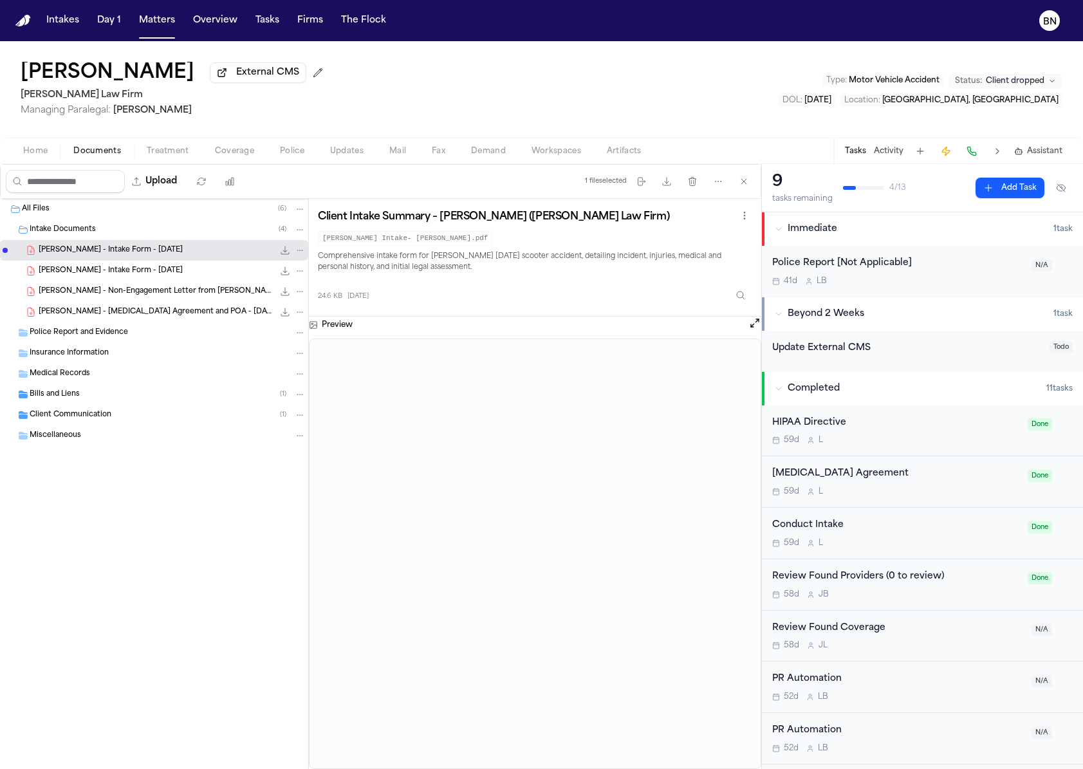
click at [266, 163] on div "Home Documents Treatment Coverage Police Updates Mail Fax Demand Workspaces Art…" at bounding box center [541, 151] width 1083 height 26
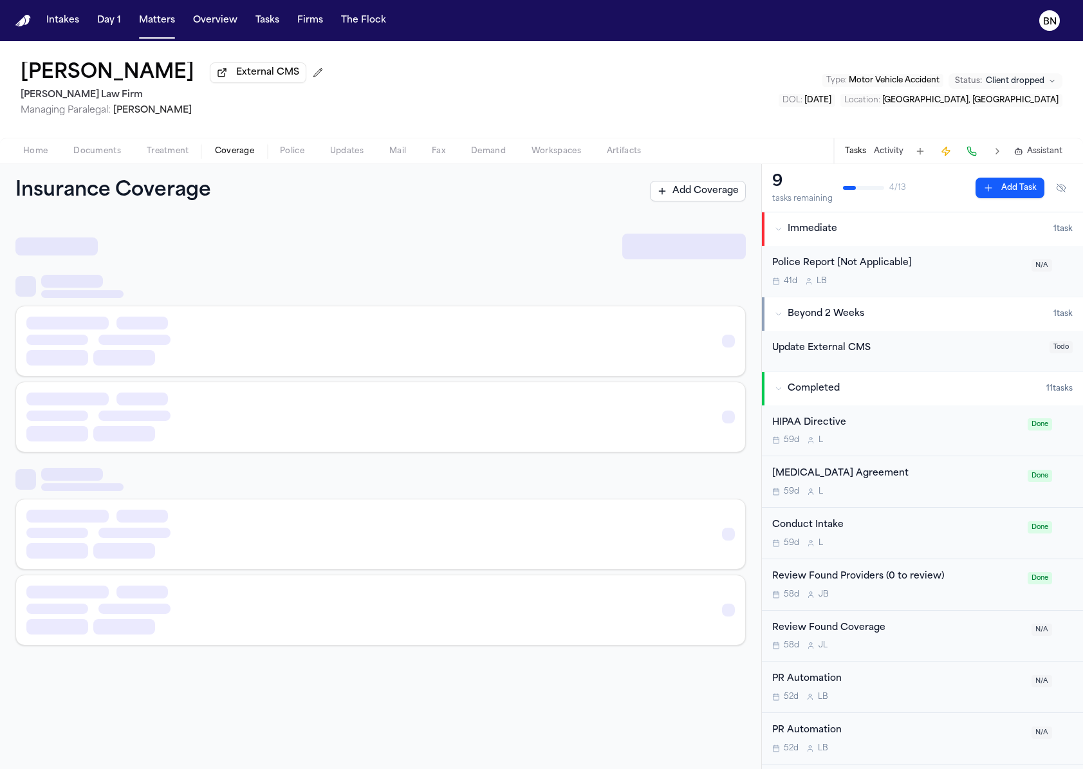
click at [243, 148] on span "Coverage" at bounding box center [234, 151] width 39 height 10
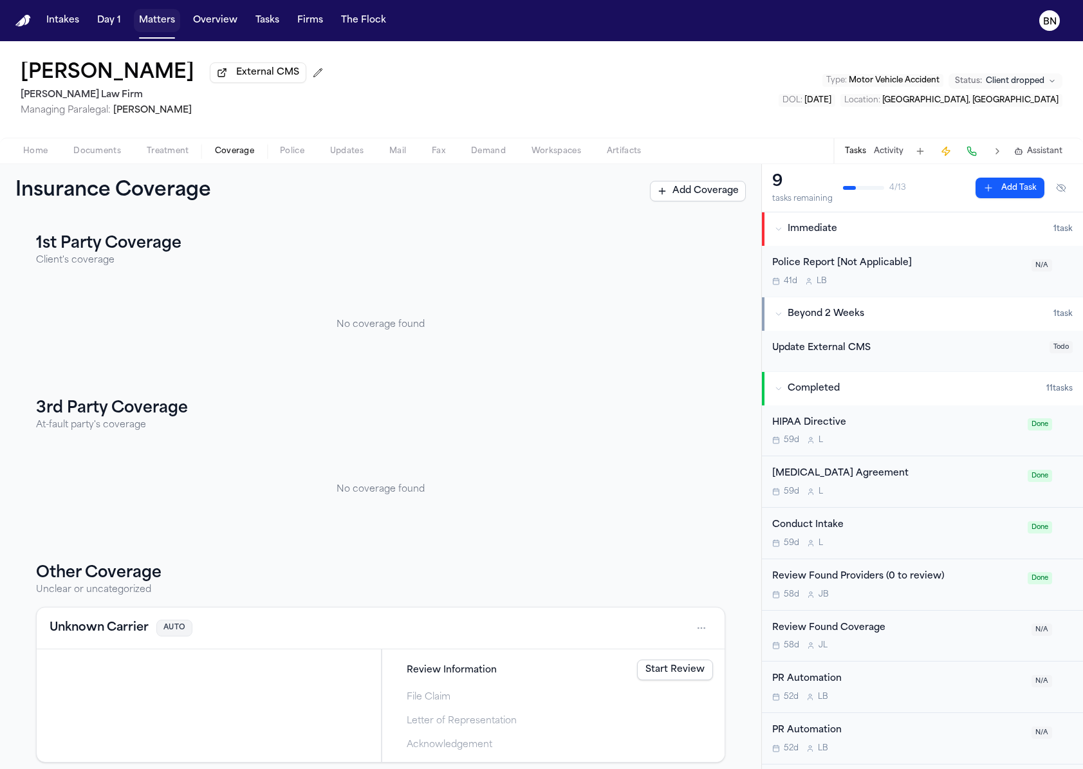
click at [171, 19] on button "Matters" at bounding box center [157, 20] width 46 height 23
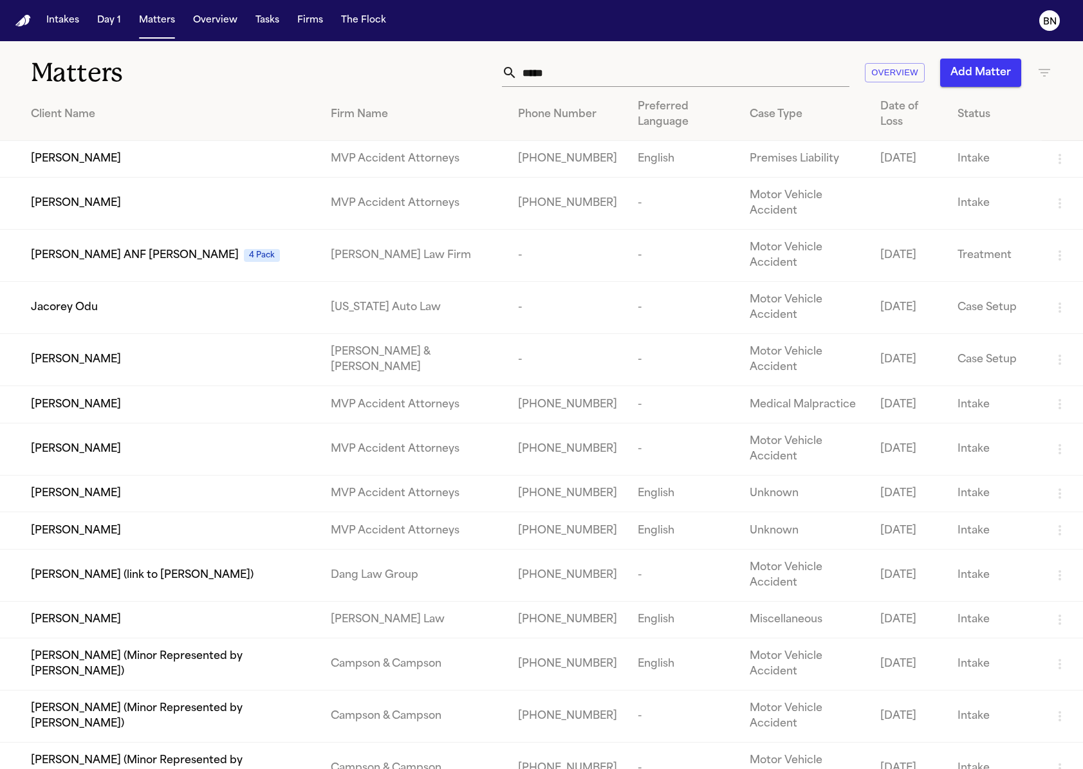
click at [603, 62] on input "*****" at bounding box center [683, 73] width 332 height 28
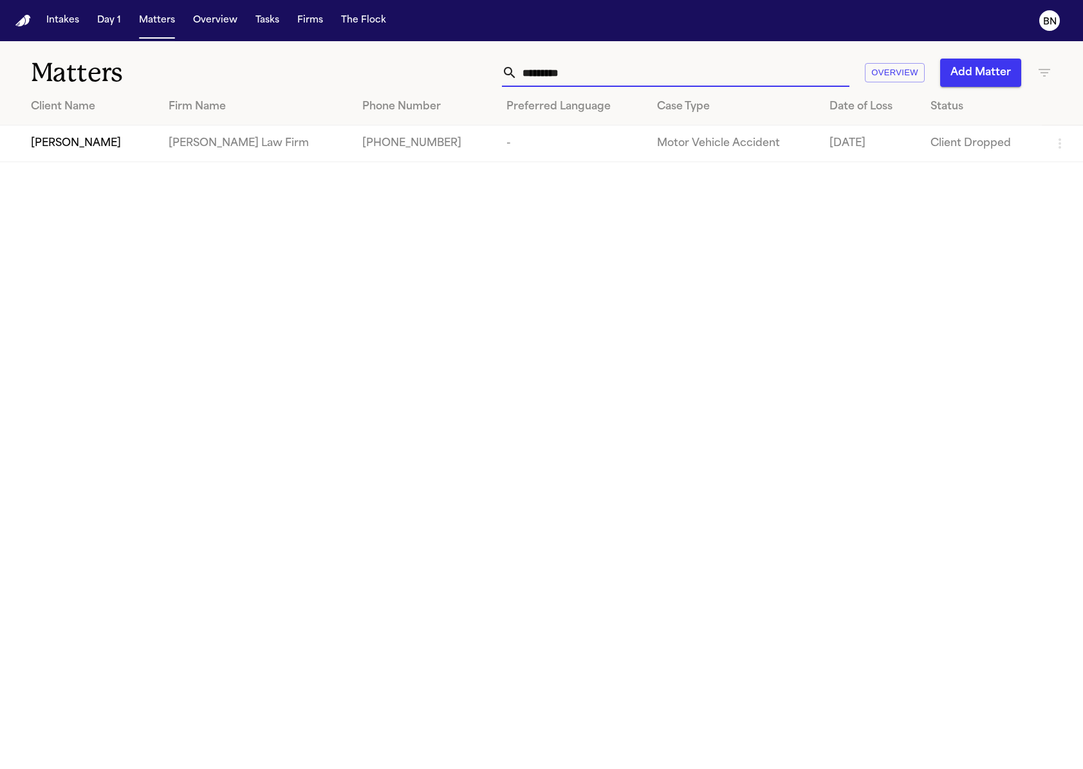
type input "*********"
click at [69, 147] on span "[PERSON_NAME]" at bounding box center [76, 143] width 90 height 15
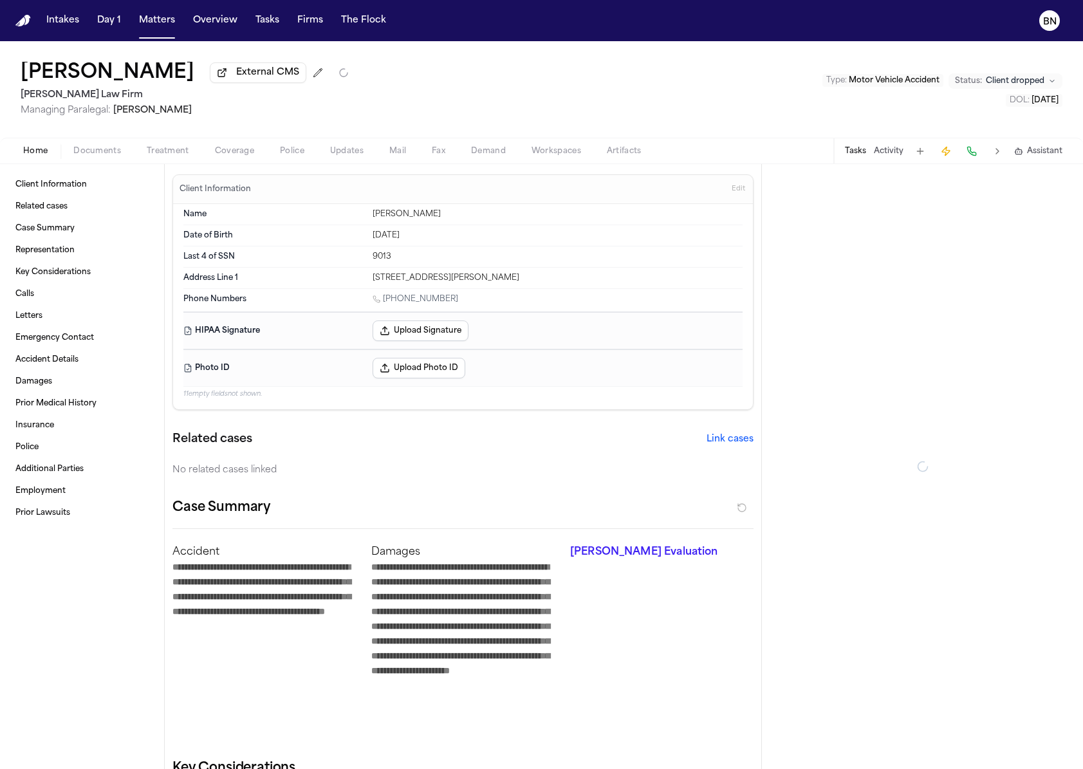
type textarea "*"
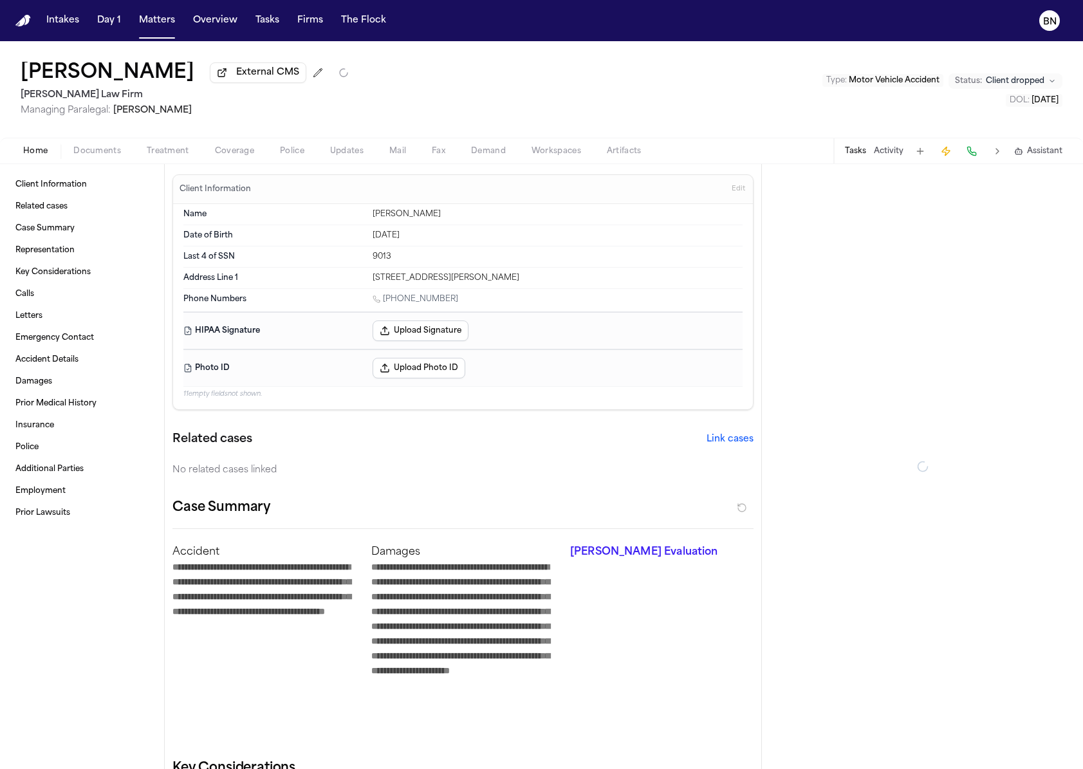
type textarea "*"
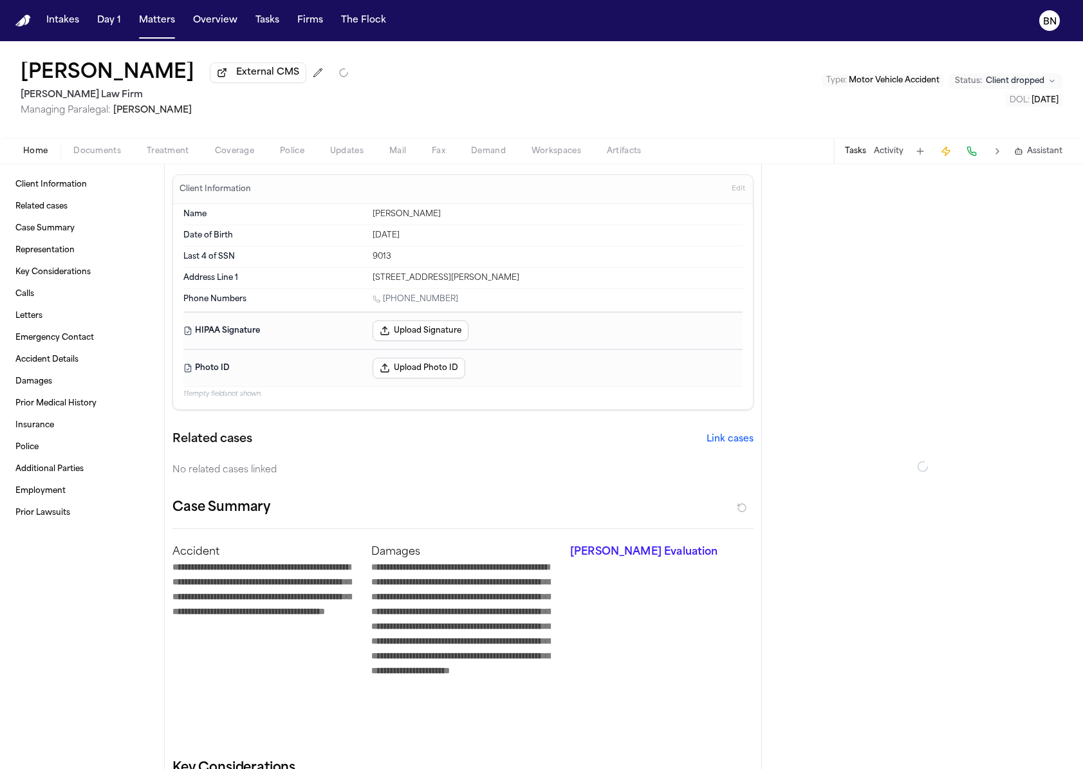
type textarea "*"
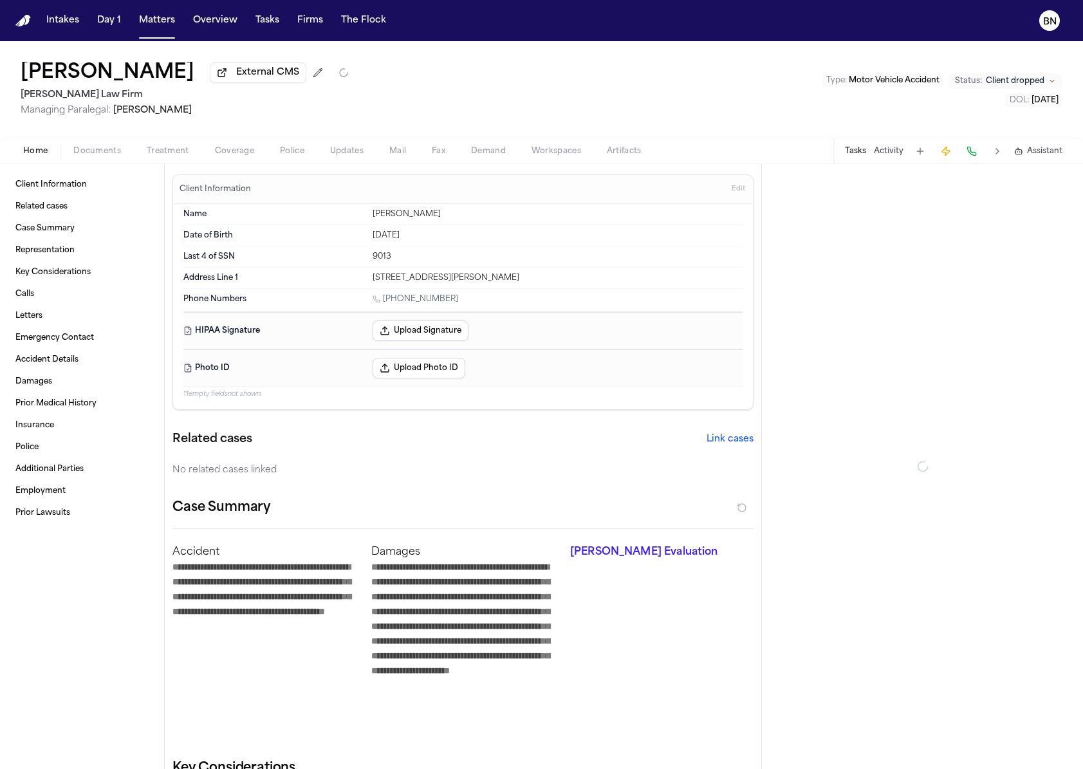
type textarea "*"
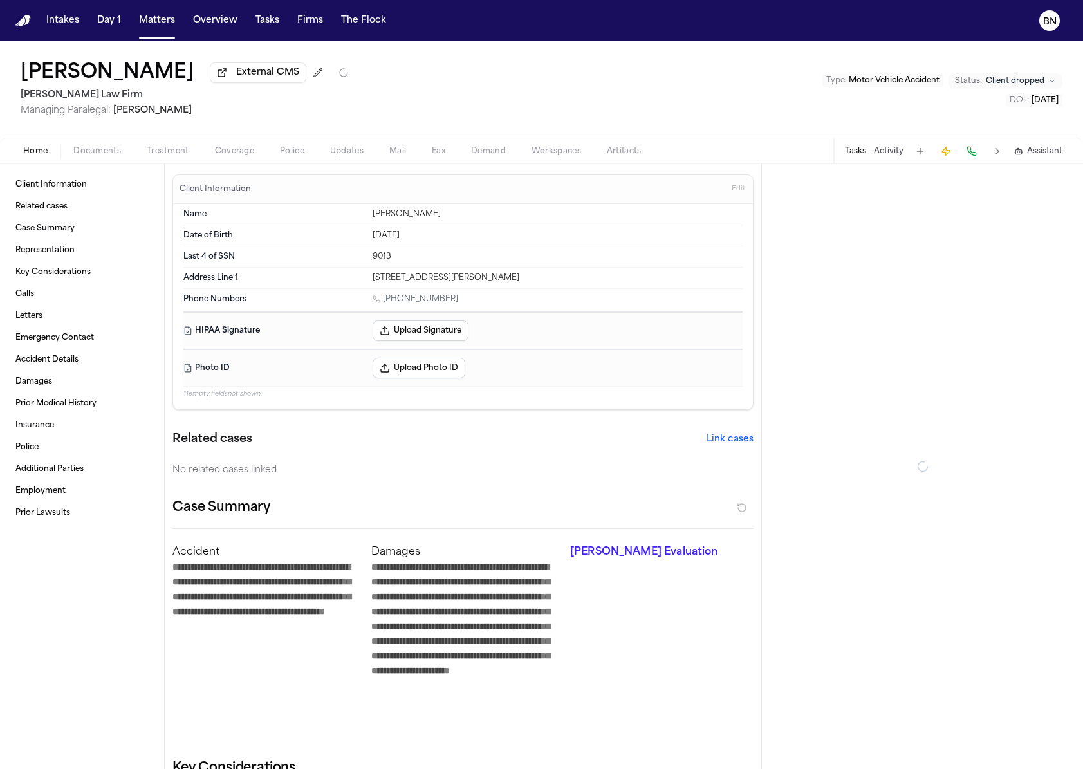
type textarea "*"
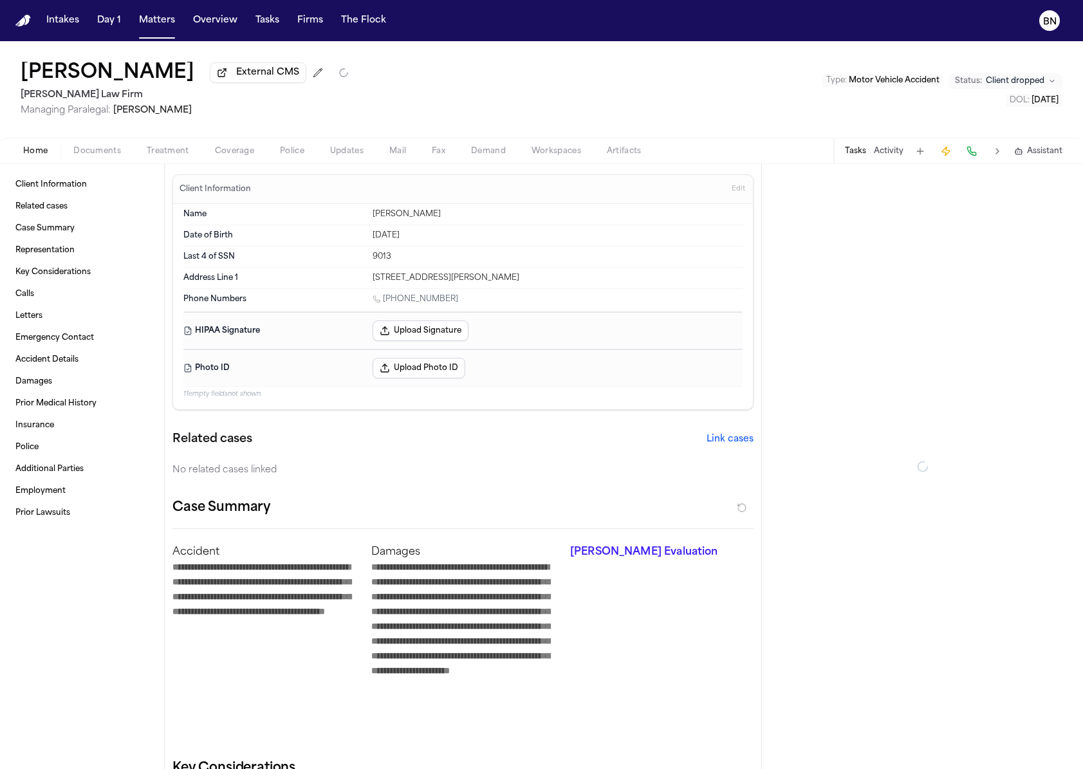
type textarea "*"
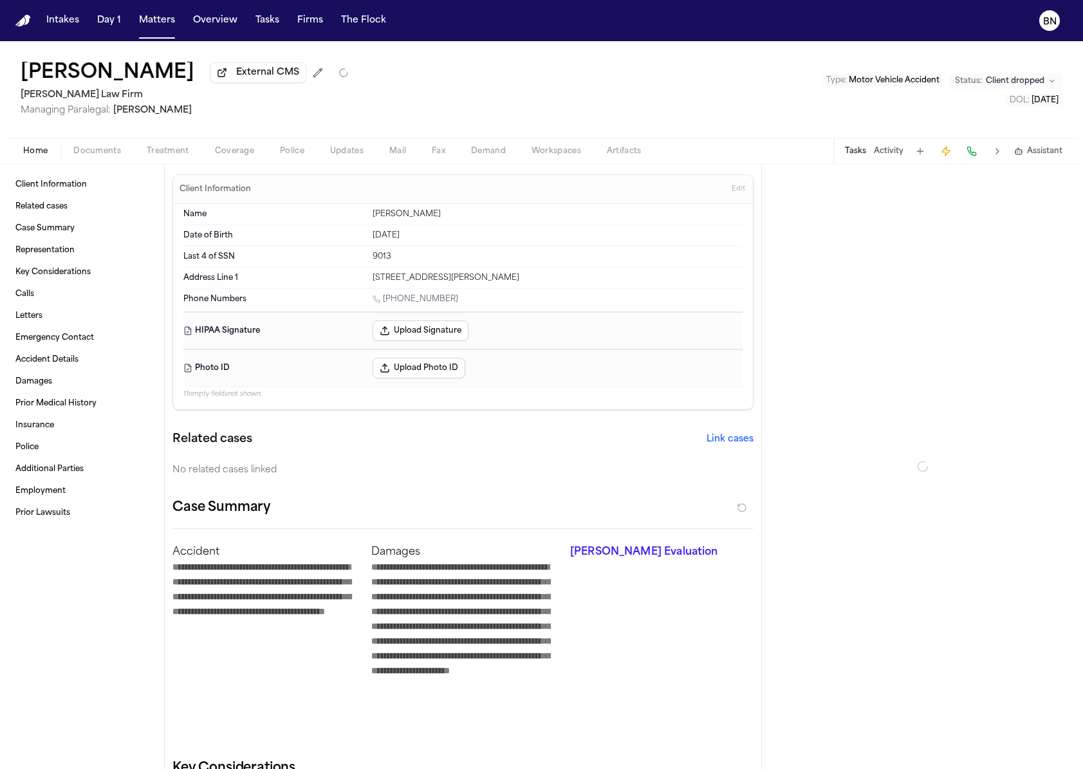
type textarea "*"
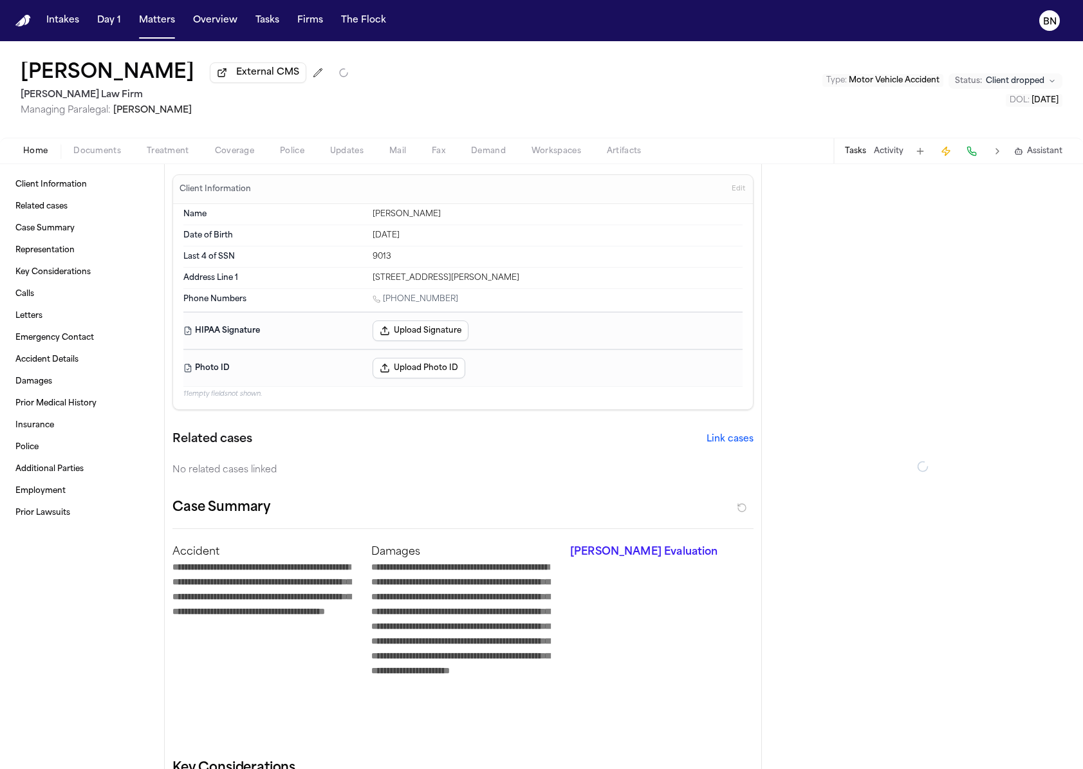
type textarea "*"
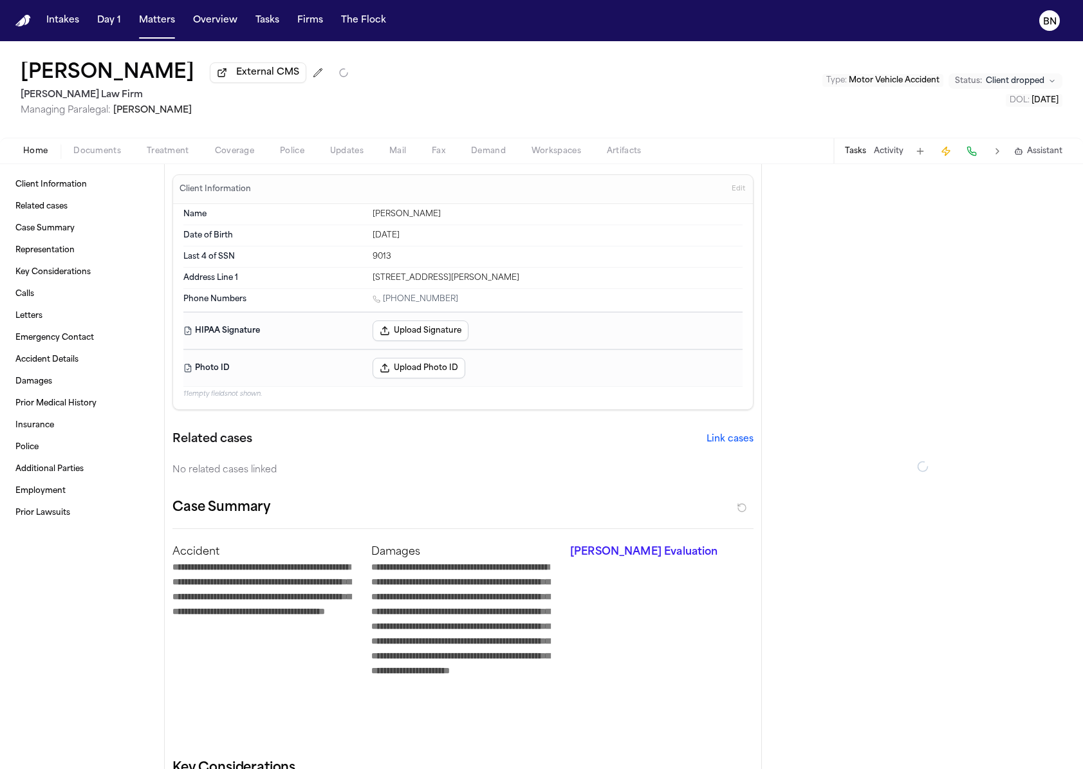
type textarea "*"
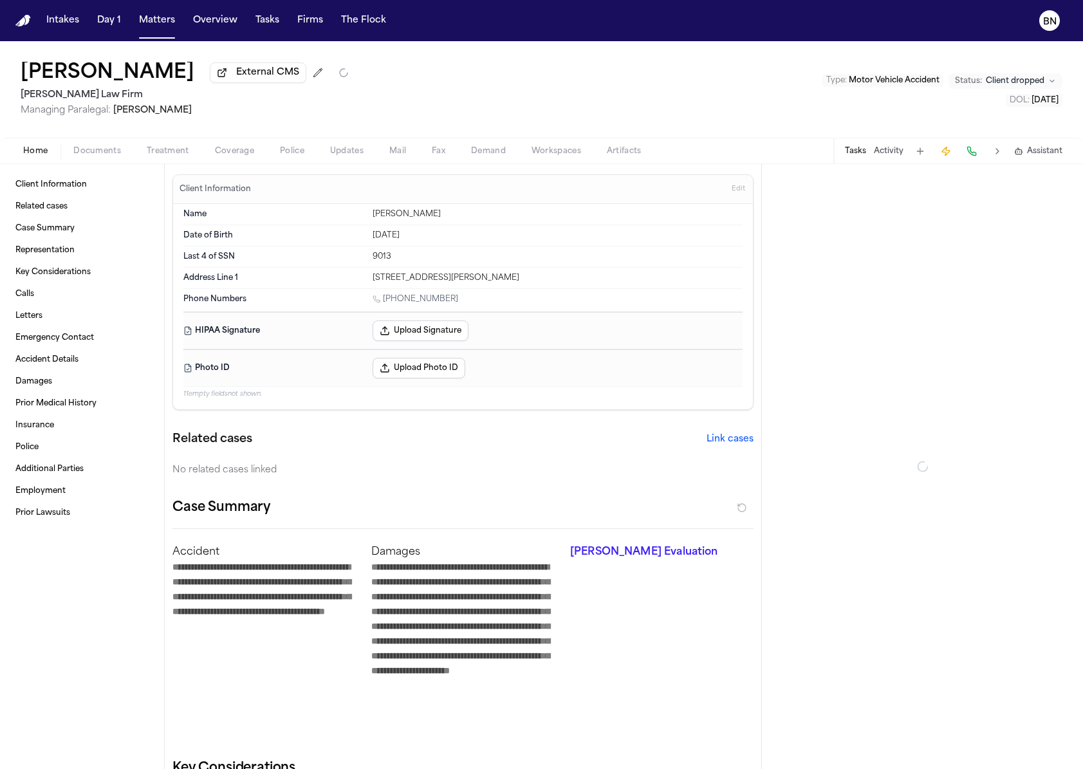
type textarea "*"
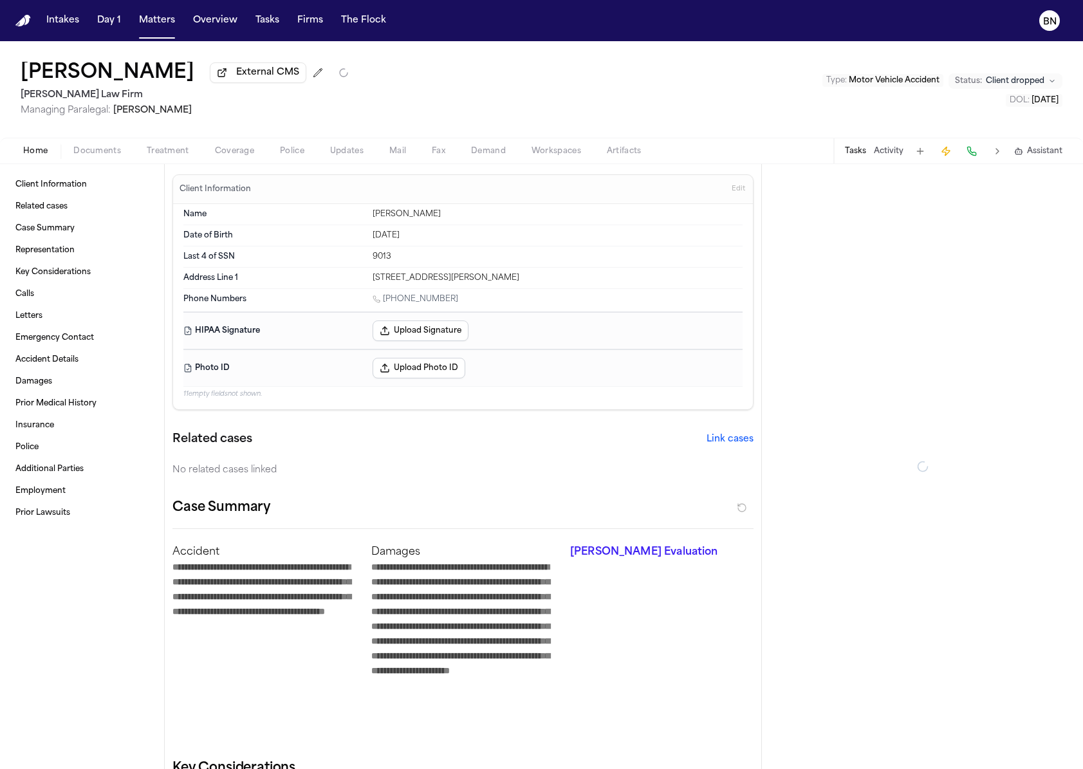
type textarea "*"
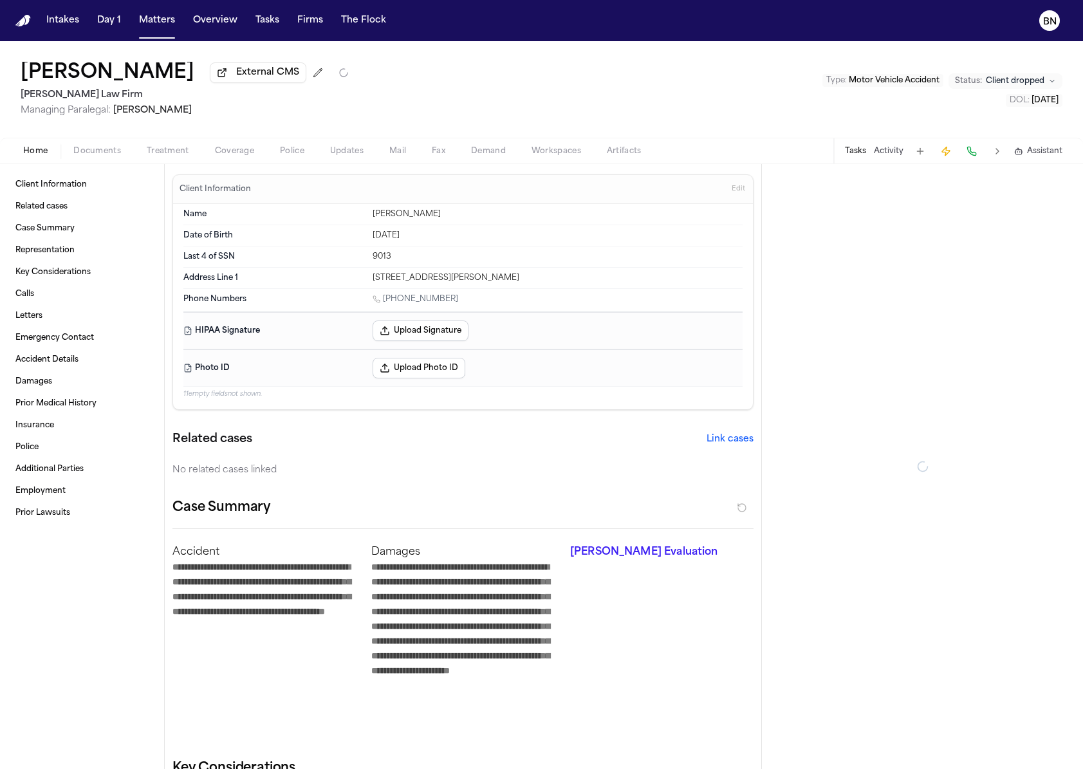
type textarea "*"
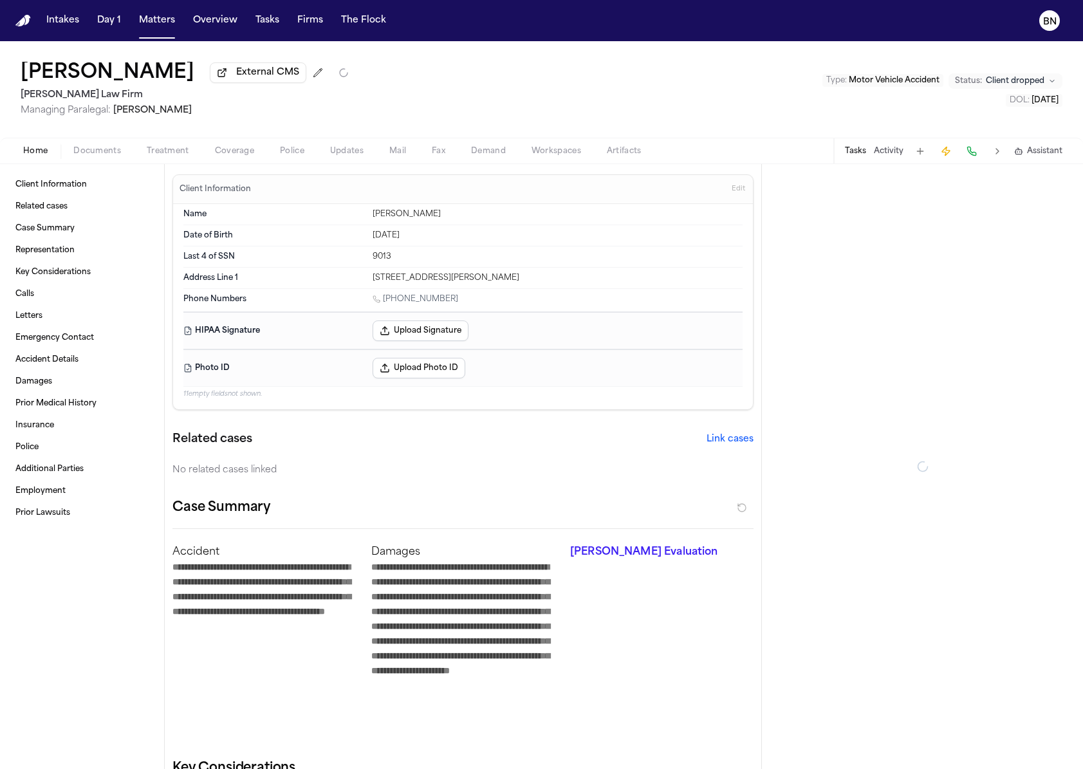
type textarea "*"
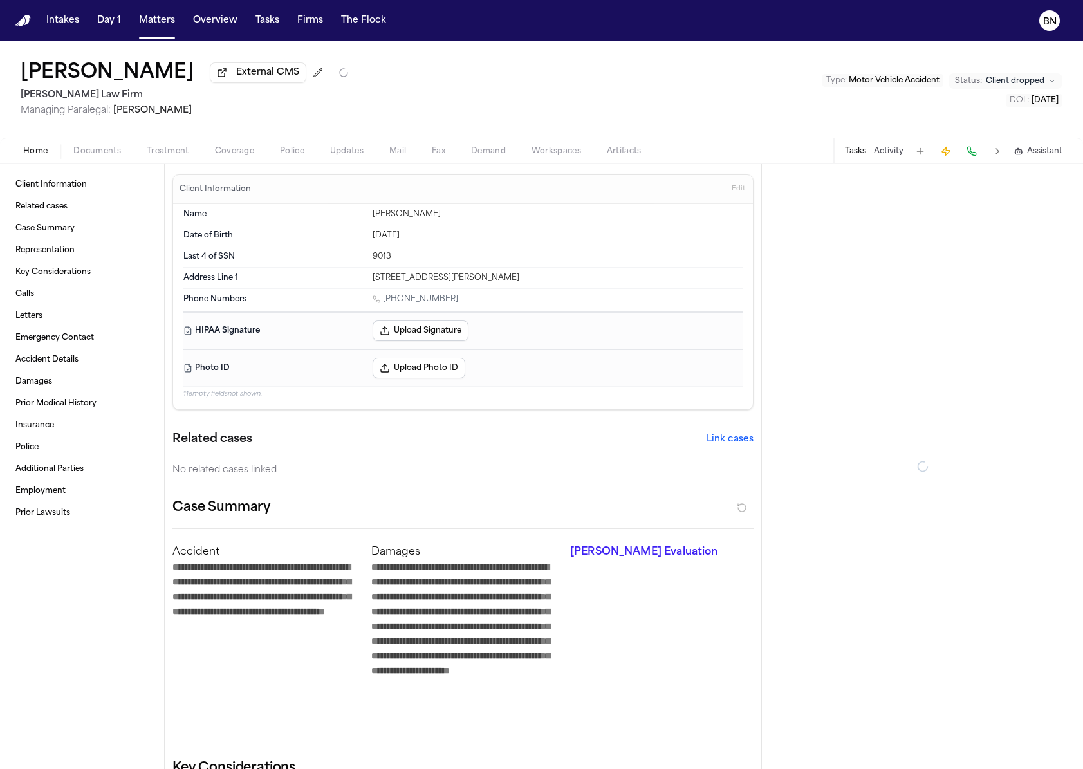
type textarea "*"
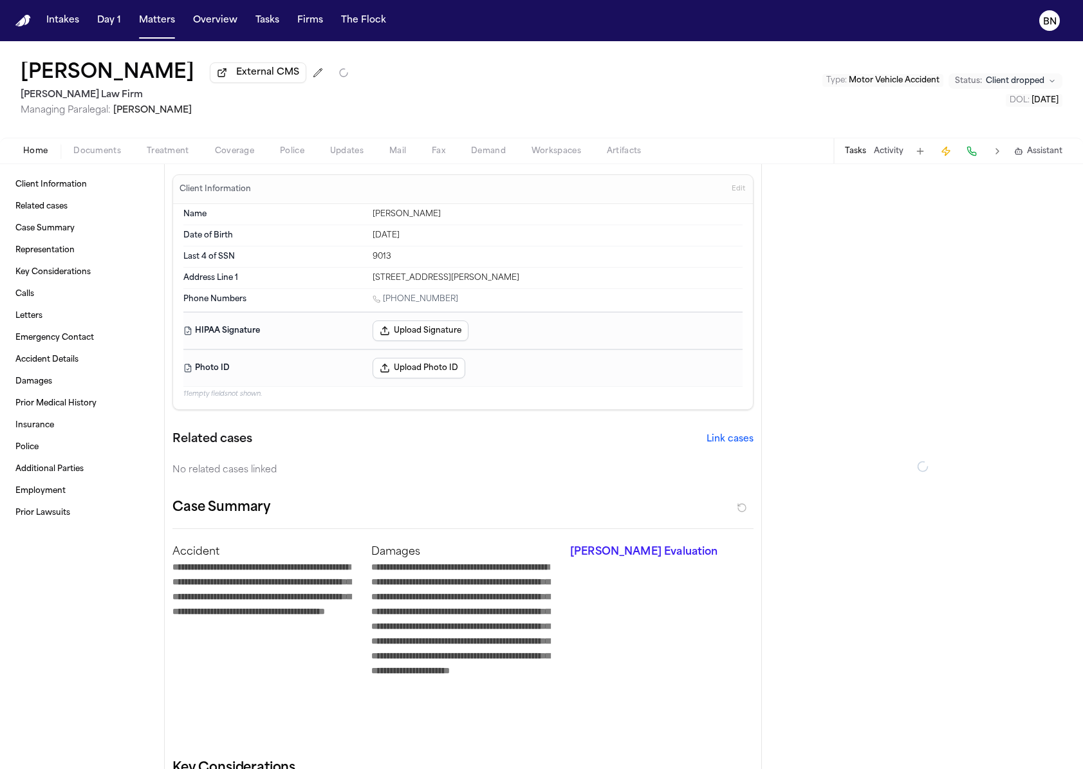
type textarea "*"
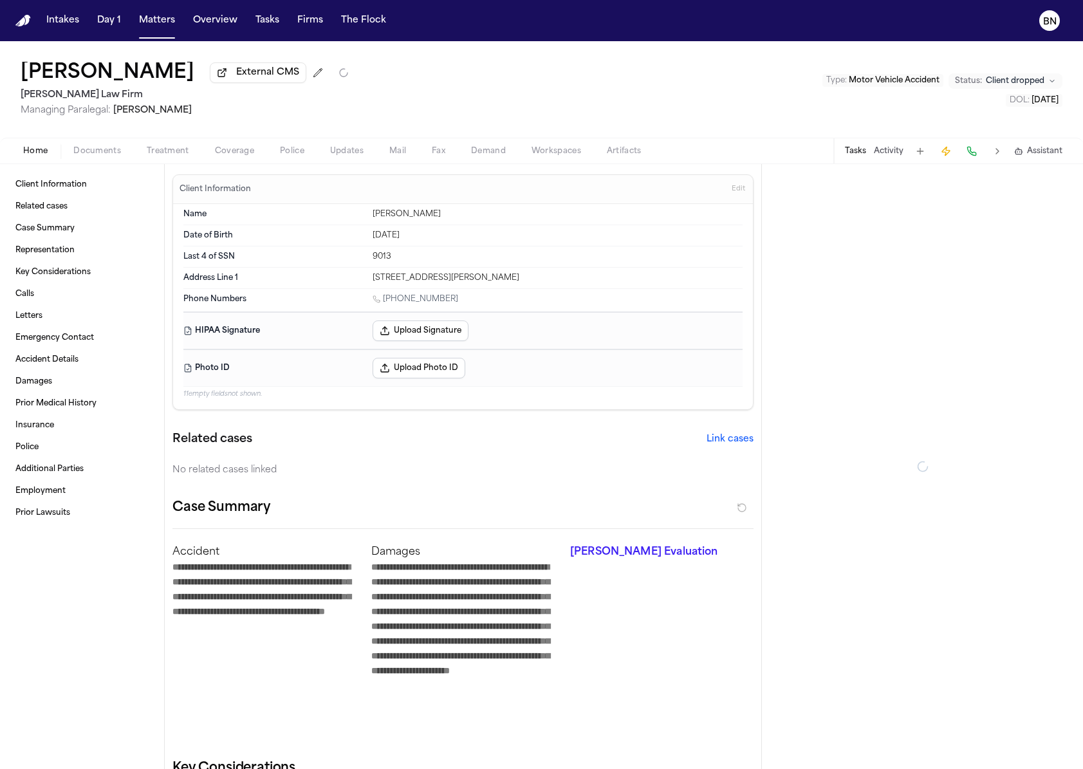
type textarea "*"
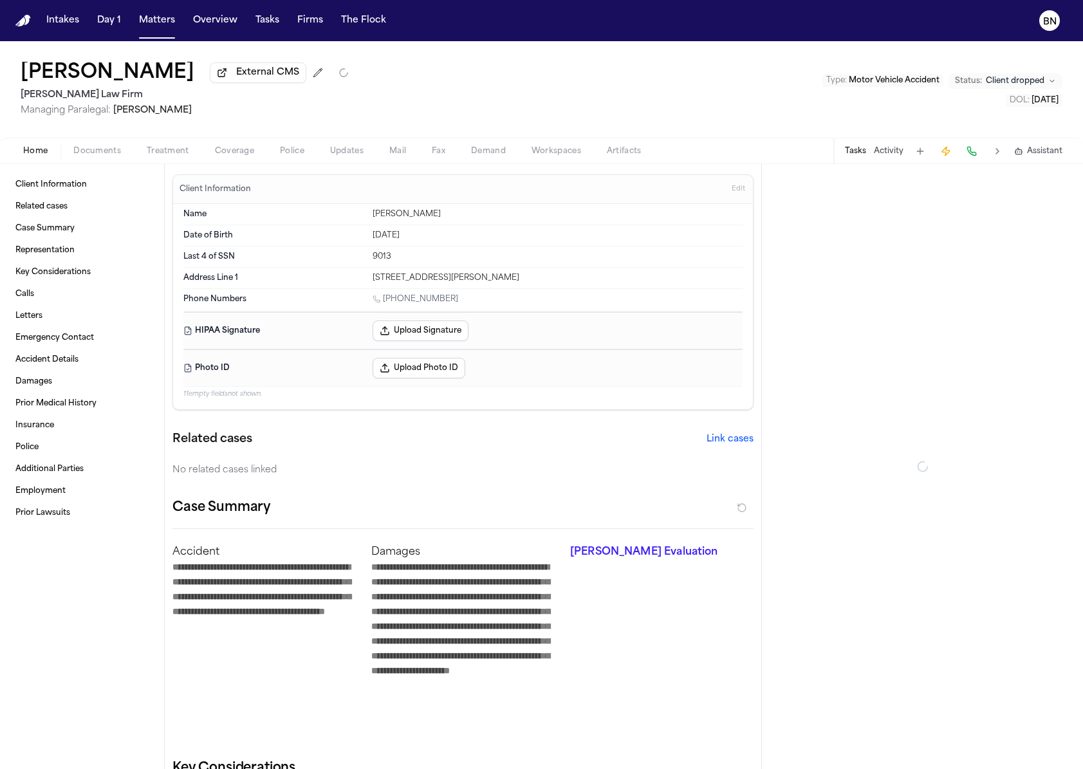
type textarea "*"
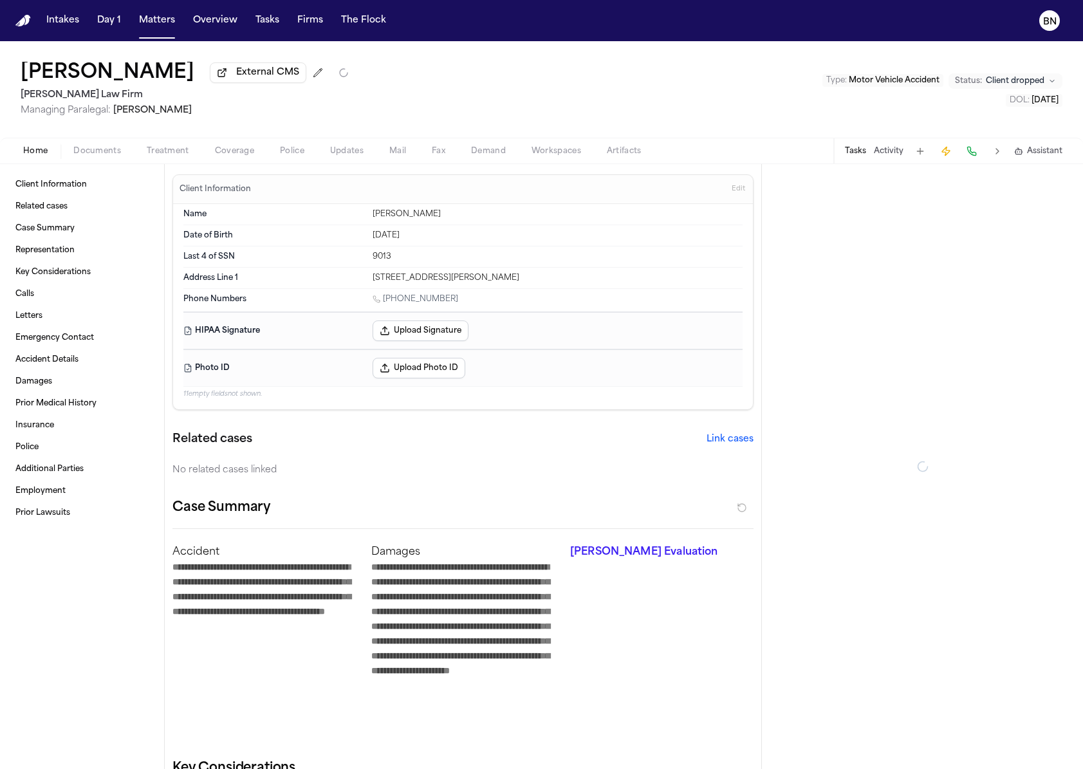
type textarea "*"
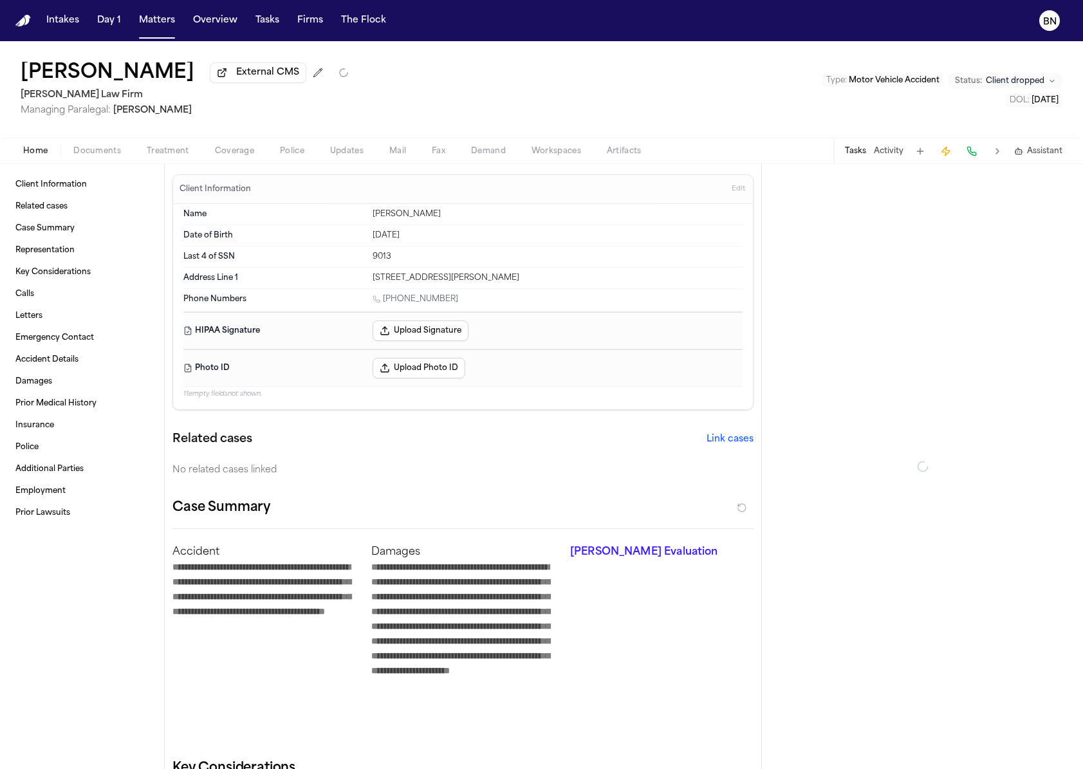
type textarea "*"
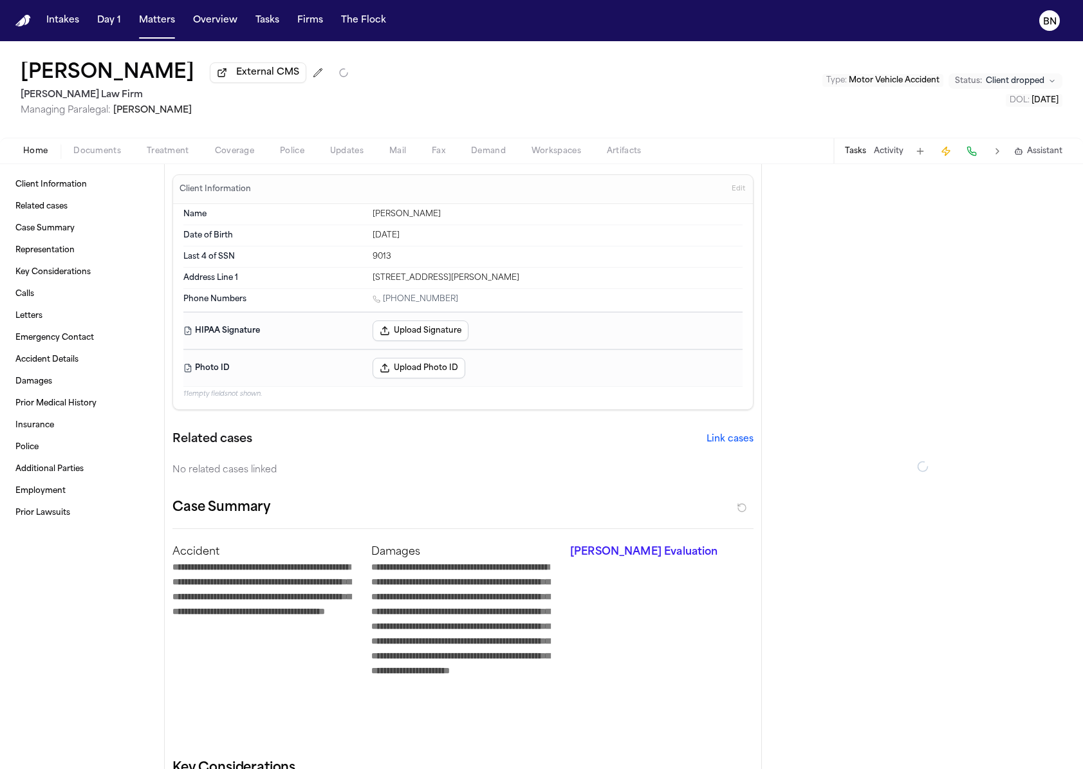
type textarea "*"
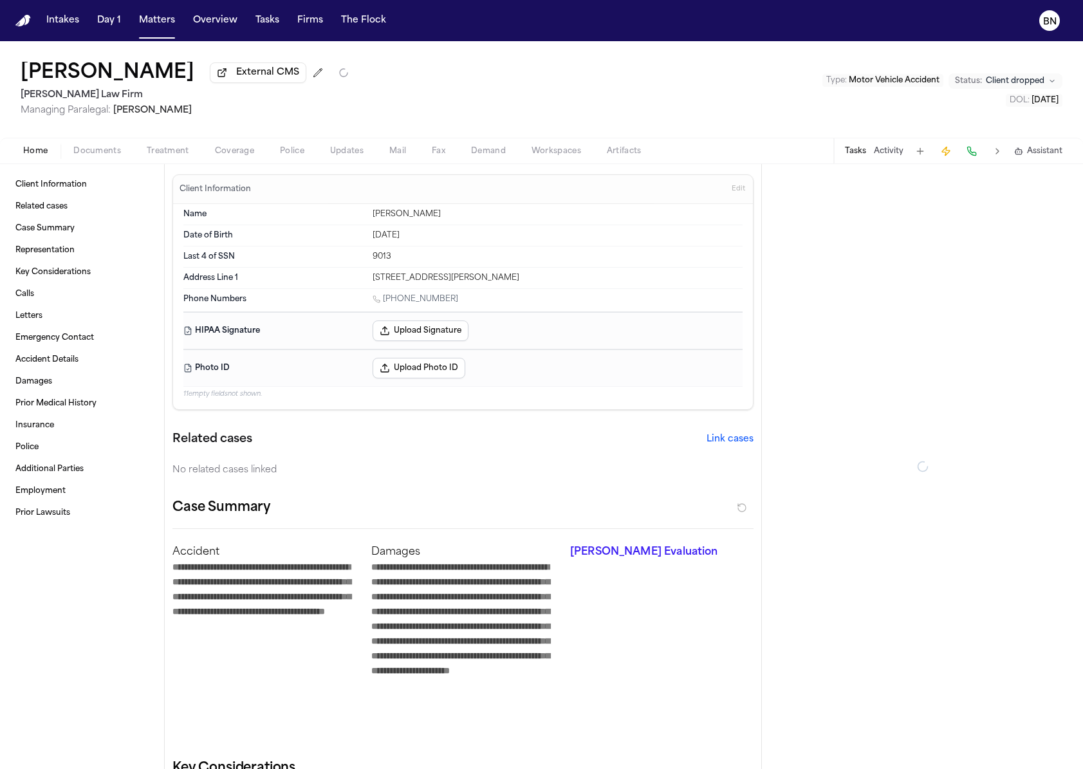
type textarea "*"
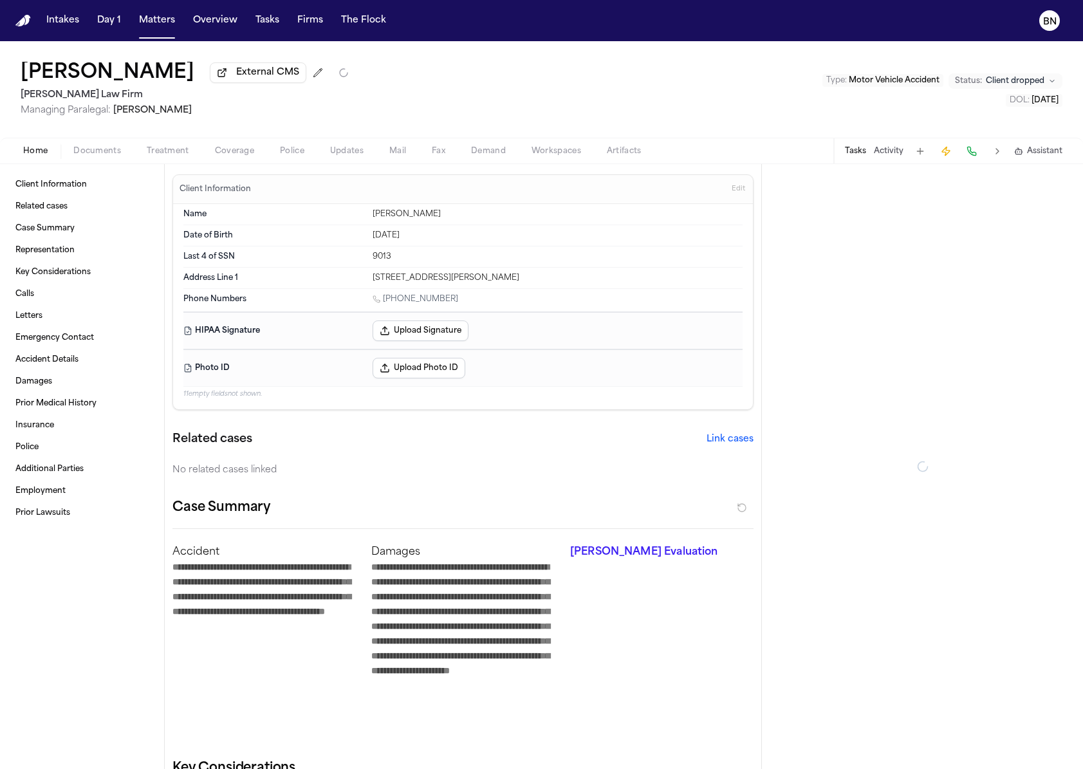
type textarea "*"
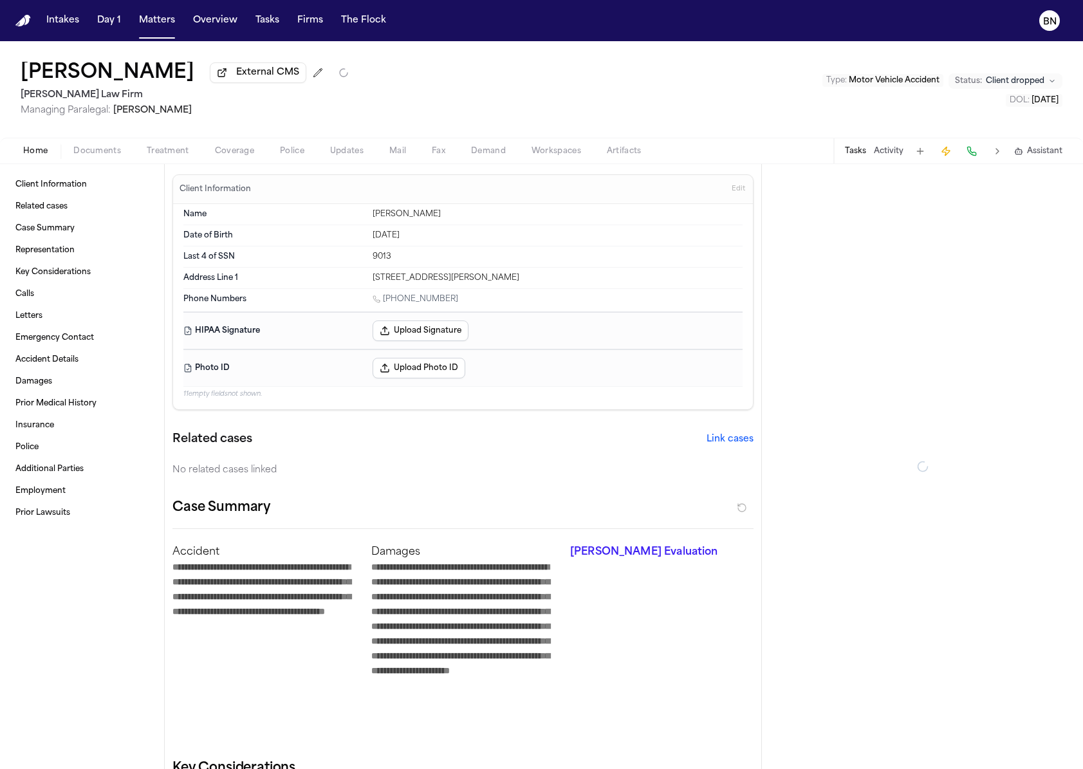
type textarea "*"
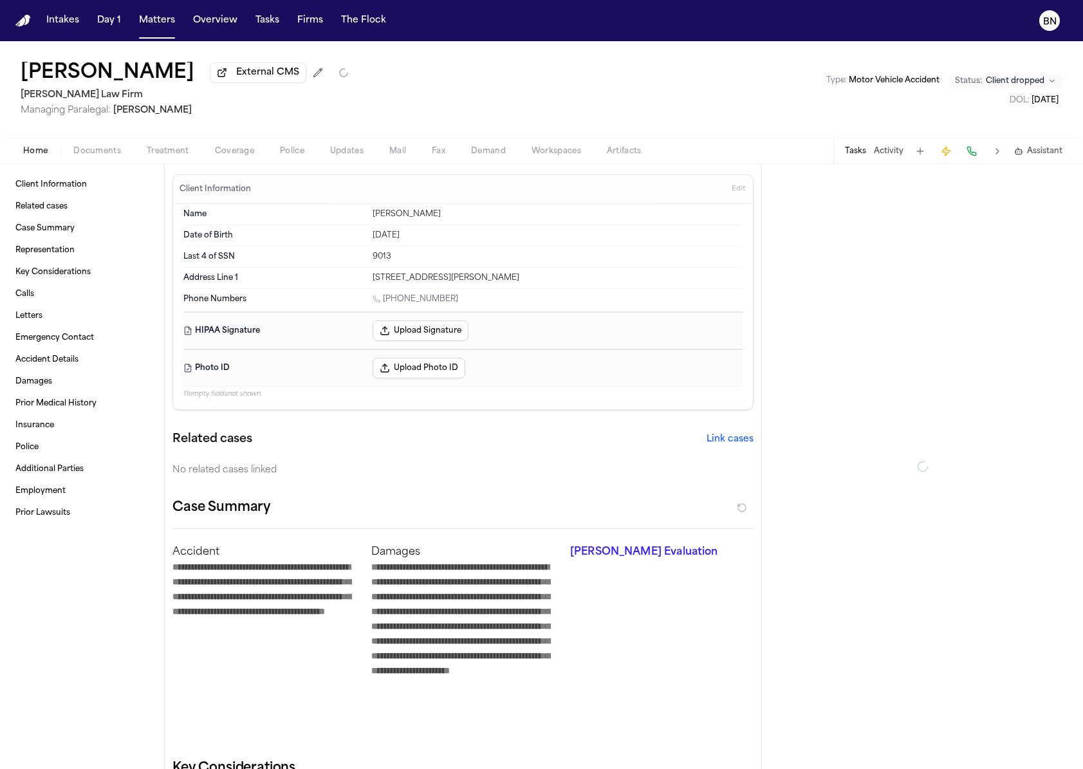
type textarea "*"
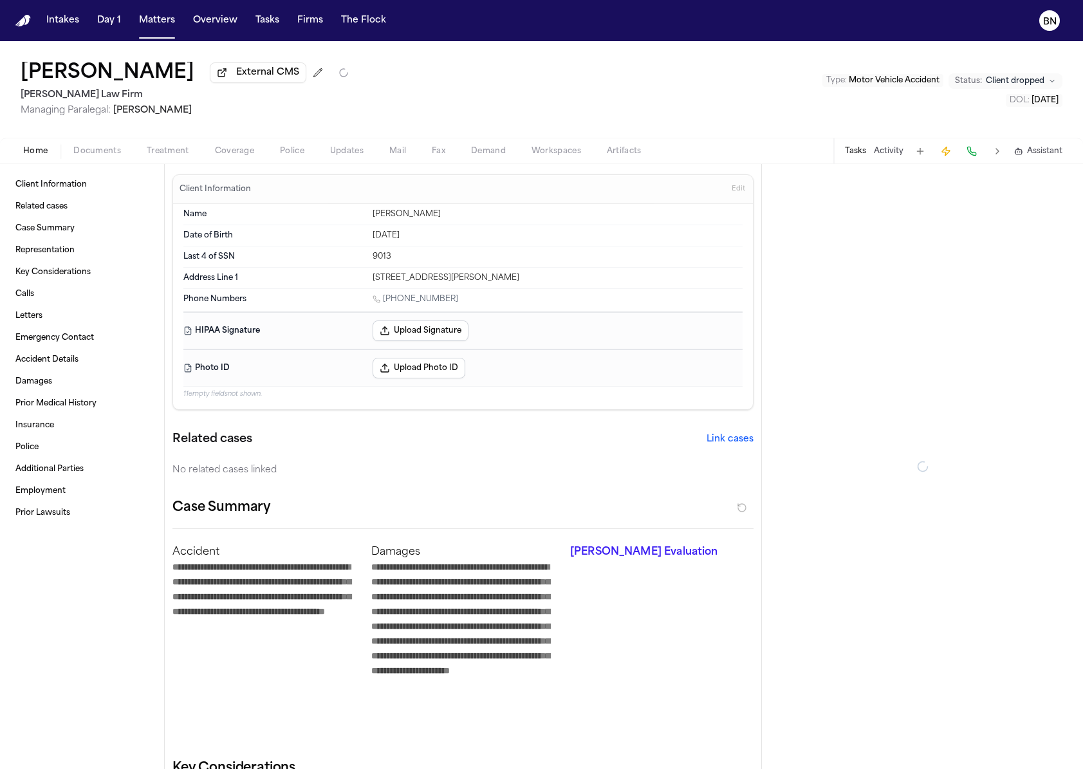
type textarea "*"
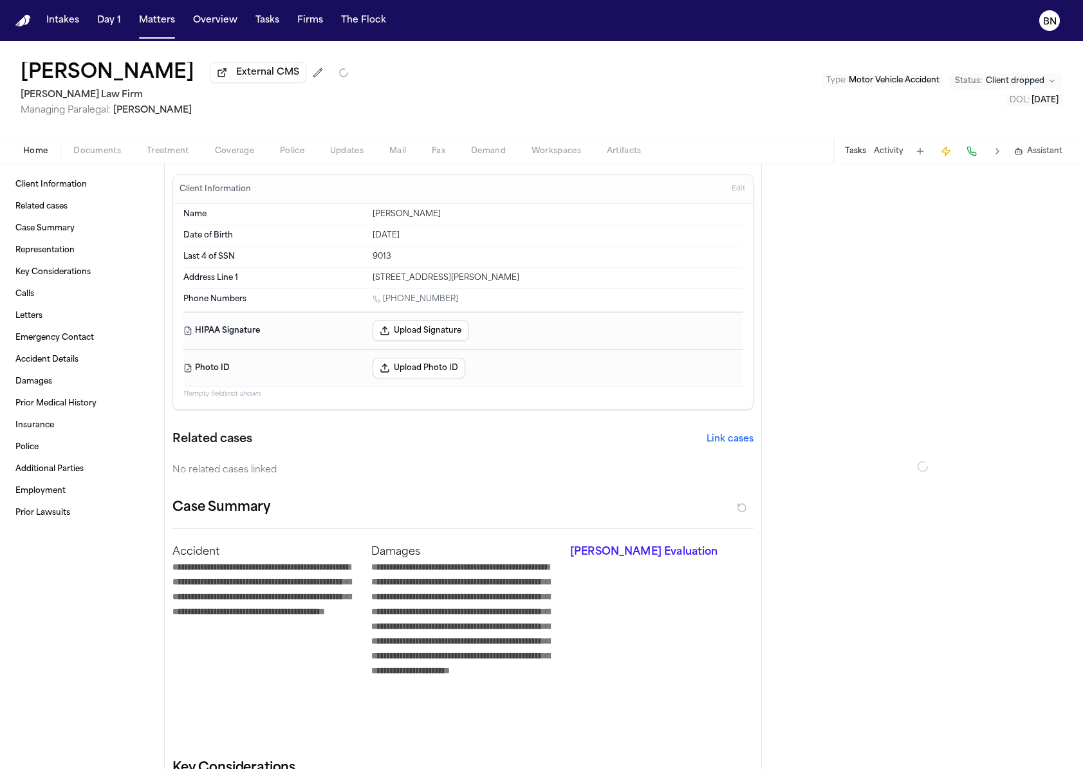
type textarea "*"
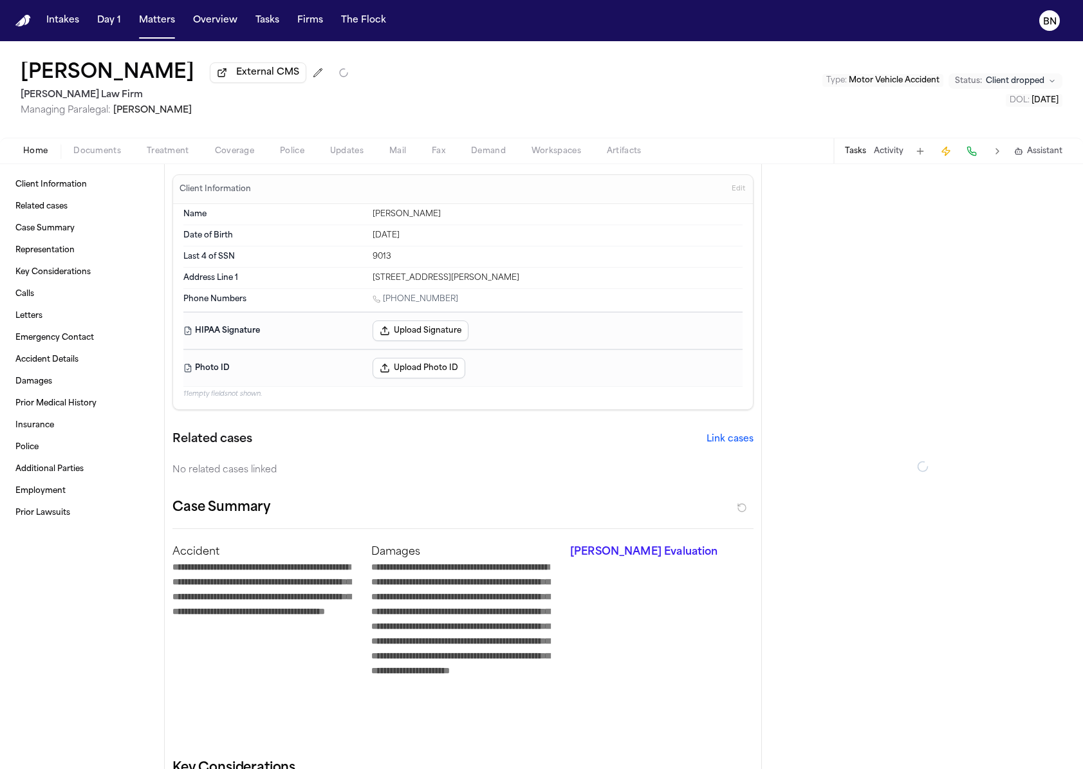
type textarea "*"
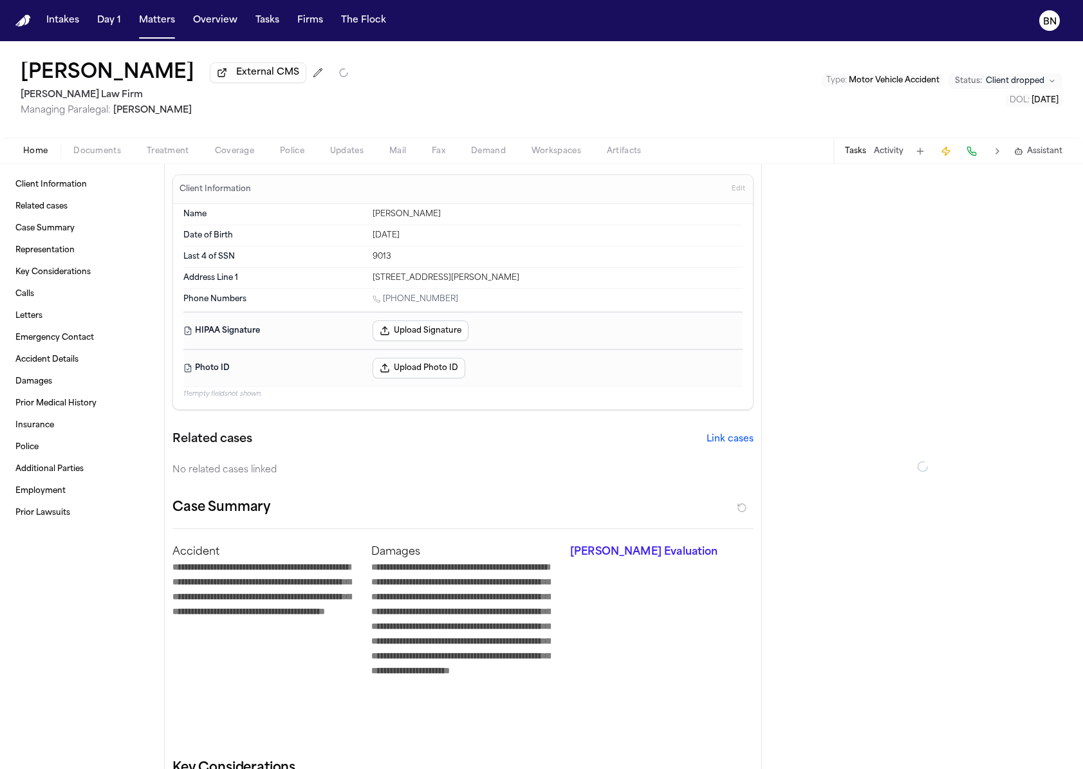
type textarea "*"
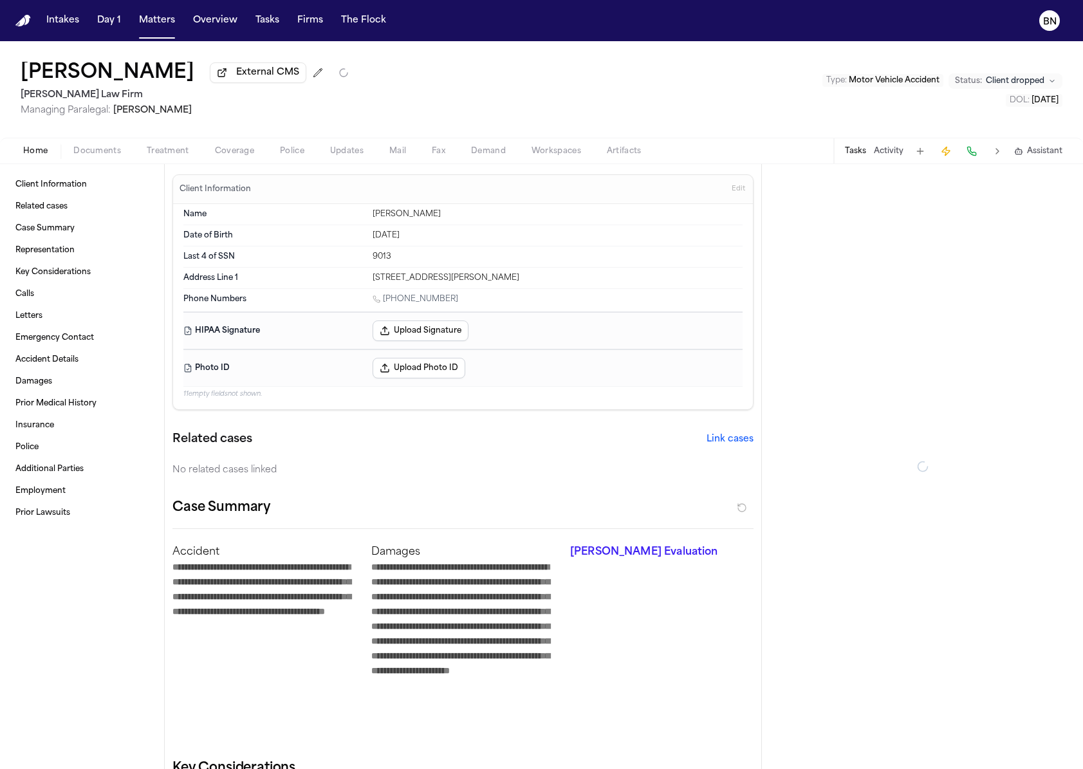
type textarea "*"
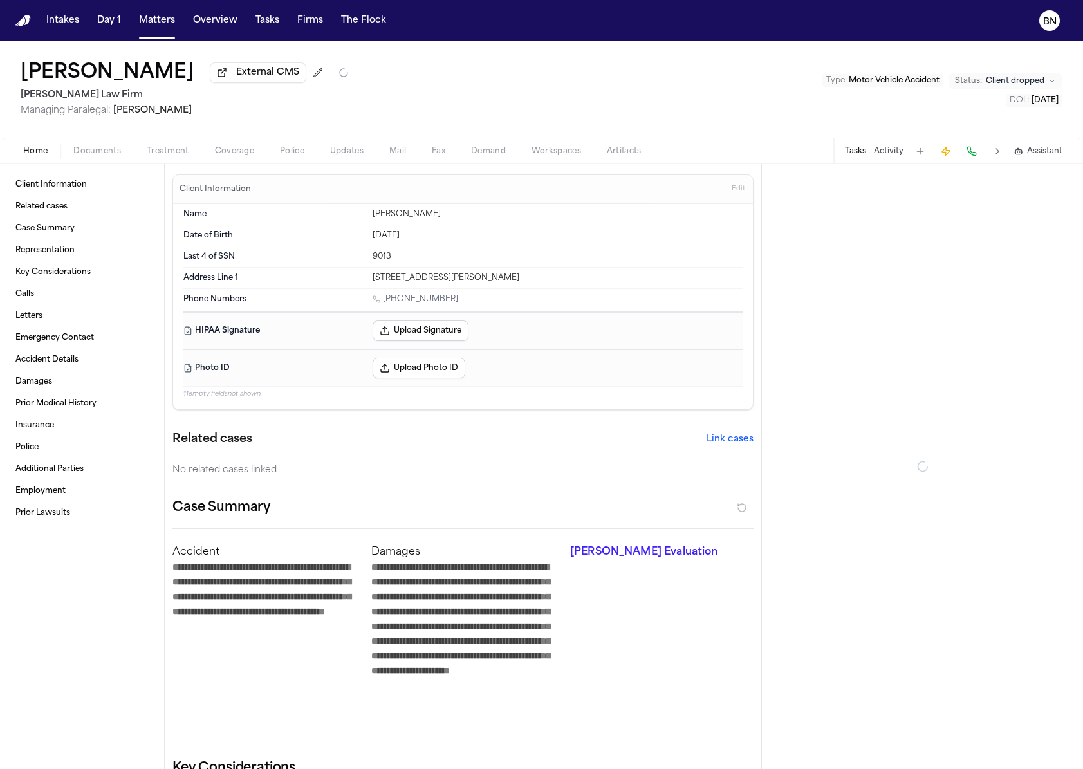
type textarea "*"
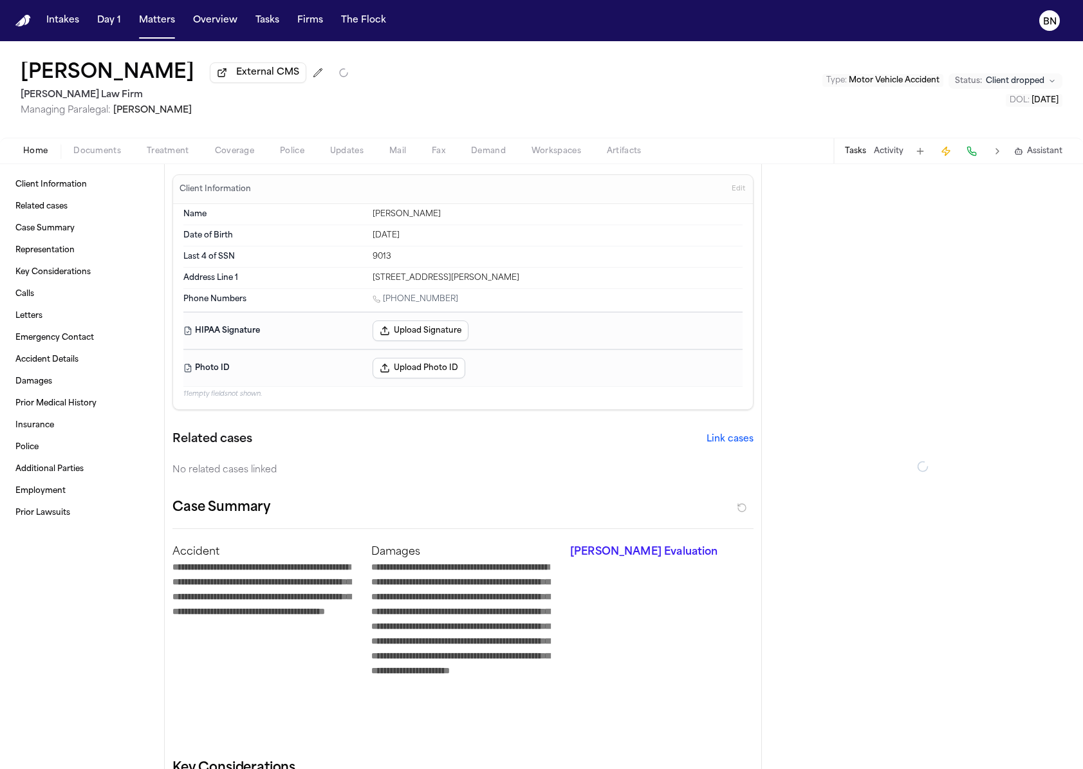
type textarea "*"
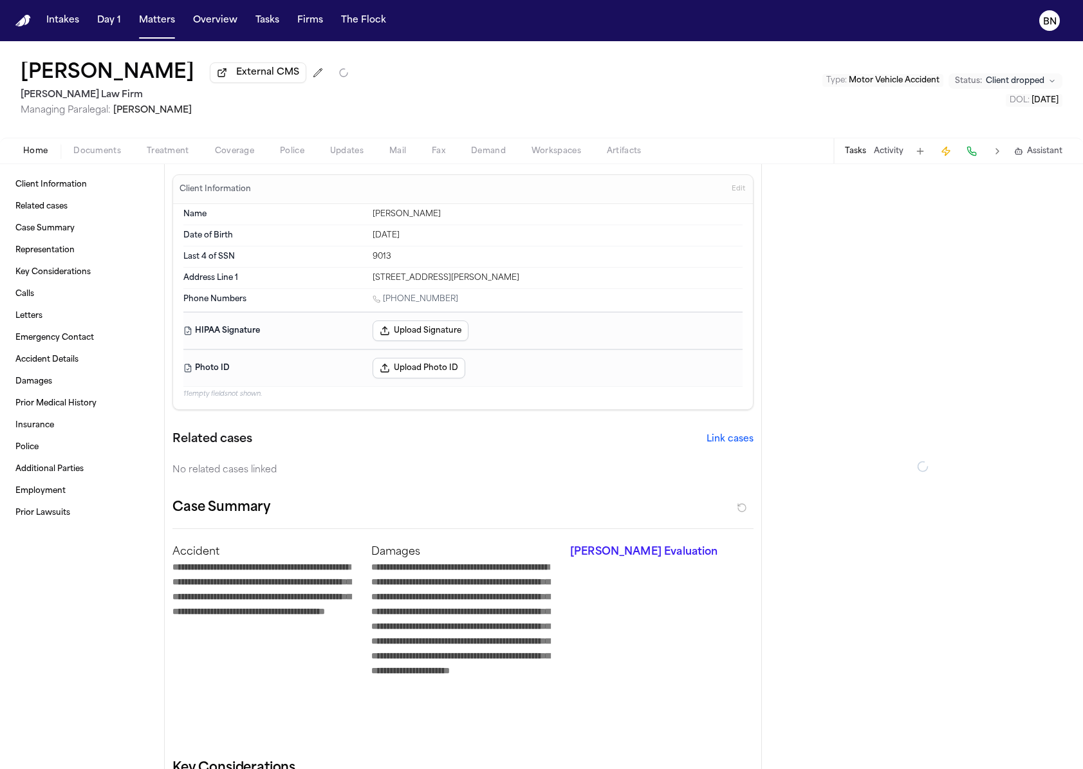
type textarea "*"
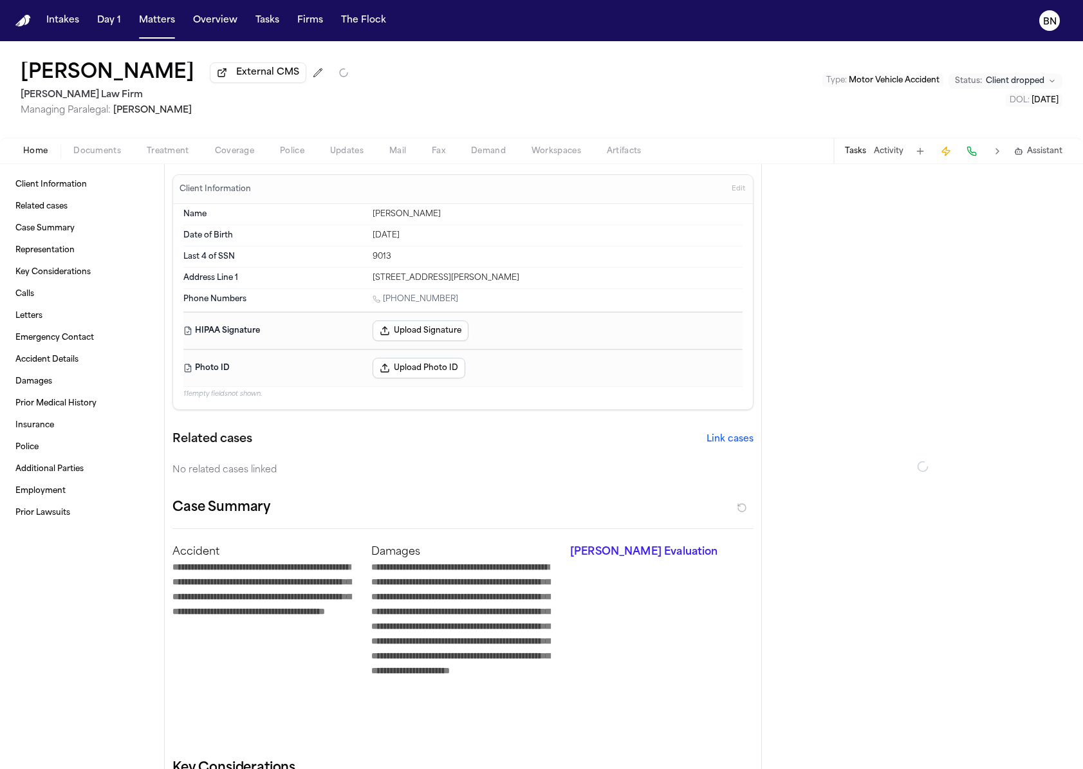
type textarea "*"
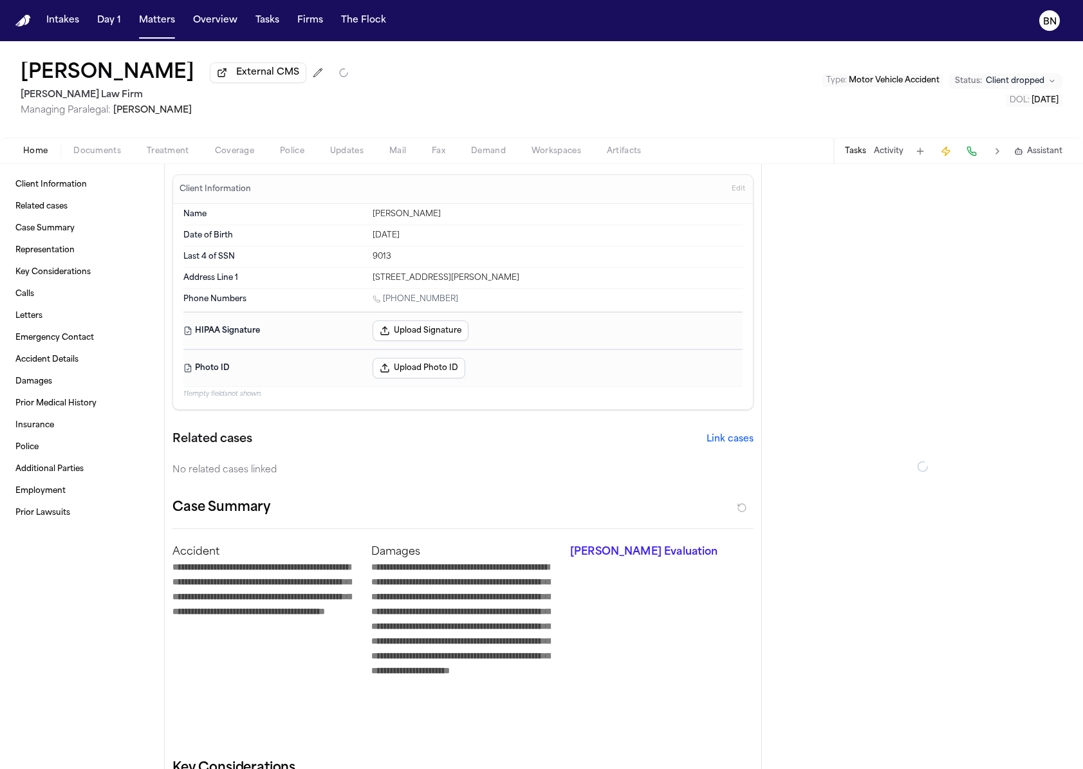
type textarea "*"
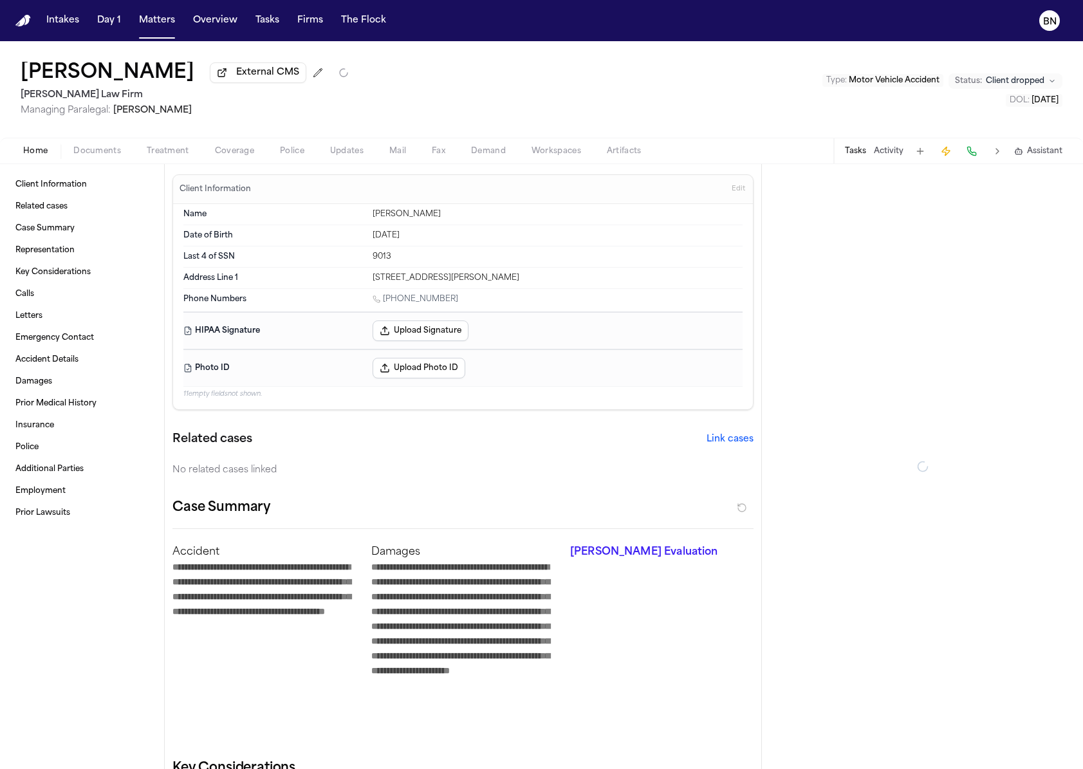
type textarea "*"
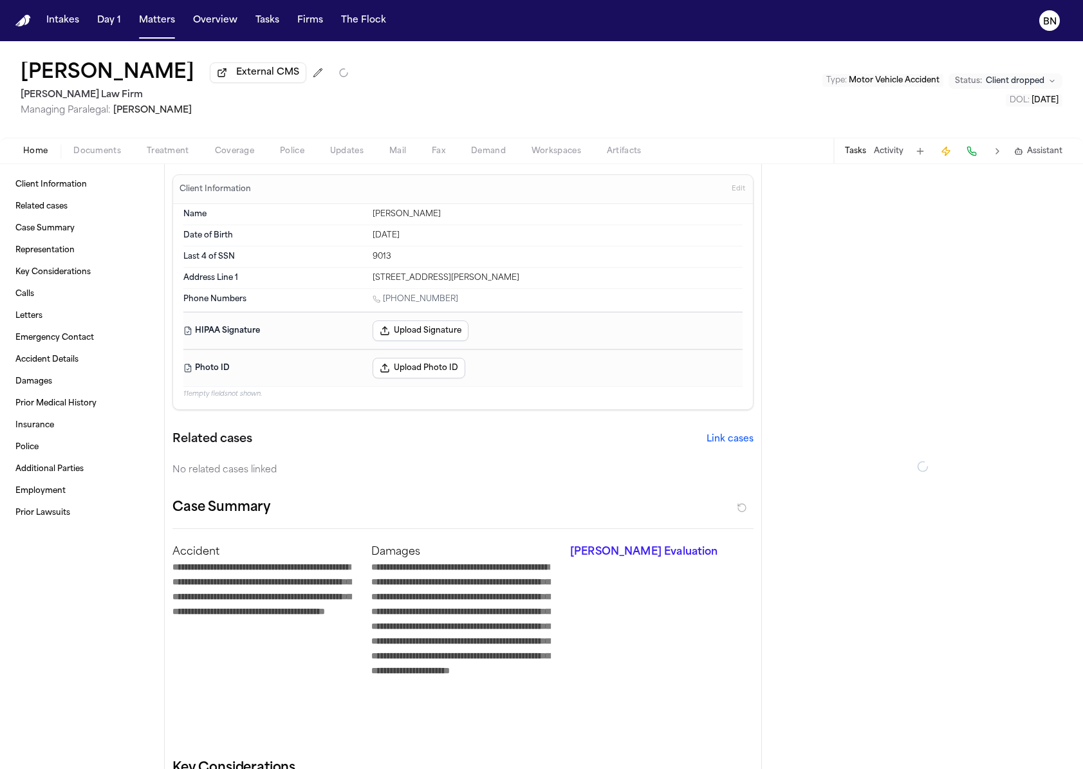
type textarea "*"
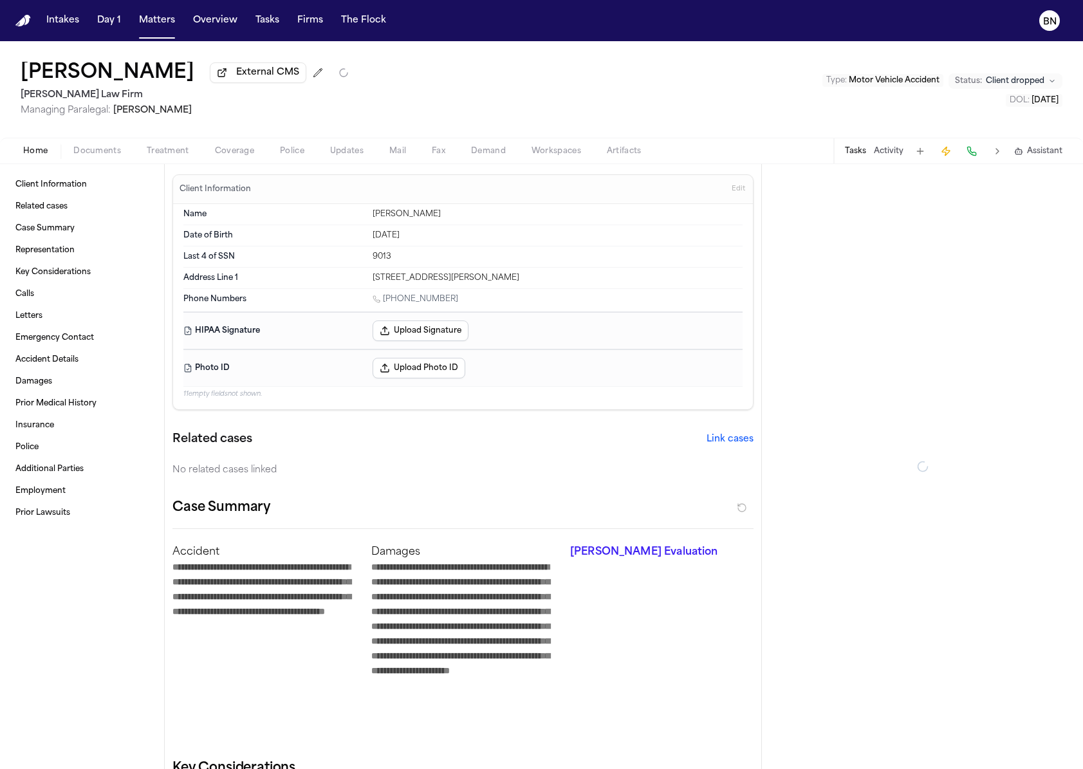
type textarea "*"
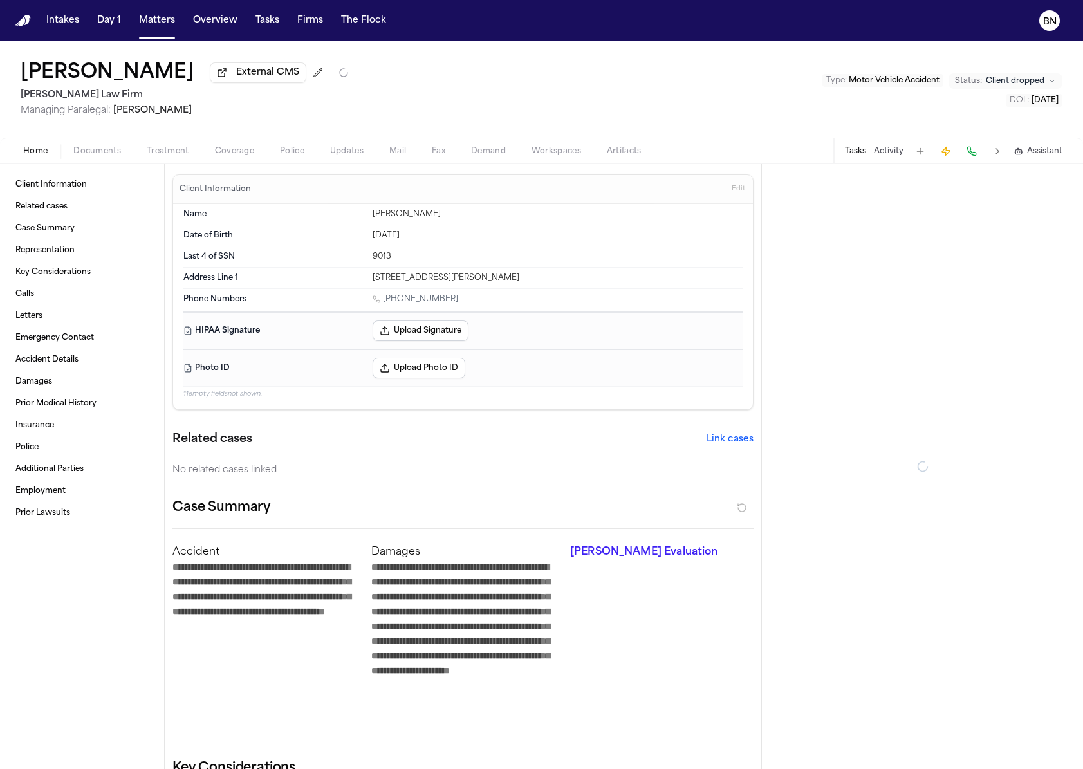
type textarea "*"
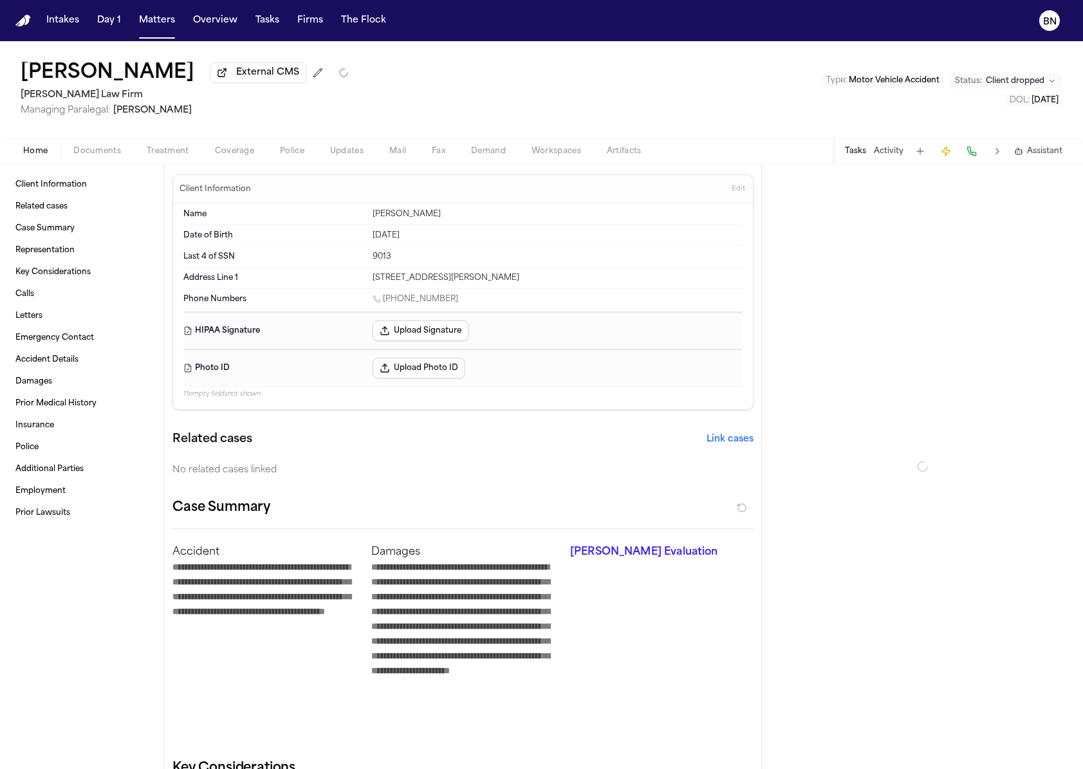
type textarea "*"
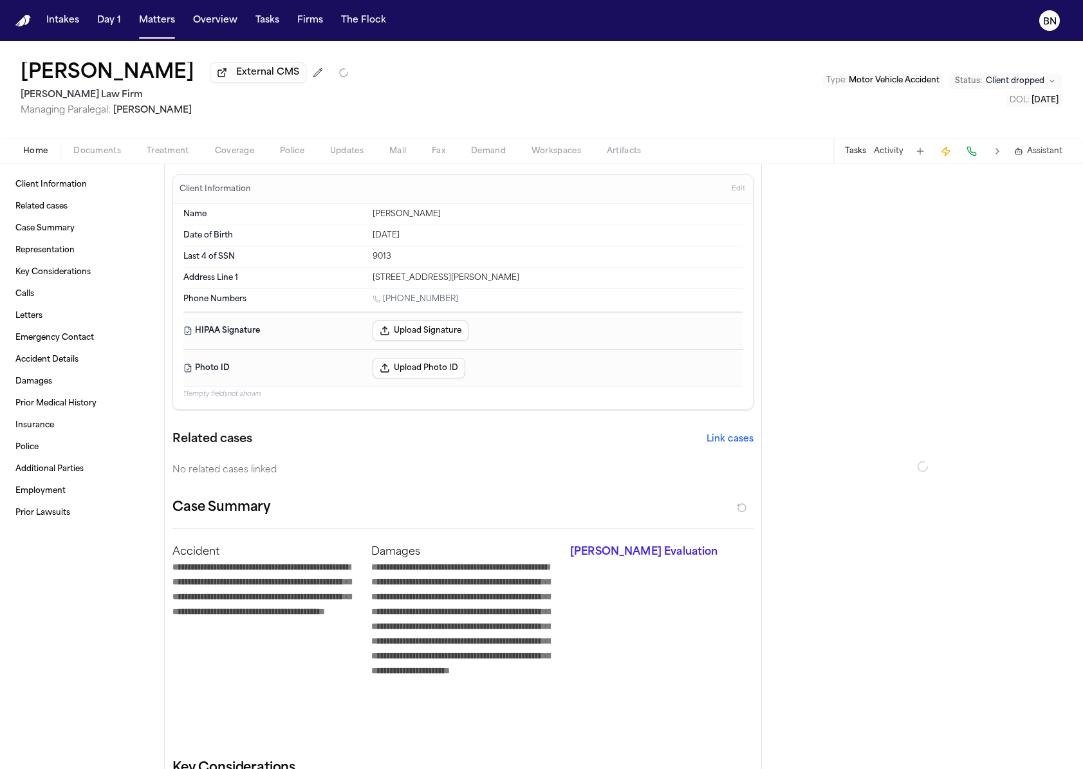
type textarea "*"
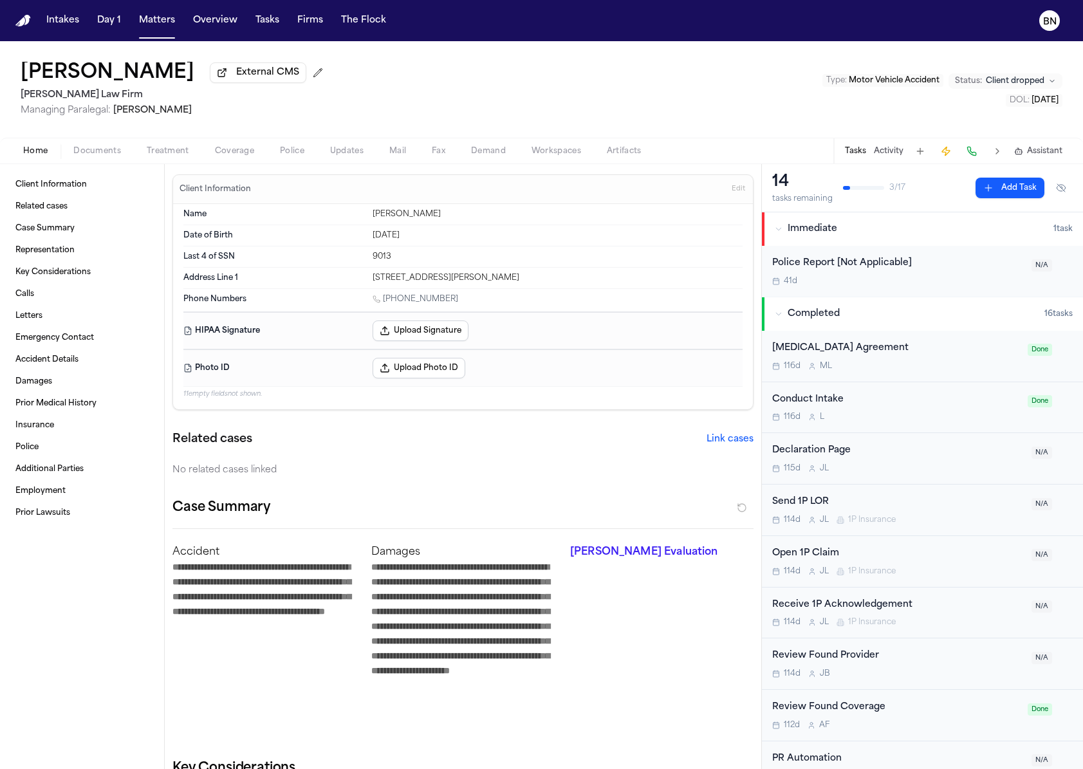
click at [246, 150] on span "Coverage" at bounding box center [234, 151] width 39 height 10
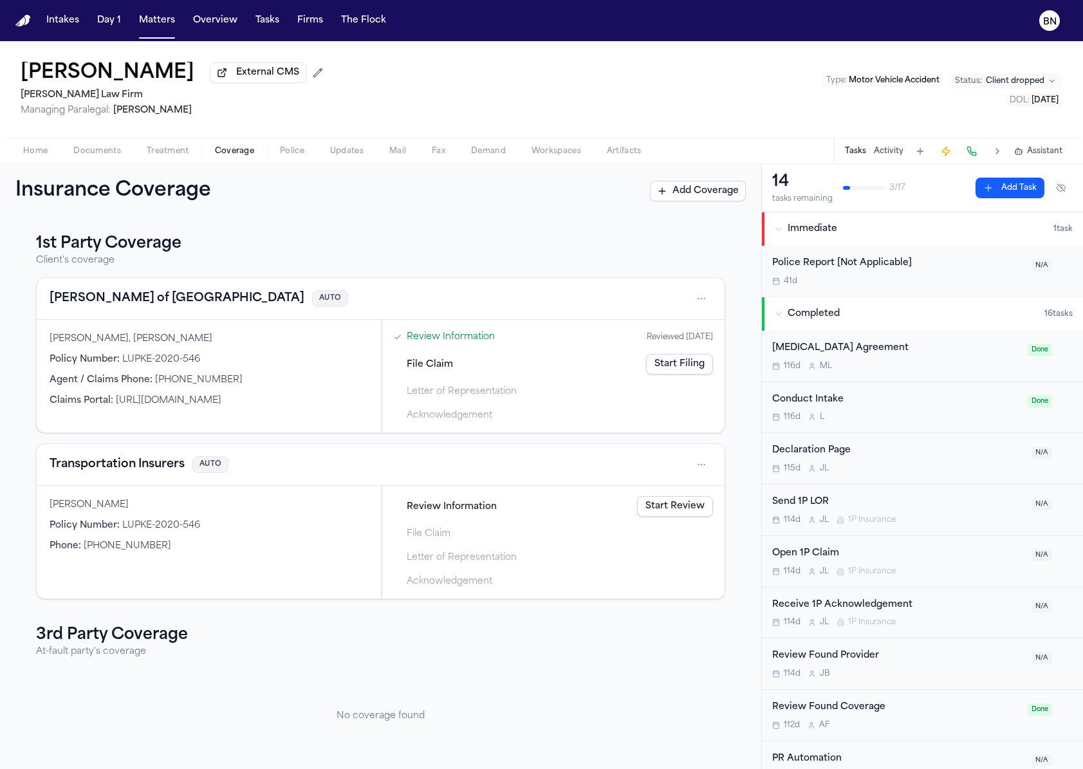
click at [101, 459] on button "Transportation Insurers" at bounding box center [117, 465] width 135 height 18
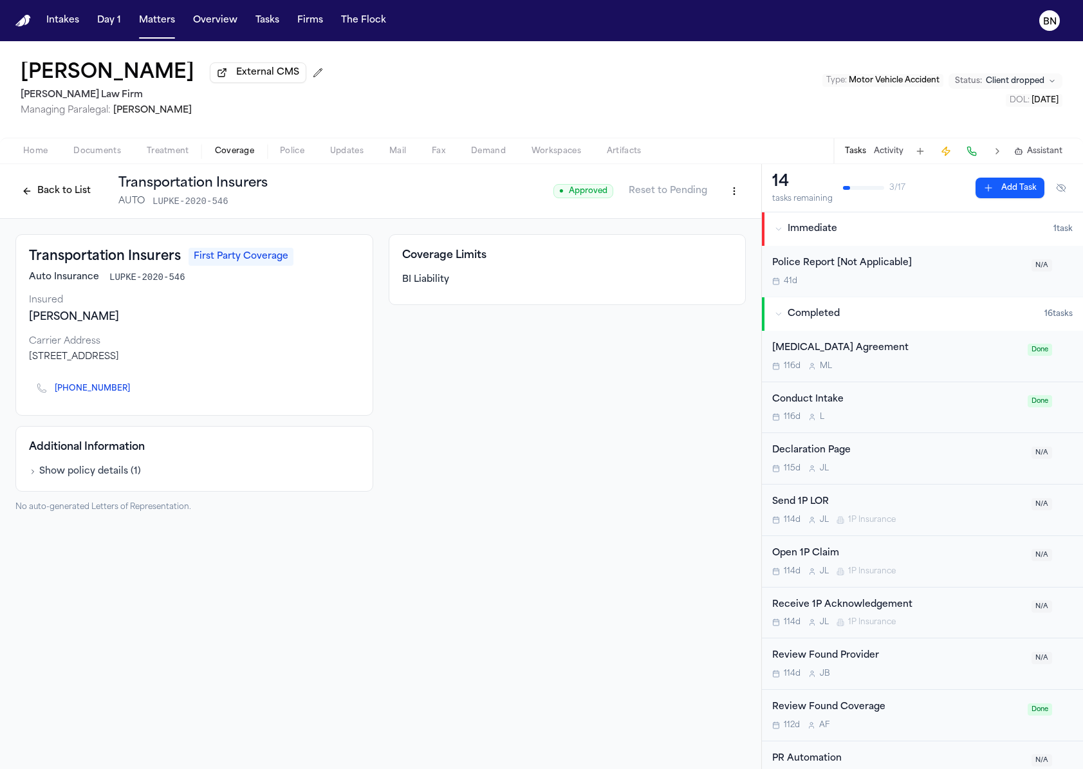
click at [68, 201] on button "Back to List" at bounding box center [56, 191] width 82 height 21
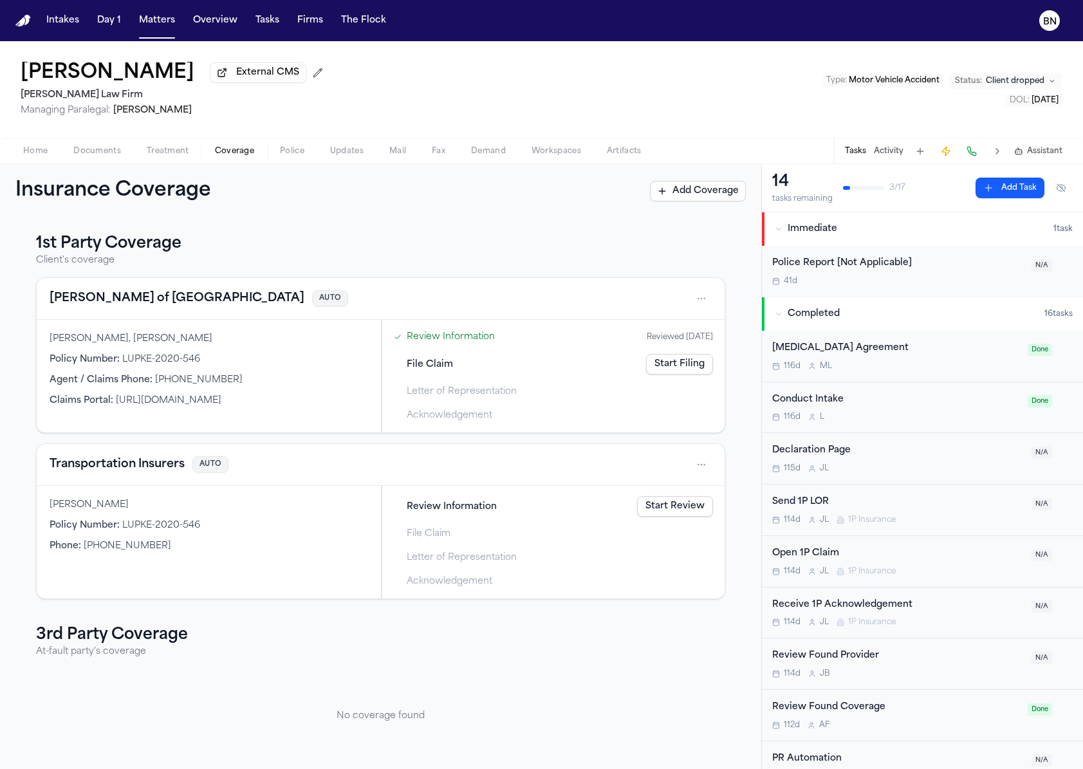
click at [124, 302] on button "Lloyd's of London" at bounding box center [177, 299] width 255 height 18
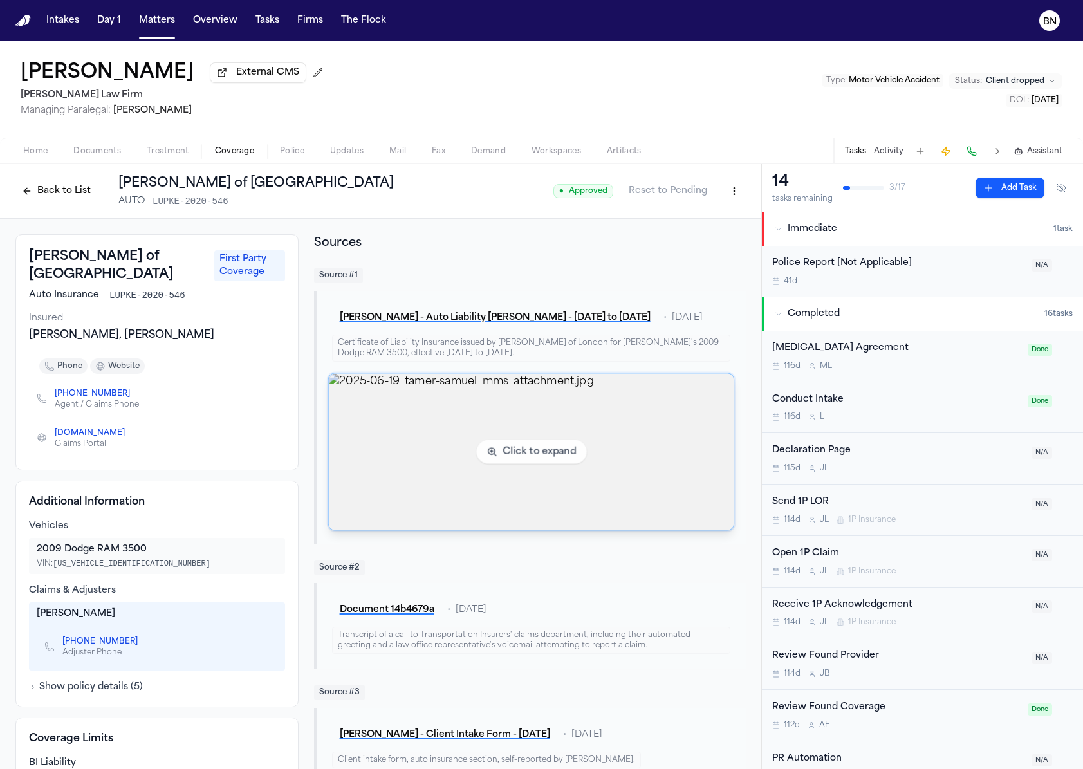
click at [494, 435] on img "View image 2025-06-19_tamer-samuel_mms_attachment.jpg" at bounding box center [530, 452] width 405 height 156
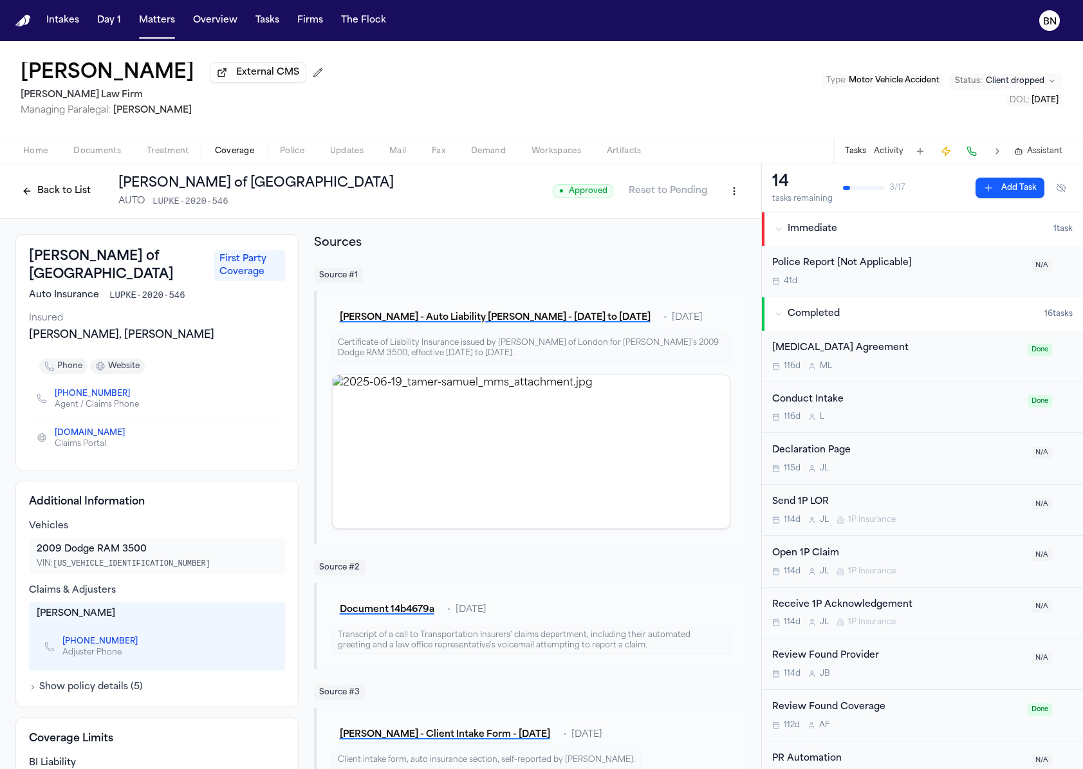
click at [77, 197] on button "Back to List" at bounding box center [56, 191] width 82 height 21
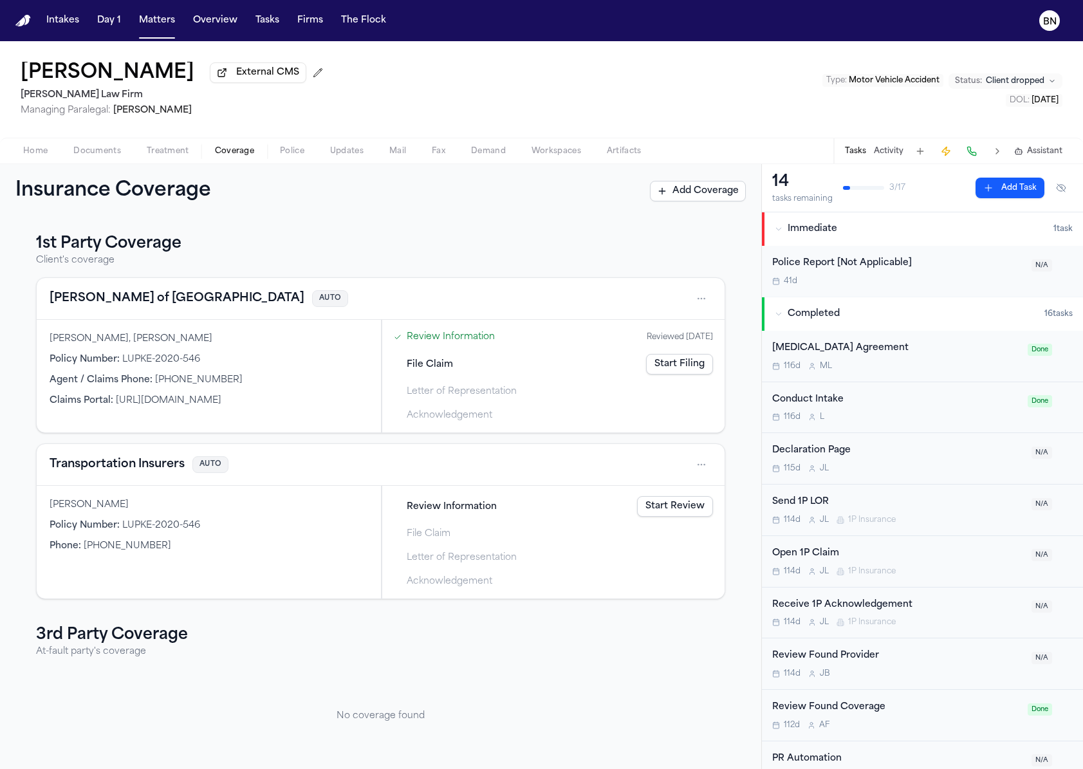
click at [158, 465] on button "Transportation Insurers" at bounding box center [117, 465] width 135 height 18
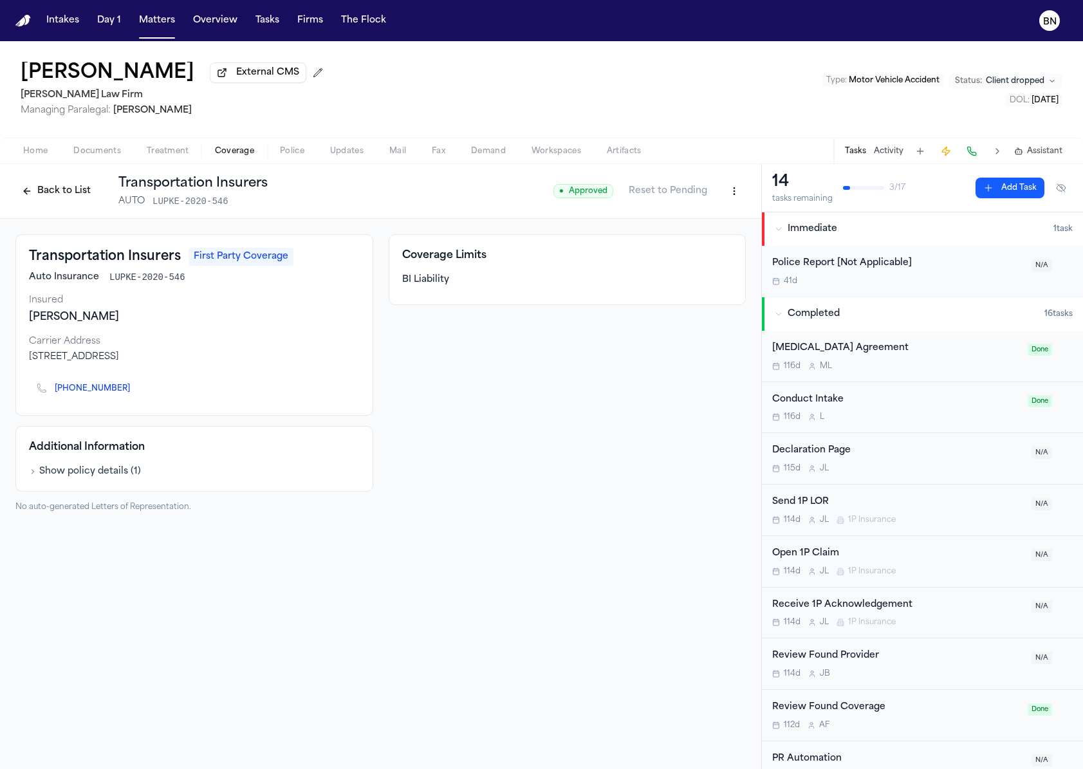
click at [79, 488] on div "Additional Information Show policy details ( 1 )" at bounding box center [194, 459] width 358 height 66
click at [79, 480] on div "Additional Information Show policy details ( 1 )" at bounding box center [194, 459] width 358 height 66
click at [86, 477] on button "Show policy details ( 1 )" at bounding box center [85, 471] width 112 height 13
click at [78, 190] on button "Back to List" at bounding box center [56, 191] width 82 height 21
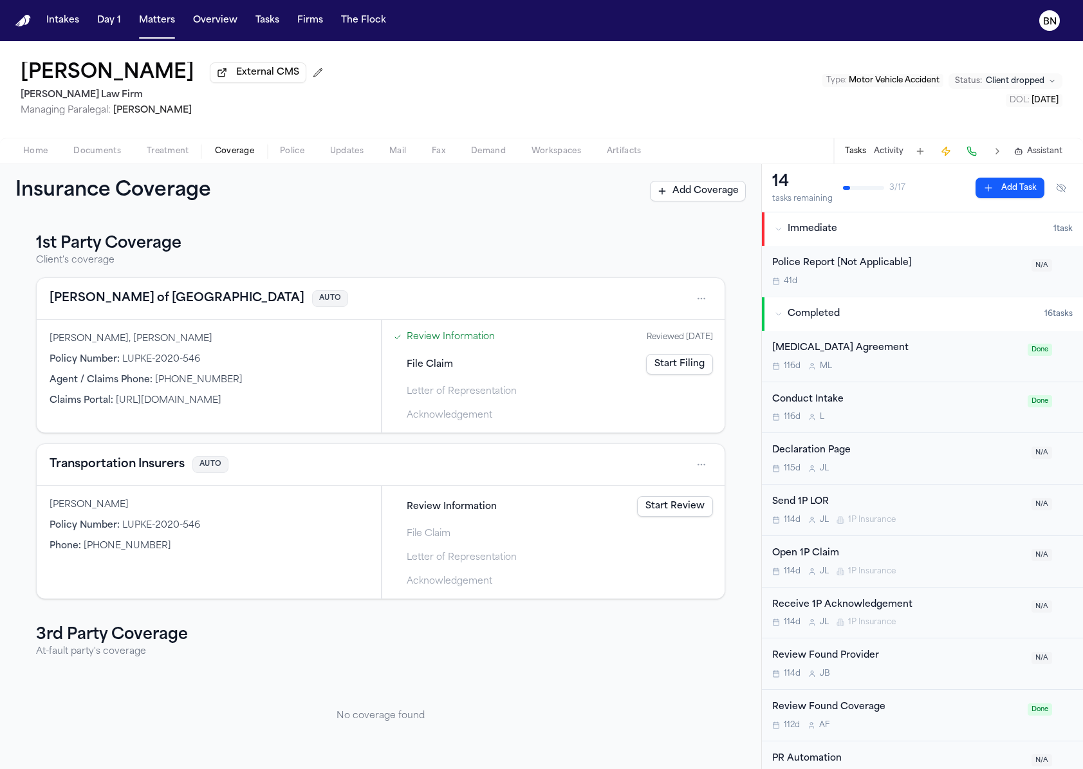
click at [131, 308] on button "Lloyd's of London" at bounding box center [177, 299] width 255 height 18
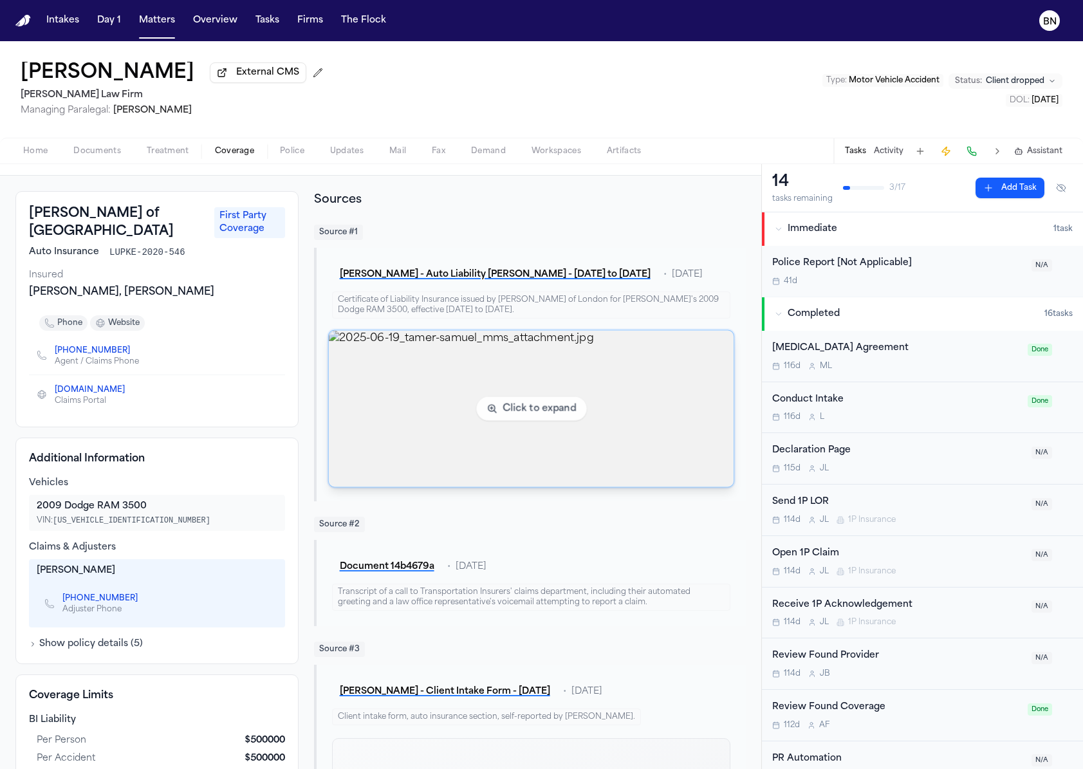
scroll to position [41, 0]
click at [470, 424] on img "View image 2025-06-19_tamer-samuel_mms_attachment.jpg" at bounding box center [530, 411] width 405 height 156
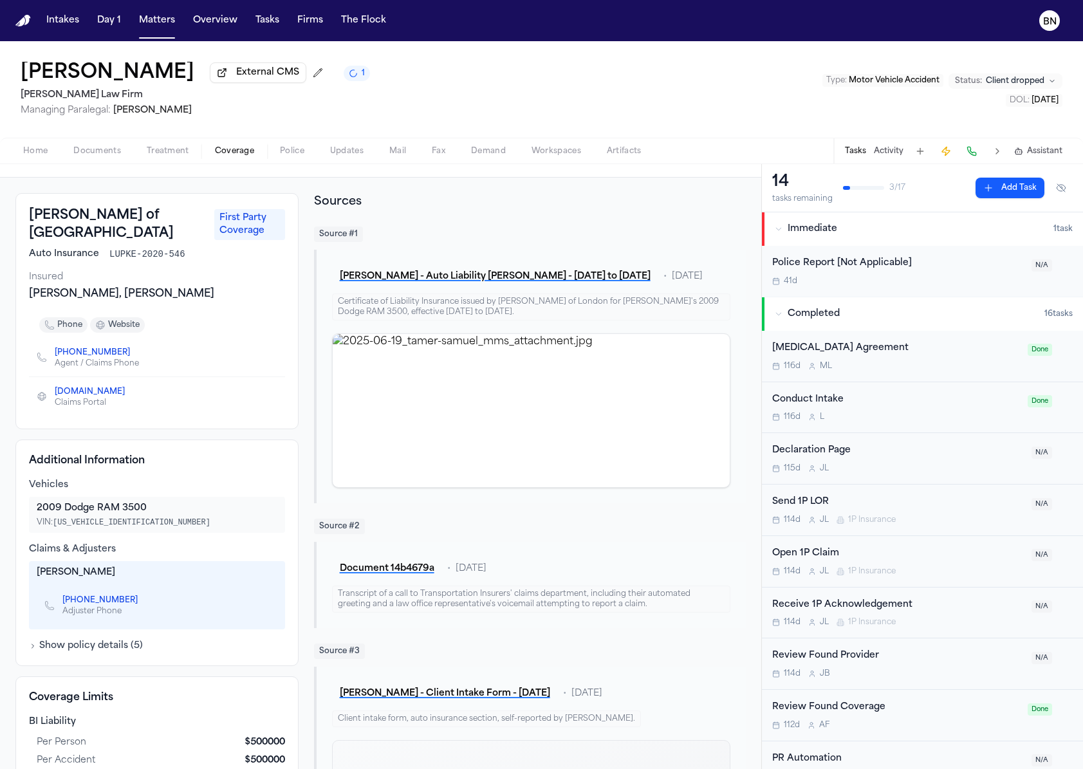
click at [327, 147] on button "Updates" at bounding box center [346, 150] width 59 height 15
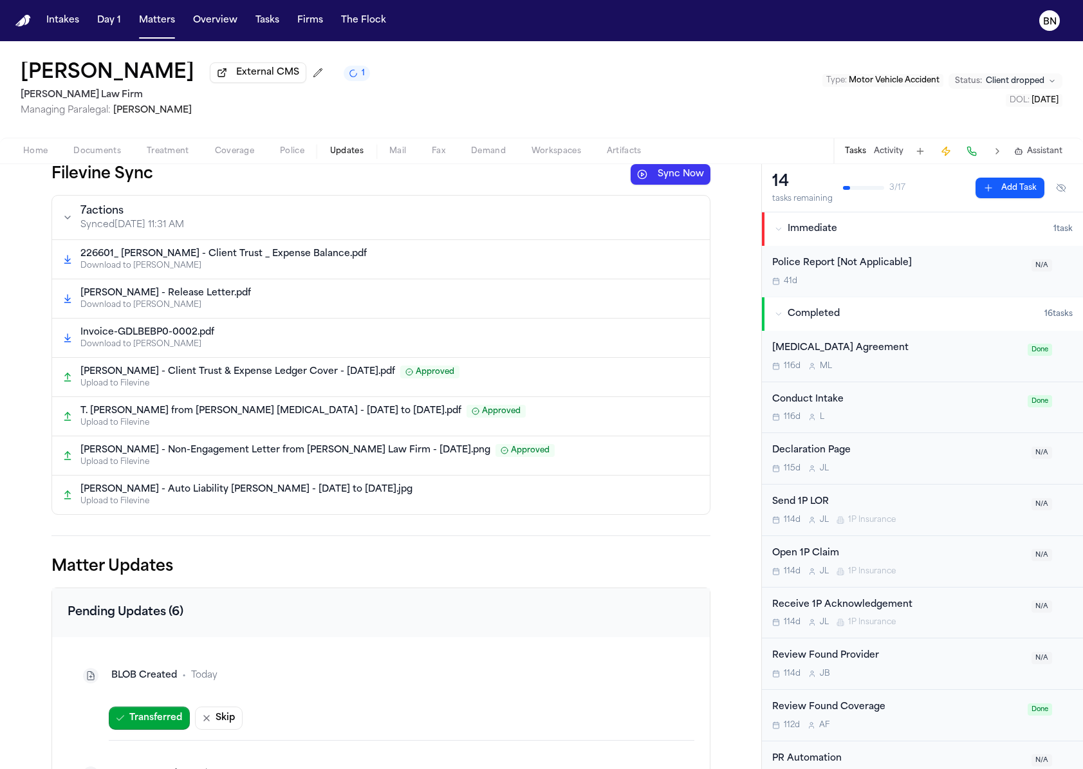
click at [661, 183] on button "Sync Now" at bounding box center [671, 174] width 80 height 21
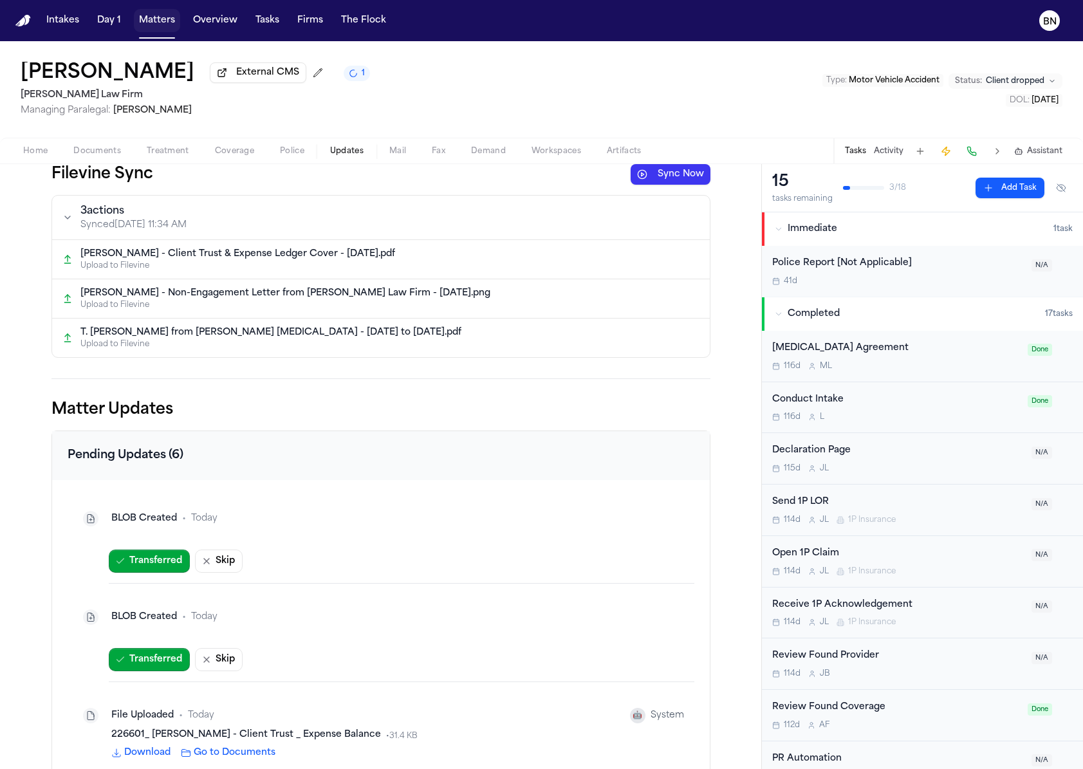
click at [159, 21] on button "Matters" at bounding box center [157, 20] width 46 height 23
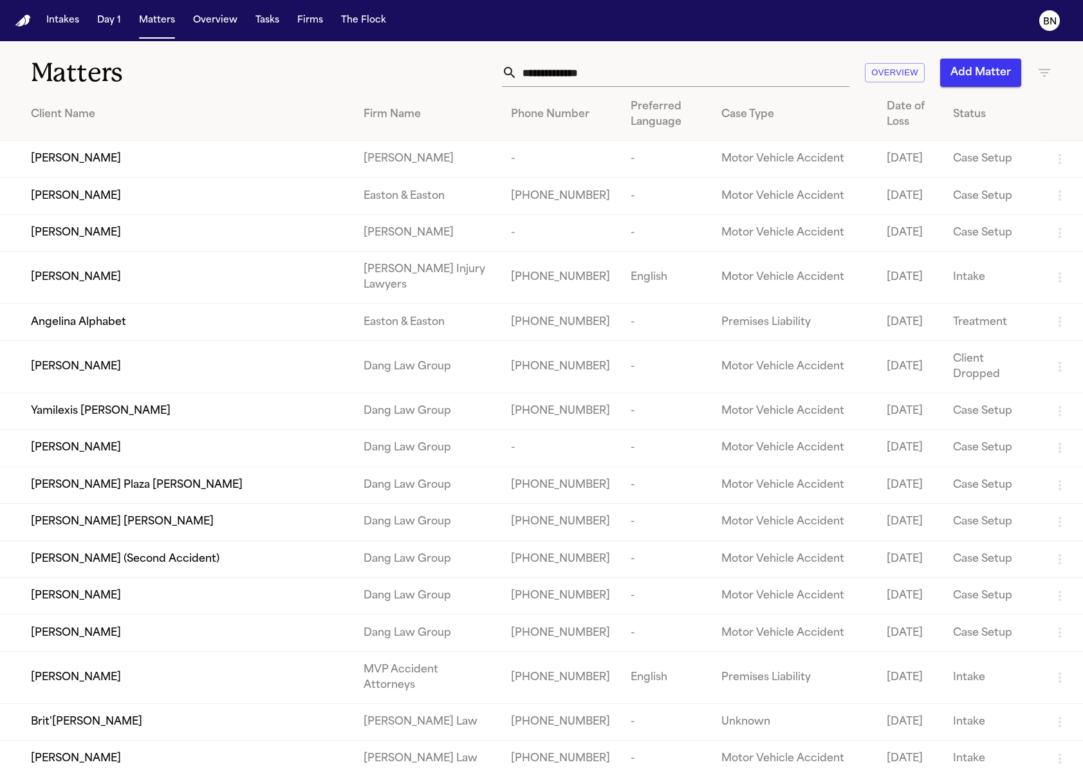
click at [1044, 78] on icon "button" at bounding box center [1043, 72] width 15 height 15
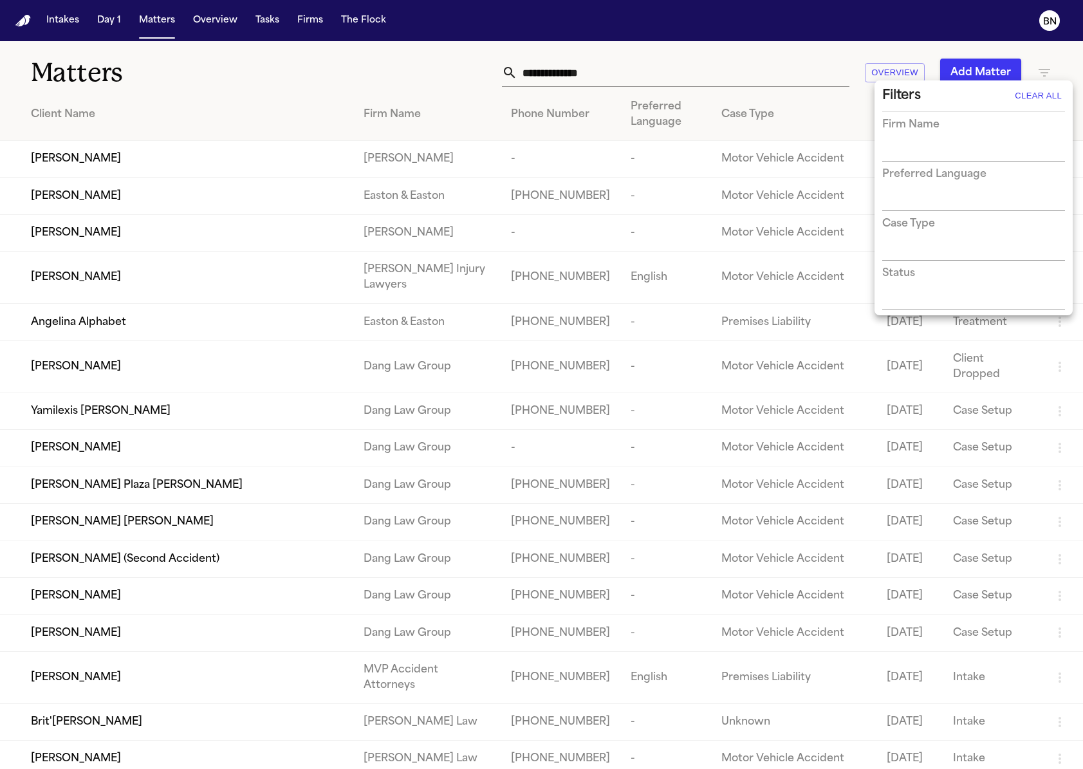
click at [1028, 154] on input "text" at bounding box center [963, 152] width 163 height 18
type input "*****"
click at [1001, 190] on ul "[PERSON_NAME] Law Firm" at bounding box center [973, 177] width 183 height 33
click at [1000, 180] on li "[PERSON_NAME] Law Firm" at bounding box center [973, 178] width 183 height 23
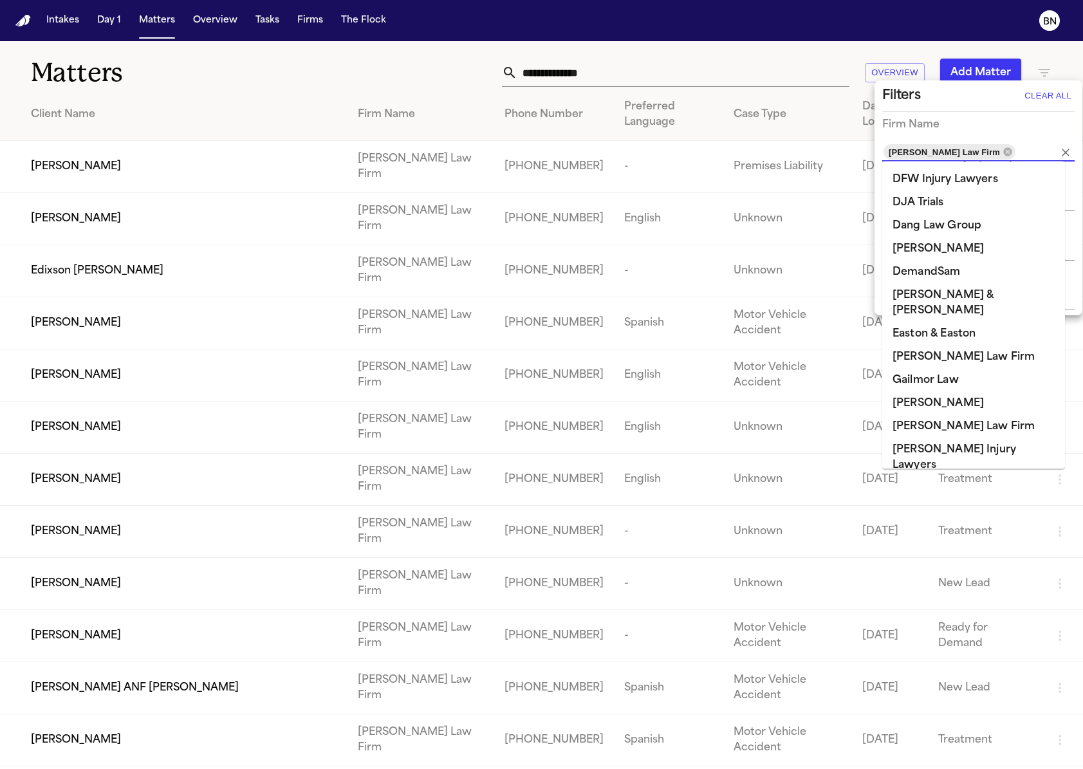
click at [459, 79] on div at bounding box center [541, 384] width 1083 height 769
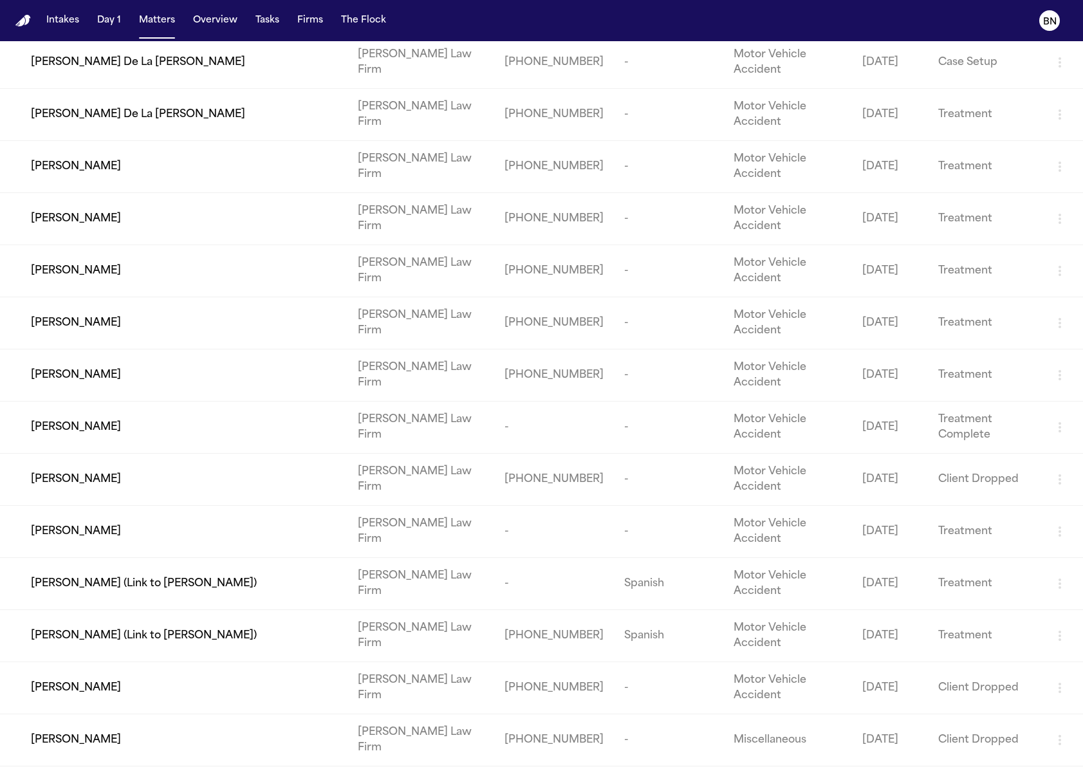
scroll to position [0, 0]
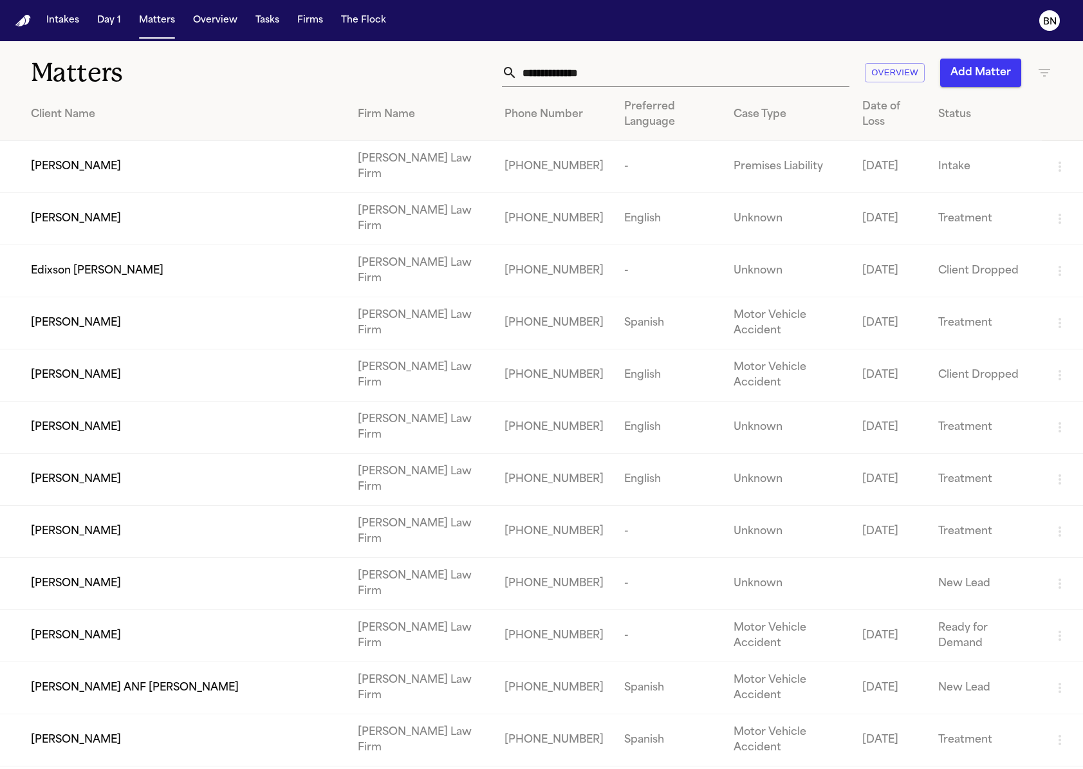
click at [448, 47] on div "Matters Overview Add Matter" at bounding box center [541, 65] width 1083 height 48
click at [1060, 22] on button "BN" at bounding box center [1049, 20] width 36 height 28
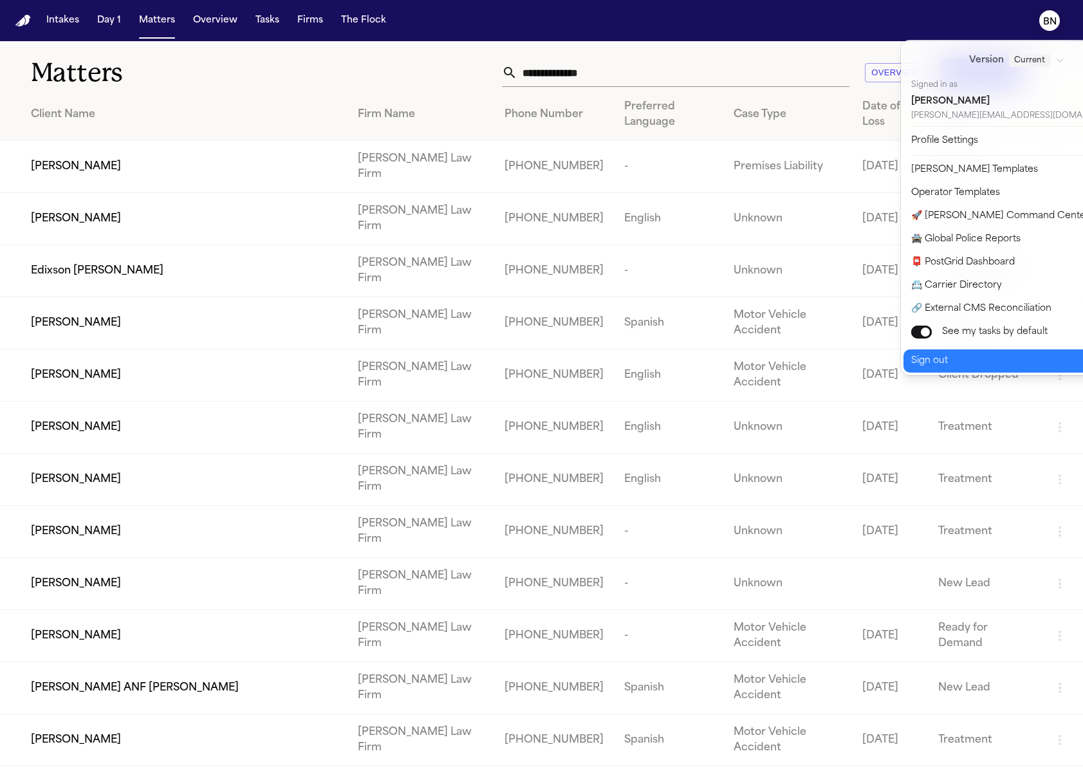
click at [963, 351] on button "Sign out" at bounding box center [1024, 360] width 242 height 23
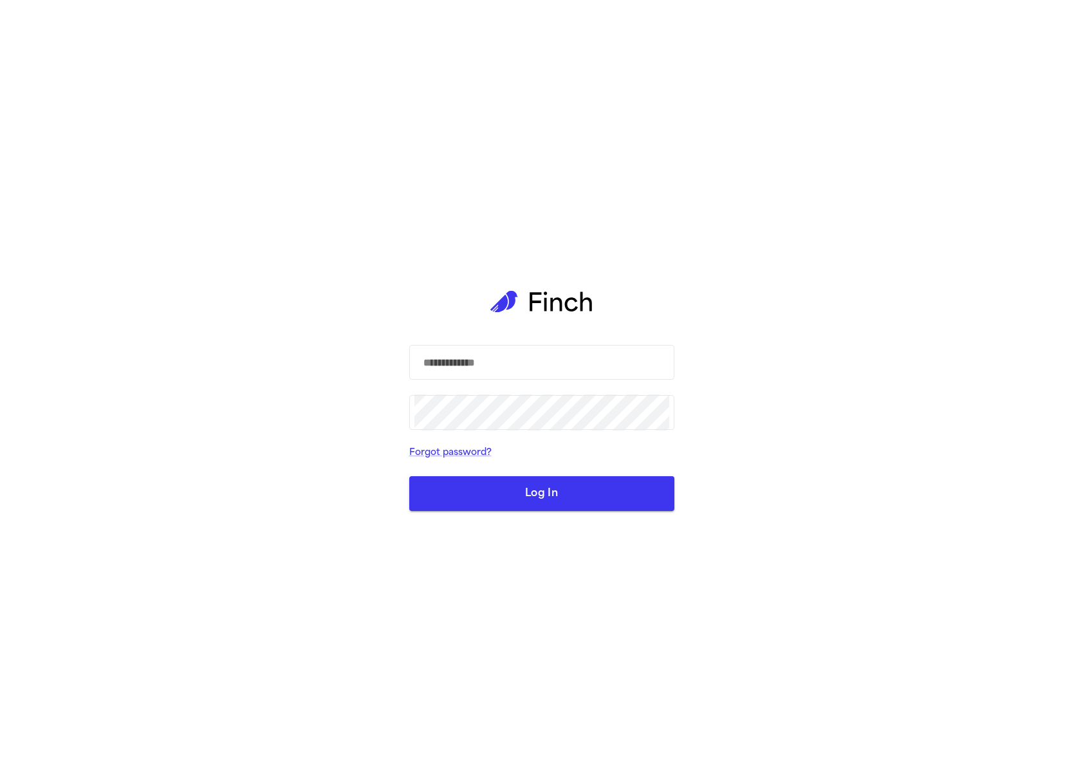
type input "**********"
click at [628, 492] on button "Log In" at bounding box center [541, 493] width 265 height 35
